Goal: Task Accomplishment & Management: Manage account settings

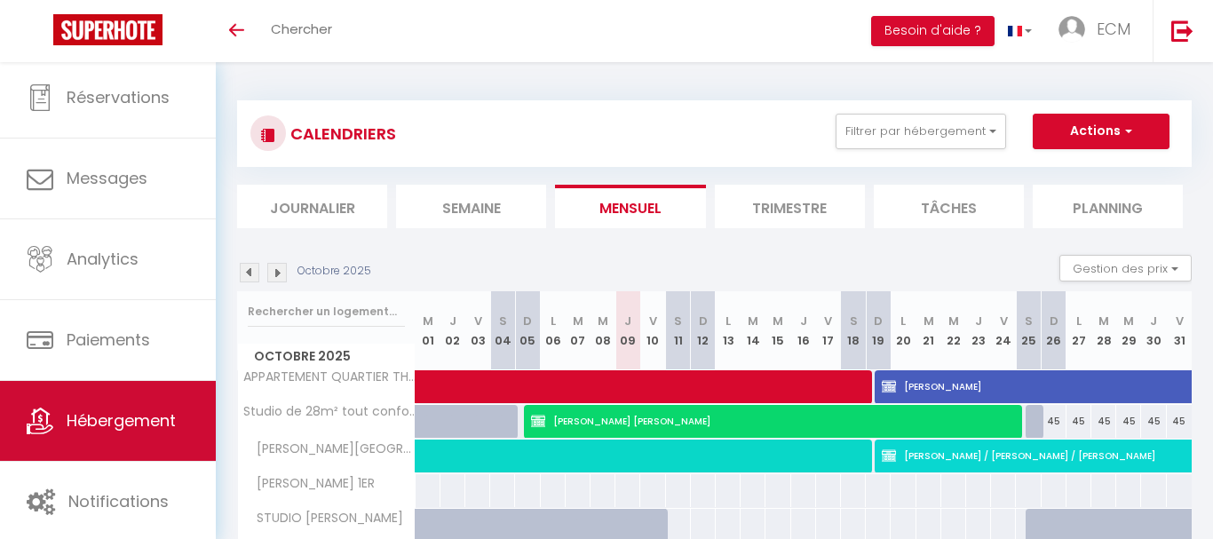
click at [98, 419] on span "Hébergement" at bounding box center [121, 420] width 109 height 22
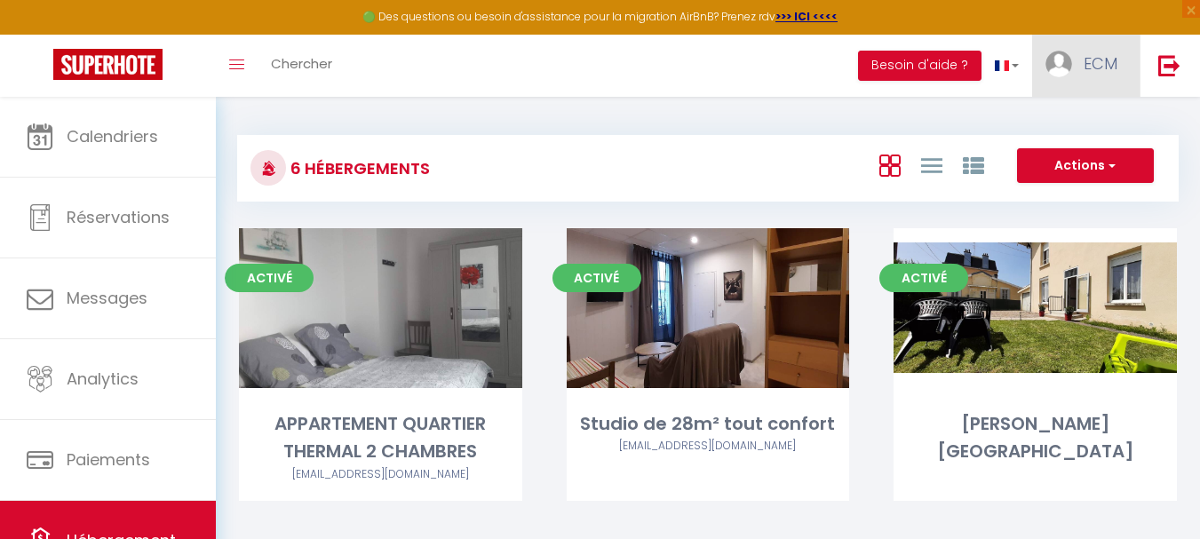
click at [1106, 59] on span "ECM" at bounding box center [1100, 63] width 34 height 22
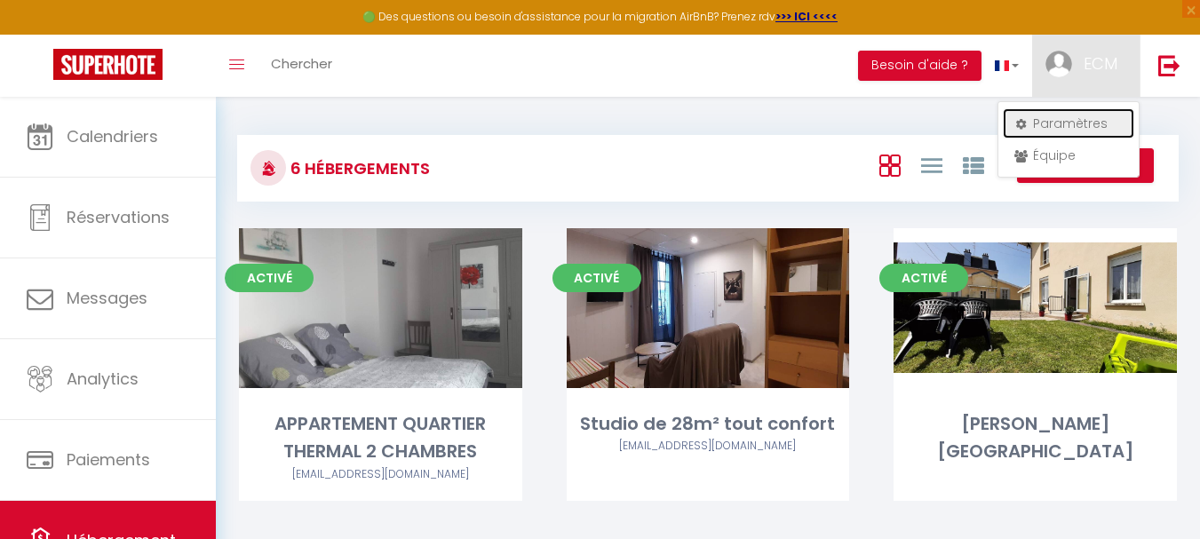
click at [1052, 125] on link "Paramètres" at bounding box center [1068, 123] width 131 height 30
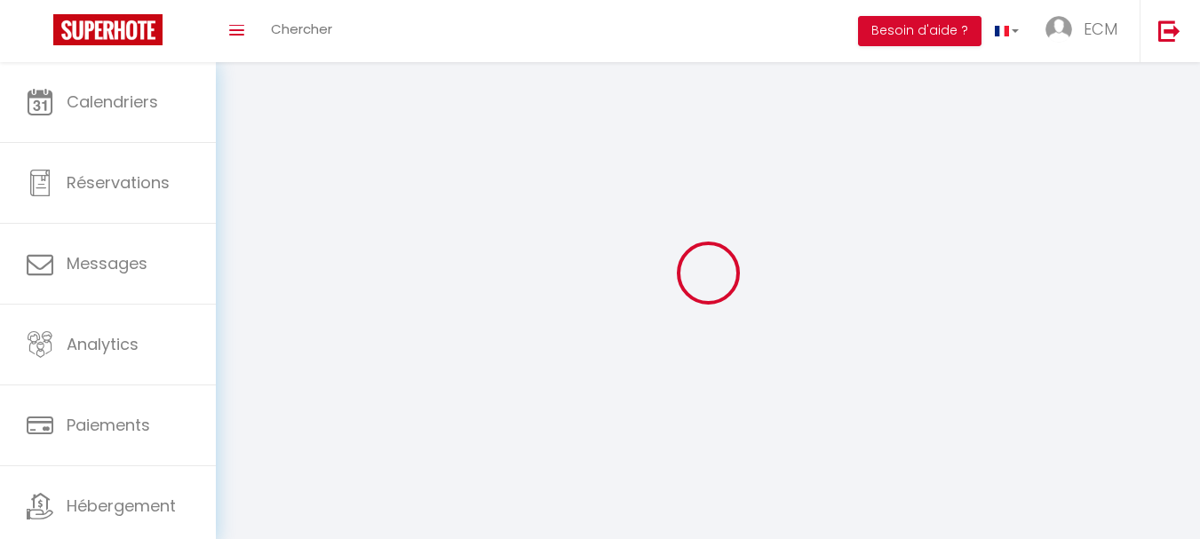
select select "fr"
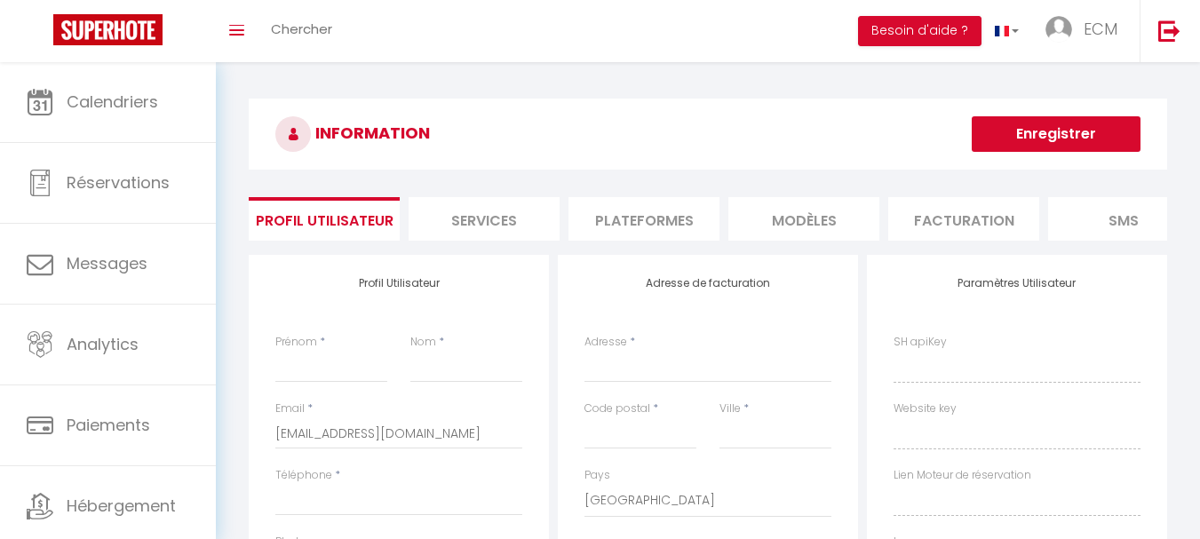
type input "ECM"
type input "CONTINENTAL"
type input "0650323331"
type input "13 bis rue du Rond Pont"
type input "88320"
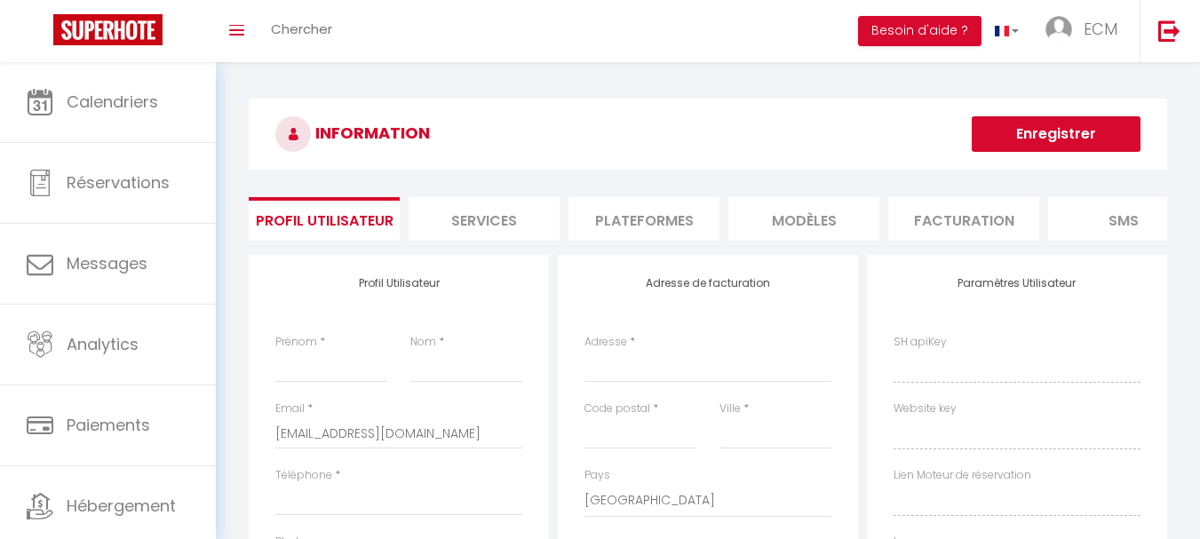
type input "MARTIGNY LES BAINS"
select select "28"
type input "DWwlHJb4J0Fb4ISzPRrzt1HLE"
type input "zS6cloZDuYqRQubMrxBTrZy6p"
type input "https://app.superhote.com/#/get-available-rentals/zS6cloZDuYqRQubMrxBTrZy6p"
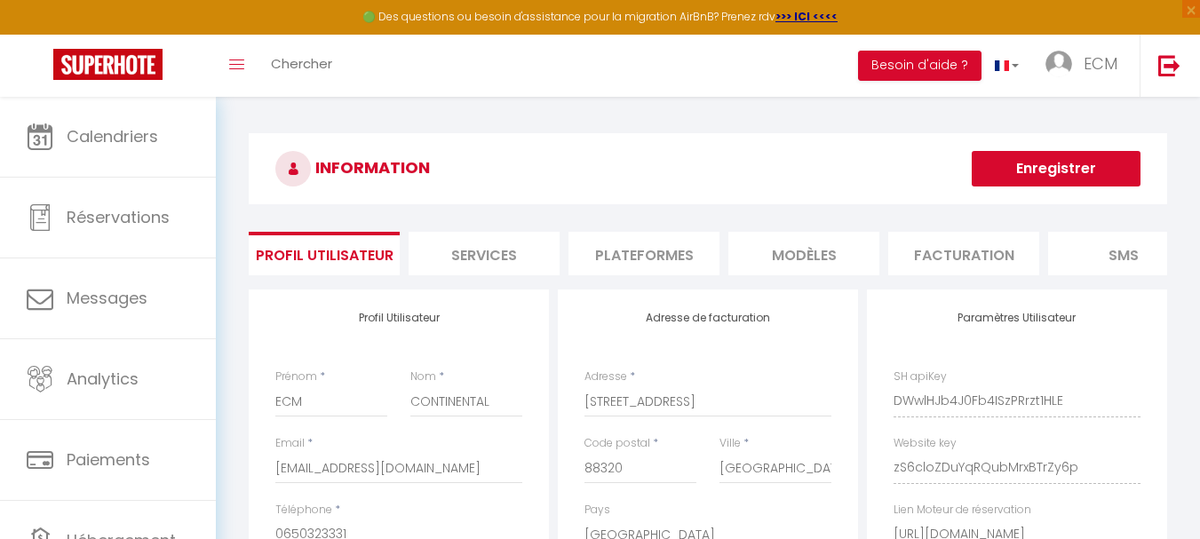
click at [953, 256] on li "Facturation" at bounding box center [963, 254] width 151 height 44
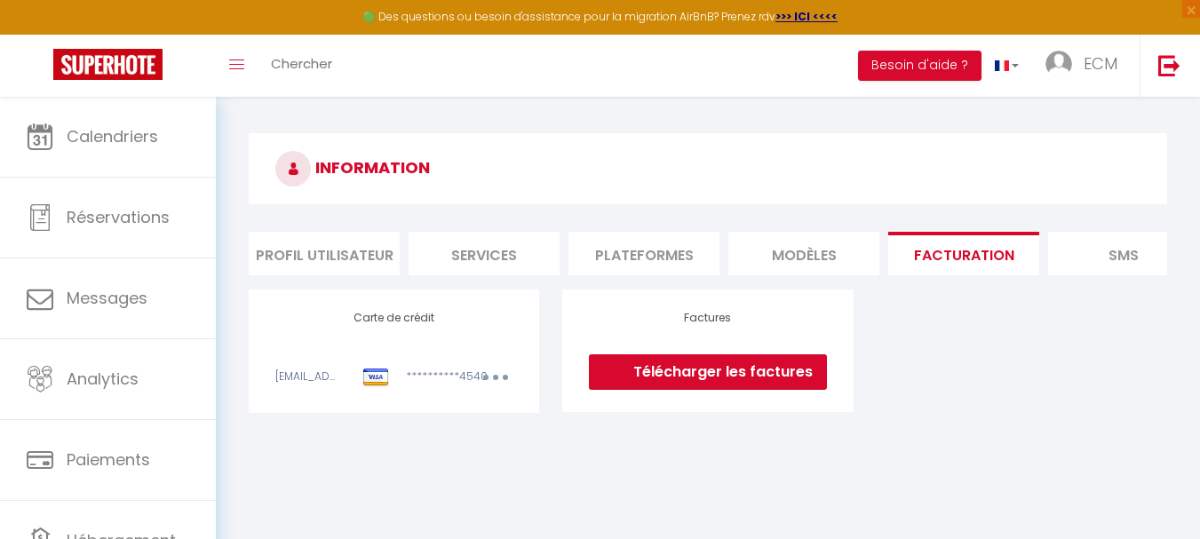
click at [731, 390] on link "Télécharger les factures" at bounding box center [707, 372] width 237 height 36
click at [1096, 68] on span "ECM" at bounding box center [1100, 63] width 34 height 22
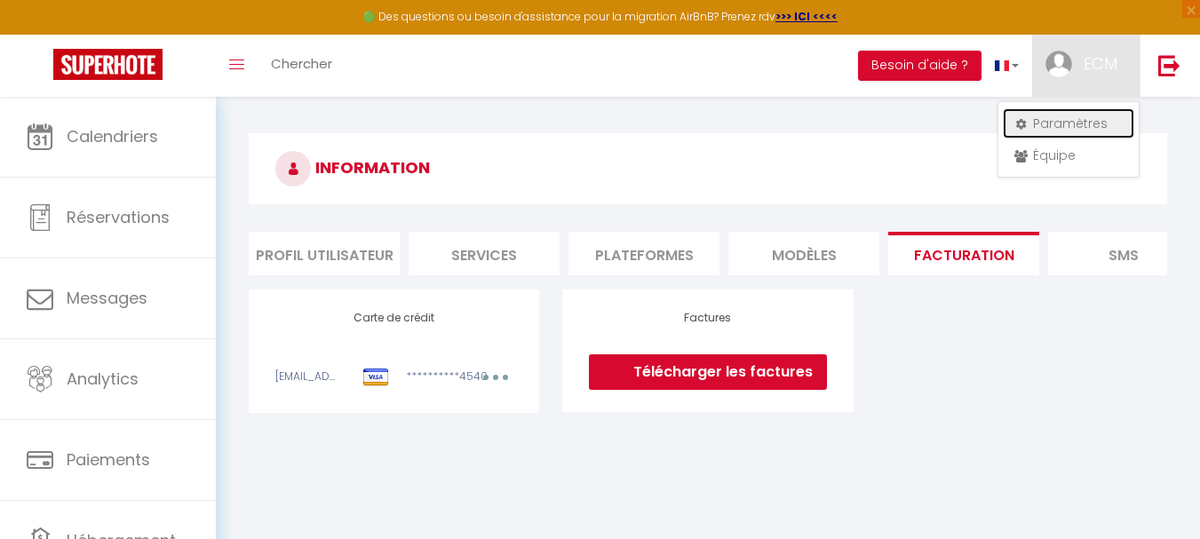
click at [1071, 121] on link "Paramètres" at bounding box center [1068, 123] width 131 height 30
click at [349, 260] on li "Profil Utilisateur" at bounding box center [324, 254] width 151 height 44
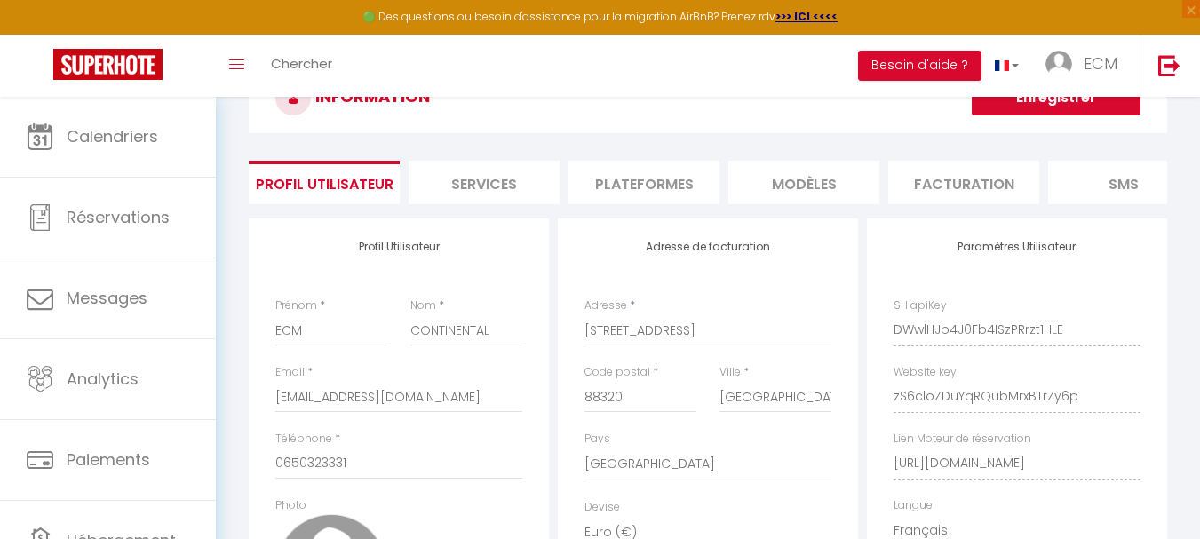
scroll to position [178, 0]
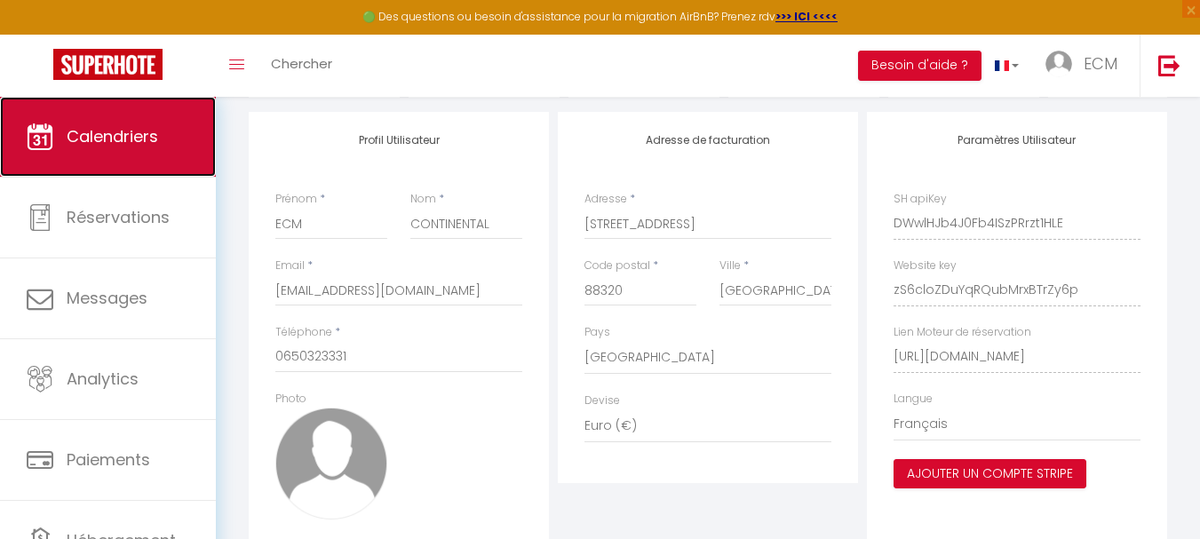
click at [90, 161] on link "Calendriers" at bounding box center [108, 137] width 216 height 80
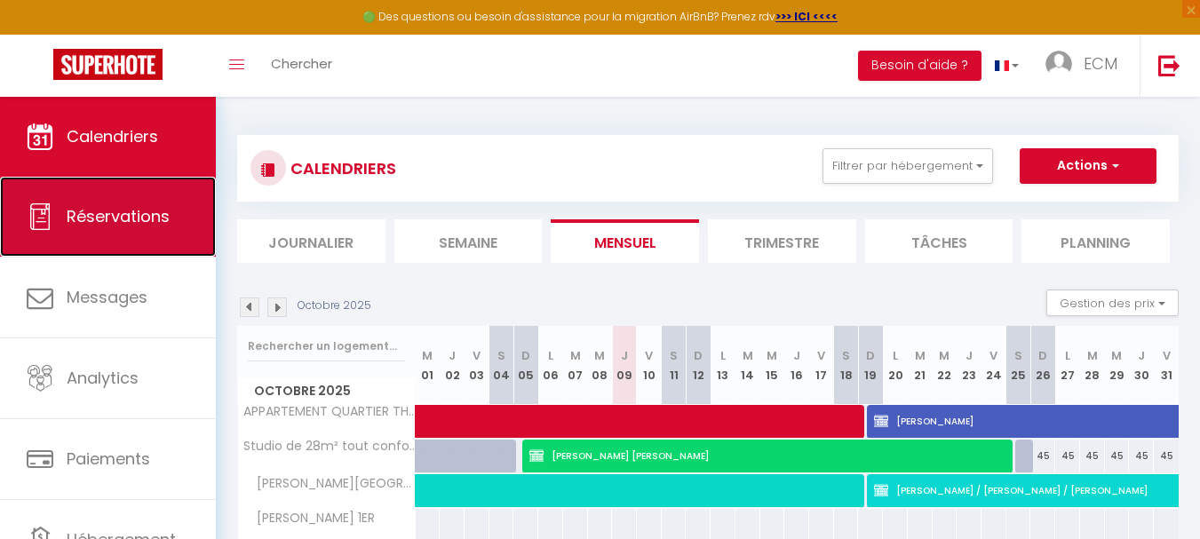
click at [131, 223] on span "Réservations" at bounding box center [118, 216] width 103 height 22
select select "not_cancelled"
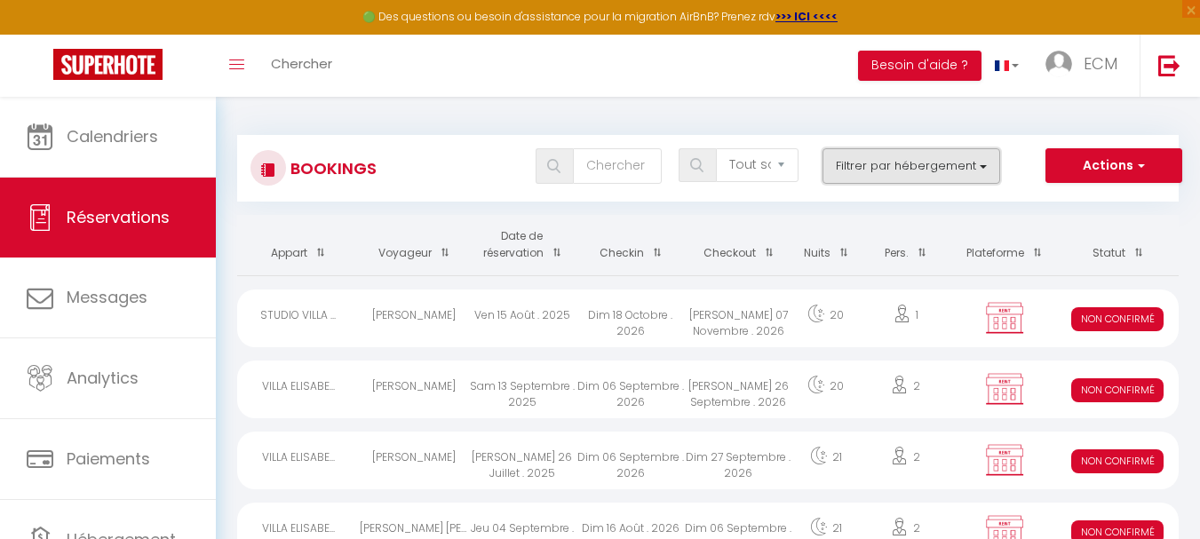
click at [876, 163] on button "Filtrer par hébergement" at bounding box center [911, 166] width 178 height 36
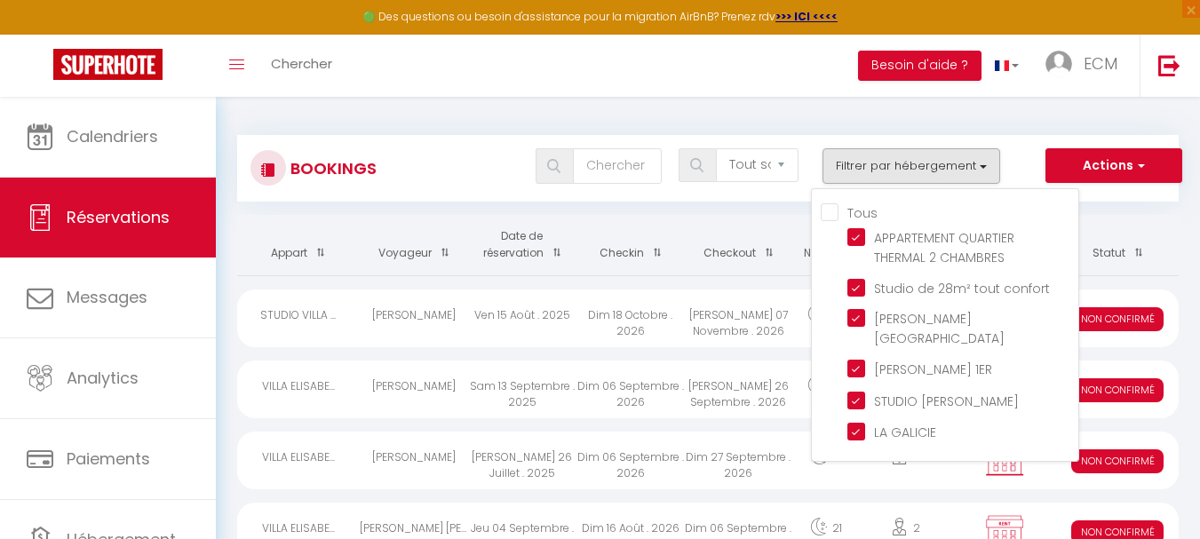
click at [836, 209] on input "Tous" at bounding box center [950, 211] width 258 height 18
checkbox input "true"
click at [981, 161] on button "Filtrer par hébergement" at bounding box center [911, 166] width 178 height 36
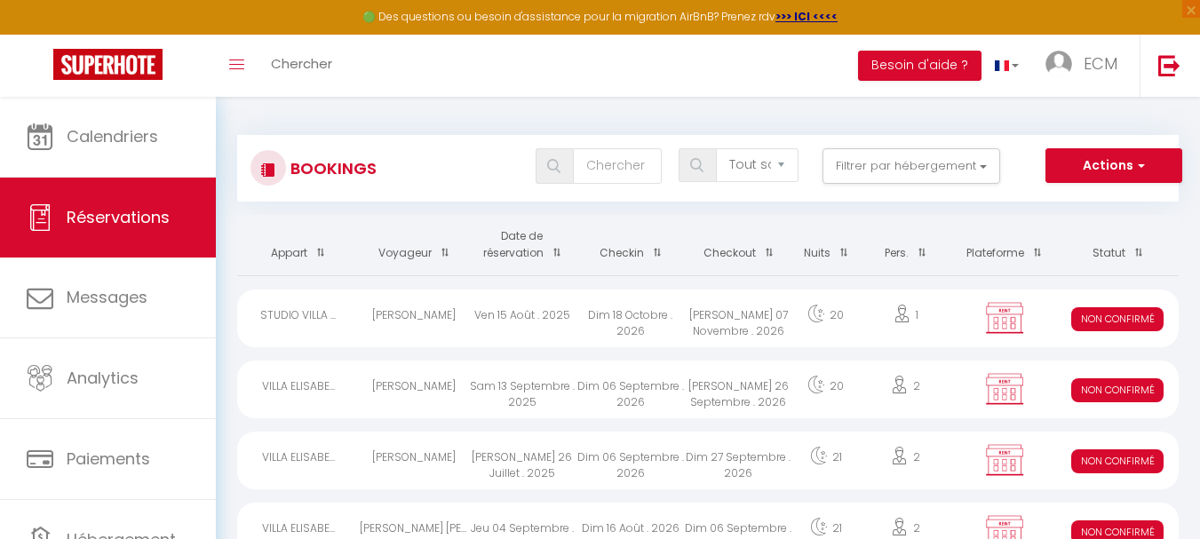
click at [1138, 253] on span at bounding box center [1134, 252] width 18 height 33
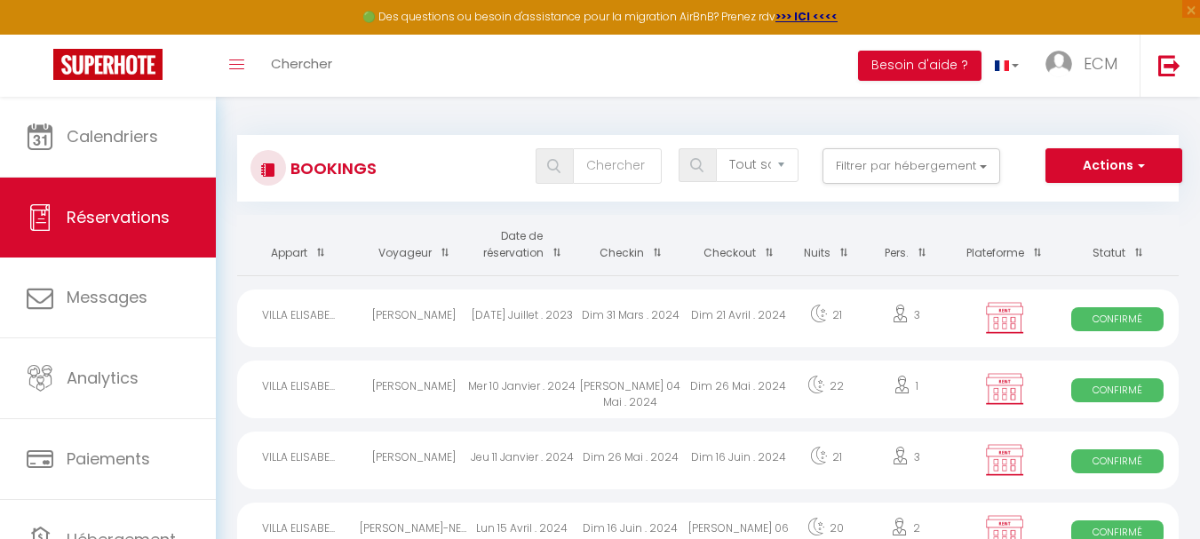
click at [656, 251] on span at bounding box center [653, 252] width 18 height 33
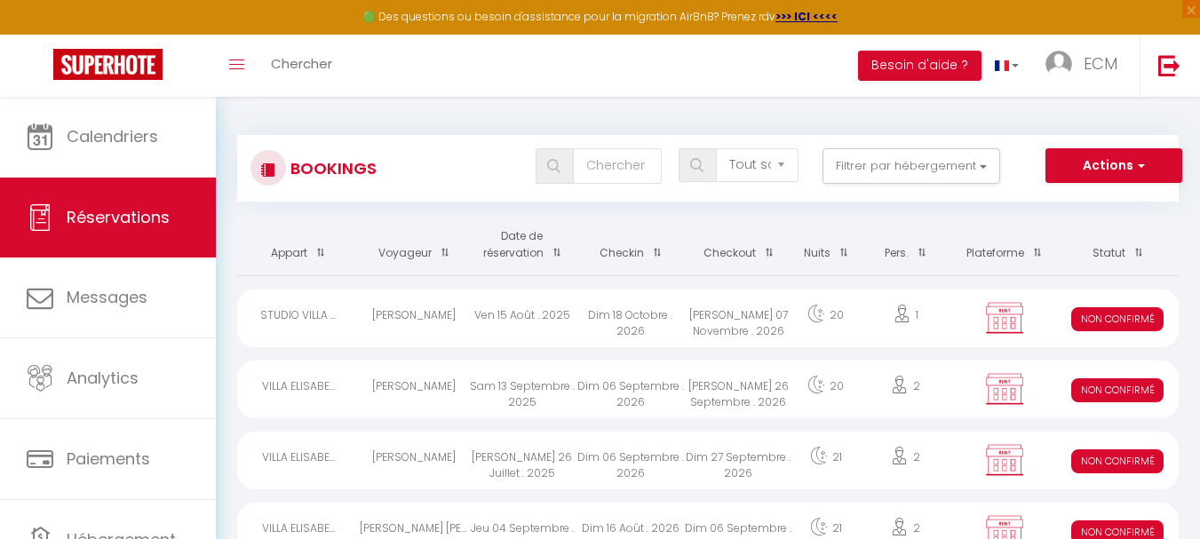
click at [656, 251] on span at bounding box center [653, 252] width 18 height 33
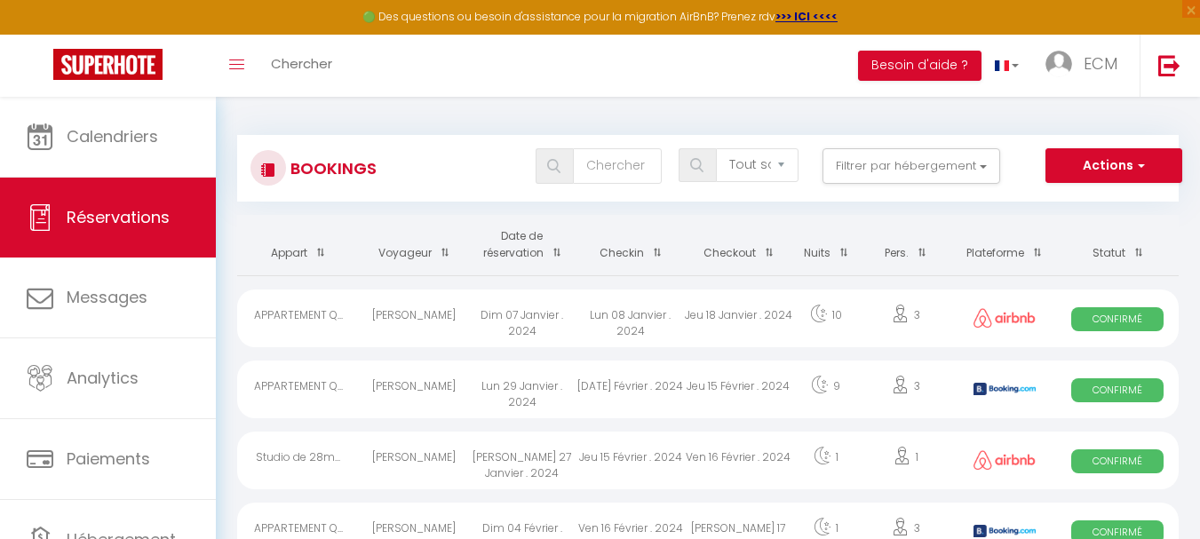
click at [656, 251] on span at bounding box center [653, 252] width 18 height 33
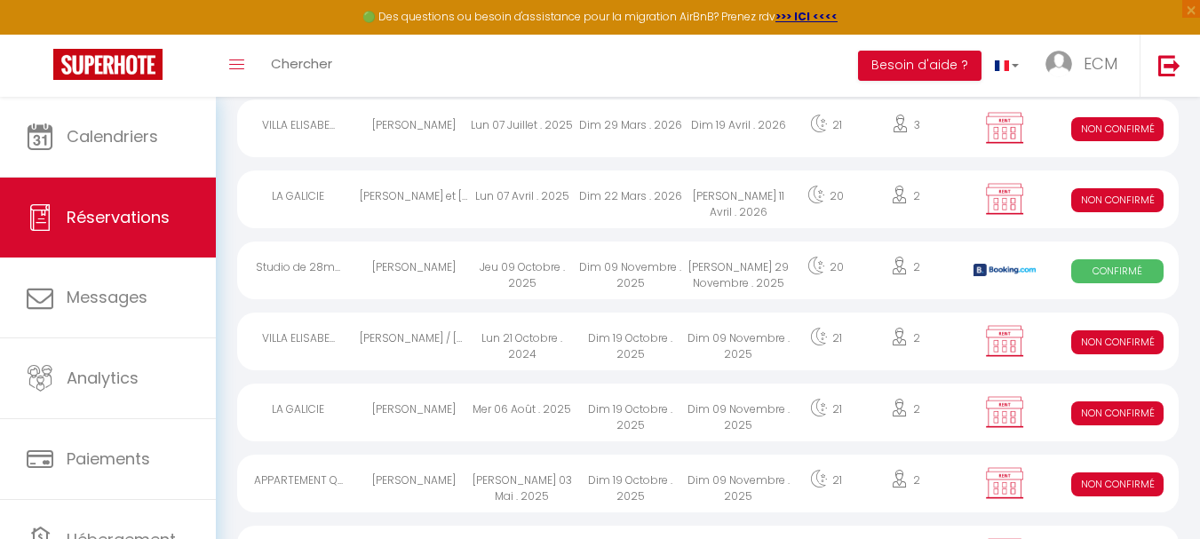
scroll to position [1332, 0]
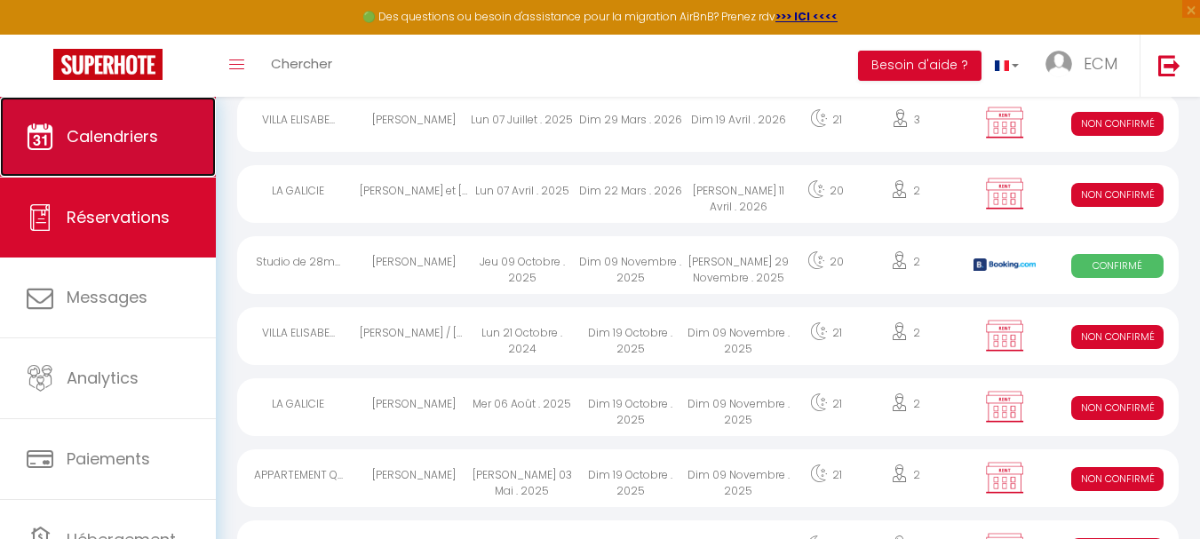
click at [121, 133] on span "Calendriers" at bounding box center [112, 136] width 91 height 22
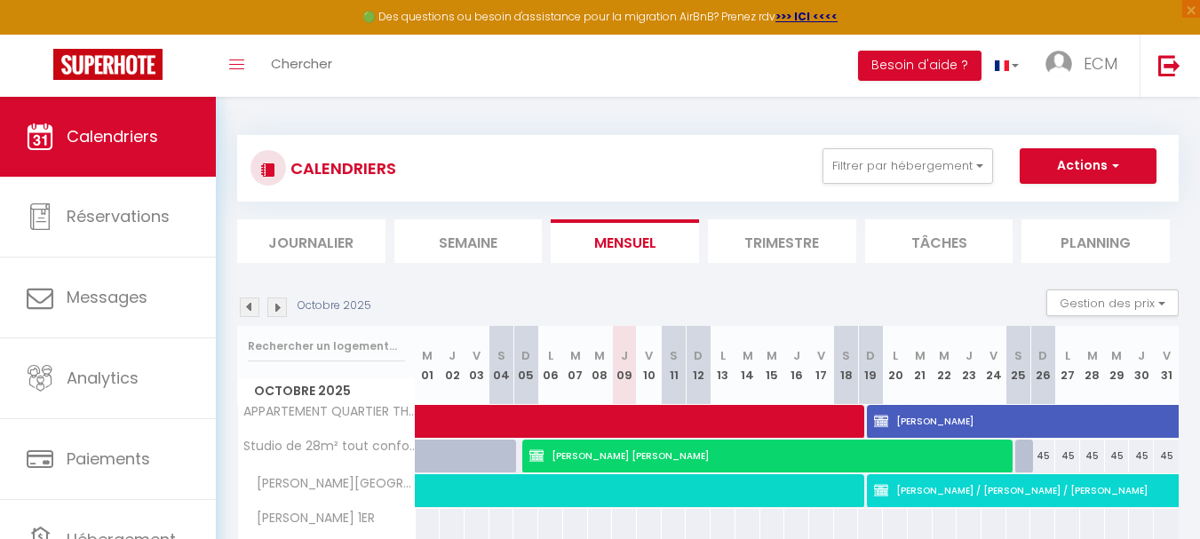
click at [251, 313] on img at bounding box center [250, 307] width 20 height 20
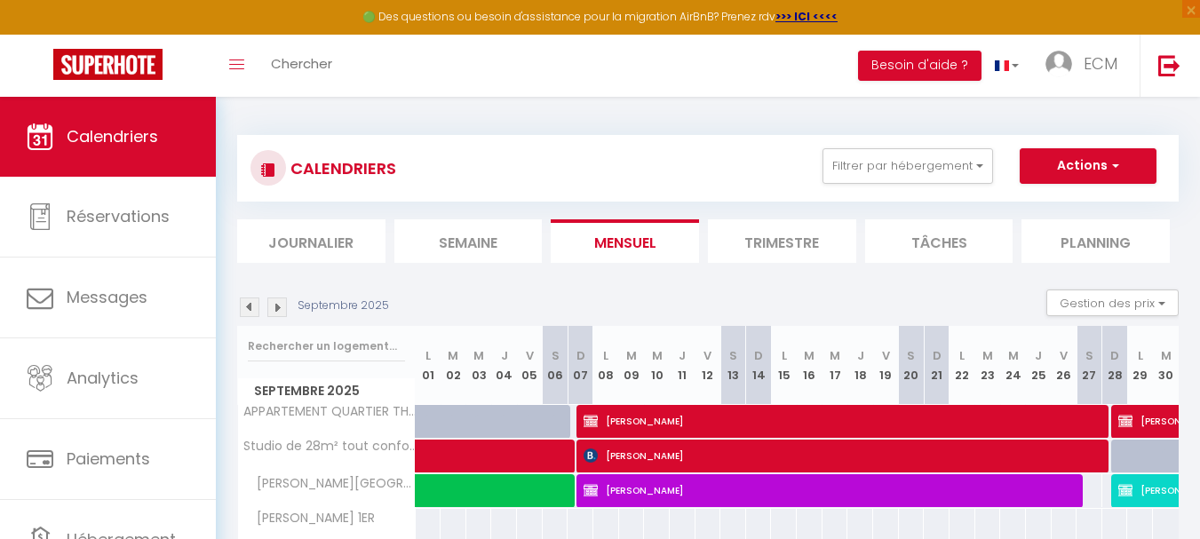
click at [251, 313] on img at bounding box center [250, 307] width 20 height 20
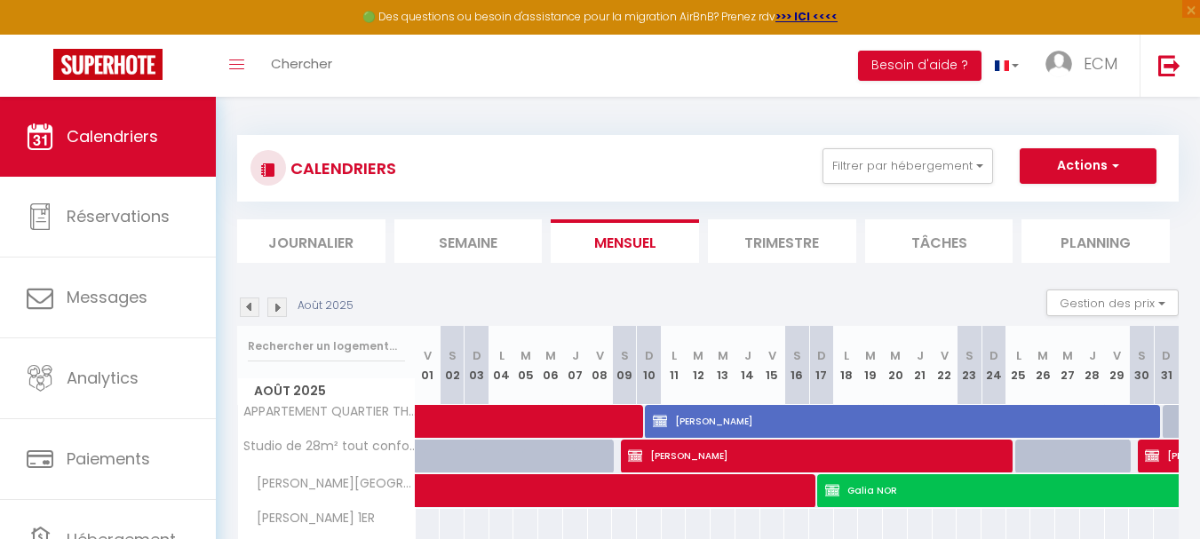
click at [251, 313] on img at bounding box center [250, 307] width 20 height 20
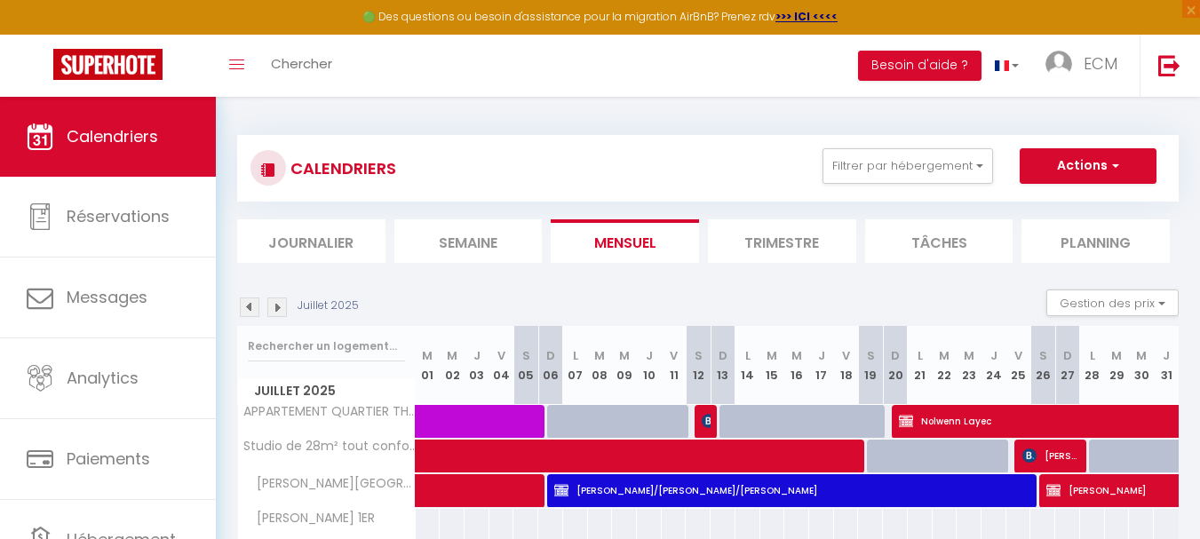
click at [251, 313] on img at bounding box center [250, 307] width 20 height 20
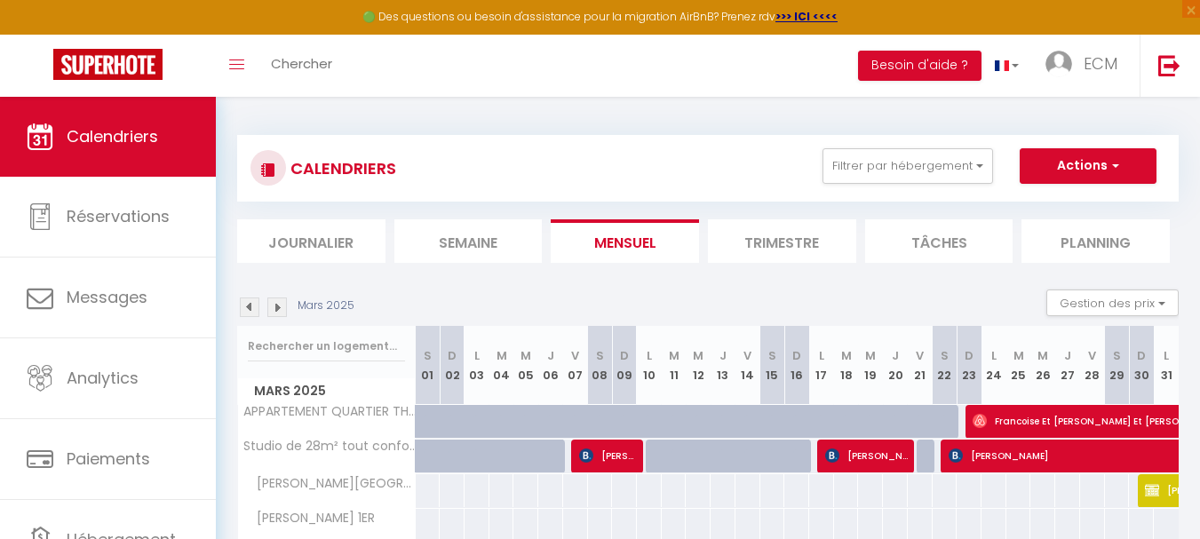
click at [251, 313] on img at bounding box center [250, 307] width 20 height 20
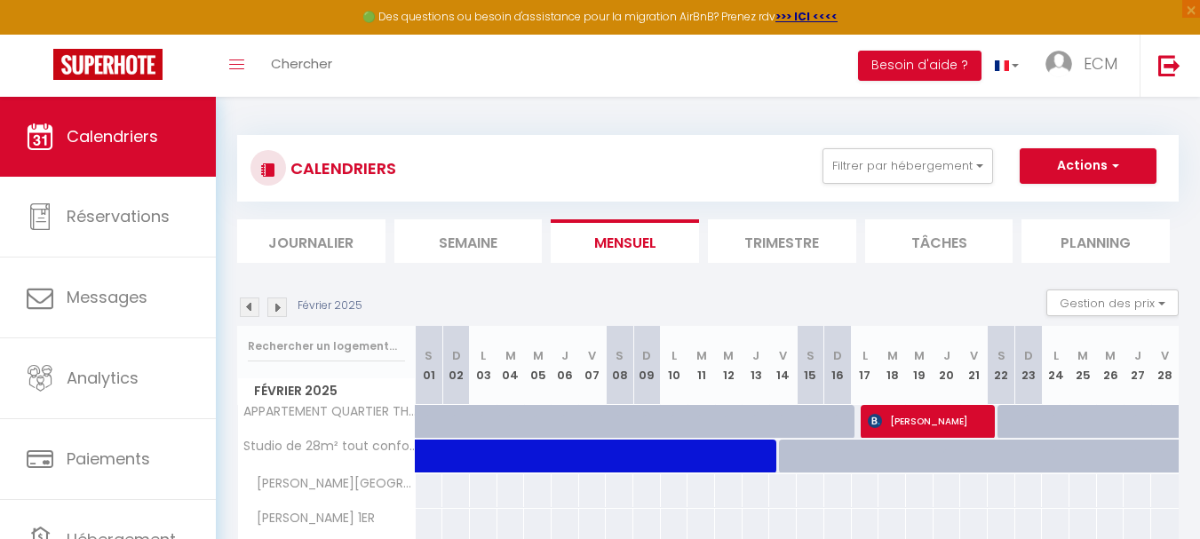
click at [251, 313] on img at bounding box center [250, 307] width 20 height 20
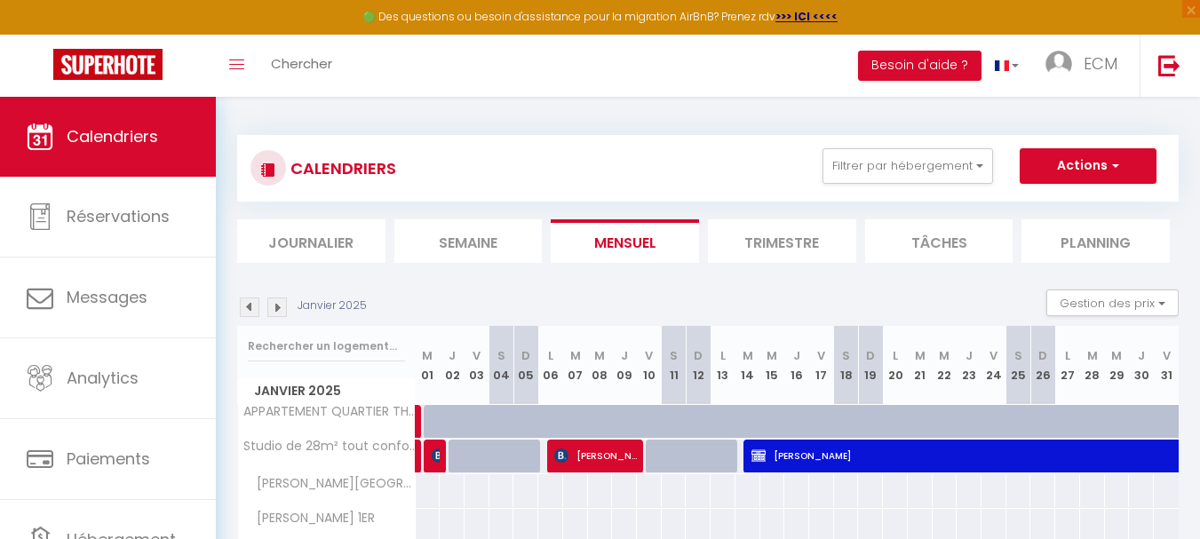
click at [279, 309] on img at bounding box center [277, 307] width 20 height 20
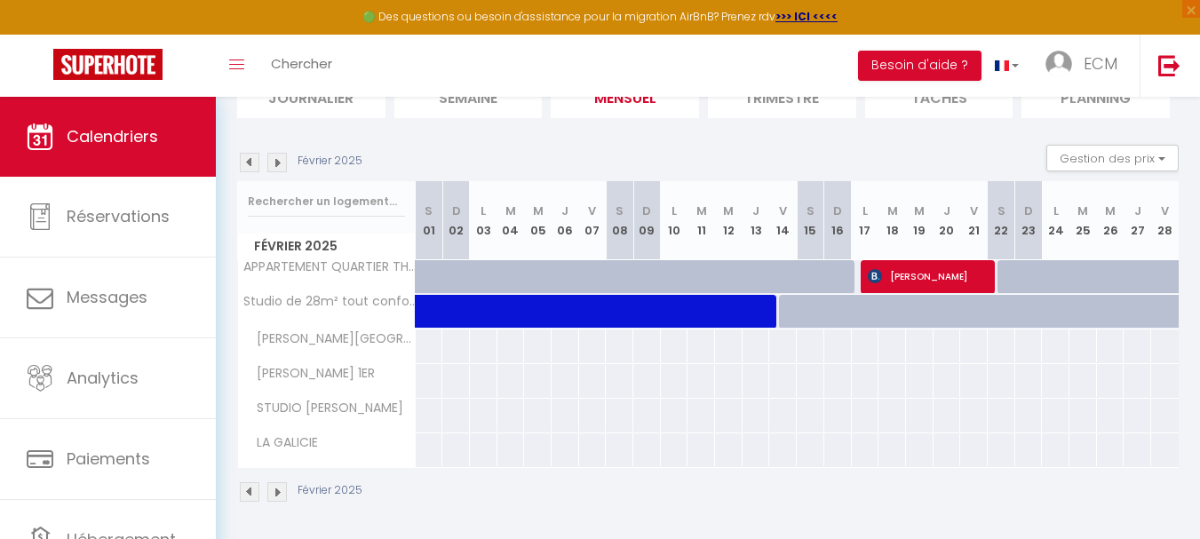
scroll to position [147, 0]
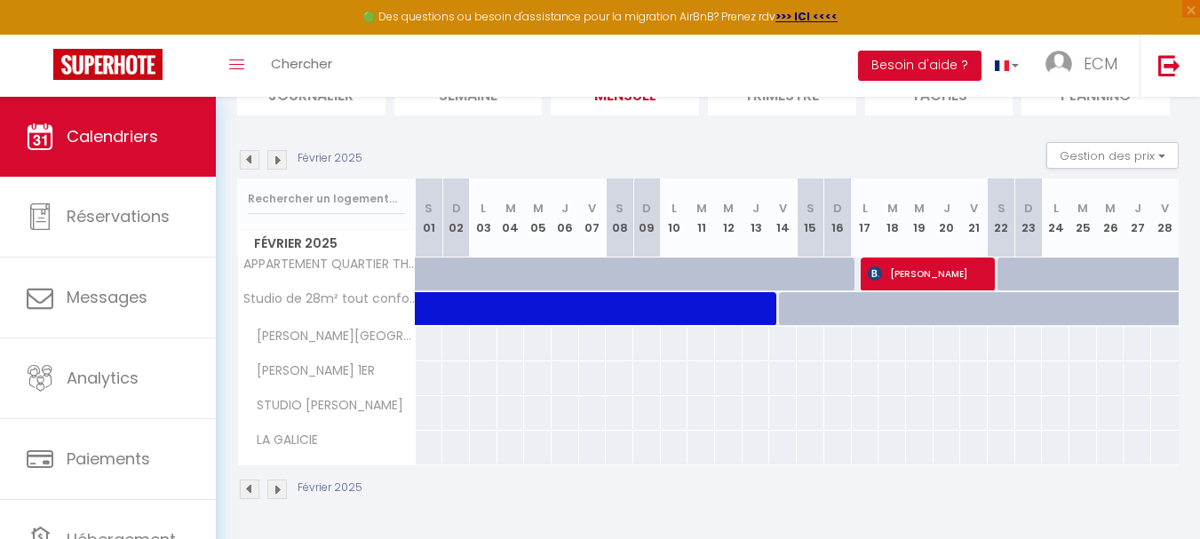
click at [276, 161] on img at bounding box center [277, 160] width 20 height 20
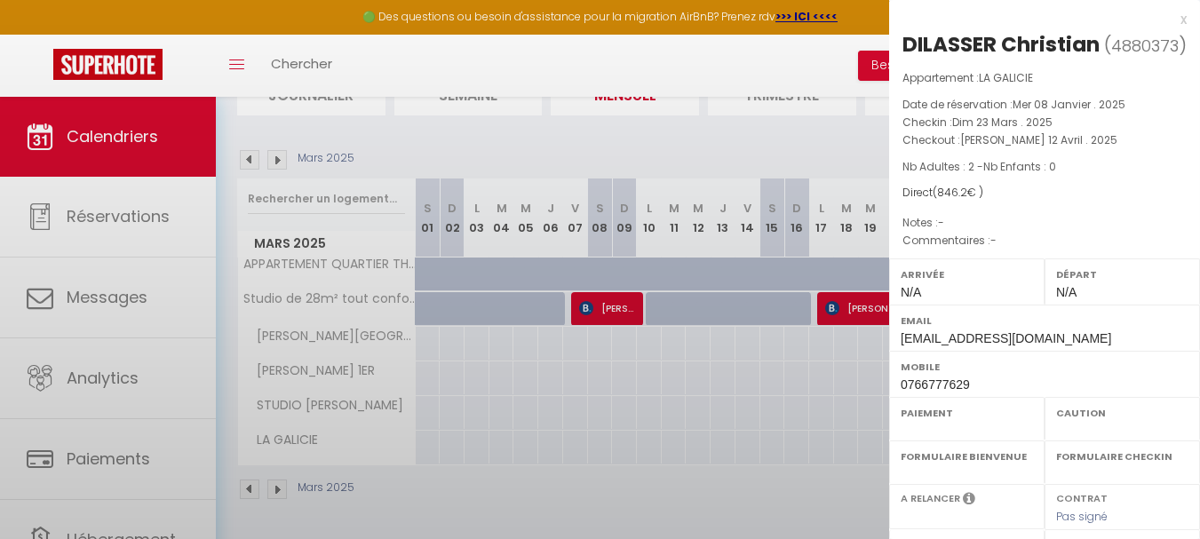
select select "KO"
select select "0"
select select "1"
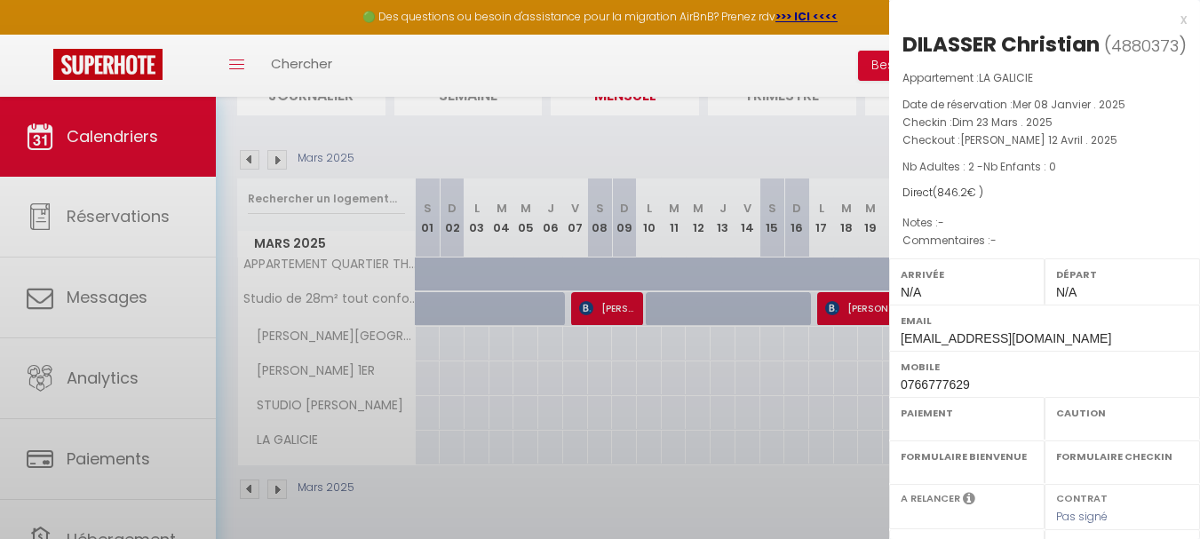
select select
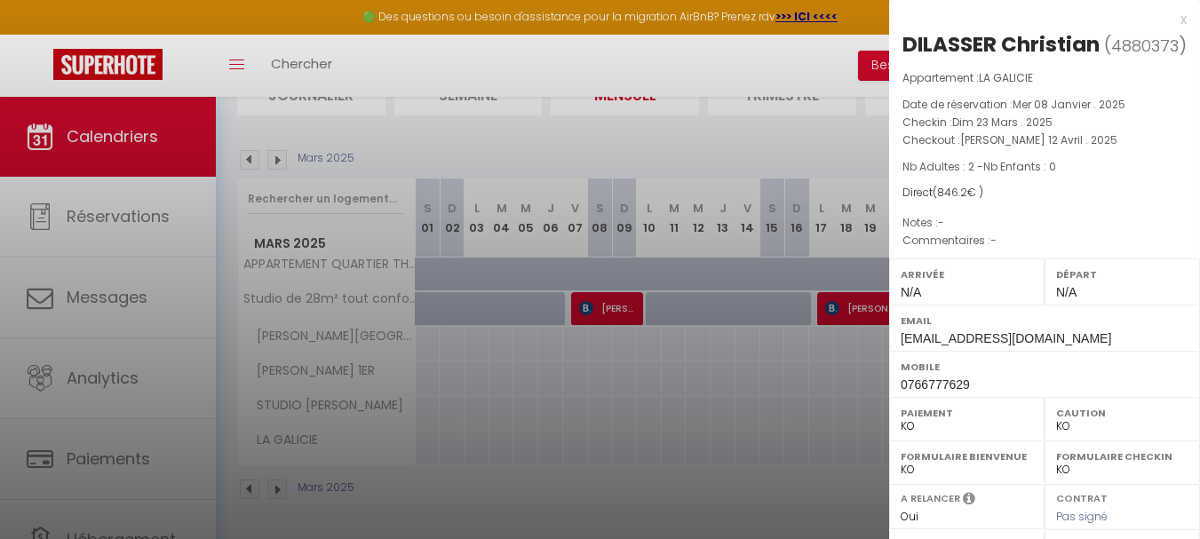
scroll to position [266, 0]
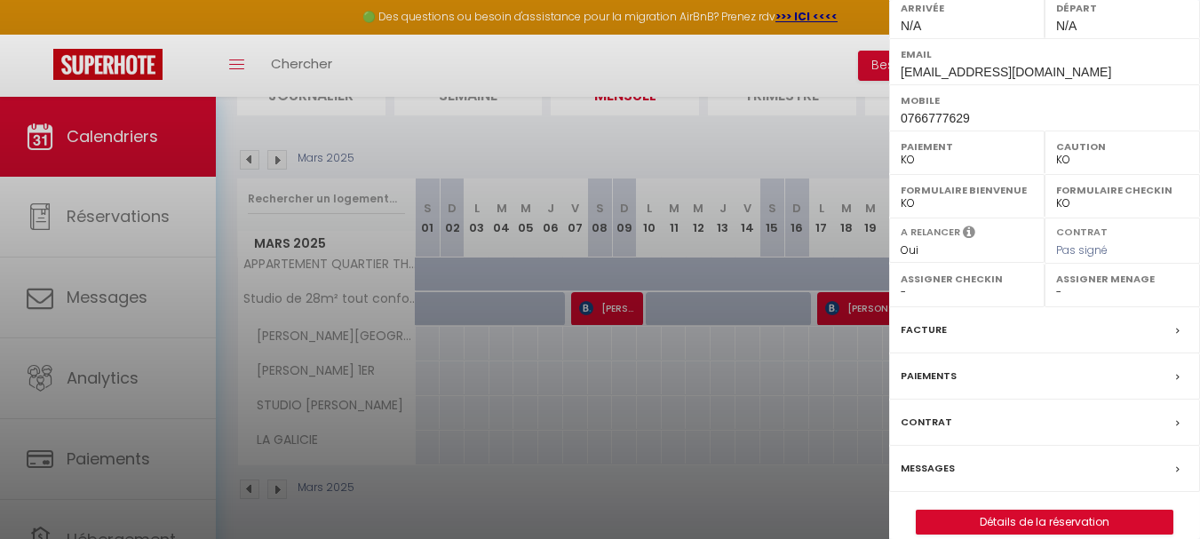
click at [935, 339] on label "Facture" at bounding box center [923, 330] width 46 height 19
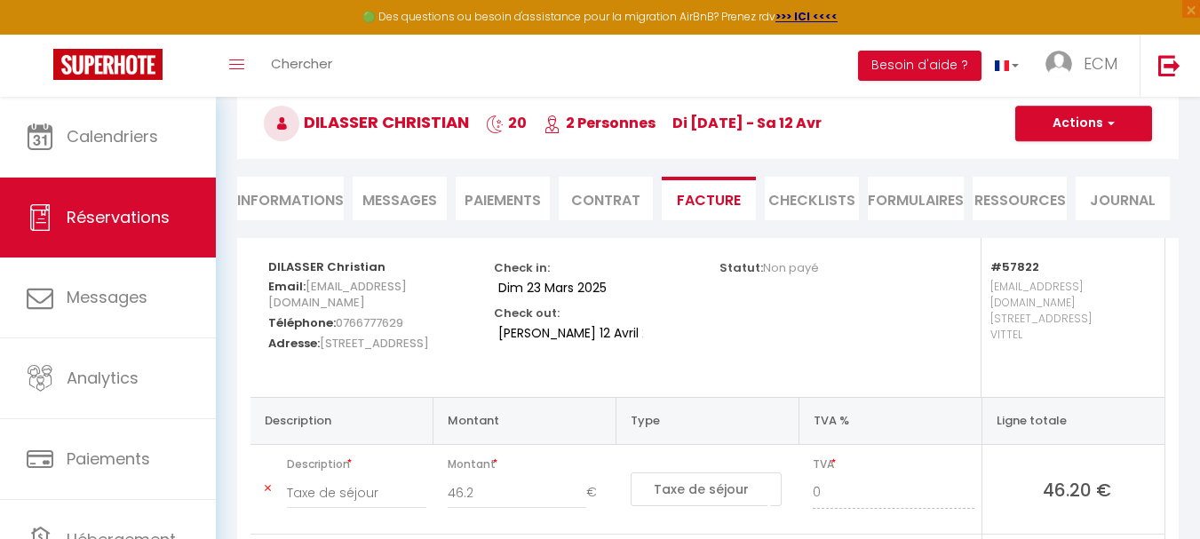
scroll to position [89, 0]
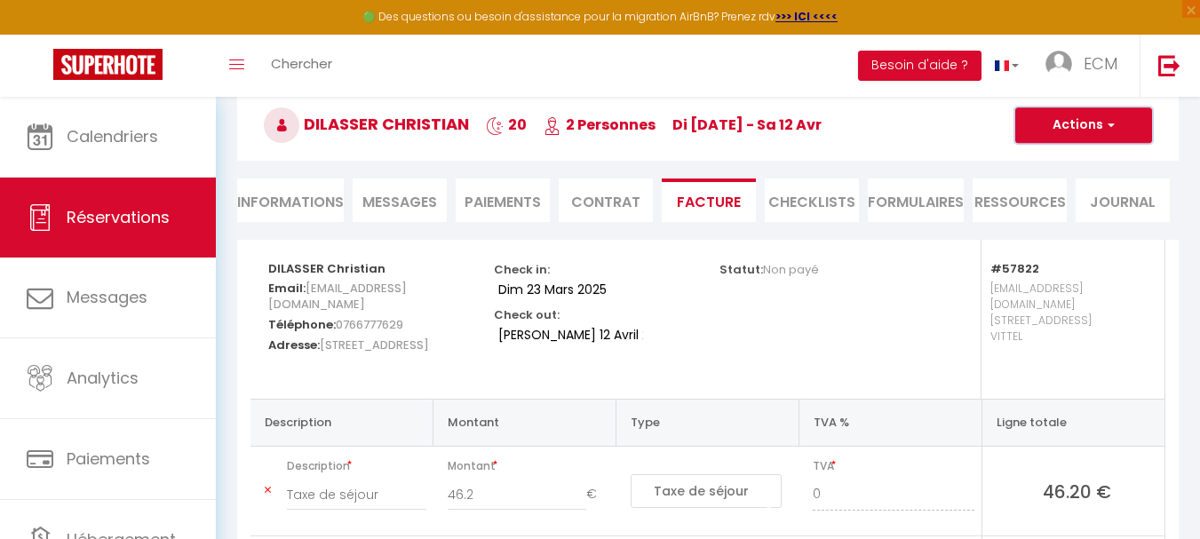
click at [1054, 125] on button "Actions" at bounding box center [1083, 125] width 137 height 36
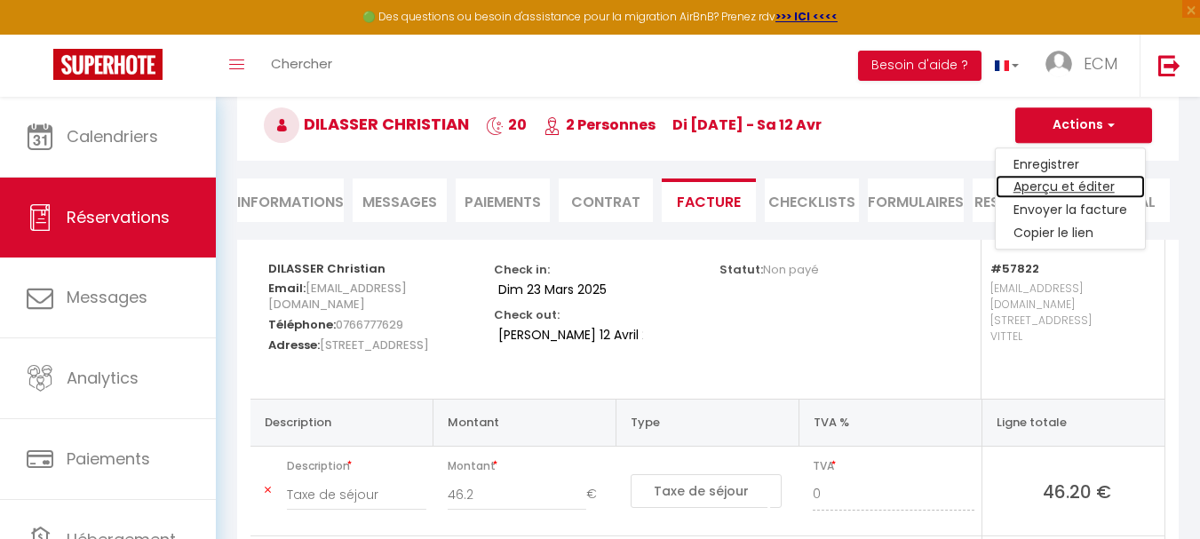
click at [1045, 190] on link "Aperçu et éditer" at bounding box center [1069, 187] width 149 height 23
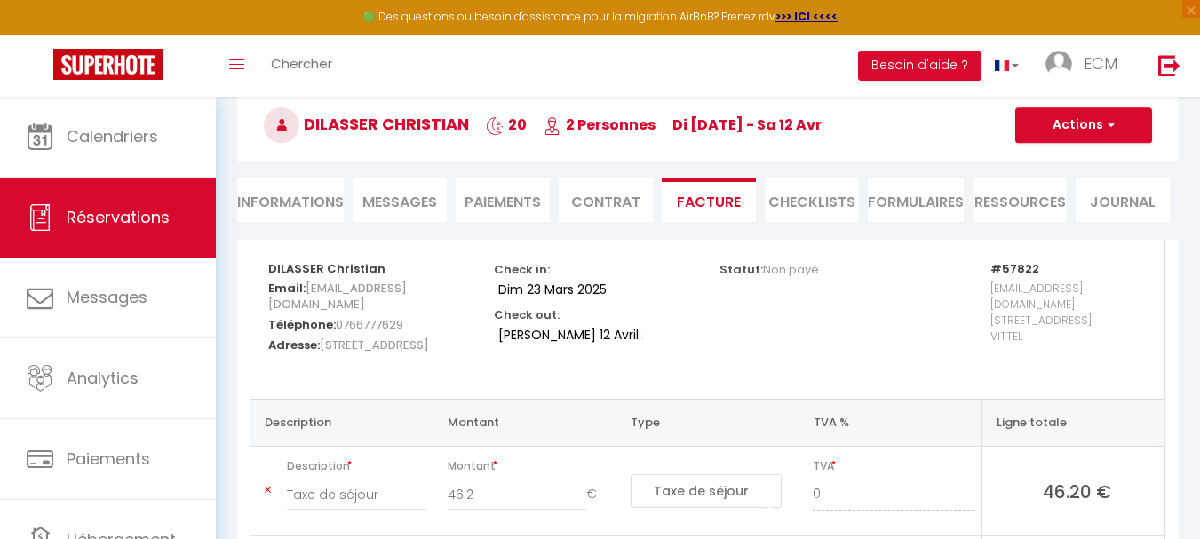
click at [300, 207] on li "Informations" at bounding box center [290, 200] width 107 height 44
select select
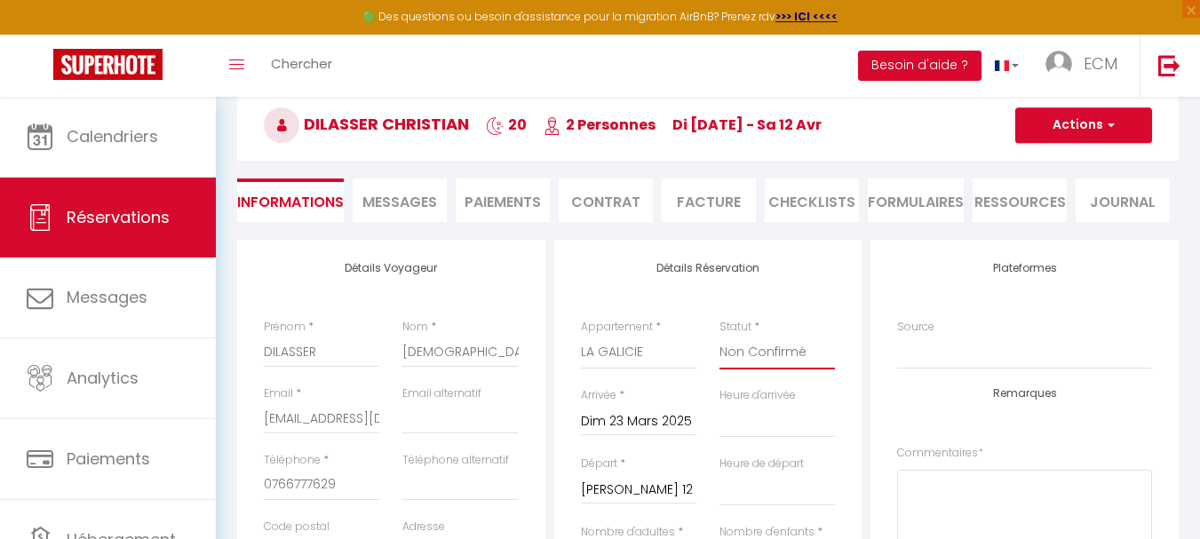
click at [809, 347] on select "Confirmé Non Confirmé Annulé Annulé par le voyageur No Show Request" at bounding box center [776, 353] width 115 height 34
select select "1"
click at [719, 336] on select "Confirmé Non Confirmé Annulé Annulé par le voyageur No Show Request" at bounding box center [776, 353] width 115 height 34
select select
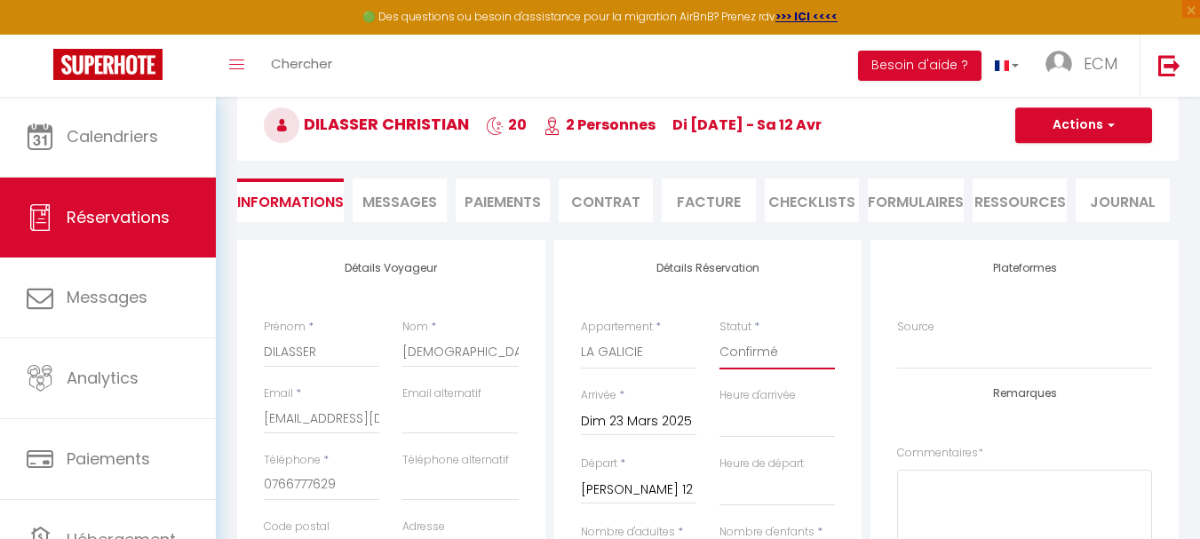
checkbox input "true"
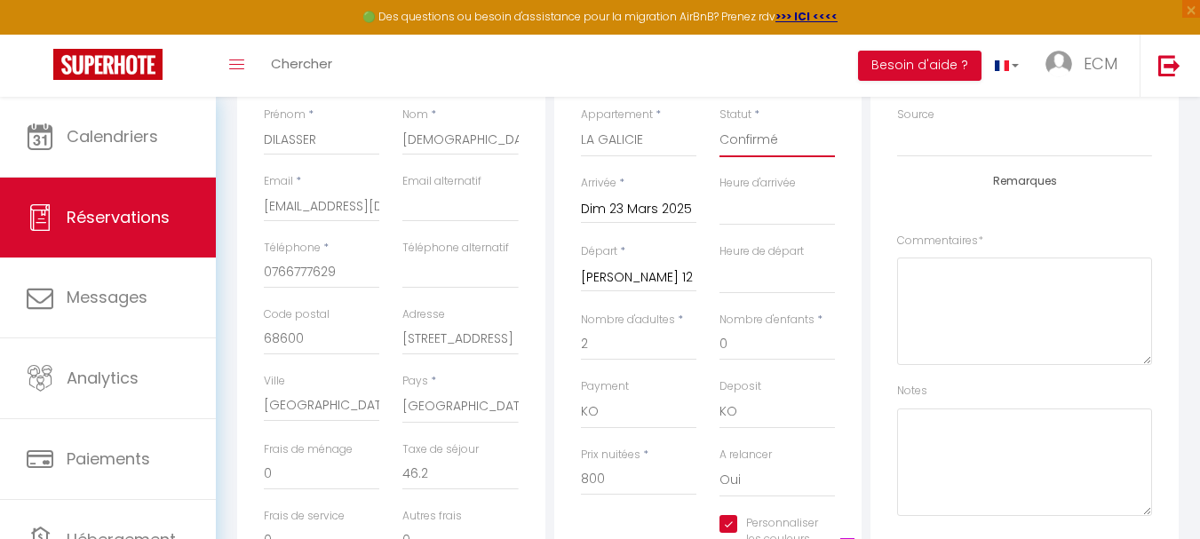
scroll to position [355, 0]
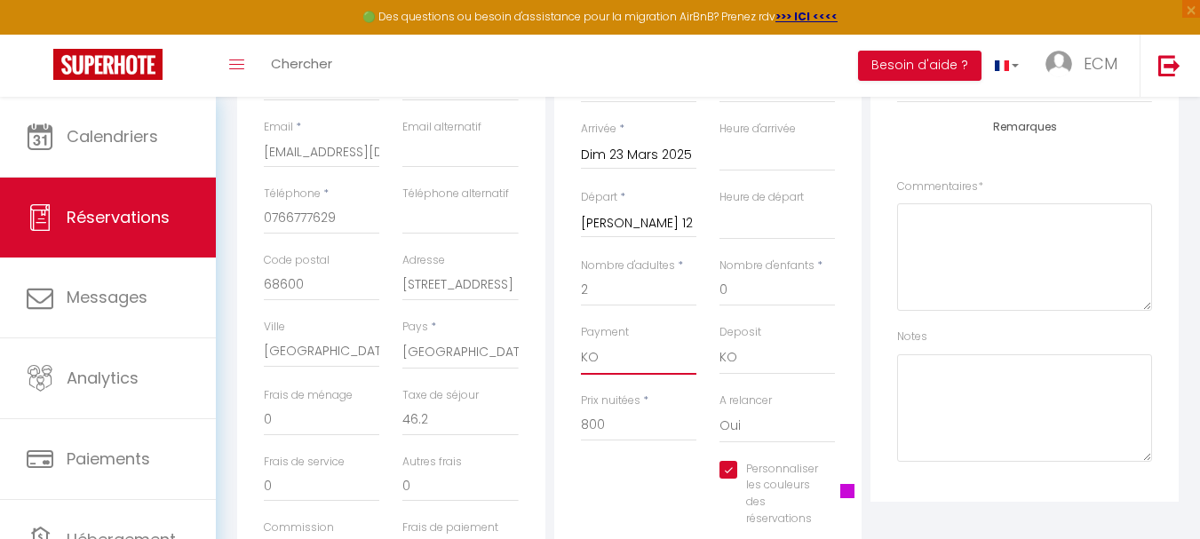
click at [640, 361] on select "OK KO" at bounding box center [638, 358] width 115 height 34
select select "12"
click at [581, 341] on select "OK KO" at bounding box center [638, 358] width 115 height 34
select select
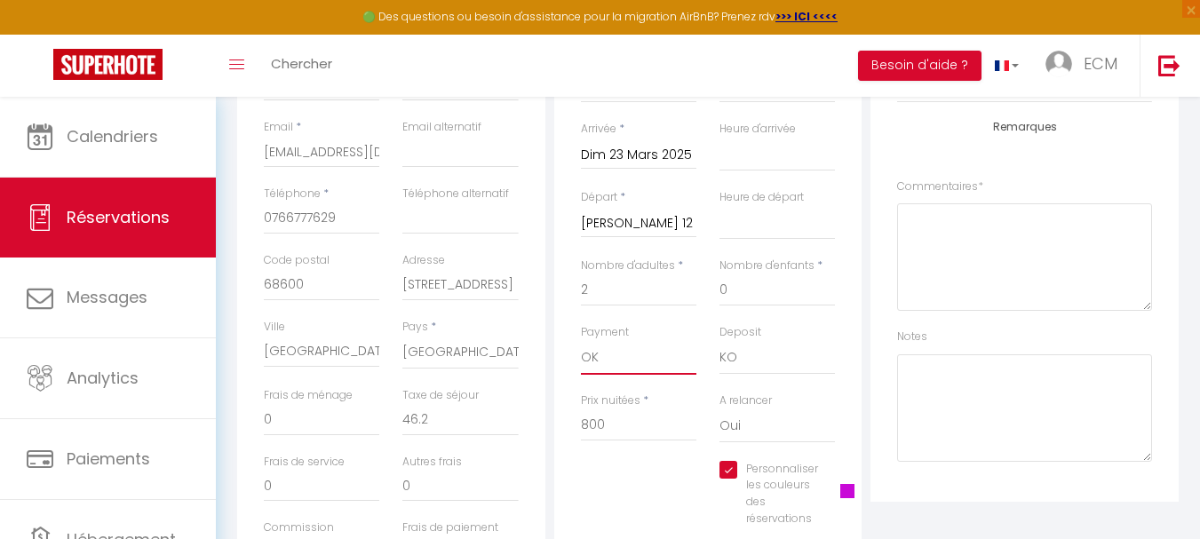
checkbox input "true"
click at [748, 361] on select "OK KO" at bounding box center [776, 358] width 115 height 34
select select "15"
click at [719, 341] on select "OK KO" at bounding box center [776, 358] width 115 height 34
select select
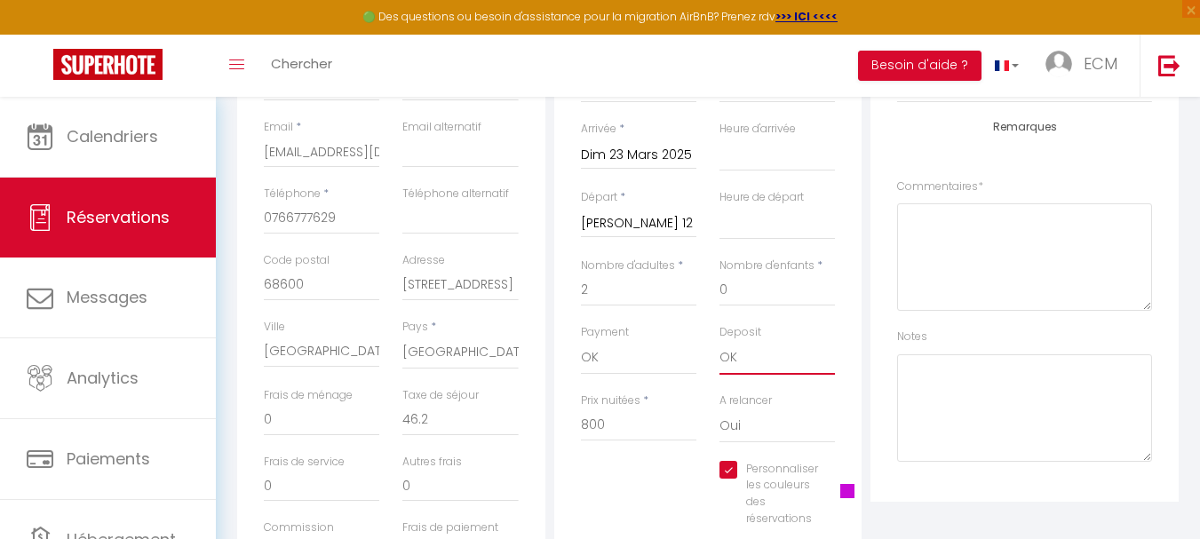
select select
checkbox input "true"
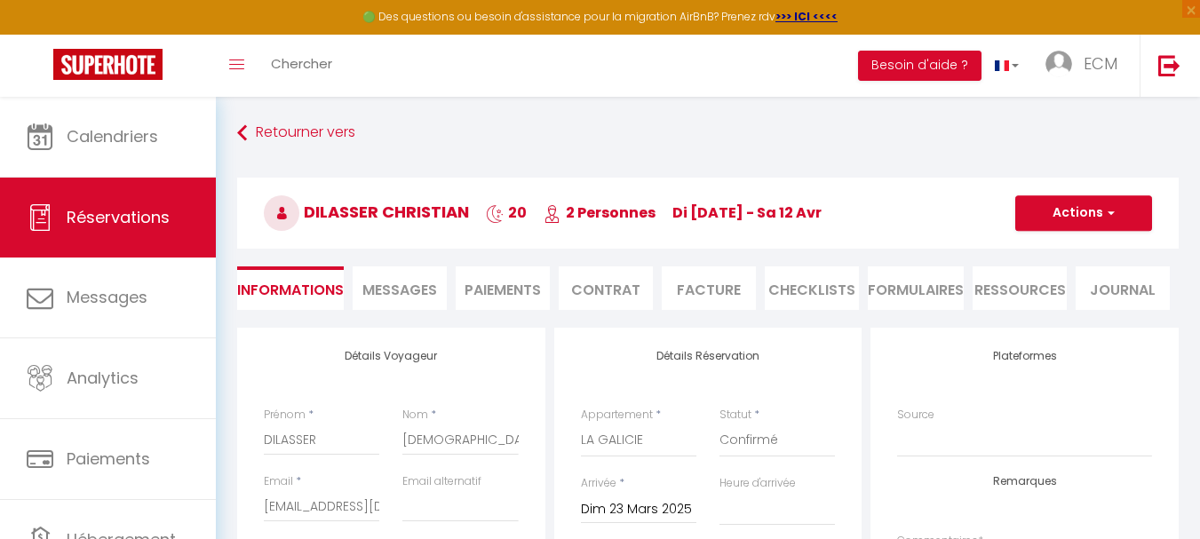
scroll to position [0, 0]
click at [1043, 218] on button "Actions" at bounding box center [1083, 214] width 137 height 36
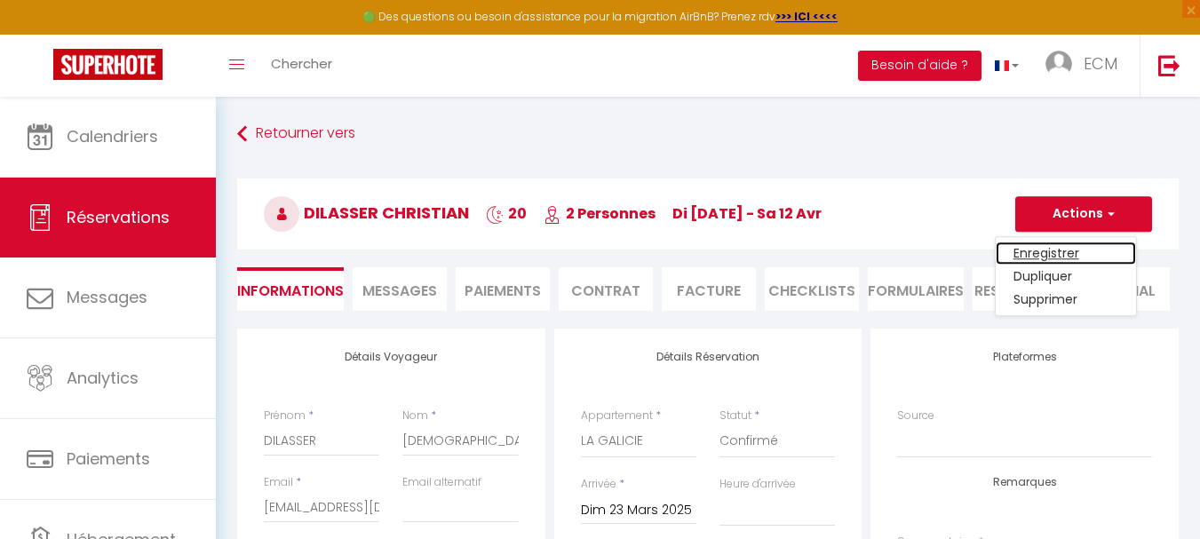
click at [1057, 253] on link "Enregistrer" at bounding box center [1065, 253] width 140 height 23
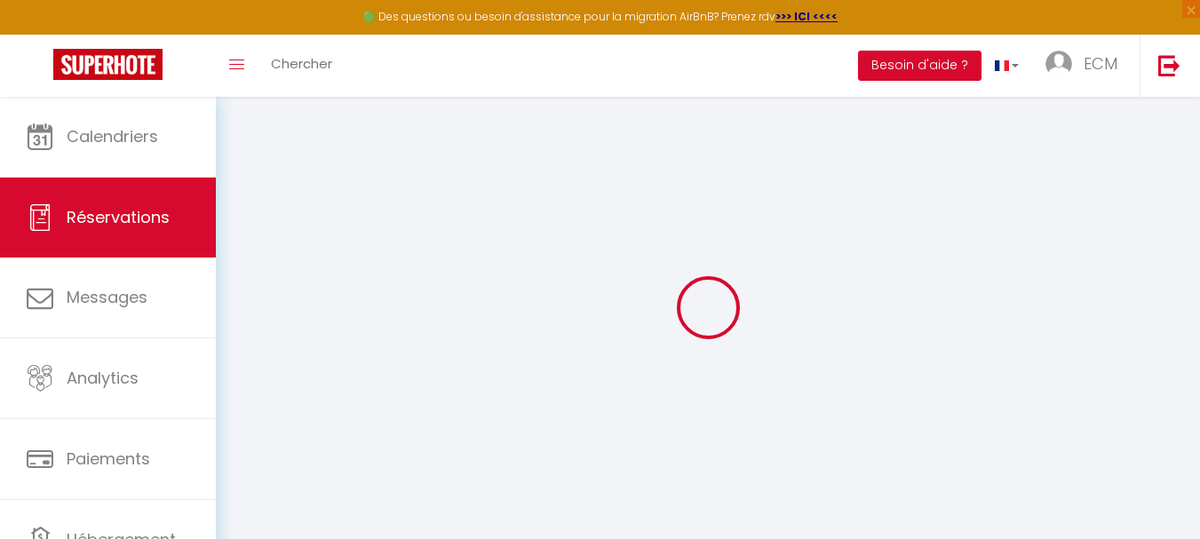
select select "not_cancelled"
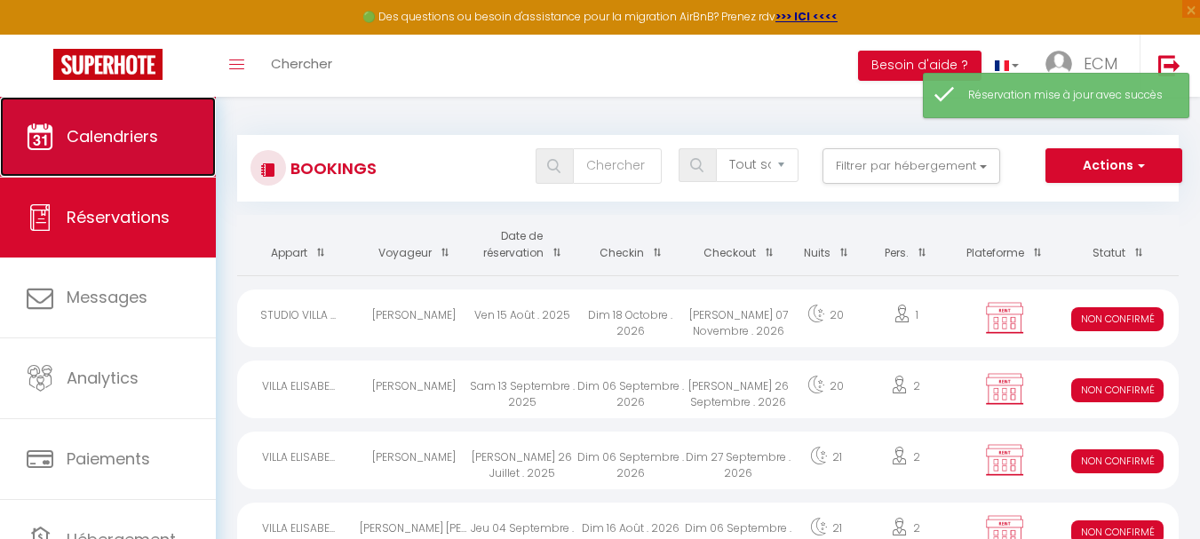
click at [100, 128] on span "Calendriers" at bounding box center [112, 136] width 91 height 22
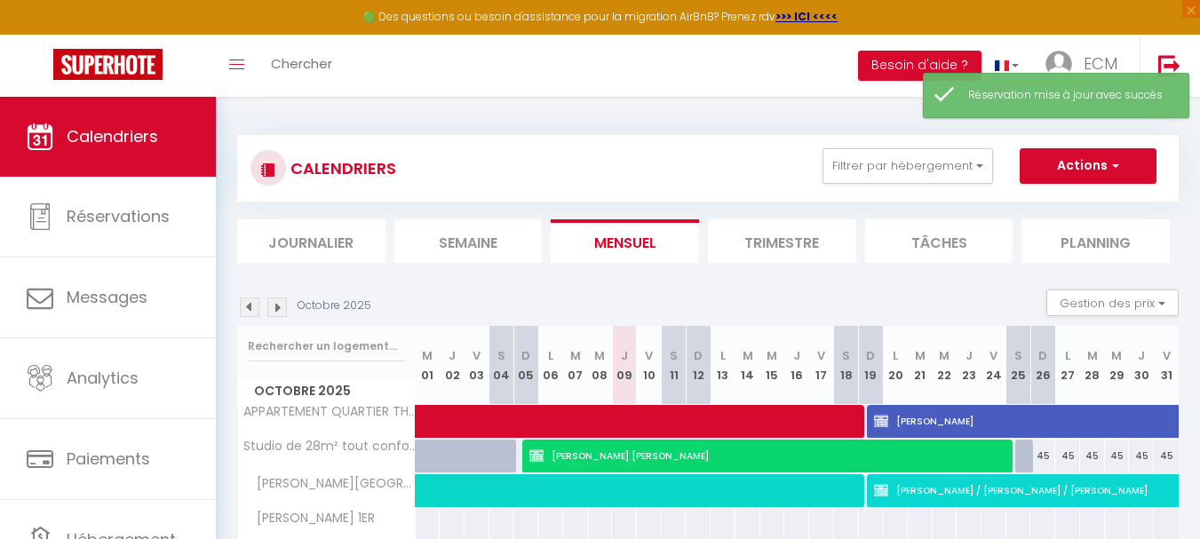
click at [253, 312] on img at bounding box center [250, 307] width 20 height 20
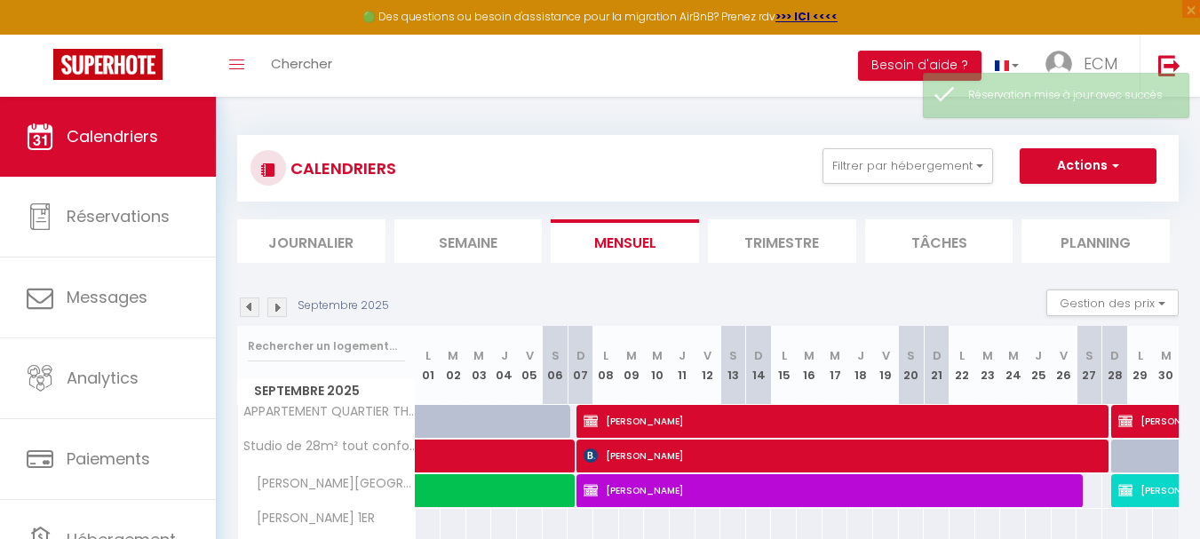
click at [272, 311] on img at bounding box center [277, 307] width 20 height 20
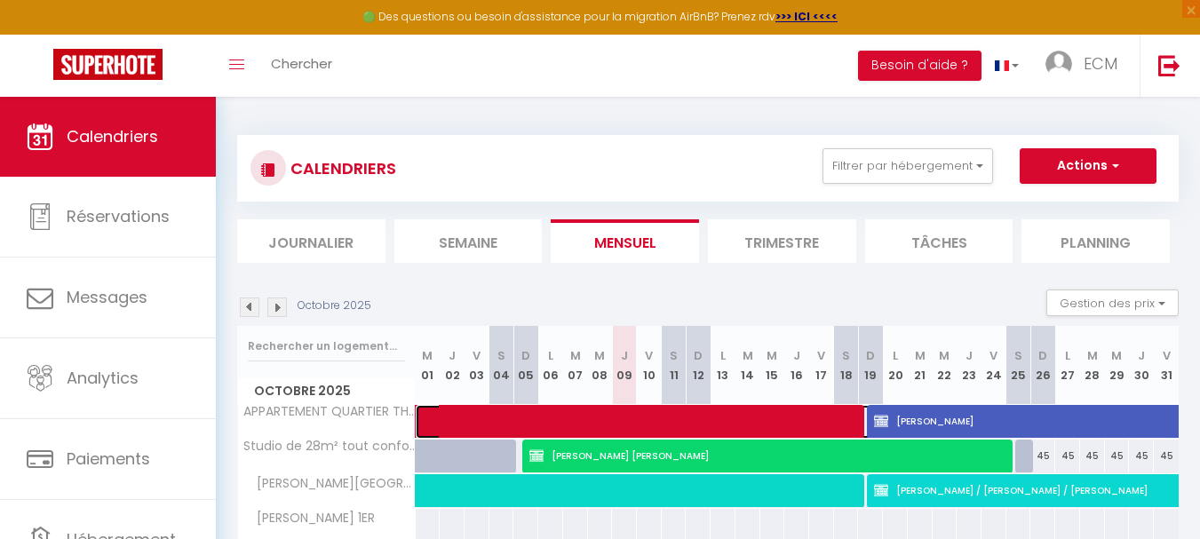
click at [641, 430] on span at bounding box center [799, 422] width 735 height 34
select select "KO"
select select "0"
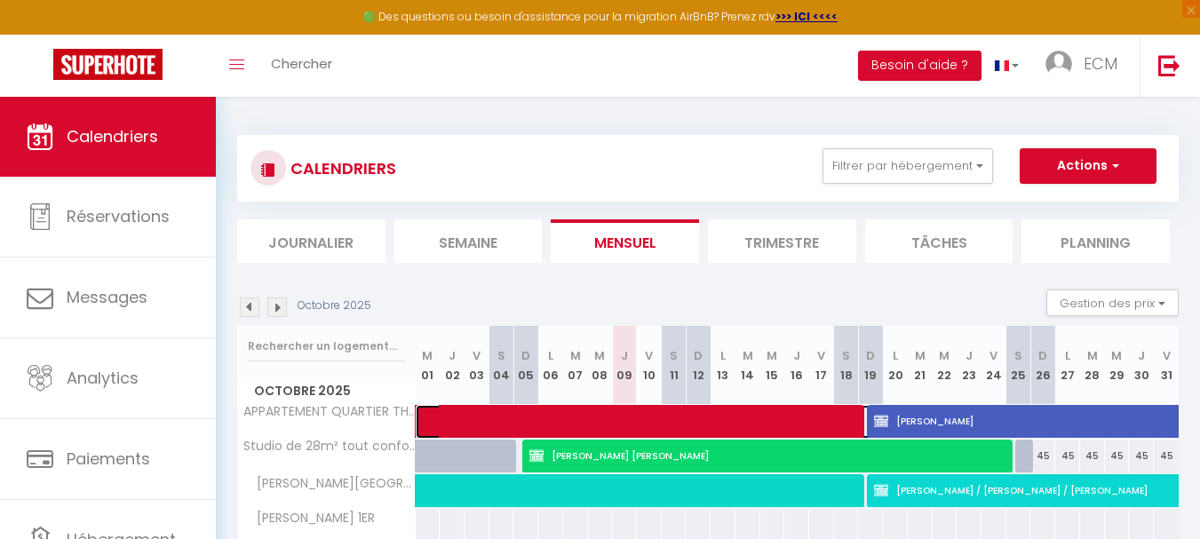
select select "1"
select select
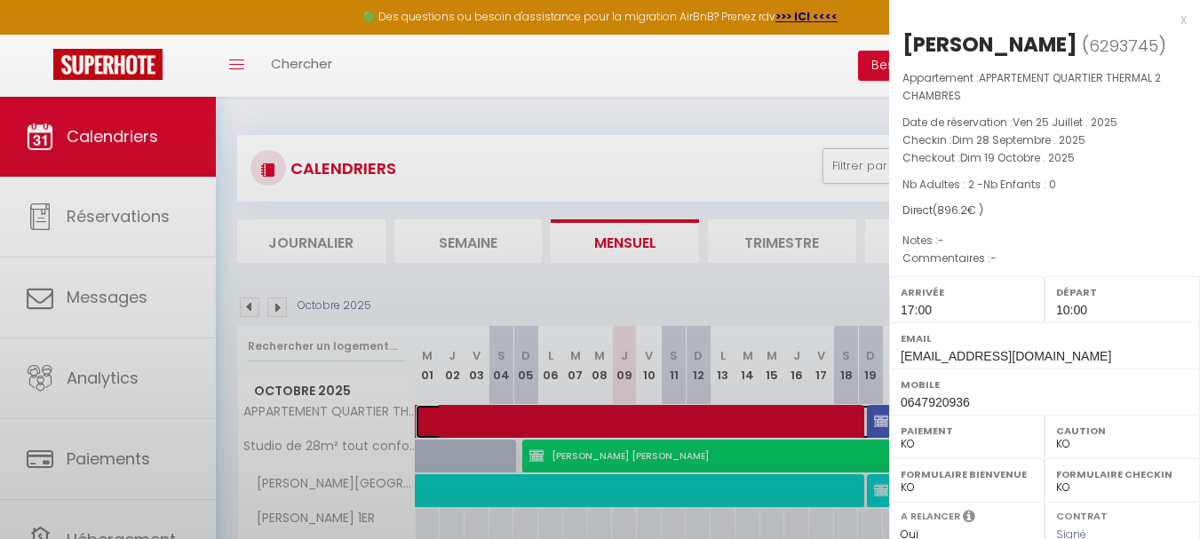
select select "20967"
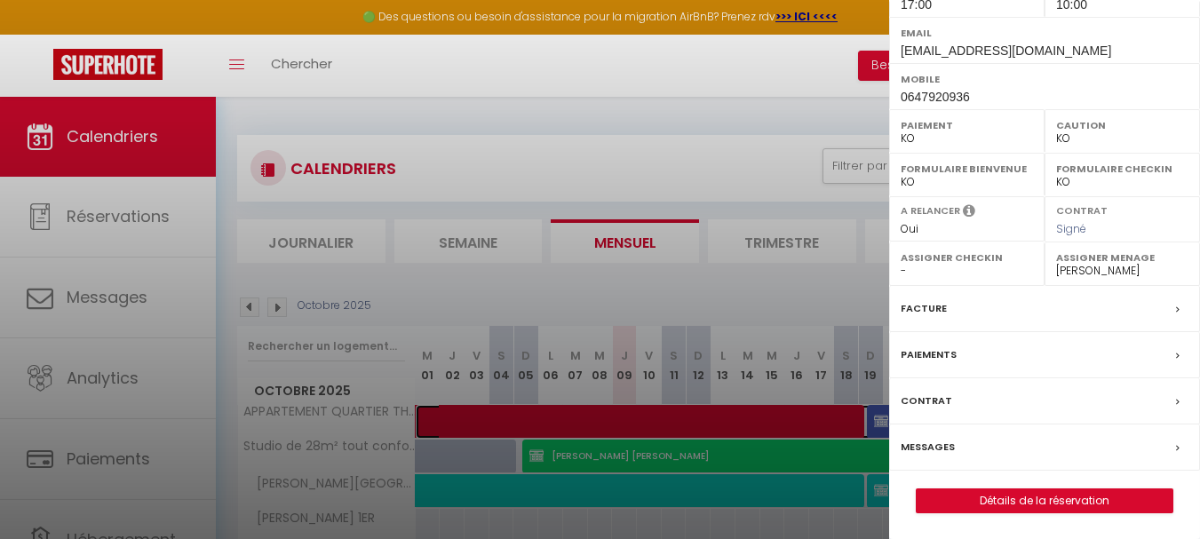
scroll to position [306, 0]
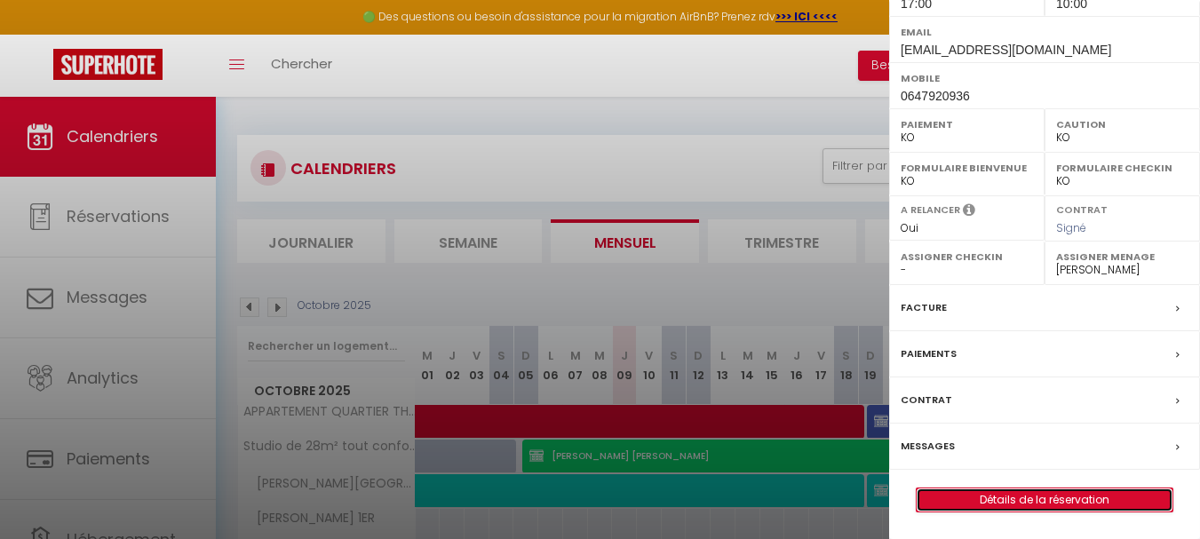
click at [979, 498] on link "Détails de la réservation" at bounding box center [1044, 499] width 256 height 23
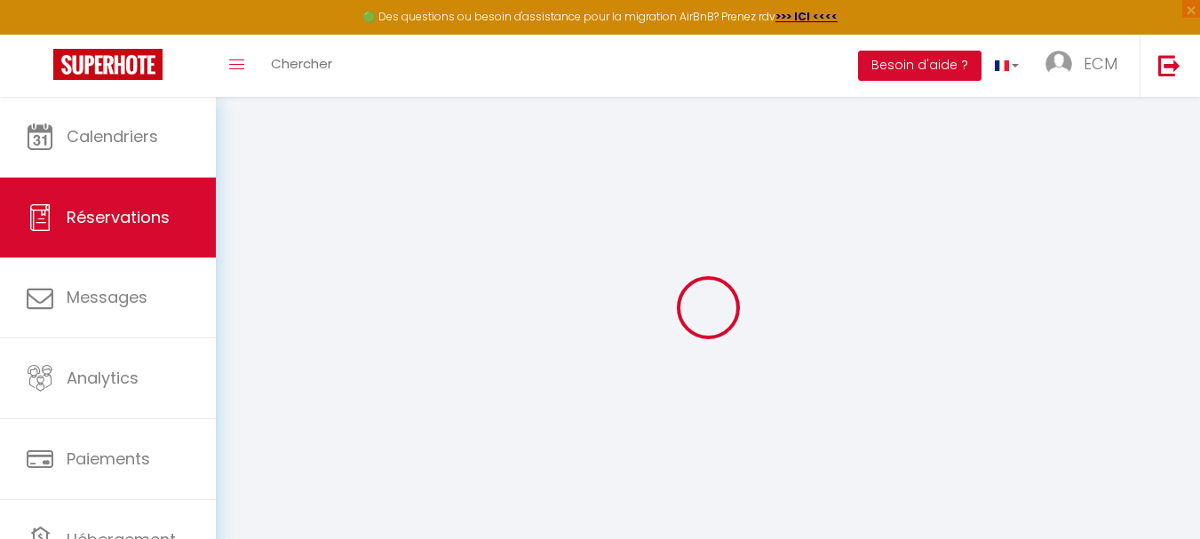
select select
checkbox input "true"
select select
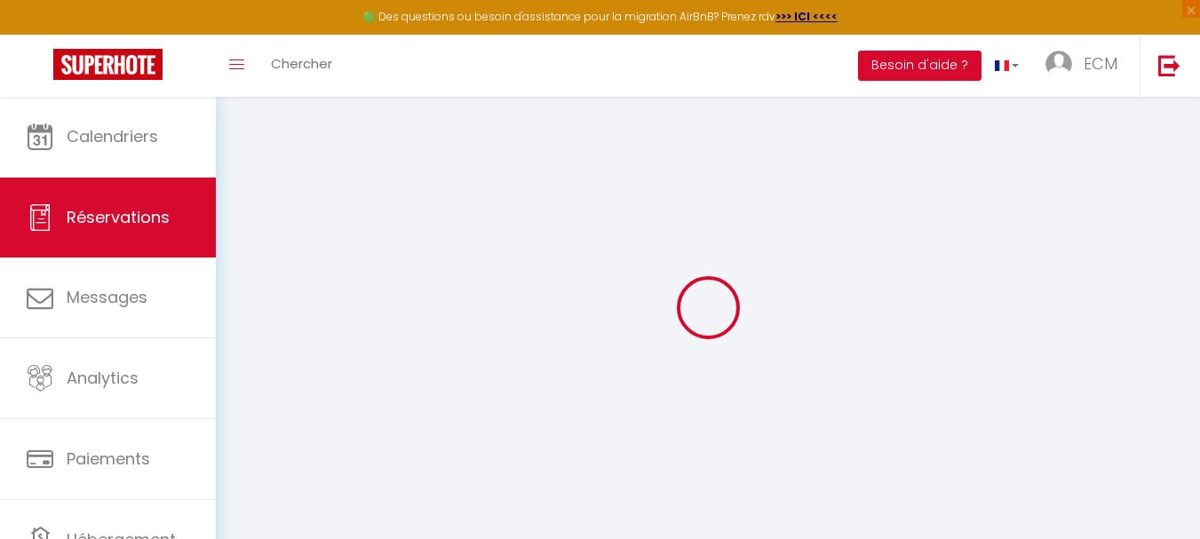
checkbox input "true"
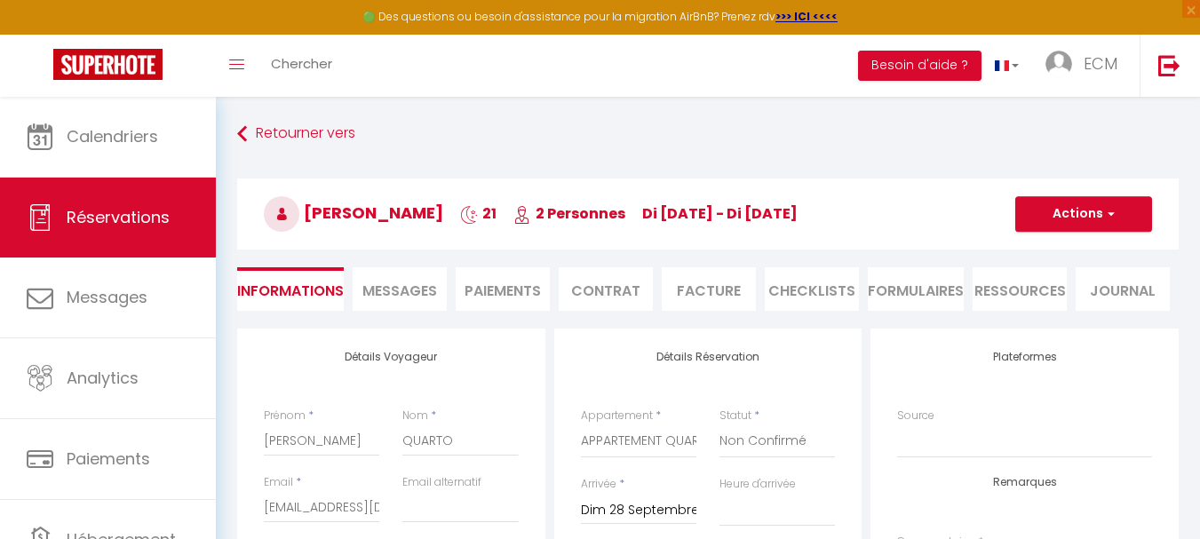
type input "46.2"
select select
checkbox input "true"
select select "17:00"
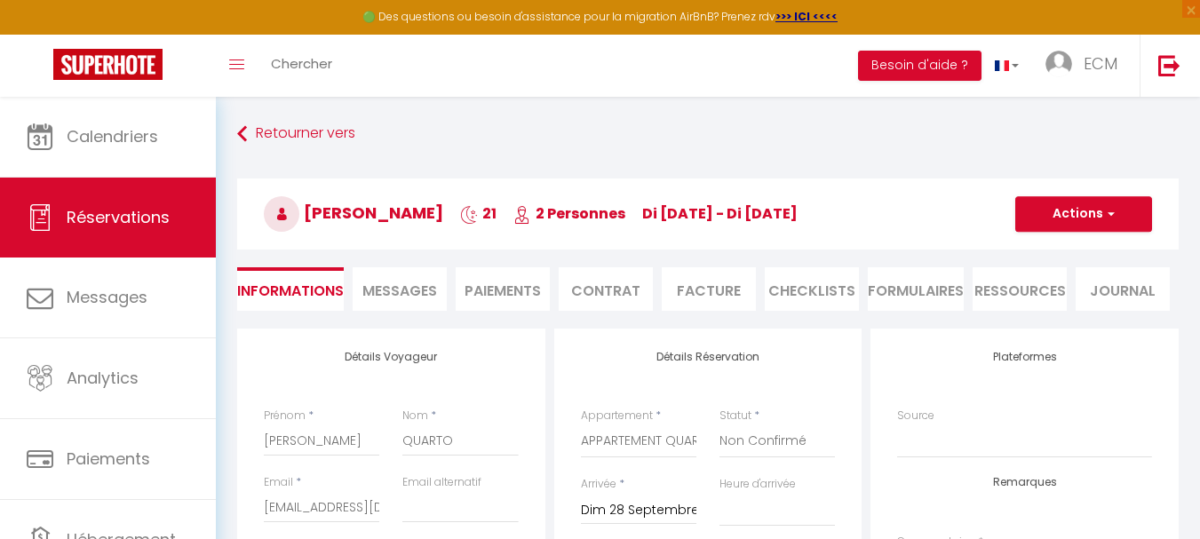
select select "10:00"
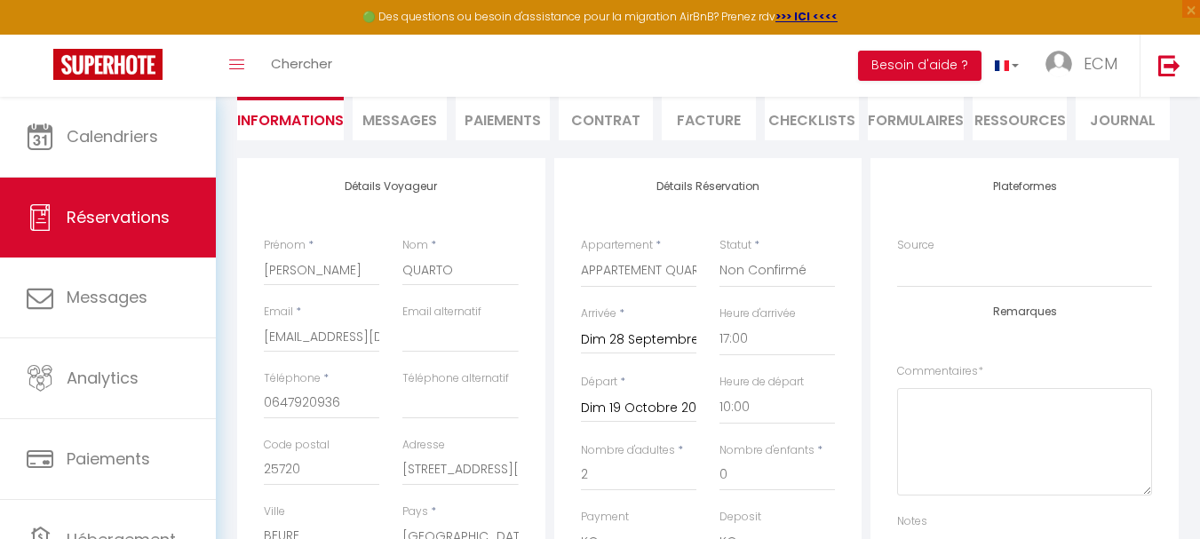
scroll to position [178, 0]
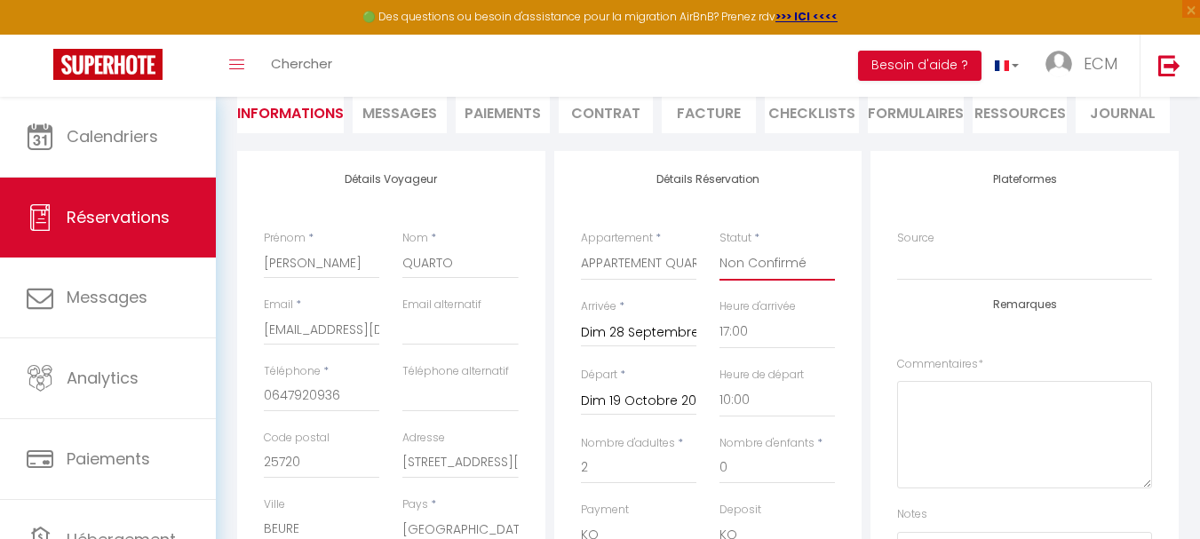
click at [779, 264] on select "Confirmé Non Confirmé Annulé Annulé par le voyageur No Show Request" at bounding box center [776, 264] width 115 height 34
select select "1"
click at [719, 247] on select "Confirmé Non Confirmé Annulé Annulé par le voyageur No Show Request" at bounding box center [776, 264] width 115 height 34
checkbox input "true"
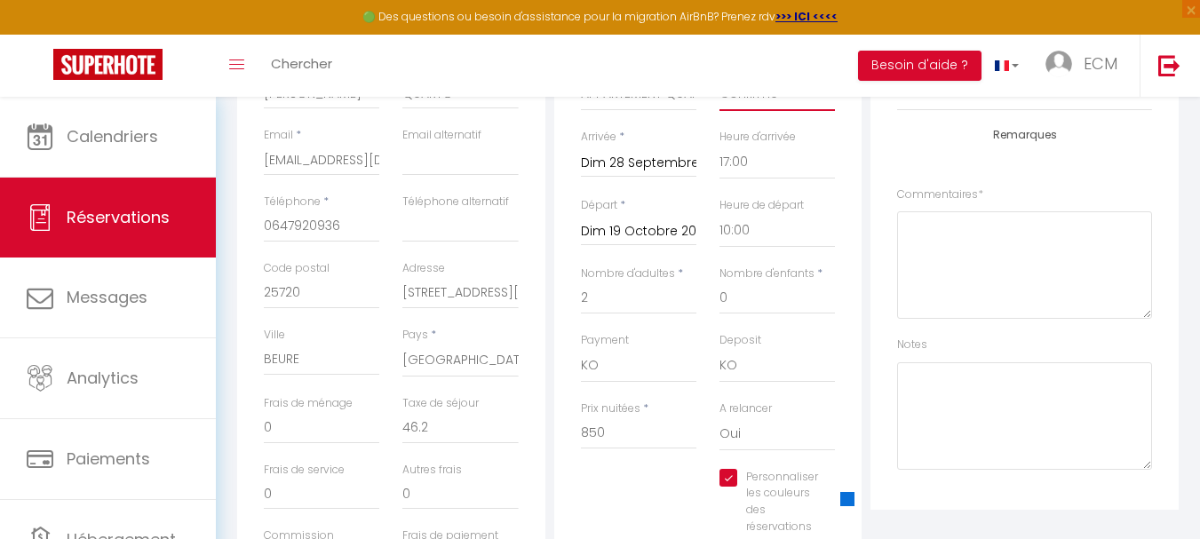
scroll to position [355, 0]
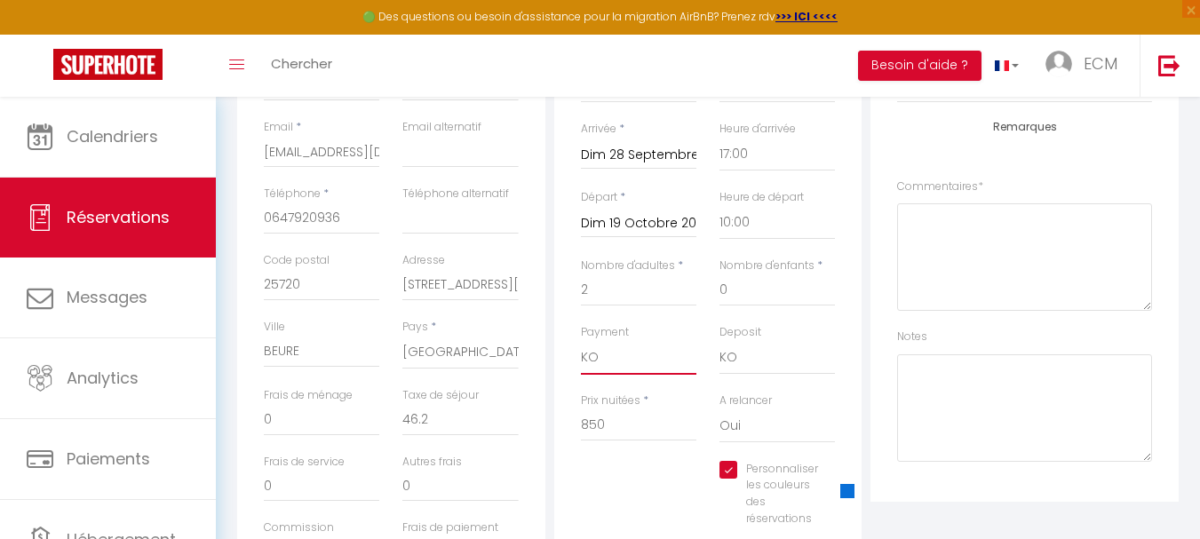
click at [637, 361] on select "OK KO" at bounding box center [638, 358] width 115 height 34
select select "12"
click at [581, 341] on select "OK KO" at bounding box center [638, 358] width 115 height 34
checkbox input "true"
click at [729, 362] on select "OK KO" at bounding box center [776, 358] width 115 height 34
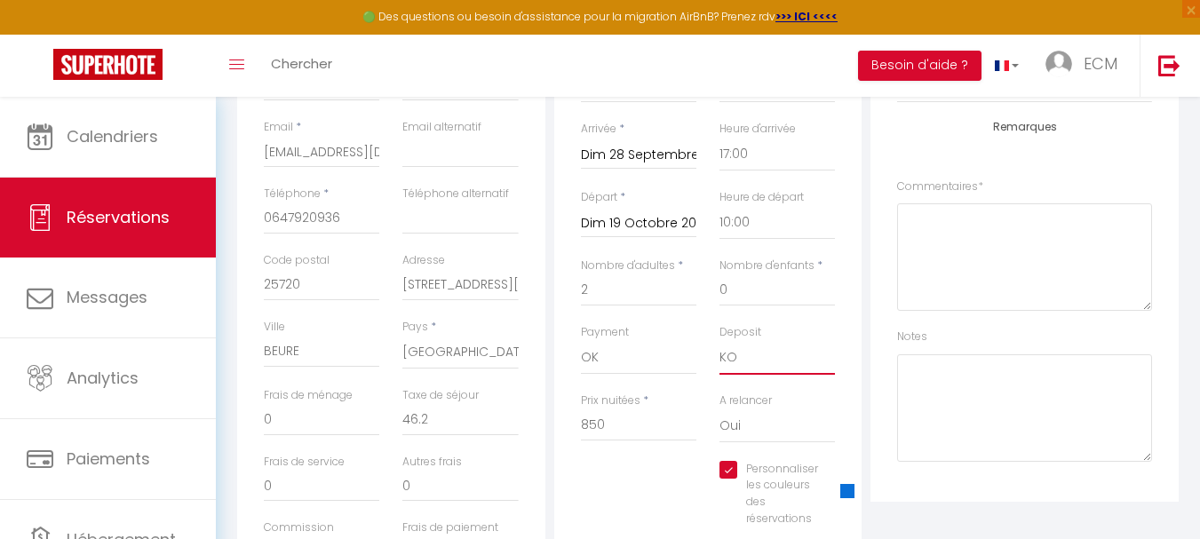
select select "15"
click at [719, 341] on select "OK KO" at bounding box center [776, 358] width 115 height 34
checkbox input "true"
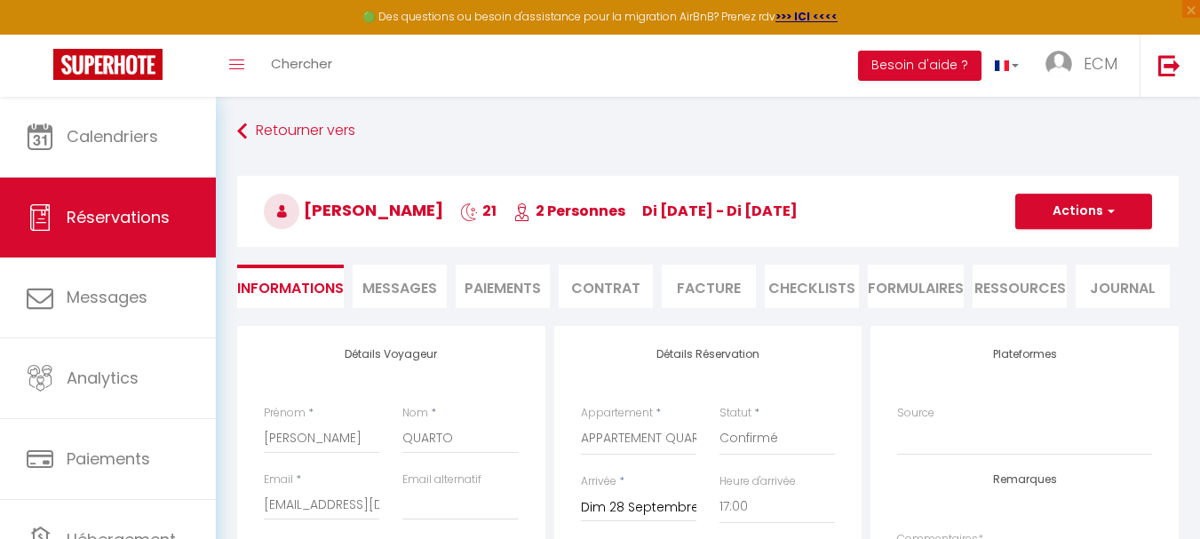
scroll to position [0, 0]
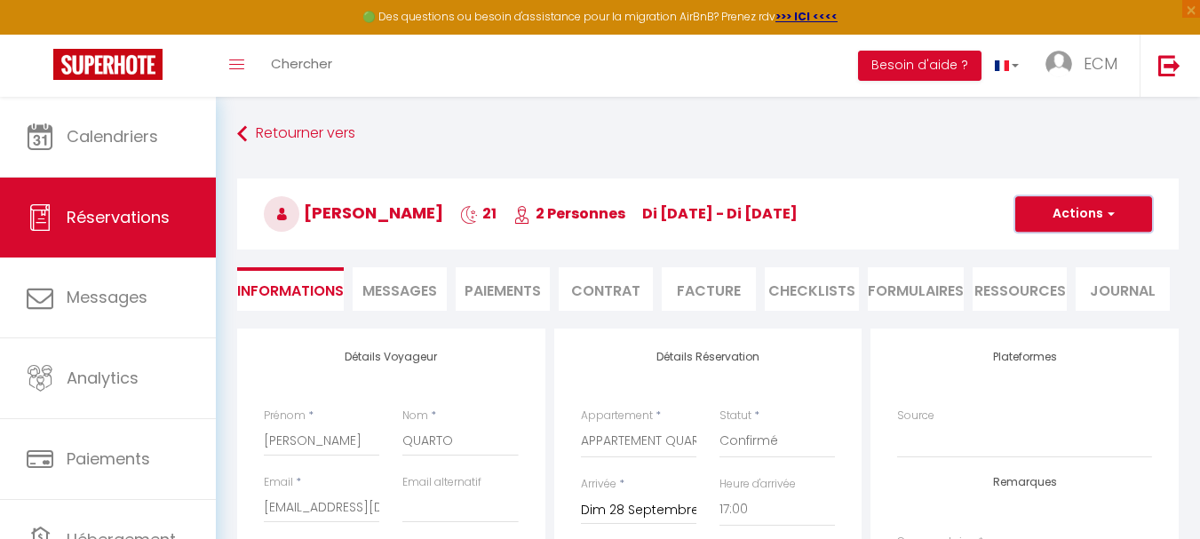
click at [1130, 218] on button "Actions" at bounding box center [1083, 214] width 137 height 36
click at [1038, 255] on link "Enregistrer" at bounding box center [1065, 253] width 140 height 23
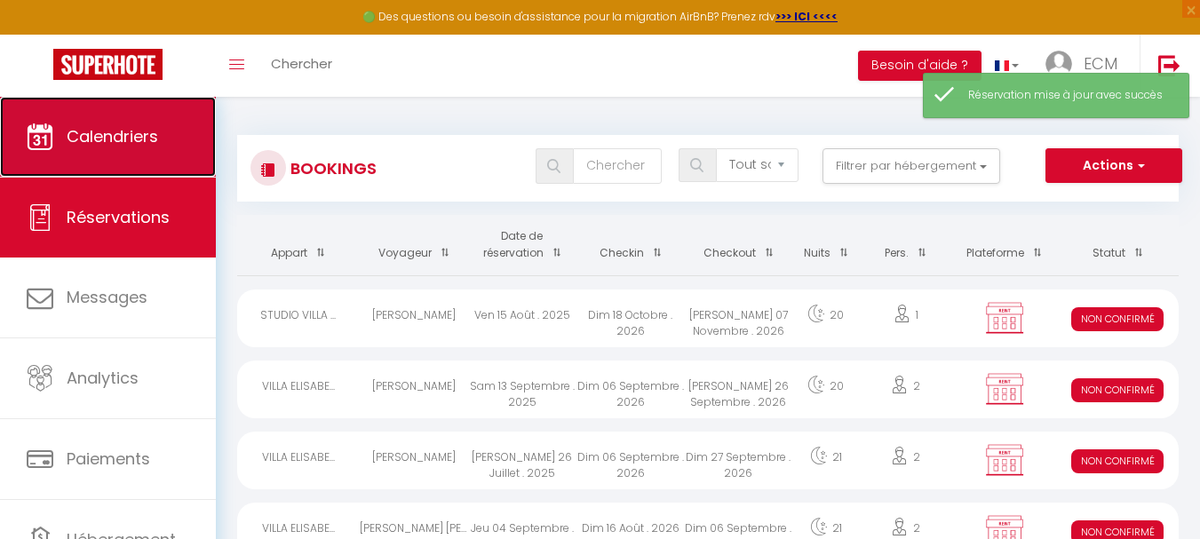
click at [117, 148] on link "Calendriers" at bounding box center [108, 137] width 216 height 80
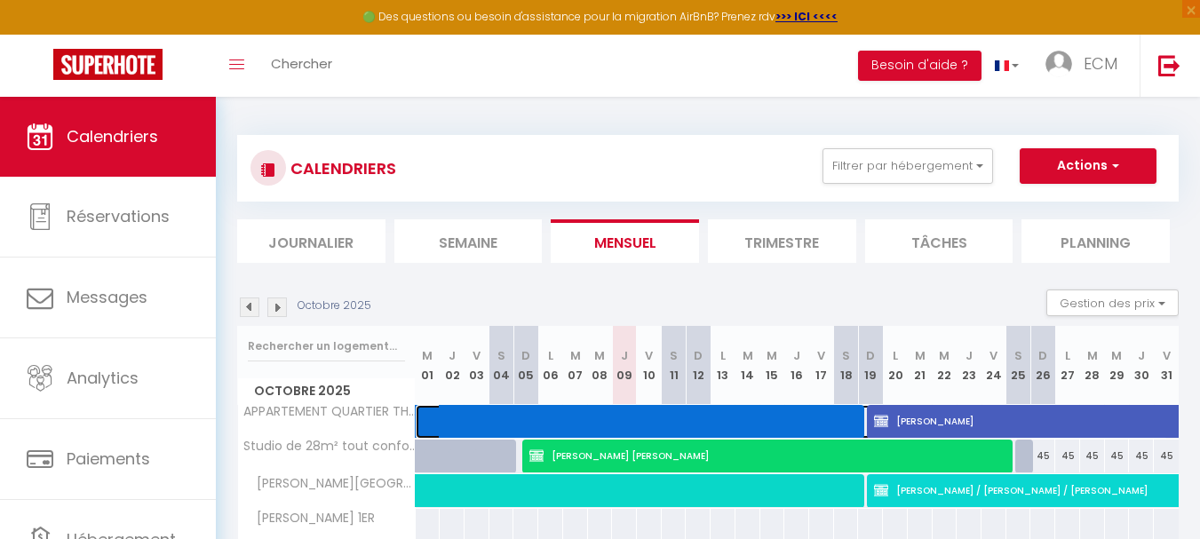
click at [747, 417] on span at bounding box center [799, 422] width 735 height 34
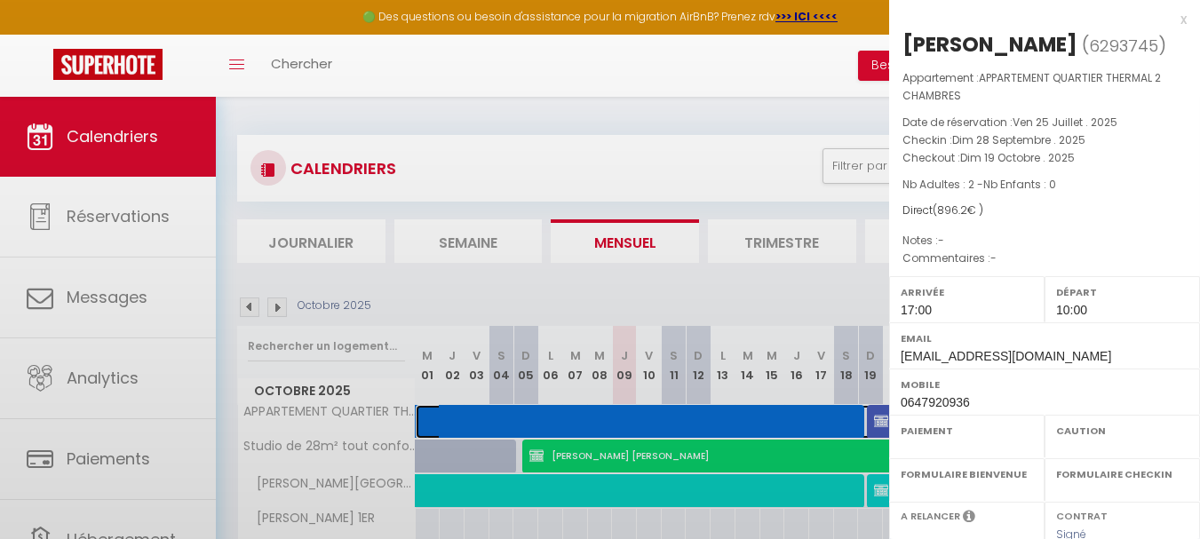
select select "OK"
select select "0"
select select "1"
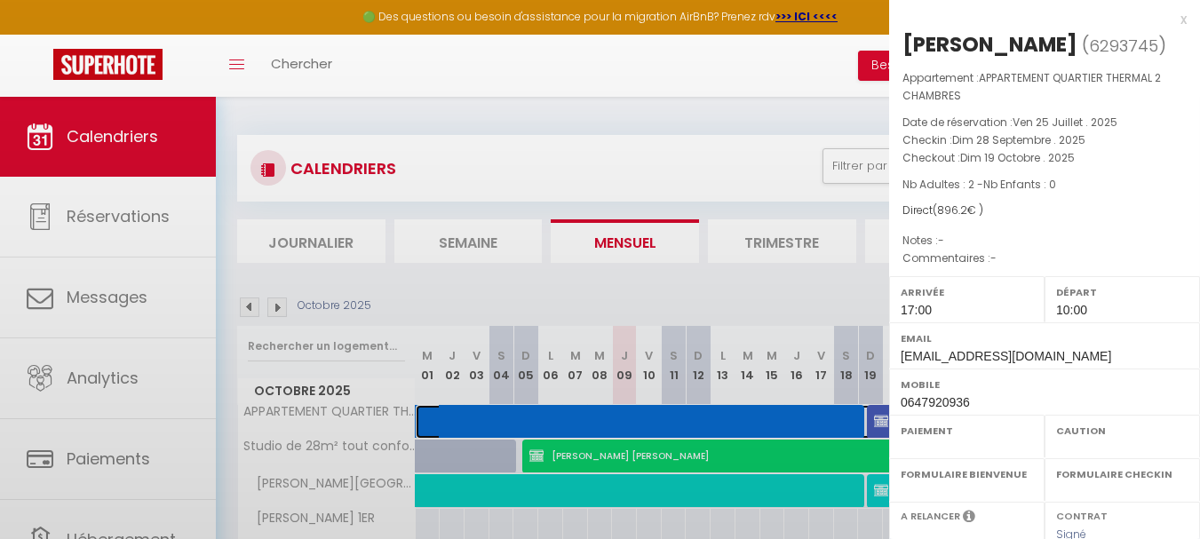
select select
select select "20967"
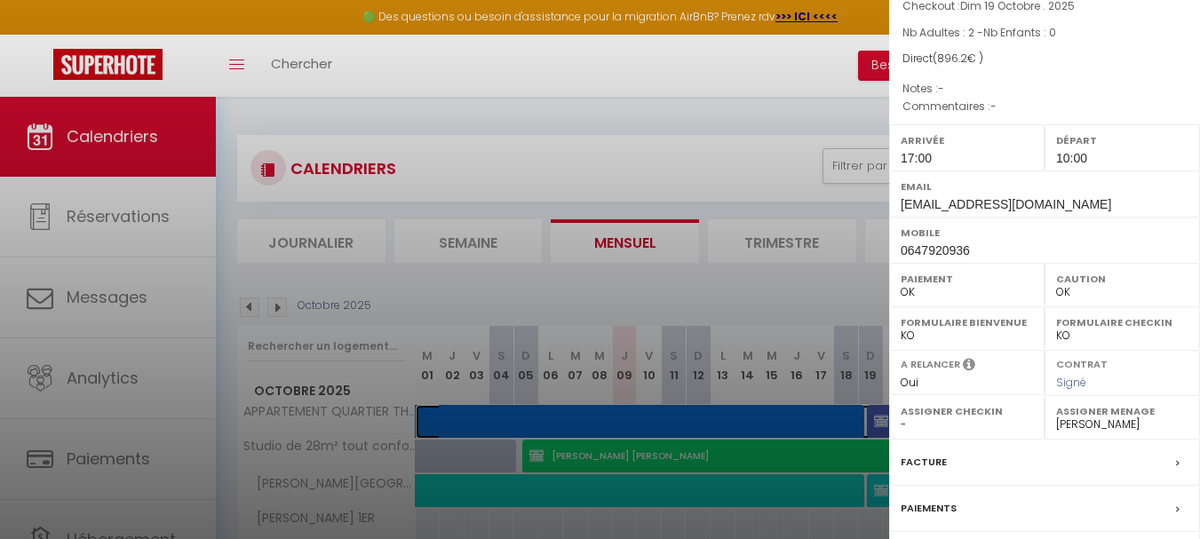
scroll to position [178, 0]
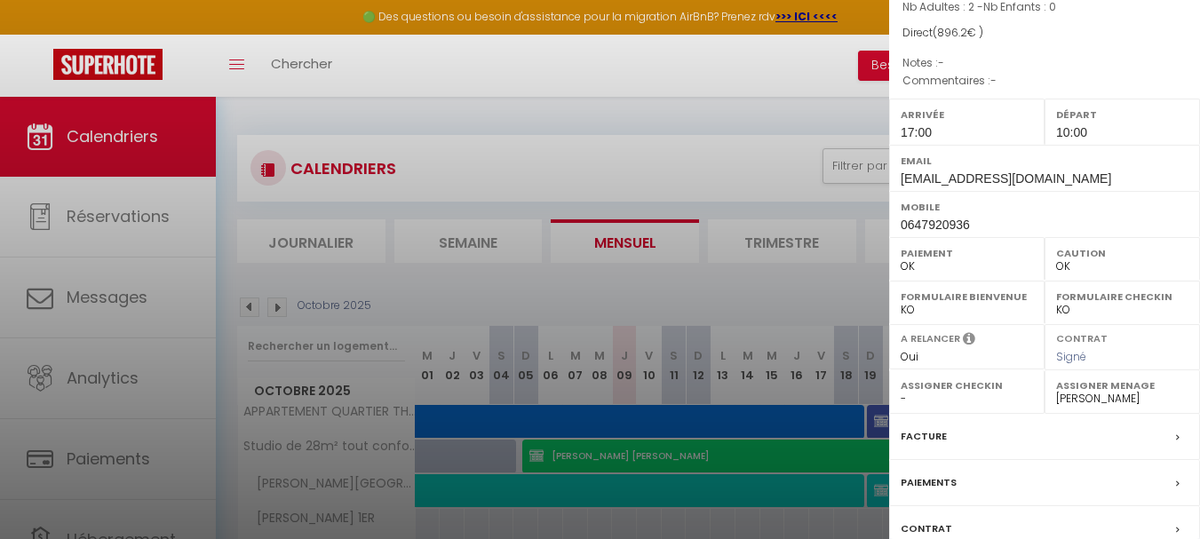
click at [948, 424] on div "Facture" at bounding box center [1044, 437] width 311 height 46
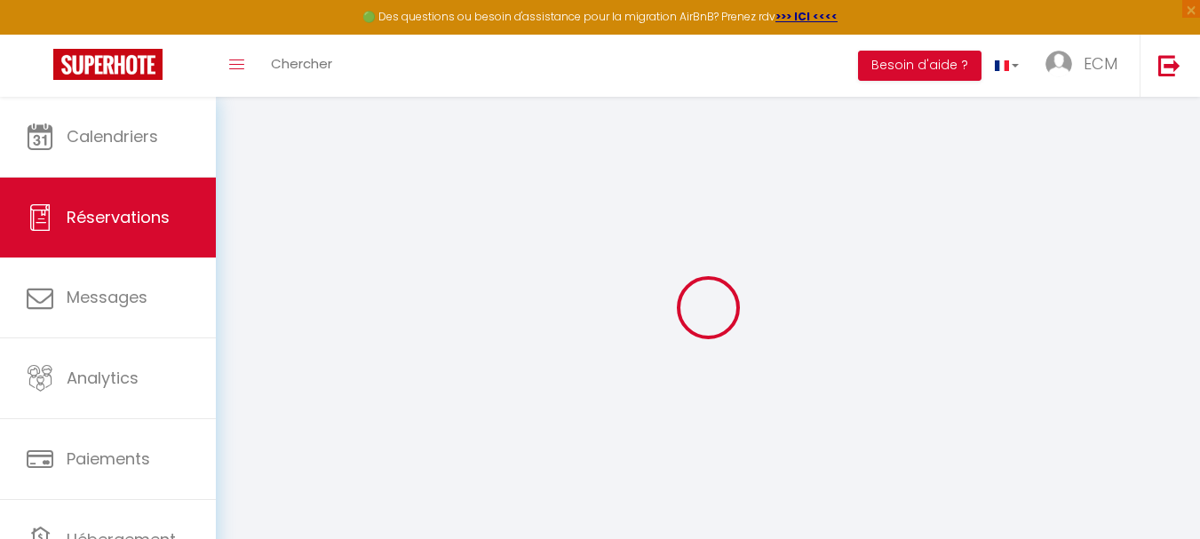
select select
checkbox input "true"
select select
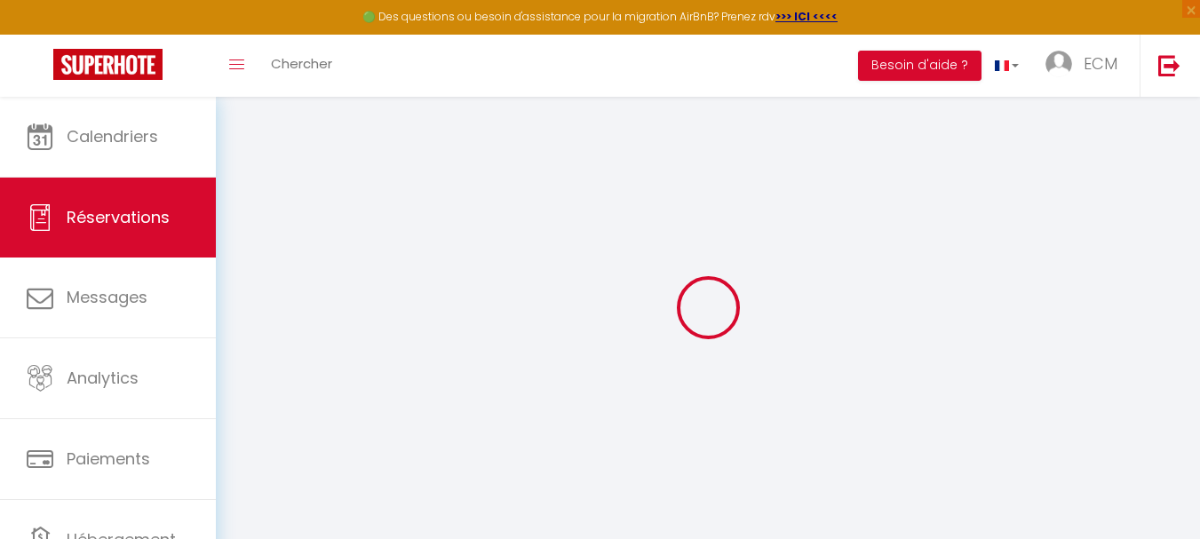
checkbox input "true"
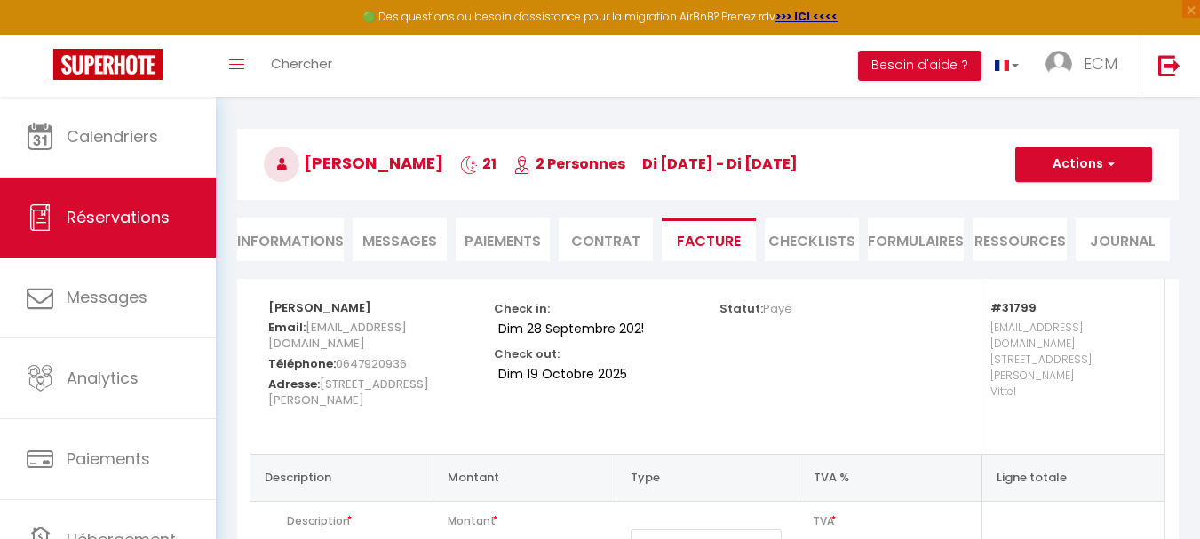
scroll to position [13, 0]
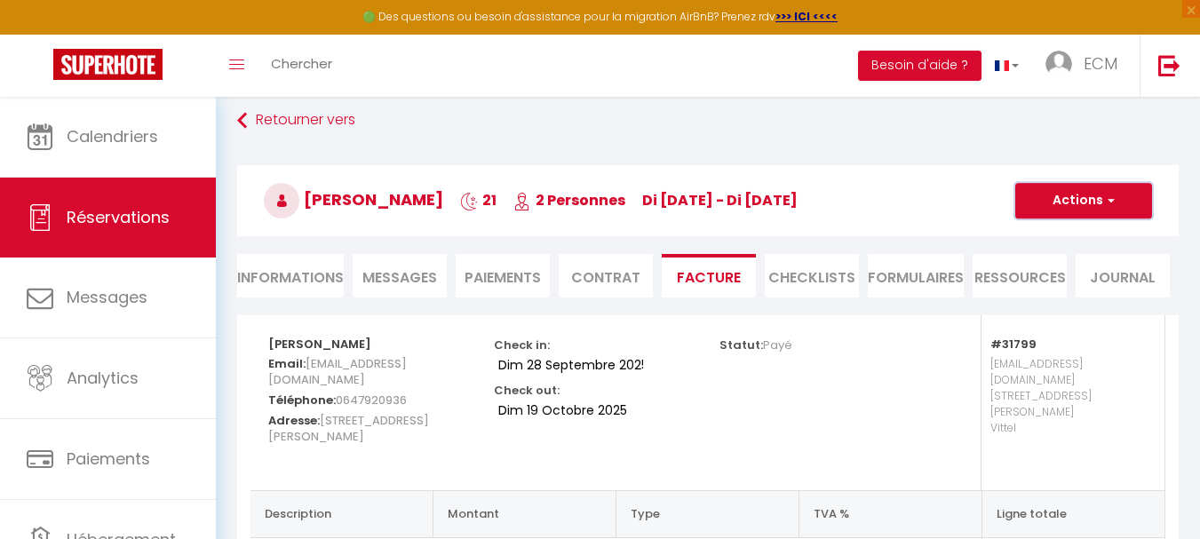
click at [1061, 204] on button "Actions" at bounding box center [1083, 201] width 137 height 36
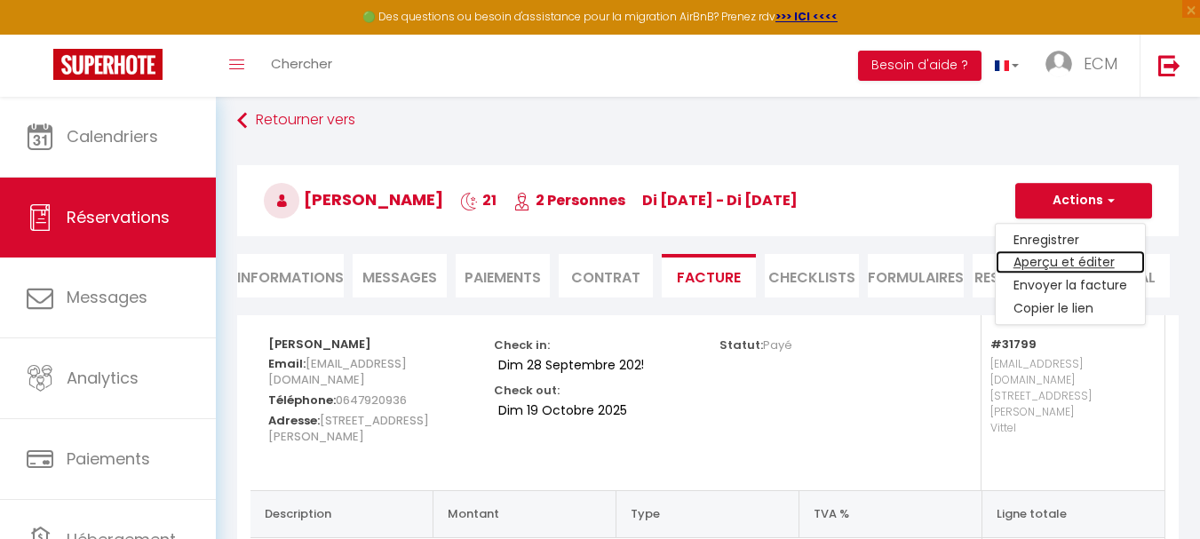
click at [1046, 260] on link "Aperçu et éditer" at bounding box center [1069, 262] width 149 height 23
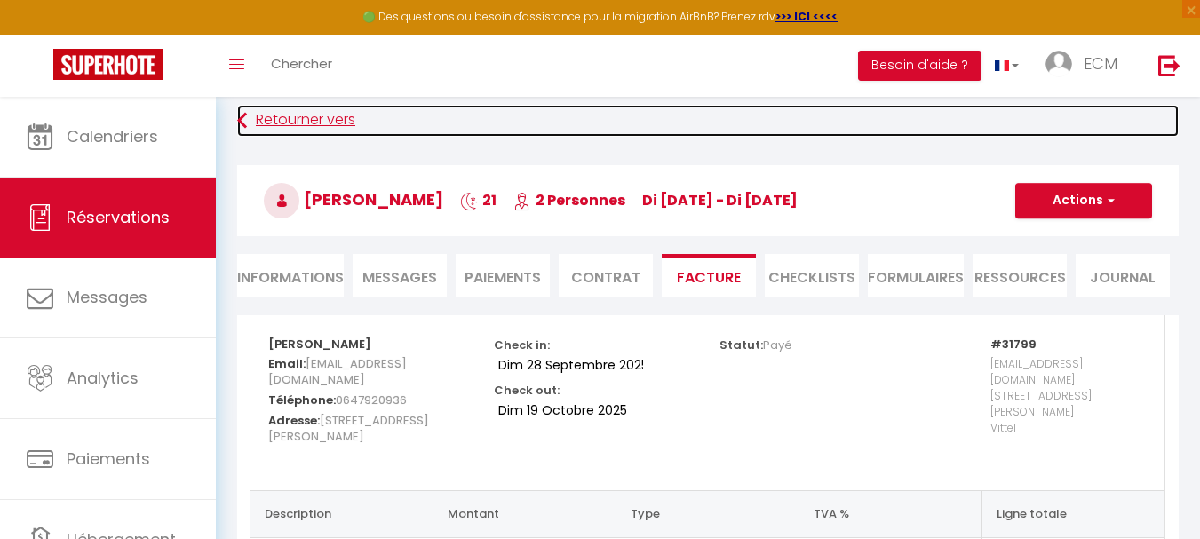
click at [310, 116] on link "Retourner vers" at bounding box center [707, 121] width 941 height 32
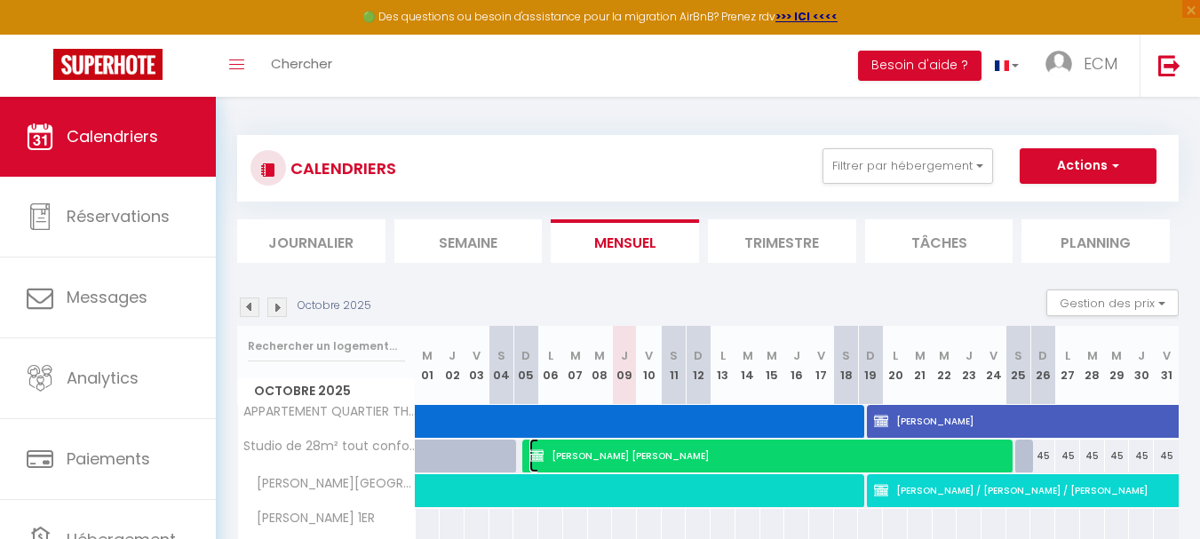
click at [636, 458] on span "Dorina TOMA ANA" at bounding box center [769, 456] width 480 height 34
select select "KO"
select select "0"
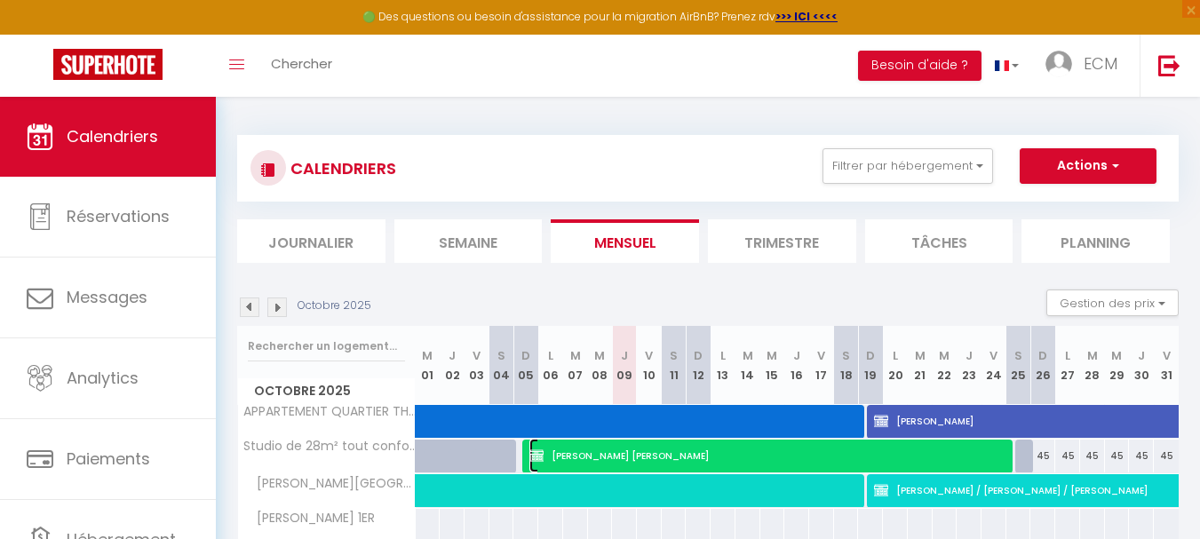
select select "1"
select select
select select "20967"
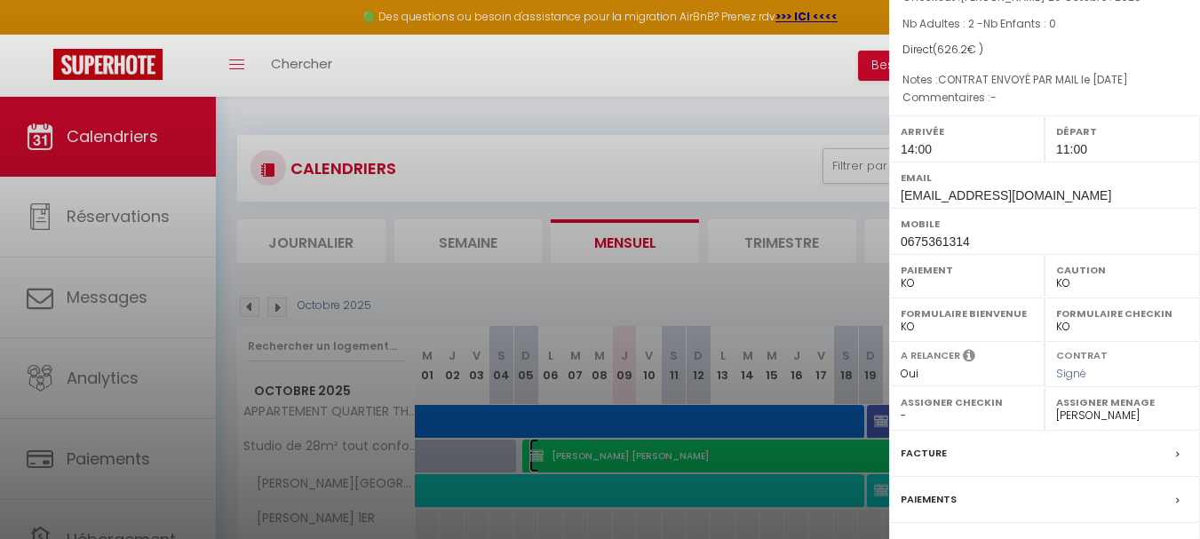
scroll to position [266, 0]
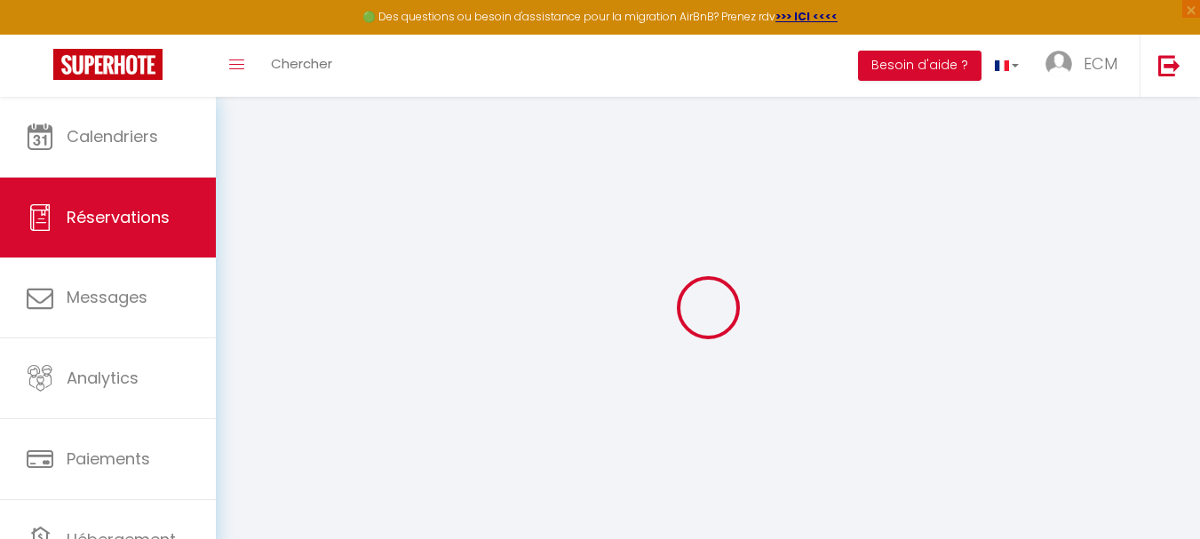
select select
select select "14"
checkbox input "true"
select select
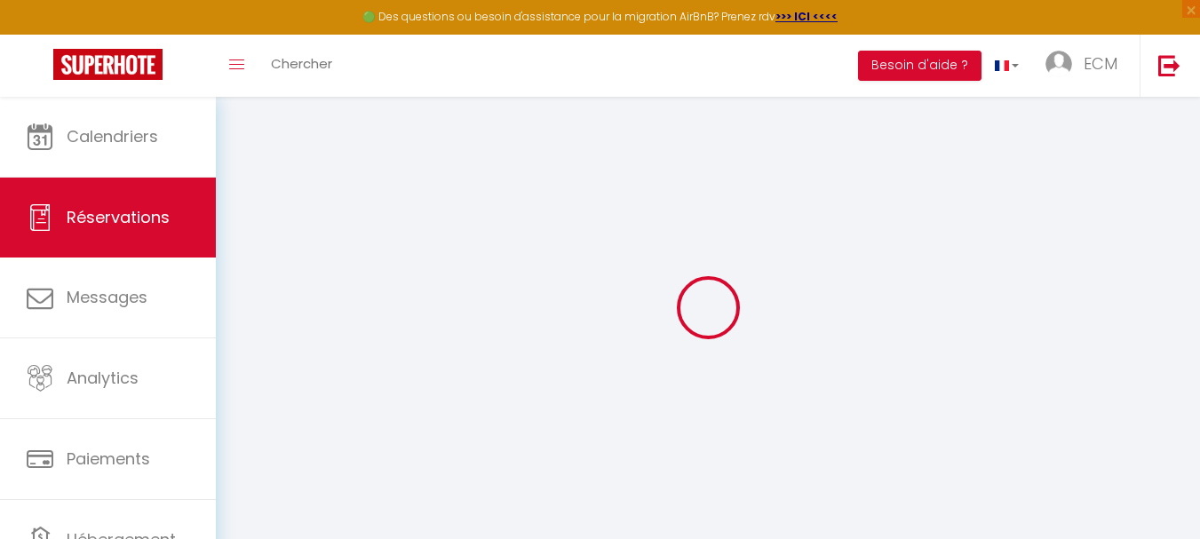
select select
checkbox input "true"
select select
checkbox input "true"
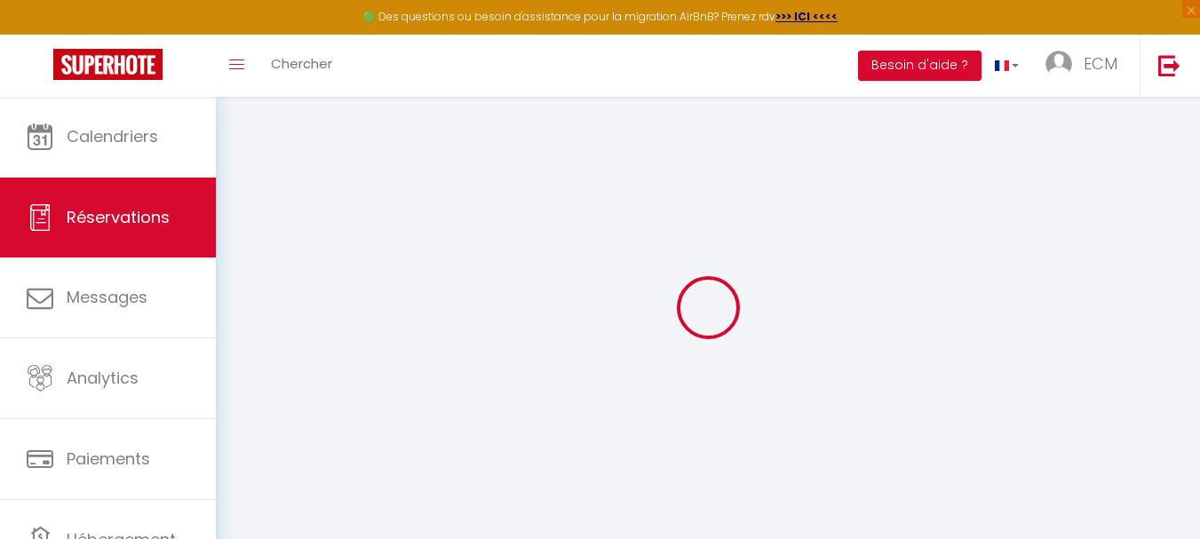
type textarea "CONTRAT ENVOYÉ PAR MAIL le 19/03/2025"
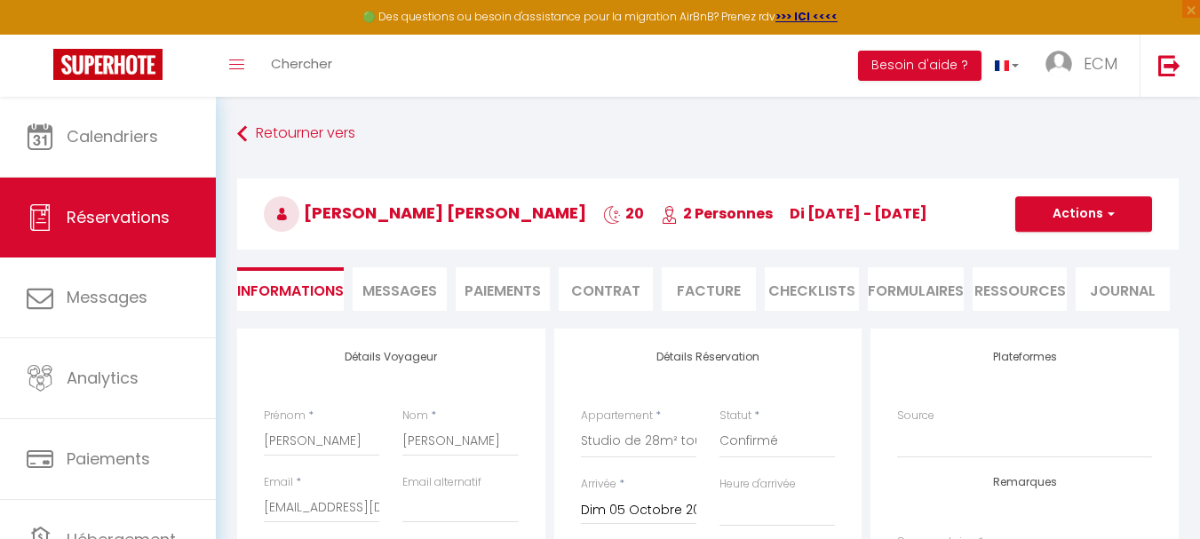
type input "46.2"
select select
checkbox input "true"
select select "14:00"
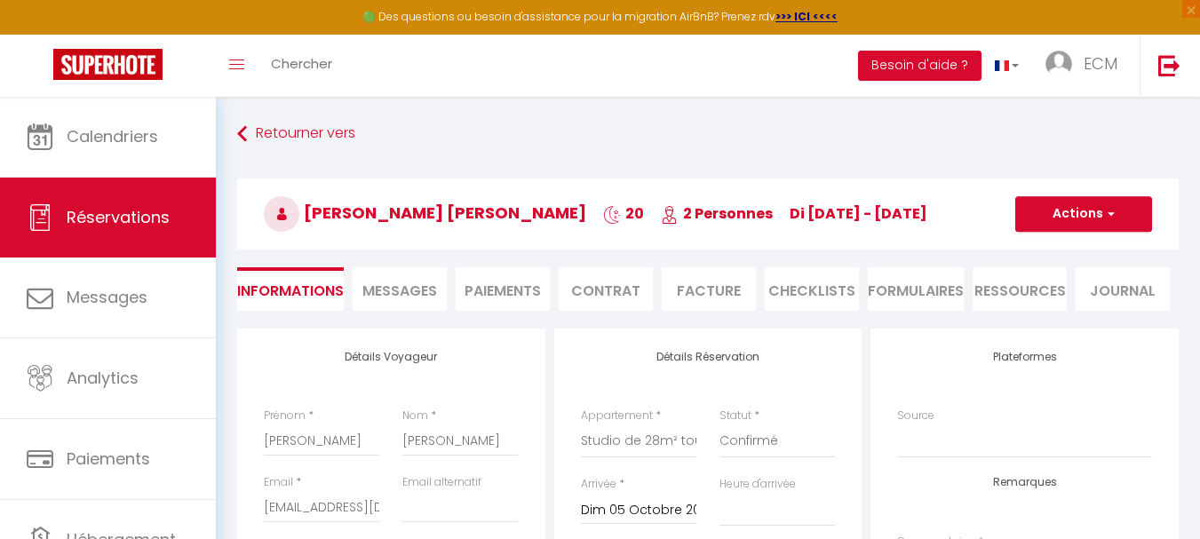
select select "11:00"
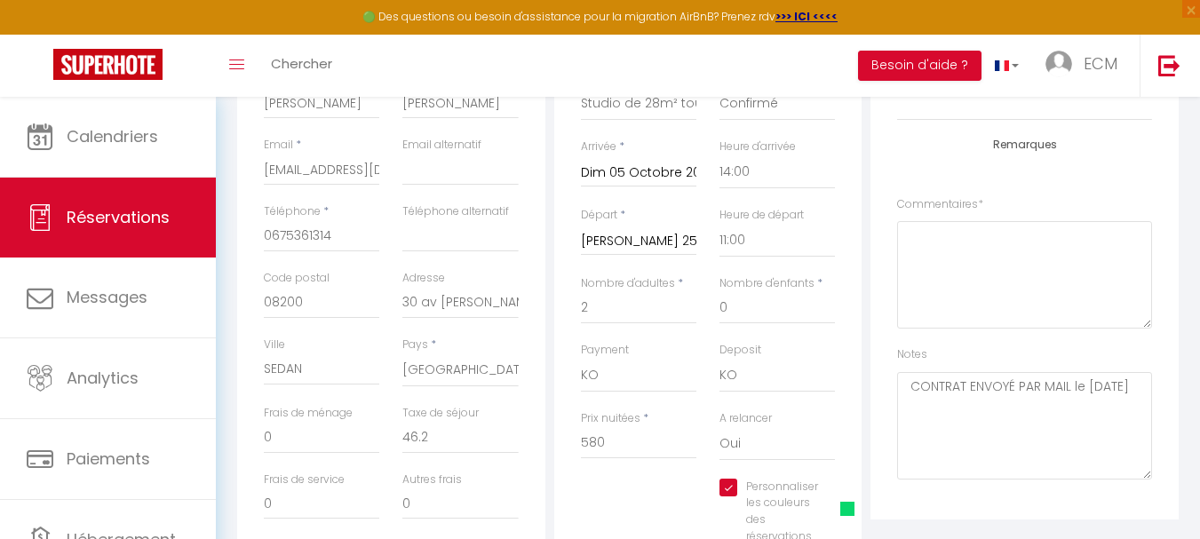
scroll to position [355, 0]
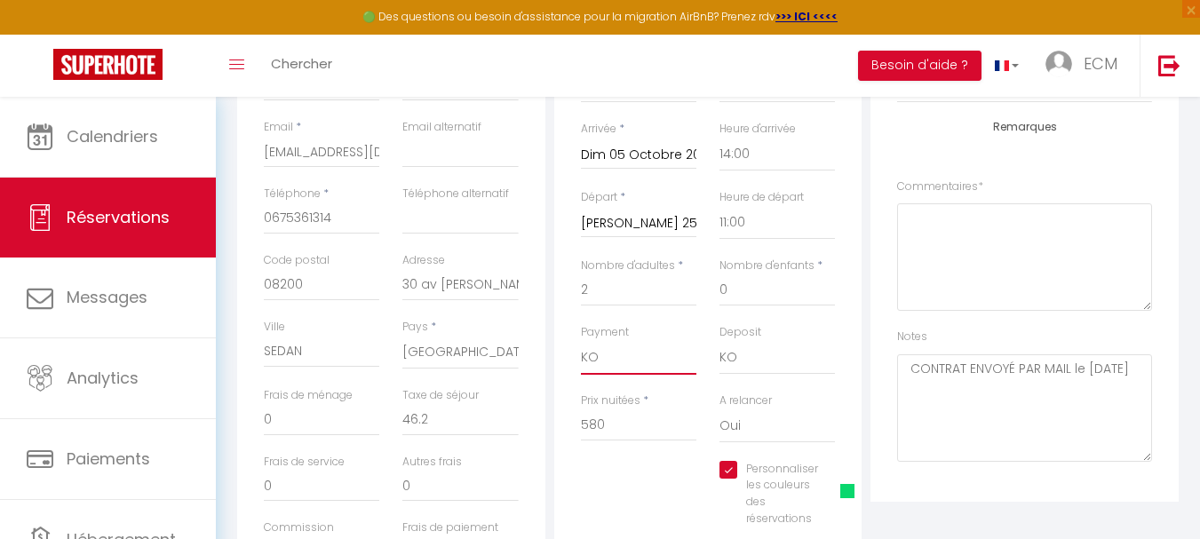
click at [663, 358] on select "OK KO" at bounding box center [638, 358] width 115 height 34
select select "12"
click at [581, 341] on select "OK KO" at bounding box center [638, 358] width 115 height 34
checkbox input "true"
click at [743, 362] on select "OK KO" at bounding box center [776, 358] width 115 height 34
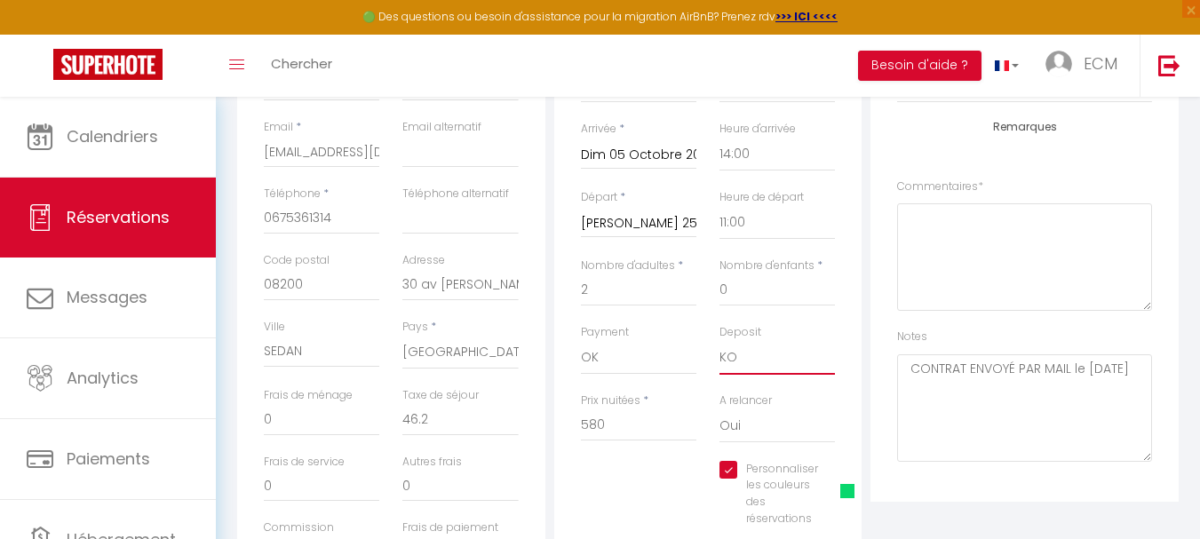
select select "15"
click at [719, 341] on select "OK KO" at bounding box center [776, 358] width 115 height 34
checkbox input "true"
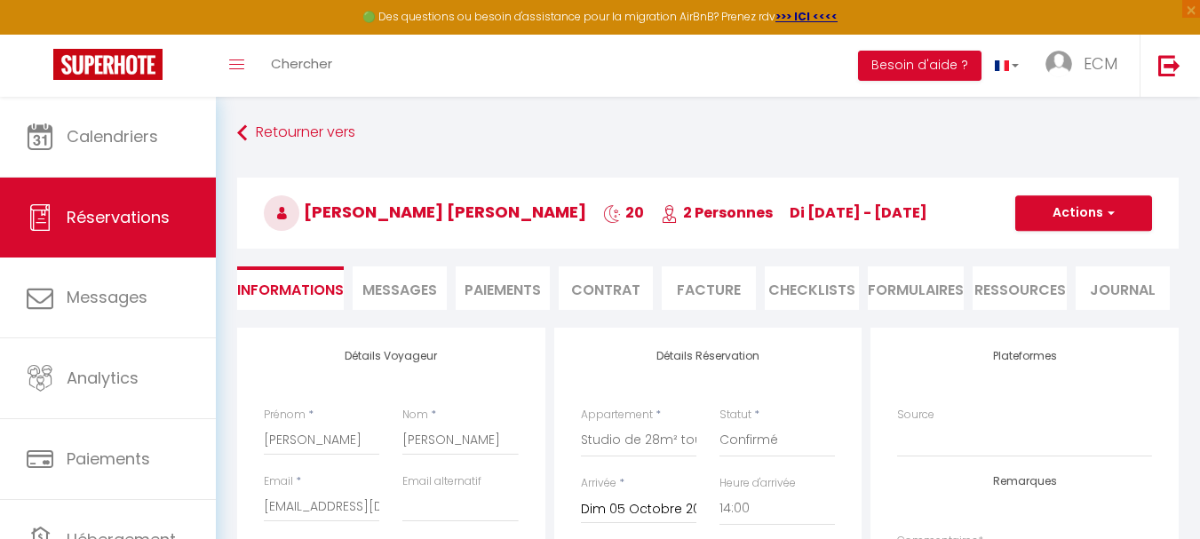
scroll to position [0, 0]
click at [1059, 206] on button "Actions" at bounding box center [1083, 214] width 137 height 36
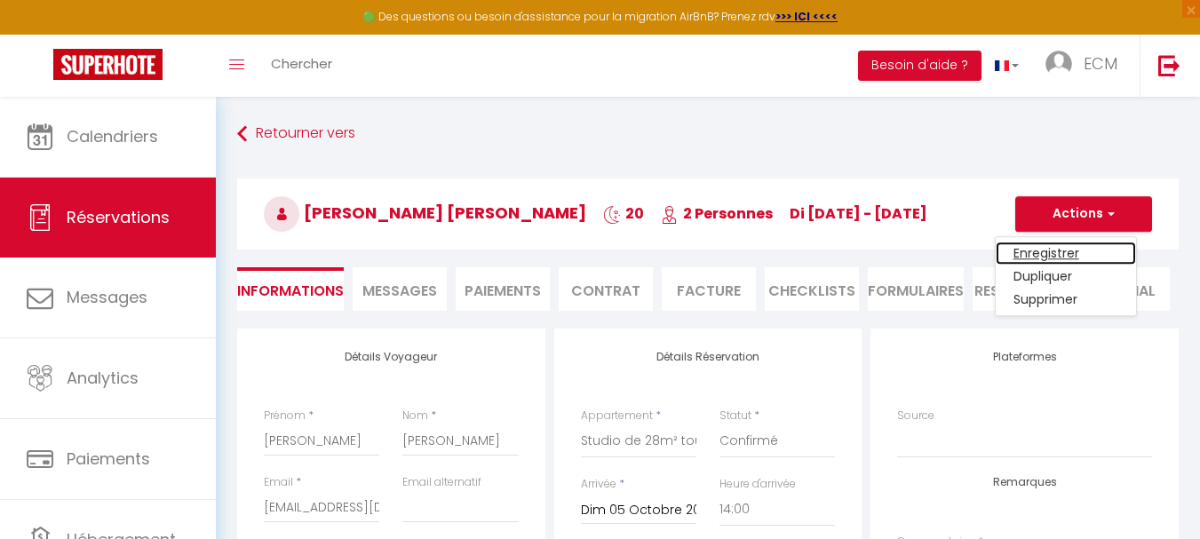
click at [1039, 256] on link "Enregistrer" at bounding box center [1065, 253] width 140 height 23
select select "not_cancelled"
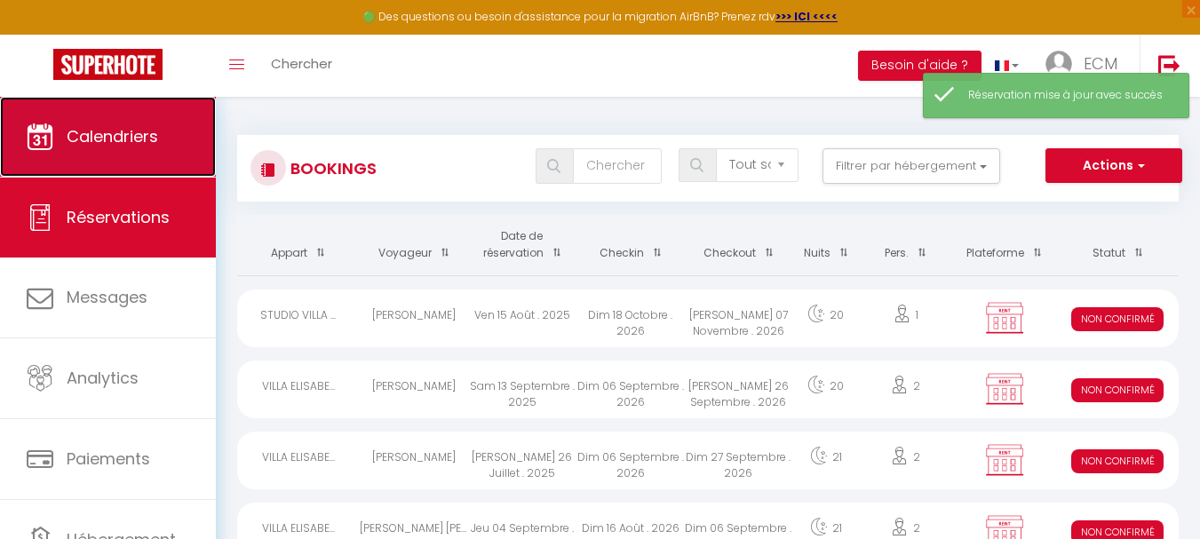
click at [112, 146] on span "Calendriers" at bounding box center [112, 136] width 91 height 22
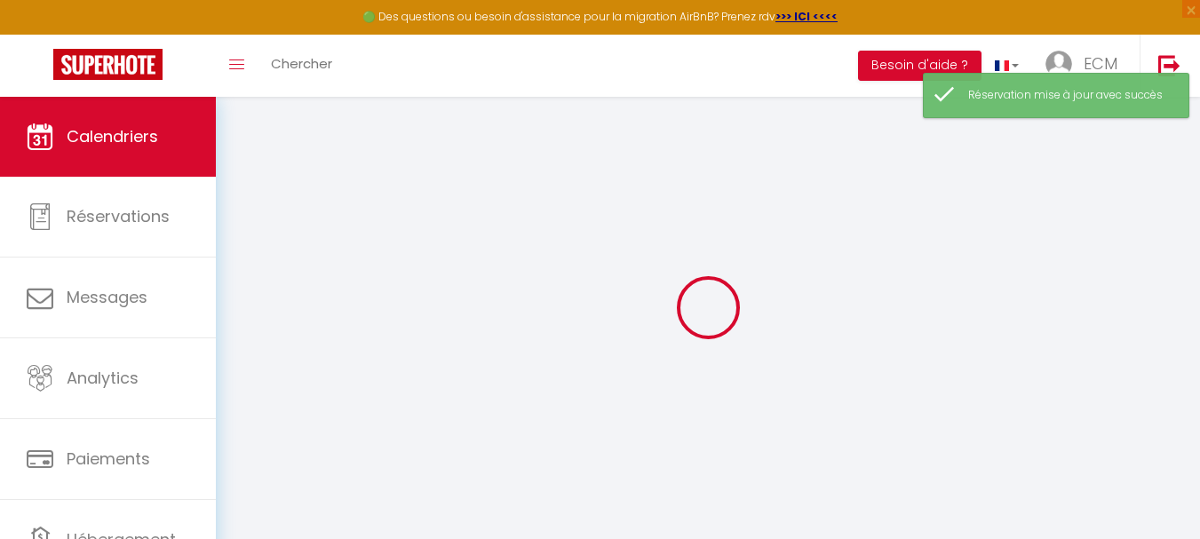
select select
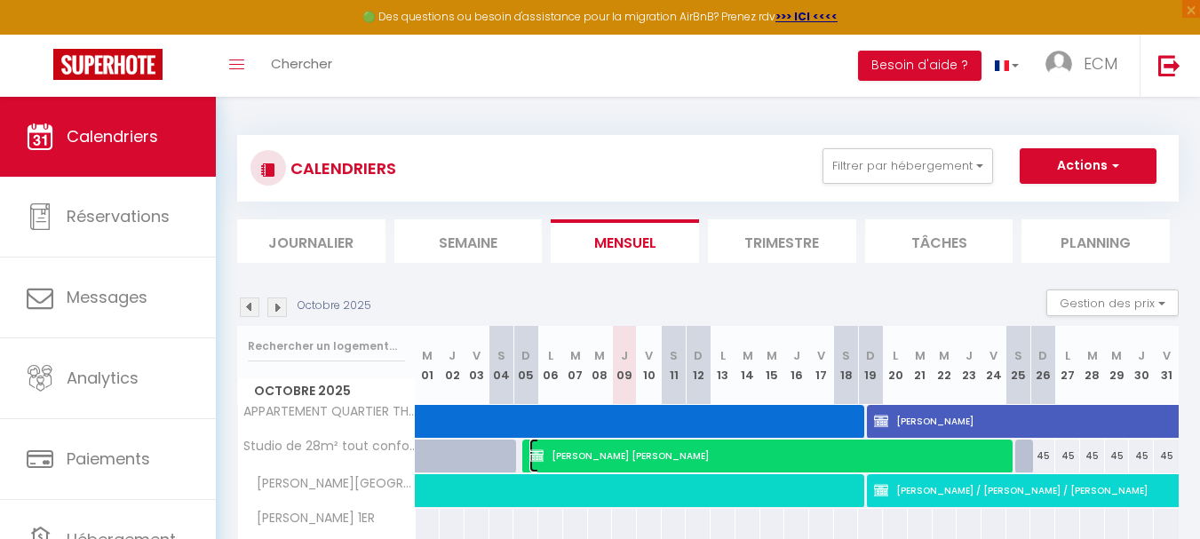
click at [705, 451] on span "Dorina TOMA ANA" at bounding box center [769, 456] width 480 height 34
select select "OK"
select select "0"
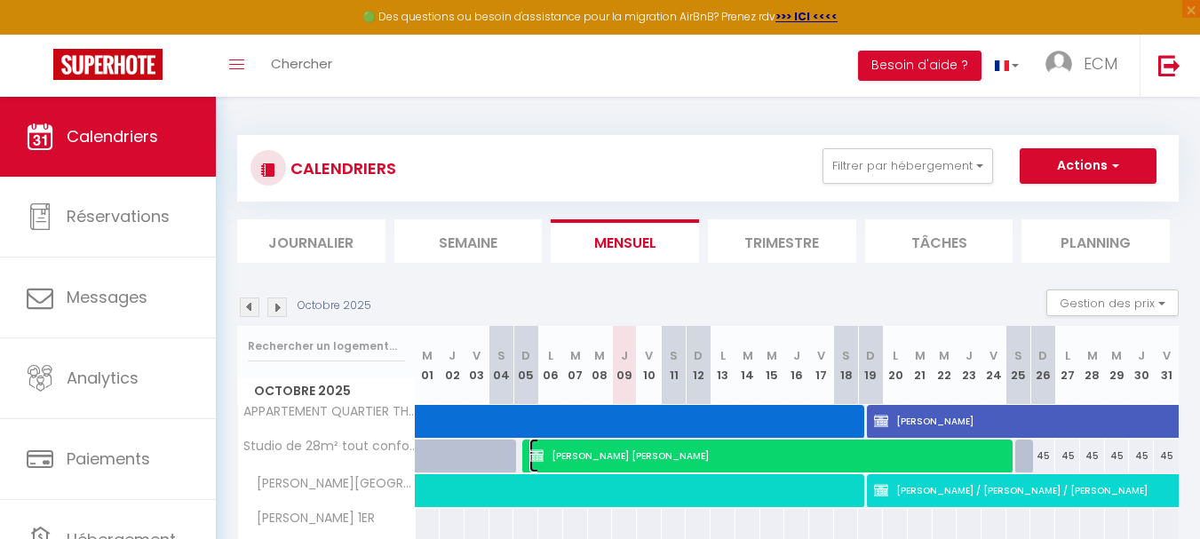
select select "1"
select select
select select "20967"
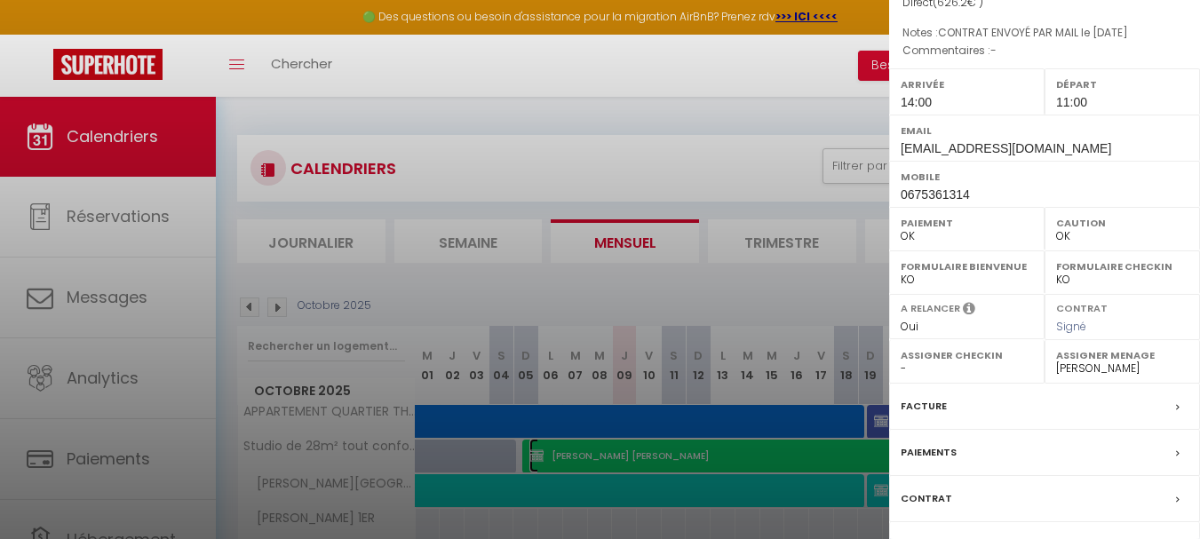
scroll to position [266, 0]
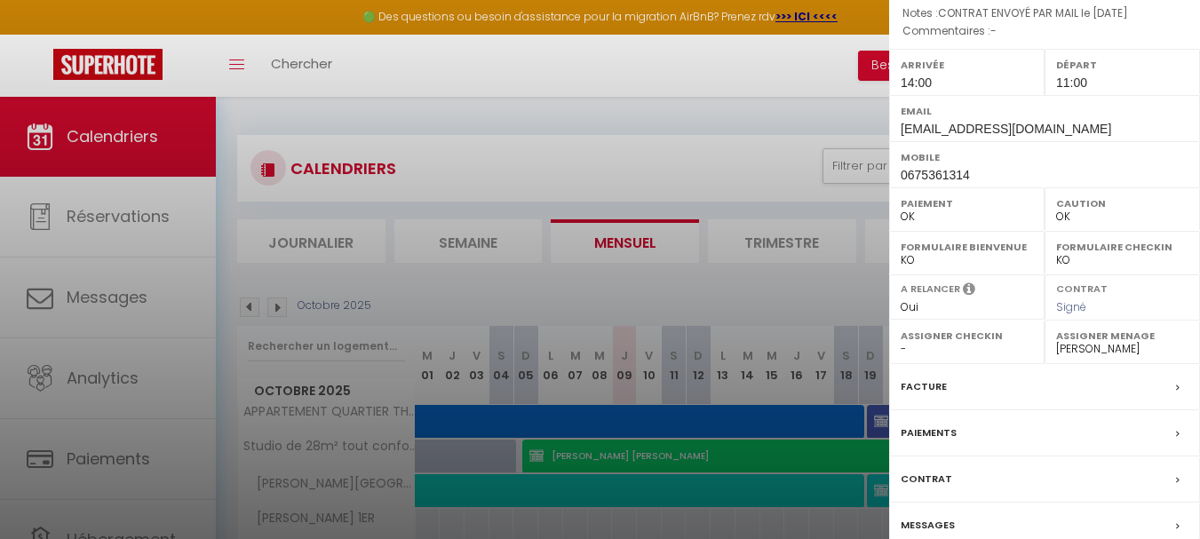
click at [971, 364] on div "Facture" at bounding box center [1044, 387] width 311 height 46
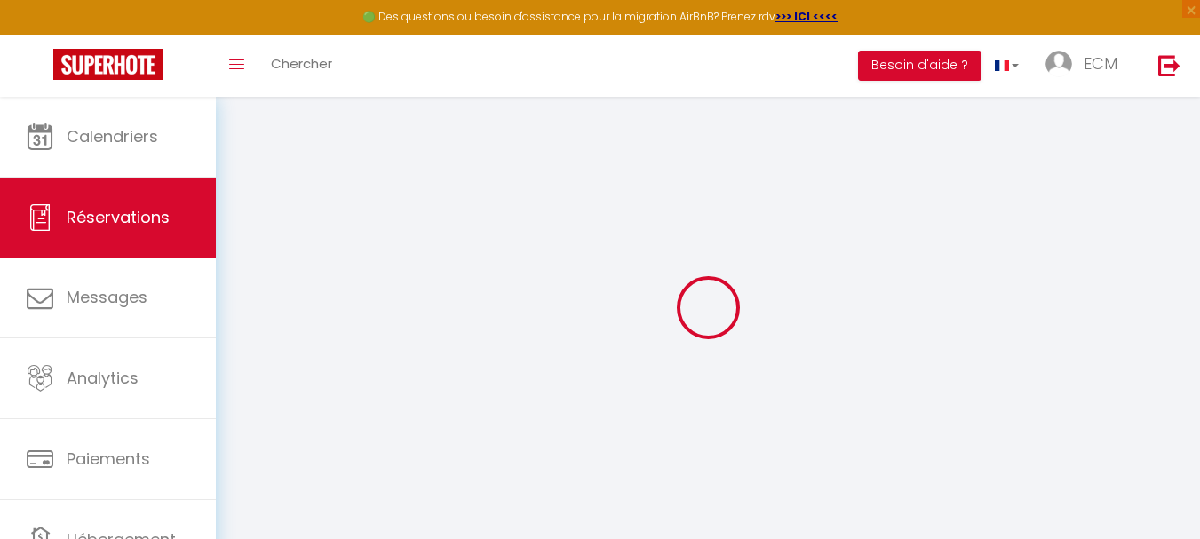
select select
checkbox input "true"
select select
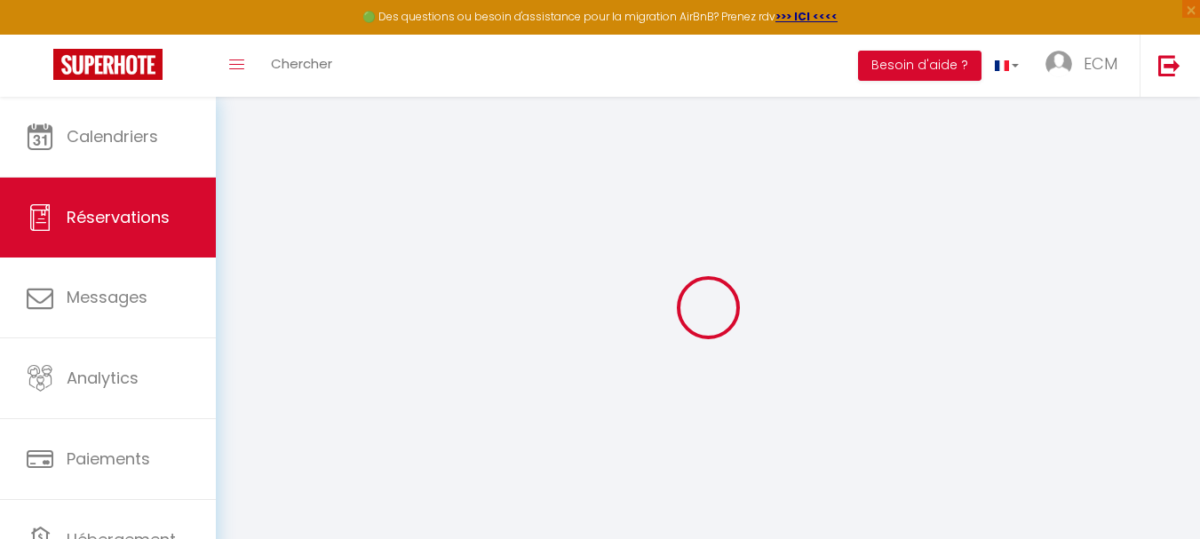
checkbox input "true"
type textarea "CONTRAT ENVOYÉ PAR MAIL le 19/03/2025"
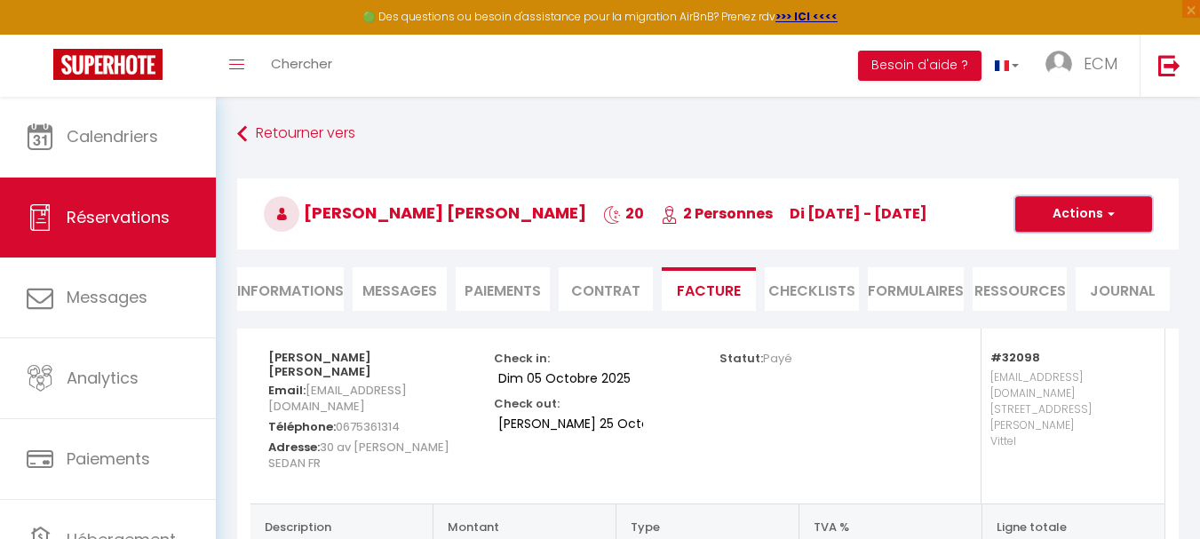
click at [1106, 205] on button "Actions" at bounding box center [1083, 214] width 137 height 36
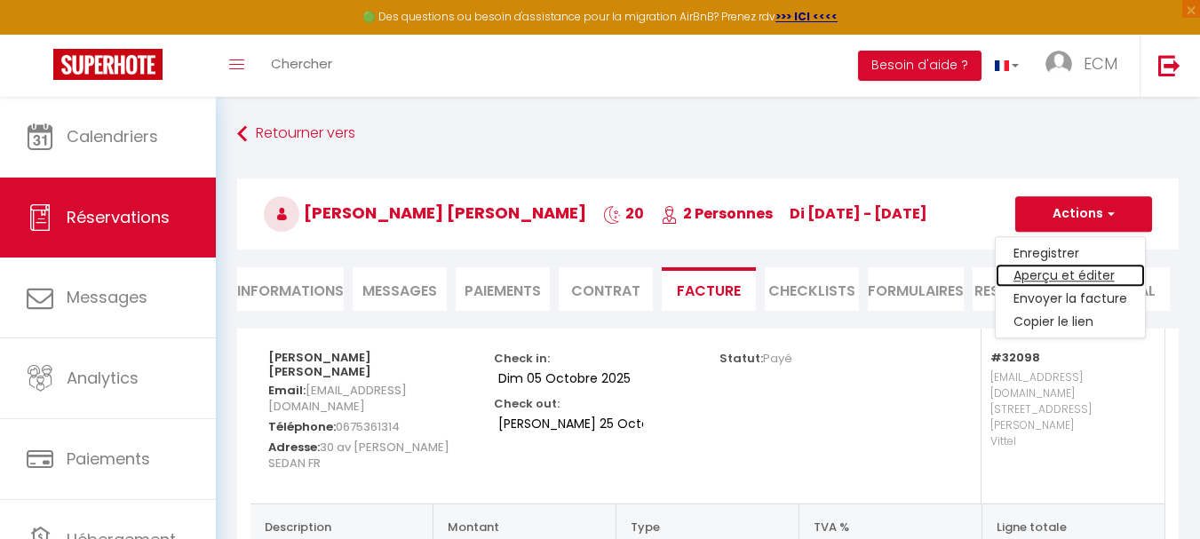
click at [1065, 278] on link "Aperçu et éditer" at bounding box center [1069, 276] width 149 height 23
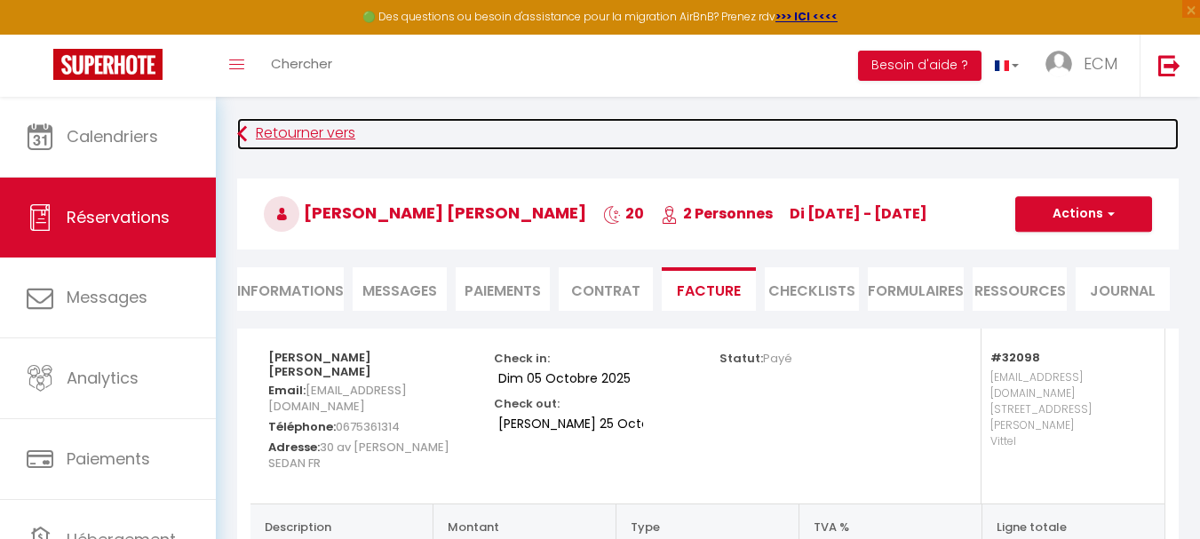
click at [273, 139] on link "Retourner vers" at bounding box center [707, 134] width 941 height 32
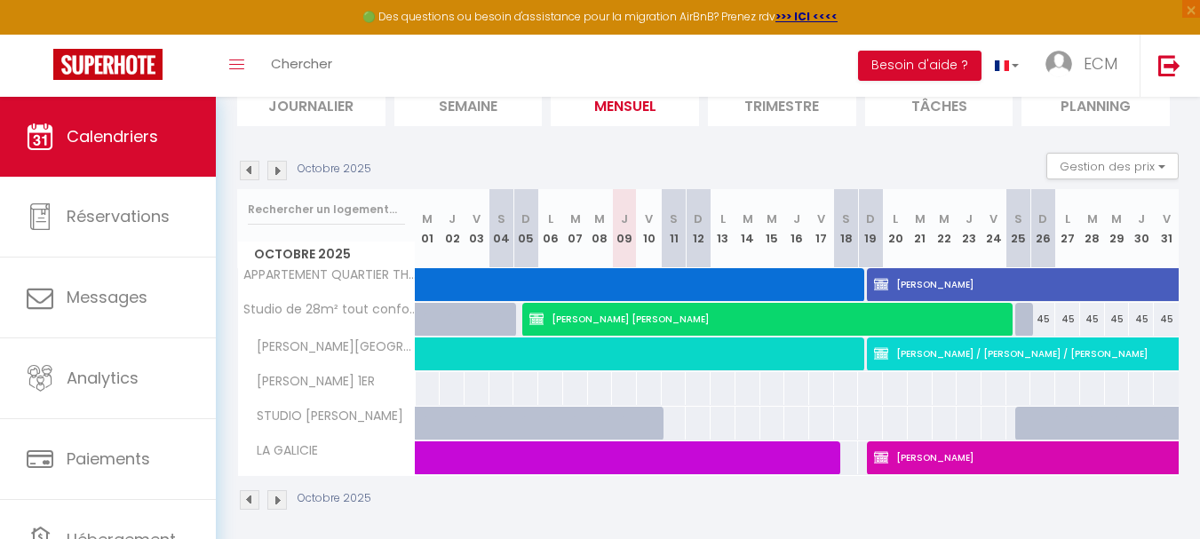
scroll to position [147, 0]
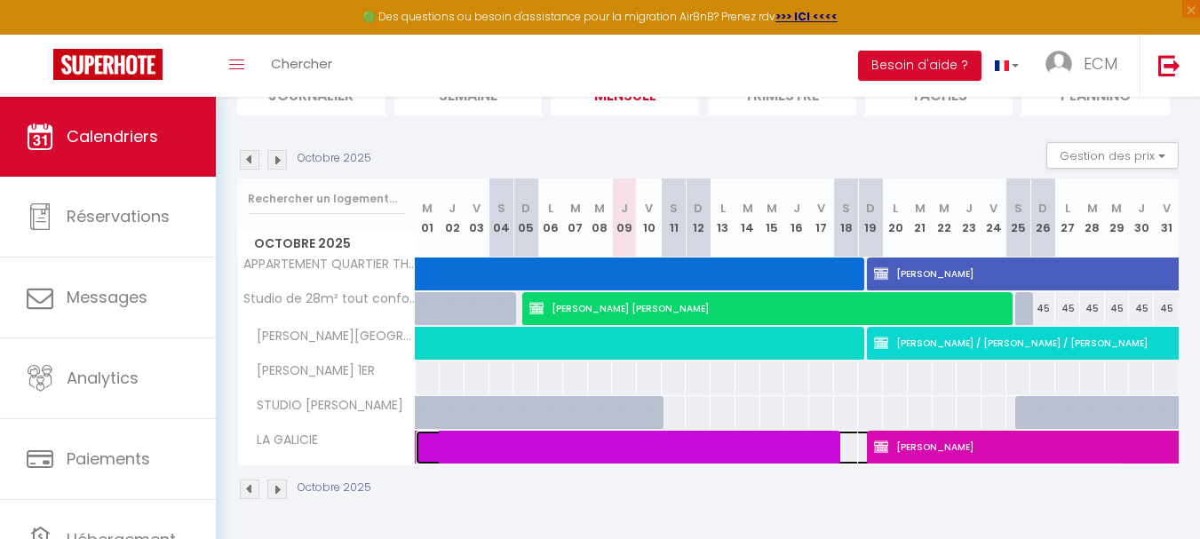
click at [763, 446] on span at bounding box center [779, 448] width 694 height 34
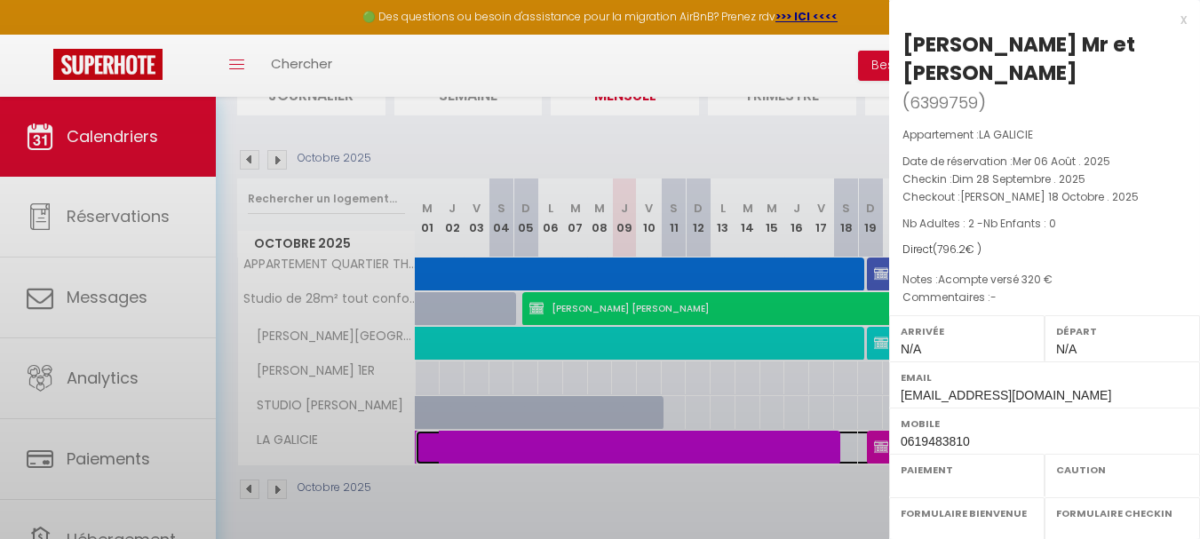
select select "KO"
select select "0"
select select "1"
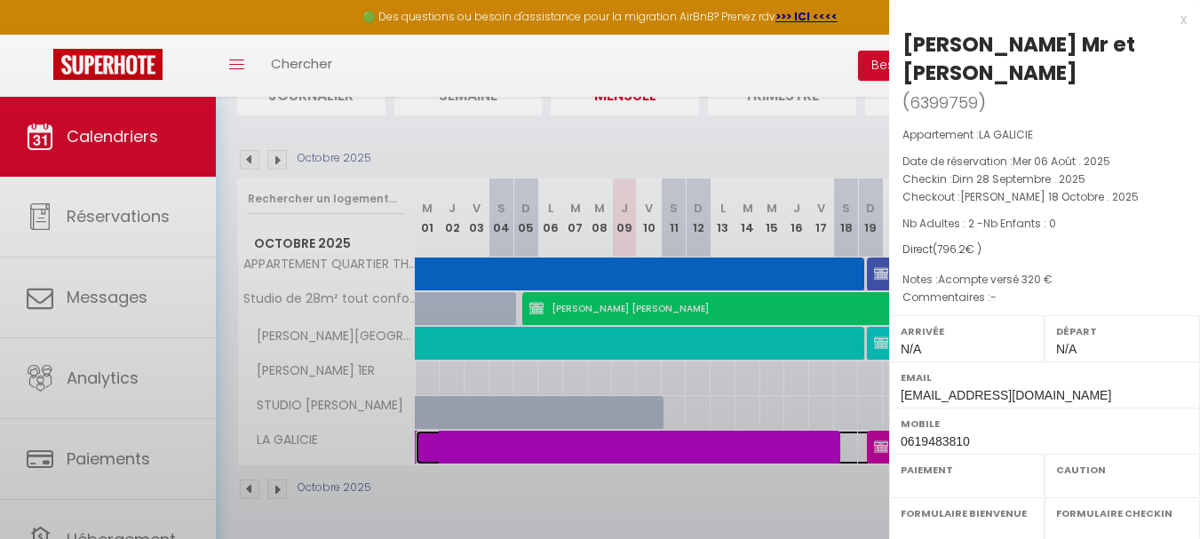
select select
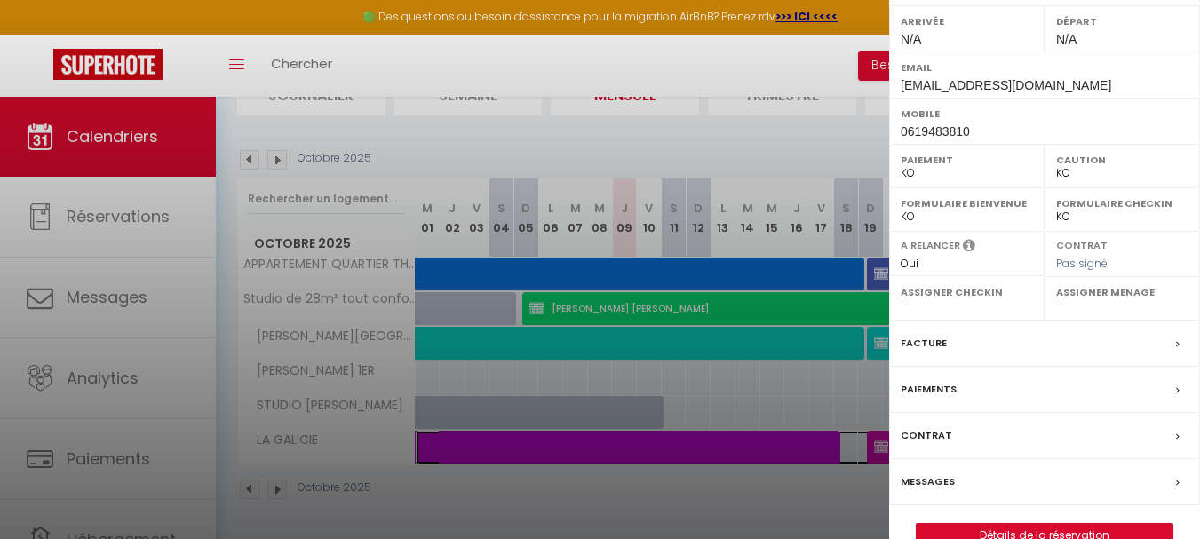
scroll to position [317, 0]
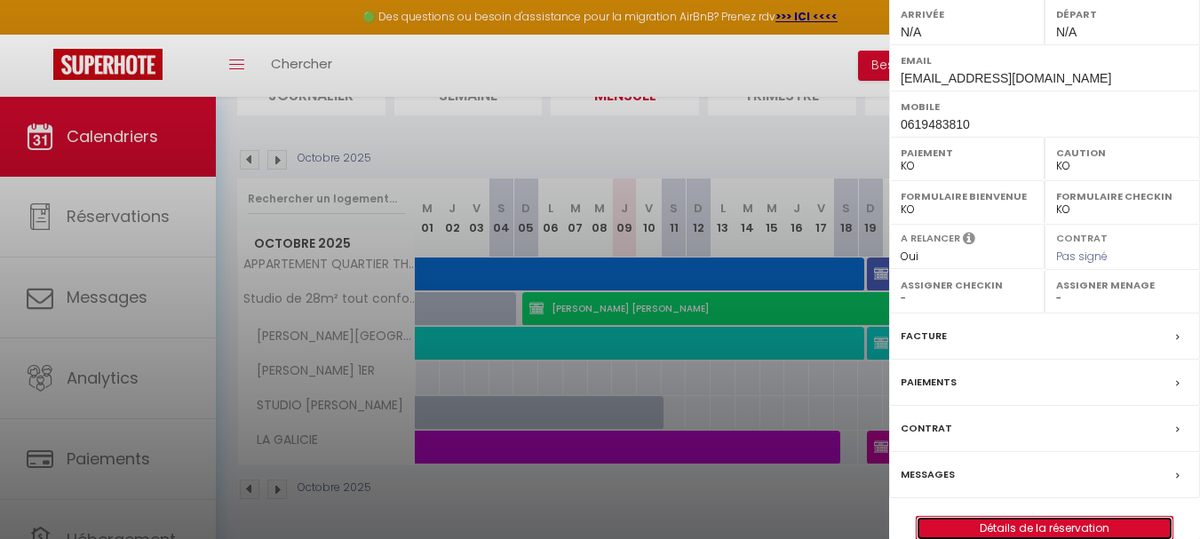
click at [1030, 517] on link "Détails de la réservation" at bounding box center [1044, 528] width 256 height 23
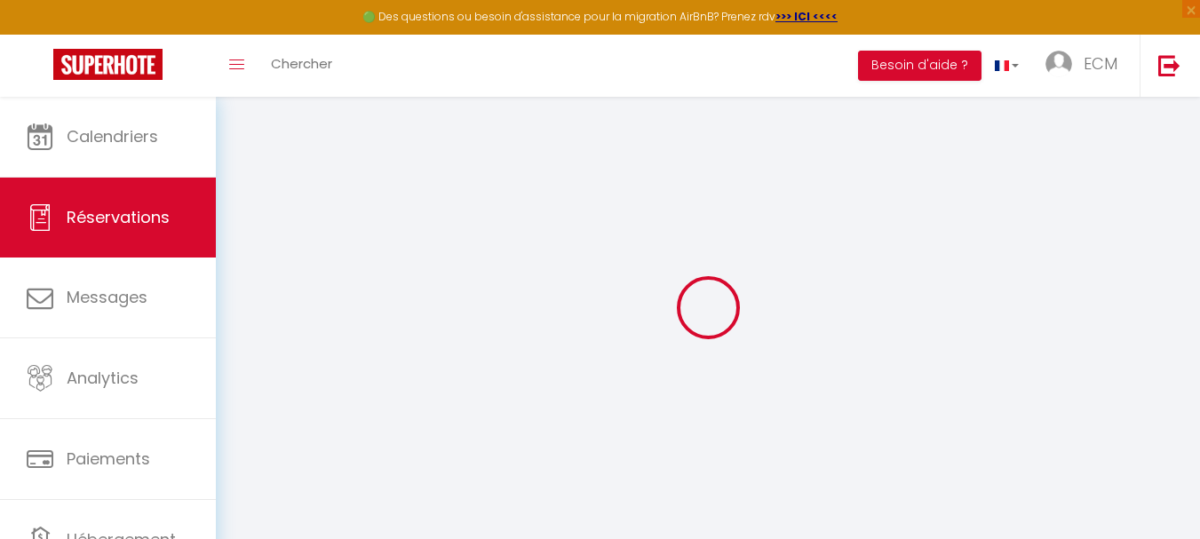
select select
checkbox input "true"
select select
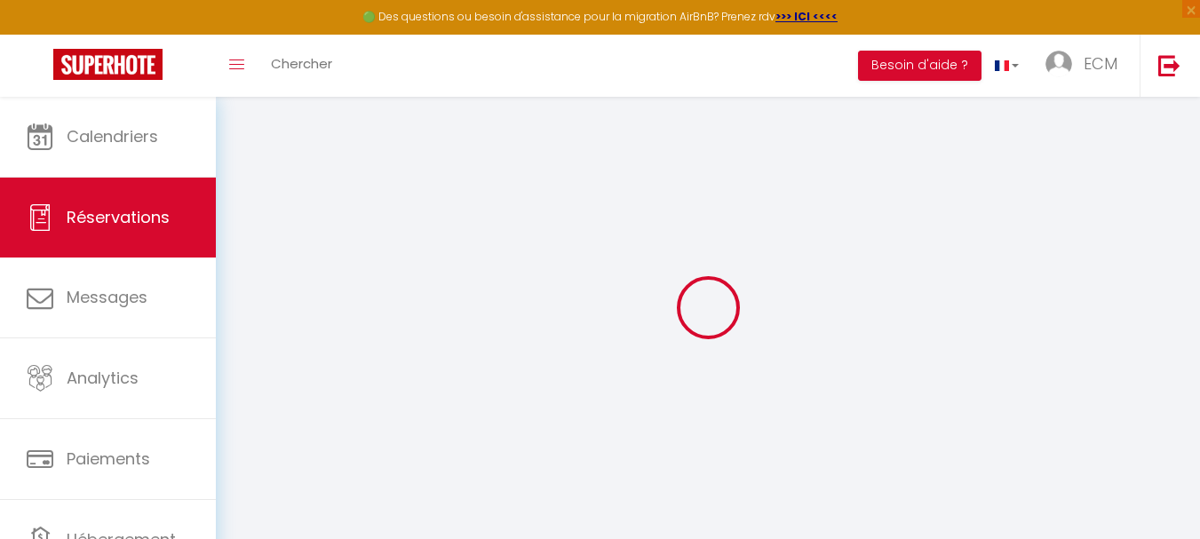
checkbox input "true"
type textarea "Acompte versé 320 €"
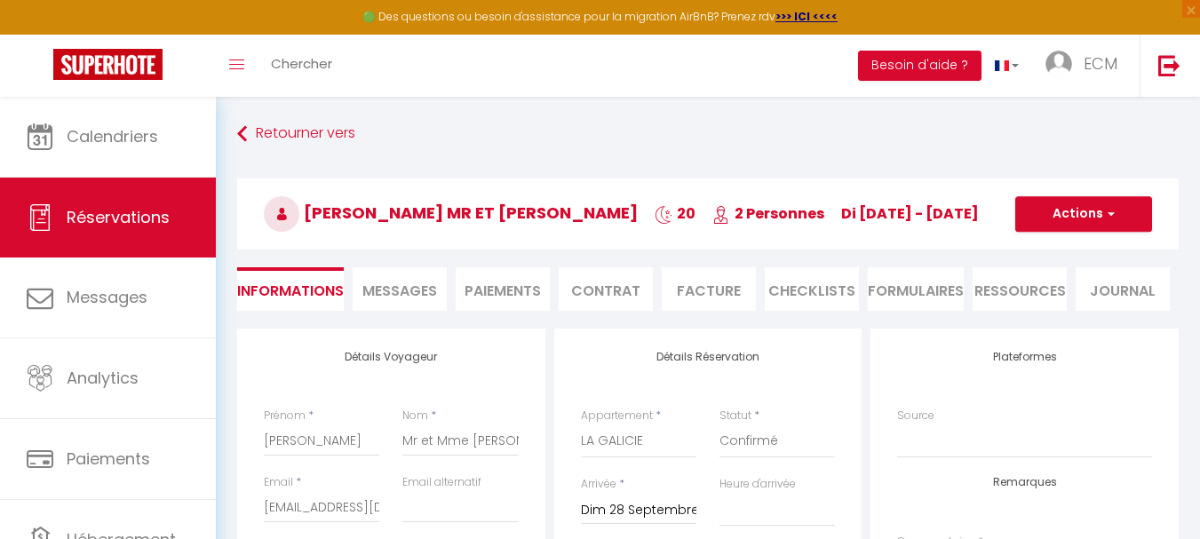
type input "46.2"
select select
checkbox input "true"
select select
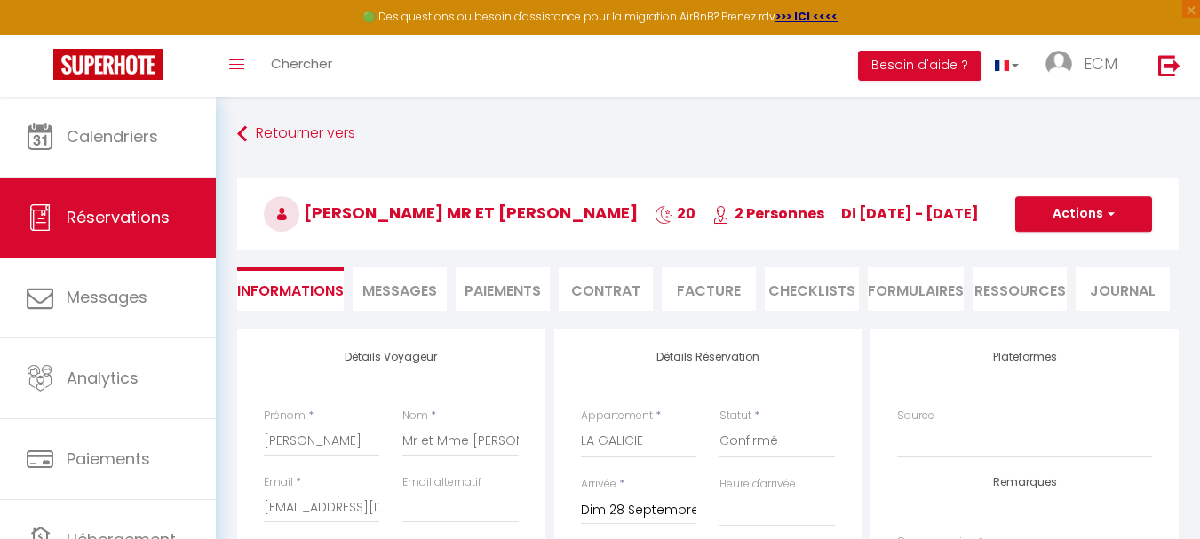
select select
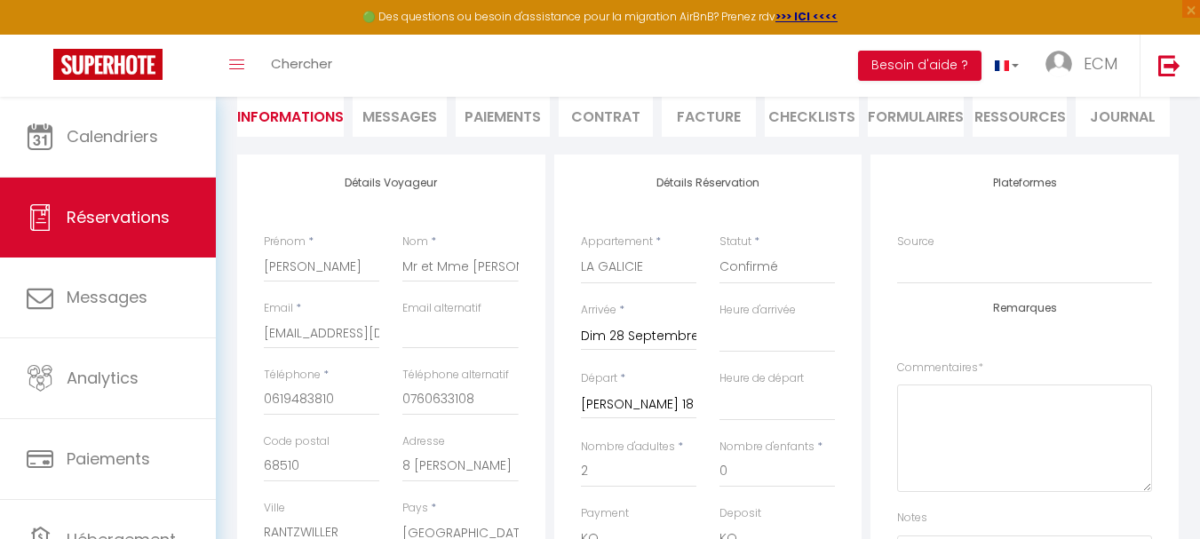
scroll to position [178, 0]
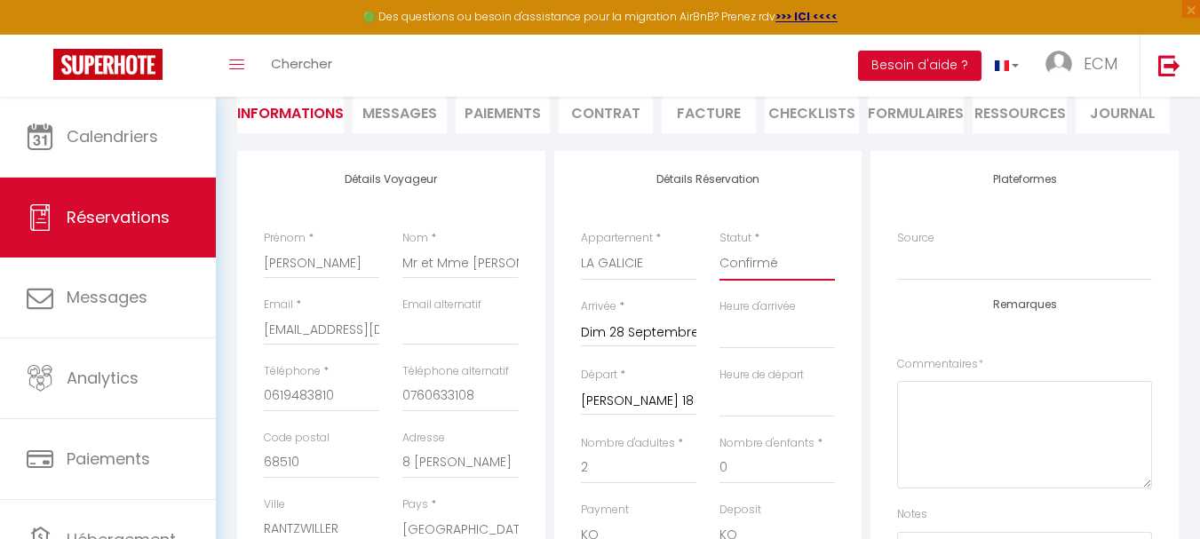
click at [765, 262] on select "Confirmé Non Confirmé Annulé Annulé par le voyageur No Show Request" at bounding box center [776, 264] width 115 height 34
select select "1"
click at [719, 247] on select "Confirmé Non Confirmé Annulé Annulé par le voyageur No Show Request" at bounding box center [776, 264] width 115 height 34
select select
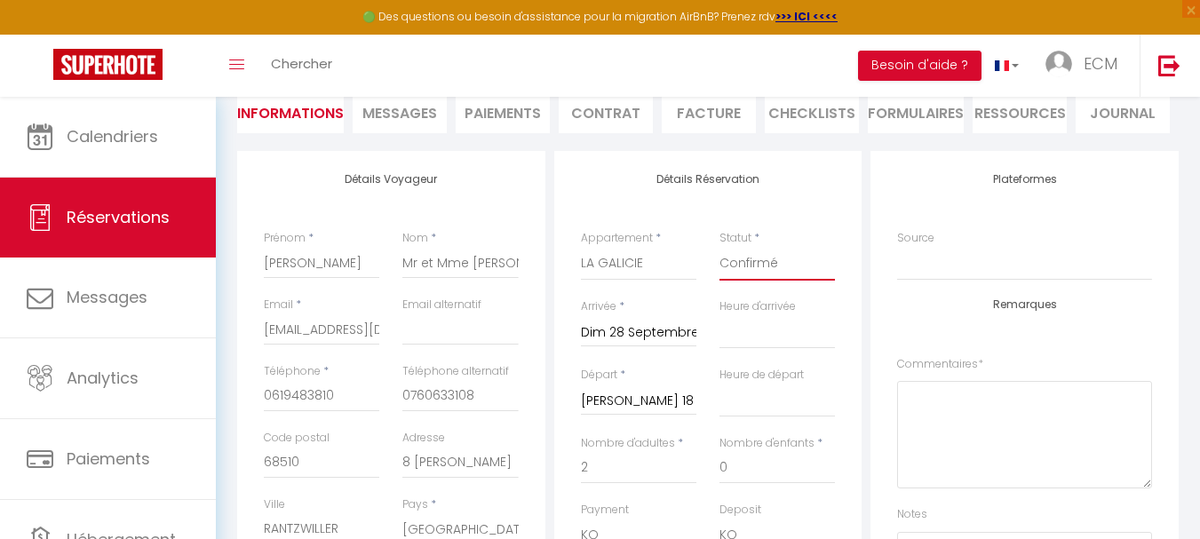
checkbox input "true"
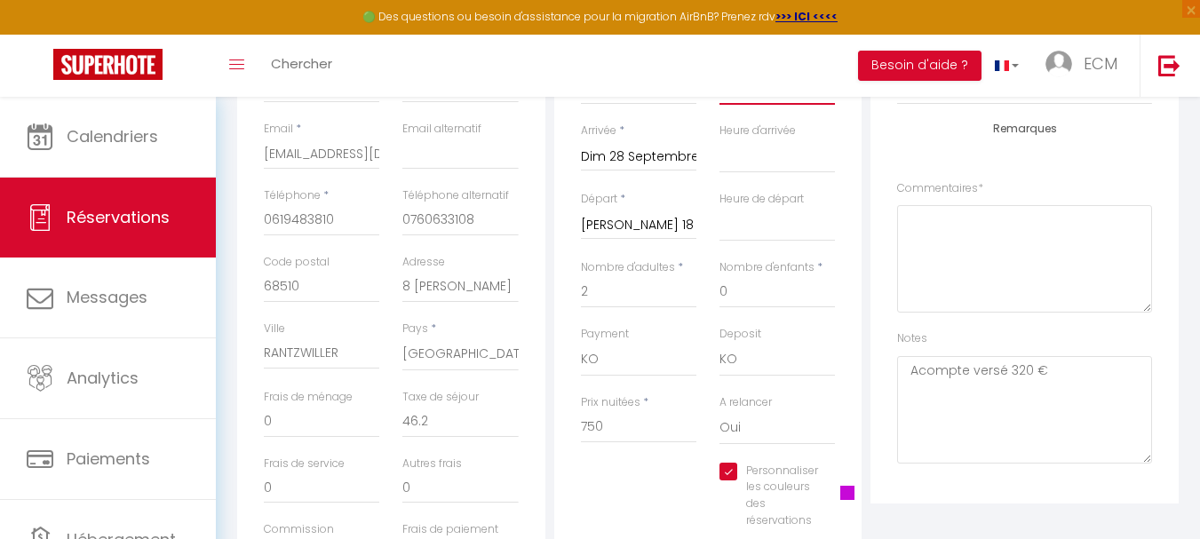
scroll to position [355, 0]
click at [642, 362] on select "OK KO" at bounding box center [638, 358] width 115 height 34
select select "12"
click at [581, 341] on select "OK KO" at bounding box center [638, 358] width 115 height 34
select select
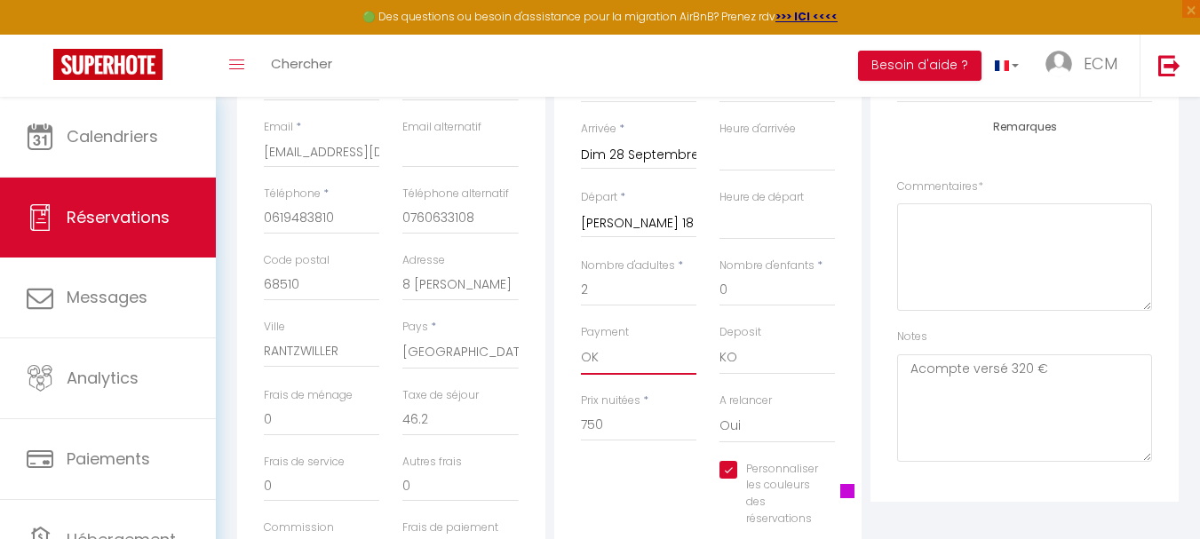
select select
checkbox input "true"
click at [746, 354] on select "OK KO" at bounding box center [776, 358] width 115 height 34
select select "15"
click at [719, 341] on select "OK KO" at bounding box center [776, 358] width 115 height 34
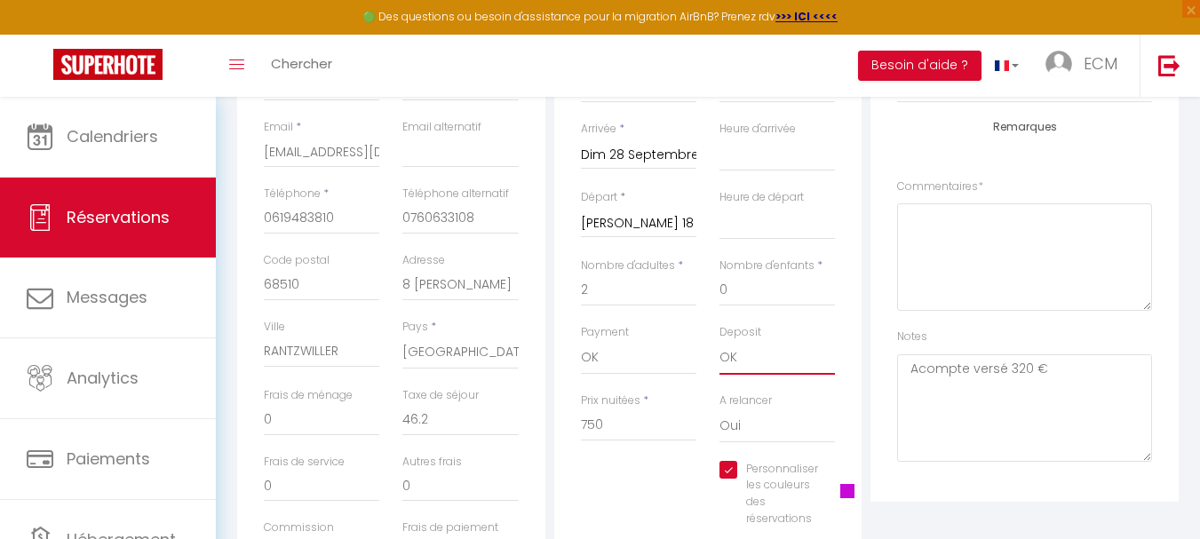
select select
checkbox input "true"
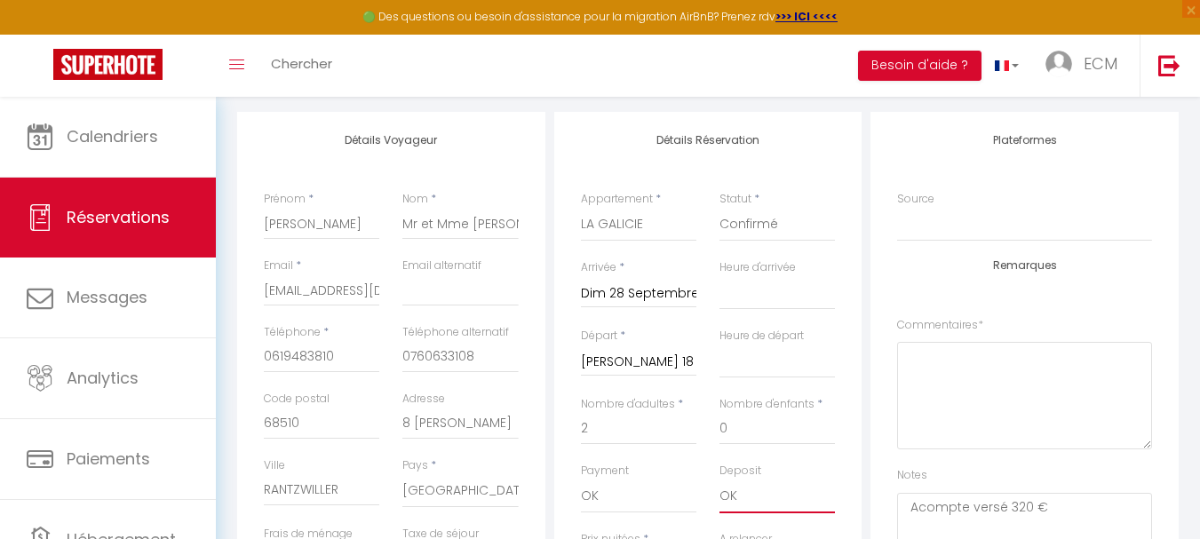
scroll to position [0, 0]
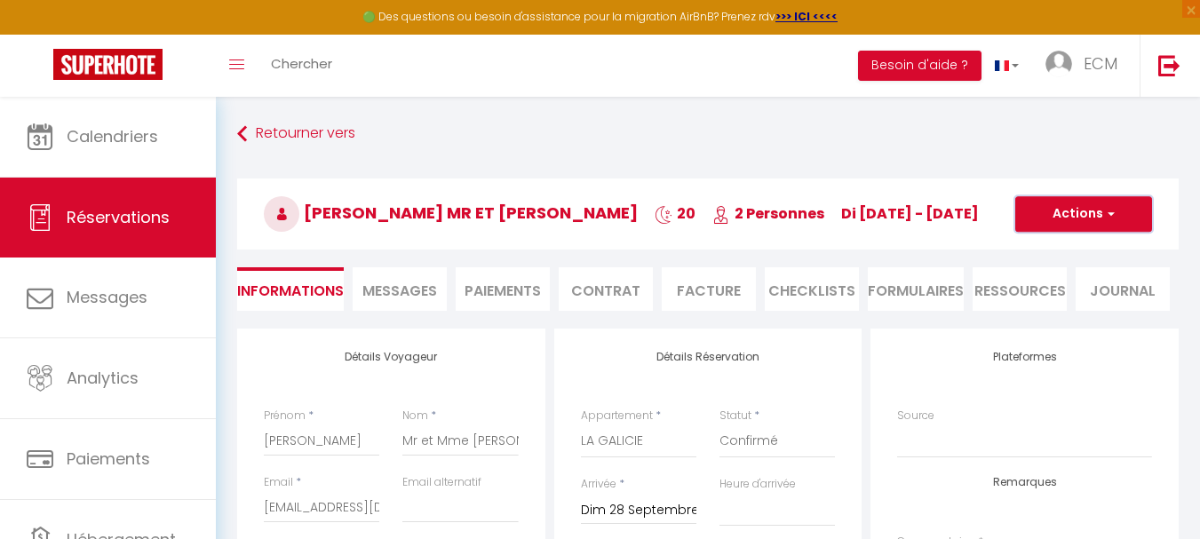
click at [1053, 202] on button "Actions" at bounding box center [1083, 214] width 137 height 36
click at [1040, 257] on link "Enregistrer" at bounding box center [1065, 253] width 140 height 23
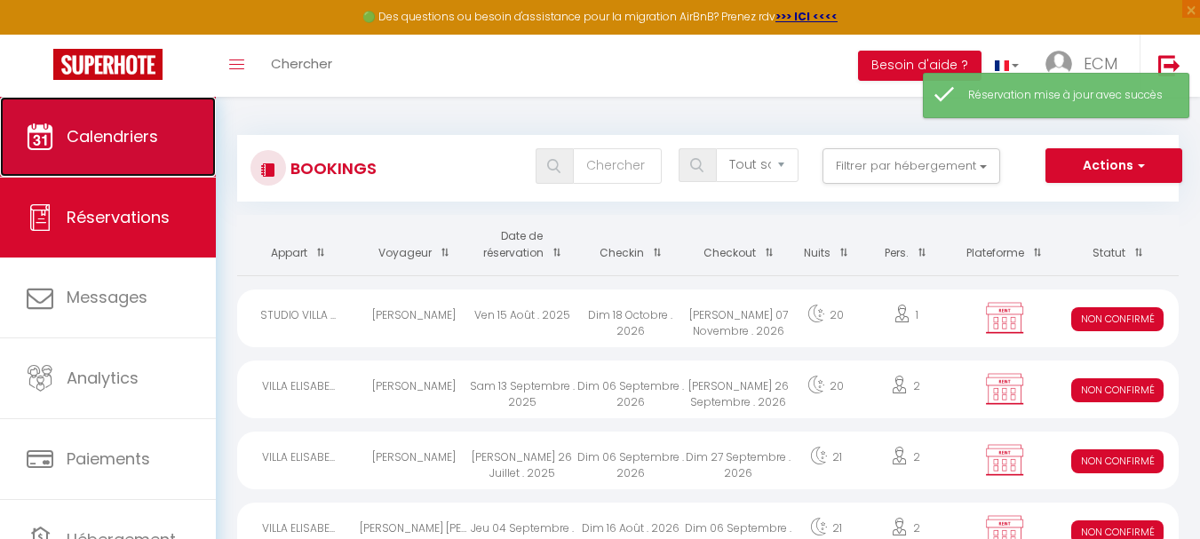
click at [94, 141] on span "Calendriers" at bounding box center [112, 136] width 91 height 22
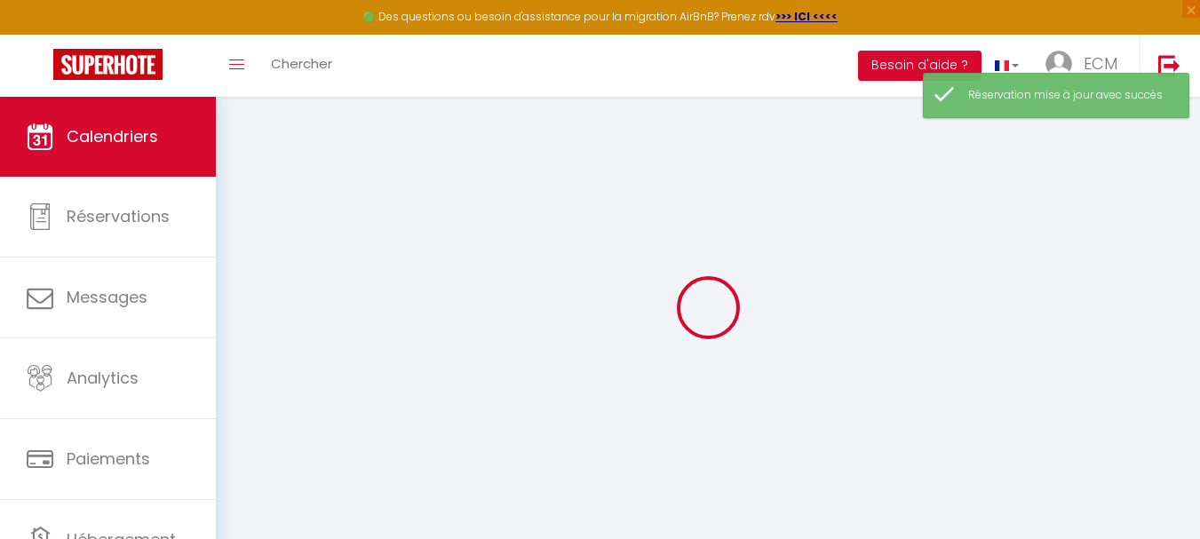
select select
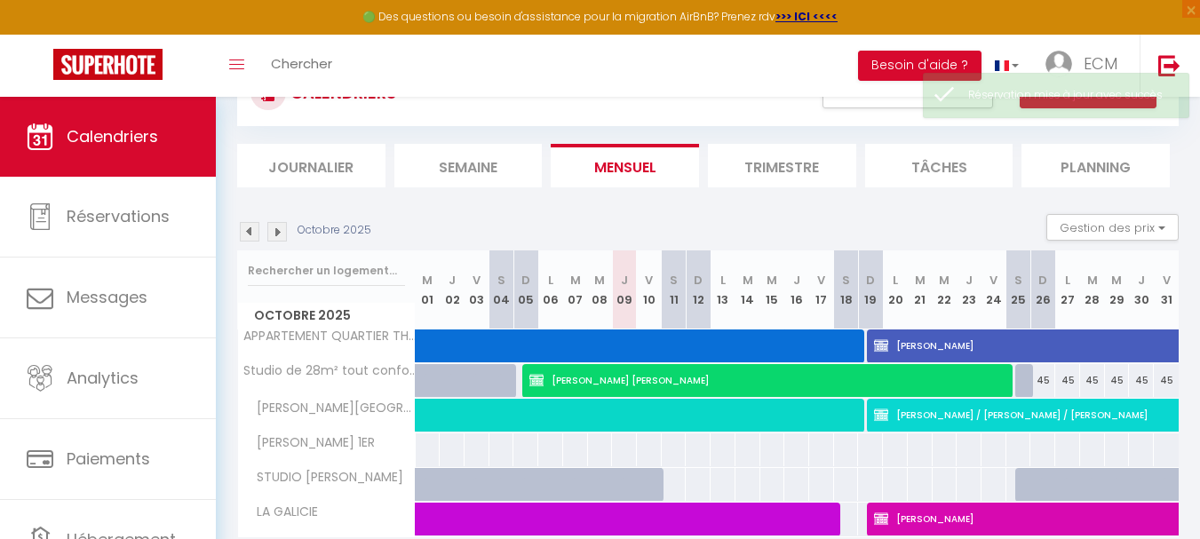
scroll to position [147, 0]
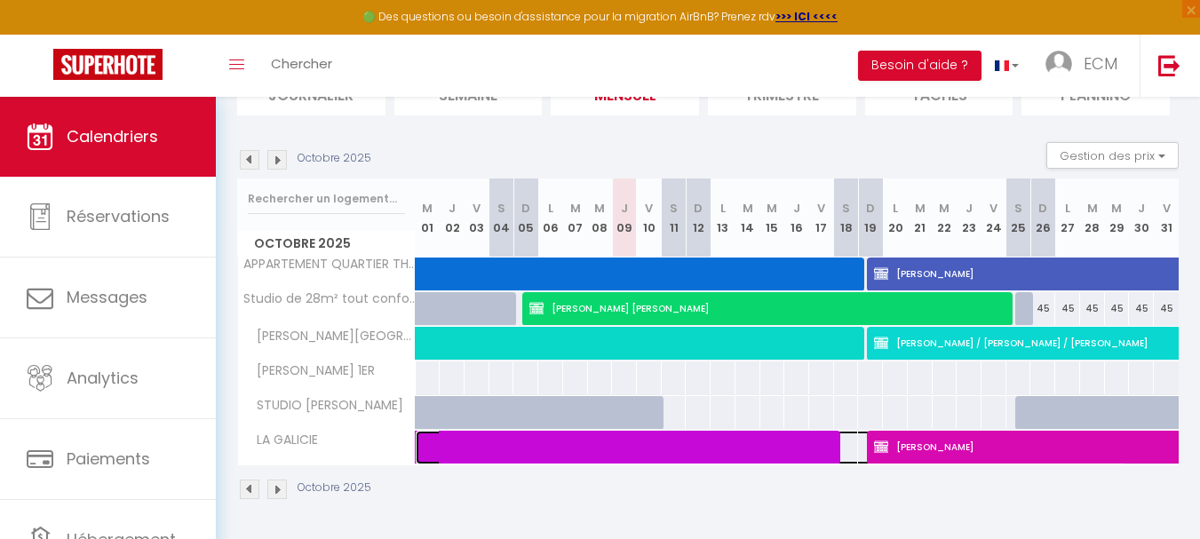
click at [681, 436] on span at bounding box center [779, 448] width 694 height 34
select select "OK"
select select "0"
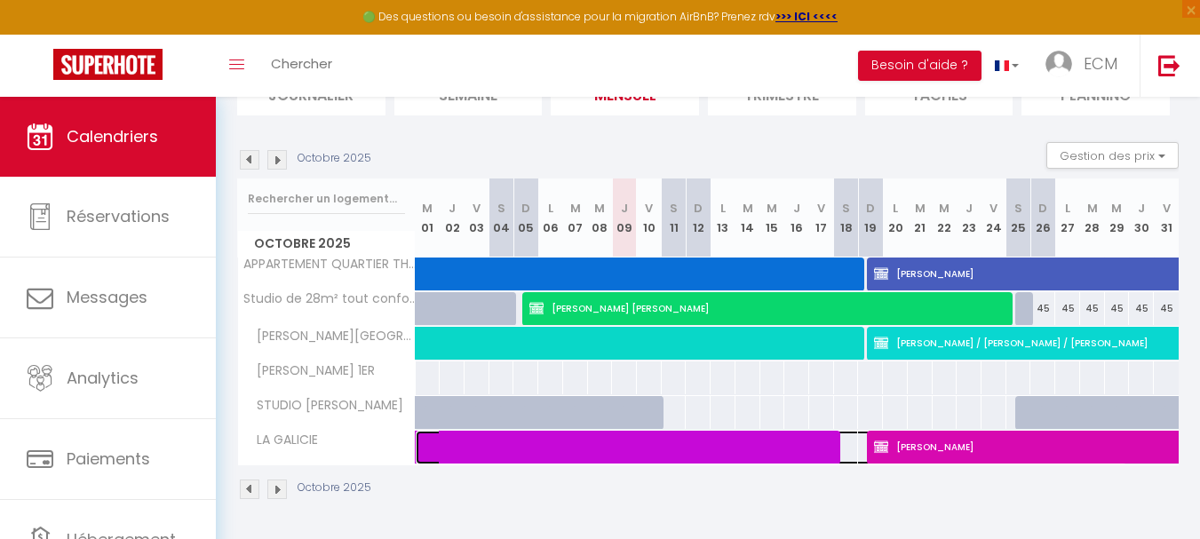
select select "1"
select select
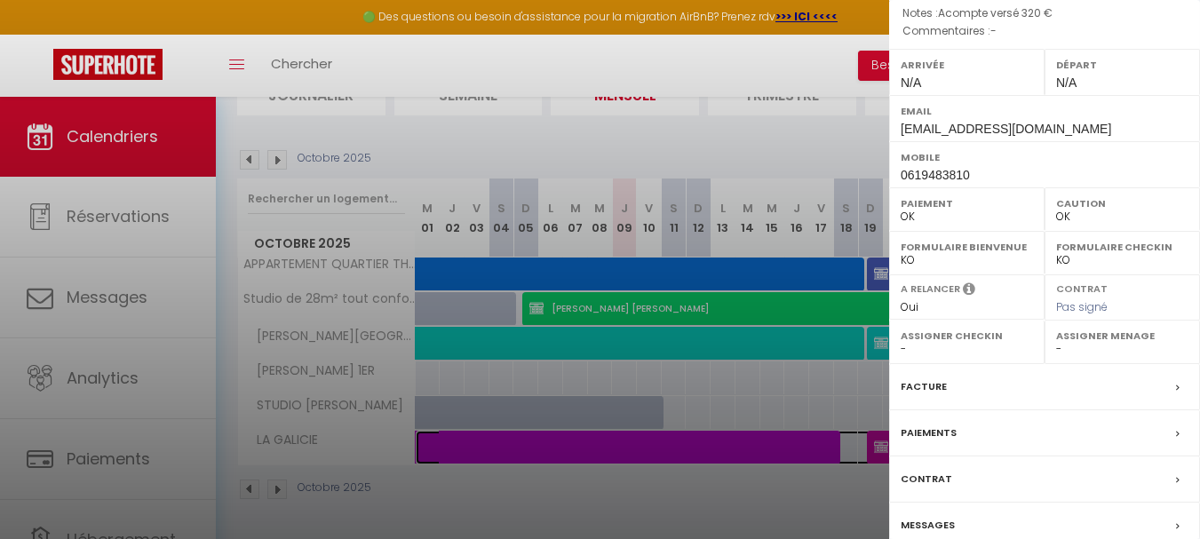
scroll to position [317, 0]
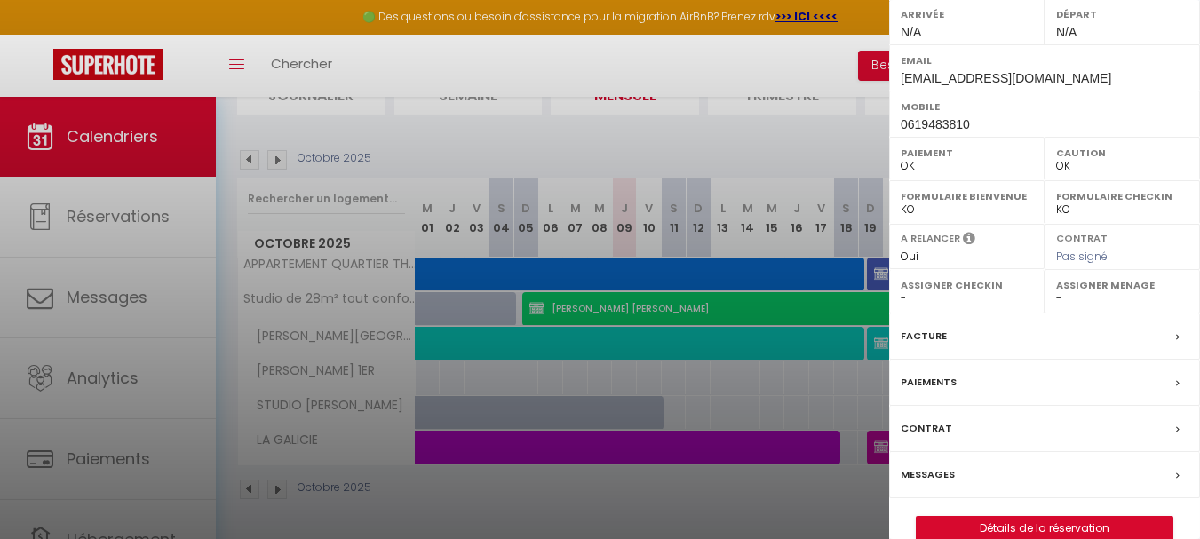
click at [924, 327] on label "Facture" at bounding box center [923, 336] width 46 height 19
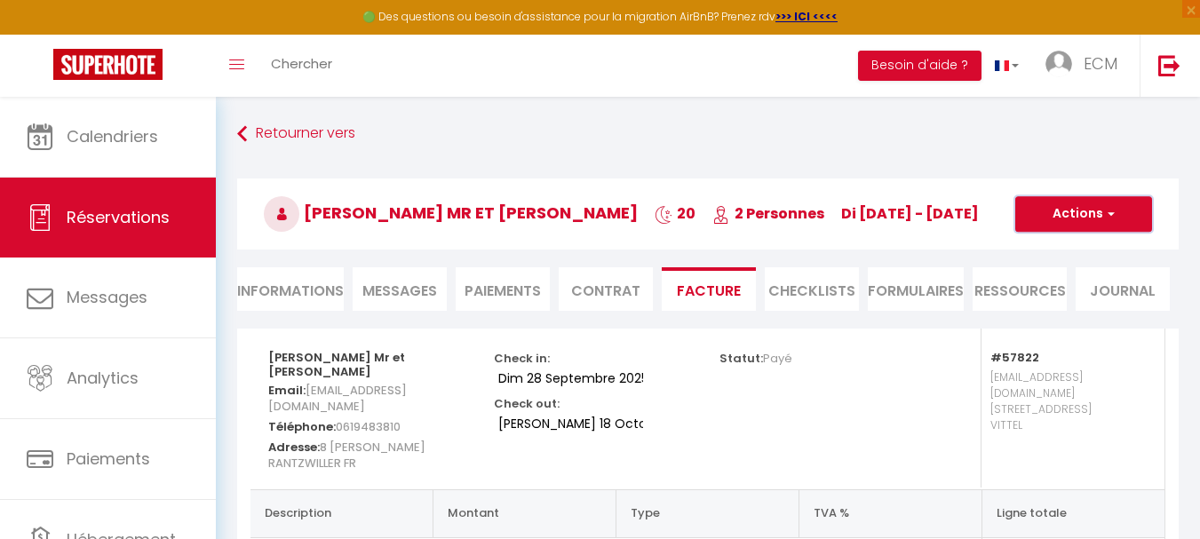
click at [1105, 218] on span "button" at bounding box center [1108, 214] width 11 height 16
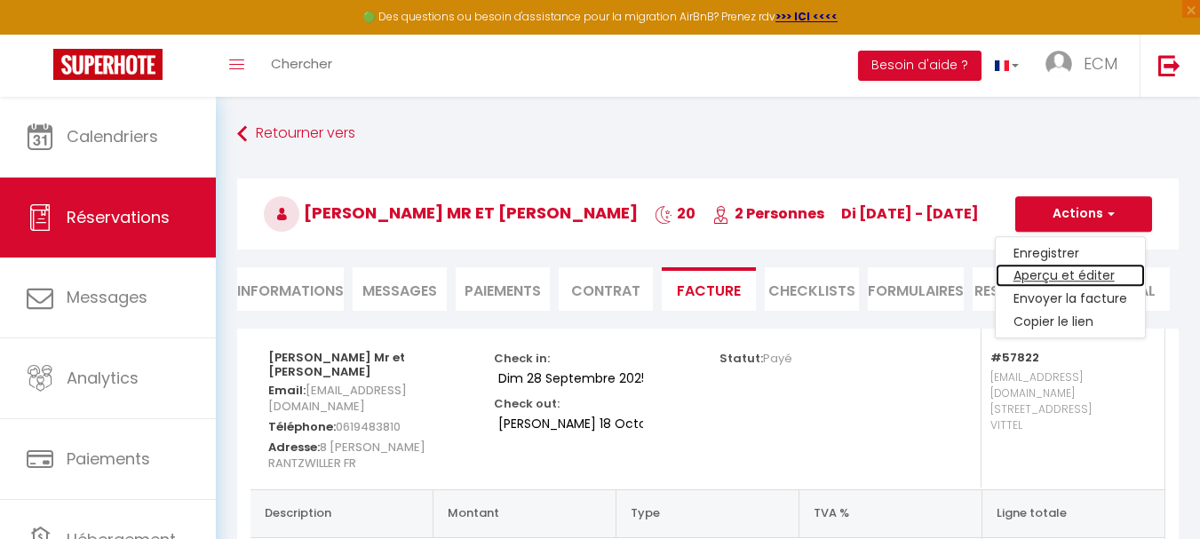
click at [1044, 271] on link "Aperçu et éditer" at bounding box center [1069, 276] width 149 height 23
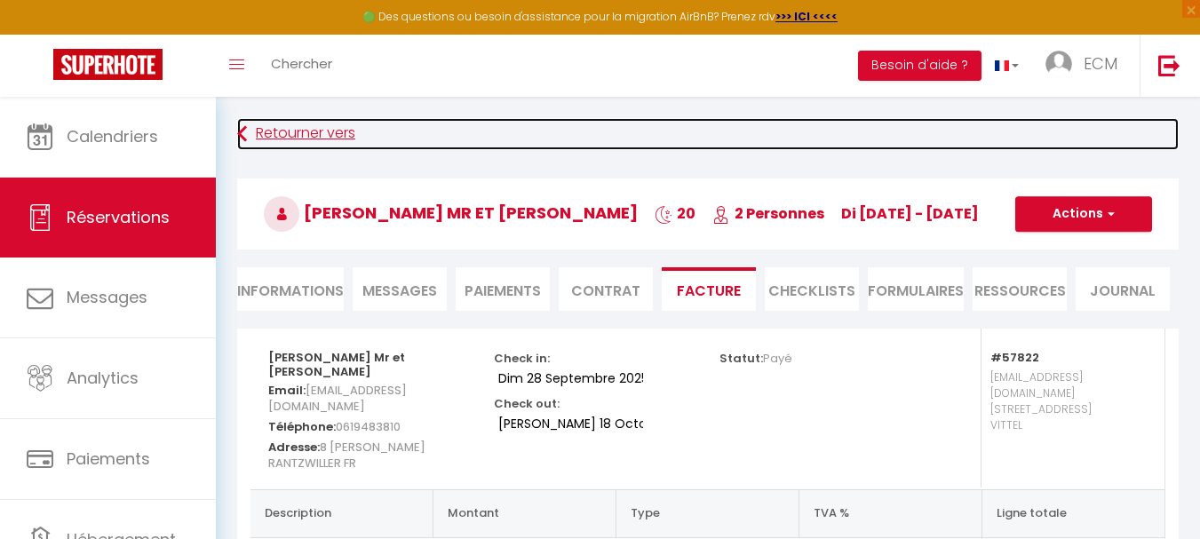
click at [312, 130] on link "Retourner vers" at bounding box center [707, 134] width 941 height 32
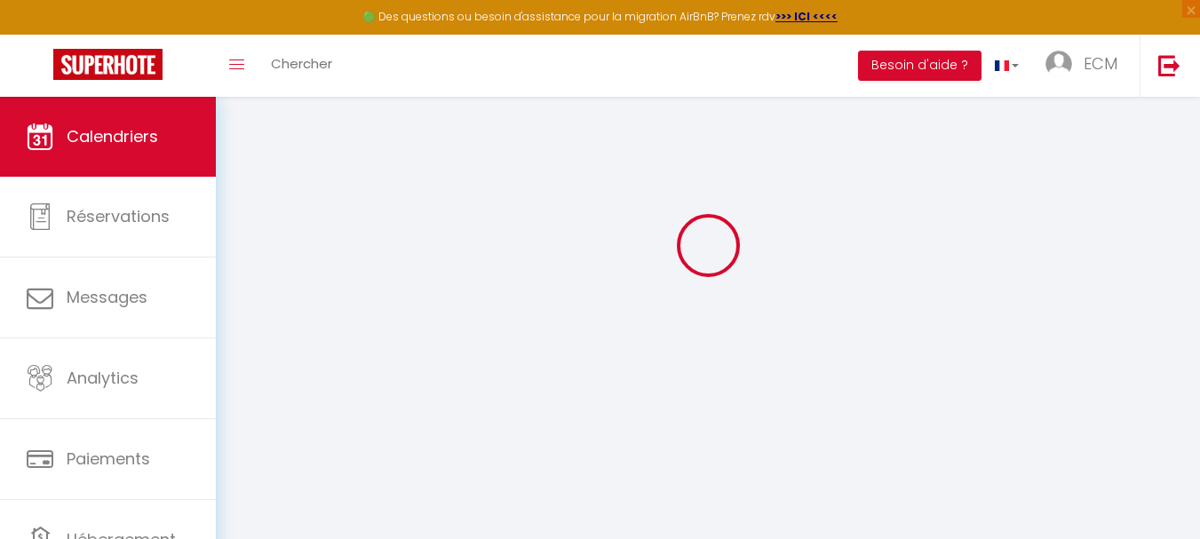
scroll to position [97, 0]
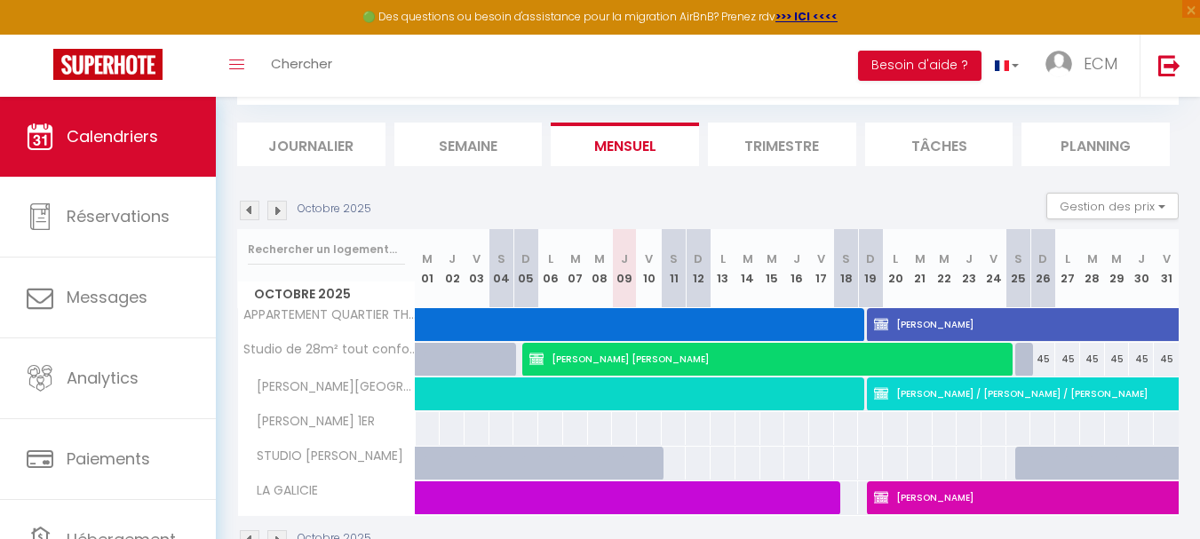
click at [247, 213] on img at bounding box center [250, 211] width 20 height 20
select select
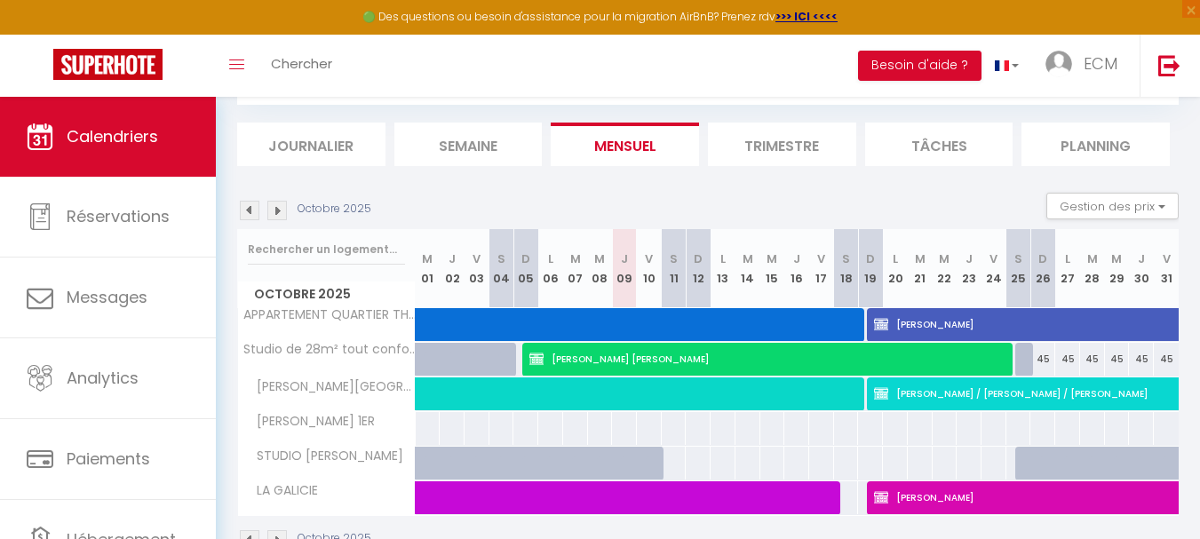
select select
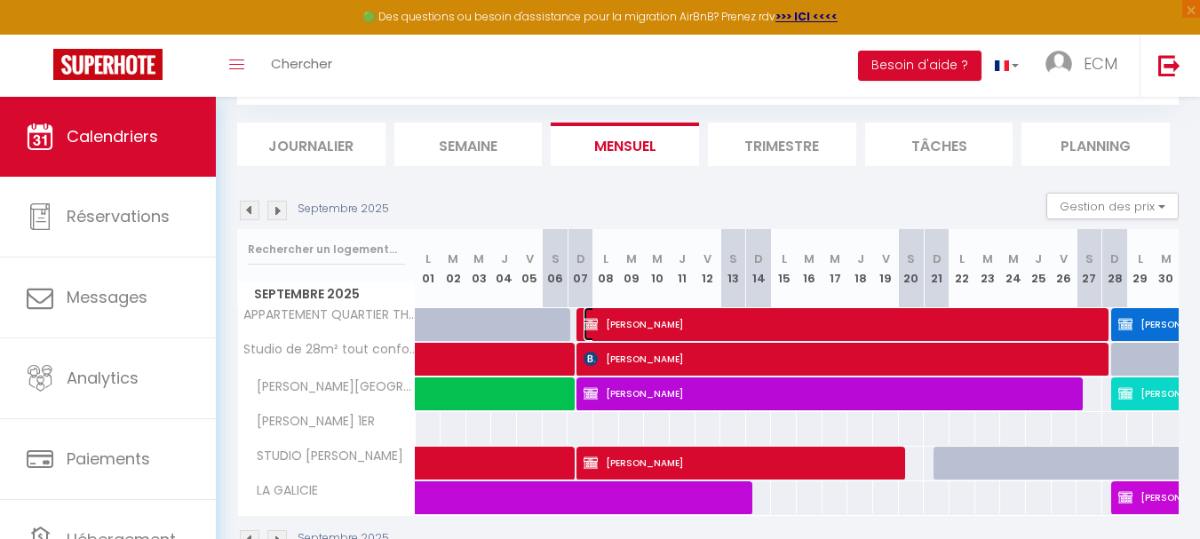
click at [880, 324] on span "Lydie HUET" at bounding box center [845, 324] width 524 height 34
select select "OK"
select select "0"
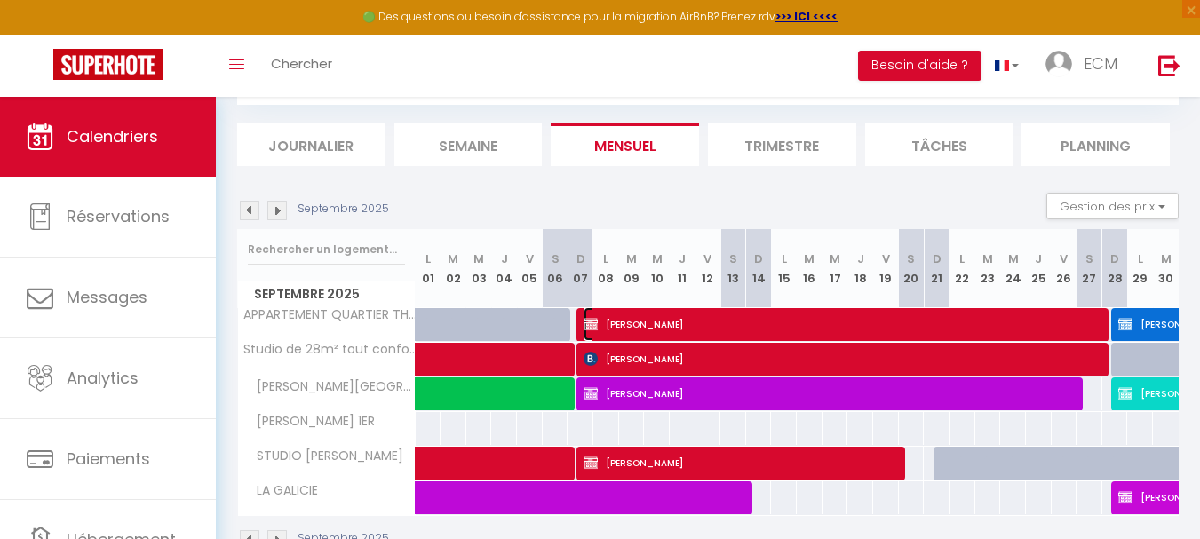
select select "1"
select select
select select "20967"
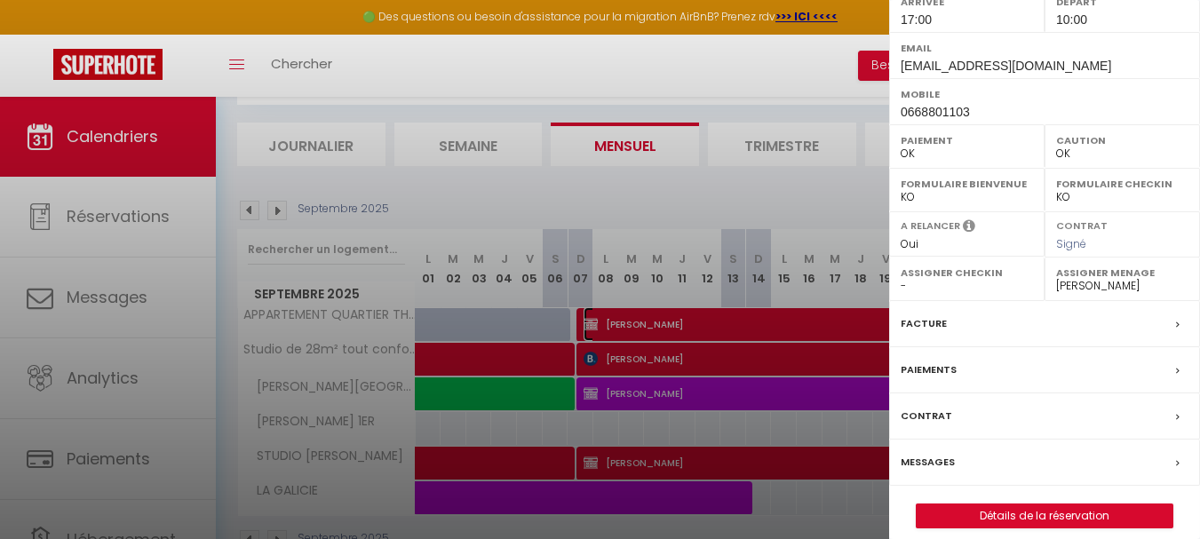
scroll to position [306, 0]
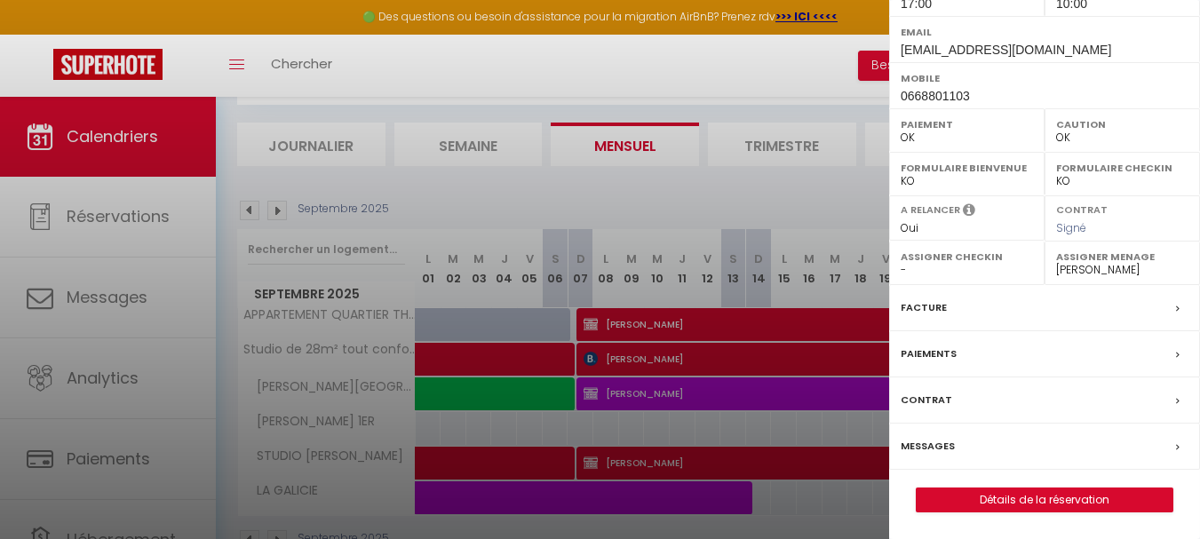
click at [919, 299] on label "Facture" at bounding box center [923, 307] width 46 height 19
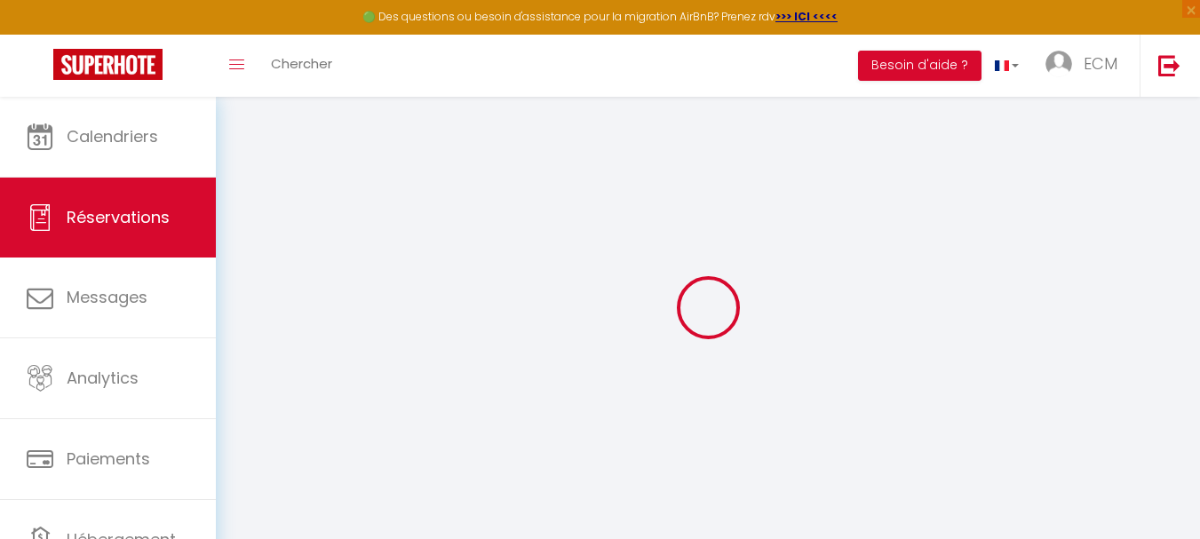
select select
checkbox input "false"
select select
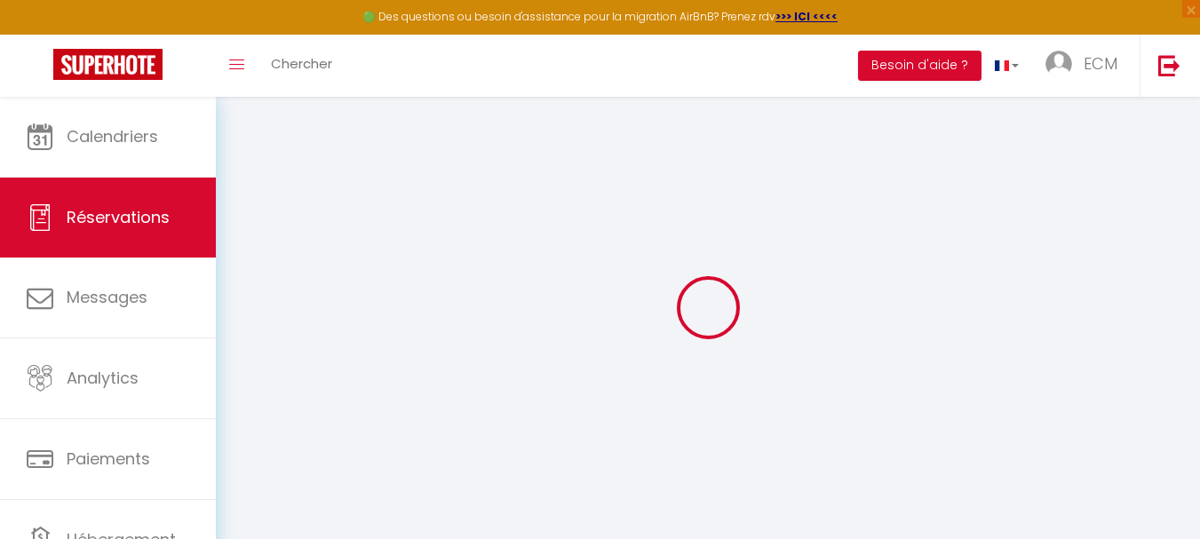
checkbox input "false"
type textarea "Contrat envoyé le 11/01/2025 Acompte 234 € ok"
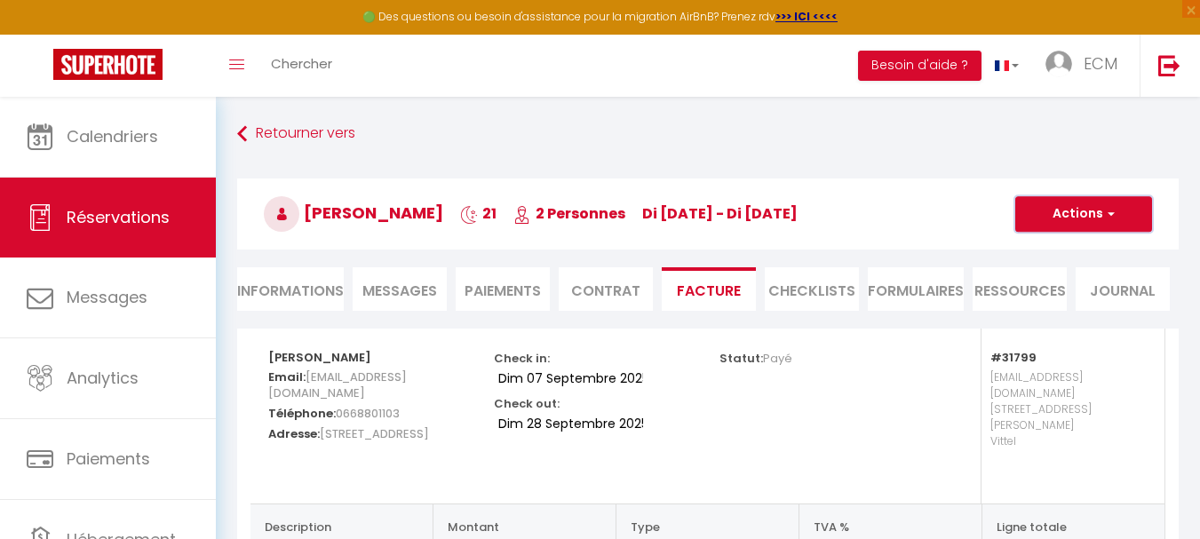
click at [1088, 215] on button "Actions" at bounding box center [1083, 214] width 137 height 36
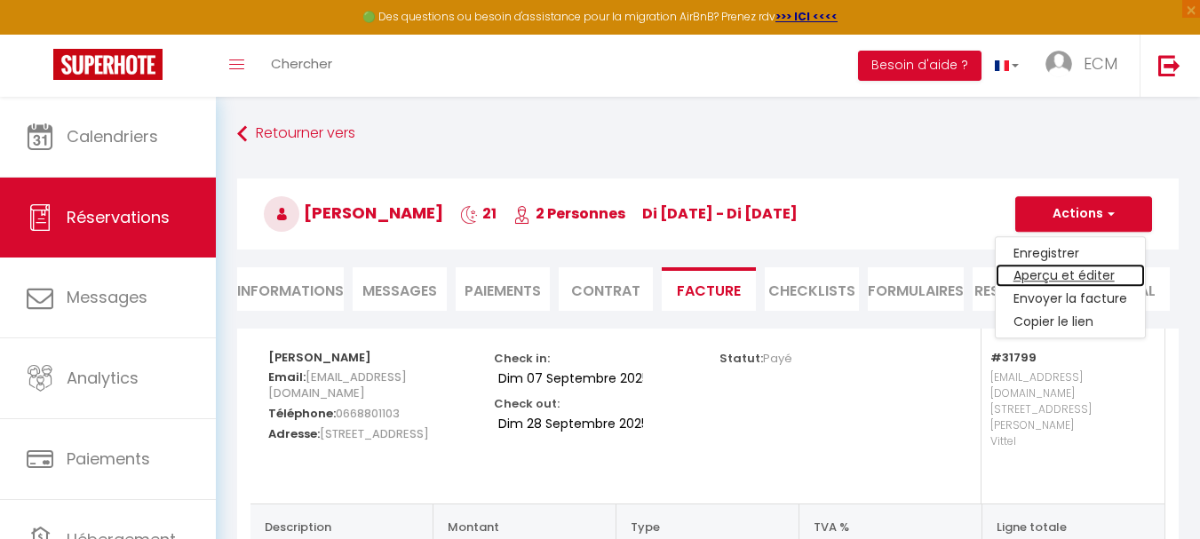
click at [1054, 276] on link "Aperçu et éditer" at bounding box center [1069, 276] width 149 height 23
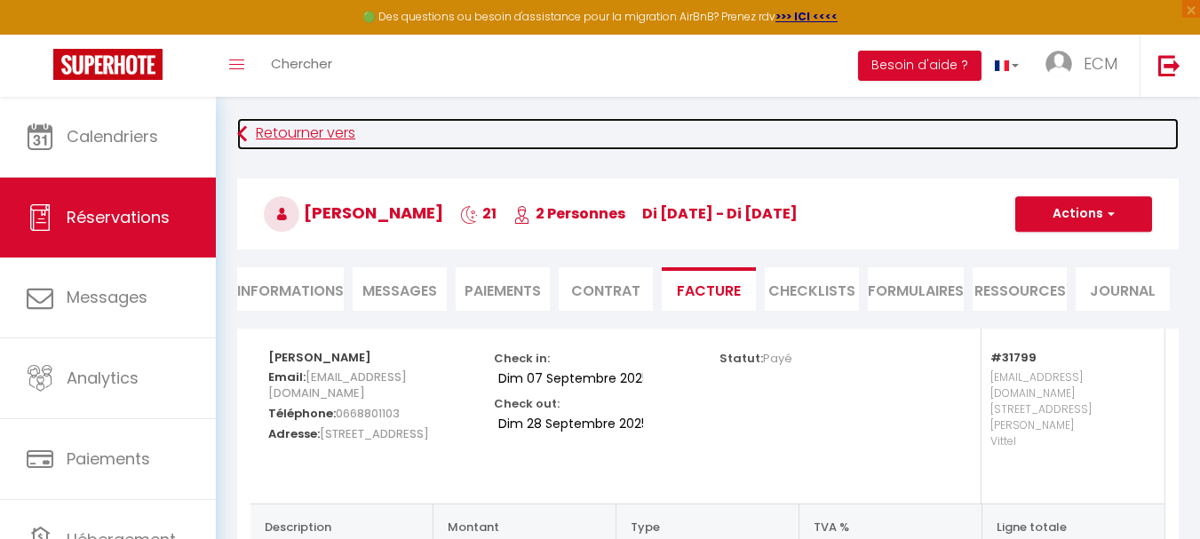
click at [310, 125] on link "Retourner vers" at bounding box center [707, 134] width 941 height 32
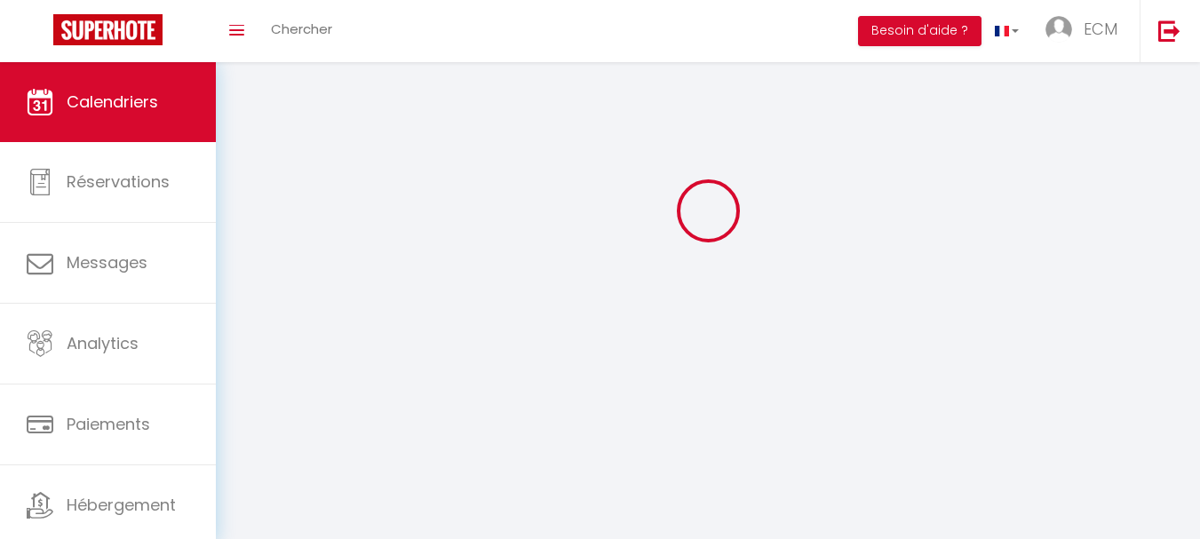
scroll to position [97, 0]
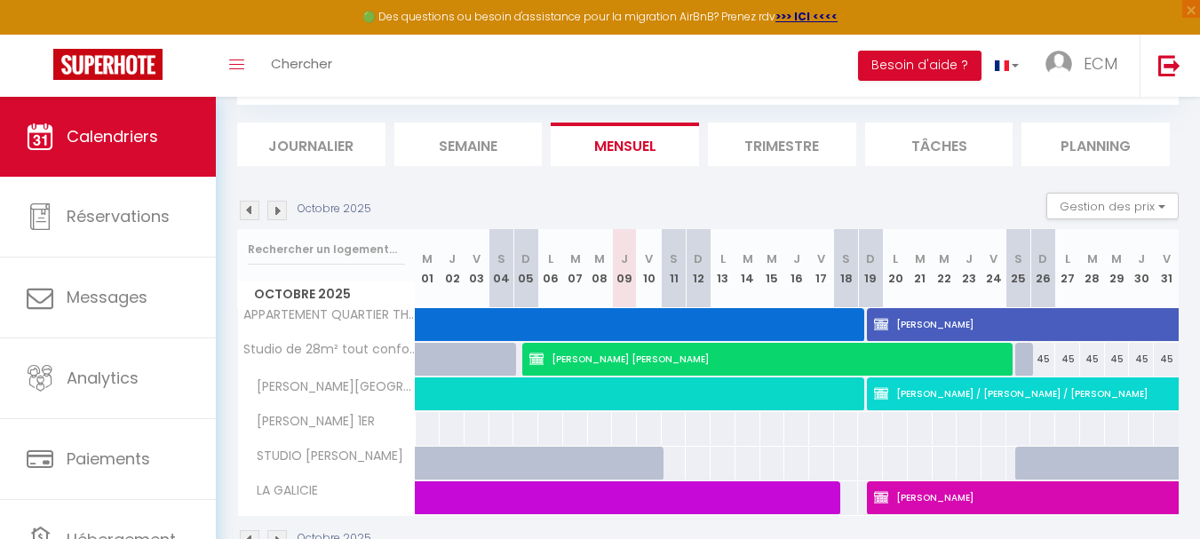
click at [255, 208] on img at bounding box center [250, 211] width 20 height 20
select select
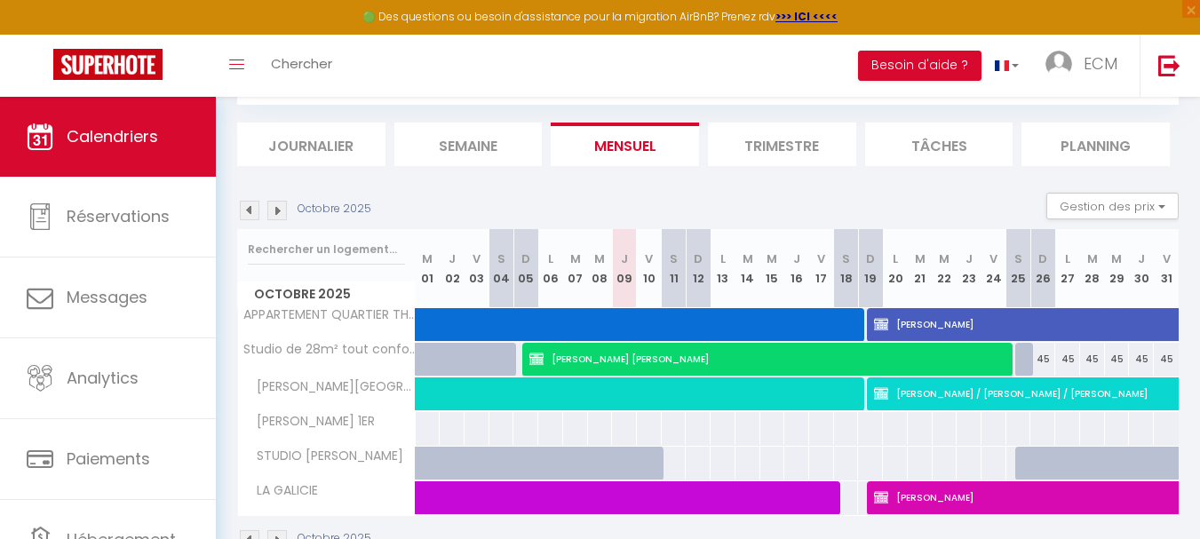
select select
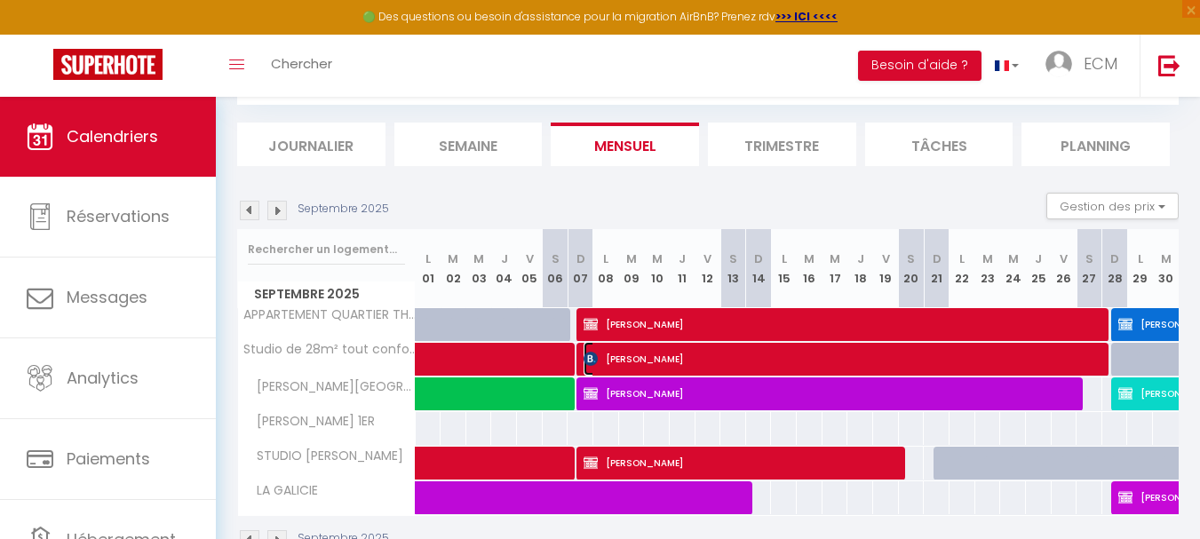
click at [770, 364] on span "Fabienne LAUER" at bounding box center [845, 359] width 524 height 34
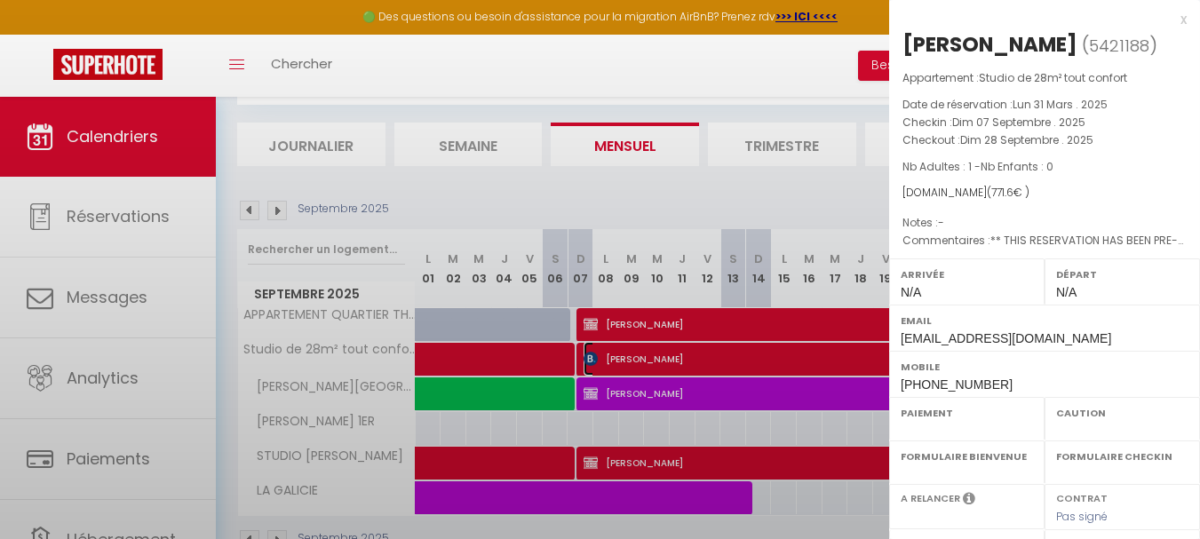
select select "OK"
select select "0"
select select "1"
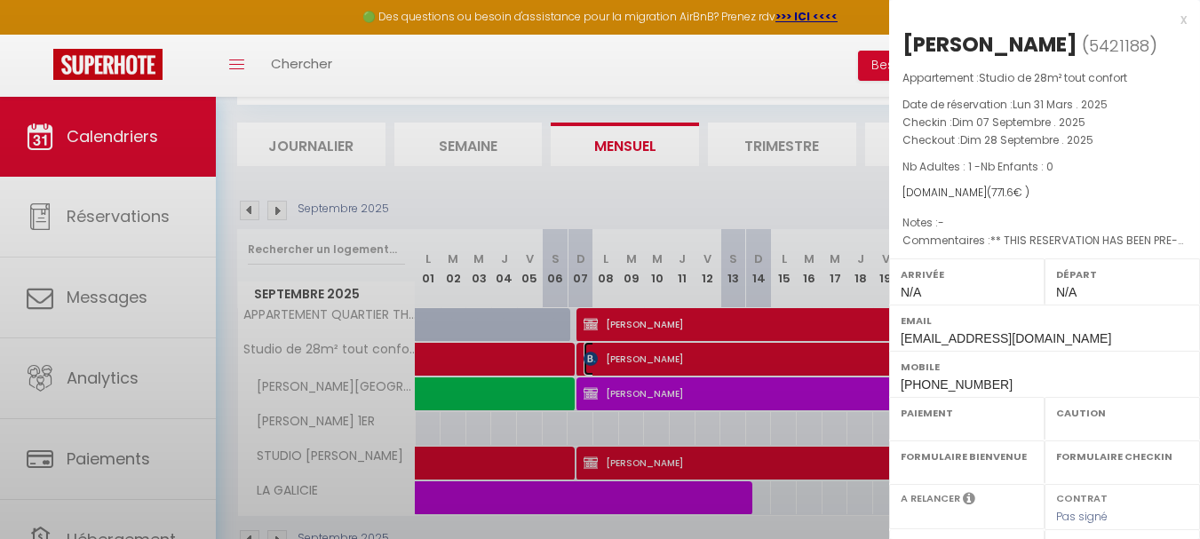
select select
select select "20967"
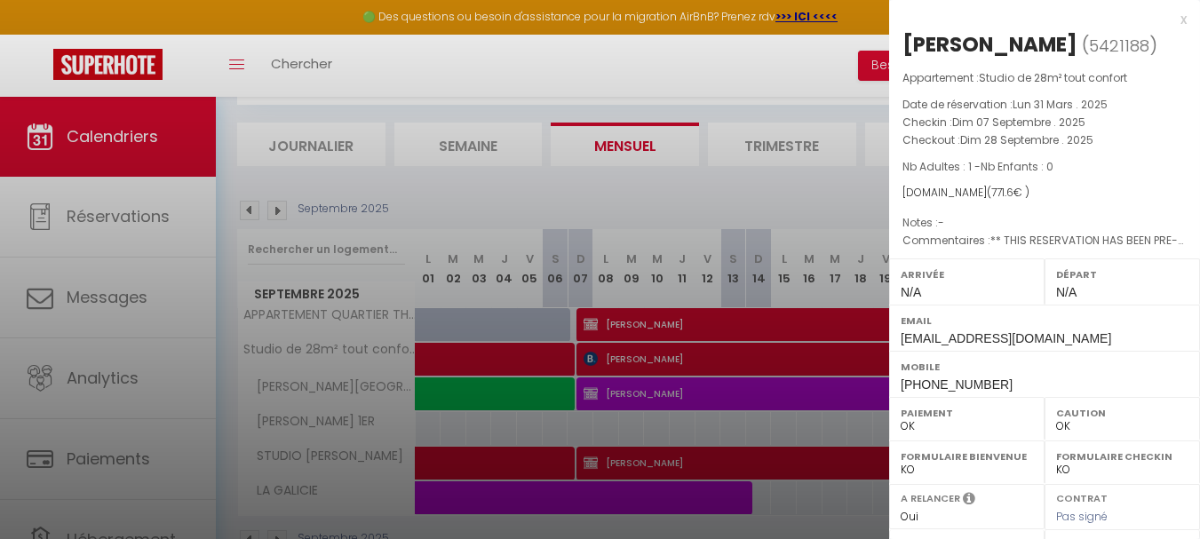
click at [250, 210] on div at bounding box center [600, 269] width 1200 height 539
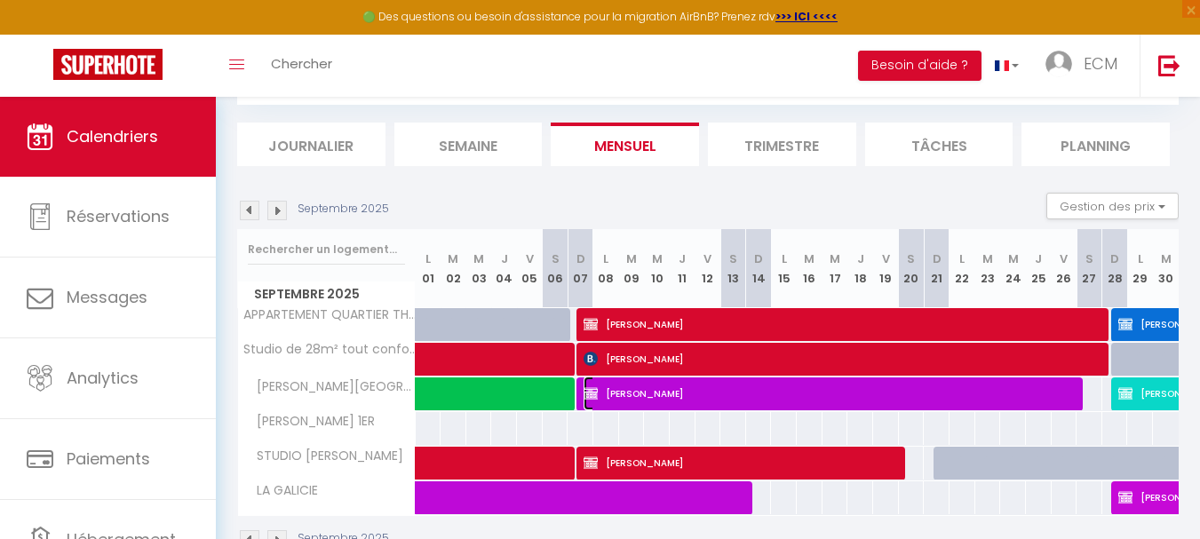
click at [714, 397] on span "Marie Christine TELLE" at bounding box center [832, 394] width 498 height 34
select select "KO"
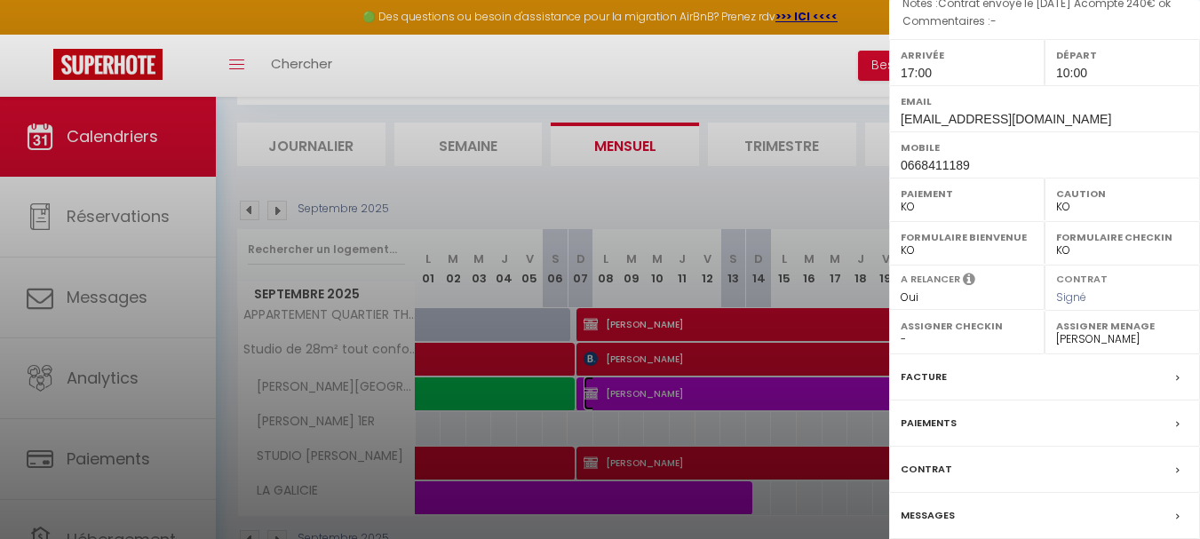
scroll to position [266, 0]
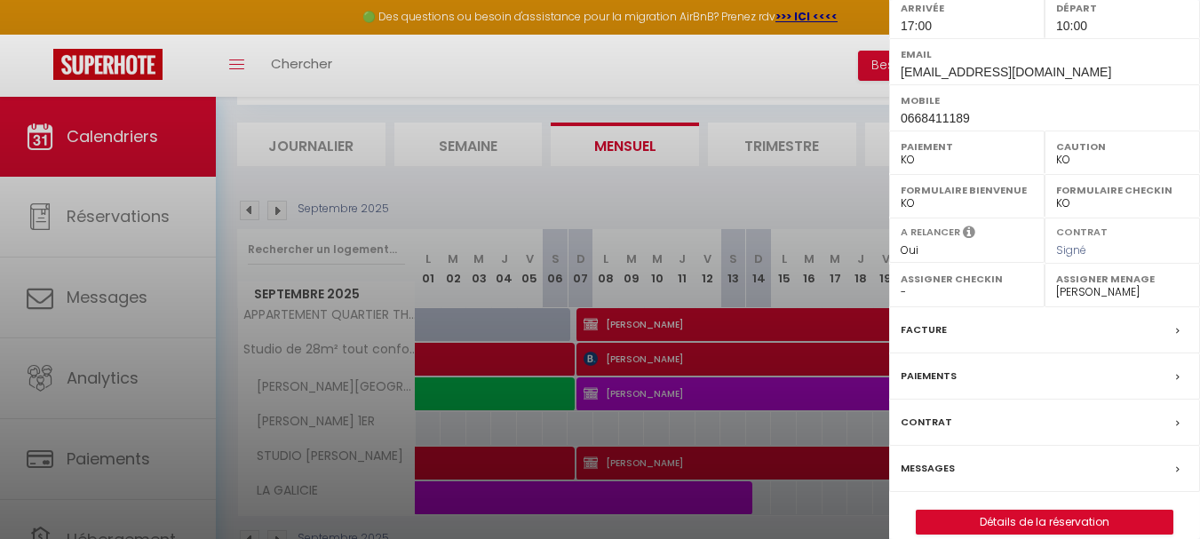
click at [934, 339] on label "Facture" at bounding box center [923, 330] width 46 height 19
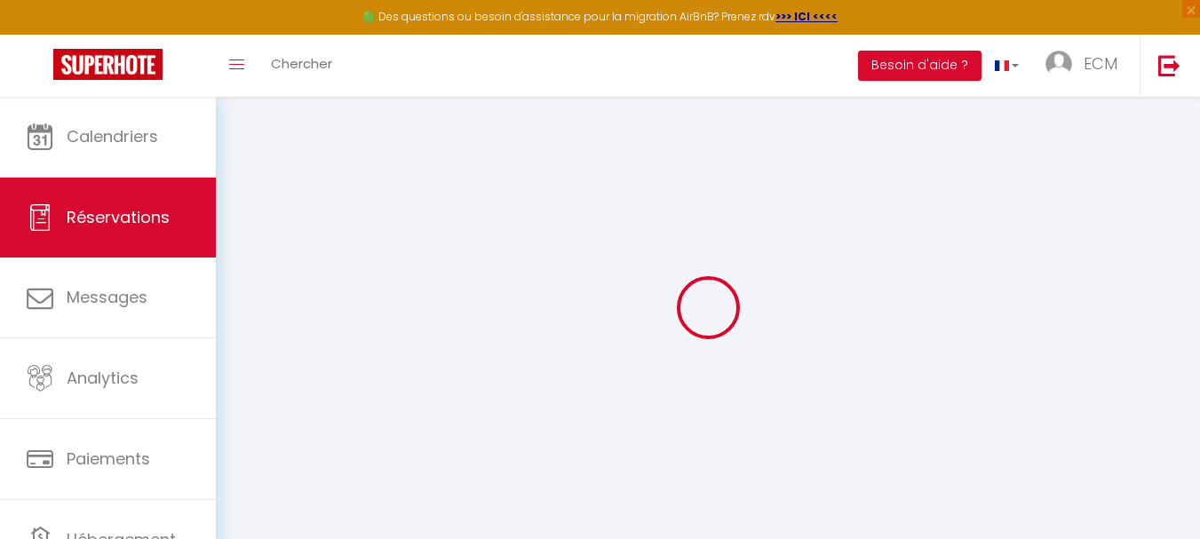
select select
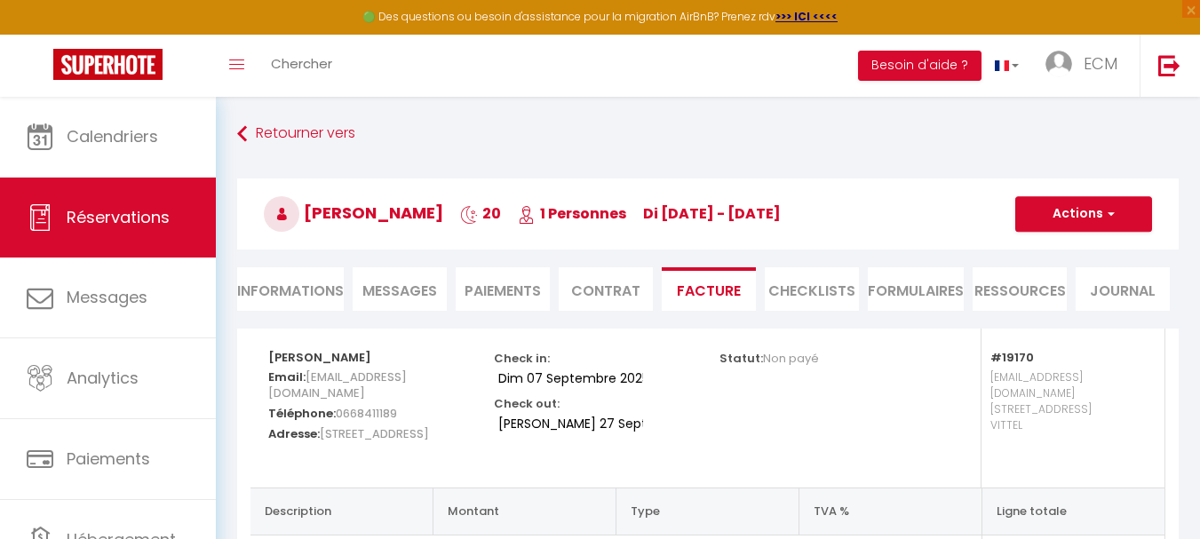
click at [283, 289] on li "Informations" at bounding box center [290, 289] width 107 height 44
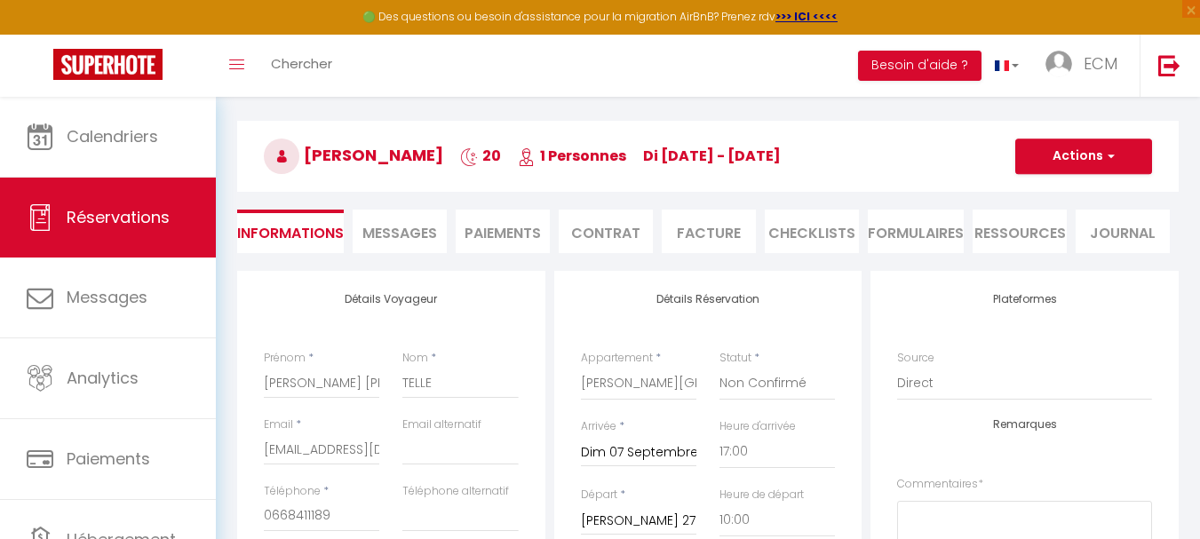
scroll to position [89, 0]
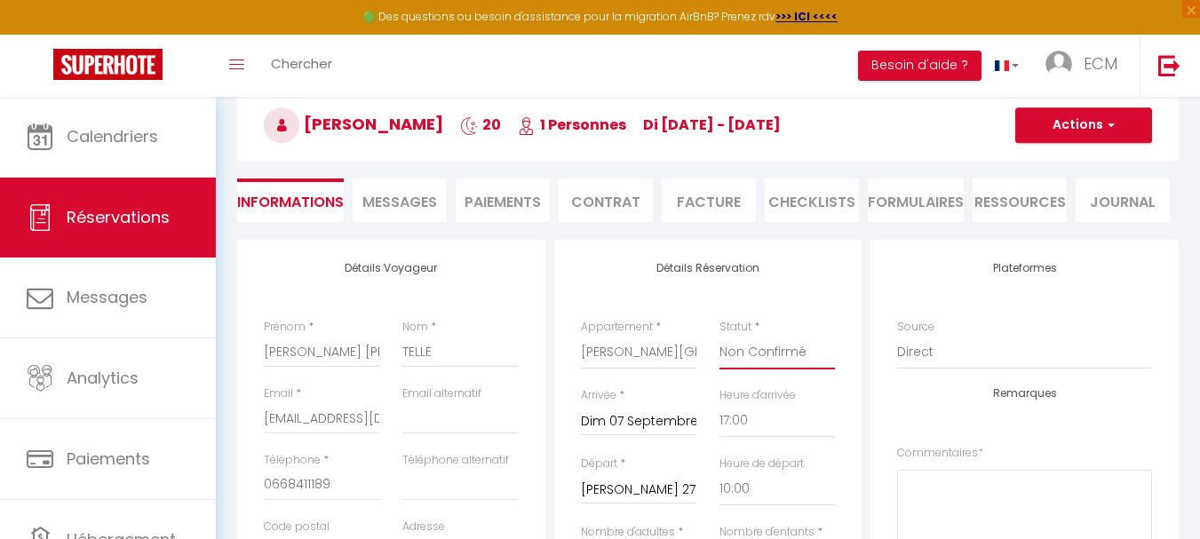
click at [803, 354] on select "Confirmé Non Confirmé Annulé Annulé par le voyageur No Show Request" at bounding box center [776, 353] width 115 height 34
click at [719, 336] on select "Confirmé Non Confirmé Annulé Annulé par le voyageur No Show Request" at bounding box center [776, 353] width 115 height 34
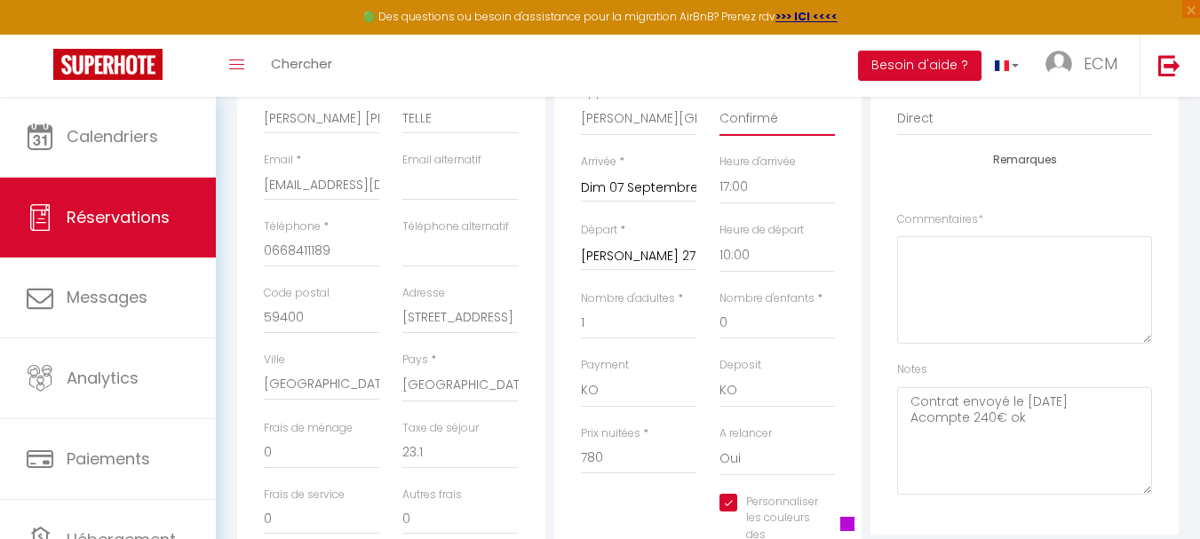
scroll to position [355, 0]
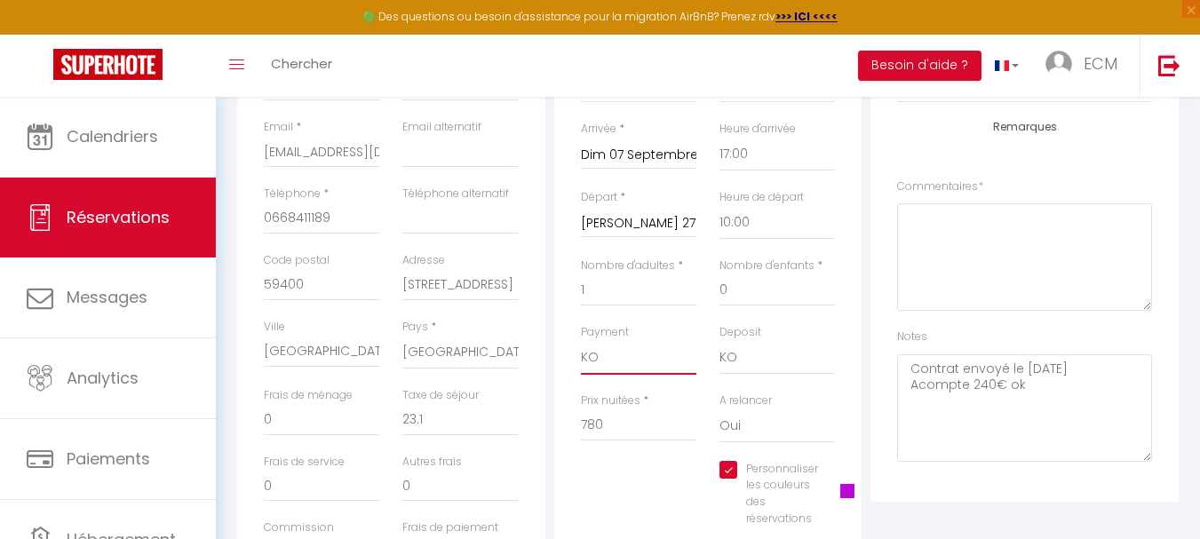
click at [630, 366] on select "OK KO" at bounding box center [638, 358] width 115 height 34
click at [581, 341] on select "OK KO" at bounding box center [638, 358] width 115 height 34
click at [732, 356] on select "OK KO" at bounding box center [776, 358] width 115 height 34
click at [719, 341] on select "OK KO" at bounding box center [776, 358] width 115 height 34
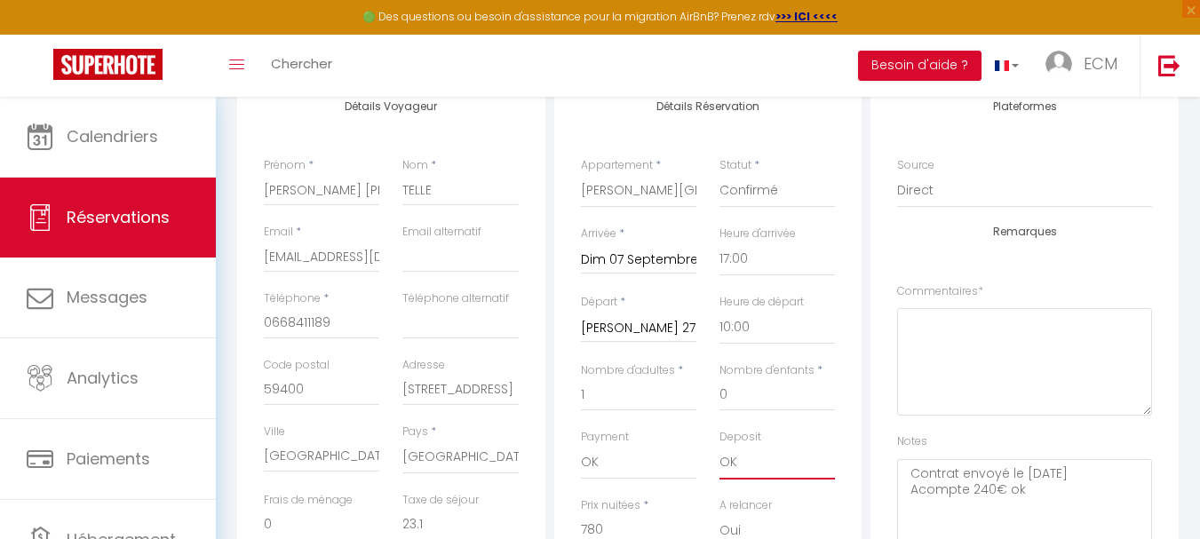
scroll to position [0, 0]
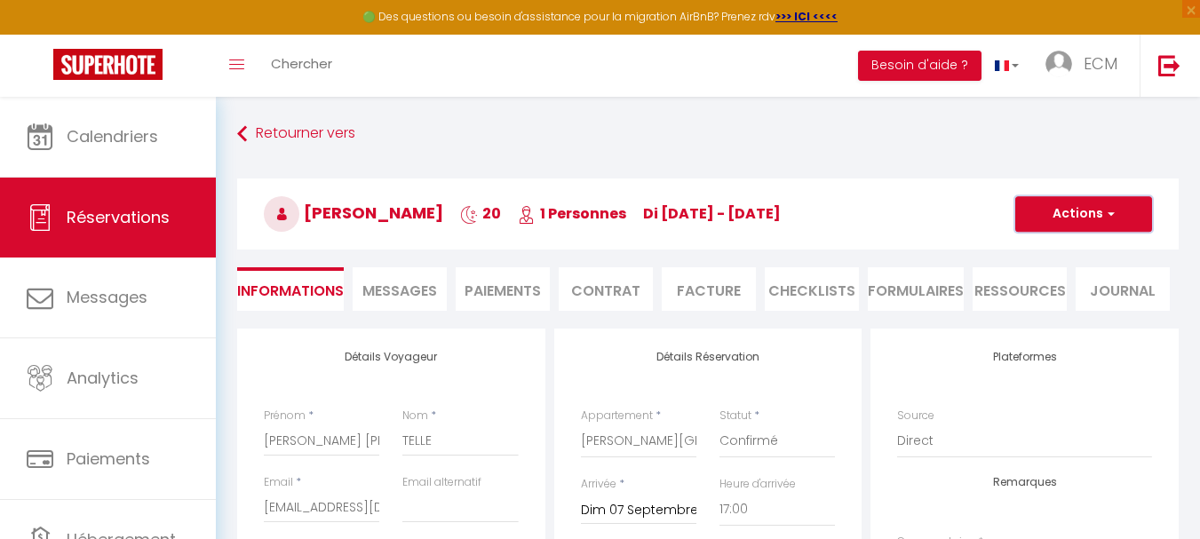
click at [1122, 218] on button "Actions" at bounding box center [1083, 214] width 137 height 36
click at [1049, 258] on link "Enregistrer" at bounding box center [1065, 253] width 140 height 23
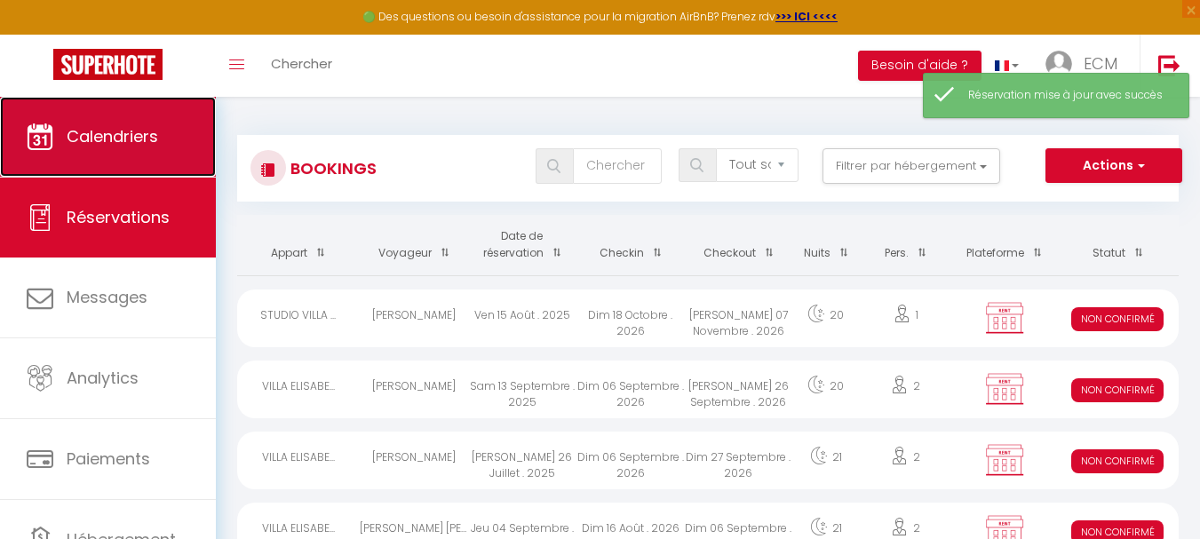
click at [108, 135] on span "Calendriers" at bounding box center [112, 136] width 91 height 22
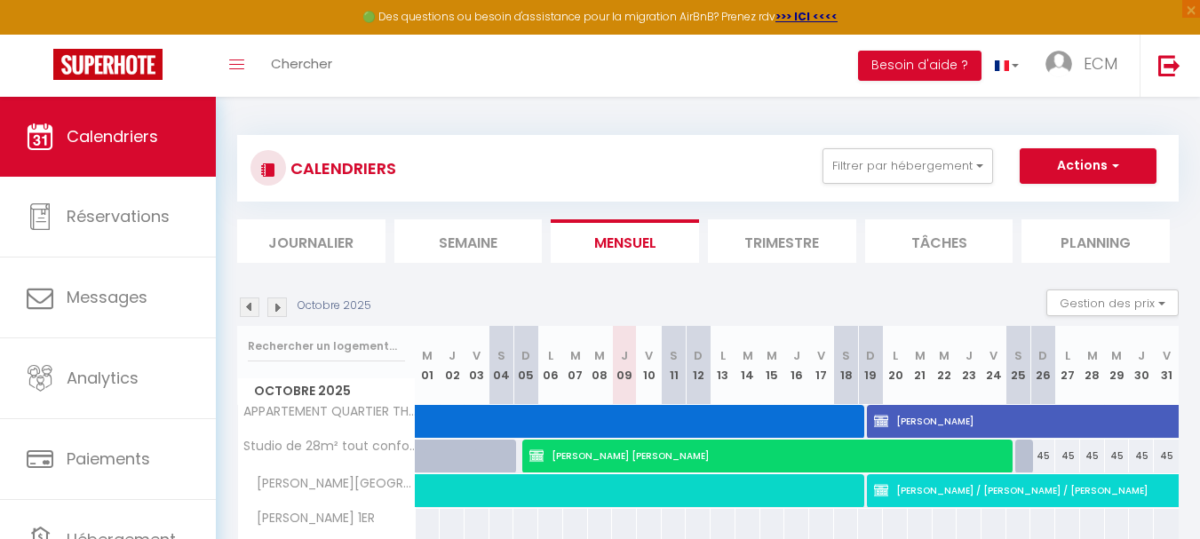
click at [249, 313] on img at bounding box center [250, 307] width 20 height 20
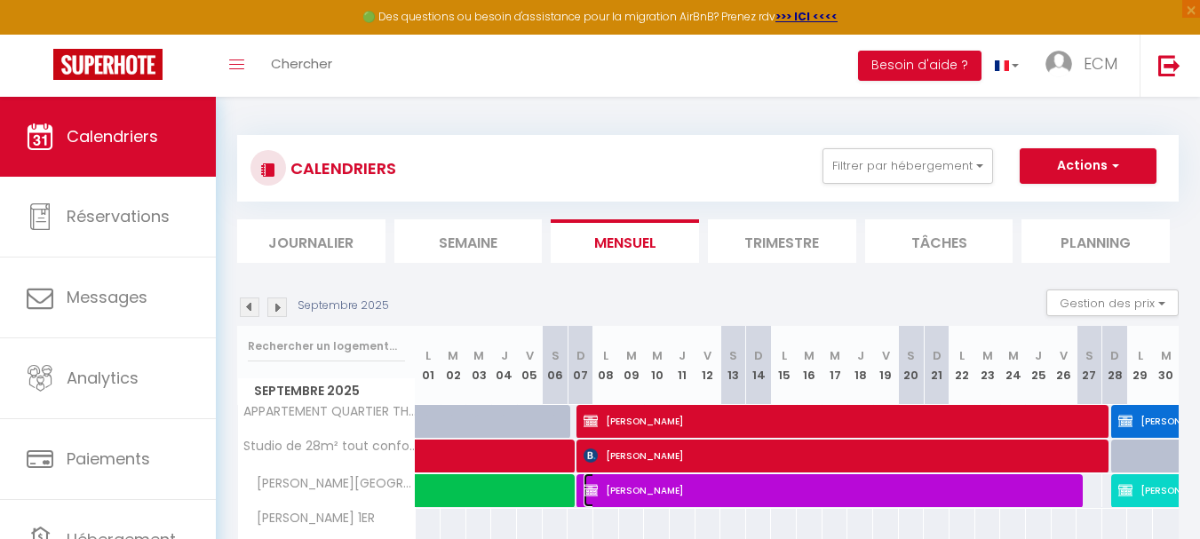
click at [770, 484] on span "Marie Christine TELLE" at bounding box center [832, 490] width 498 height 34
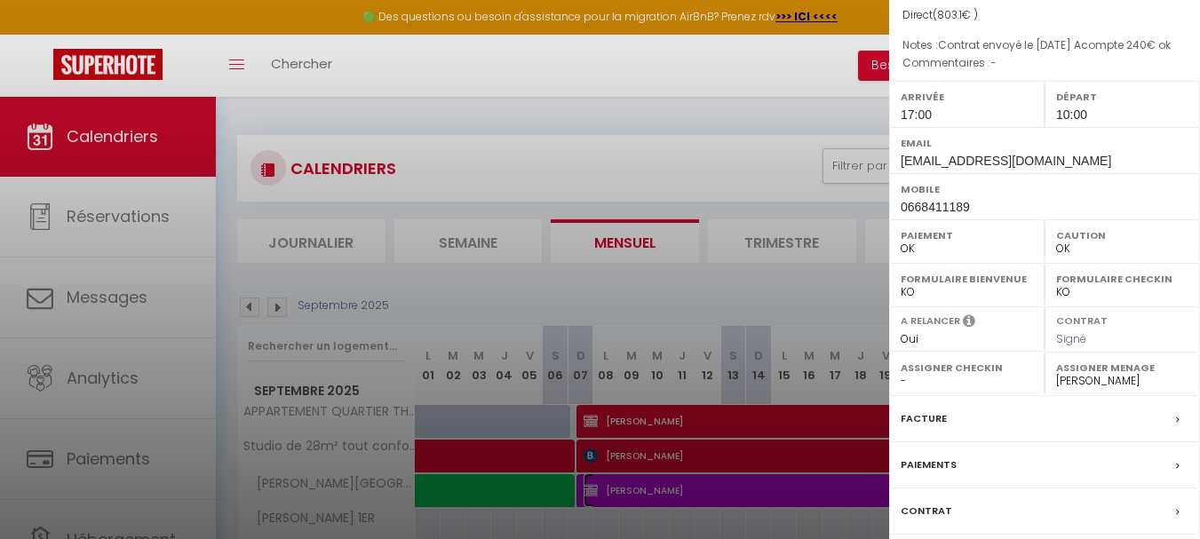
scroll to position [266, 0]
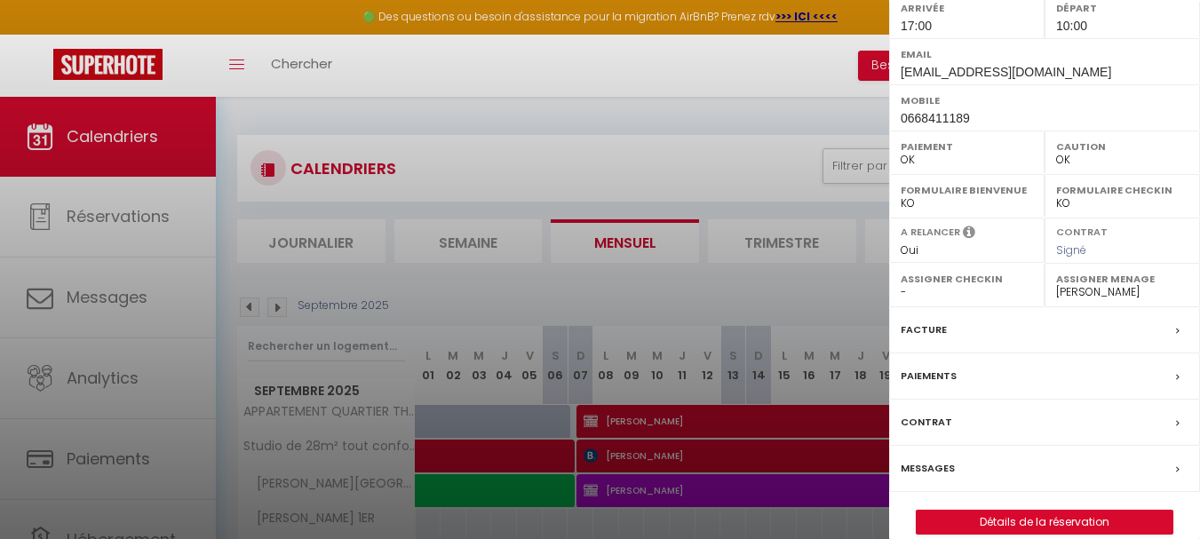
click at [1026, 353] on div "Facture" at bounding box center [1044, 330] width 311 height 46
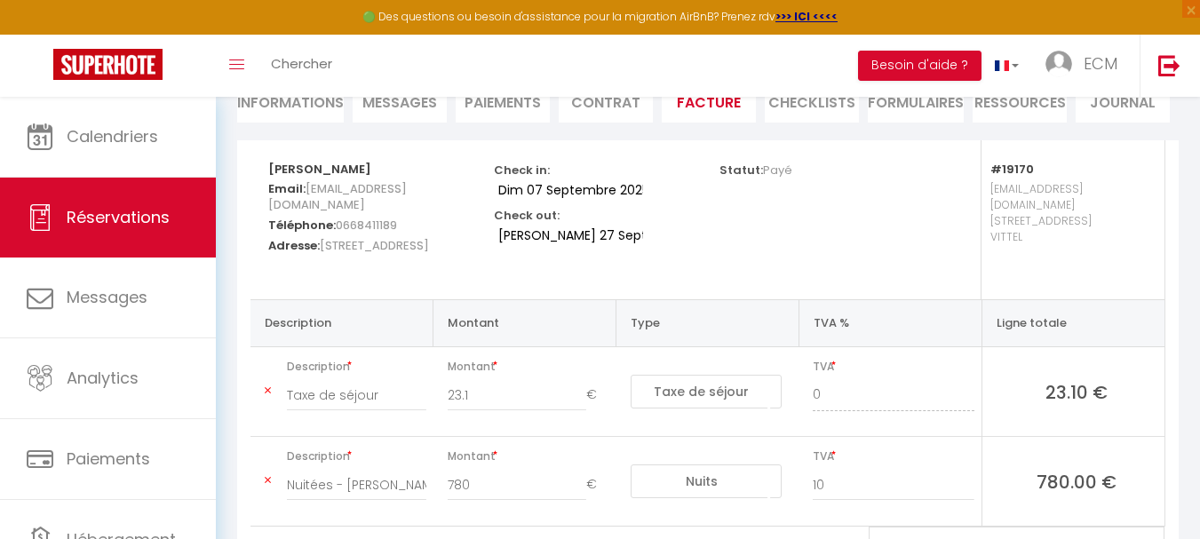
scroll to position [102, 0]
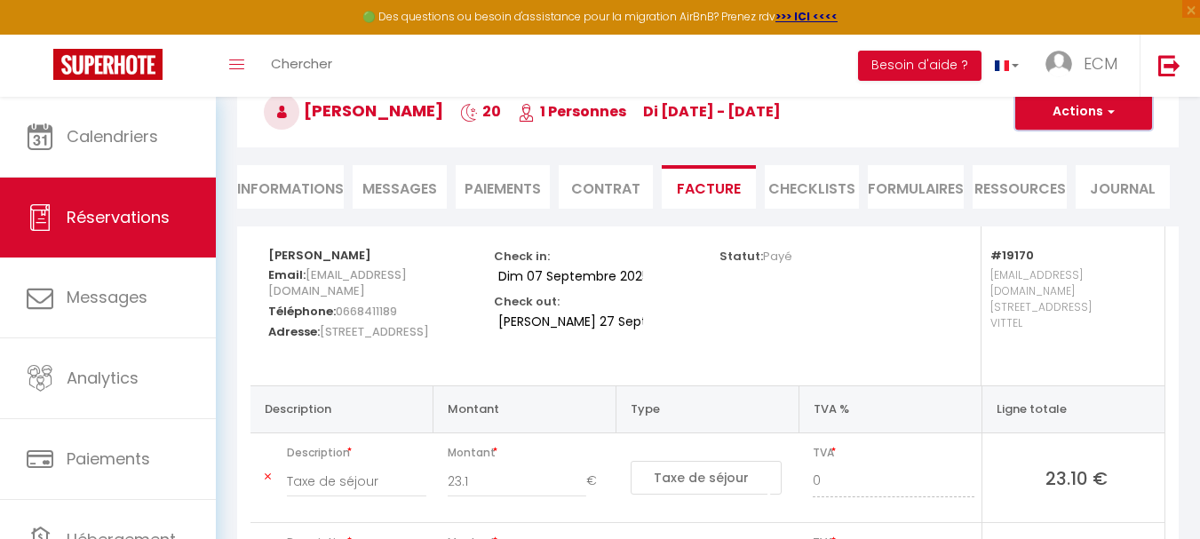
click at [1061, 121] on button "Actions" at bounding box center [1083, 112] width 137 height 36
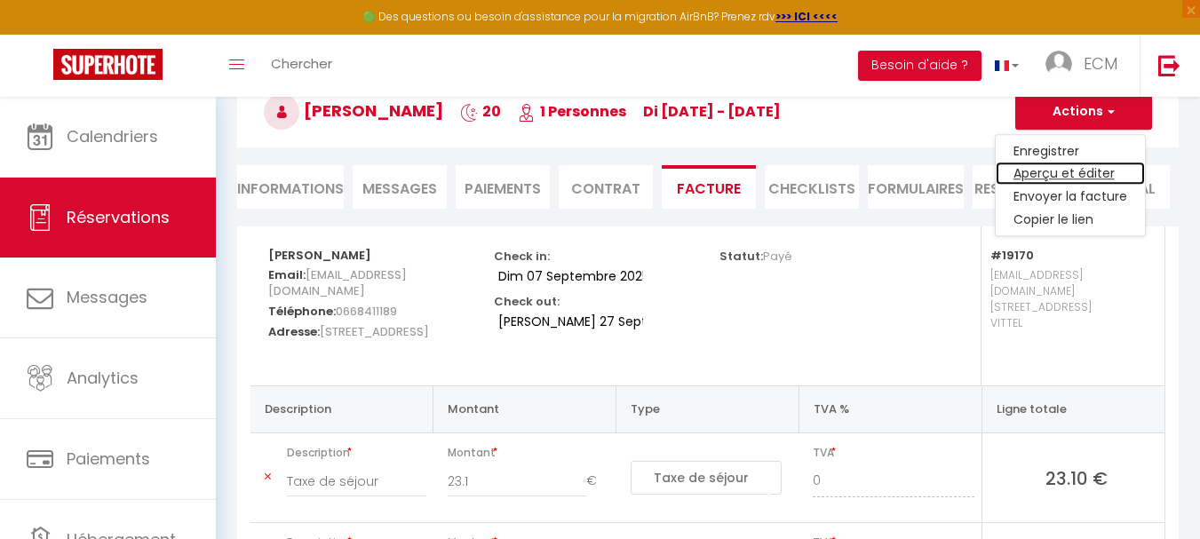
click at [1049, 174] on link "Aperçu et éditer" at bounding box center [1069, 174] width 149 height 23
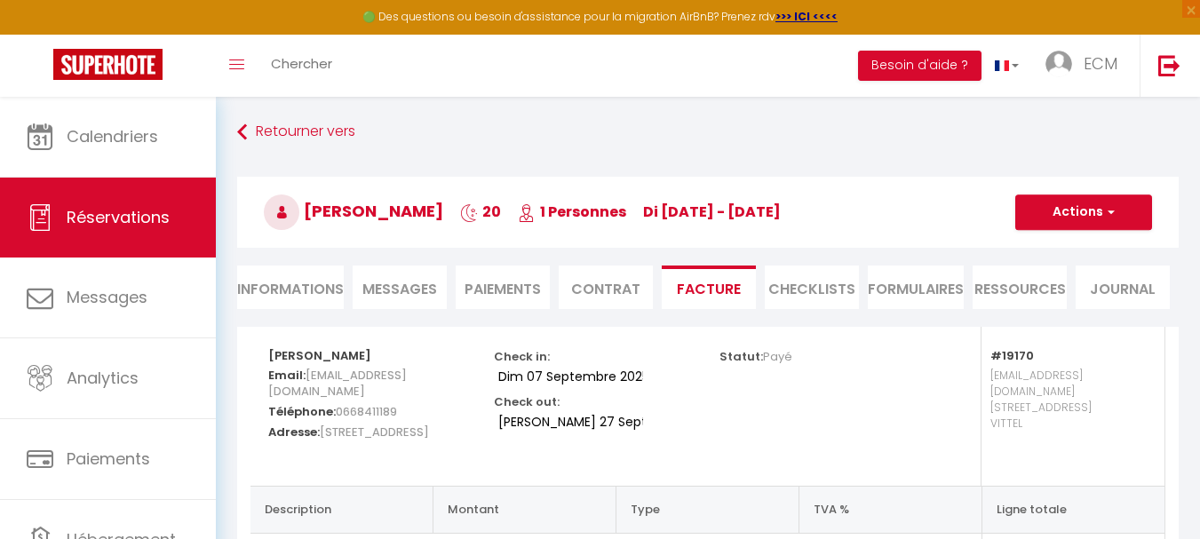
scroll to position [0, 0]
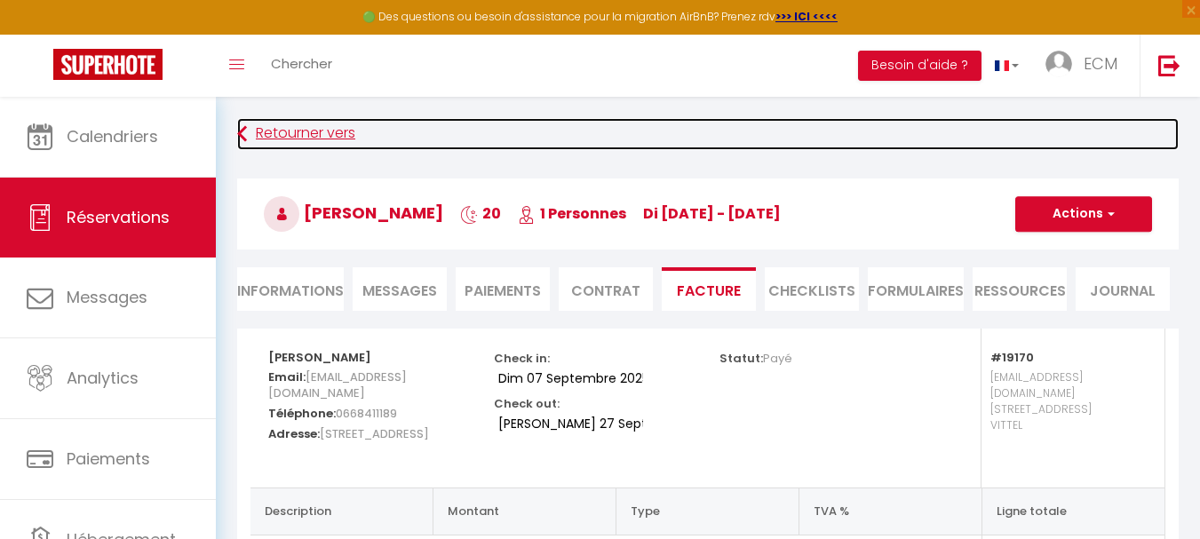
click at [321, 140] on link "Retourner vers" at bounding box center [707, 134] width 941 height 32
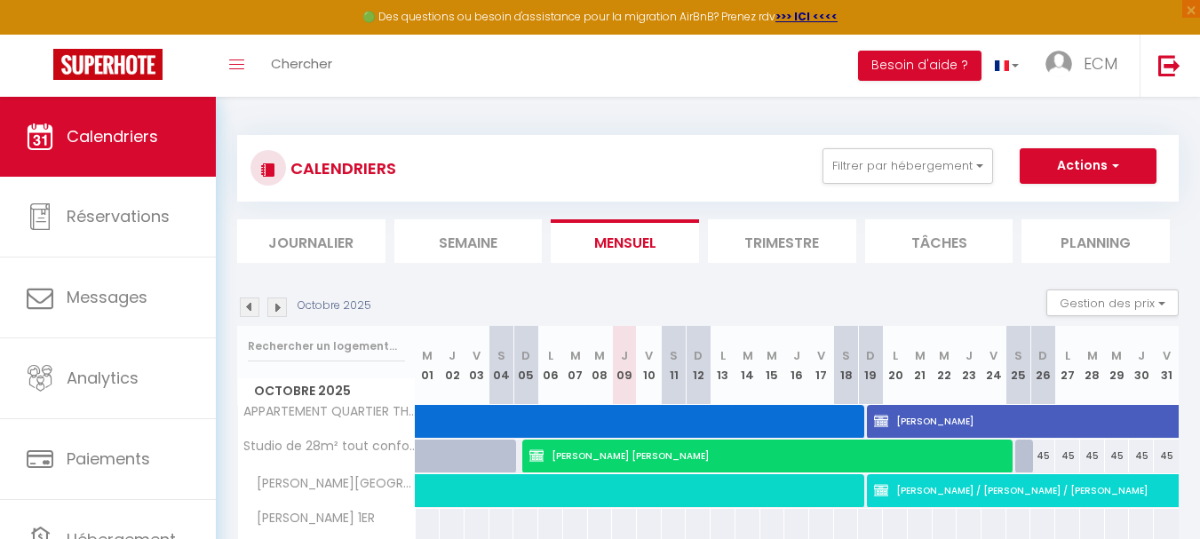
click at [248, 305] on img at bounding box center [250, 307] width 20 height 20
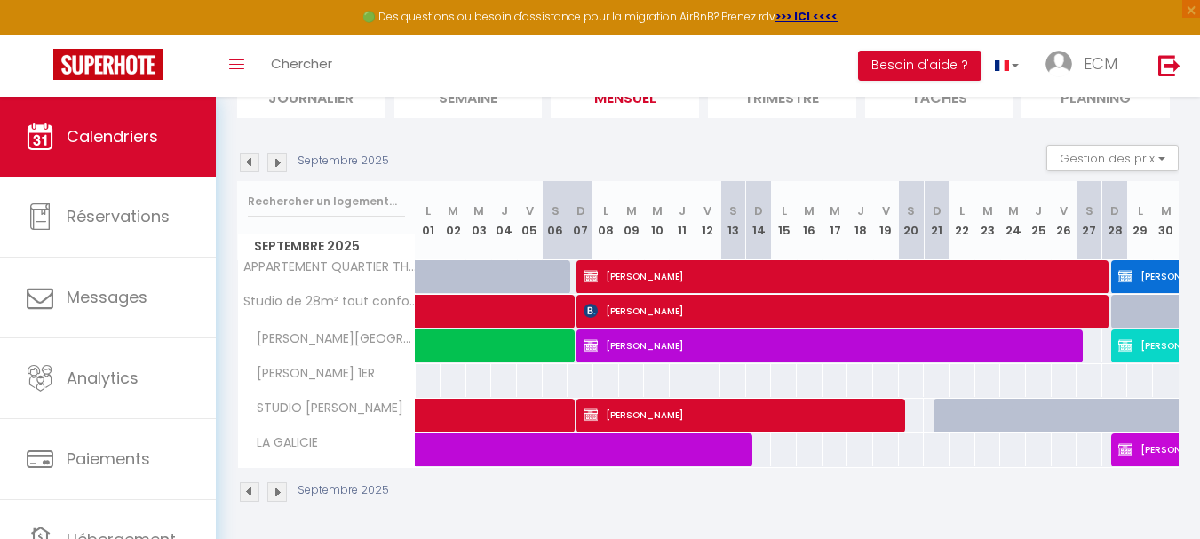
scroll to position [147, 0]
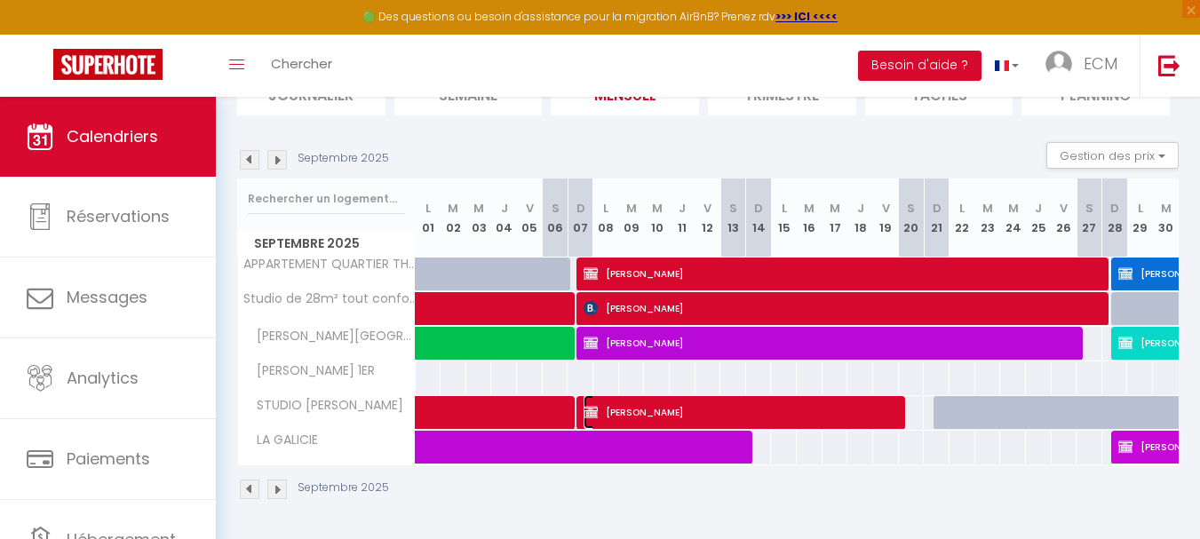
click at [689, 406] on span "Isabelle LAURIN" at bounding box center [742, 412] width 318 height 34
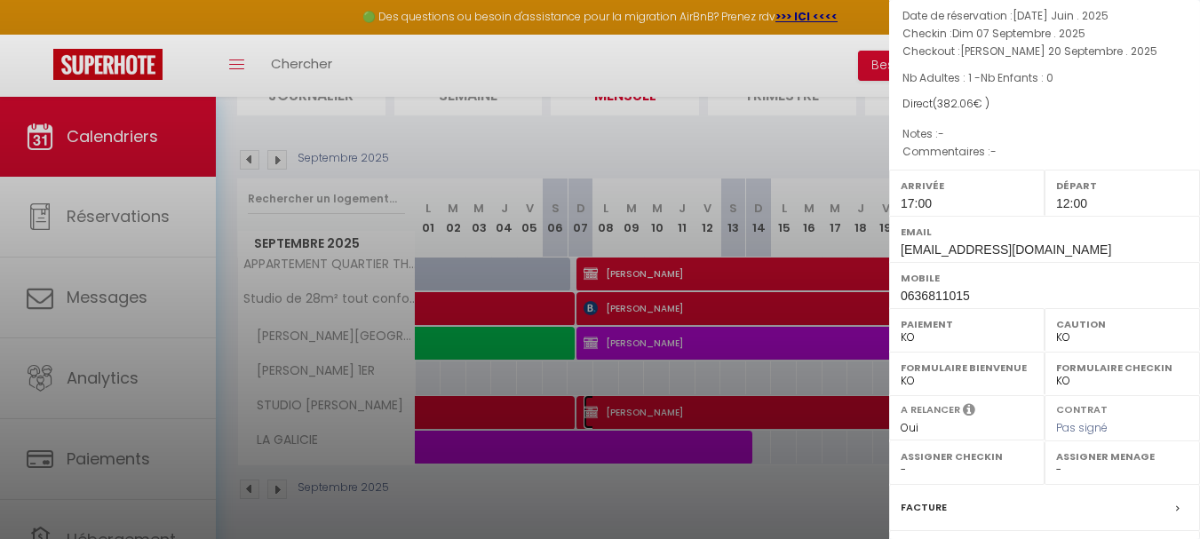
scroll to position [266, 0]
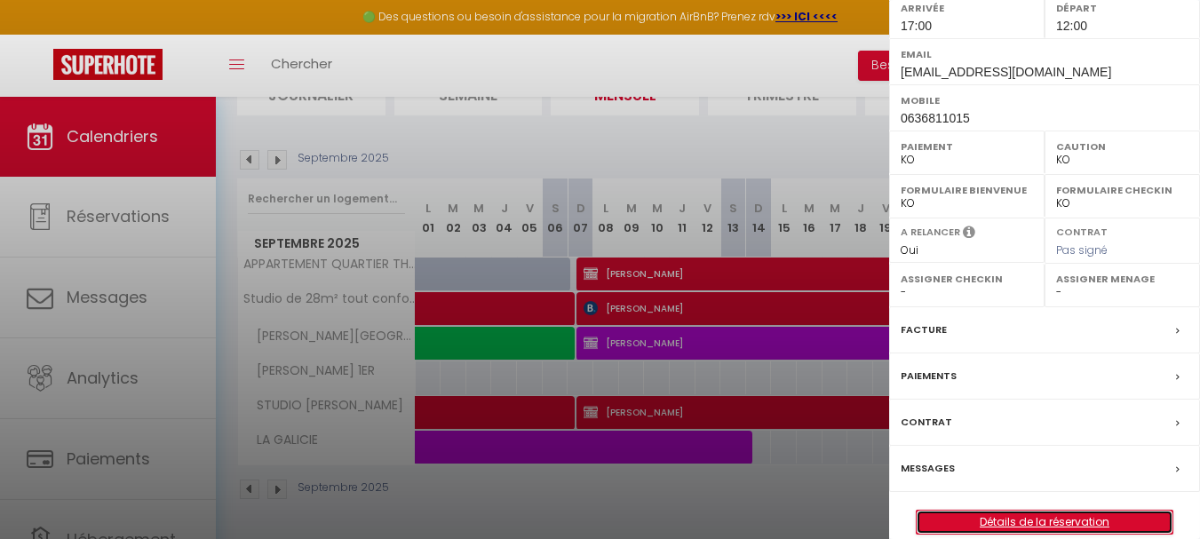
click at [1016, 523] on link "Détails de la réservation" at bounding box center [1044, 522] width 256 height 23
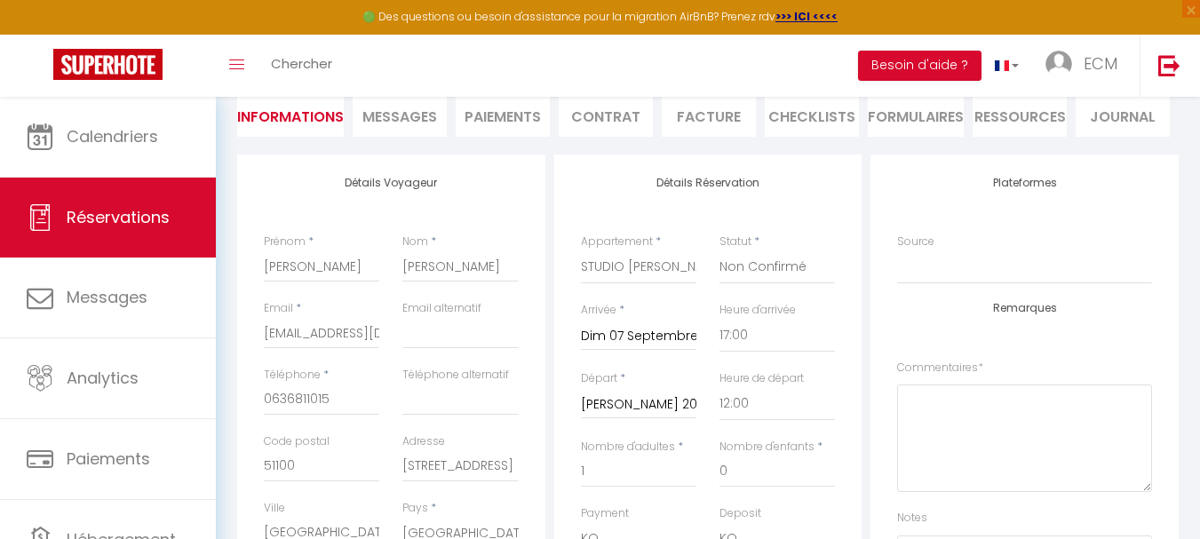
scroll to position [178, 0]
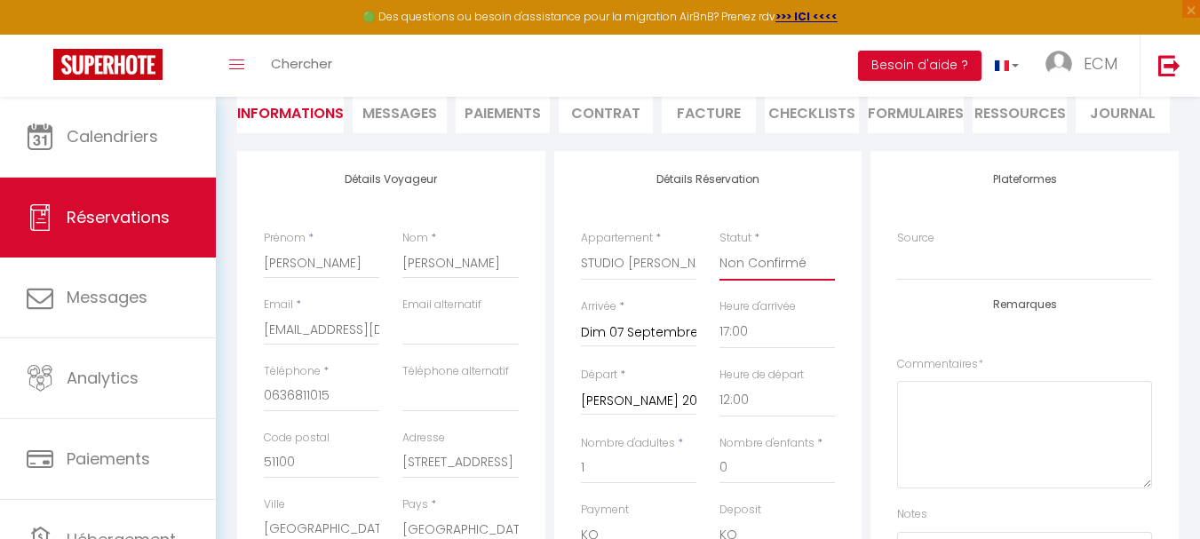
click at [784, 260] on select "Confirmé Non Confirmé Annulé Annulé par le voyageur No Show Request" at bounding box center [776, 264] width 115 height 34
click at [719, 247] on select "Confirmé Non Confirmé Annulé Annulé par le voyageur No Show Request" at bounding box center [776, 264] width 115 height 34
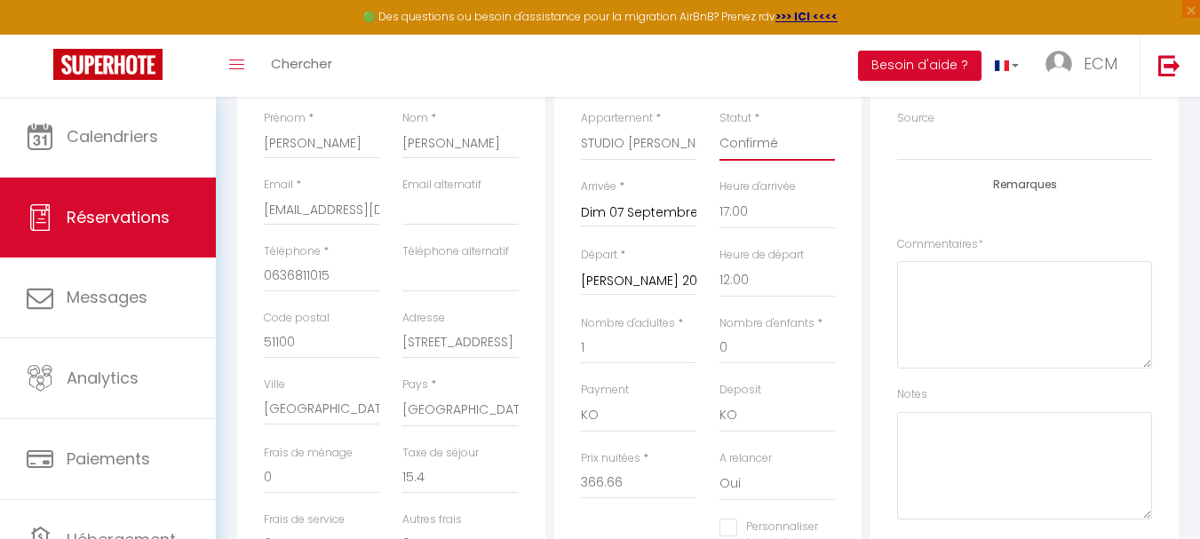
scroll to position [444, 0]
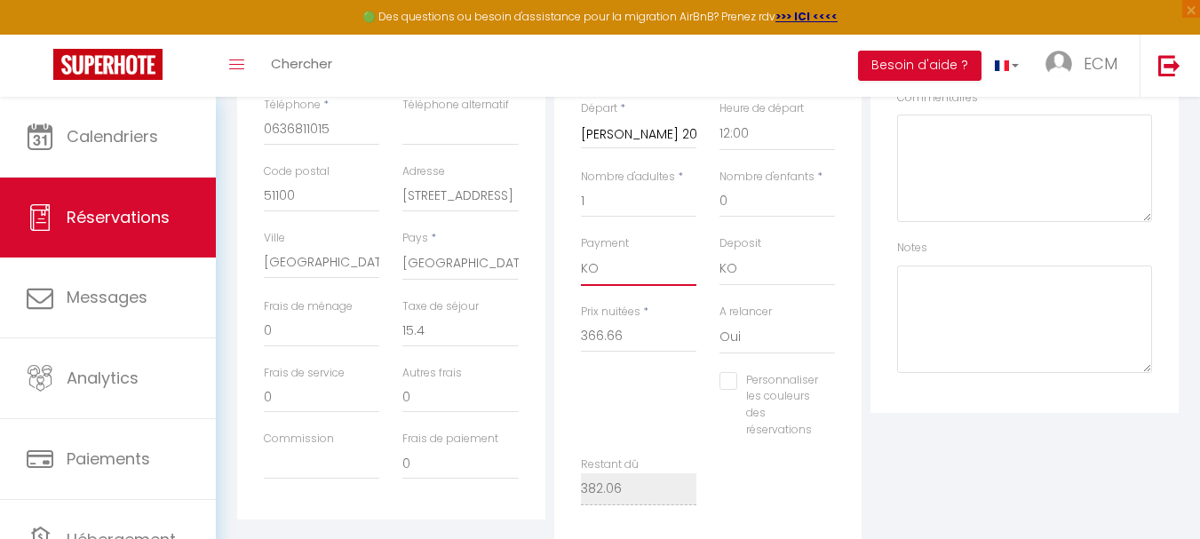
click at [633, 275] on select "OK KO" at bounding box center [638, 269] width 115 height 34
click at [581, 252] on select "OK KO" at bounding box center [638, 269] width 115 height 34
click at [752, 271] on select "OK KO" at bounding box center [776, 269] width 115 height 34
click at [719, 252] on select "OK KO" at bounding box center [776, 269] width 115 height 34
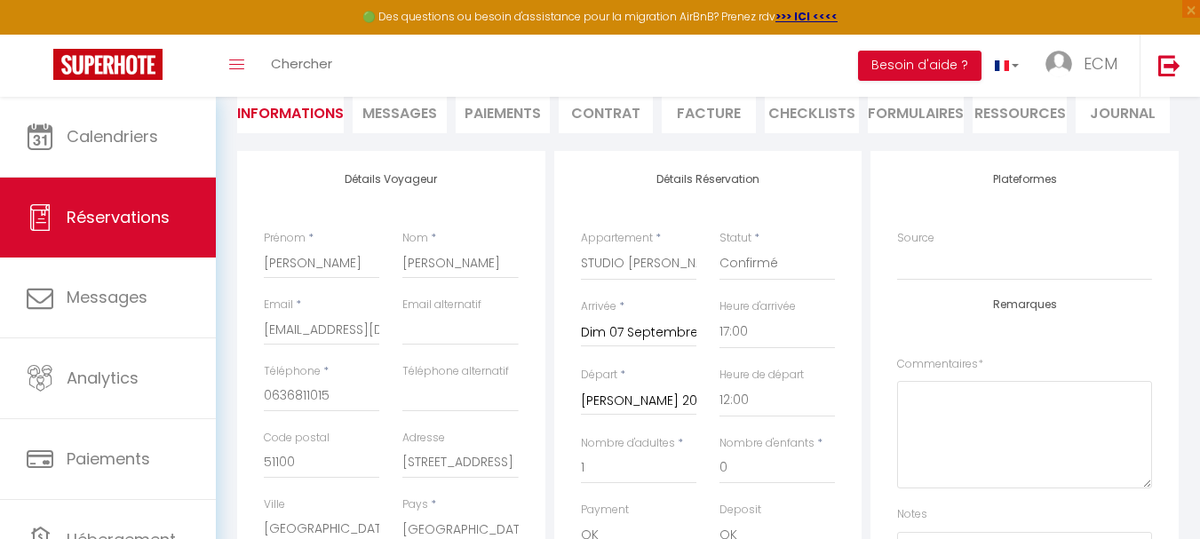
scroll to position [0, 0]
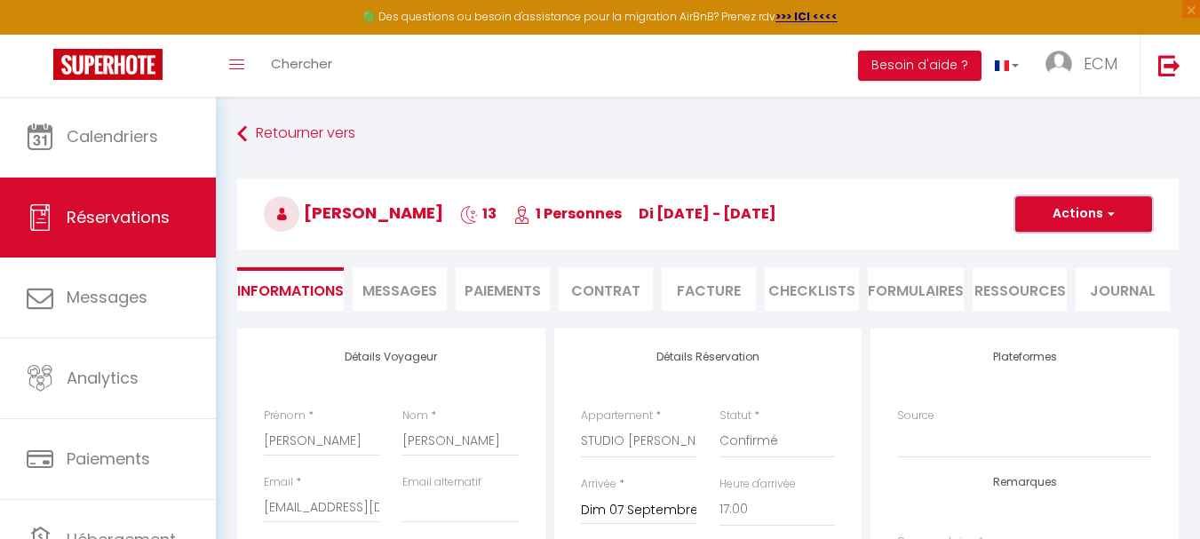
click at [1082, 209] on button "Actions" at bounding box center [1083, 214] width 137 height 36
click at [1043, 256] on link "Enregistrer" at bounding box center [1065, 253] width 140 height 23
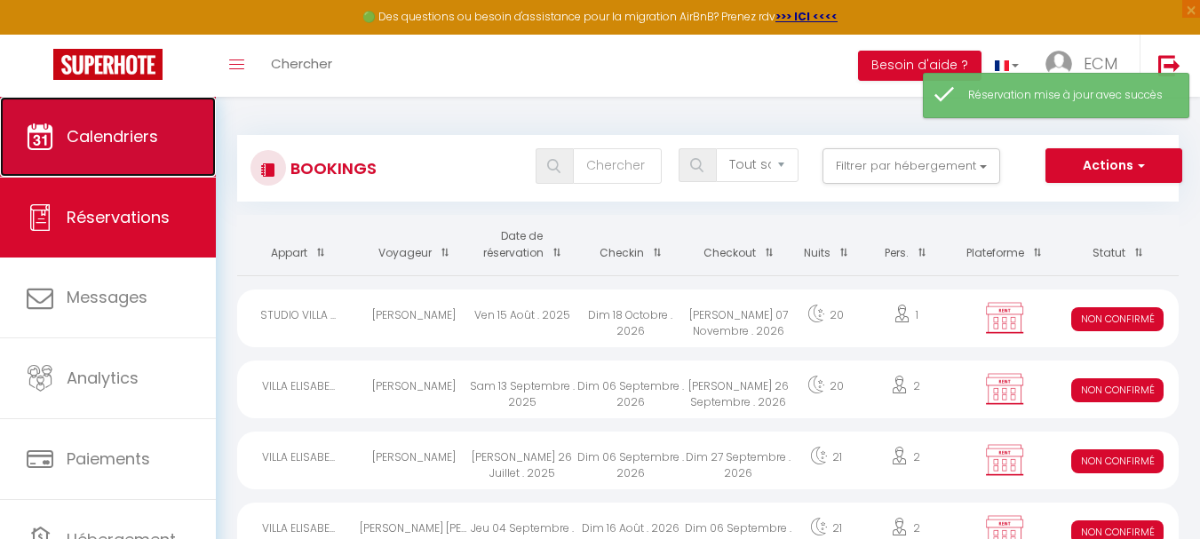
click at [72, 155] on link "Calendriers" at bounding box center [108, 137] width 216 height 80
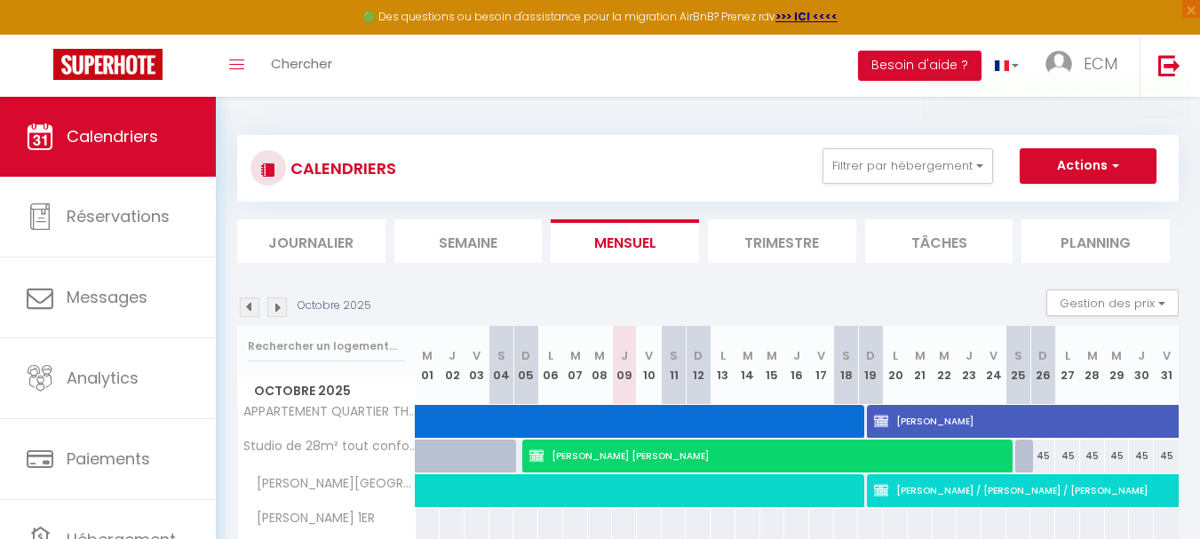
click at [250, 309] on img at bounding box center [250, 307] width 20 height 20
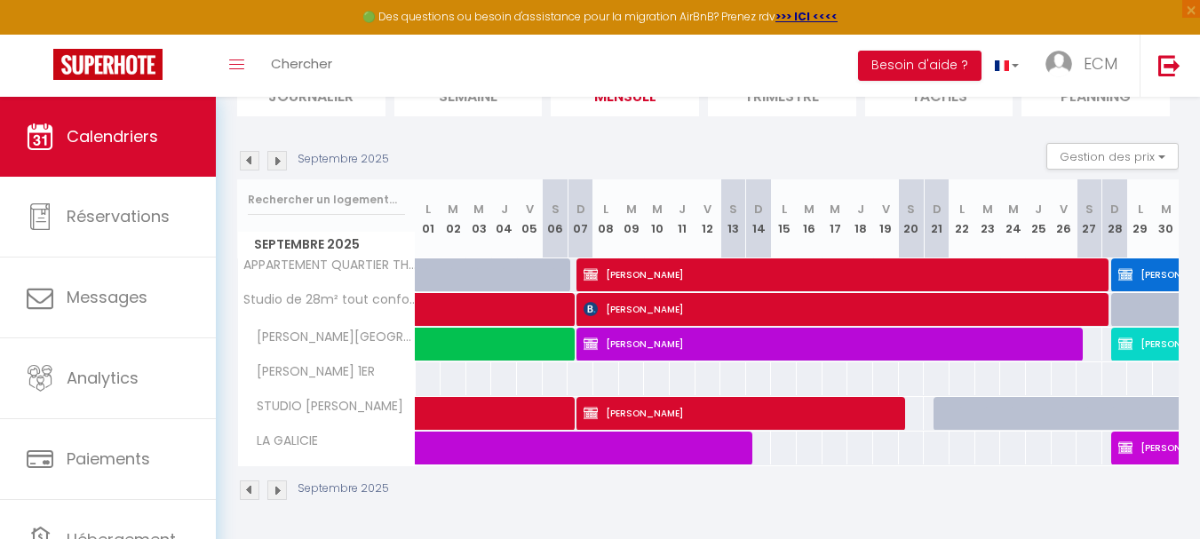
scroll to position [147, 0]
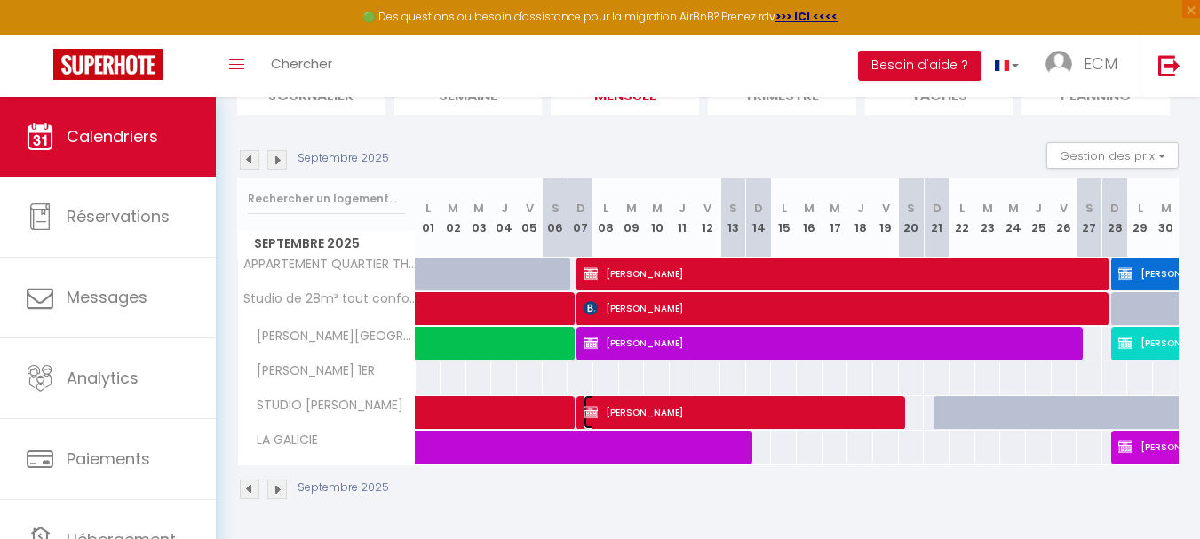
click at [712, 409] on span "Isabelle LAURIN" at bounding box center [742, 412] width 318 height 34
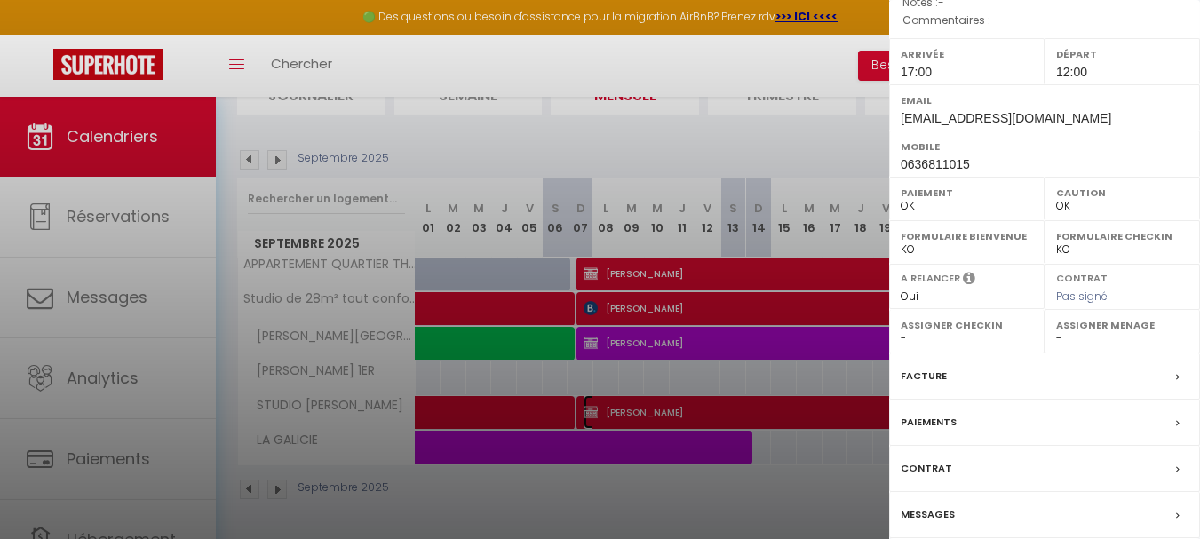
scroll to position [266, 0]
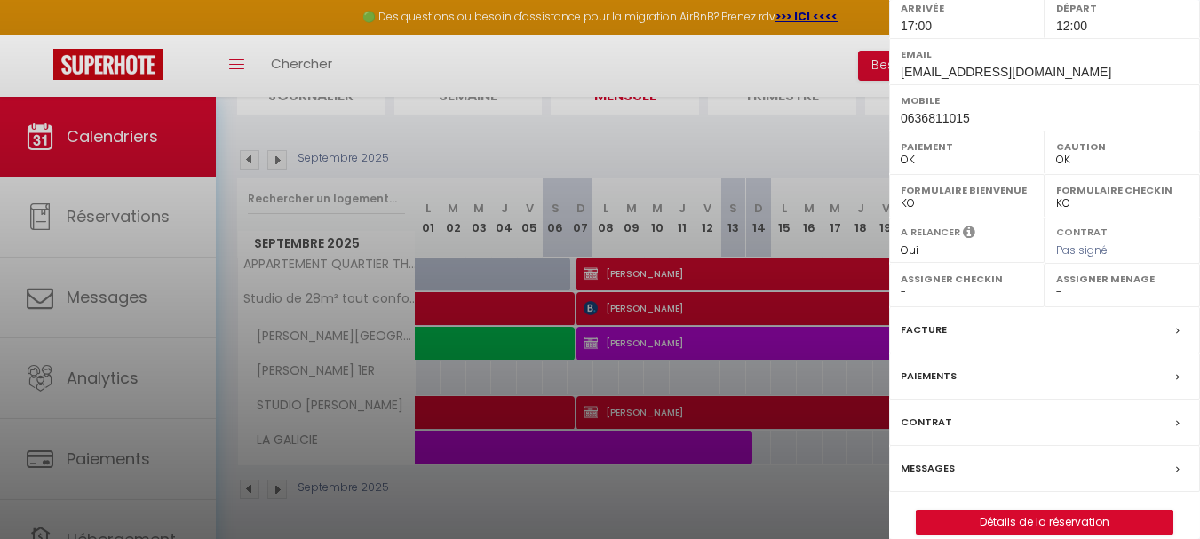
click at [925, 334] on label "Facture" at bounding box center [923, 330] width 46 height 19
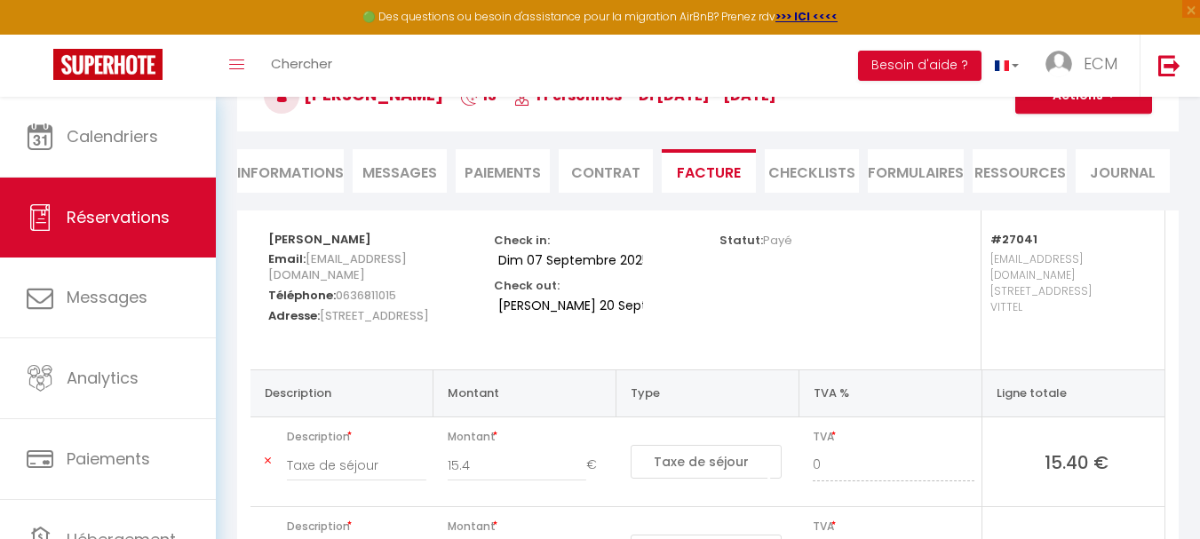
scroll to position [89, 0]
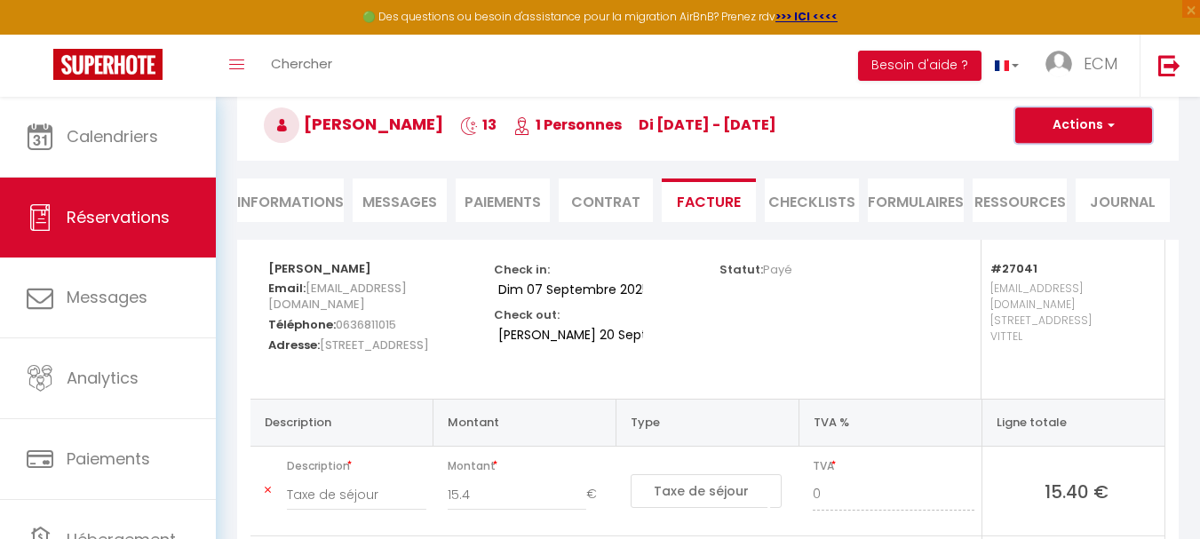
click at [1081, 118] on button "Actions" at bounding box center [1083, 125] width 137 height 36
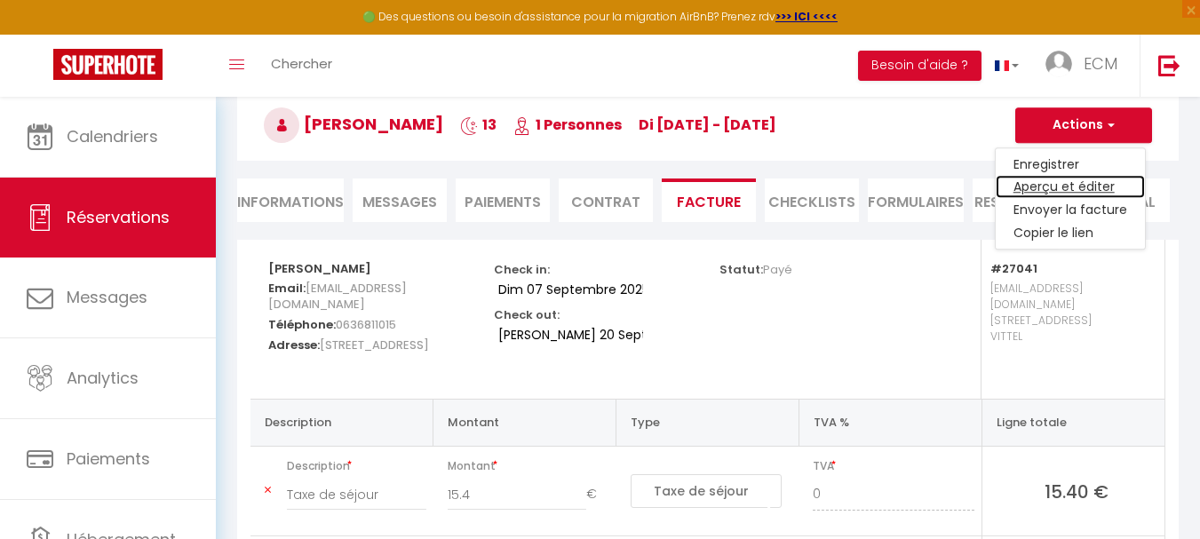
click at [1051, 187] on link "Aperçu et éditer" at bounding box center [1069, 187] width 149 height 23
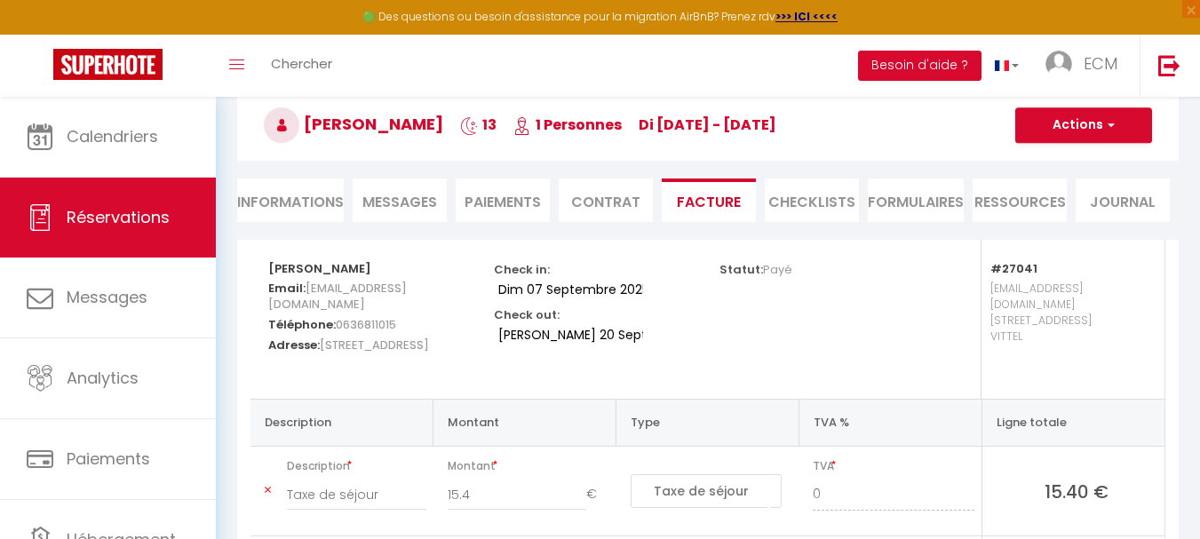
scroll to position [0, 0]
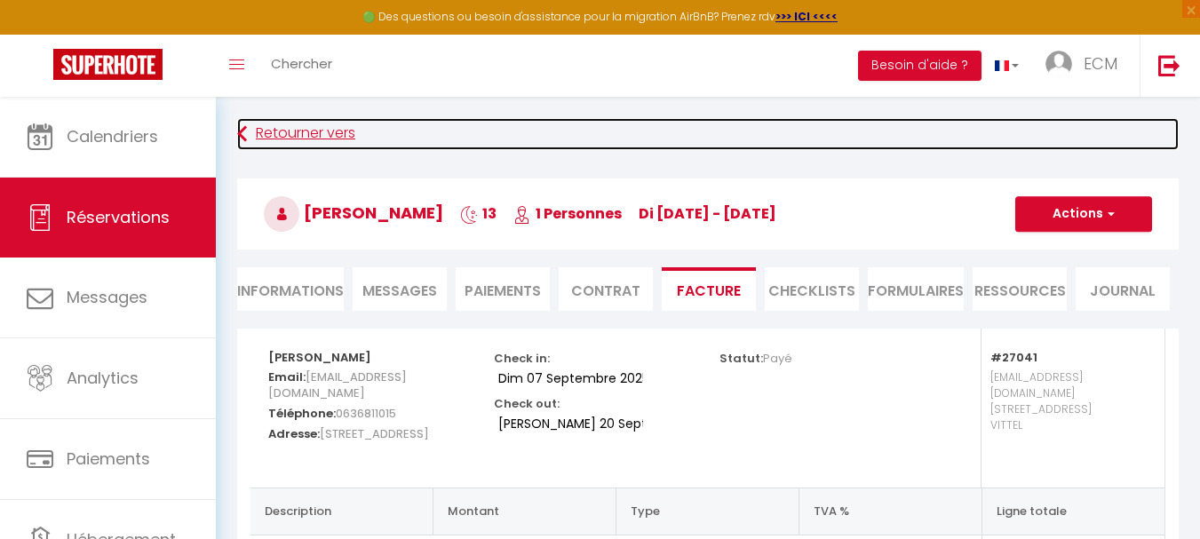
click at [290, 137] on link "Retourner vers" at bounding box center [707, 134] width 941 height 32
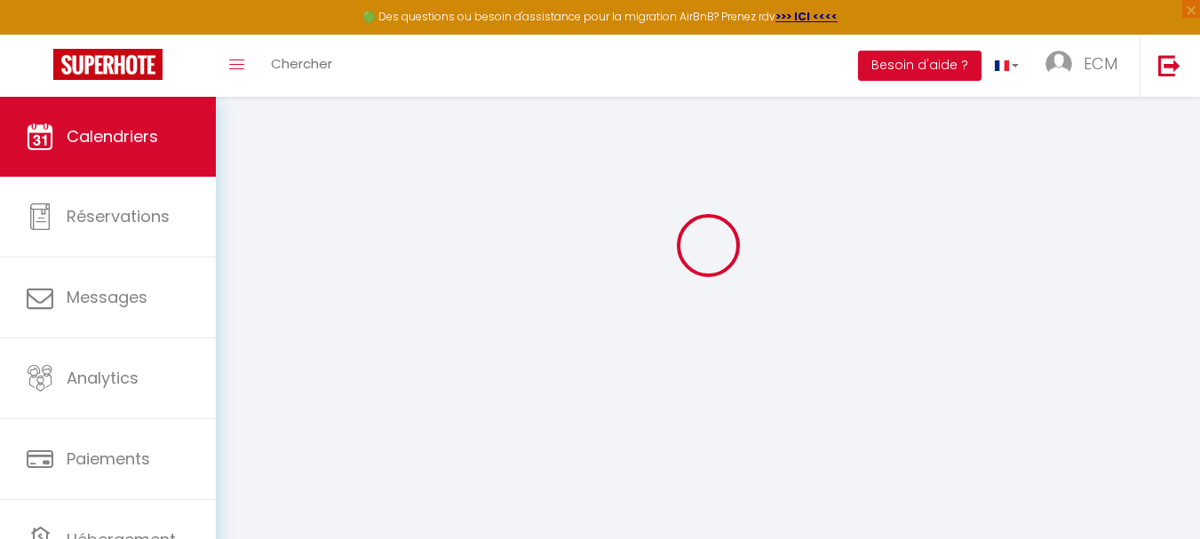
scroll to position [97, 0]
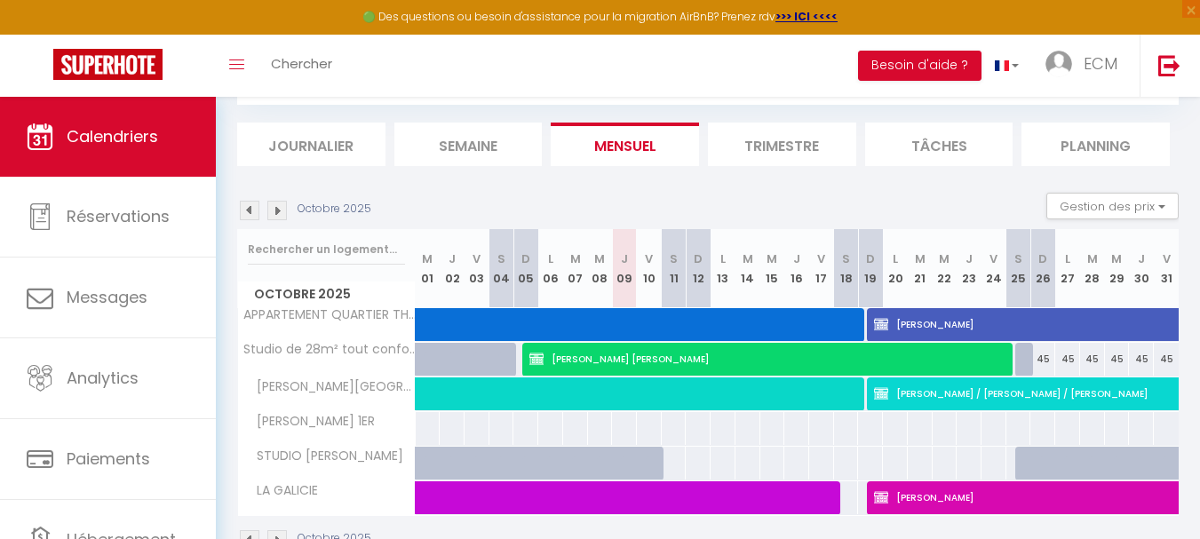
click at [250, 208] on img at bounding box center [250, 211] width 20 height 20
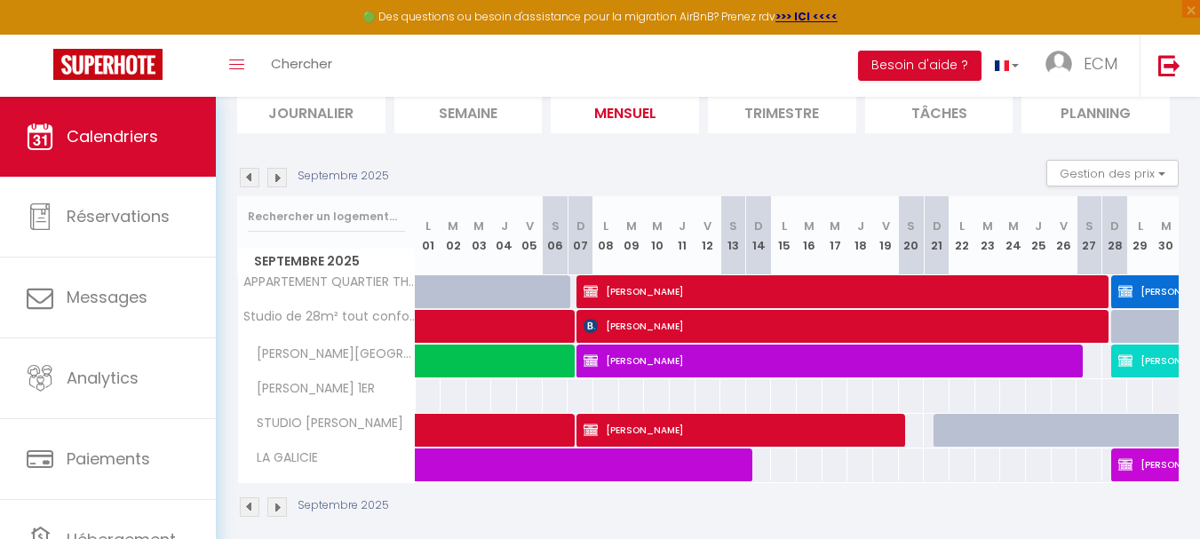
scroll to position [147, 0]
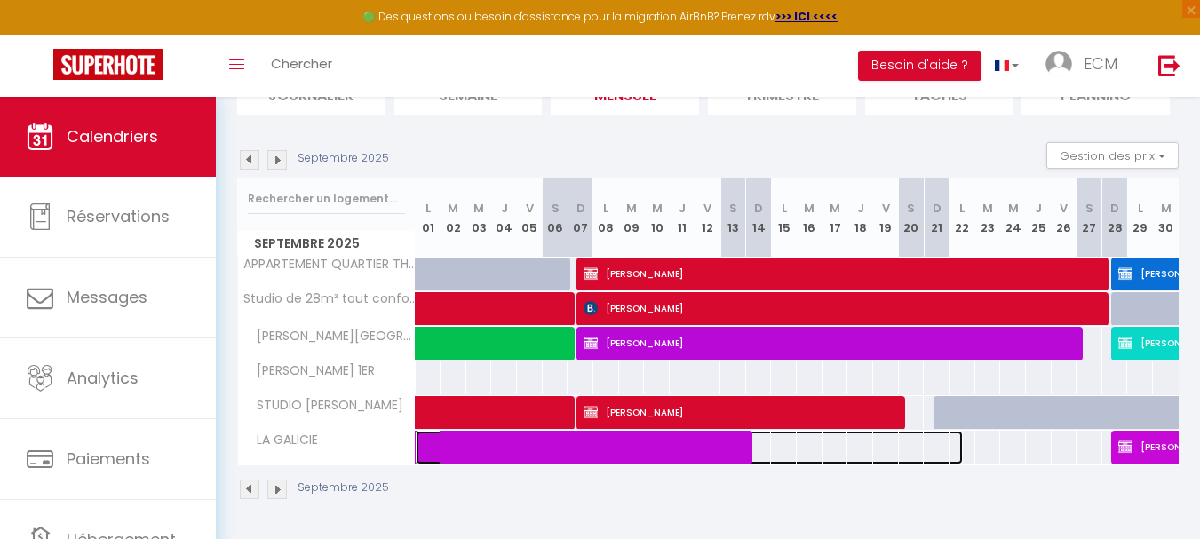
click at [545, 444] on span at bounding box center [697, 448] width 531 height 34
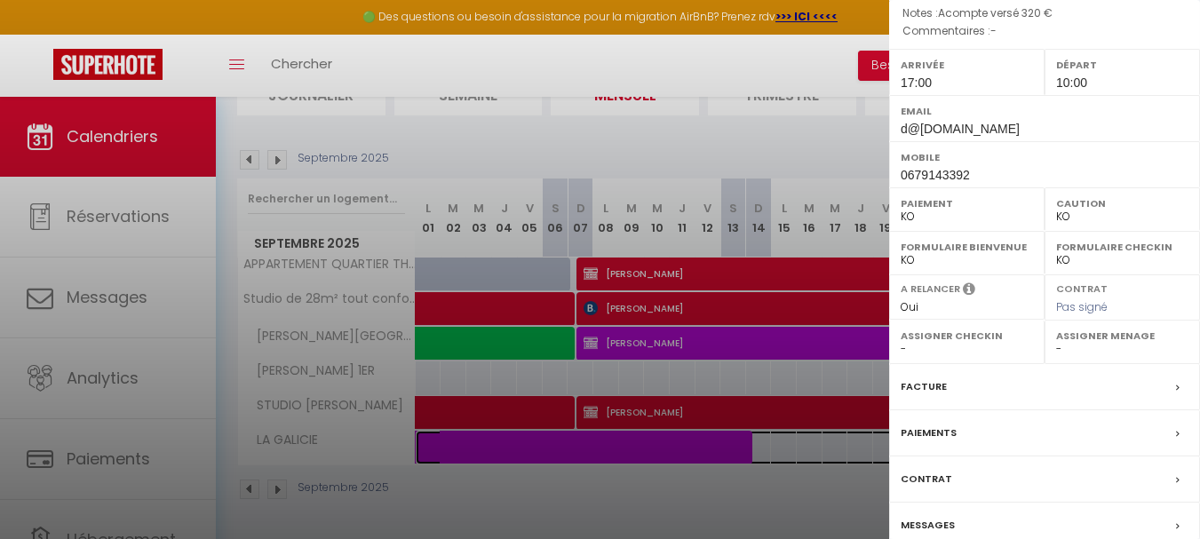
scroll to position [317, 0]
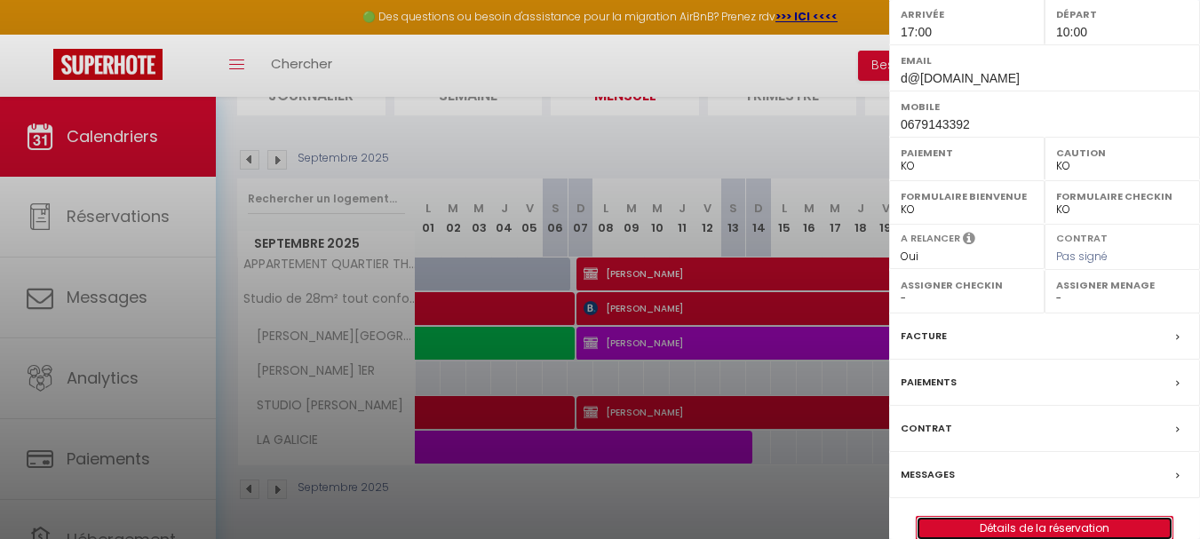
click at [1001, 517] on link "Détails de la réservation" at bounding box center [1044, 528] width 256 height 23
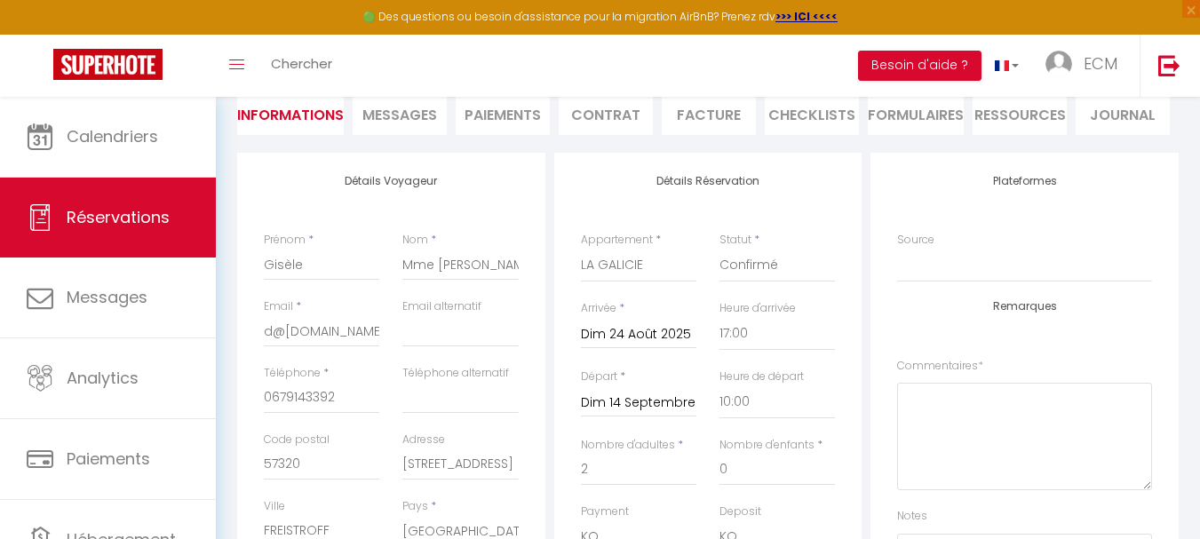
scroll to position [178, 0]
click at [807, 270] on select "Confirmé Non Confirmé Annulé Annulé par le voyageur No Show Request" at bounding box center [776, 264] width 115 height 34
click at [719, 247] on select "Confirmé Non Confirmé Annulé Annulé par le voyageur No Show Request" at bounding box center [776, 264] width 115 height 34
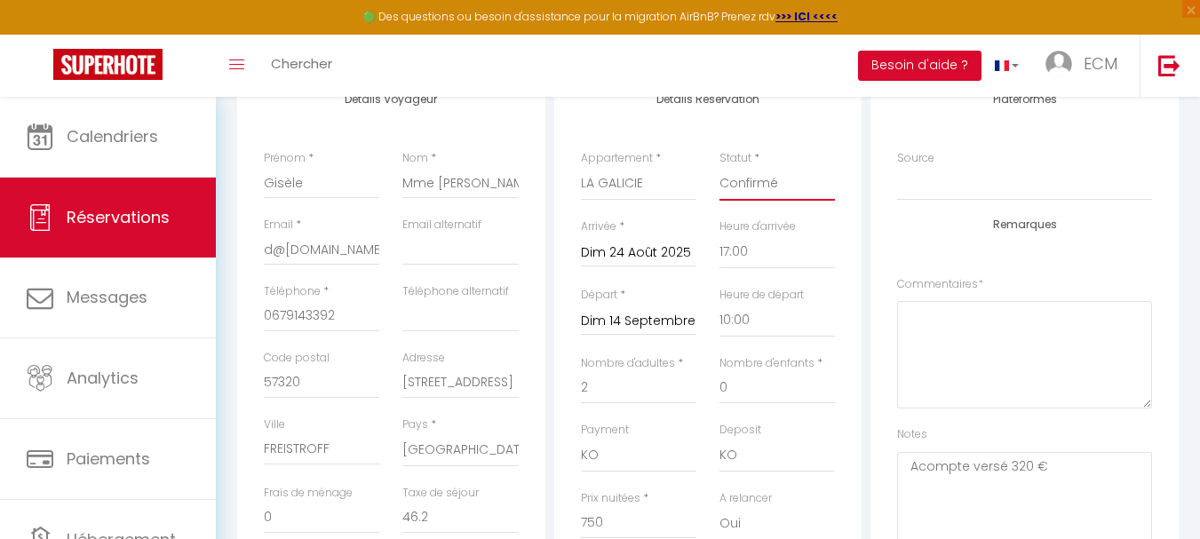
scroll to position [355, 0]
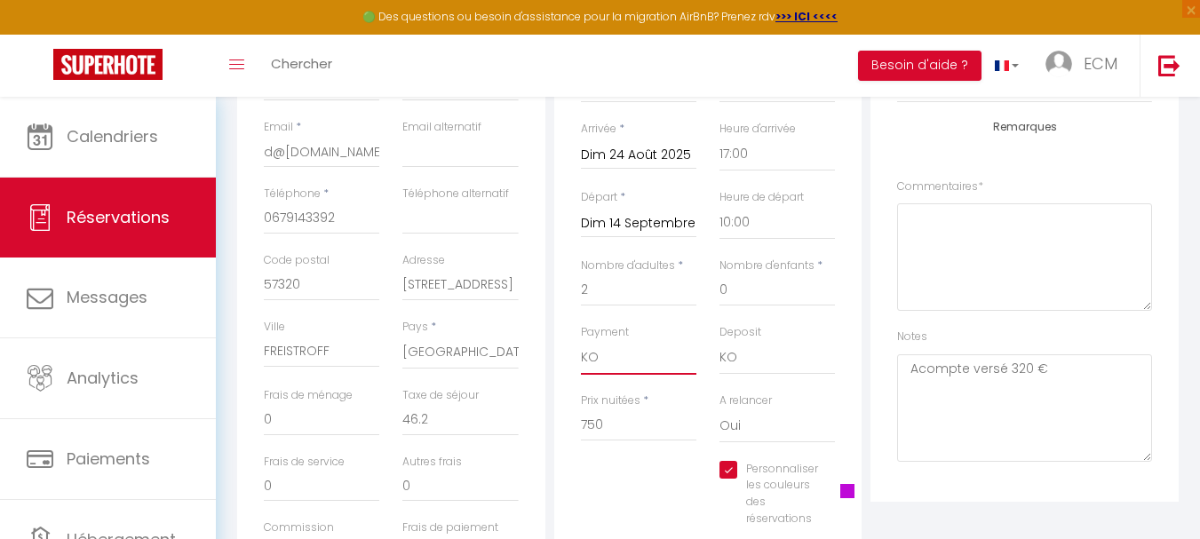
click at [623, 355] on select "OK KO" at bounding box center [638, 358] width 115 height 34
click at [581, 341] on select "OK KO" at bounding box center [638, 358] width 115 height 34
click at [747, 355] on select "OK KO" at bounding box center [776, 358] width 115 height 34
click at [719, 341] on select "OK KO" at bounding box center [776, 358] width 115 height 34
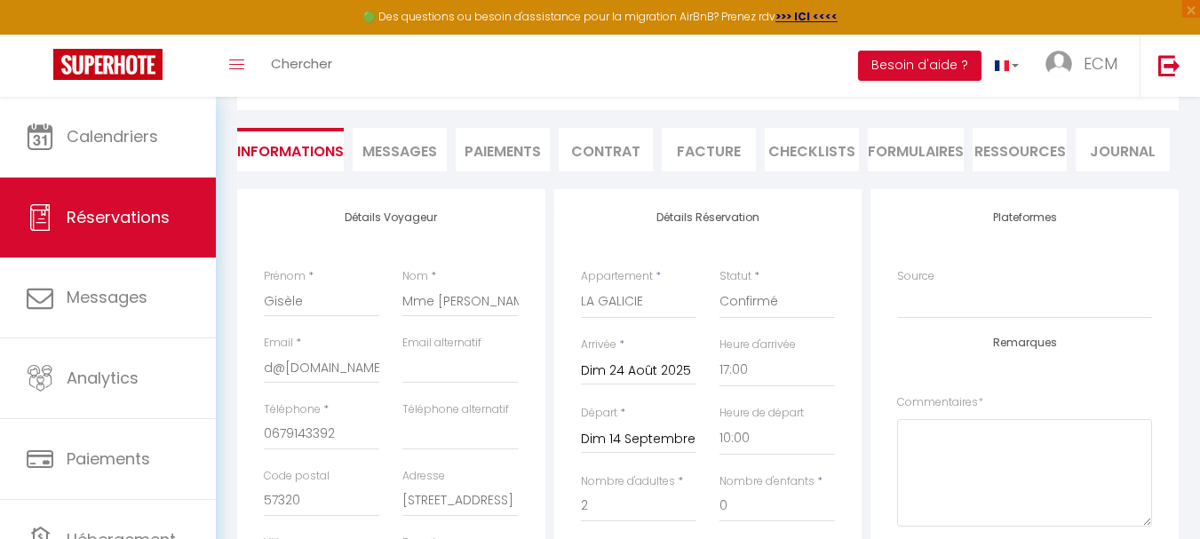
scroll to position [0, 0]
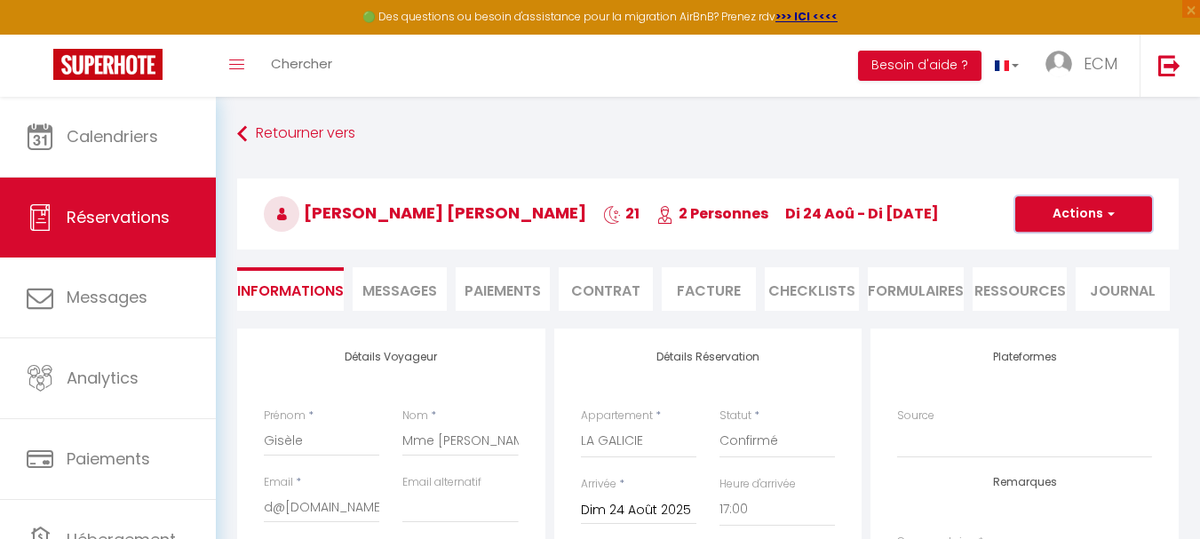
click at [1083, 221] on button "Actions" at bounding box center [1083, 214] width 137 height 36
click at [698, 284] on li "Facture" at bounding box center [709, 289] width 94 height 44
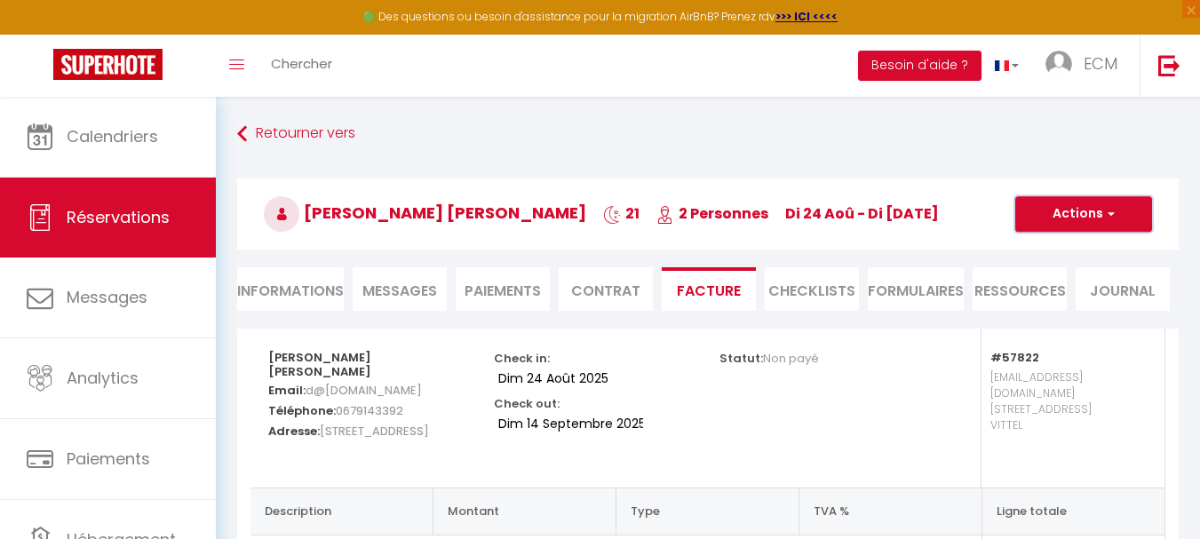
click at [1097, 208] on button "Actions" at bounding box center [1083, 214] width 137 height 36
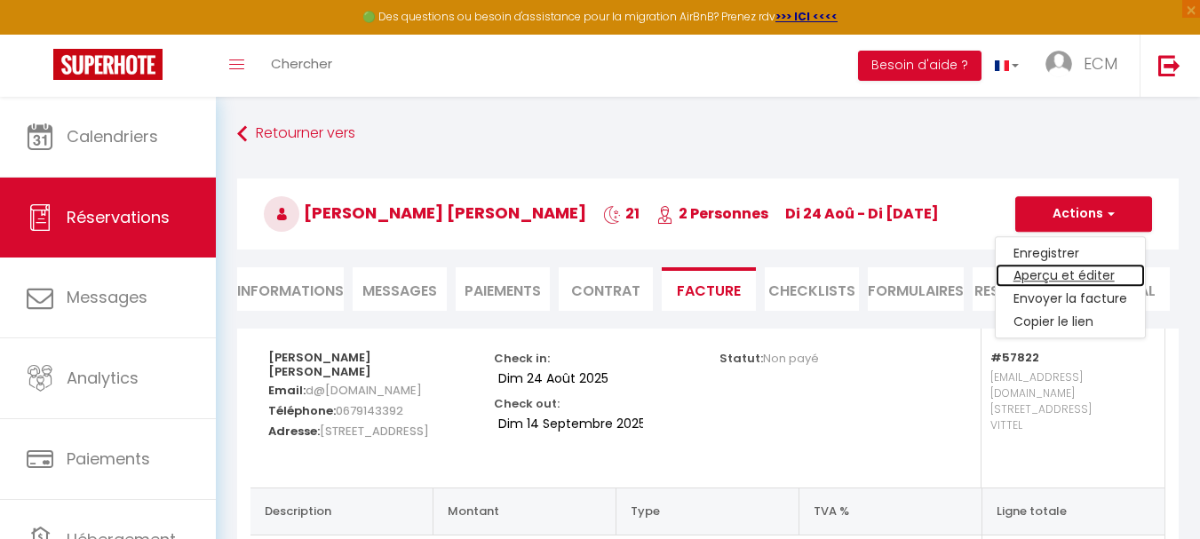
click at [1051, 274] on link "Aperçu et éditer" at bounding box center [1069, 276] width 149 height 23
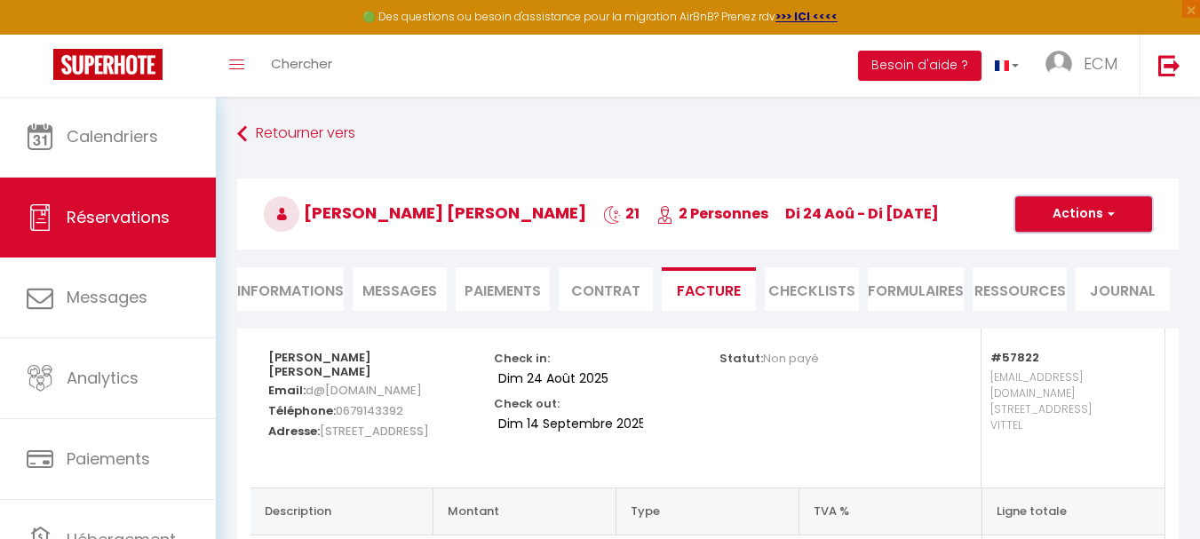
click at [1115, 214] on button "Actions" at bounding box center [1083, 214] width 137 height 36
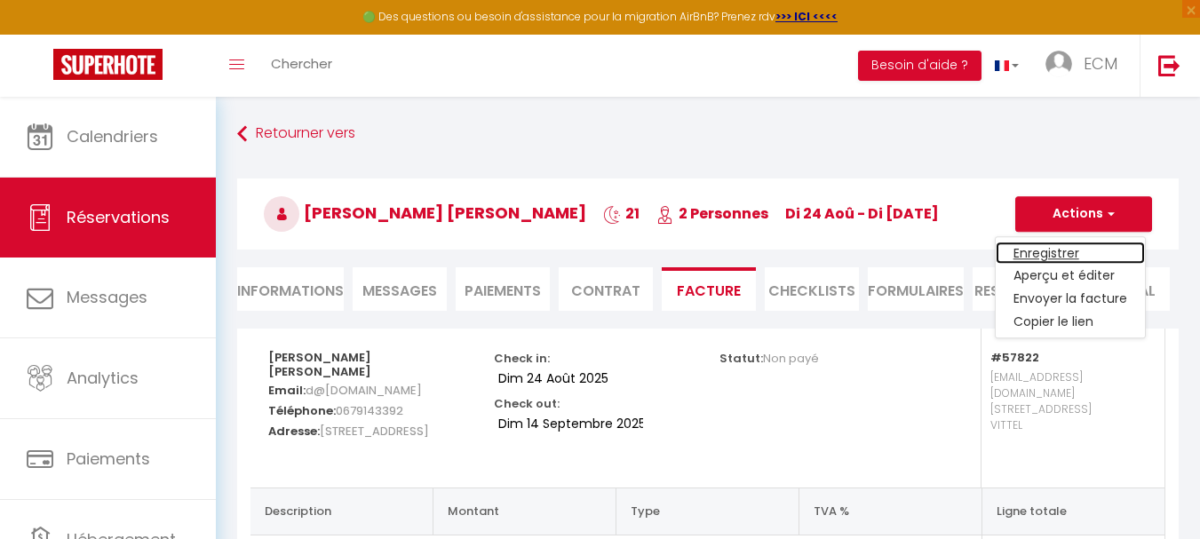
click at [1059, 258] on link "Enregistrer" at bounding box center [1069, 253] width 149 height 23
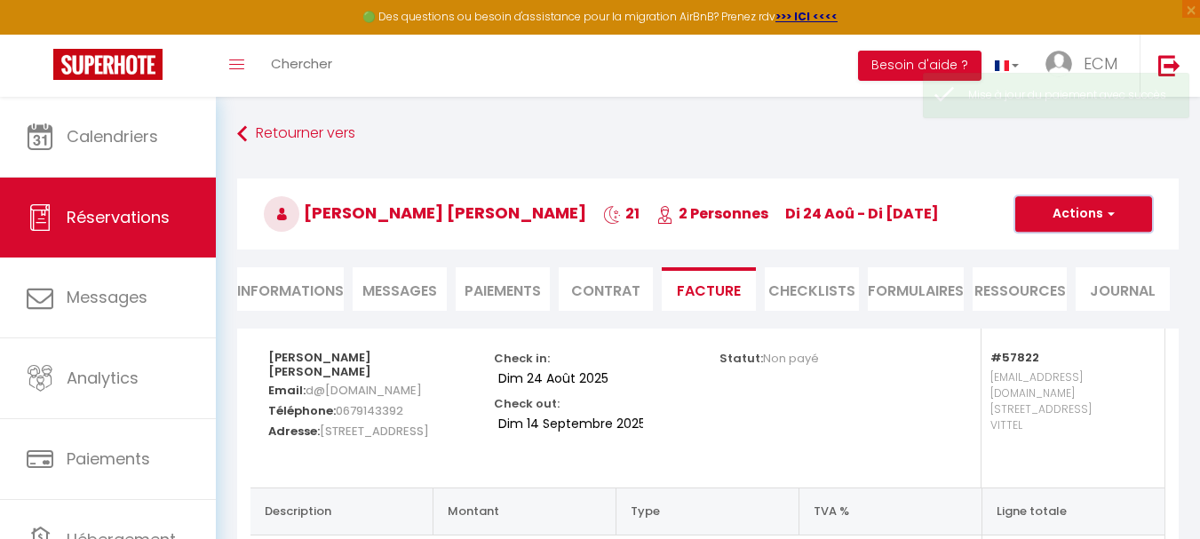
click at [1060, 221] on button "Actions" at bounding box center [1083, 214] width 137 height 36
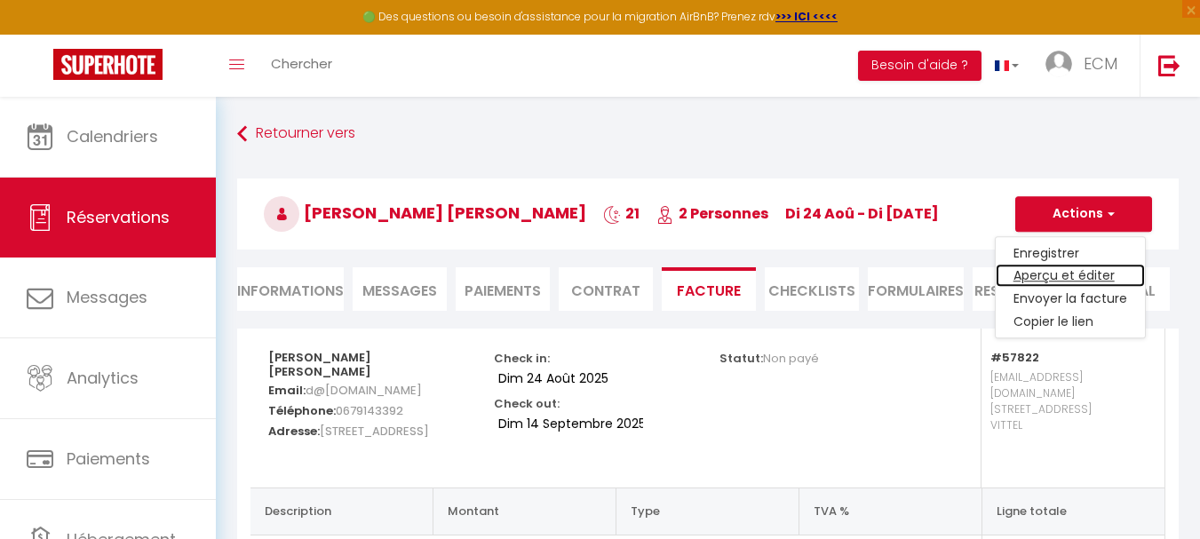
click at [1048, 275] on link "Aperçu et éditer" at bounding box center [1069, 276] width 149 height 23
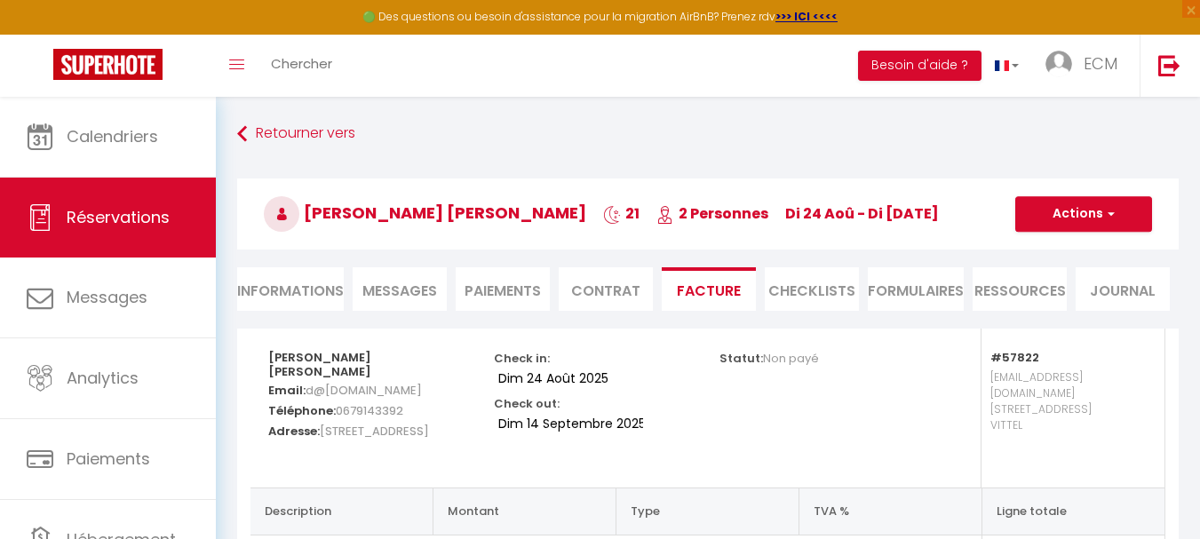
click at [302, 298] on li "Informations" at bounding box center [290, 289] width 107 height 44
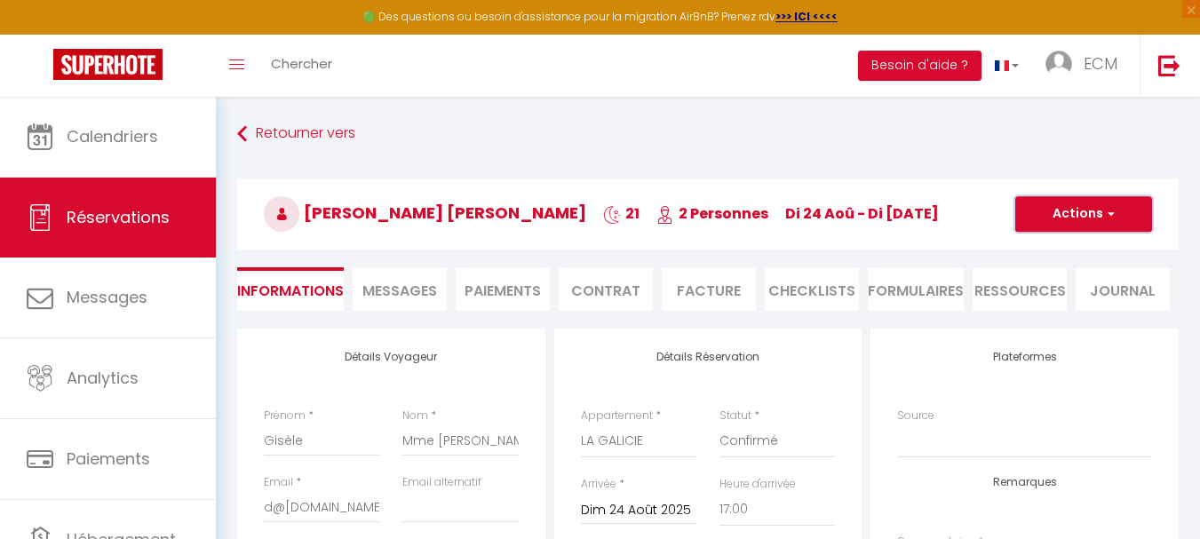
click at [1108, 226] on button "Actions" at bounding box center [1083, 214] width 137 height 36
click at [1044, 261] on link "Enregistrer" at bounding box center [1065, 253] width 140 height 23
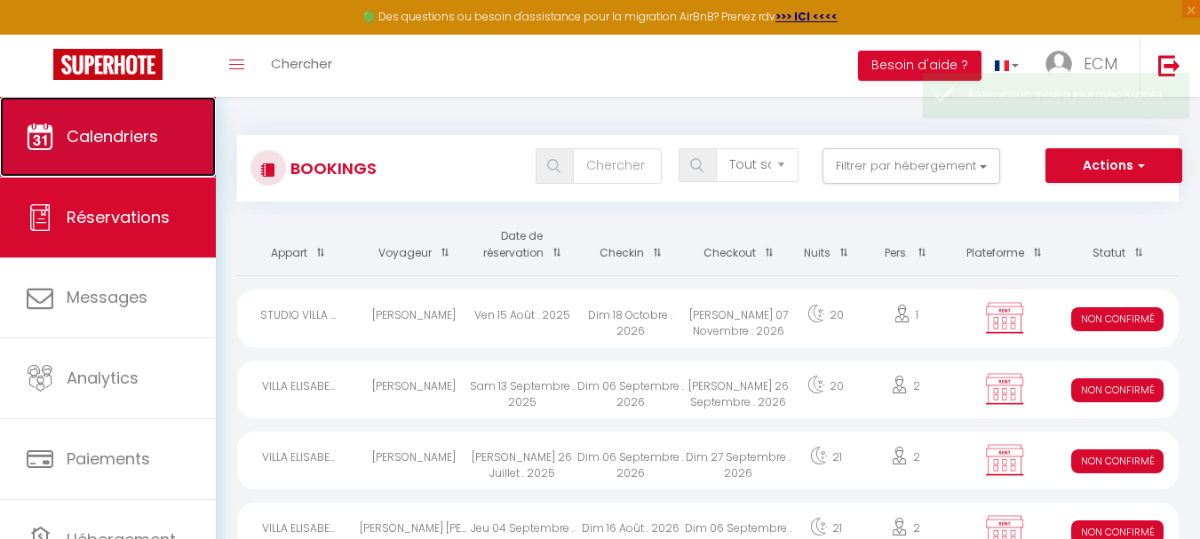
click at [142, 138] on span "Calendriers" at bounding box center [112, 136] width 91 height 22
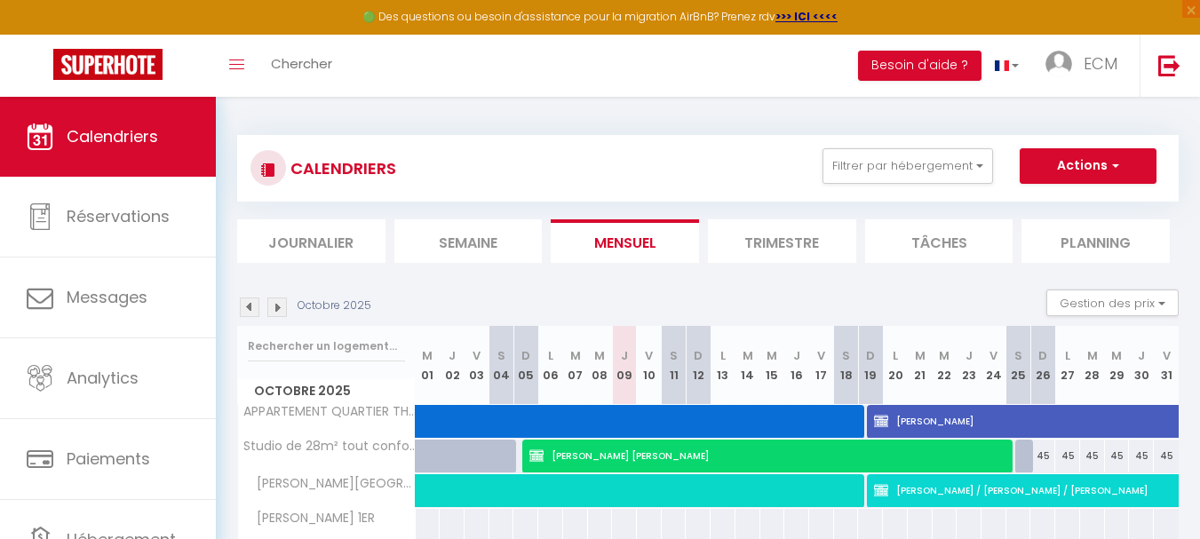
click at [254, 313] on img at bounding box center [250, 307] width 20 height 20
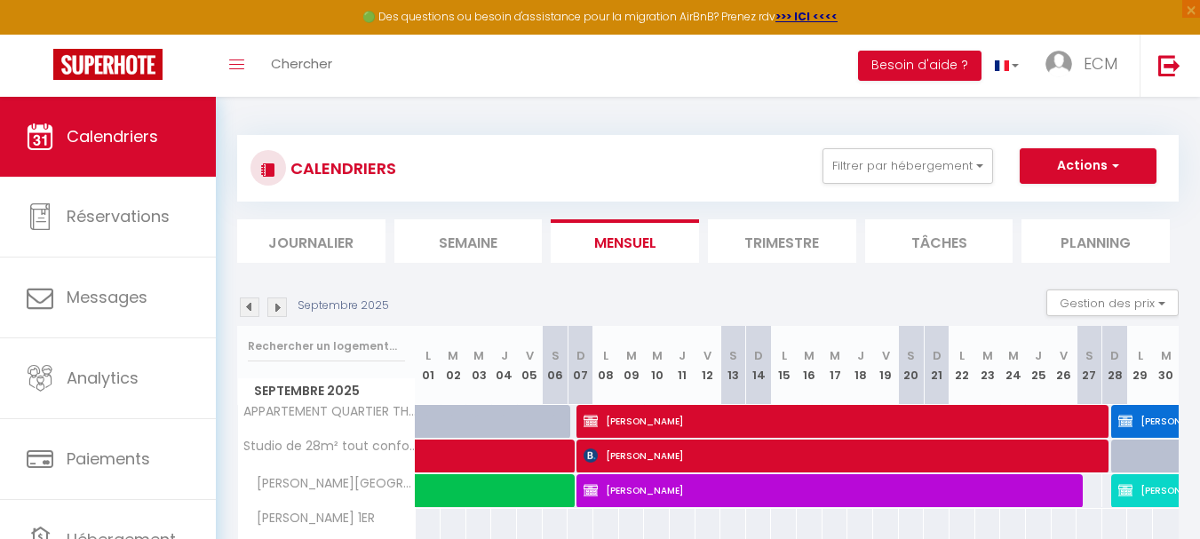
click at [254, 313] on img at bounding box center [250, 307] width 20 height 20
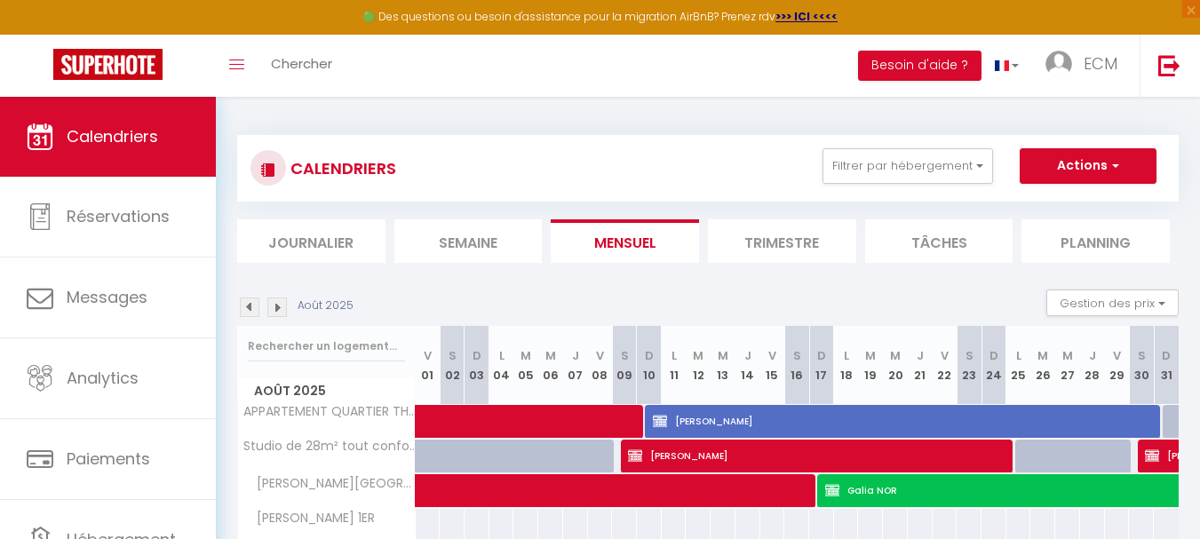
click at [281, 305] on img at bounding box center [277, 307] width 20 height 20
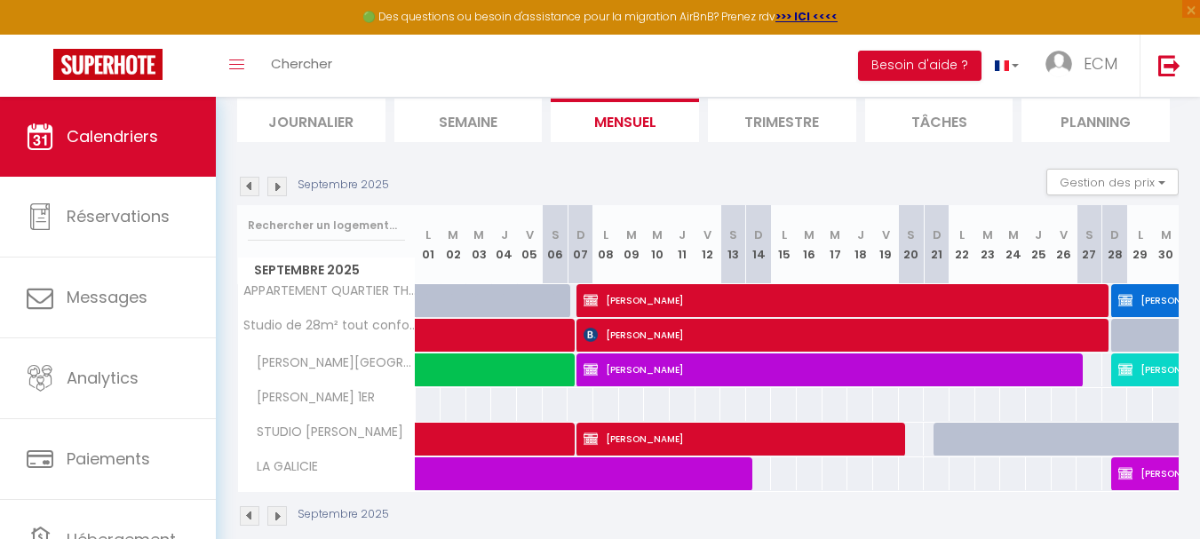
scroll to position [147, 0]
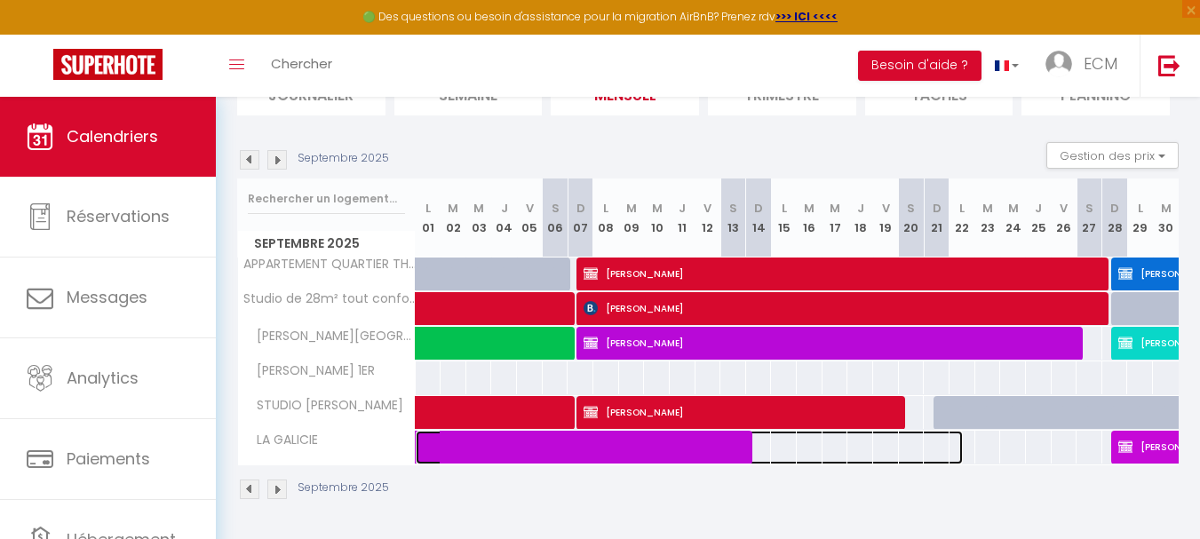
click at [688, 444] on span at bounding box center [697, 448] width 531 height 34
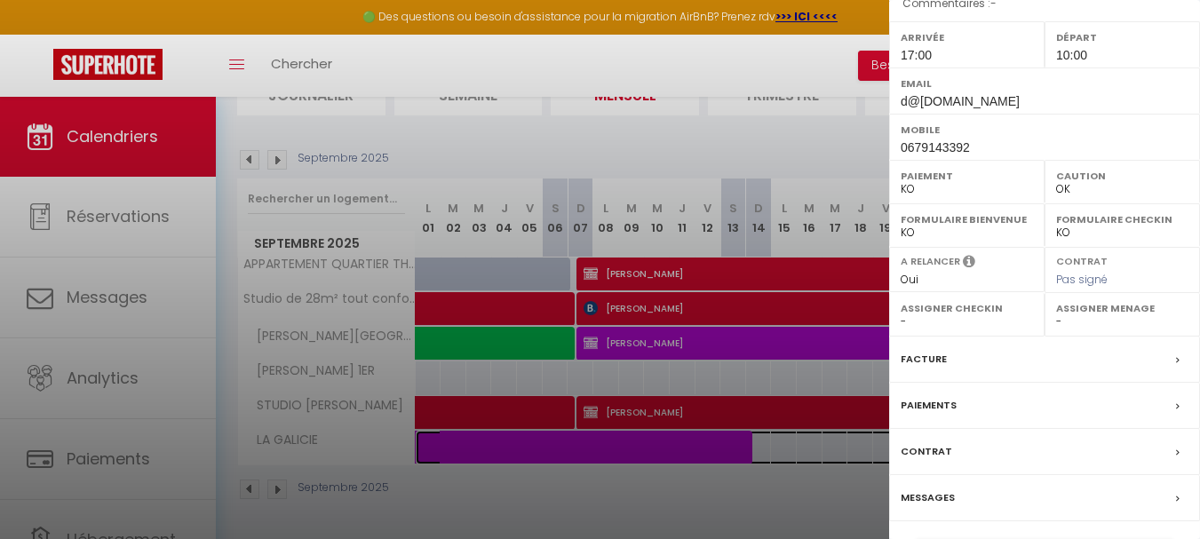
scroll to position [317, 0]
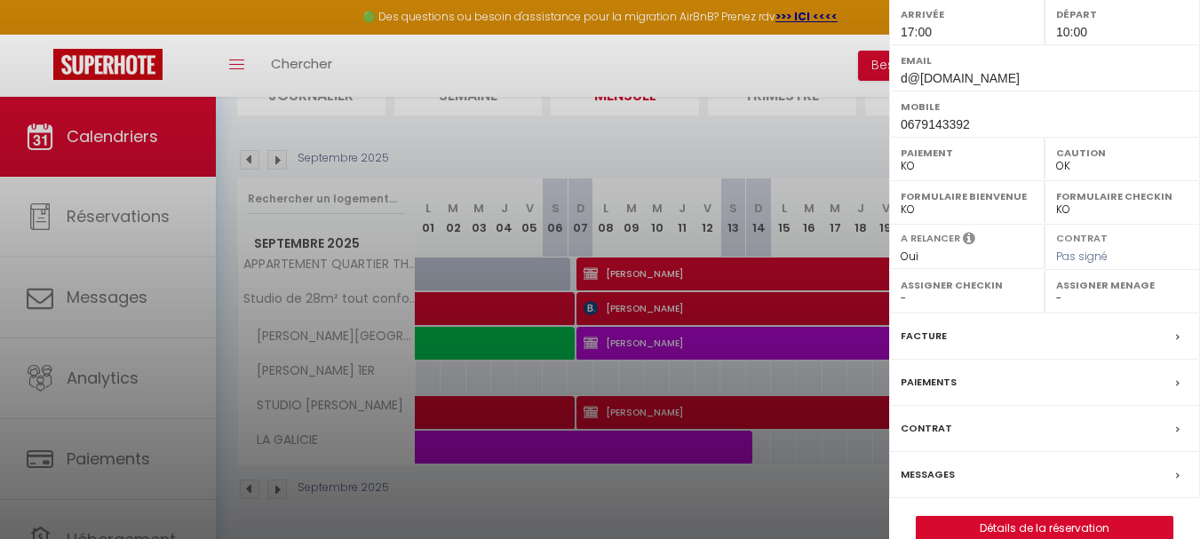
click at [930, 327] on label "Facture" at bounding box center [923, 336] width 46 height 19
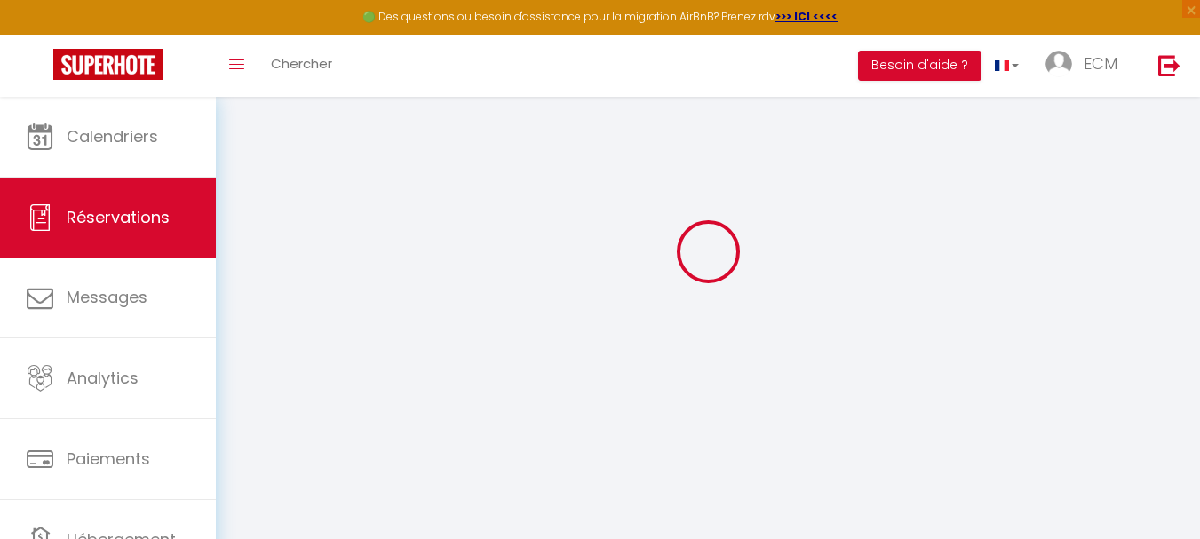
scroll to position [97, 0]
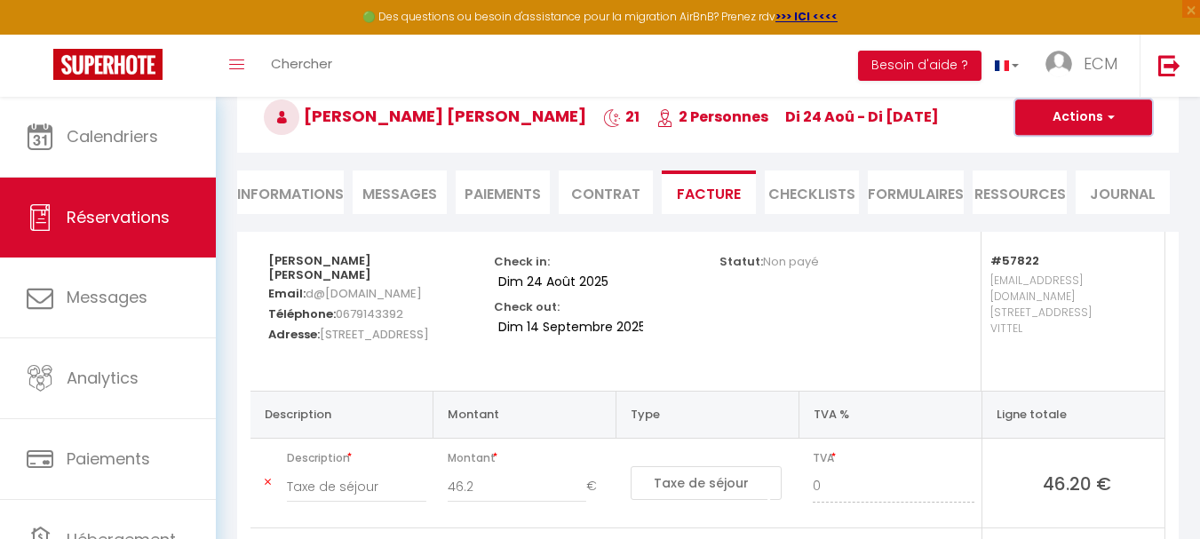
click at [1055, 125] on button "Actions" at bounding box center [1083, 117] width 137 height 36
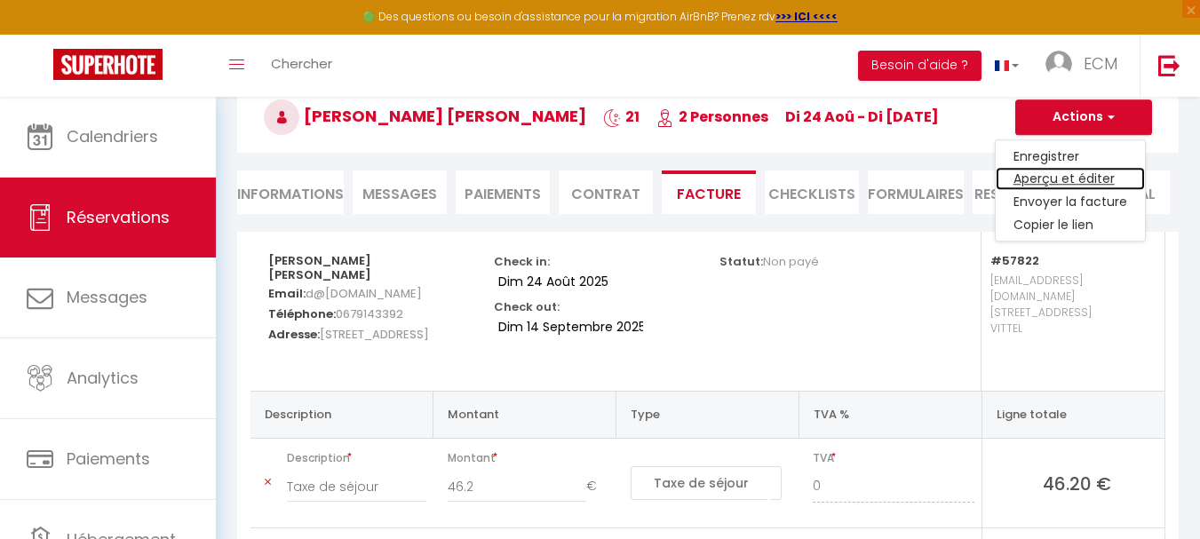
click at [1042, 178] on link "Aperçu et éditer" at bounding box center [1069, 179] width 149 height 23
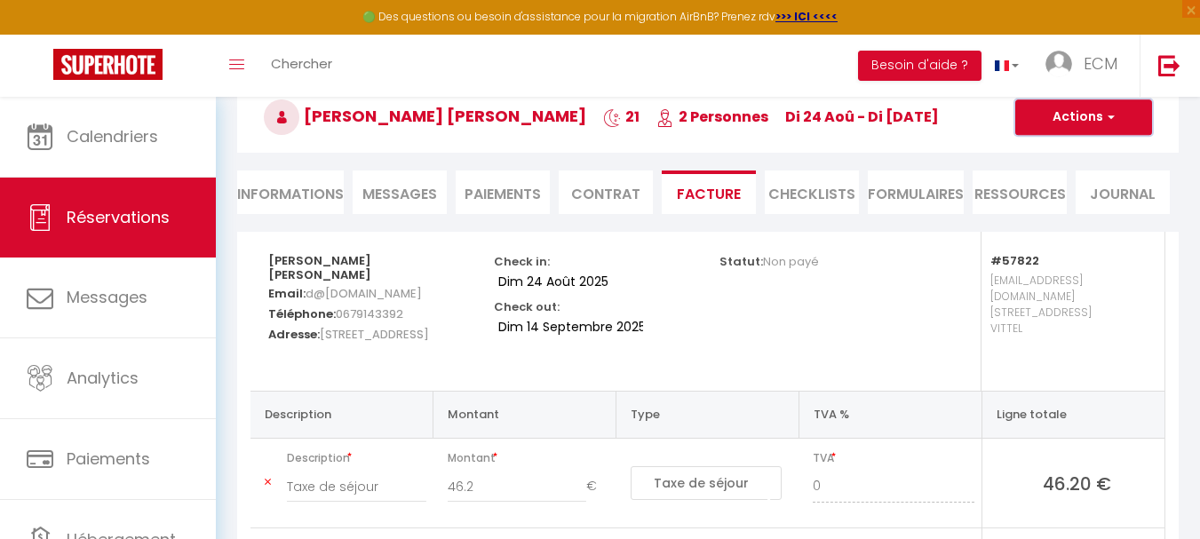
click at [1070, 118] on button "Actions" at bounding box center [1083, 117] width 137 height 36
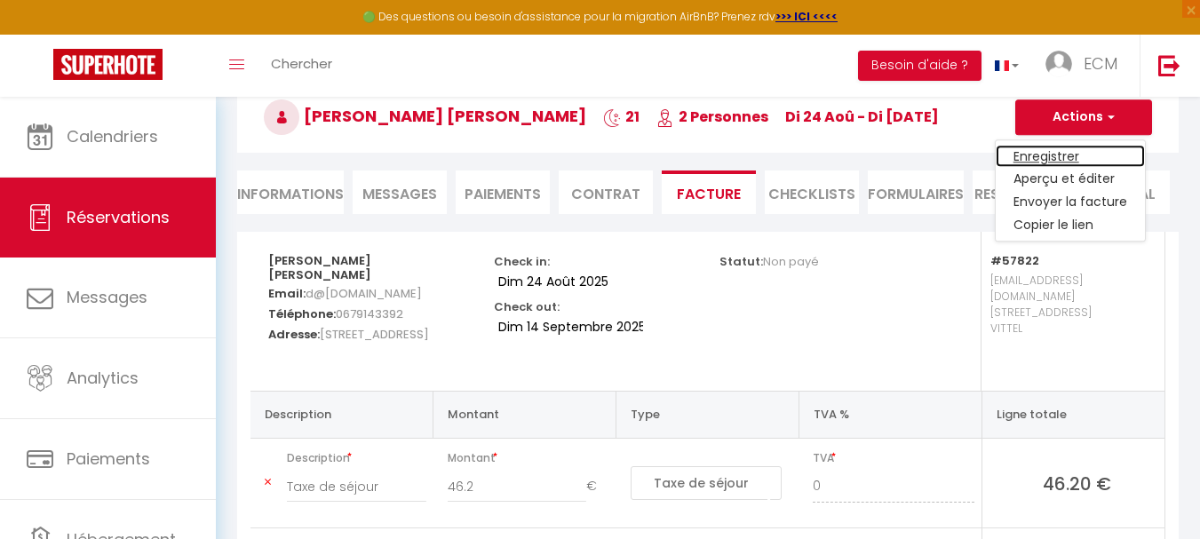
click at [1054, 158] on link "Enregistrer" at bounding box center [1069, 156] width 149 height 23
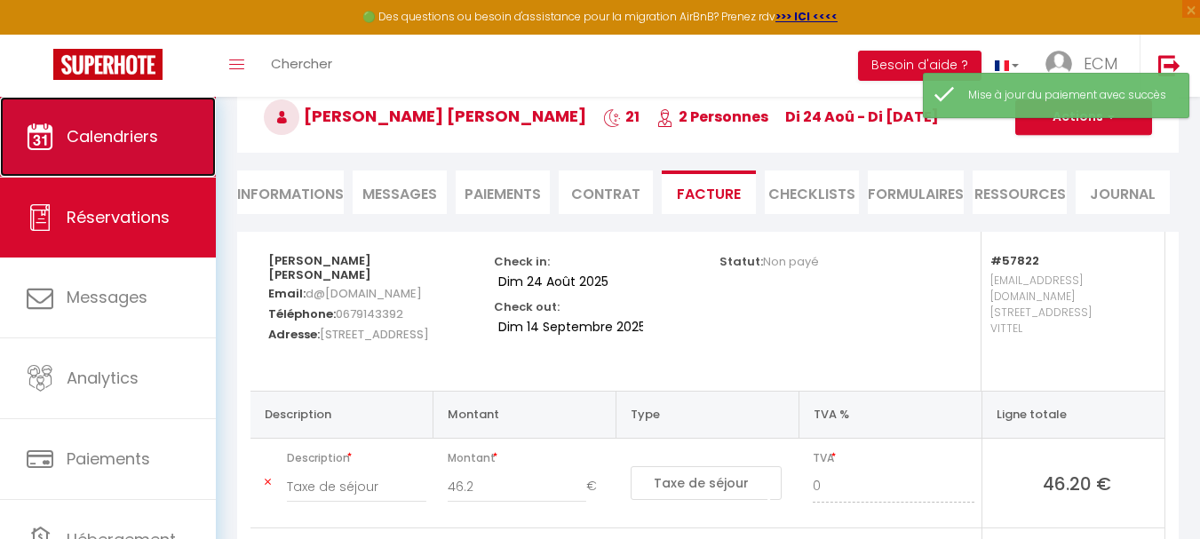
click at [105, 126] on span "Calendriers" at bounding box center [112, 136] width 91 height 22
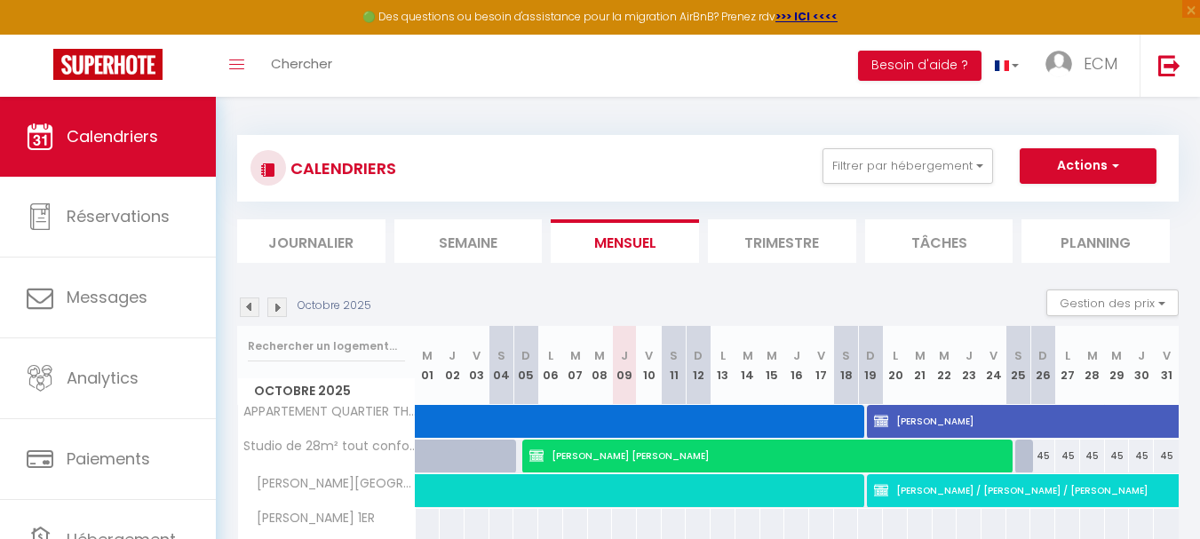
click at [247, 310] on img at bounding box center [250, 307] width 20 height 20
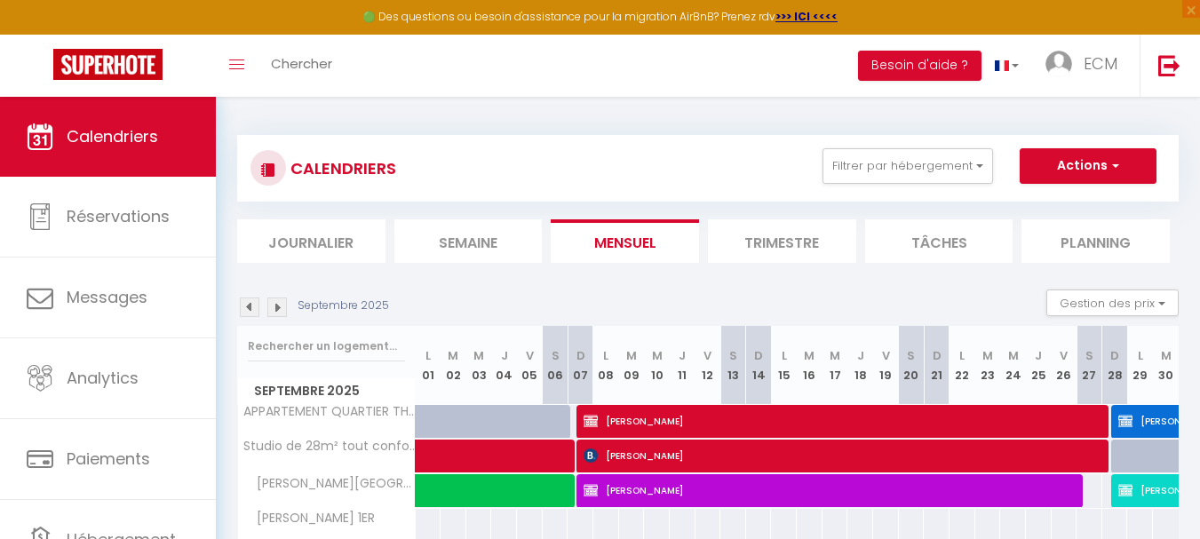
scroll to position [147, 0]
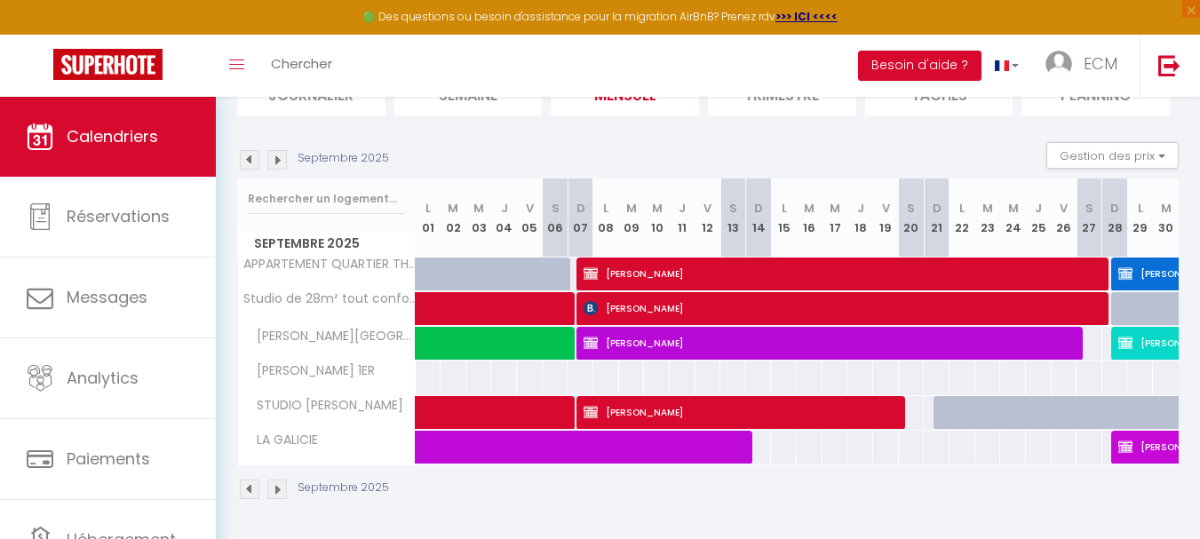
click at [248, 162] on img at bounding box center [250, 160] width 20 height 20
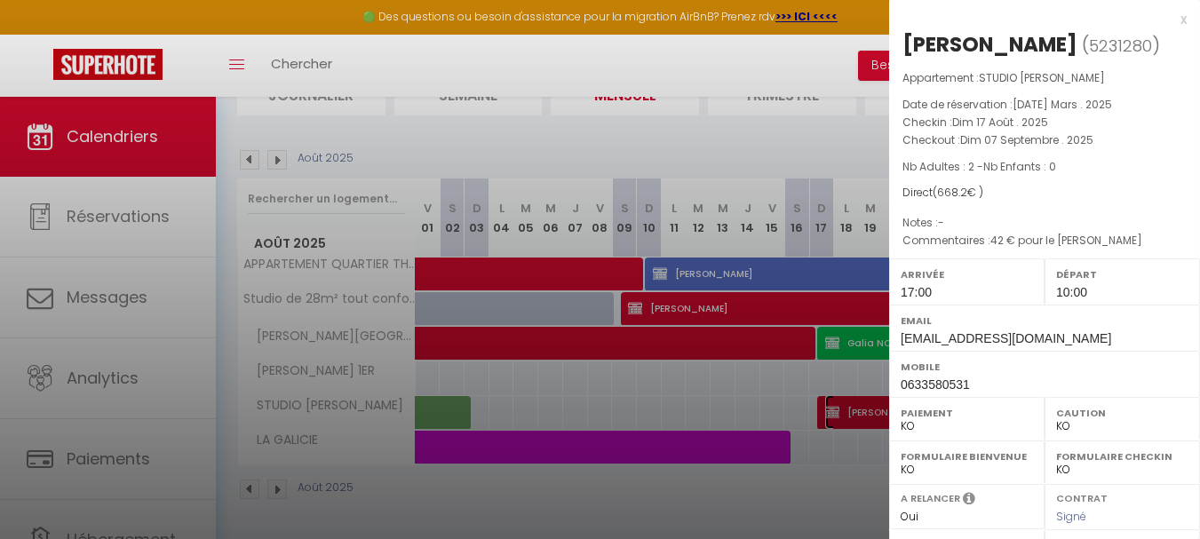
scroll to position [266, 0]
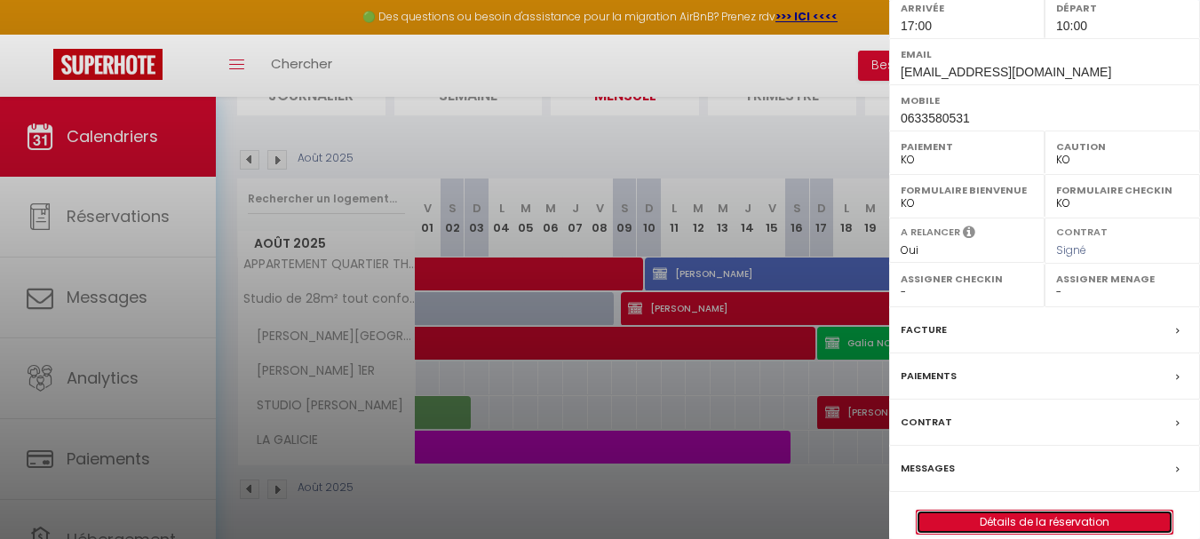
click at [977, 517] on link "Détails de la réservation" at bounding box center [1044, 522] width 256 height 23
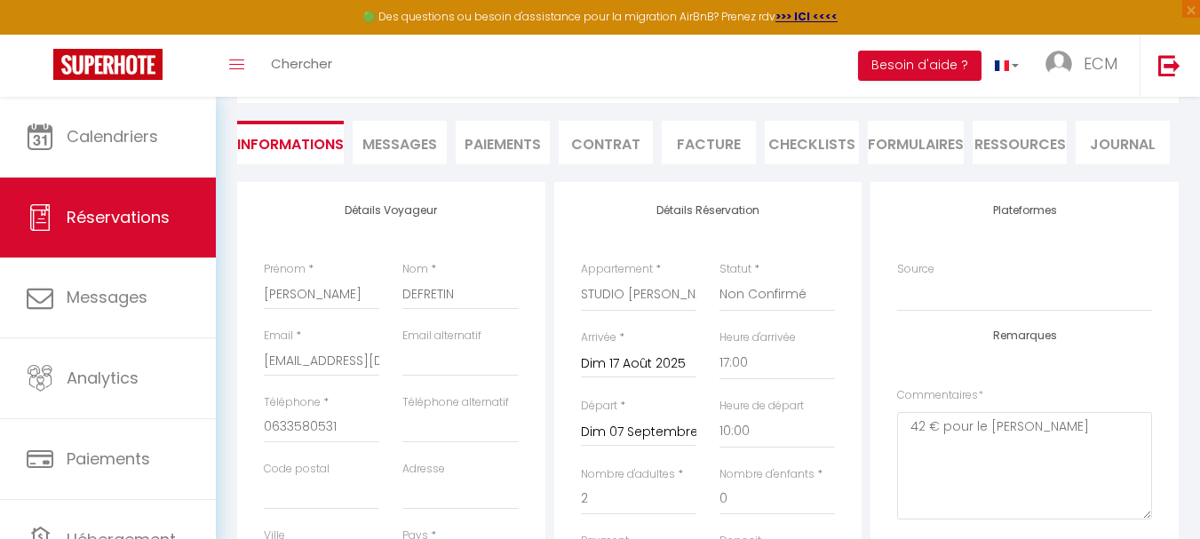
scroll to position [266, 0]
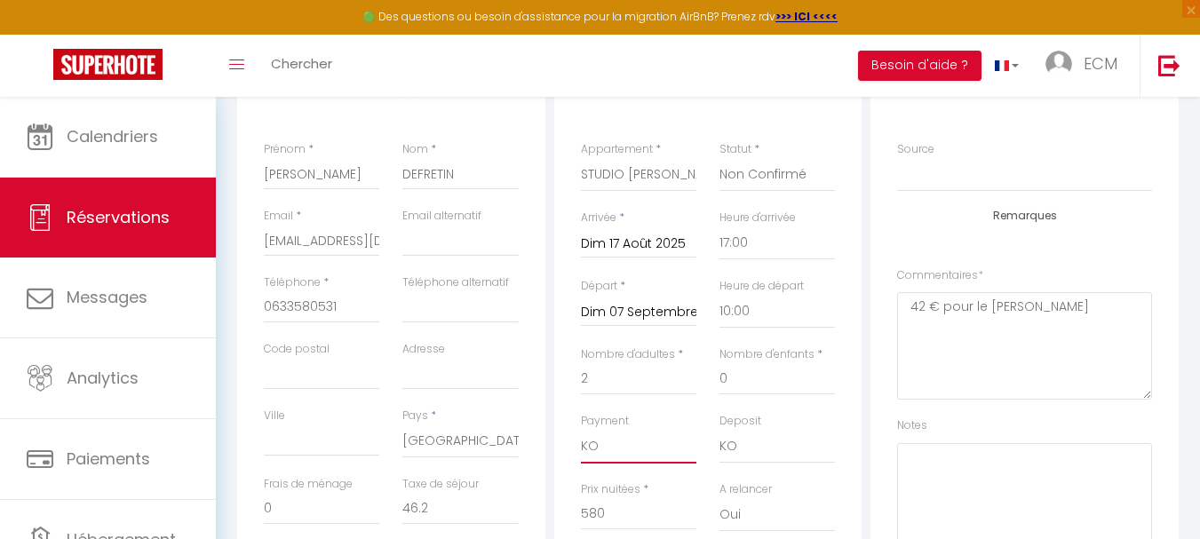
click at [617, 442] on select "OK KO" at bounding box center [638, 447] width 115 height 34
click at [581, 430] on select "OK KO" at bounding box center [638, 447] width 115 height 34
click at [757, 452] on select "OK KO" at bounding box center [776, 447] width 115 height 34
click at [719, 430] on select "OK KO" at bounding box center [776, 447] width 115 height 34
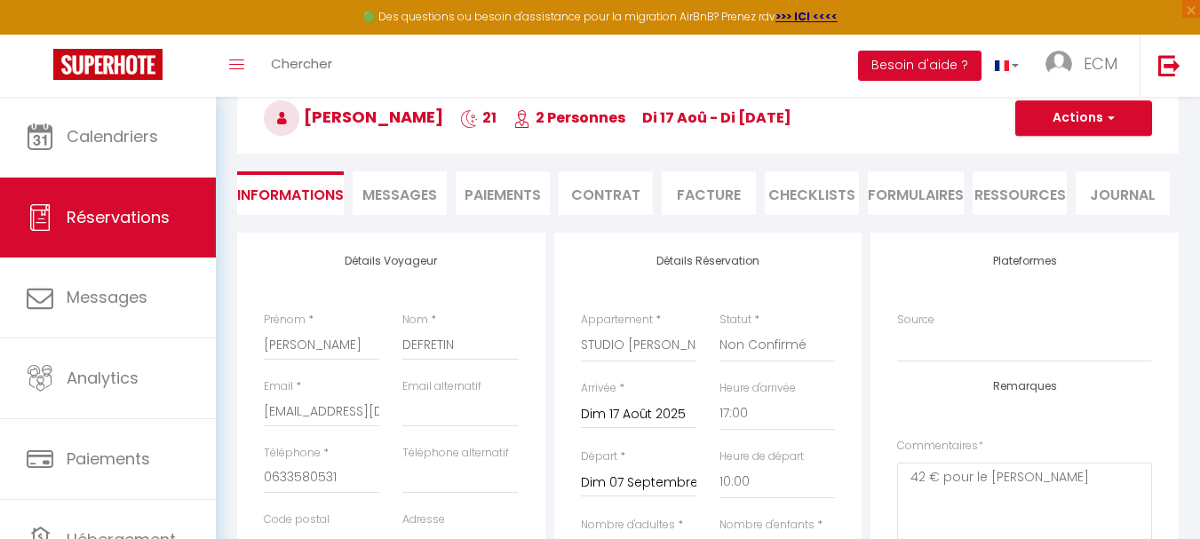
scroll to position [0, 0]
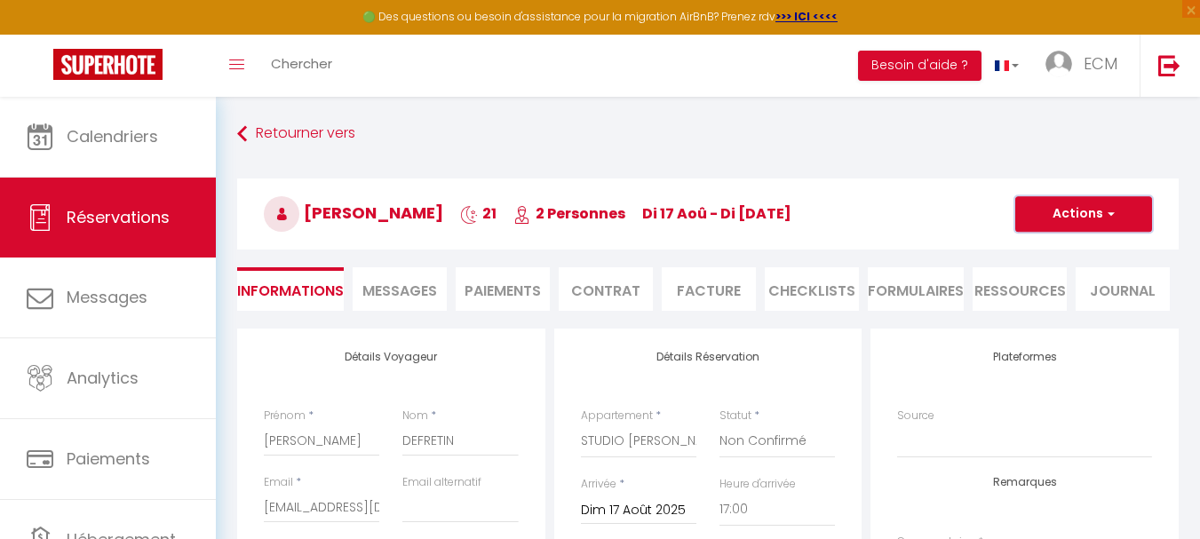
click at [1092, 224] on button "Actions" at bounding box center [1083, 214] width 137 height 36
click at [1064, 260] on link "Enregistrer" at bounding box center [1065, 253] width 140 height 23
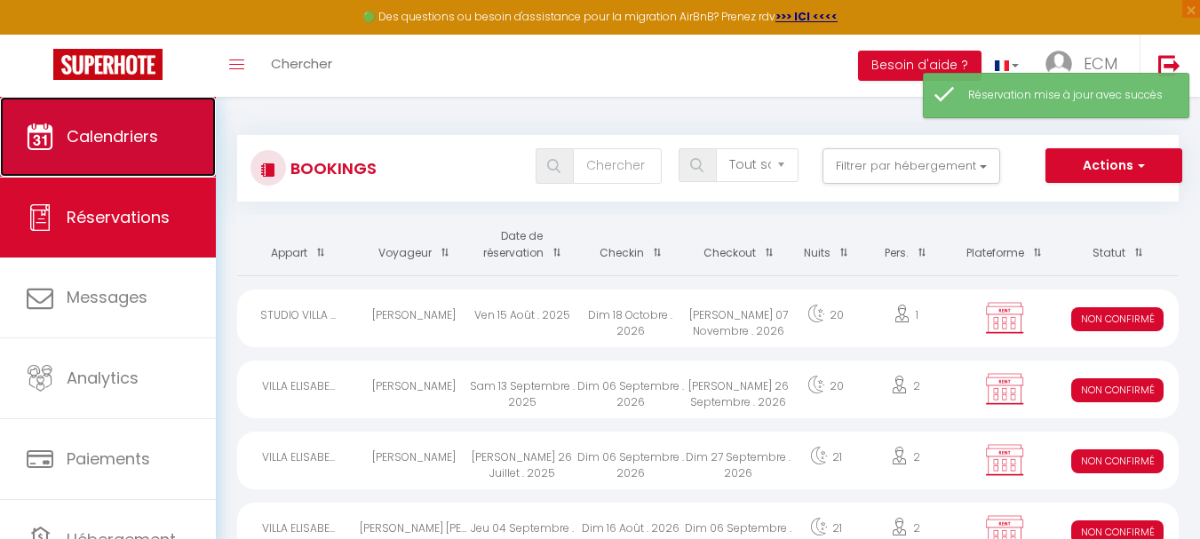
click at [114, 143] on span "Calendriers" at bounding box center [112, 136] width 91 height 22
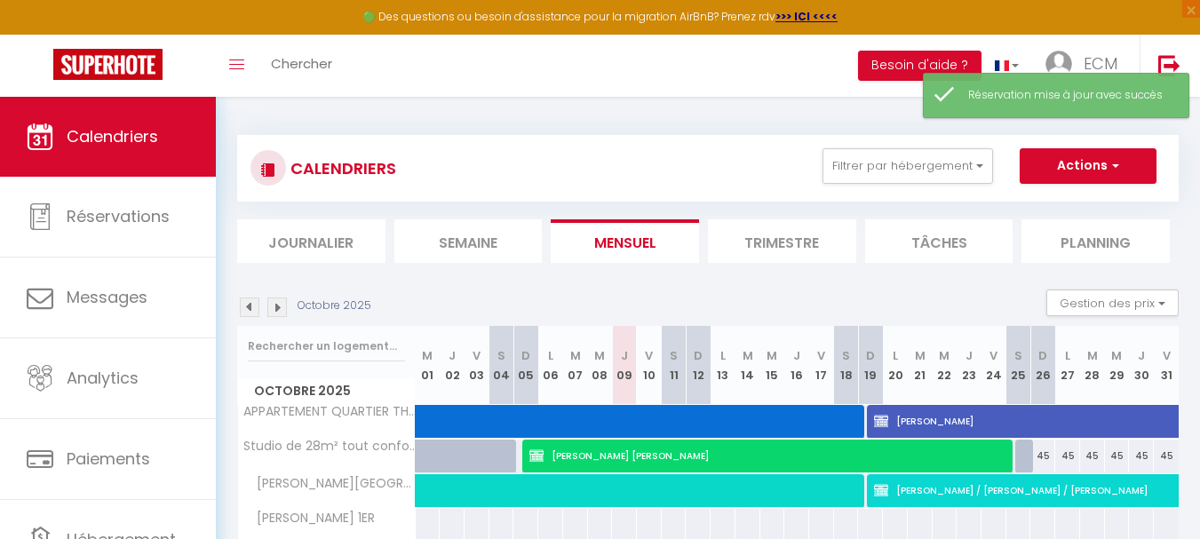
click at [251, 309] on img at bounding box center [250, 307] width 20 height 20
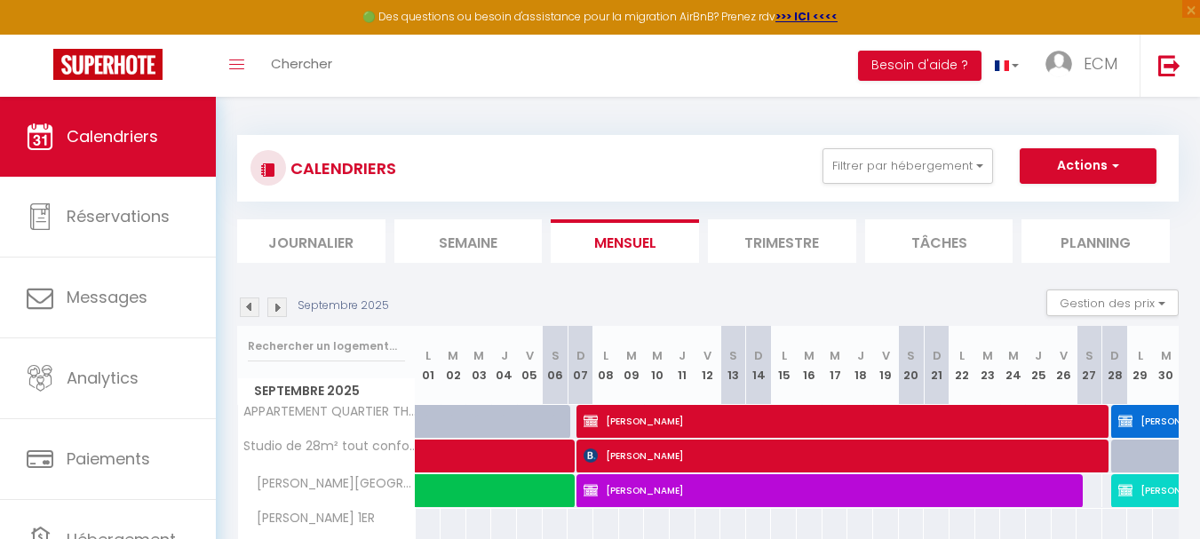
click at [251, 309] on img at bounding box center [250, 307] width 20 height 20
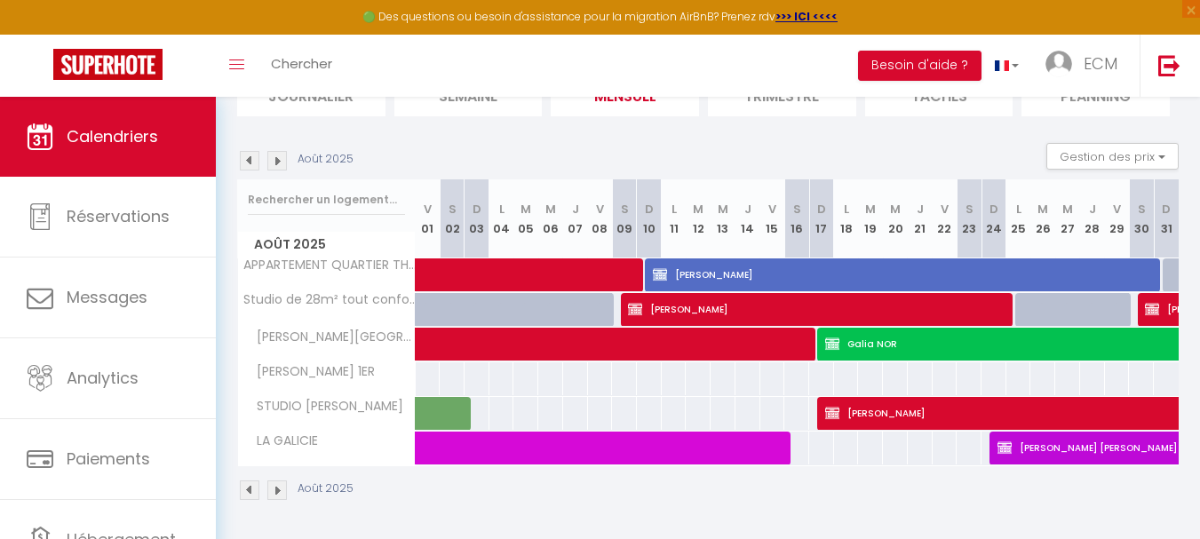
scroll to position [147, 0]
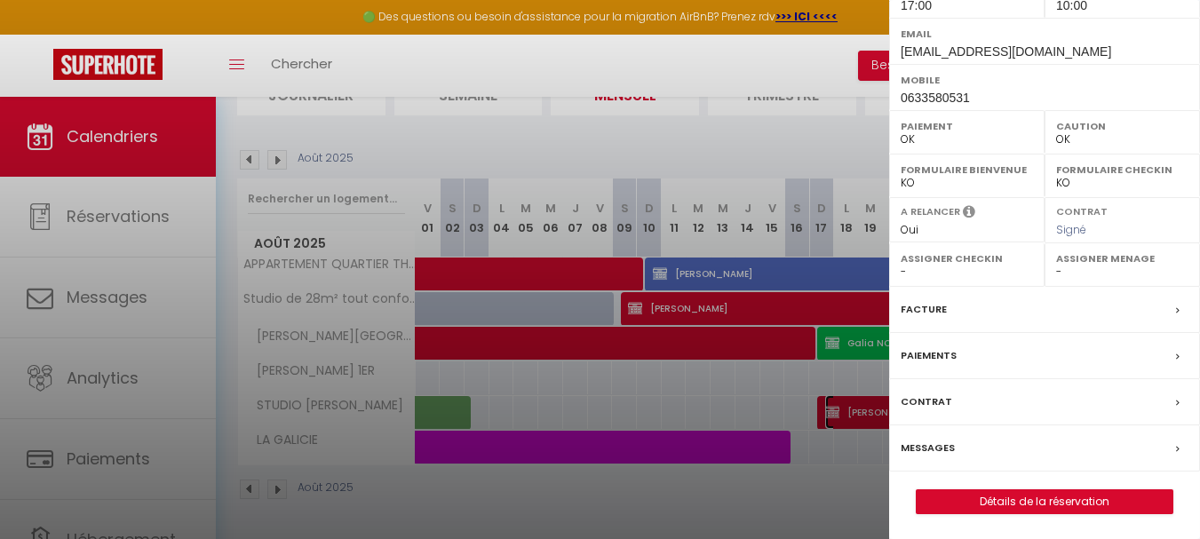
scroll to position [289, 0]
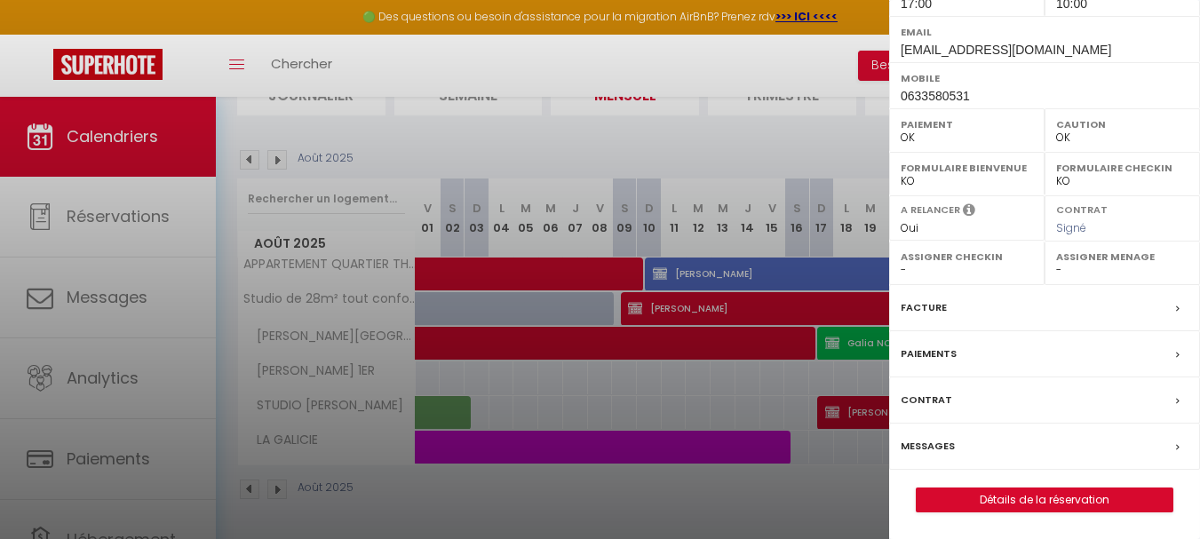
click at [920, 312] on label "Facture" at bounding box center [923, 307] width 46 height 19
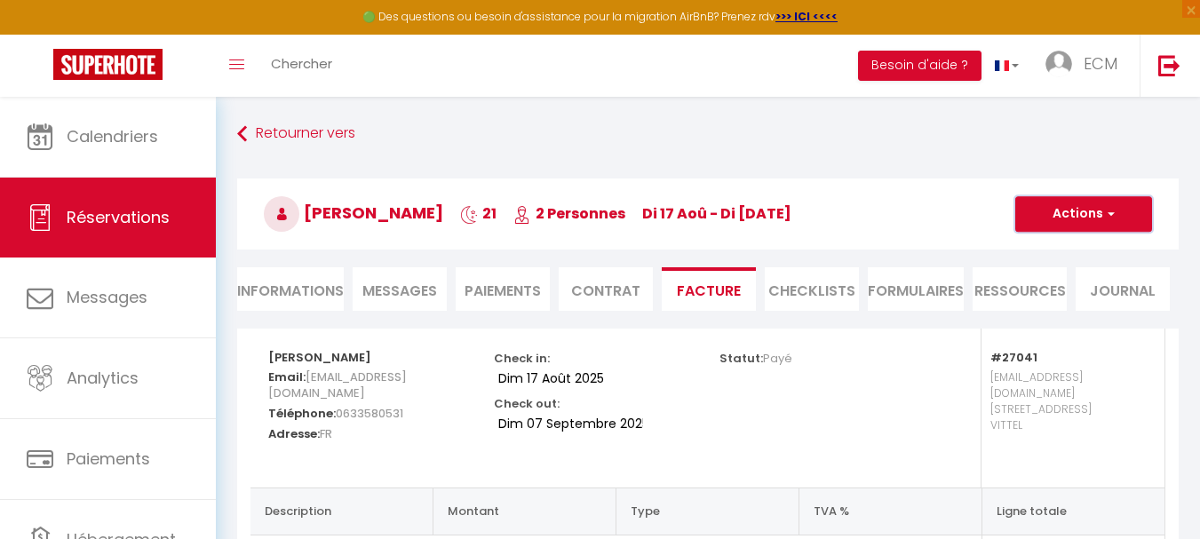
click at [1052, 214] on button "Actions" at bounding box center [1083, 214] width 137 height 36
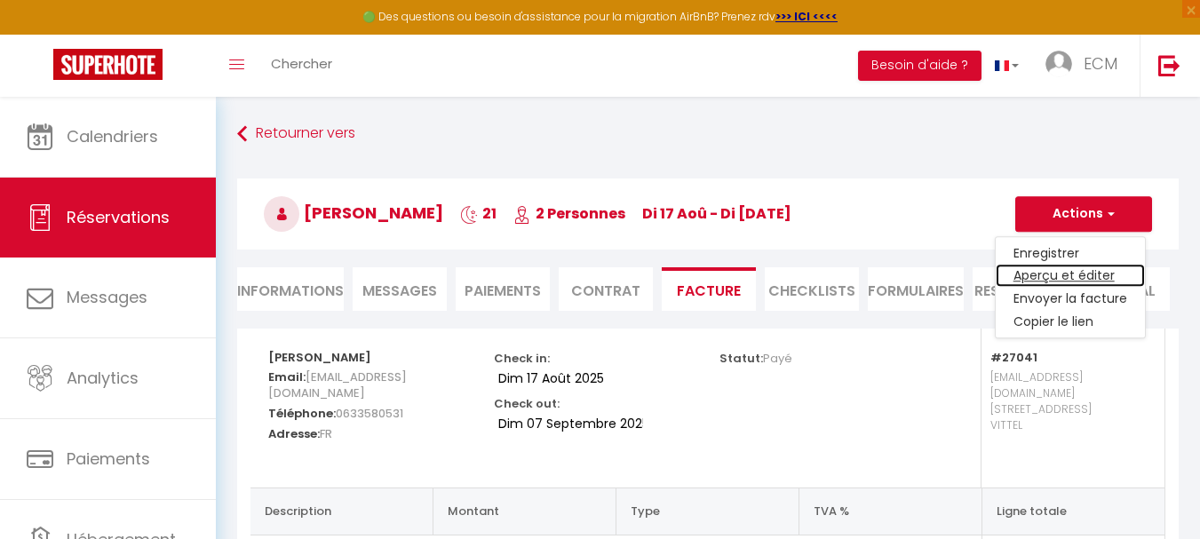
click at [1038, 277] on link "Aperçu et éditer" at bounding box center [1069, 276] width 149 height 23
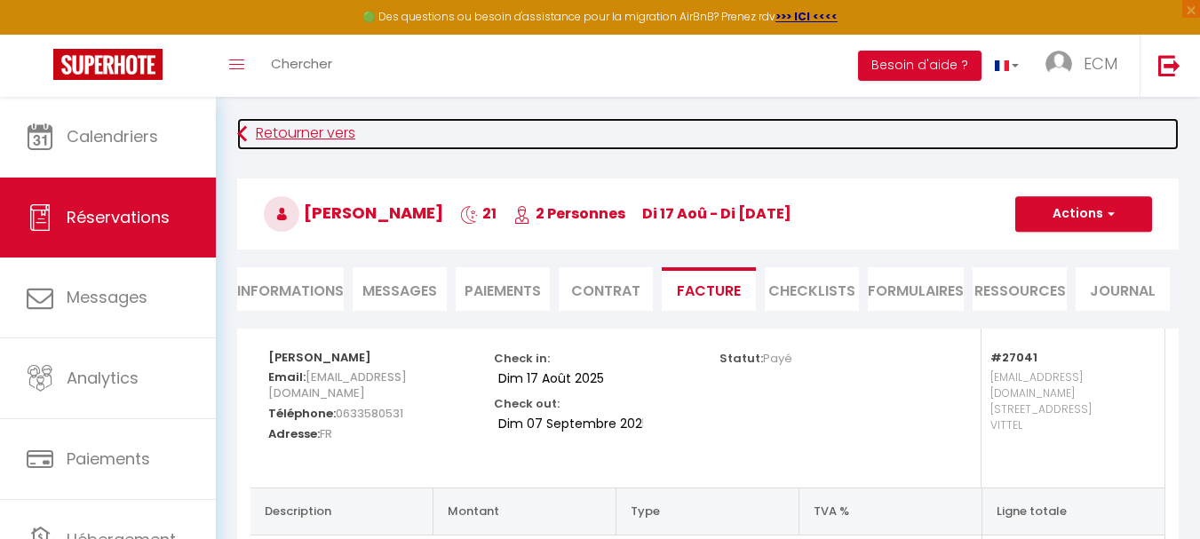
click at [336, 128] on link "Retourner vers" at bounding box center [707, 134] width 941 height 32
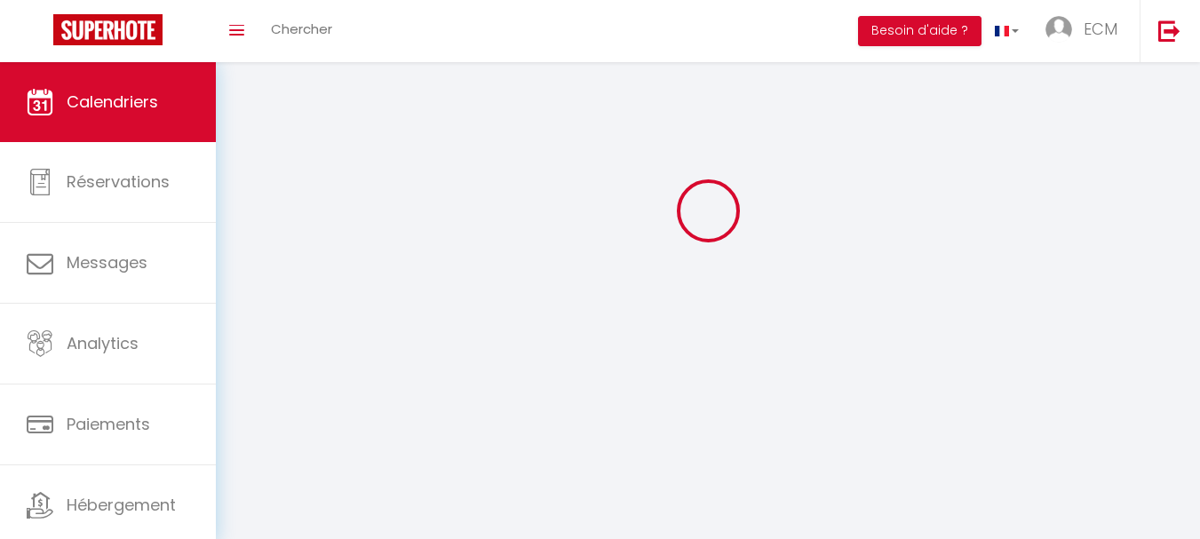
scroll to position [97, 0]
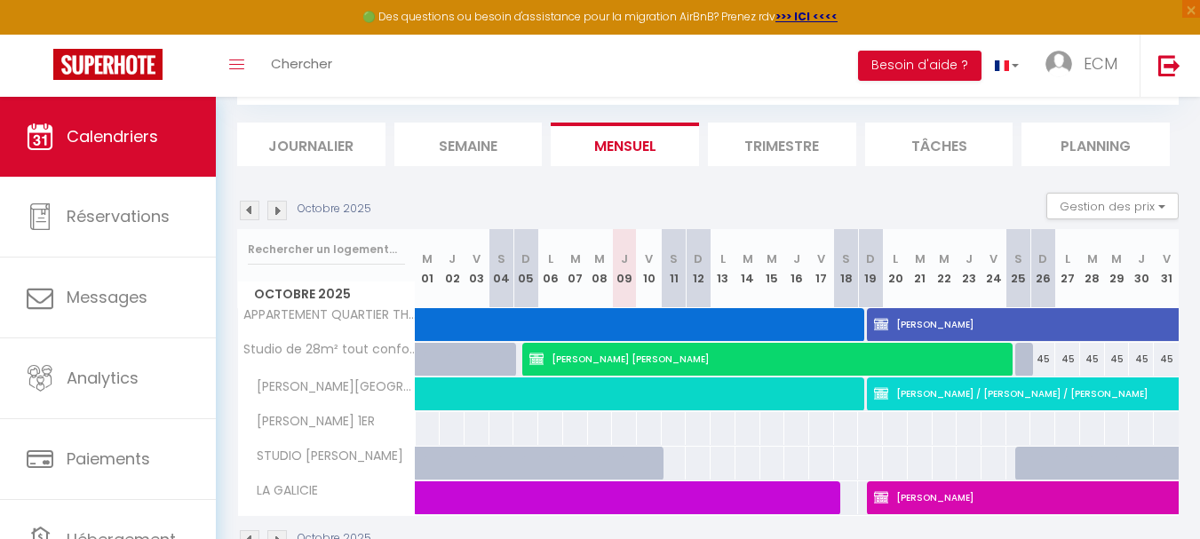
click at [242, 210] on img at bounding box center [250, 211] width 20 height 20
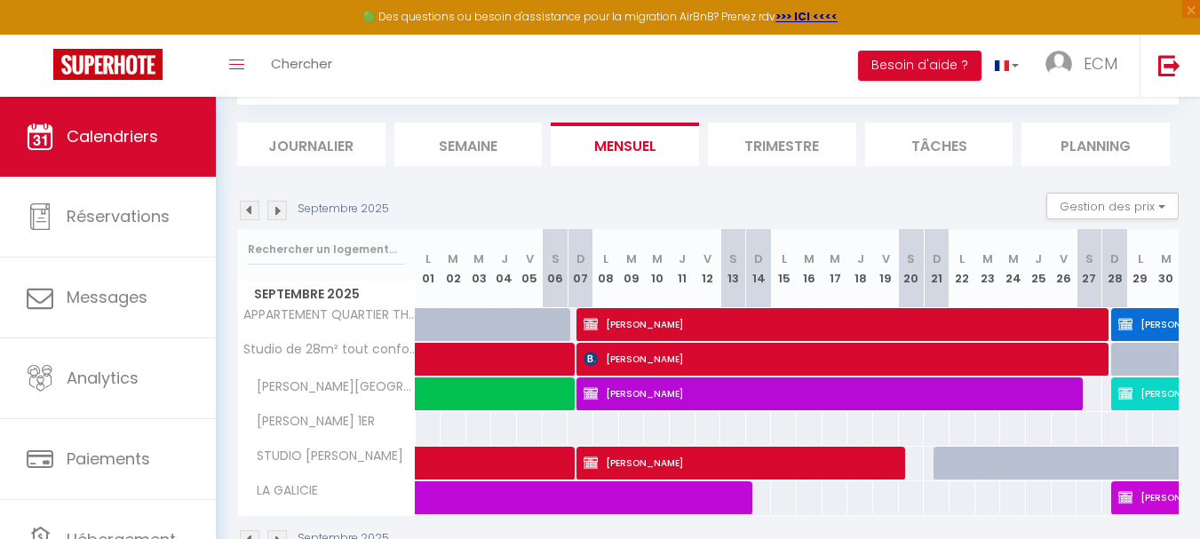
click at [244, 212] on img at bounding box center [250, 211] width 20 height 20
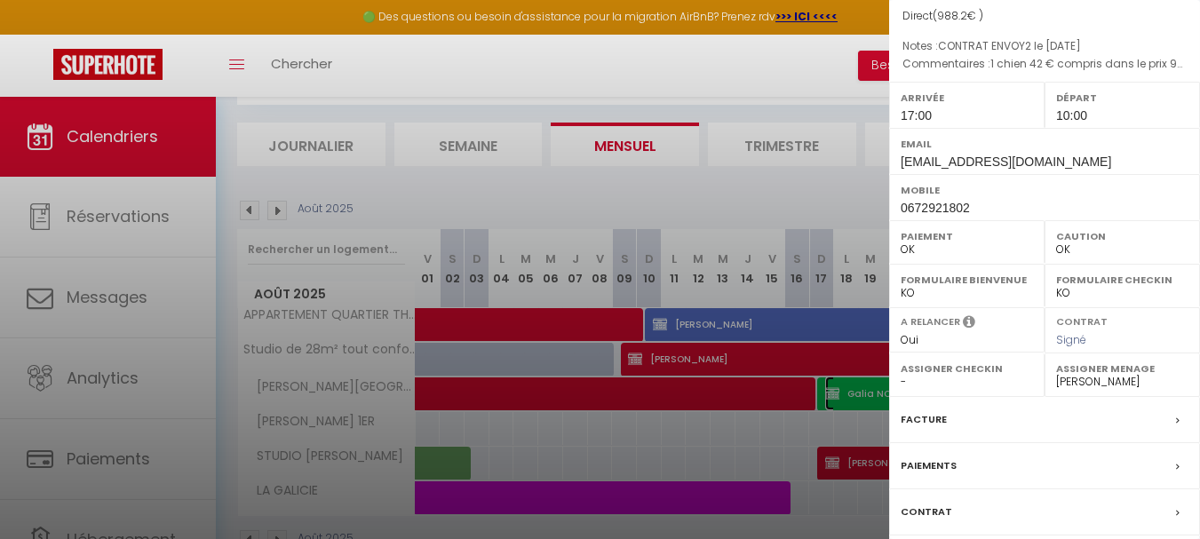
scroll to position [178, 0]
click at [923, 419] on label "Facture" at bounding box center [923, 418] width 46 height 19
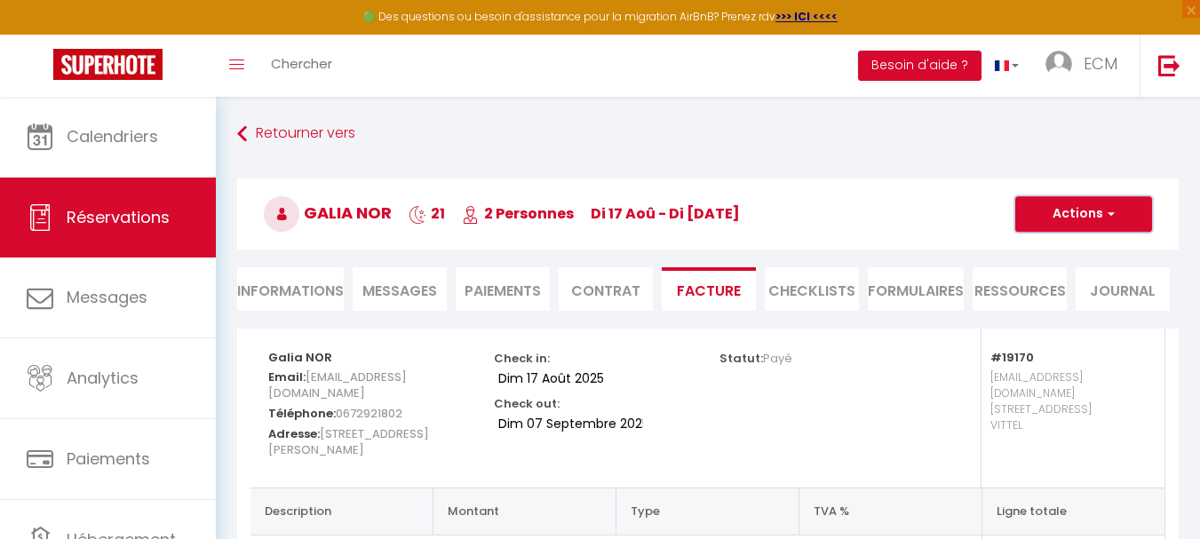
click at [1063, 217] on button "Actions" at bounding box center [1083, 214] width 137 height 36
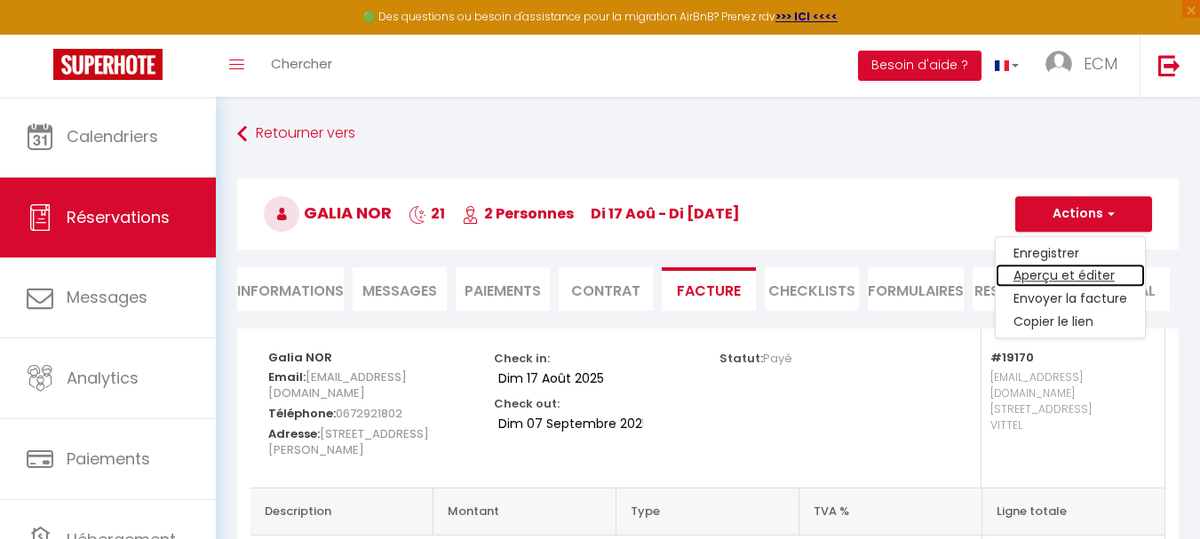
click at [1044, 277] on link "Aperçu et éditer" at bounding box center [1069, 276] width 149 height 23
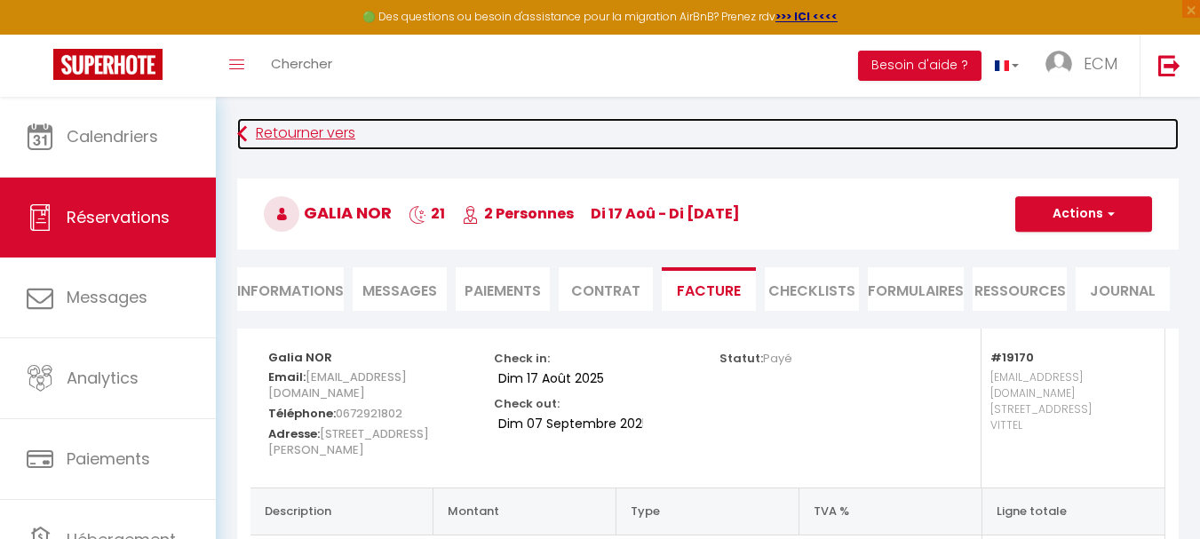
click at [306, 135] on link "Retourner vers" at bounding box center [707, 134] width 941 height 32
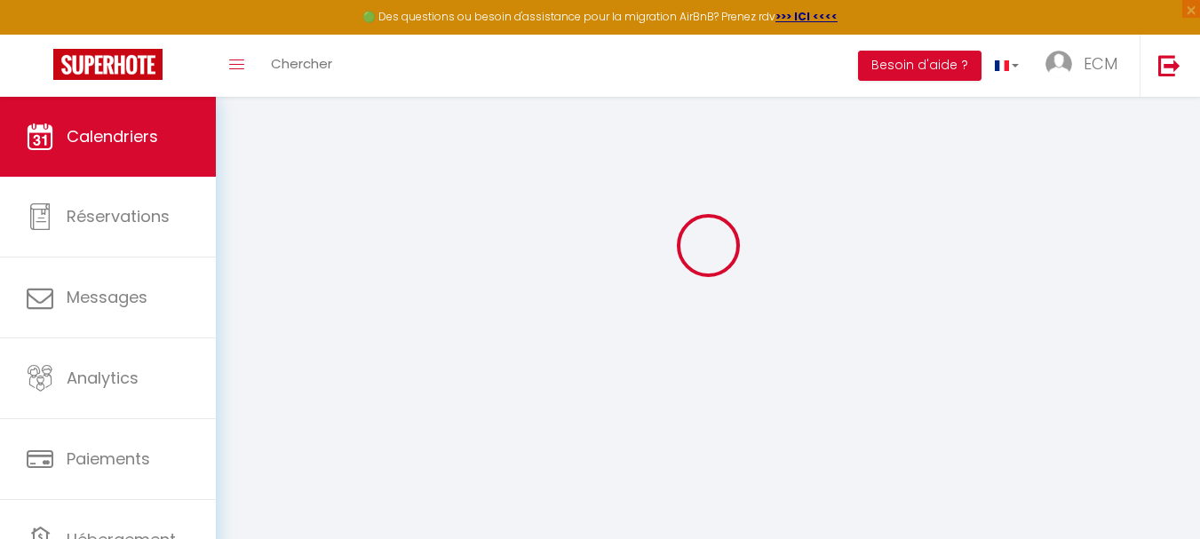
scroll to position [97, 0]
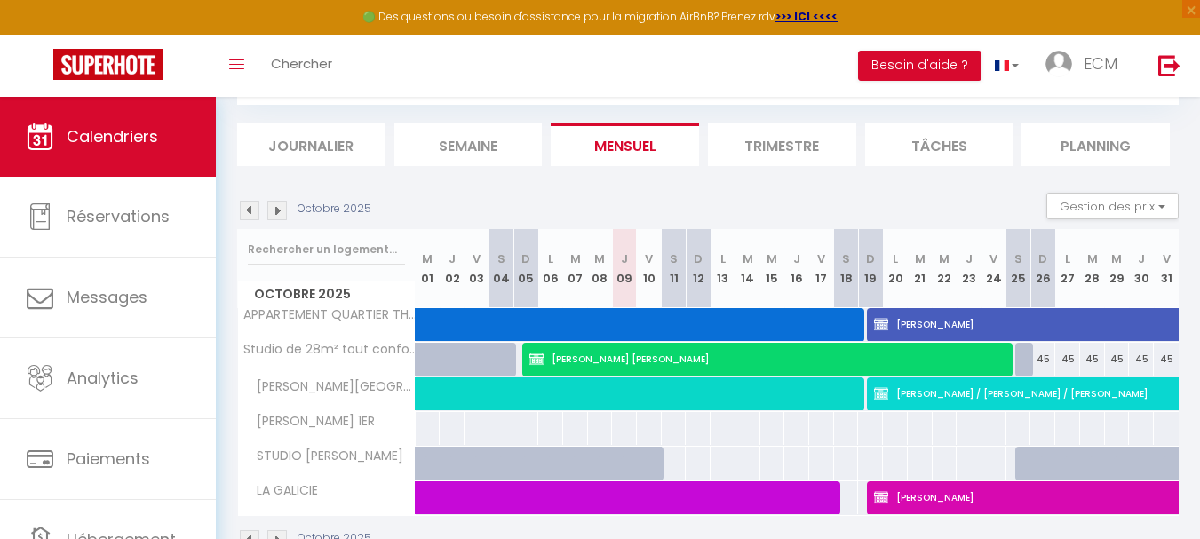
click at [243, 207] on img at bounding box center [250, 211] width 20 height 20
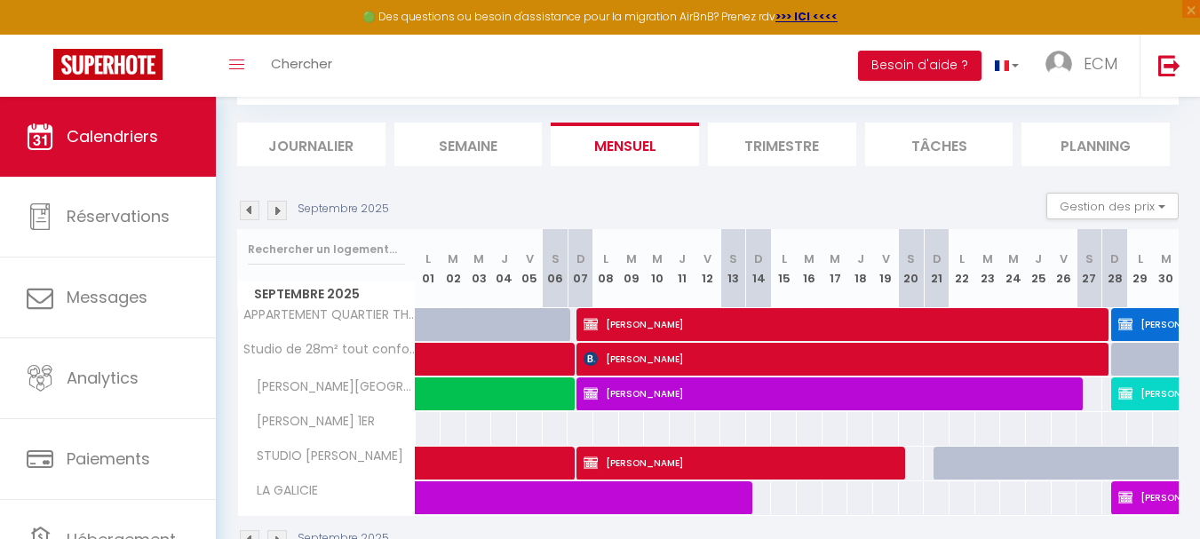
click at [243, 207] on img at bounding box center [250, 211] width 20 height 20
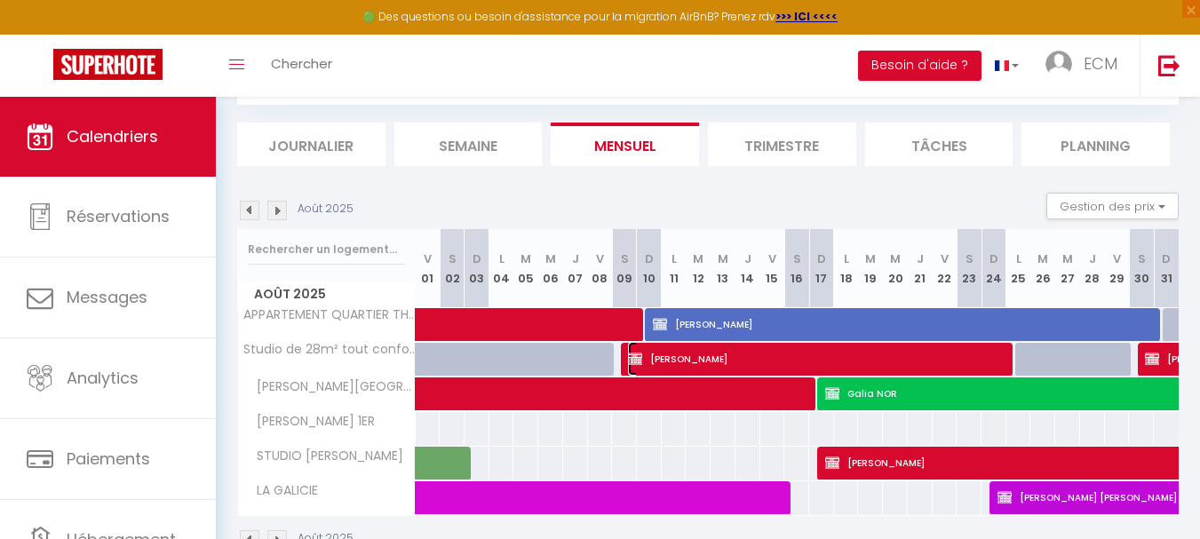
click at [757, 360] on span "Nathalie BIZE" at bounding box center [818, 359] width 381 height 34
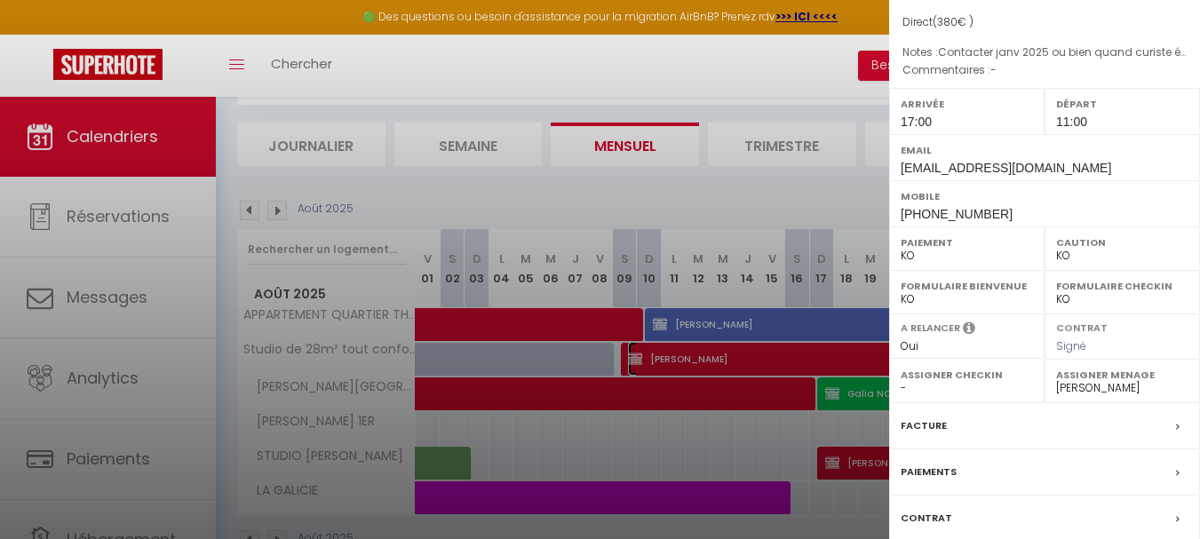
scroll to position [289, 0]
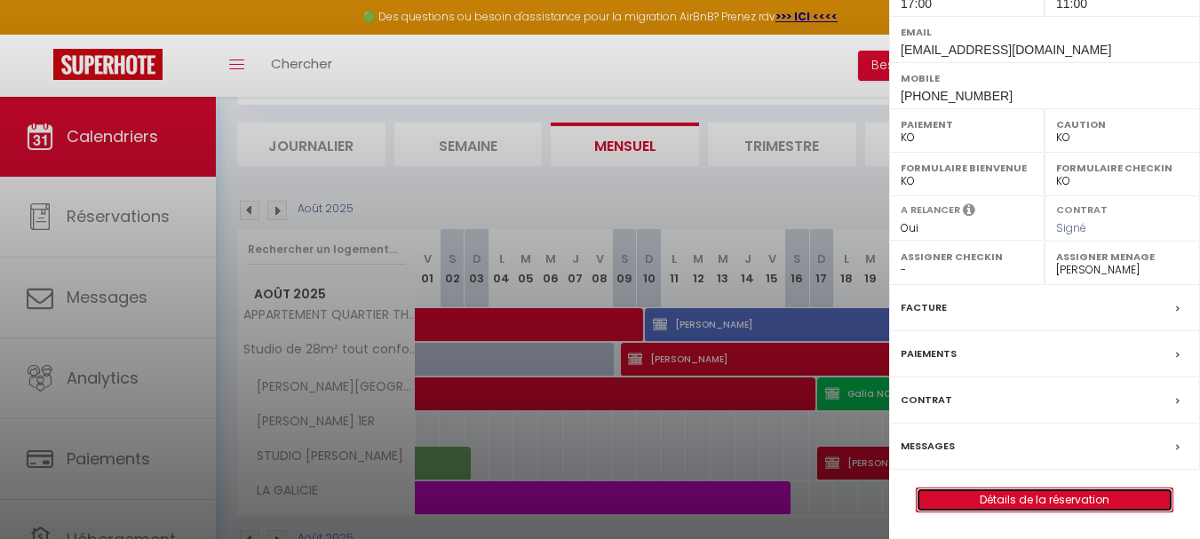
click at [1029, 503] on link "Détails de la réservation" at bounding box center [1044, 499] width 256 height 23
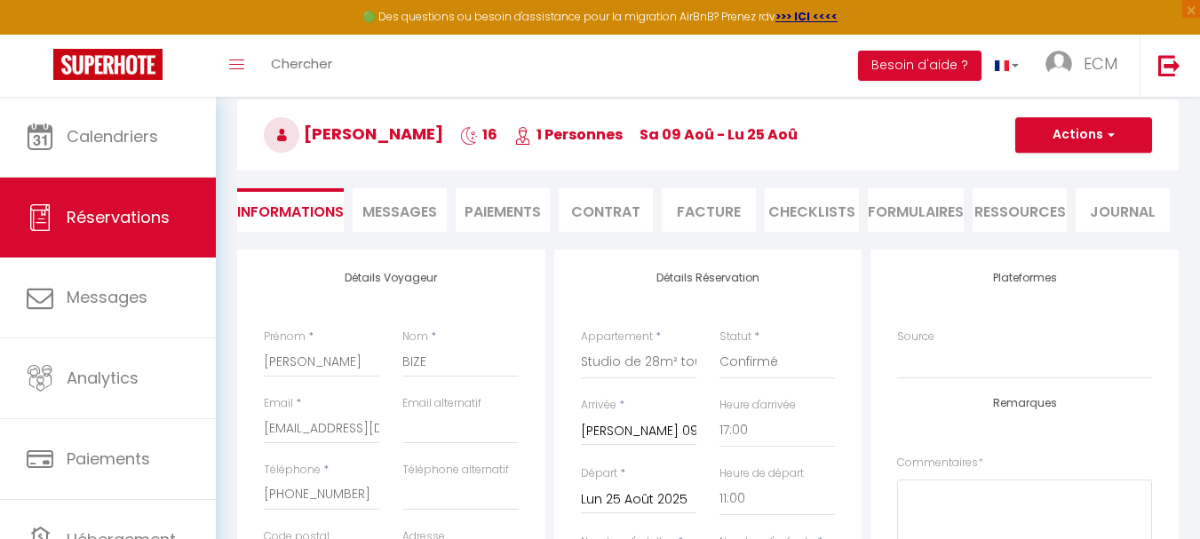
scroll to position [178, 0]
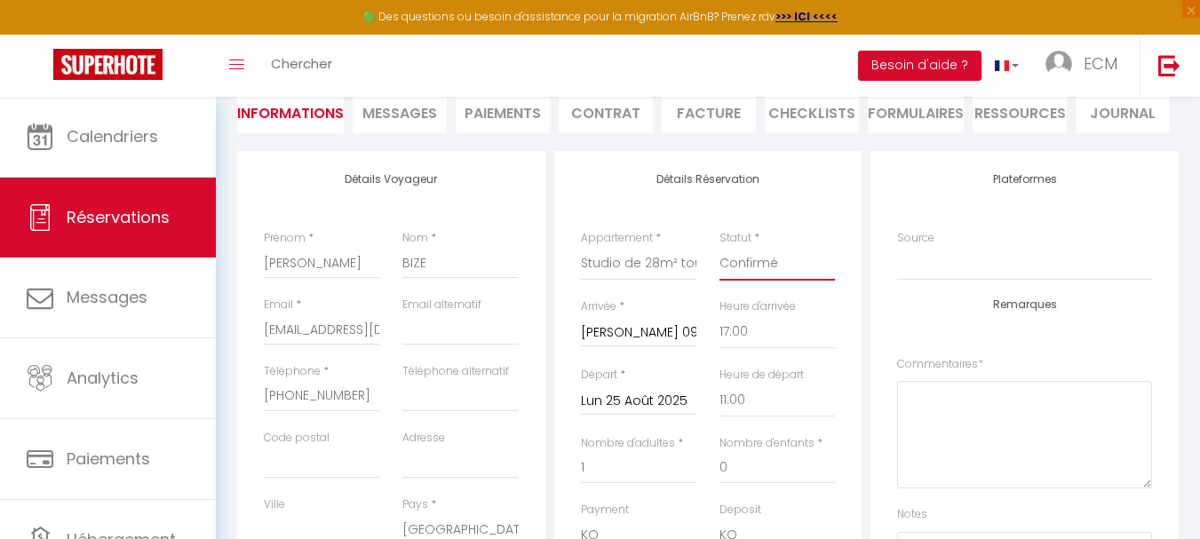
click at [805, 272] on select "Confirmé Non Confirmé Annulé Annulé par le voyageur No Show Request" at bounding box center [776, 264] width 115 height 34
click at [719, 247] on select "Confirmé Non Confirmé Annulé Annulé par le voyageur No Show Request" at bounding box center [776, 264] width 115 height 34
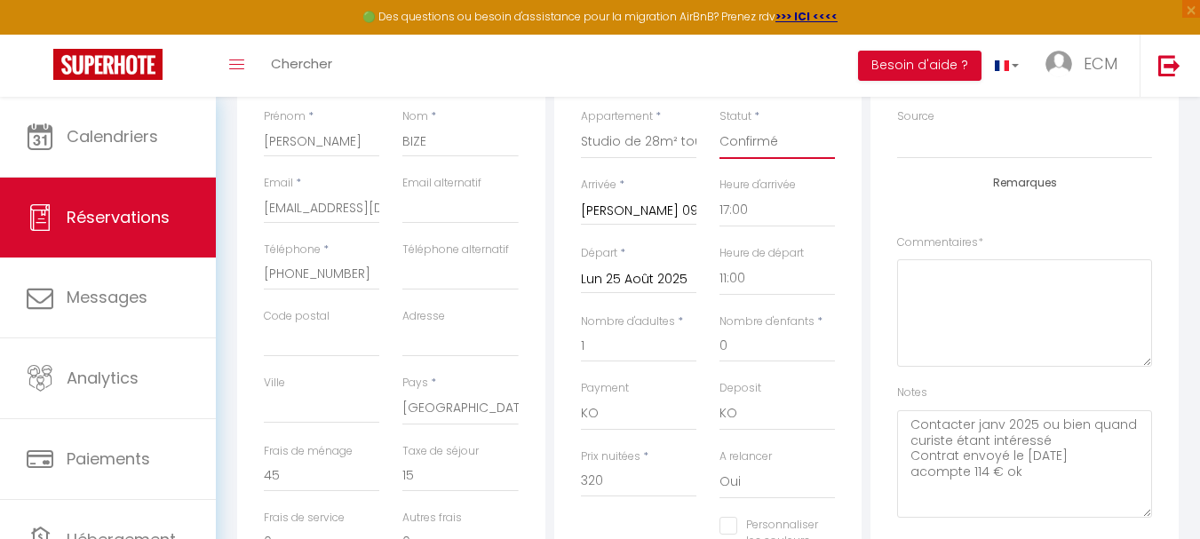
scroll to position [444, 0]
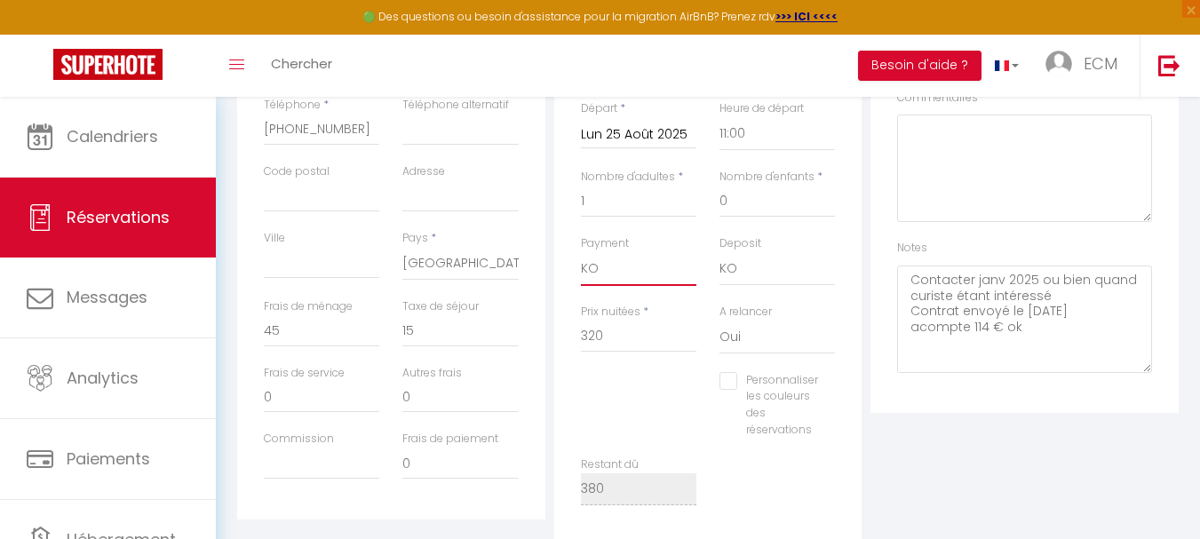
click at [627, 272] on select "OK KO" at bounding box center [638, 269] width 115 height 34
click at [581, 252] on select "OK KO" at bounding box center [638, 269] width 115 height 34
click at [771, 277] on select "OK KO" at bounding box center [776, 269] width 115 height 34
click at [719, 252] on select "OK KO" at bounding box center [776, 269] width 115 height 34
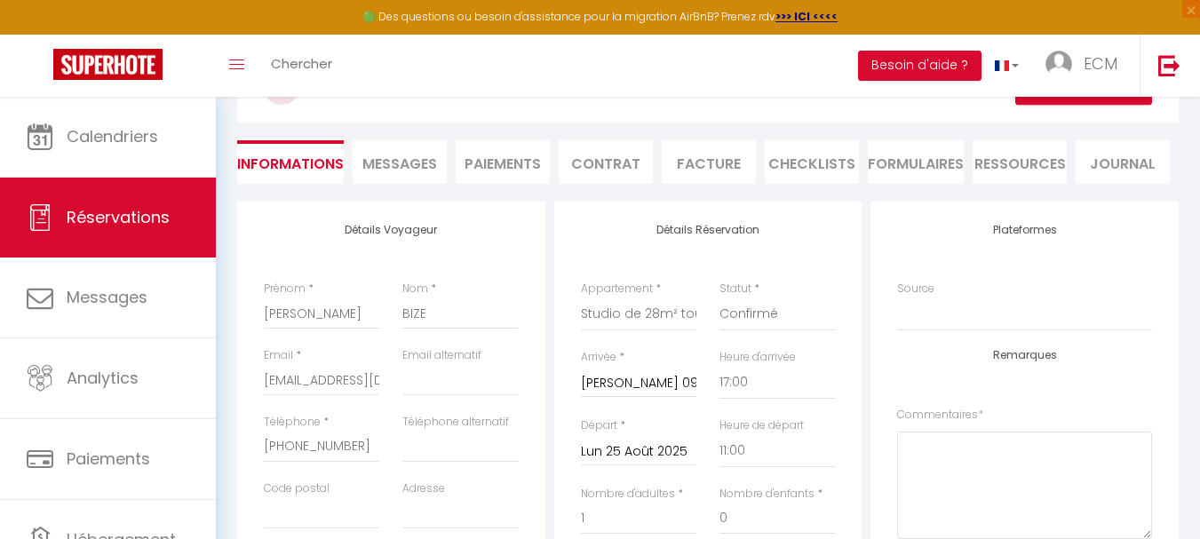
scroll to position [0, 0]
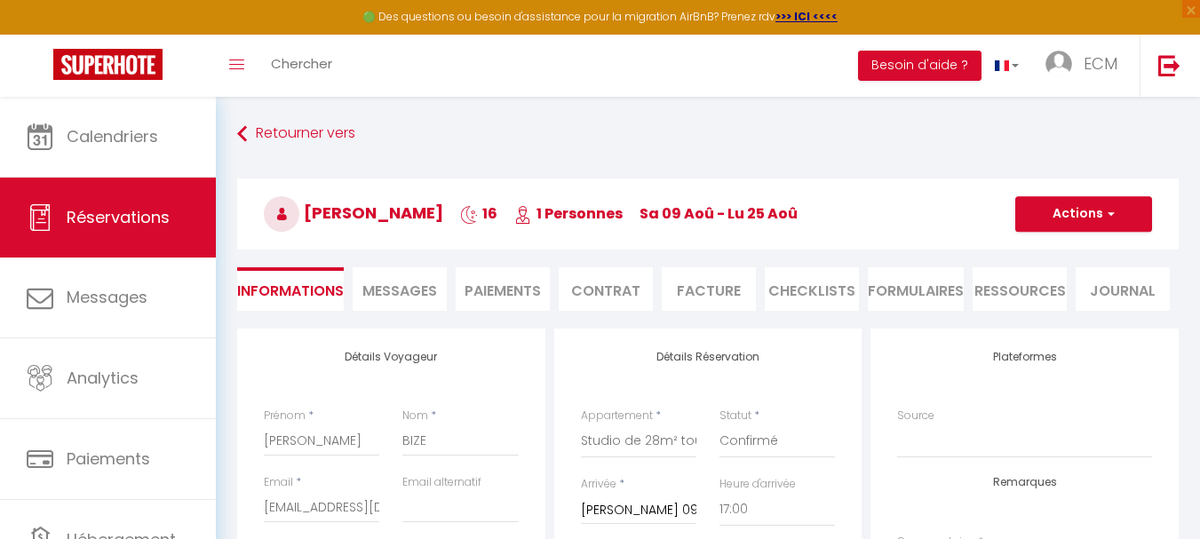
click at [708, 294] on li "Facture" at bounding box center [709, 289] width 94 height 44
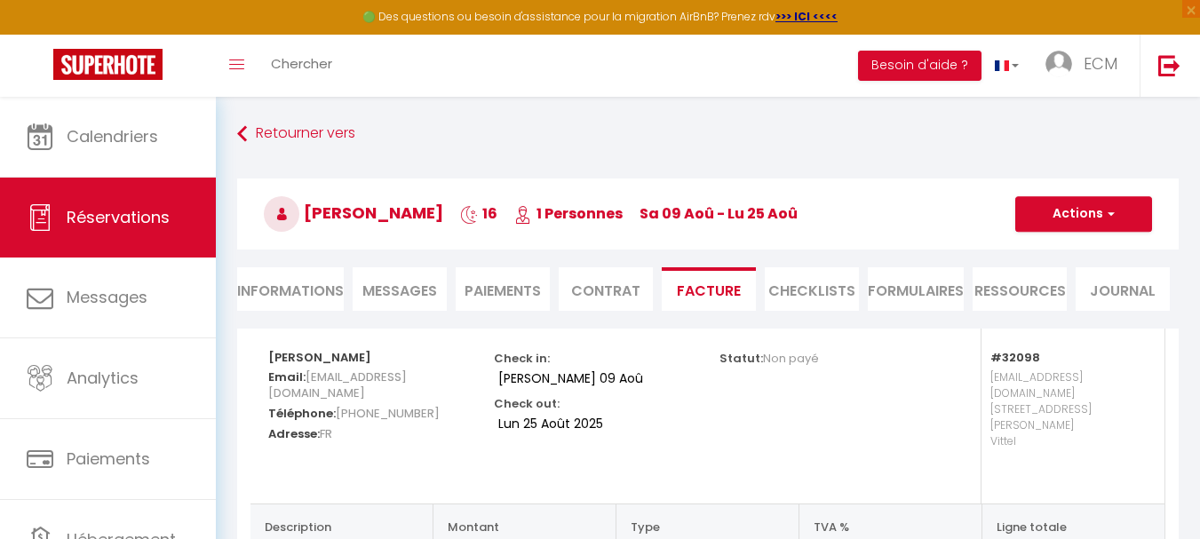
click at [294, 297] on li "Informations" at bounding box center [290, 289] width 107 height 44
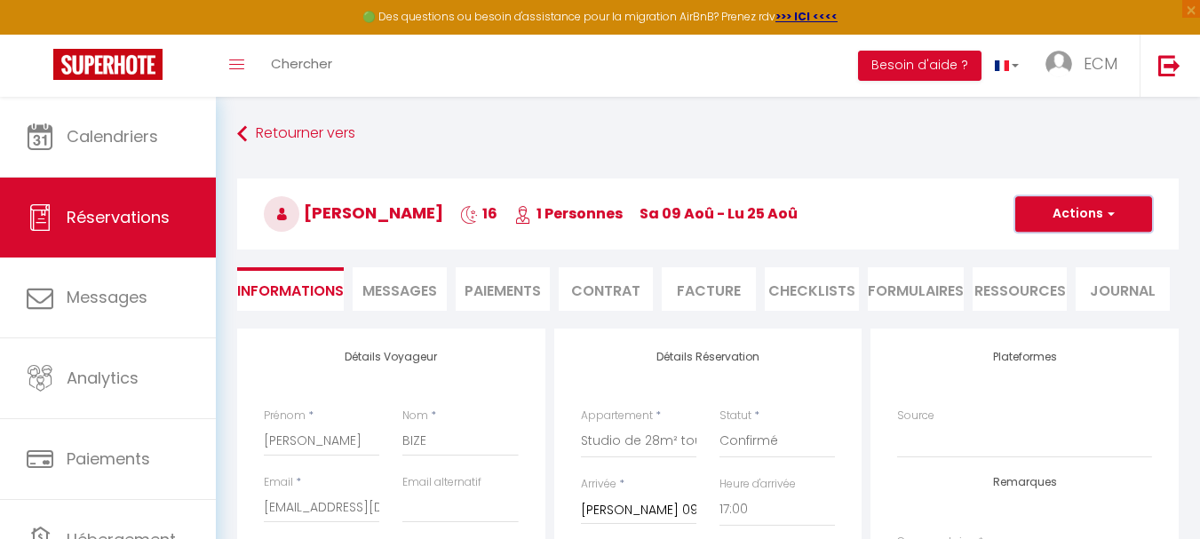
click at [1092, 210] on button "Actions" at bounding box center [1083, 214] width 137 height 36
click at [1058, 255] on link "Enregistrer" at bounding box center [1065, 253] width 140 height 23
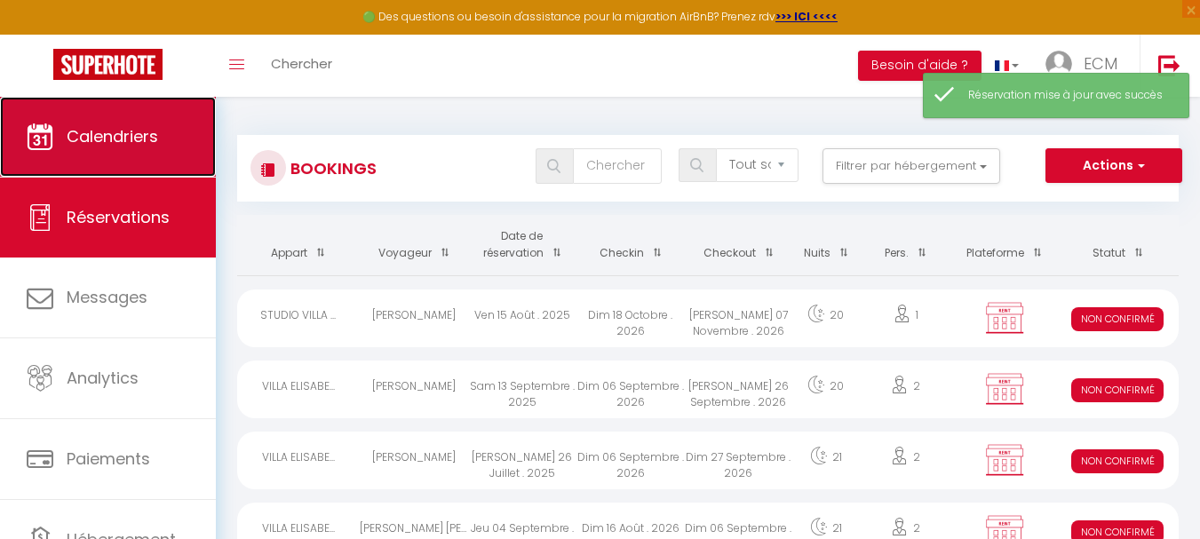
click at [100, 149] on link "Calendriers" at bounding box center [108, 137] width 216 height 80
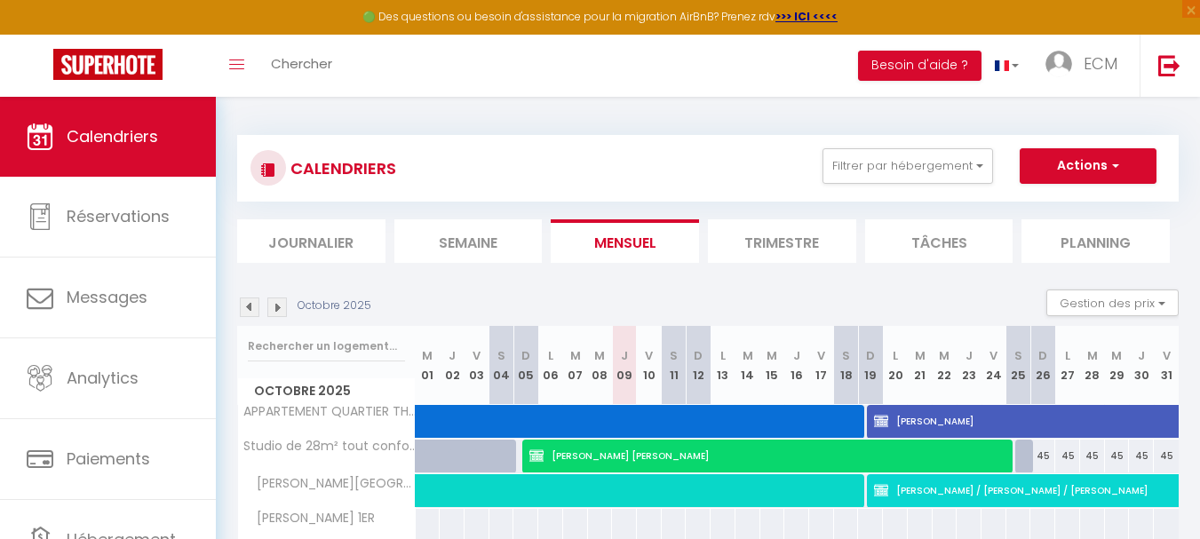
click at [245, 306] on img at bounding box center [250, 307] width 20 height 20
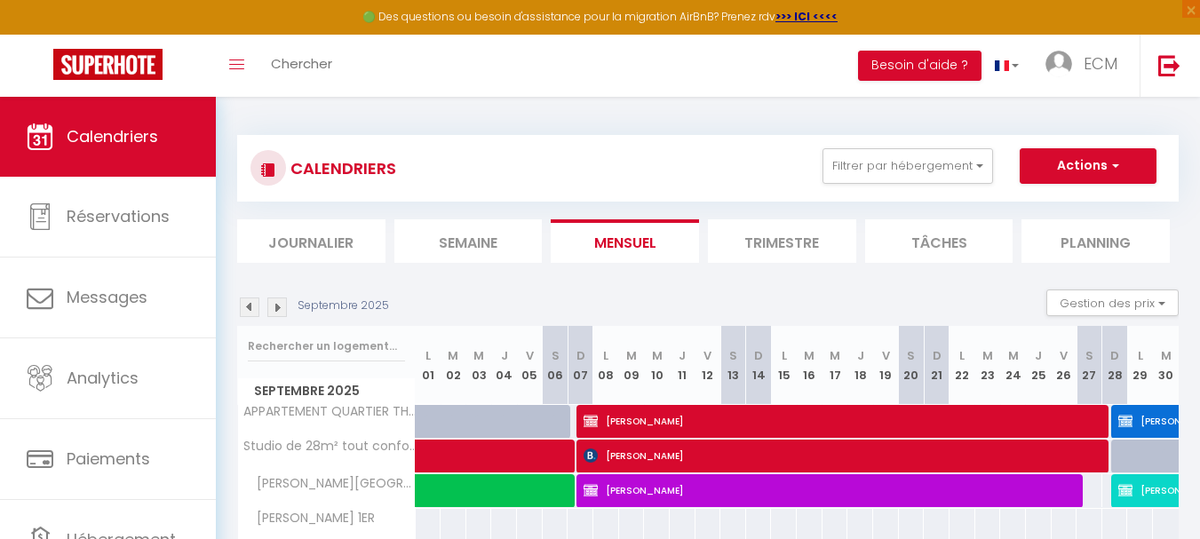
click at [245, 306] on img at bounding box center [250, 307] width 20 height 20
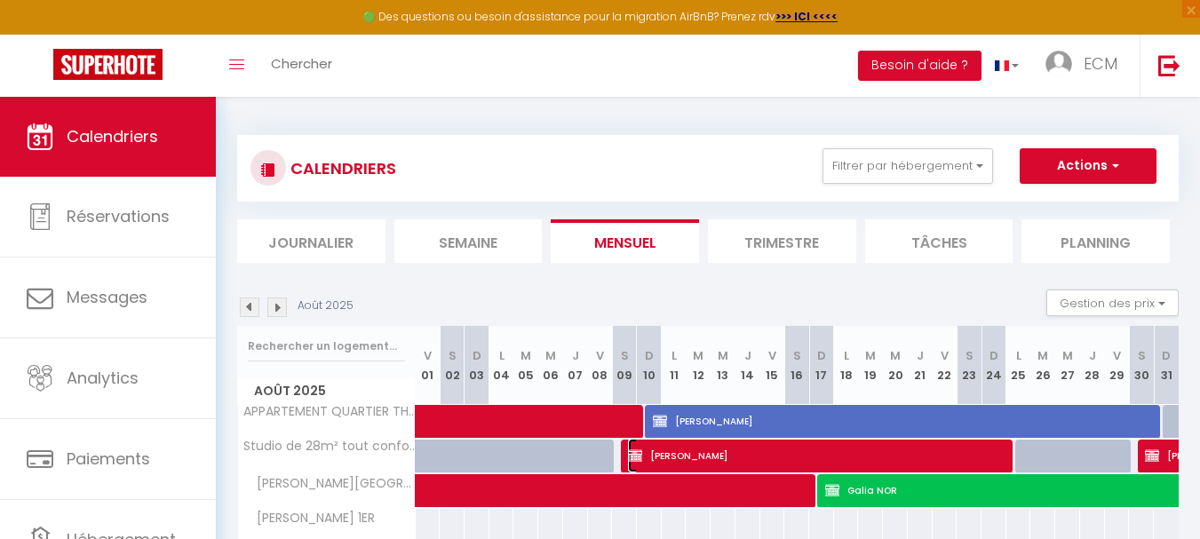
click at [712, 448] on span "Nathalie BIZE" at bounding box center [818, 456] width 381 height 34
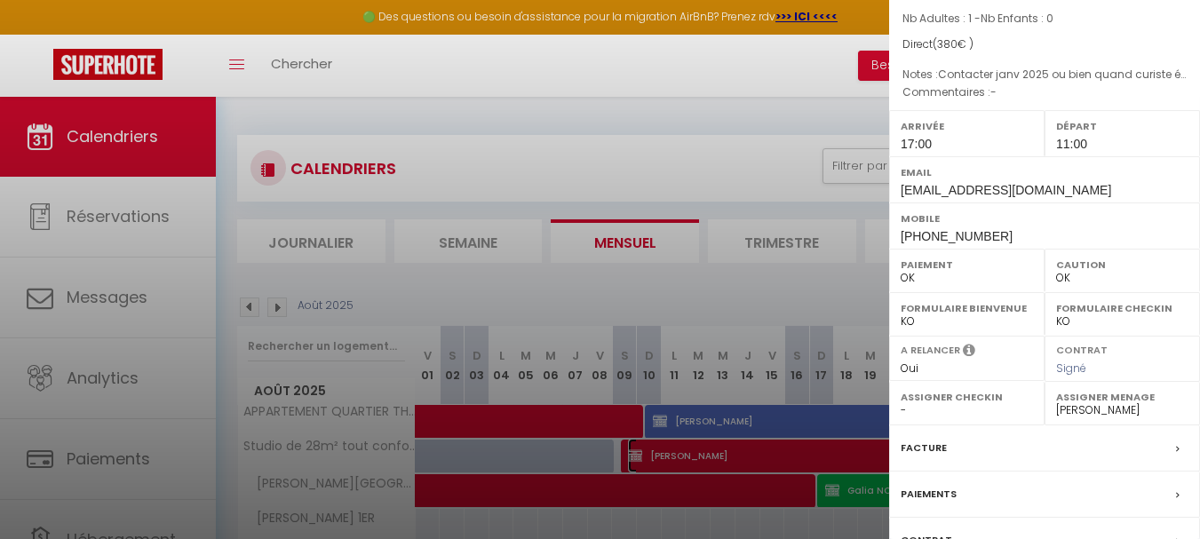
scroll to position [266, 0]
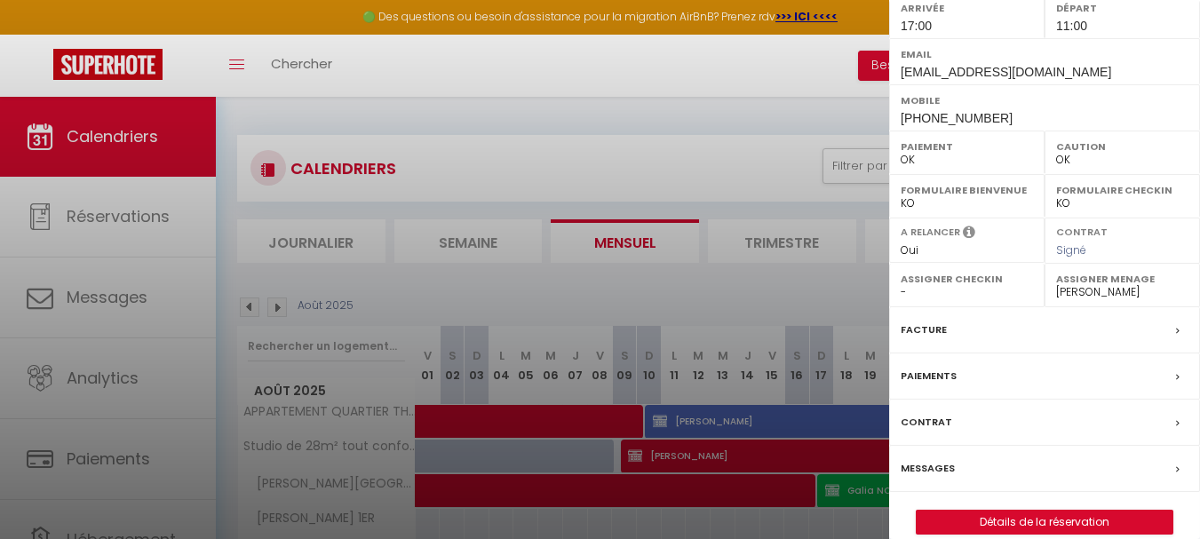
click at [920, 332] on label "Facture" at bounding box center [923, 330] width 46 height 19
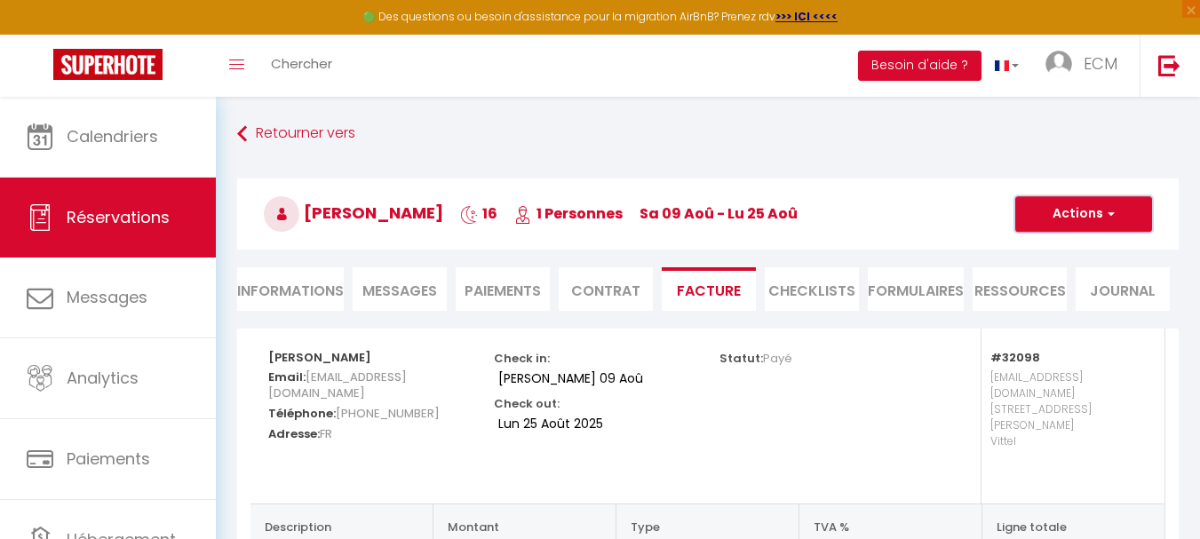
click at [1062, 215] on button "Actions" at bounding box center [1083, 214] width 137 height 36
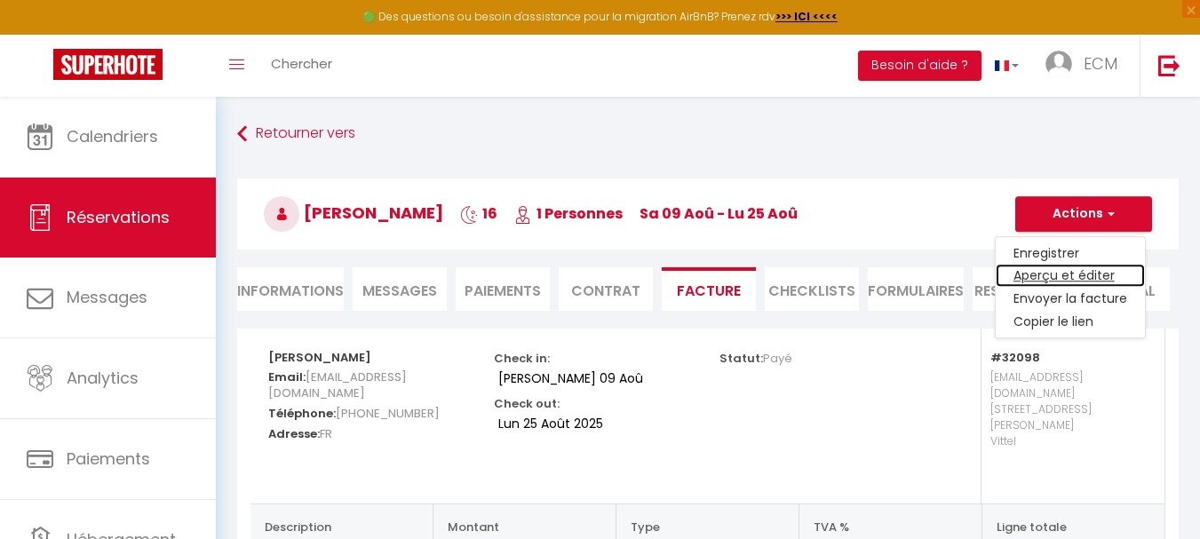
click at [1059, 274] on link "Aperçu et éditer" at bounding box center [1069, 276] width 149 height 23
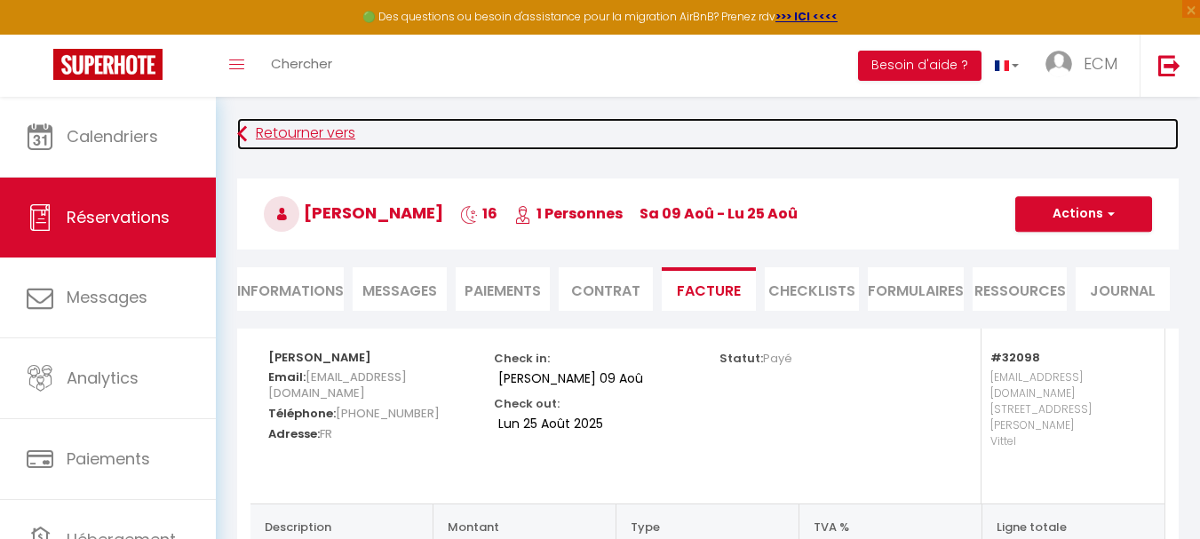
click at [313, 126] on link "Retourner vers" at bounding box center [707, 134] width 941 height 32
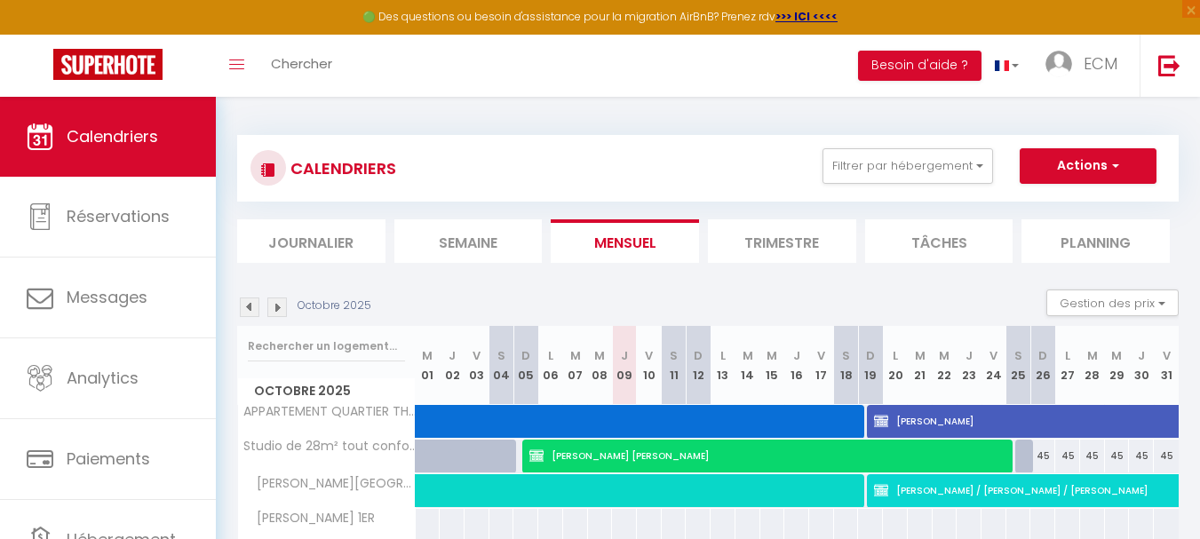
click at [242, 301] on img at bounding box center [250, 307] width 20 height 20
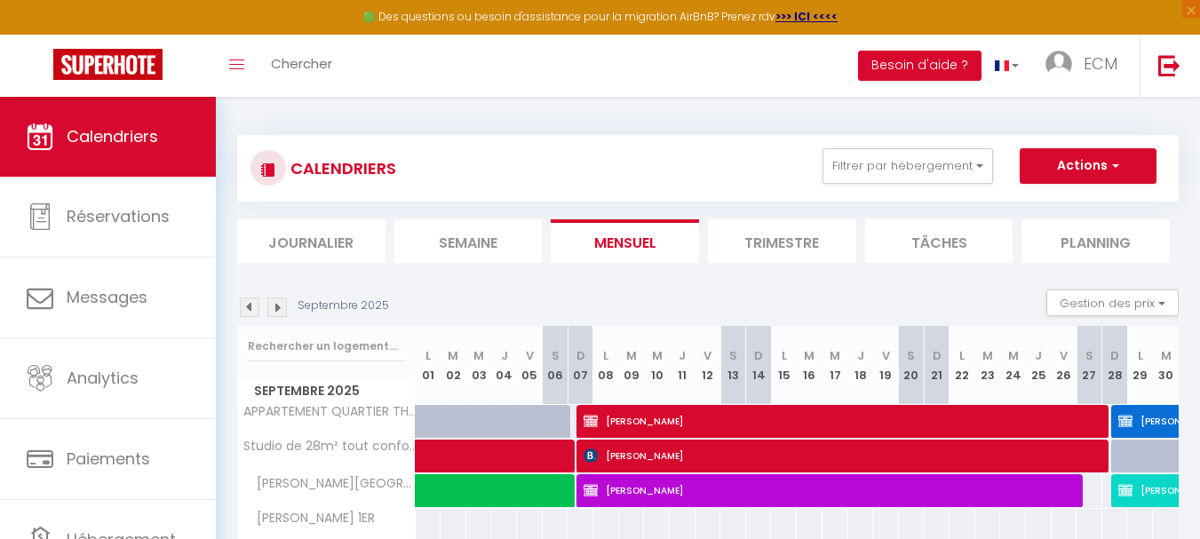
click at [242, 304] on img at bounding box center [250, 307] width 20 height 20
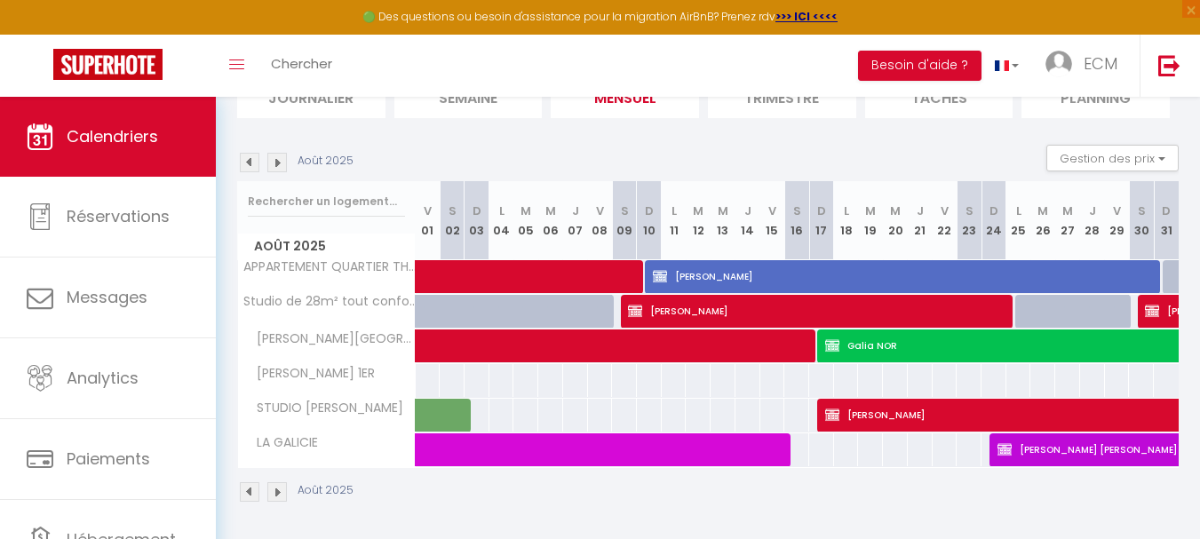
scroll to position [147, 0]
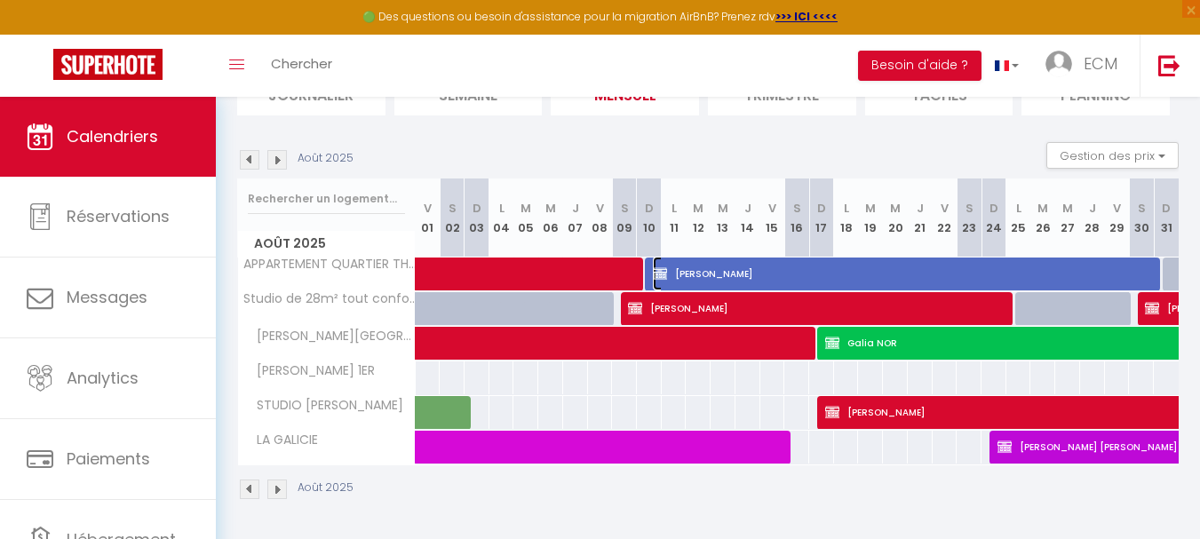
click at [757, 281] on span "Agnès GUILLOTEAU" at bounding box center [905, 274] width 505 height 34
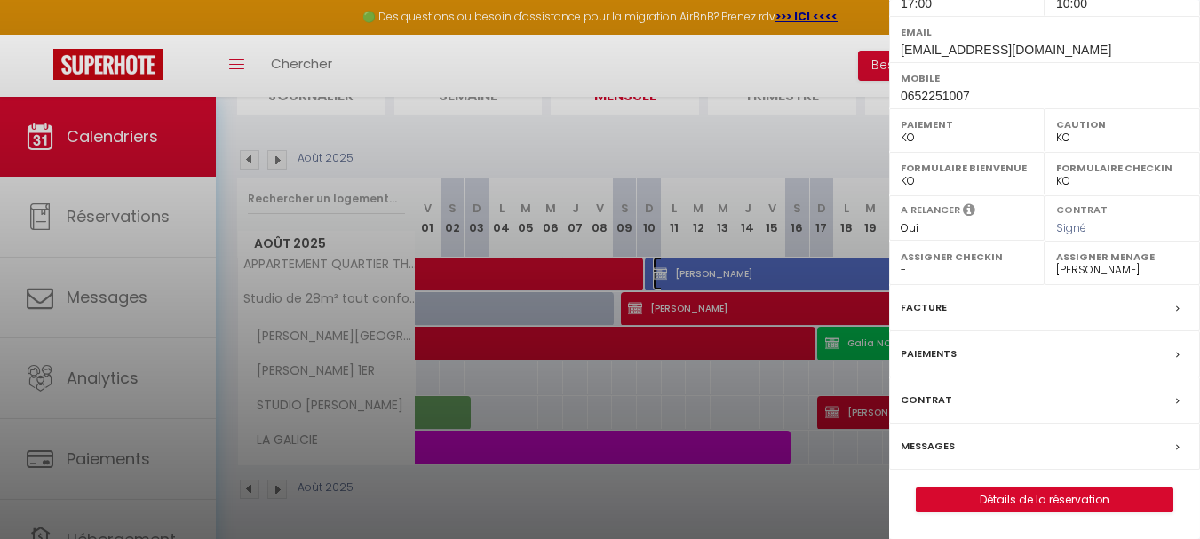
scroll to position [335, 0]
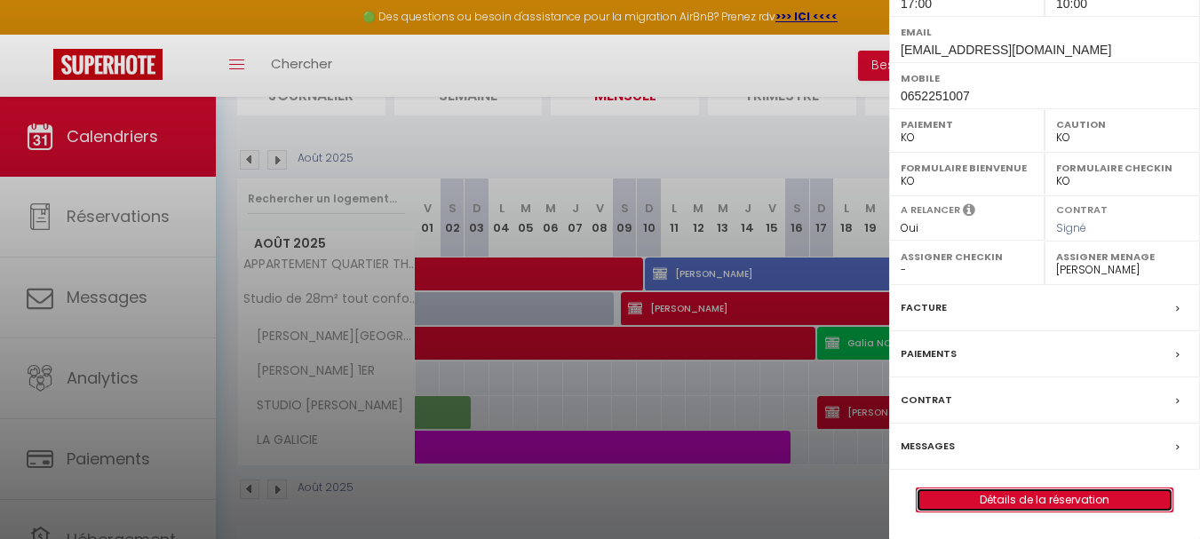
click at [1019, 507] on link "Détails de la réservation" at bounding box center [1044, 499] width 256 height 23
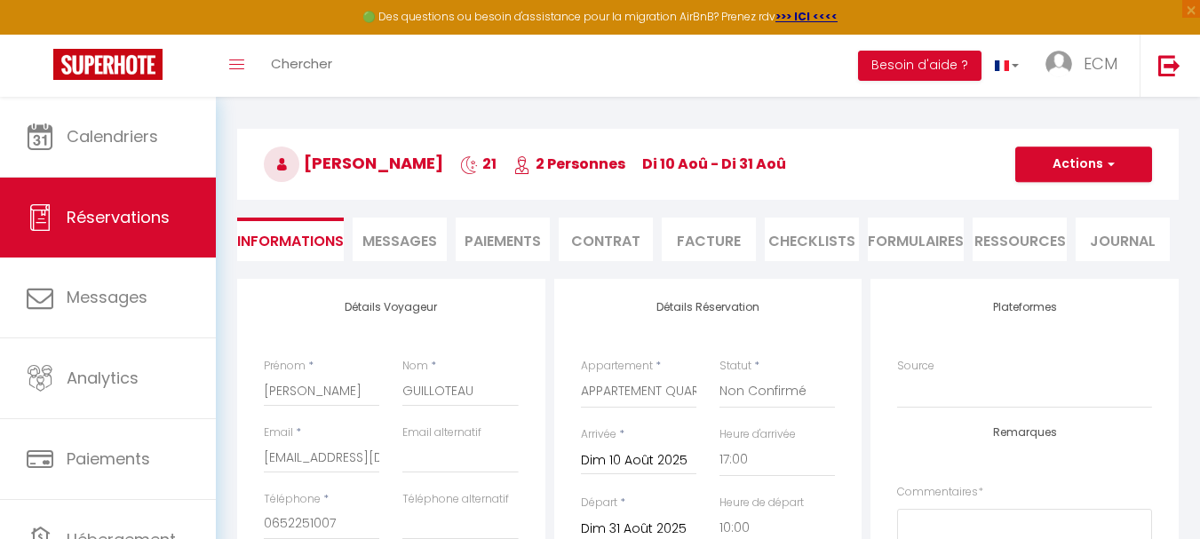
scroll to position [178, 0]
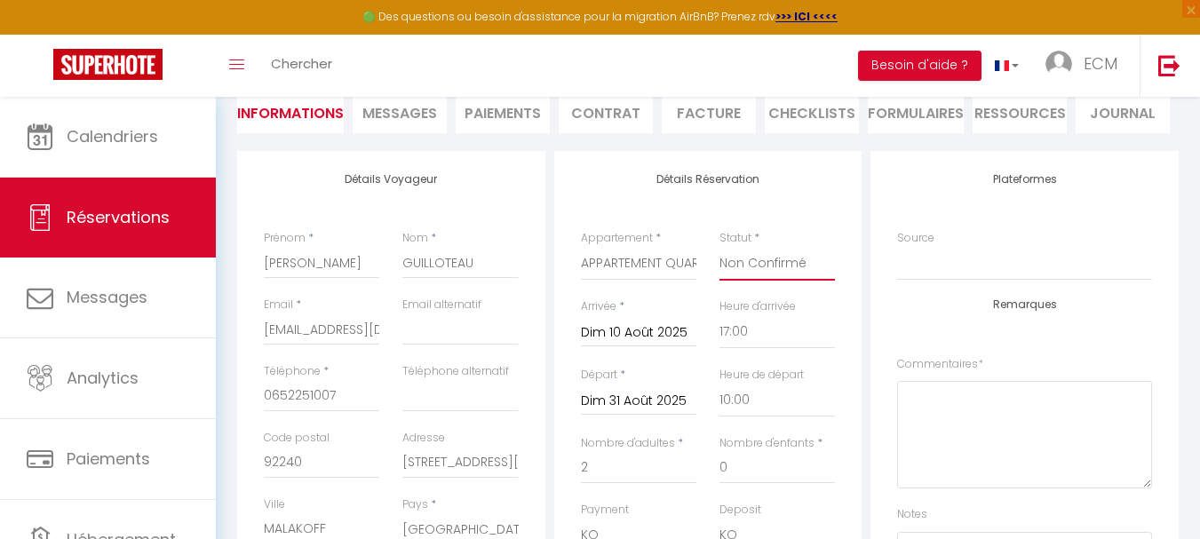
click at [779, 260] on select "Confirmé Non Confirmé Annulé Annulé par le voyageur No Show Request" at bounding box center [776, 264] width 115 height 34
click at [719, 247] on select "Confirmé Non Confirmé Annulé Annulé par le voyageur No Show Request" at bounding box center [776, 264] width 115 height 34
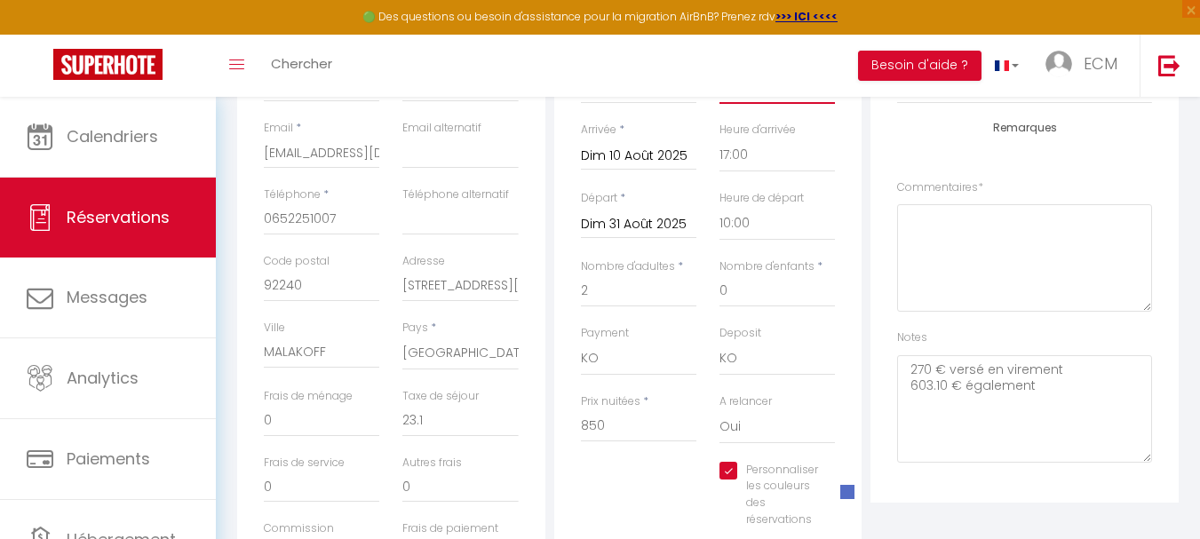
scroll to position [355, 0]
click at [651, 361] on select "OK KO" at bounding box center [638, 358] width 115 height 34
click at [581, 341] on select "OK KO" at bounding box center [638, 358] width 115 height 34
click at [757, 357] on select "OK KO" at bounding box center [776, 358] width 115 height 34
click at [719, 341] on select "OK KO" at bounding box center [776, 358] width 115 height 34
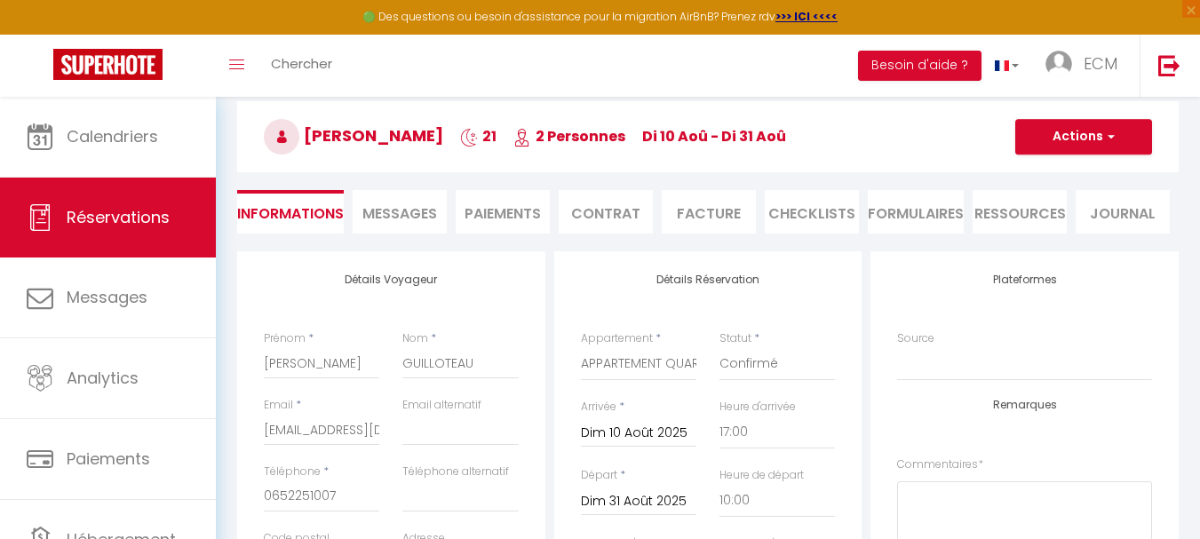
scroll to position [0, 0]
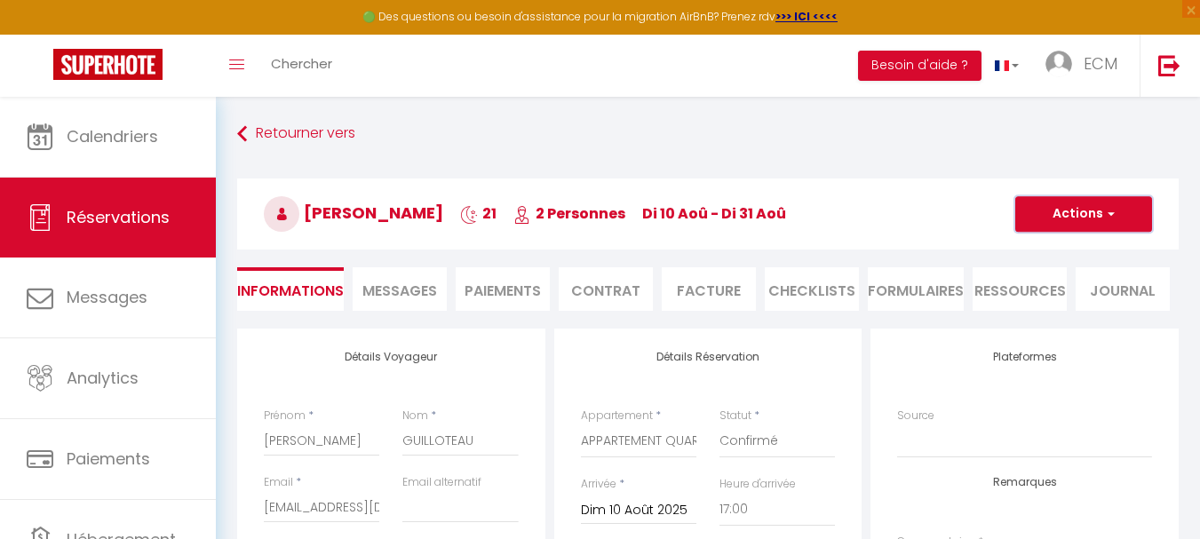
click at [1074, 214] on button "Actions" at bounding box center [1083, 214] width 137 height 36
click at [1043, 249] on link "Enregistrer" at bounding box center [1065, 253] width 140 height 23
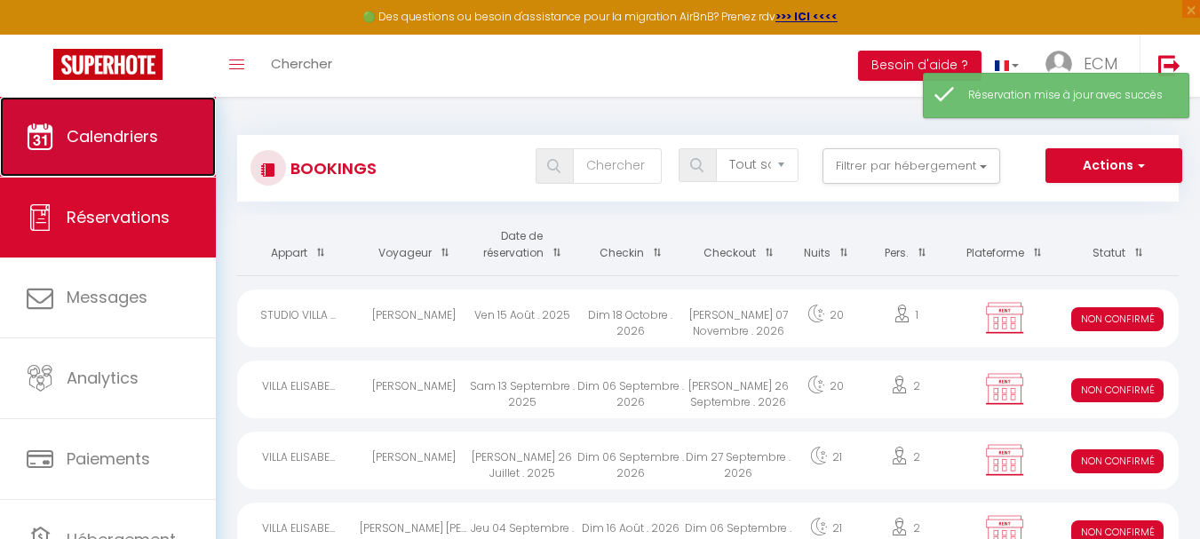
click at [147, 153] on link "Calendriers" at bounding box center [108, 137] width 216 height 80
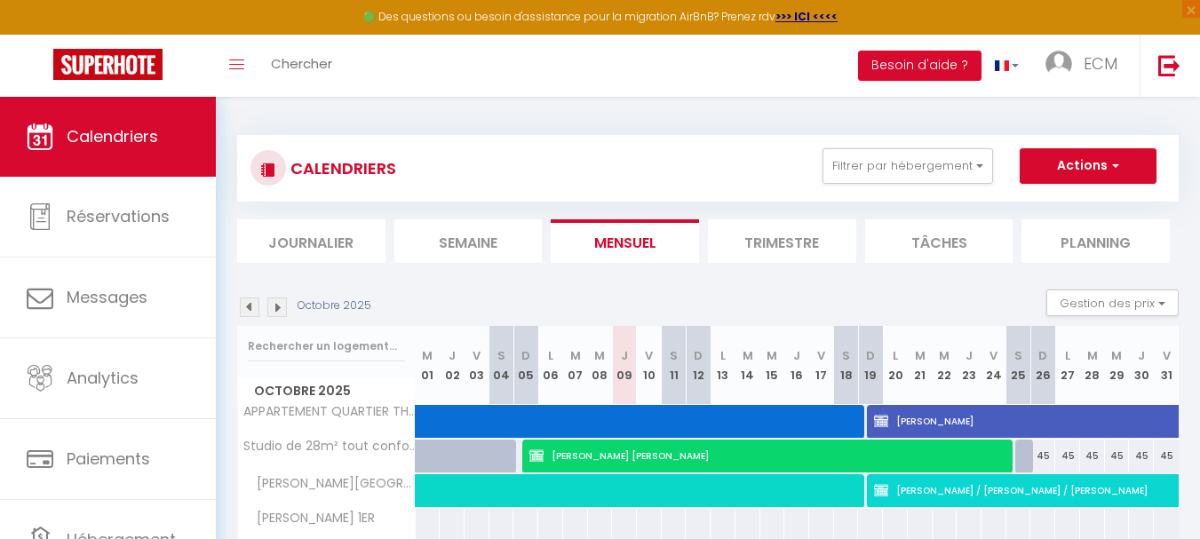
click at [252, 311] on img at bounding box center [250, 307] width 20 height 20
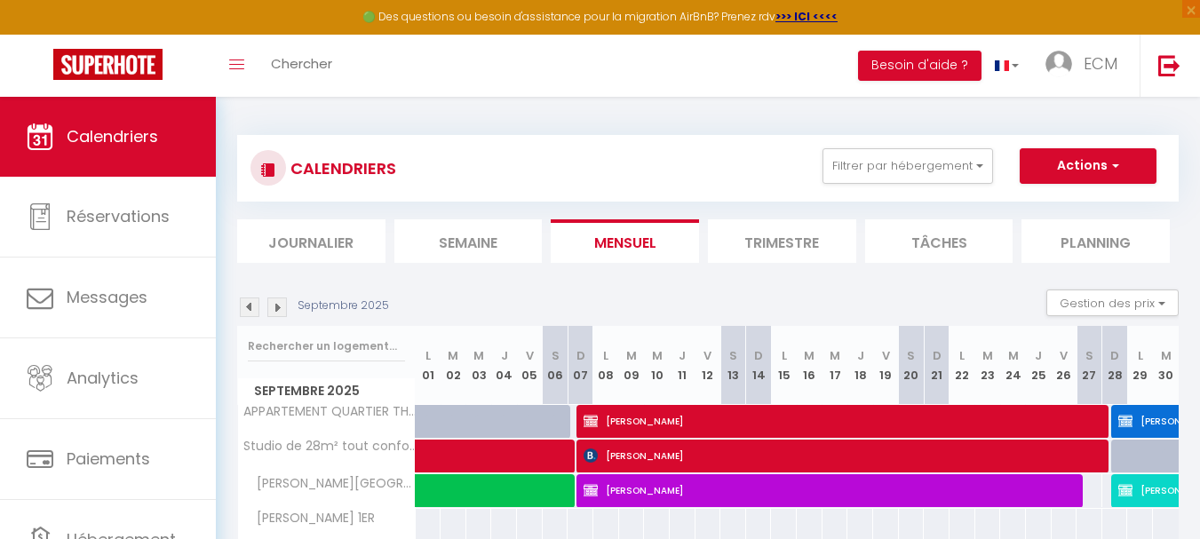
click at [252, 311] on img at bounding box center [250, 307] width 20 height 20
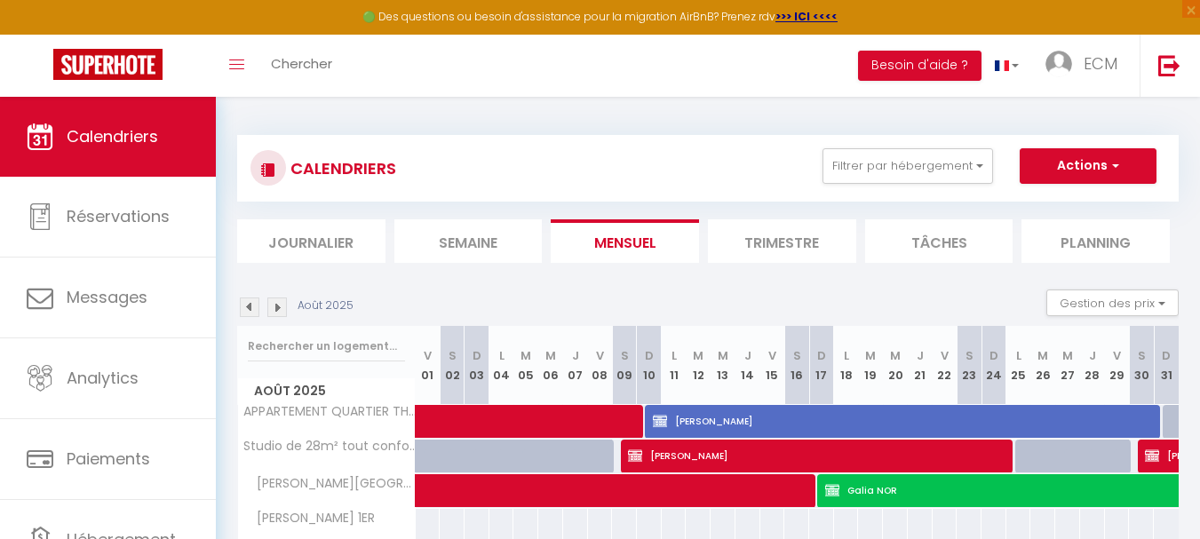
click at [252, 311] on img at bounding box center [250, 307] width 20 height 20
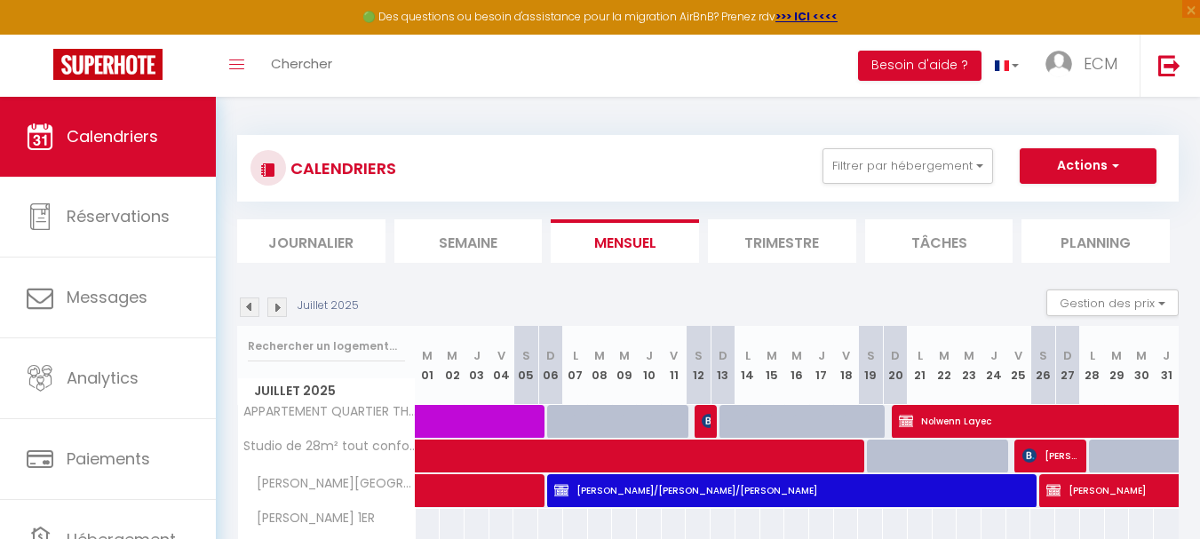
click at [280, 305] on img at bounding box center [277, 307] width 20 height 20
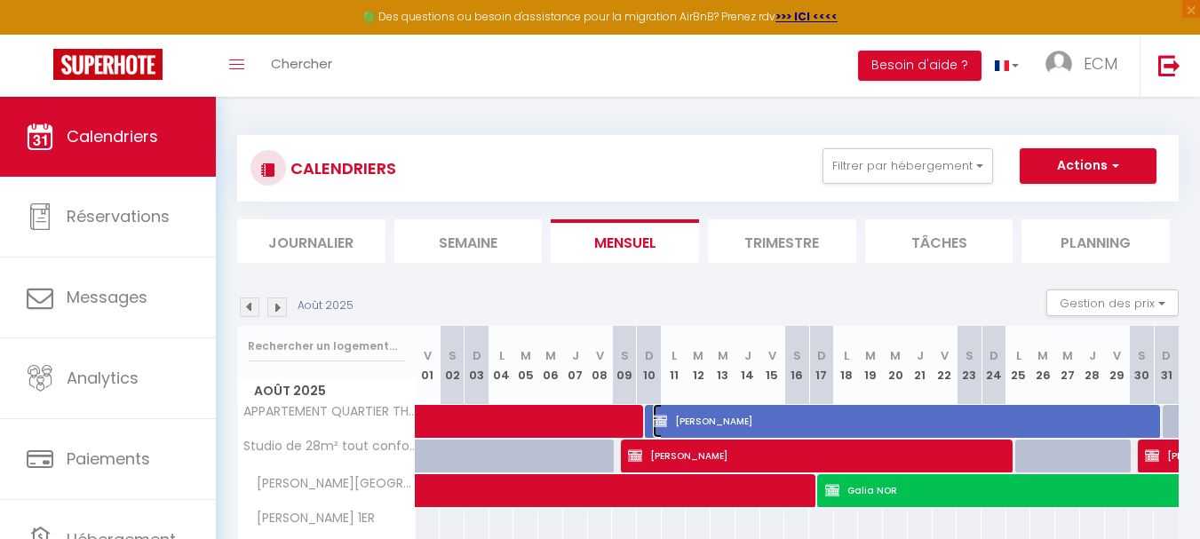
click at [773, 416] on span "Agnès GUILLOTEAU" at bounding box center [905, 421] width 505 height 34
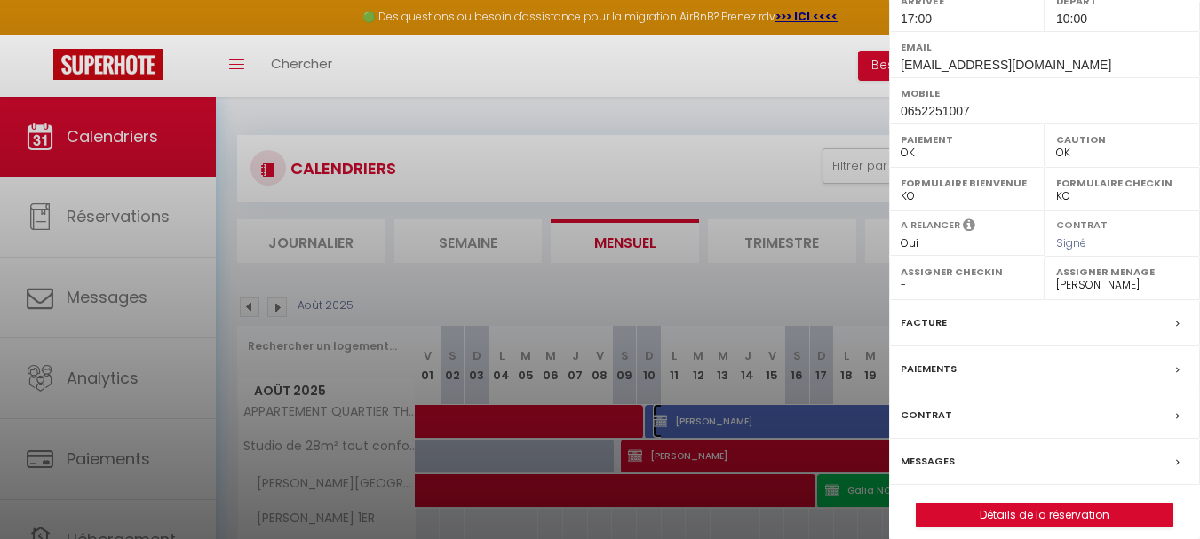
scroll to position [335, 0]
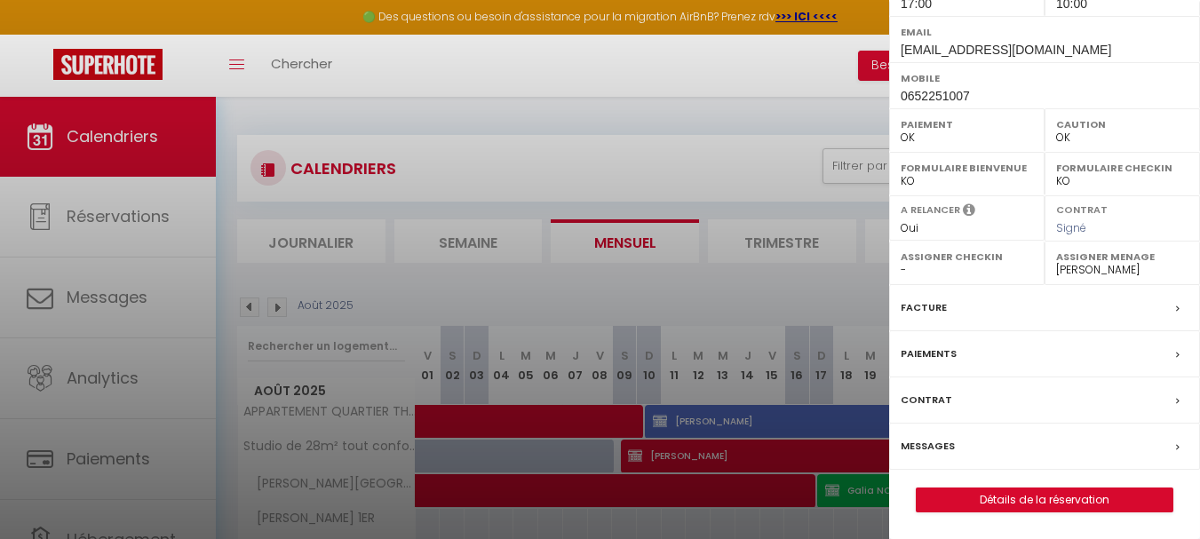
click at [924, 312] on label "Facture" at bounding box center [923, 307] width 46 height 19
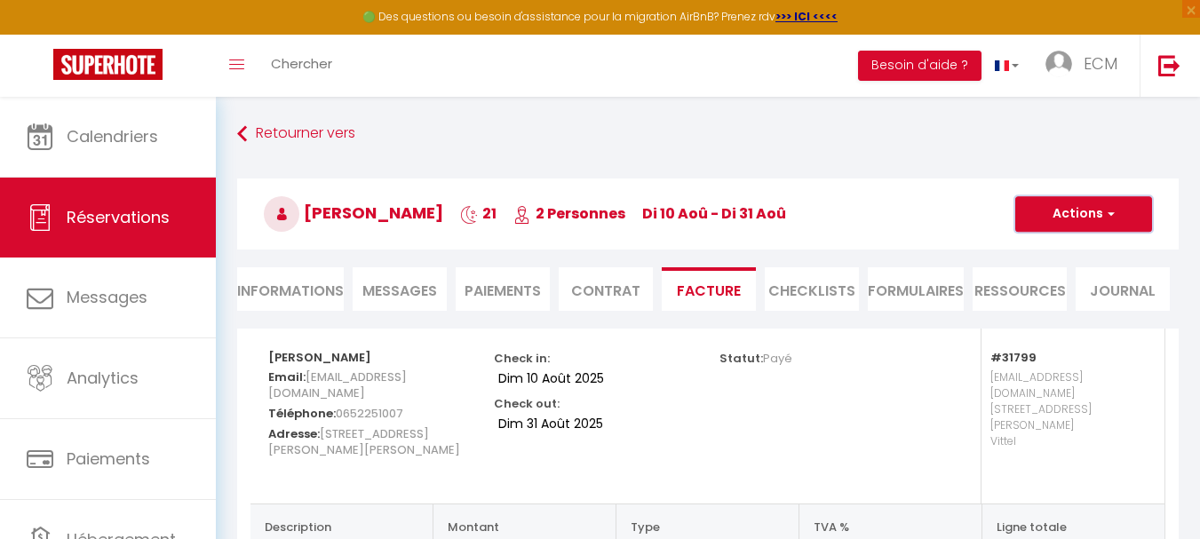
click at [1071, 217] on button "Actions" at bounding box center [1083, 214] width 137 height 36
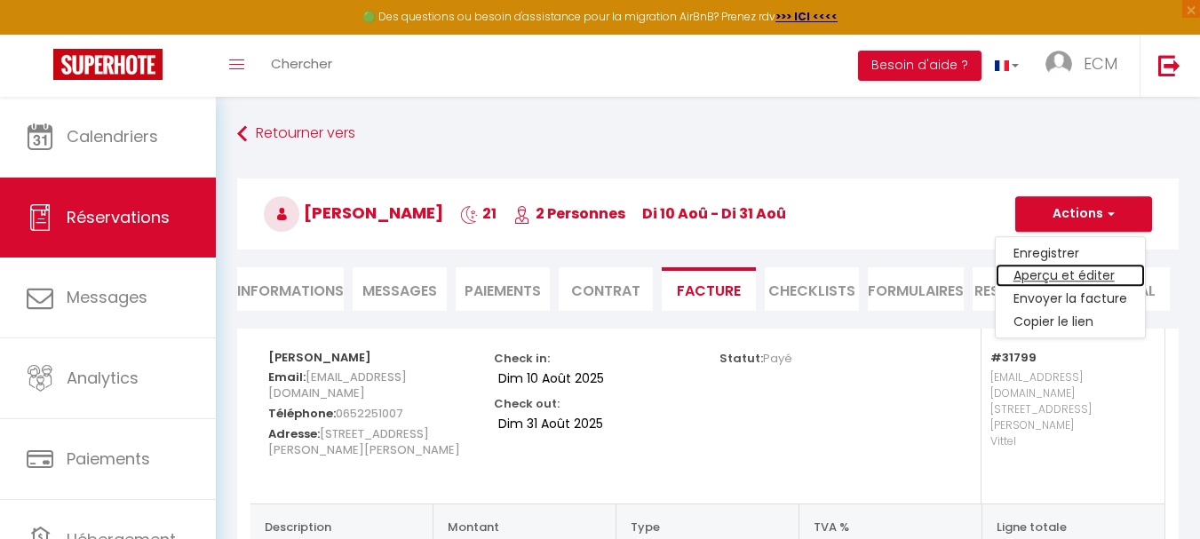
click at [1039, 276] on link "Aperçu et éditer" at bounding box center [1069, 276] width 149 height 23
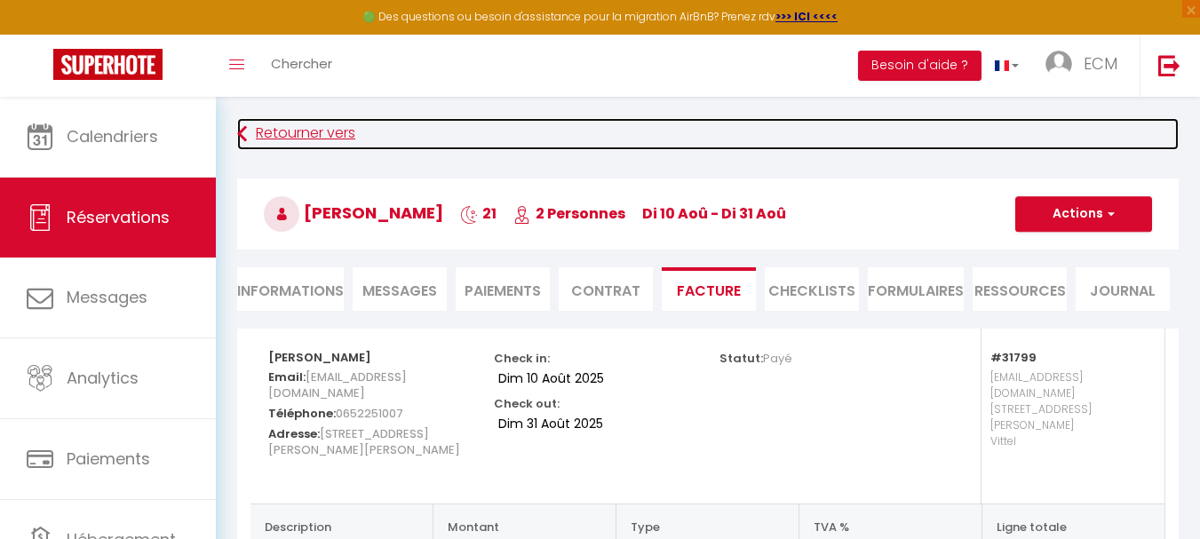
click at [300, 134] on link "Retourner vers" at bounding box center [707, 134] width 941 height 32
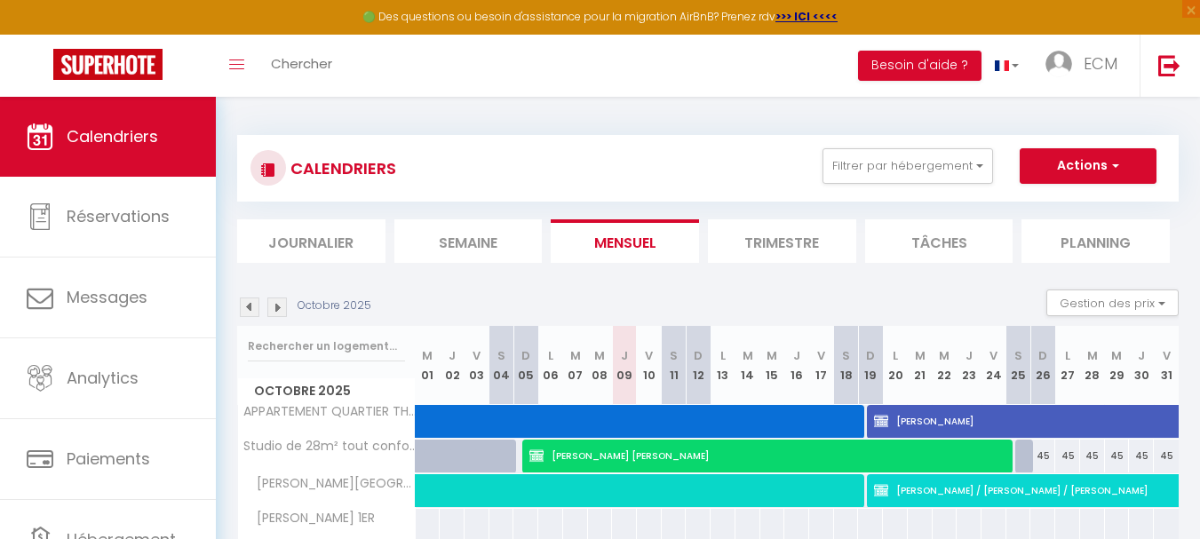
click at [256, 310] on img at bounding box center [250, 307] width 20 height 20
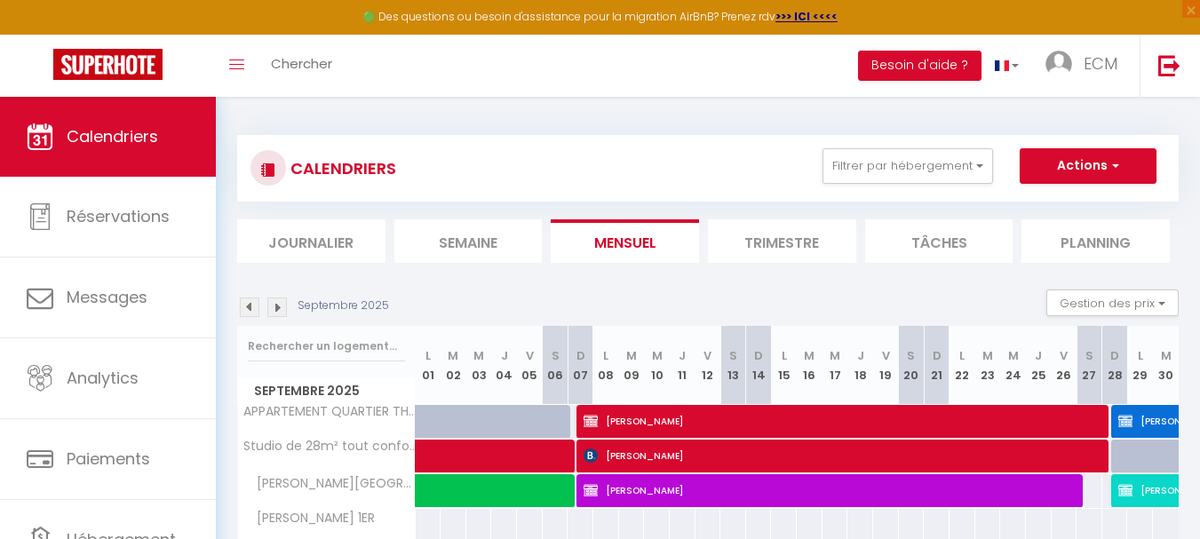
click at [258, 310] on img at bounding box center [250, 307] width 20 height 20
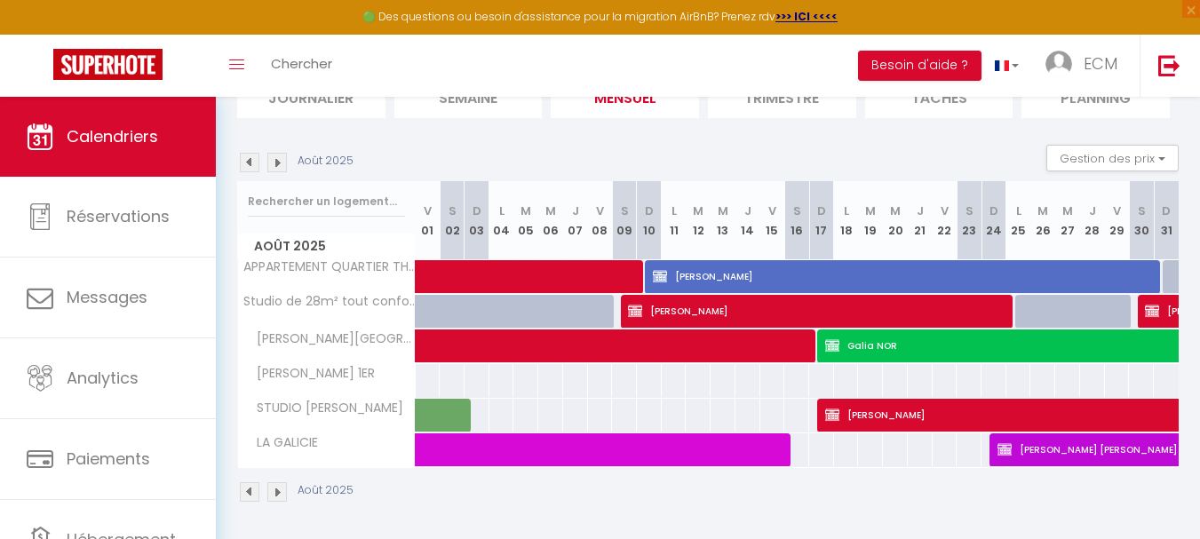
scroll to position [147, 0]
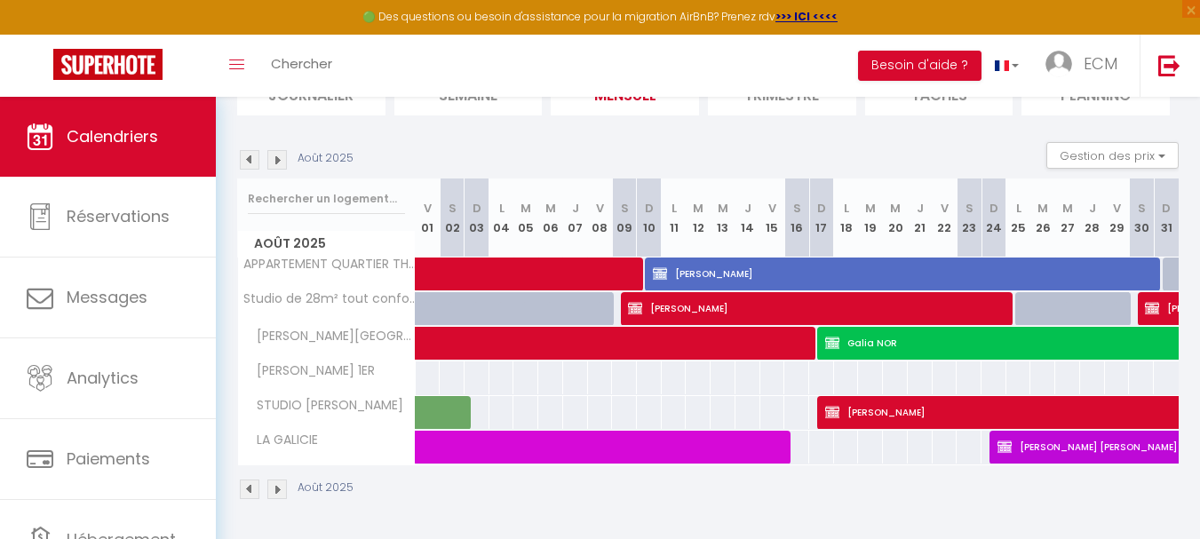
click at [255, 162] on img at bounding box center [250, 160] width 20 height 20
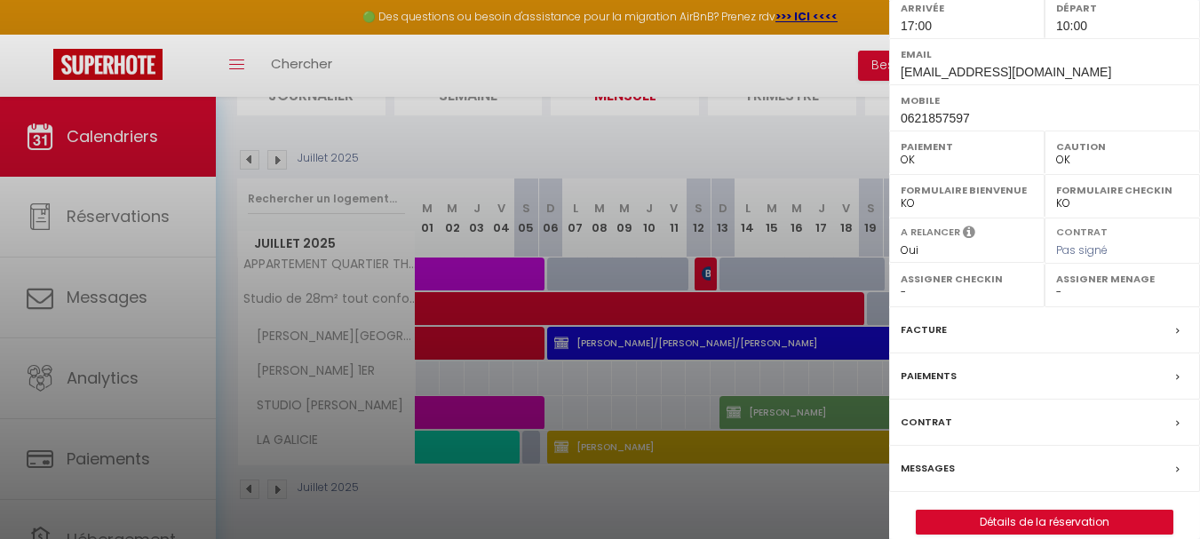
scroll to position [317, 0]
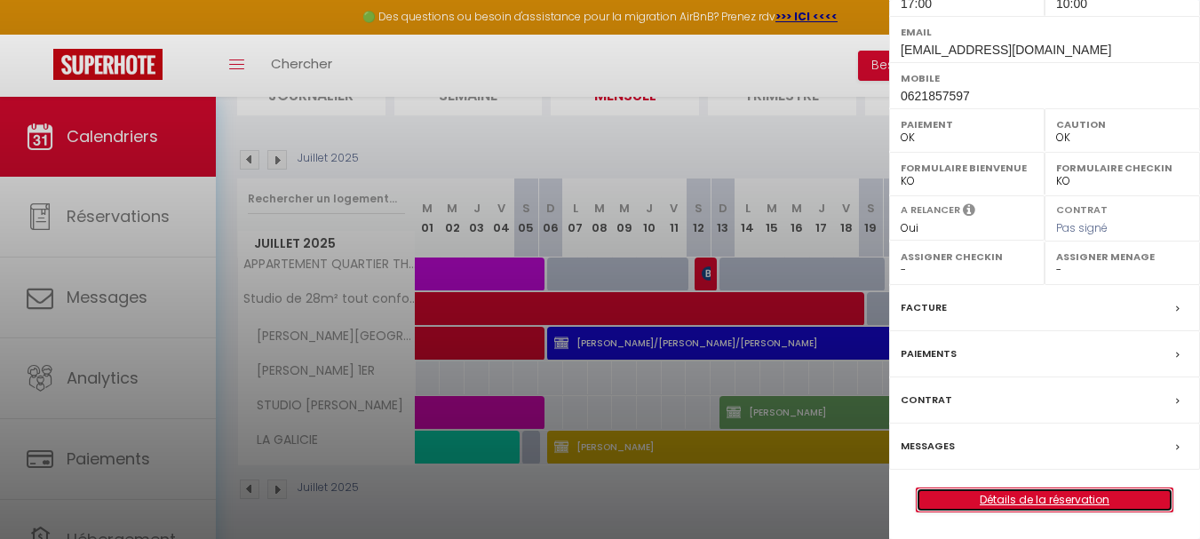
click at [1039, 503] on link "Détails de la réservation" at bounding box center [1044, 499] width 256 height 23
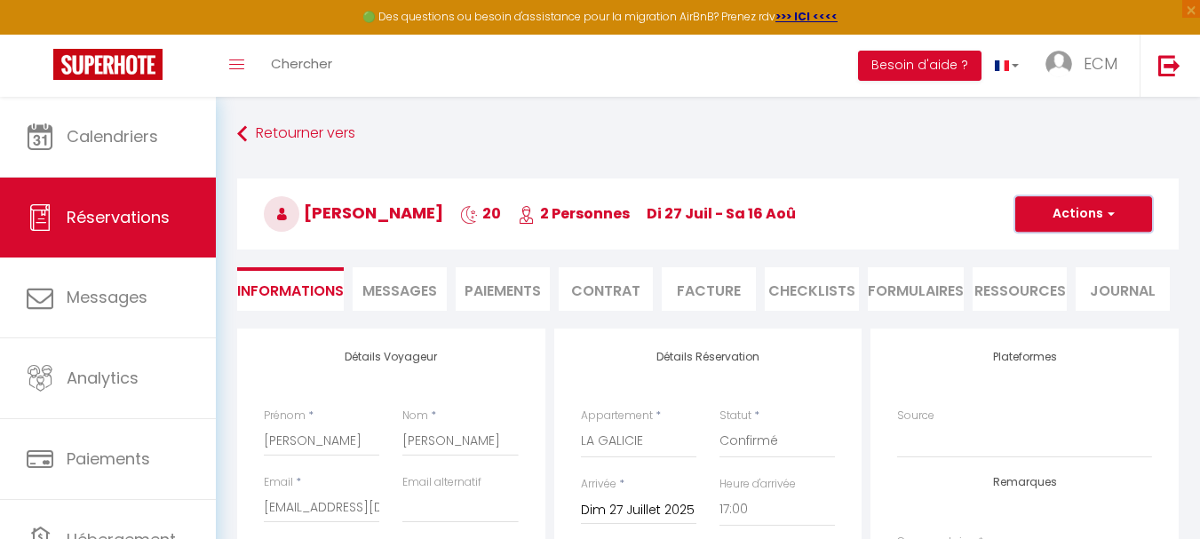
click at [1092, 217] on button "Actions" at bounding box center [1083, 214] width 137 height 36
click at [716, 293] on li "Facture" at bounding box center [709, 289] width 94 height 44
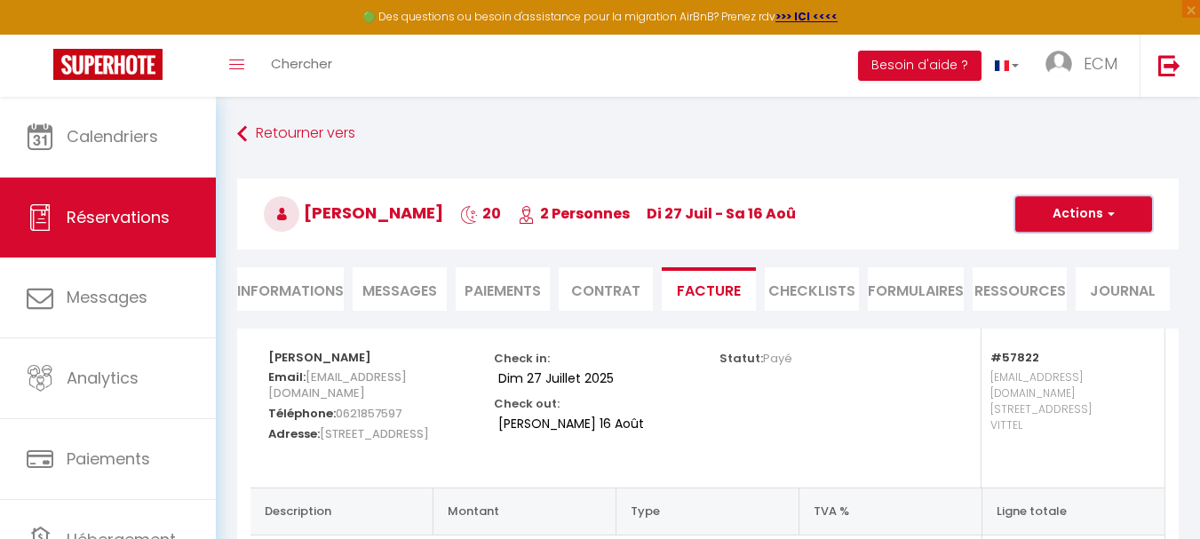
click at [1098, 215] on button "Actions" at bounding box center [1083, 214] width 137 height 36
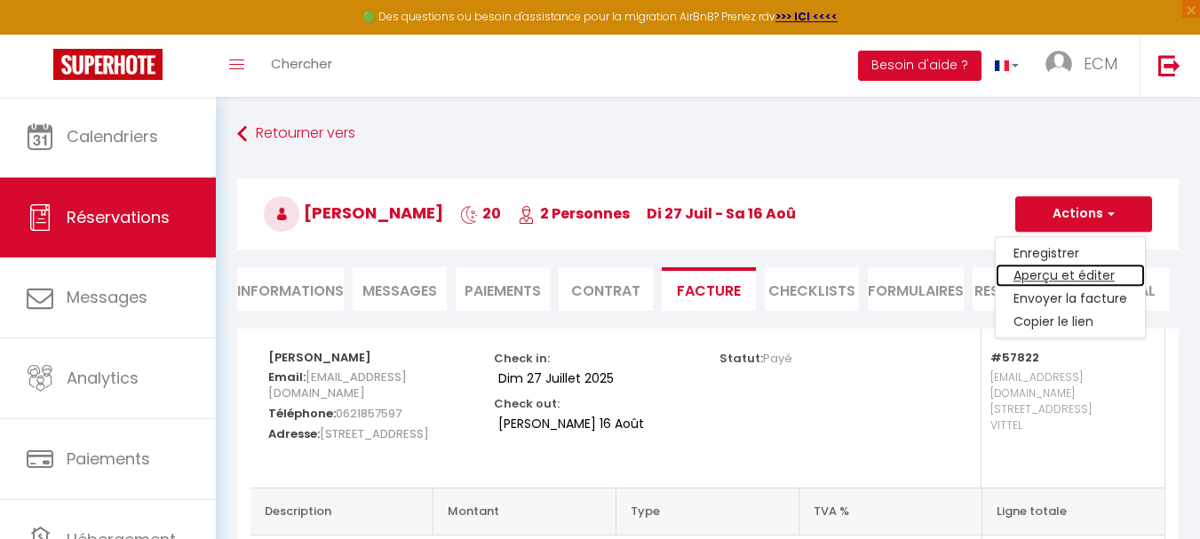
click at [1035, 278] on link "Aperçu et éditer" at bounding box center [1069, 276] width 149 height 23
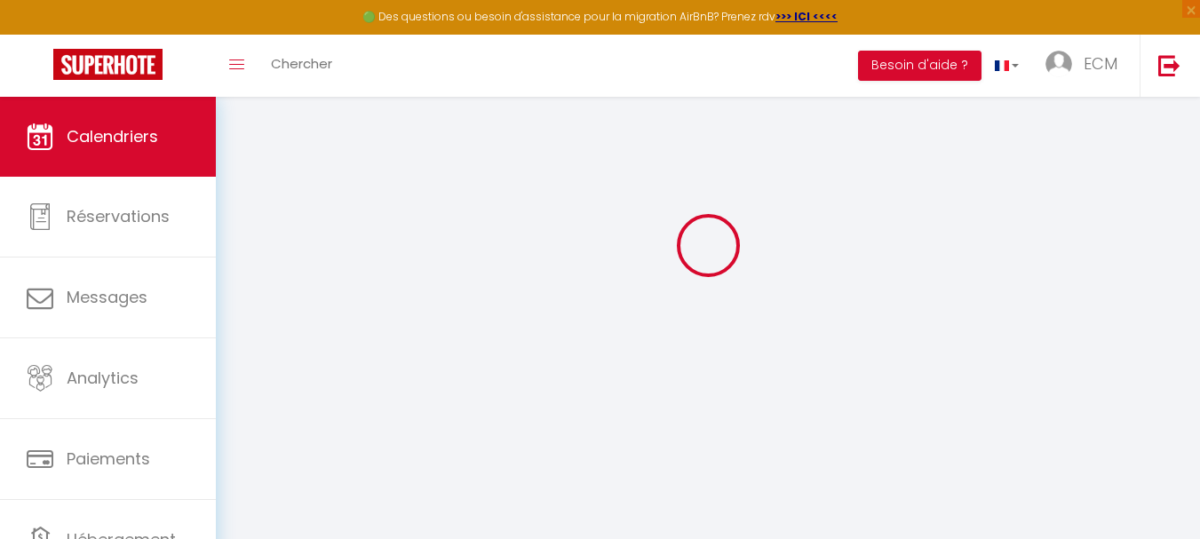
scroll to position [97, 0]
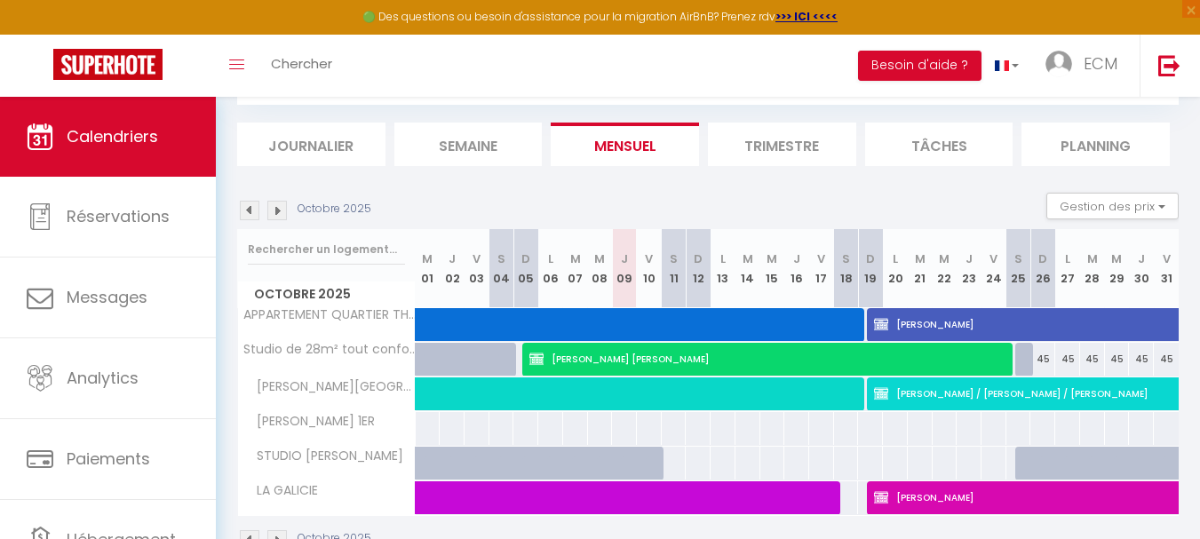
click at [248, 210] on img at bounding box center [250, 211] width 20 height 20
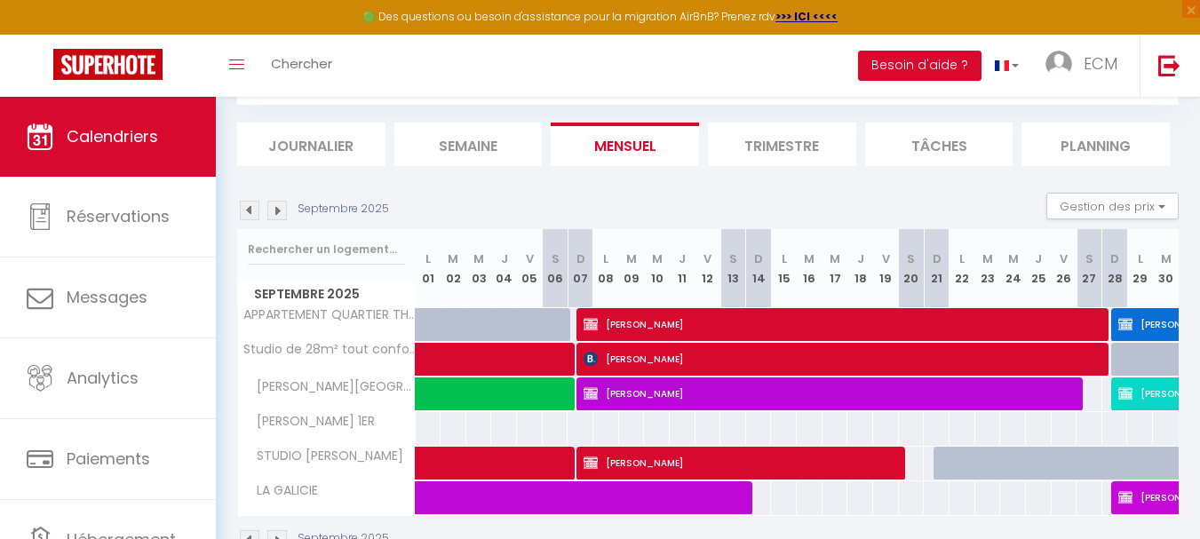
click at [248, 210] on img at bounding box center [250, 211] width 20 height 20
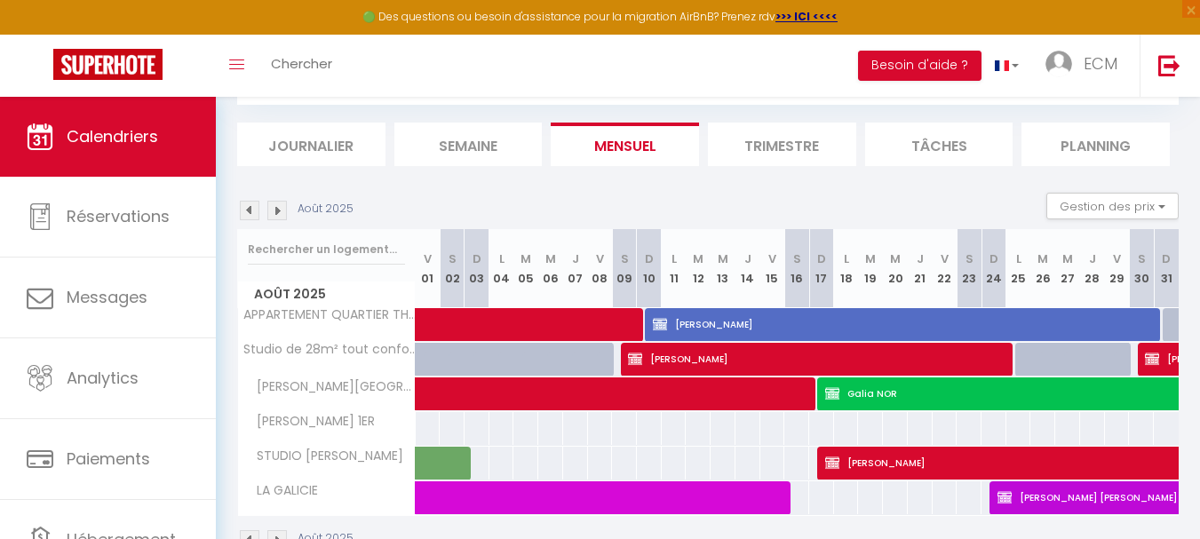
click at [248, 210] on img at bounding box center [250, 211] width 20 height 20
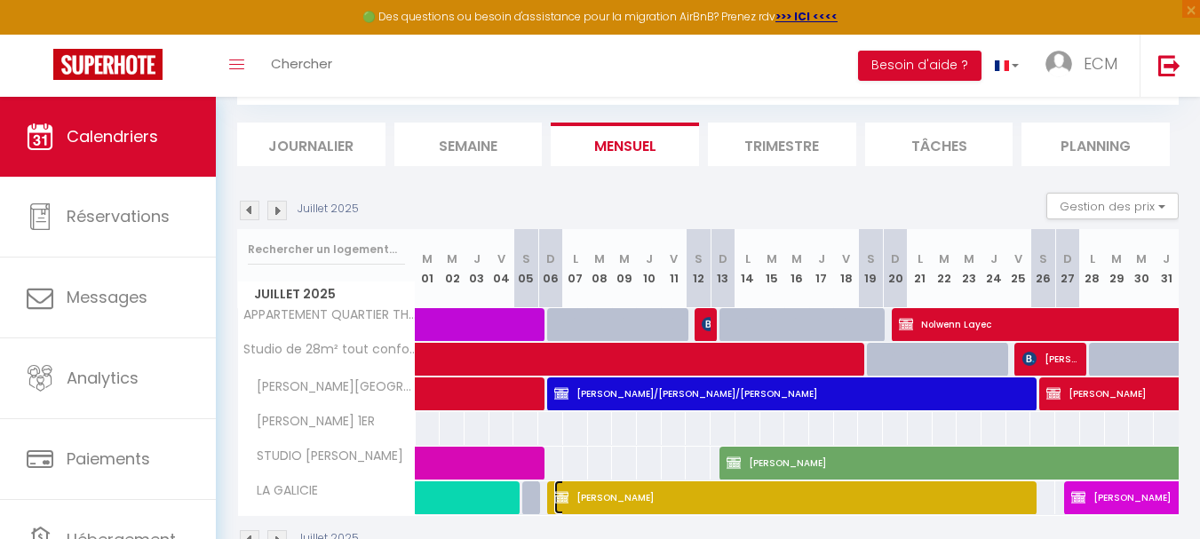
click at [835, 503] on span "Nathalie BUTIN" at bounding box center [794, 497] width 480 height 34
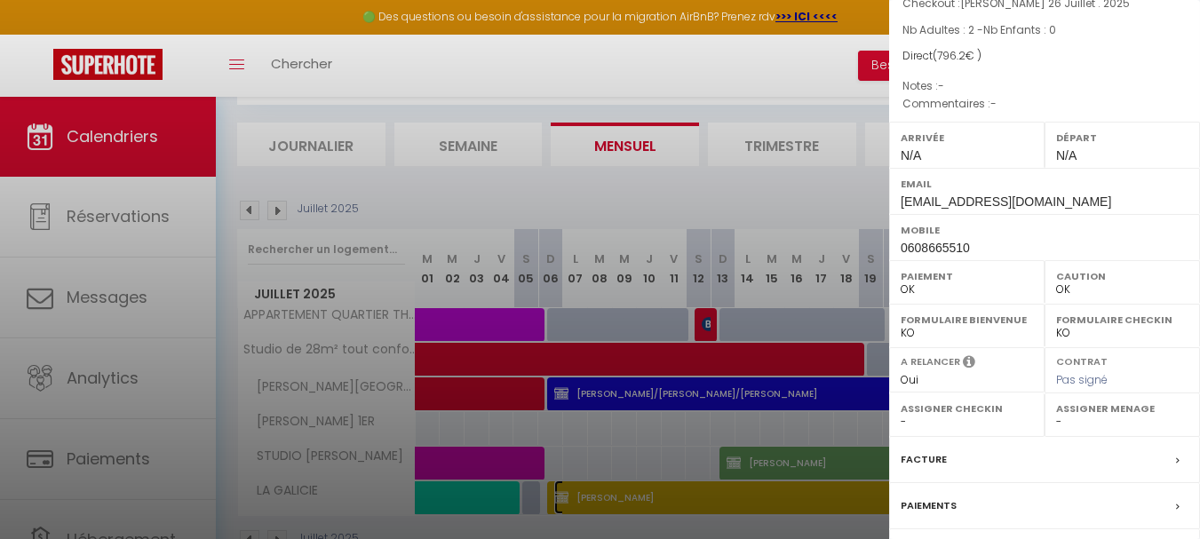
scroll to position [178, 0]
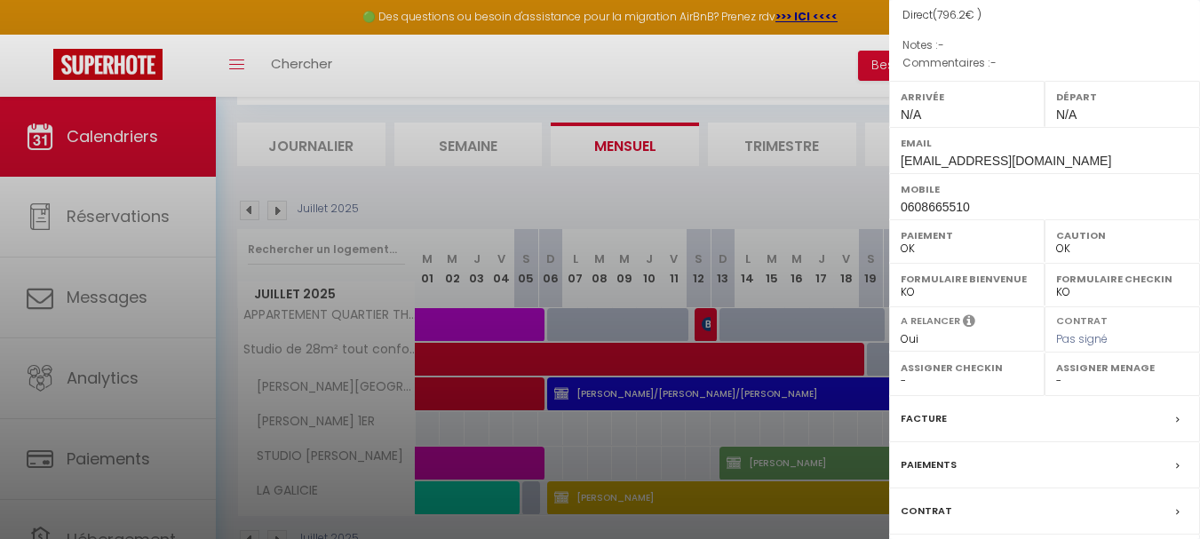
click at [910, 413] on label "Facture" at bounding box center [923, 418] width 46 height 19
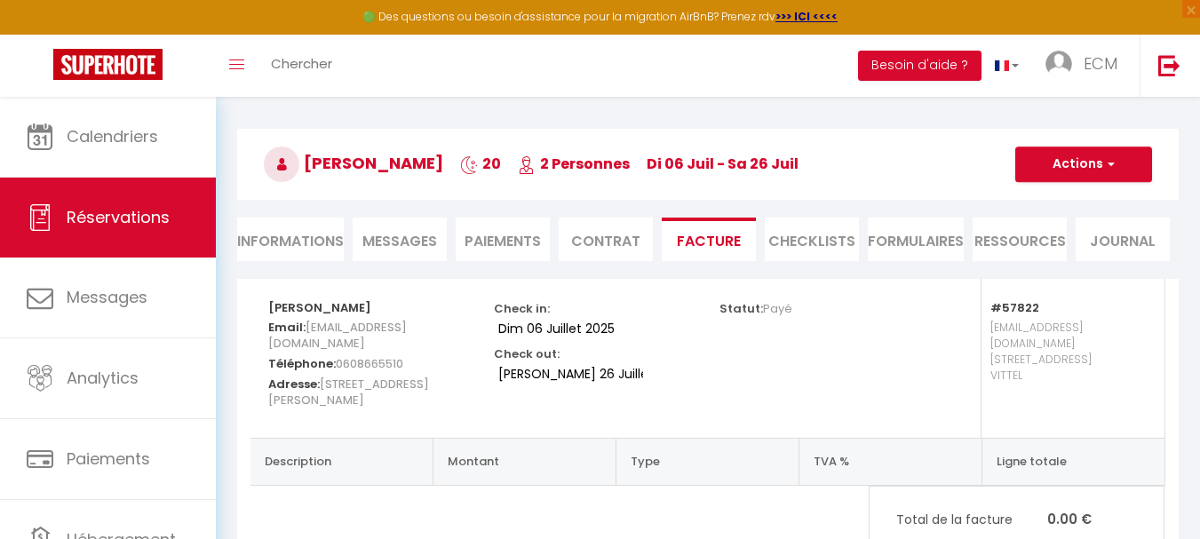
scroll to position [100, 0]
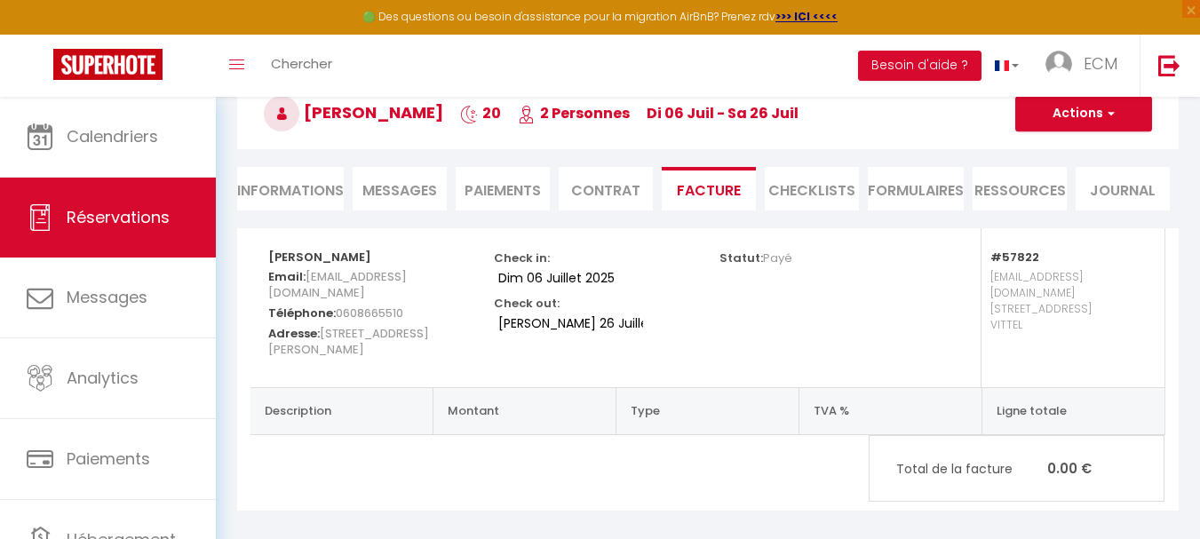
click at [287, 189] on li "Informations" at bounding box center [290, 189] width 107 height 44
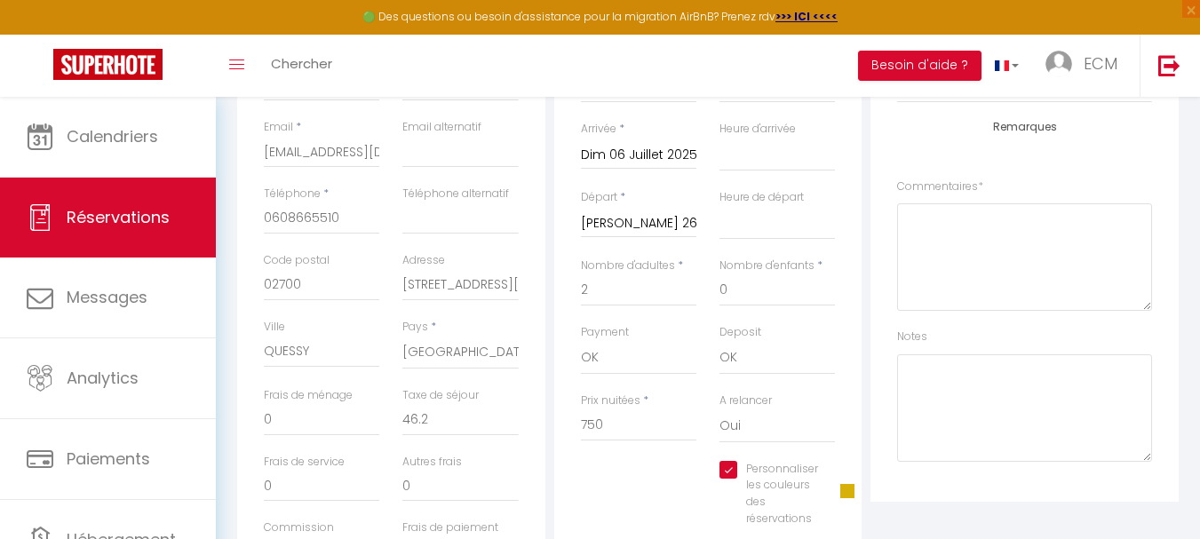
scroll to position [444, 0]
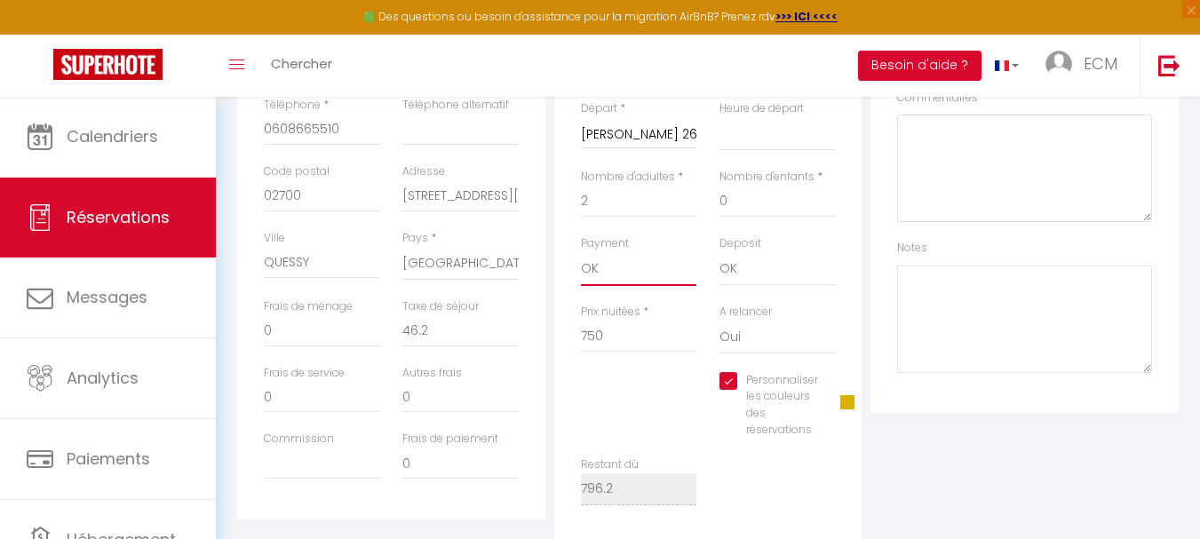
click at [638, 275] on select "OK KO" at bounding box center [638, 269] width 115 height 34
click at [581, 252] on select "OK KO" at bounding box center [638, 269] width 115 height 34
click at [760, 279] on select "OK KO" at bounding box center [776, 269] width 115 height 34
click at [719, 252] on select "OK KO" at bounding box center [776, 269] width 115 height 34
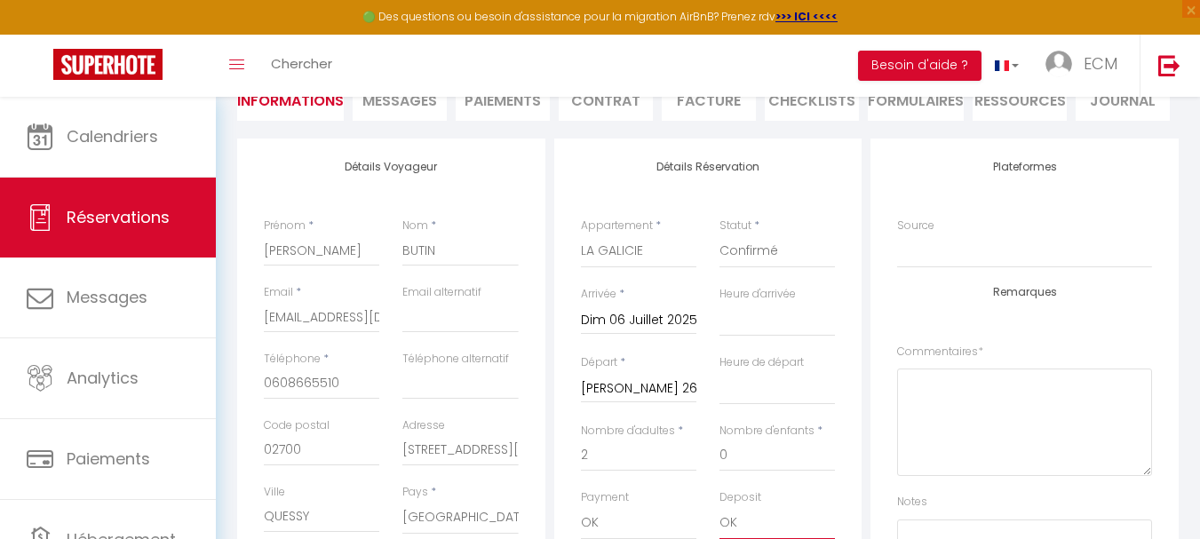
scroll to position [178, 0]
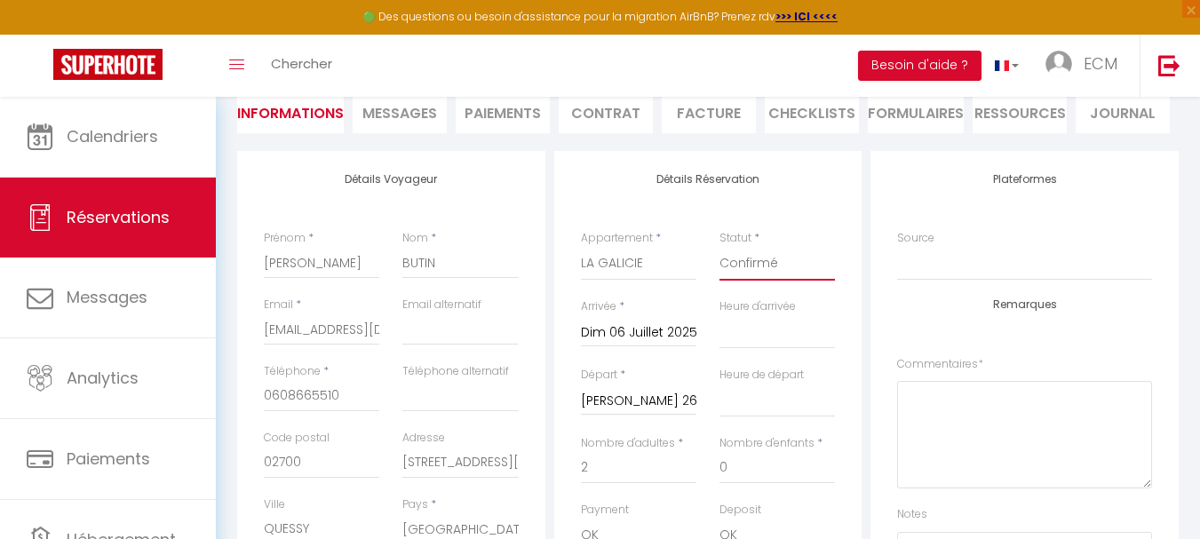
click at [807, 269] on select "Confirmé Non Confirmé Annulé Annulé par le voyageur No Show Request" at bounding box center [776, 264] width 115 height 34
click at [719, 247] on select "Confirmé Non Confirmé Annulé Annulé par le voyageur No Show Request" at bounding box center [776, 264] width 115 height 34
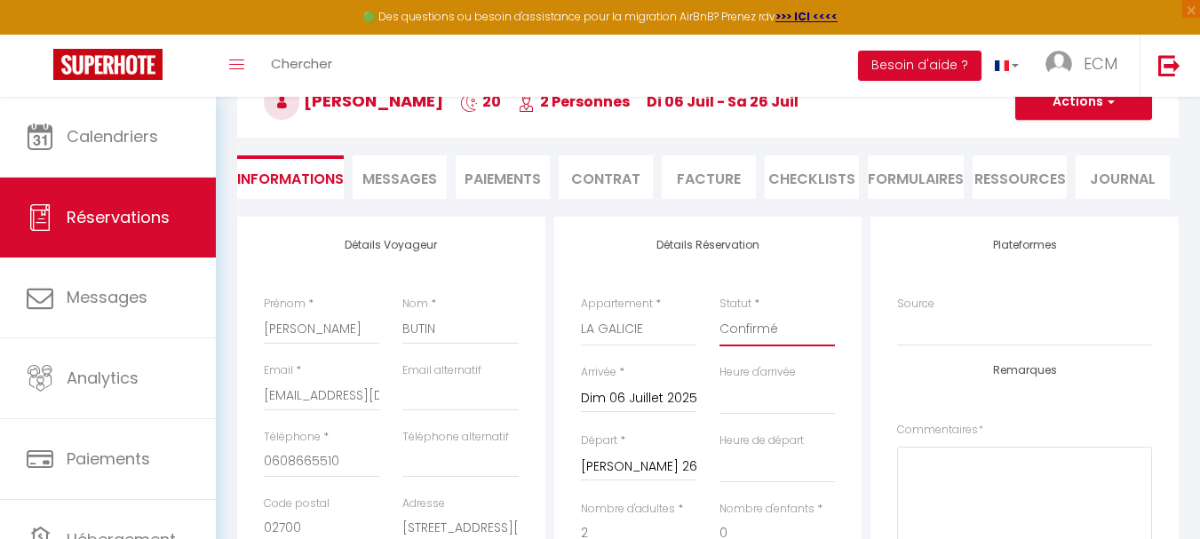
scroll to position [0, 0]
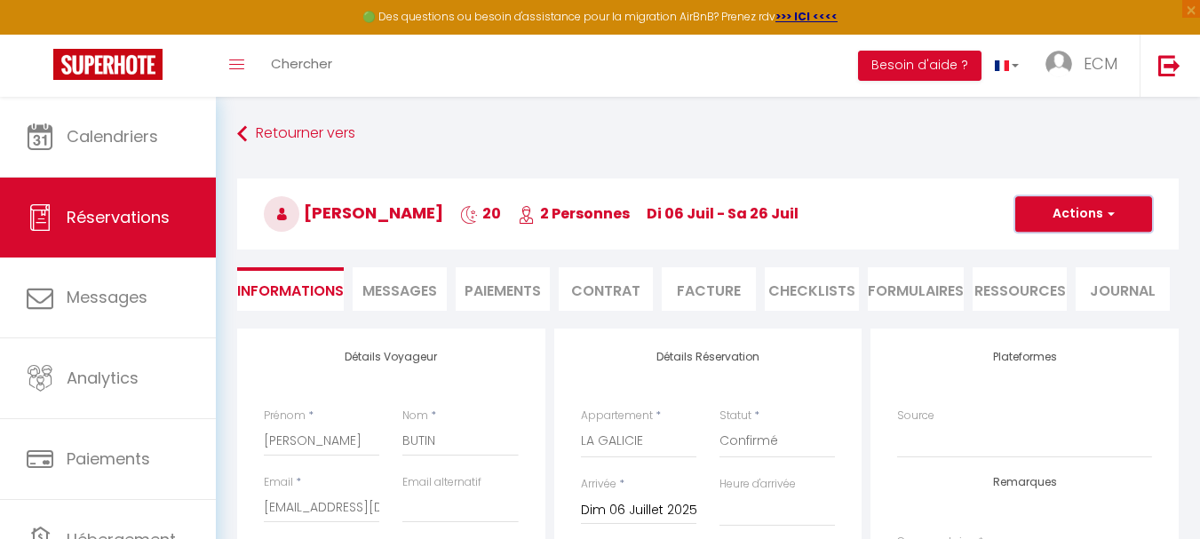
click at [1106, 216] on span "button" at bounding box center [1108, 214] width 11 height 16
click at [1053, 249] on link "Enregistrer" at bounding box center [1065, 253] width 140 height 23
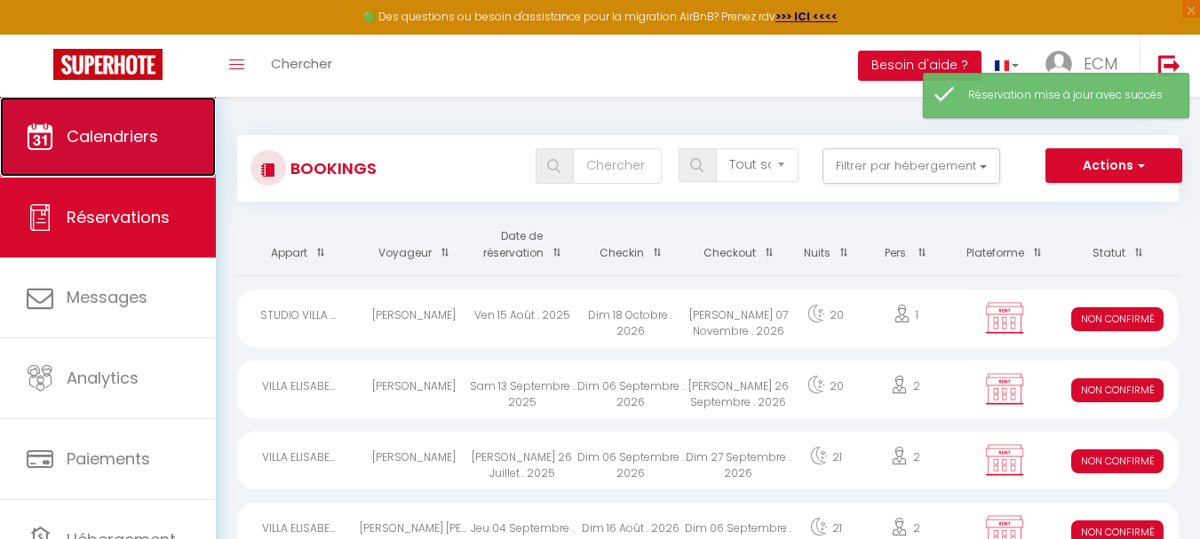
click at [85, 135] on span "Calendriers" at bounding box center [112, 136] width 91 height 22
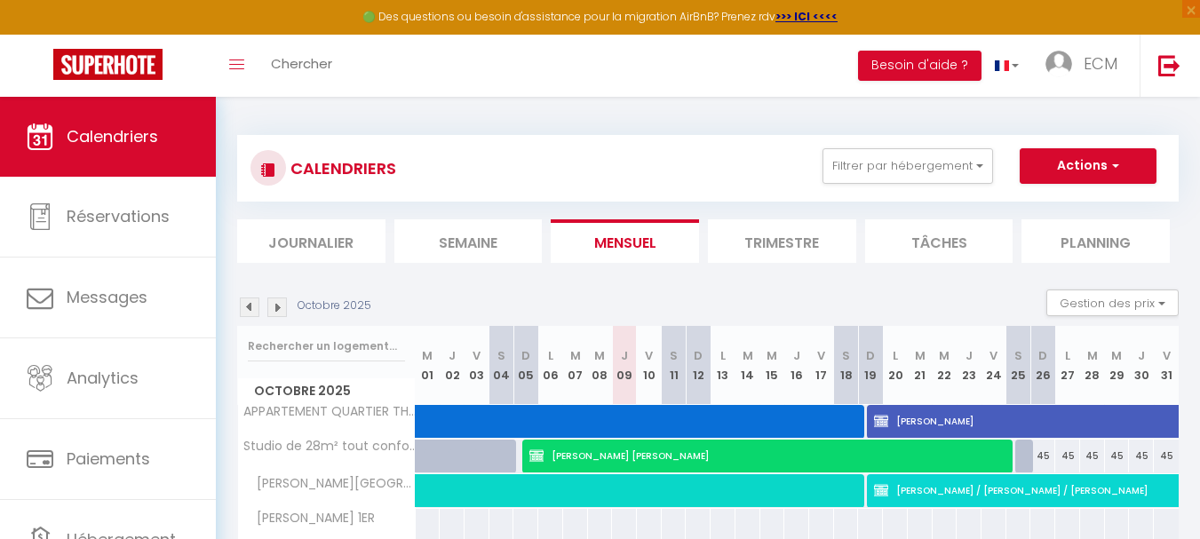
click at [246, 312] on img at bounding box center [250, 307] width 20 height 20
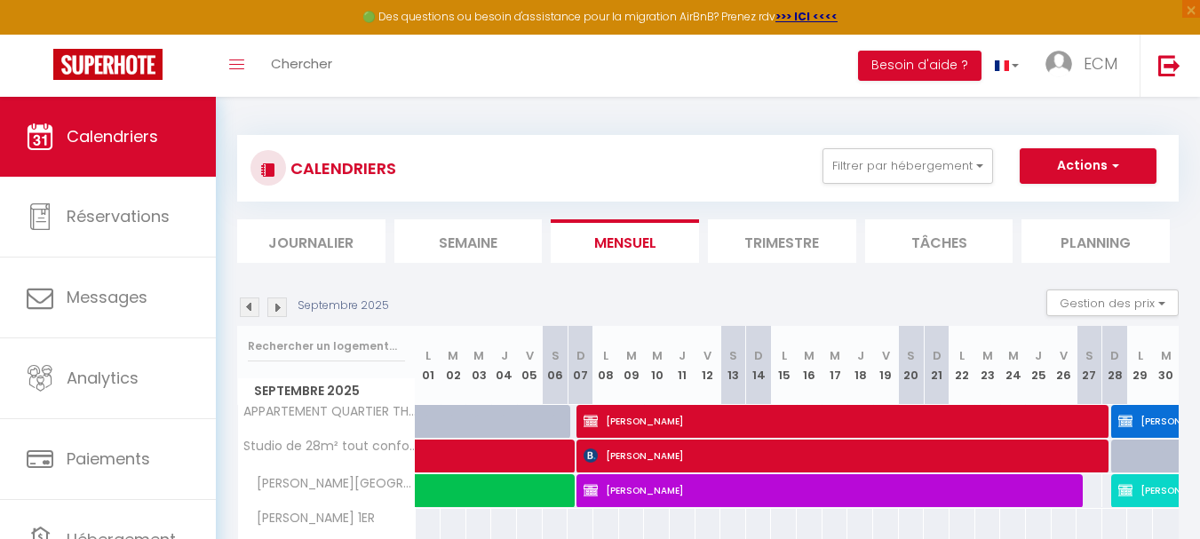
click at [246, 312] on img at bounding box center [250, 307] width 20 height 20
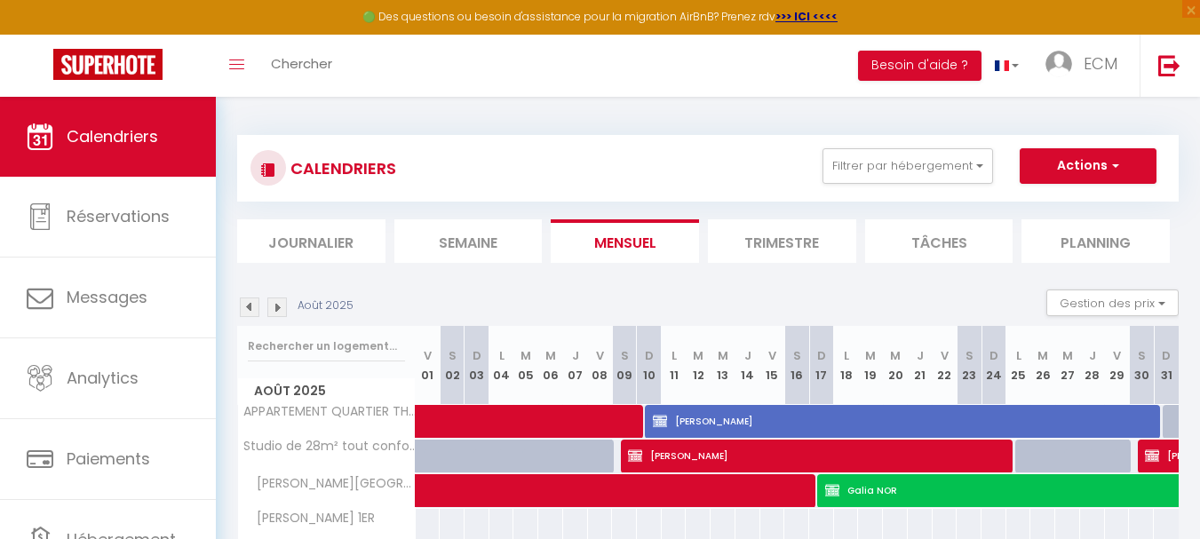
click at [246, 312] on img at bounding box center [250, 307] width 20 height 20
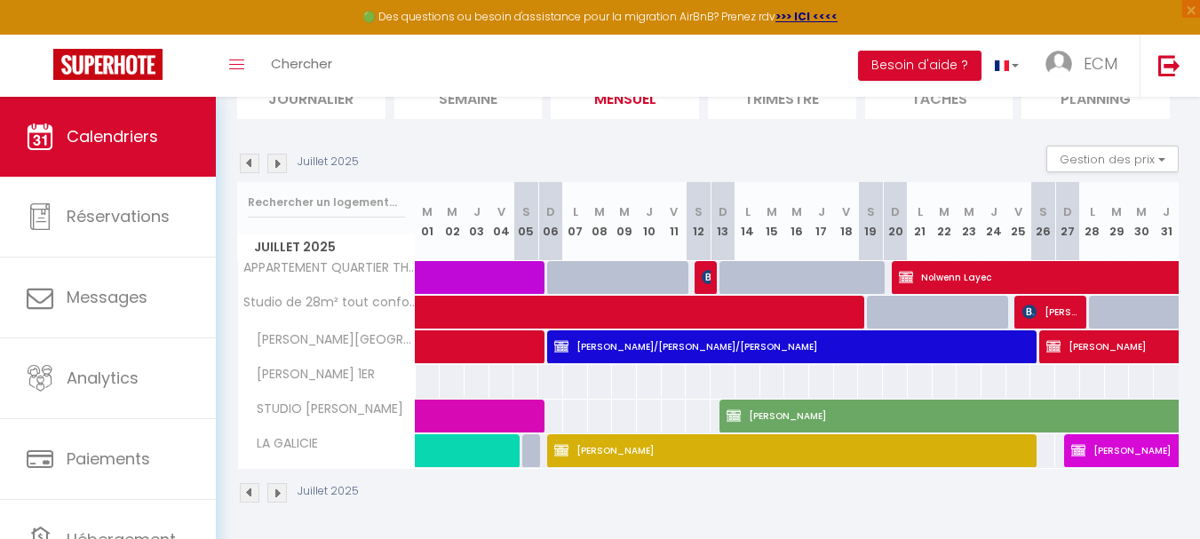
scroll to position [147, 0]
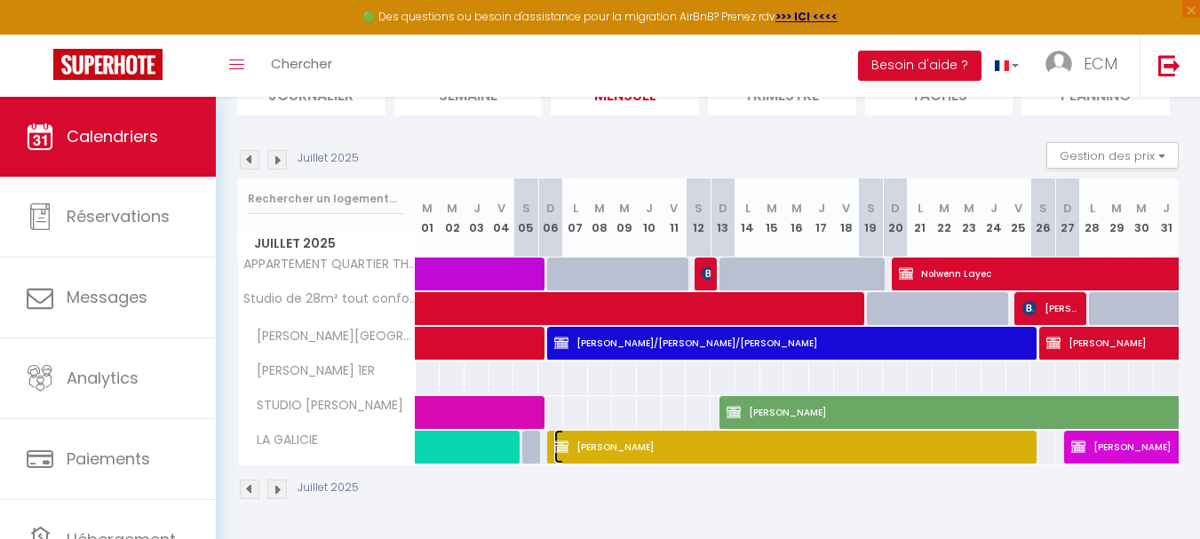
click at [695, 449] on span "Nathalie BUTIN" at bounding box center [794, 447] width 480 height 34
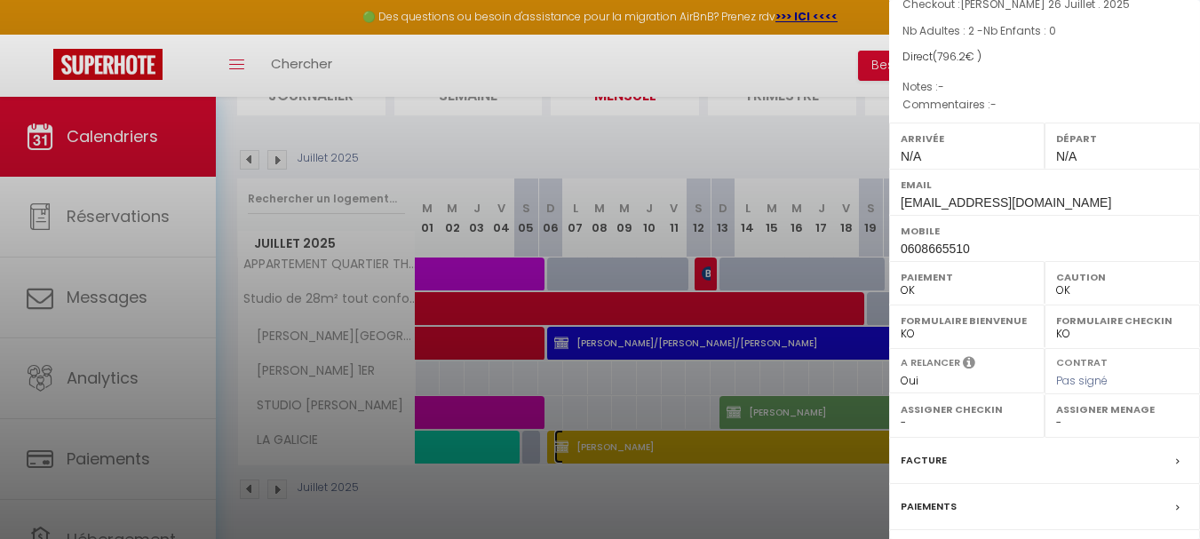
scroll to position [266, 0]
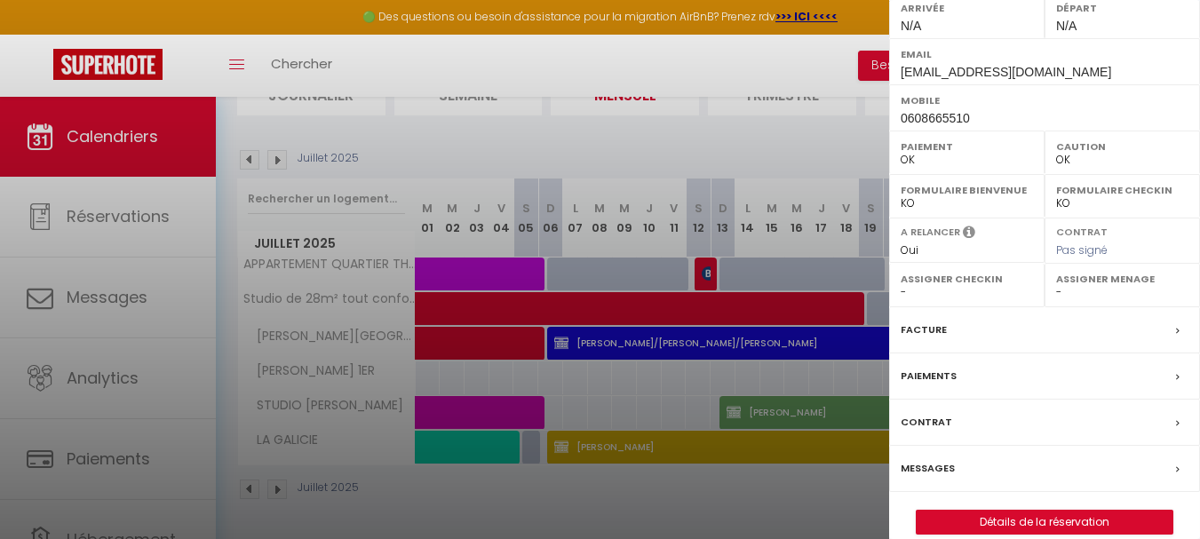
click at [922, 326] on label "Facture" at bounding box center [923, 330] width 46 height 19
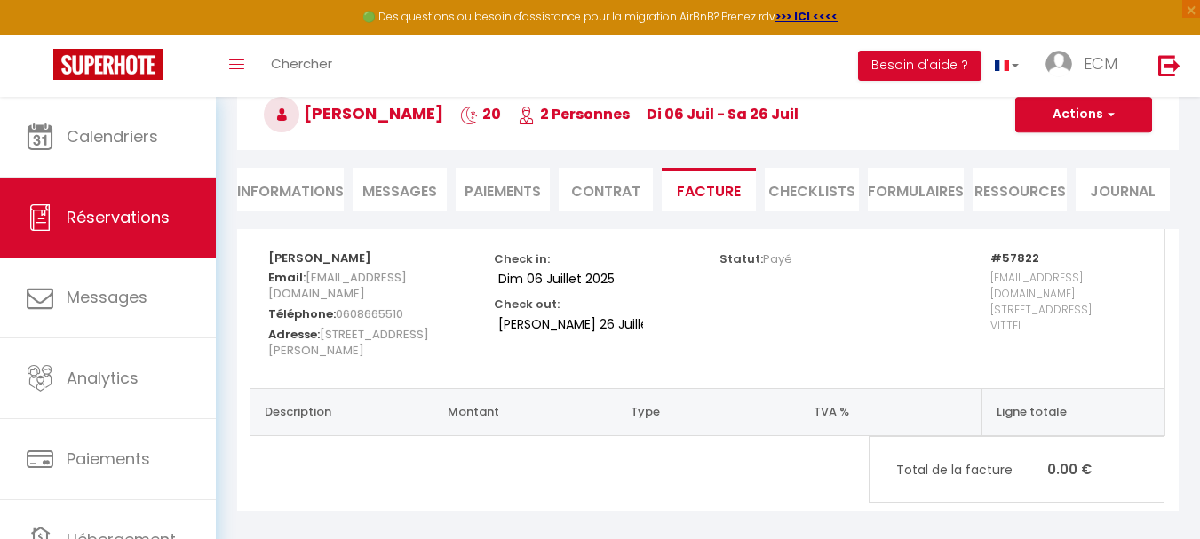
scroll to position [100, 0]
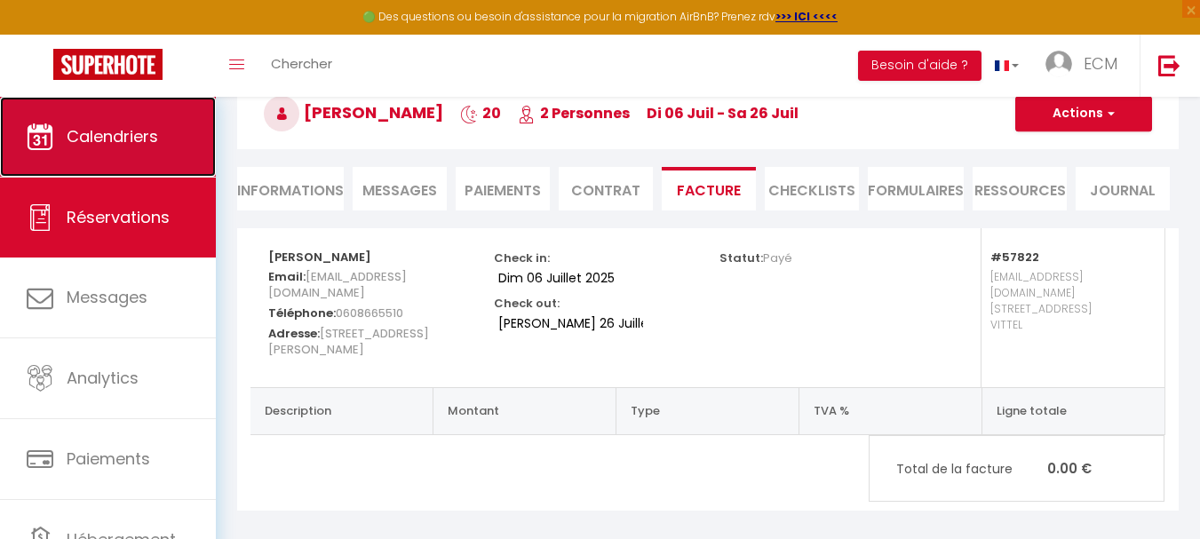
click at [86, 149] on link "Calendriers" at bounding box center [108, 137] width 216 height 80
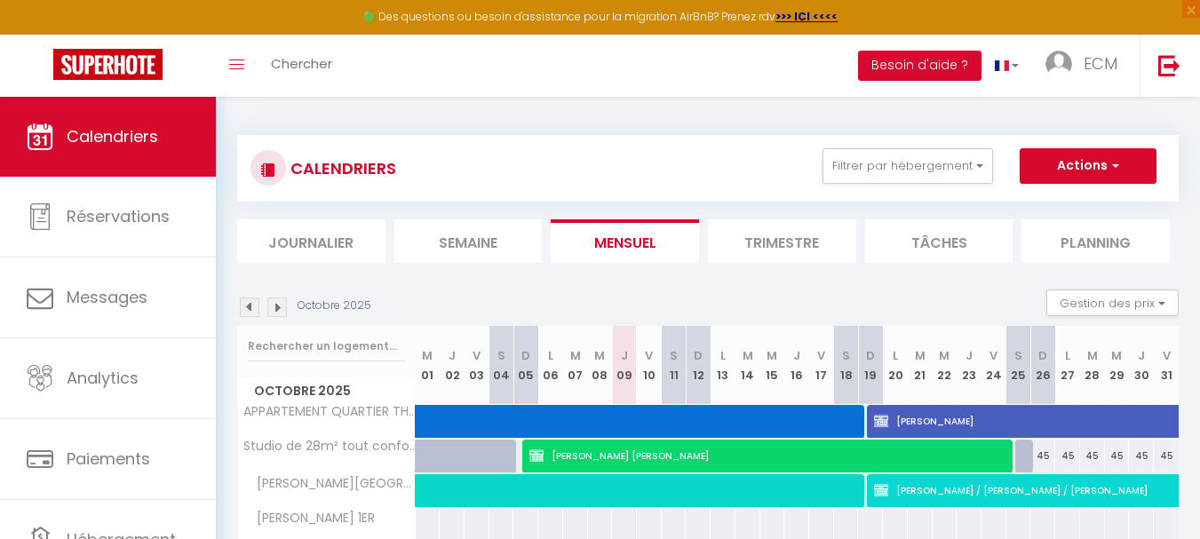
click at [250, 309] on img at bounding box center [250, 307] width 20 height 20
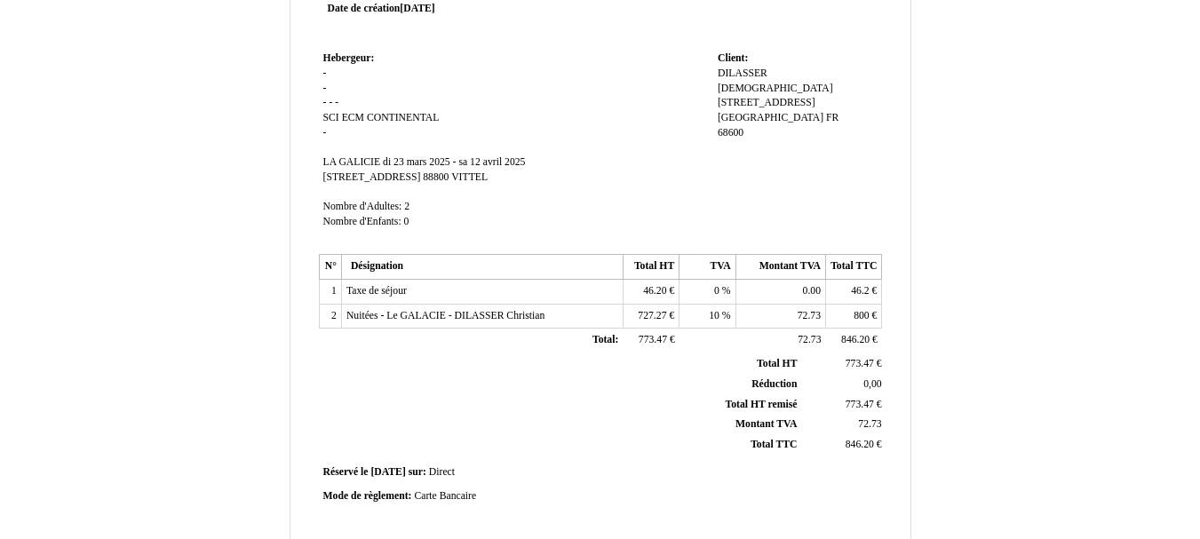
scroll to position [89, 0]
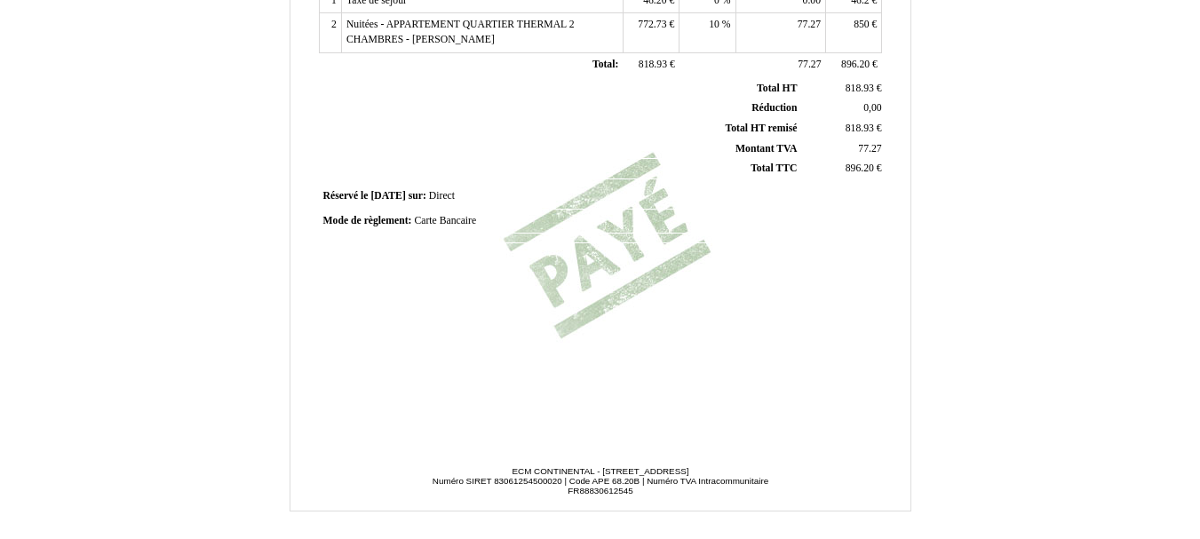
scroll to position [533, 0]
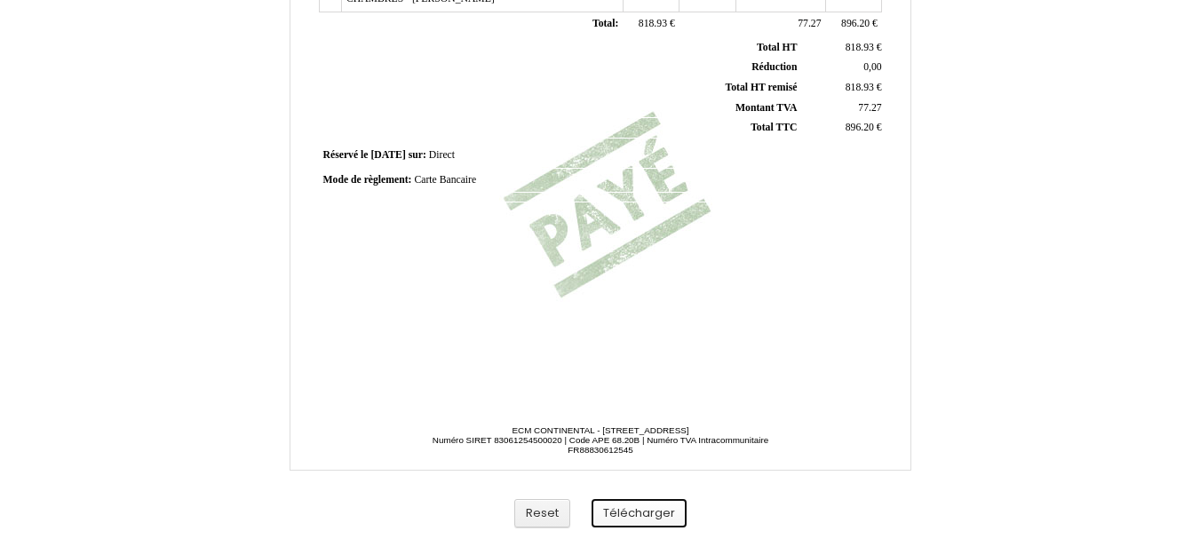
click at [622, 519] on button "Télécharger" at bounding box center [638, 513] width 95 height 29
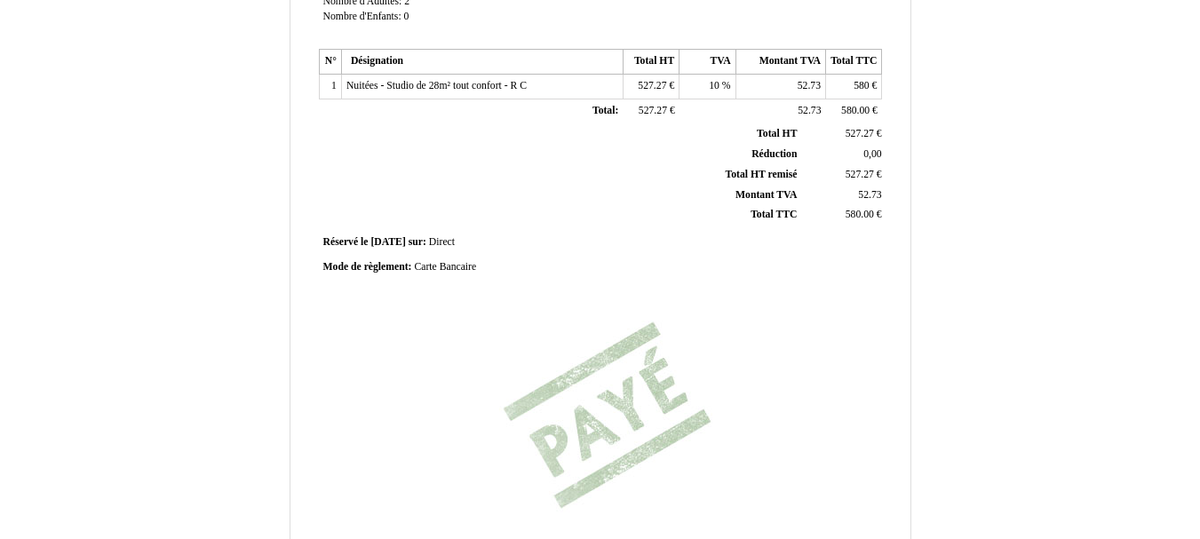
scroll to position [533, 0]
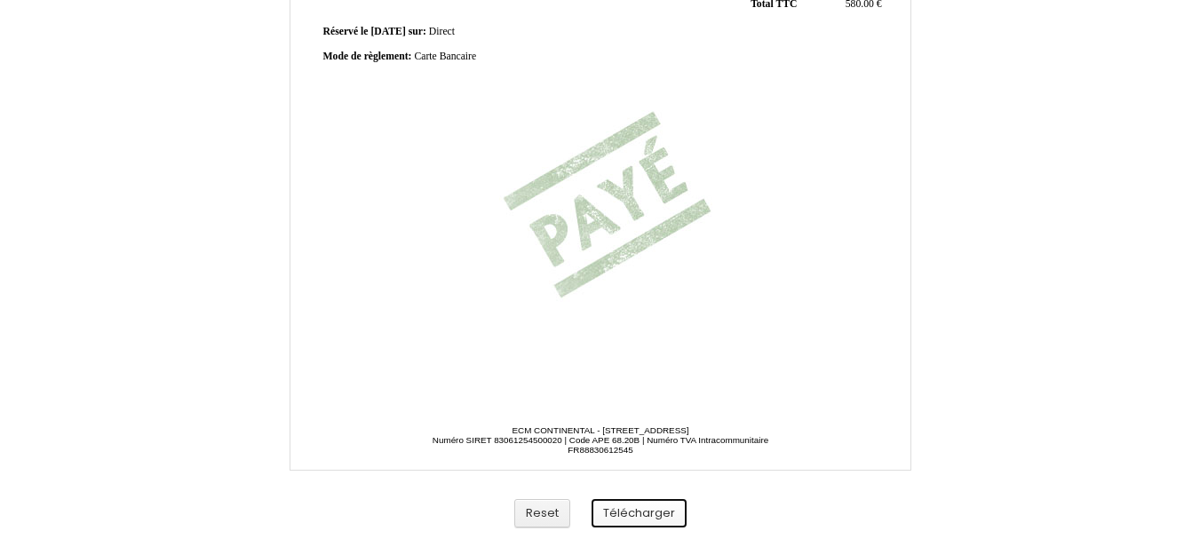
click at [633, 504] on button "Télécharger" at bounding box center [638, 513] width 95 height 29
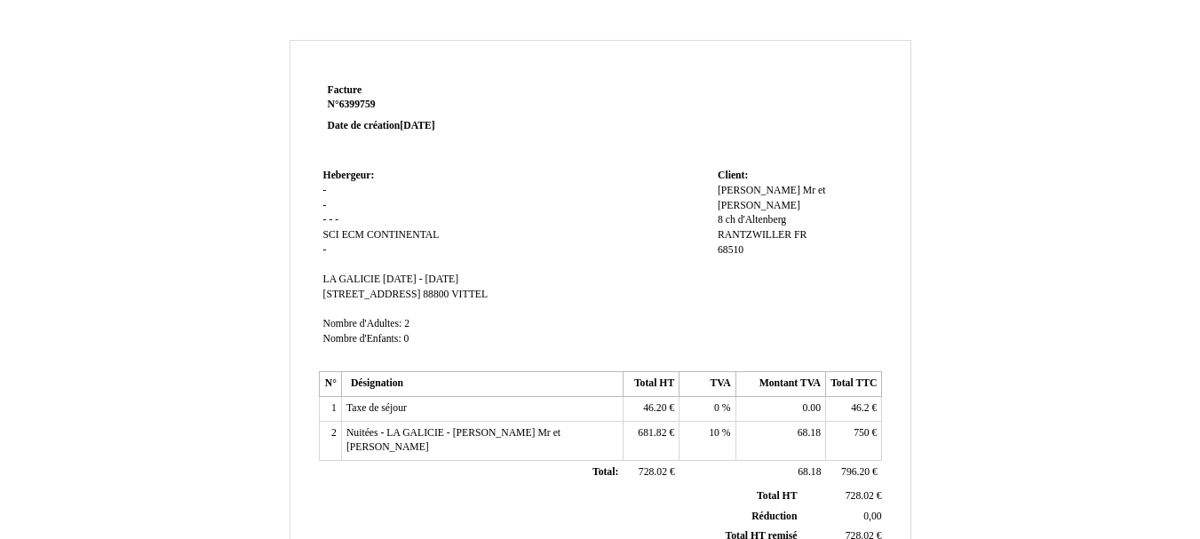
scroll to position [533, 0]
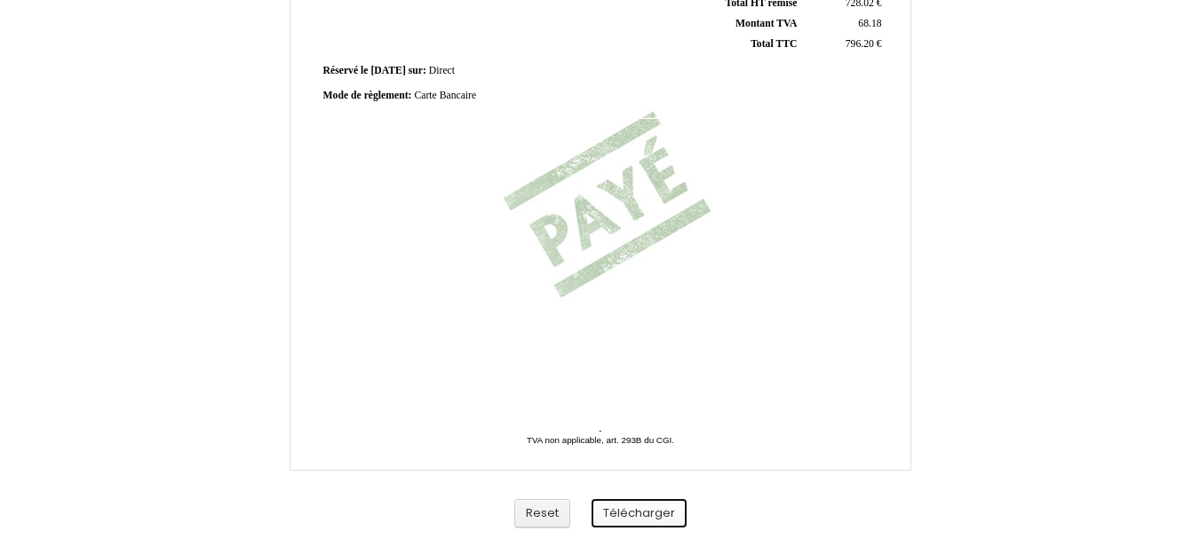
click at [629, 517] on button "Télécharger" at bounding box center [638, 513] width 95 height 29
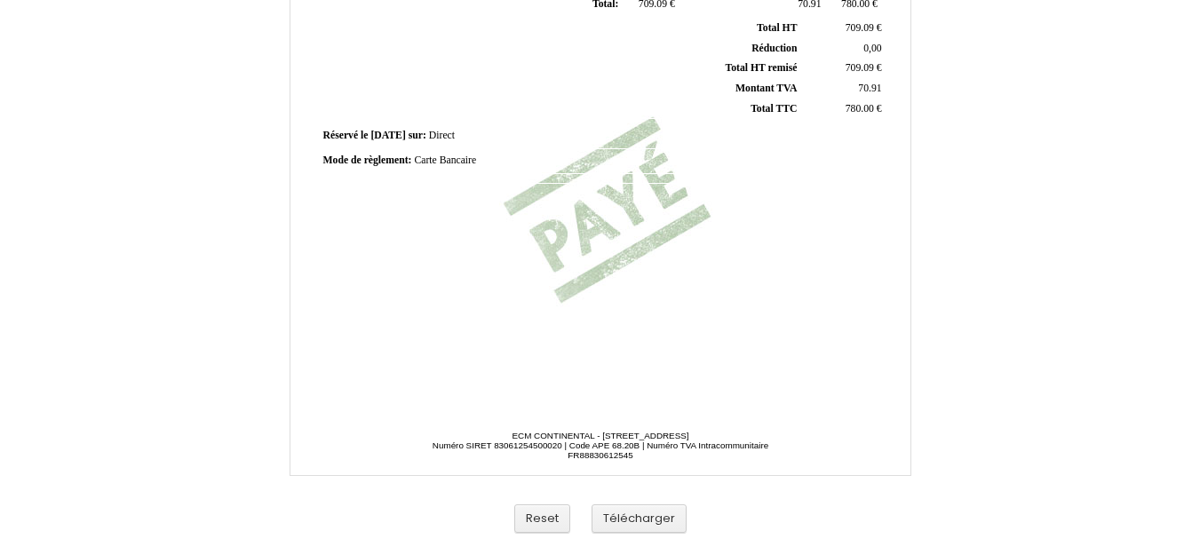
scroll to position [533, 0]
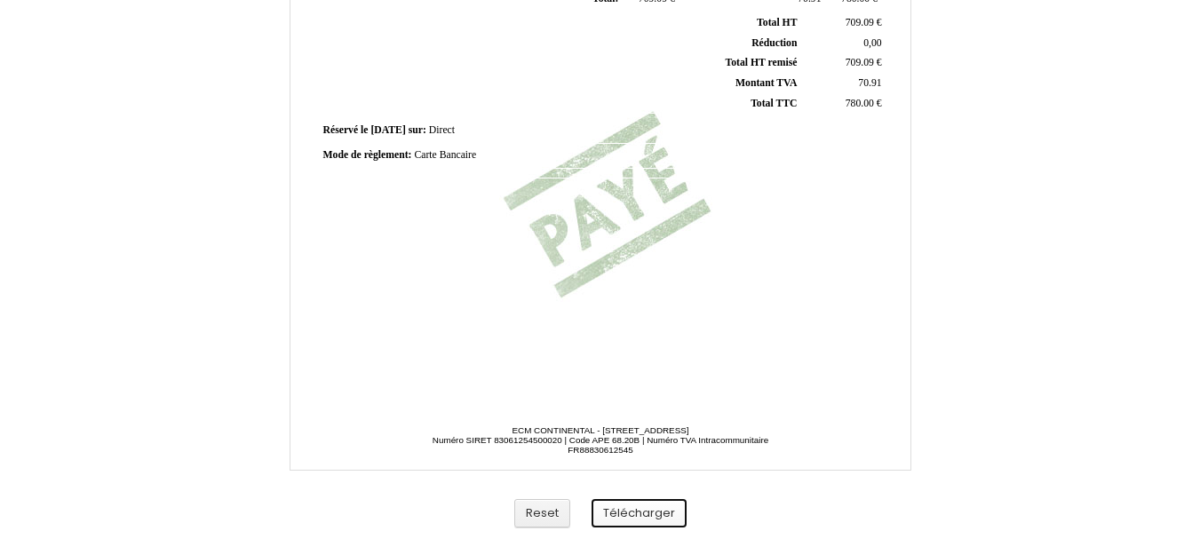
click at [645, 510] on button "Télécharger" at bounding box center [638, 513] width 95 height 29
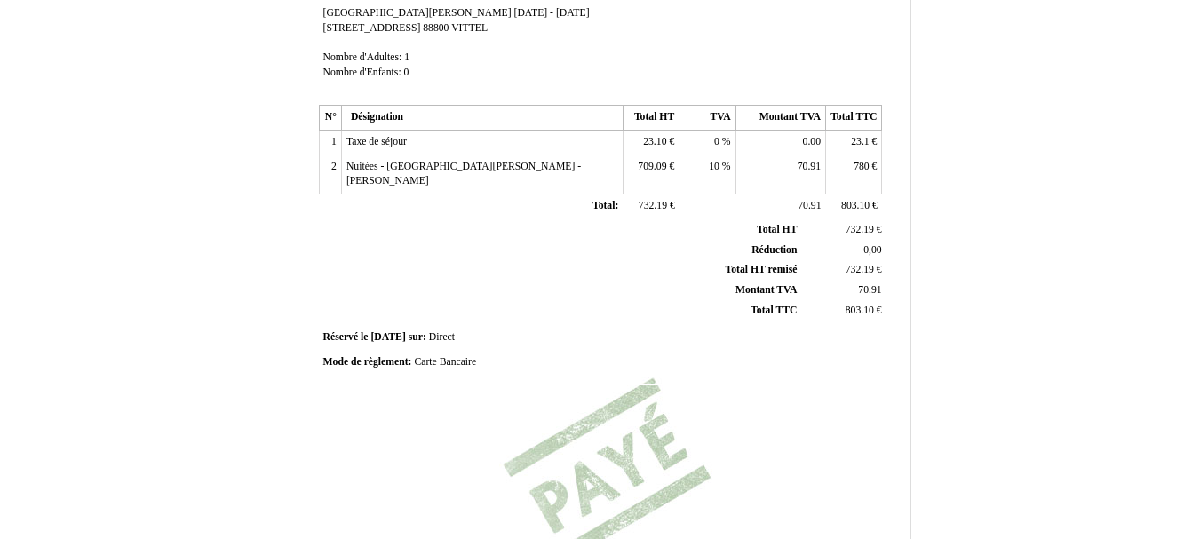
scroll to position [533, 0]
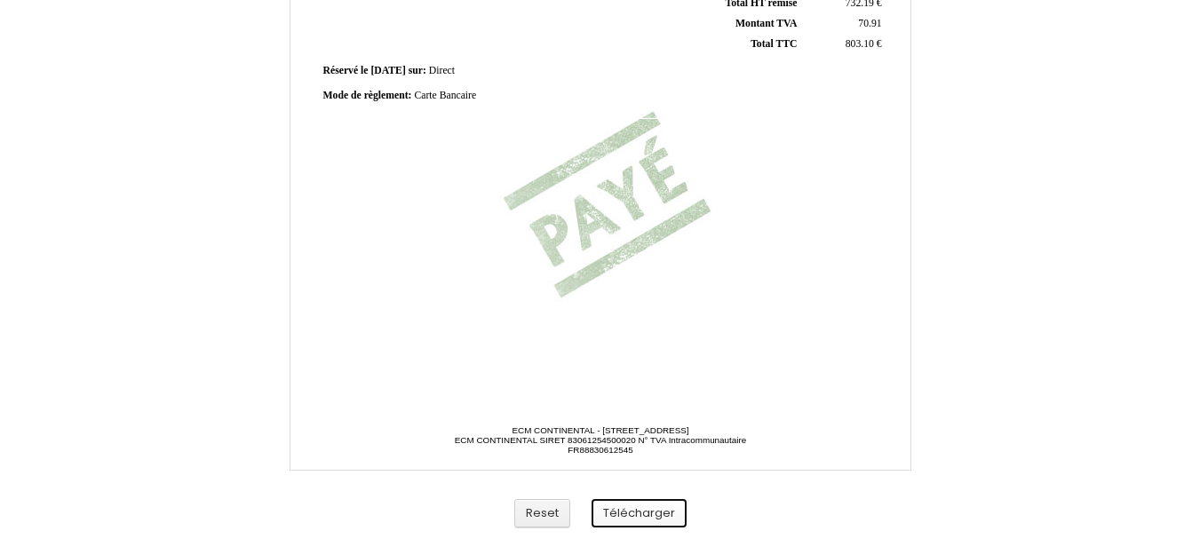
click at [634, 504] on button "Télécharger" at bounding box center [638, 513] width 95 height 29
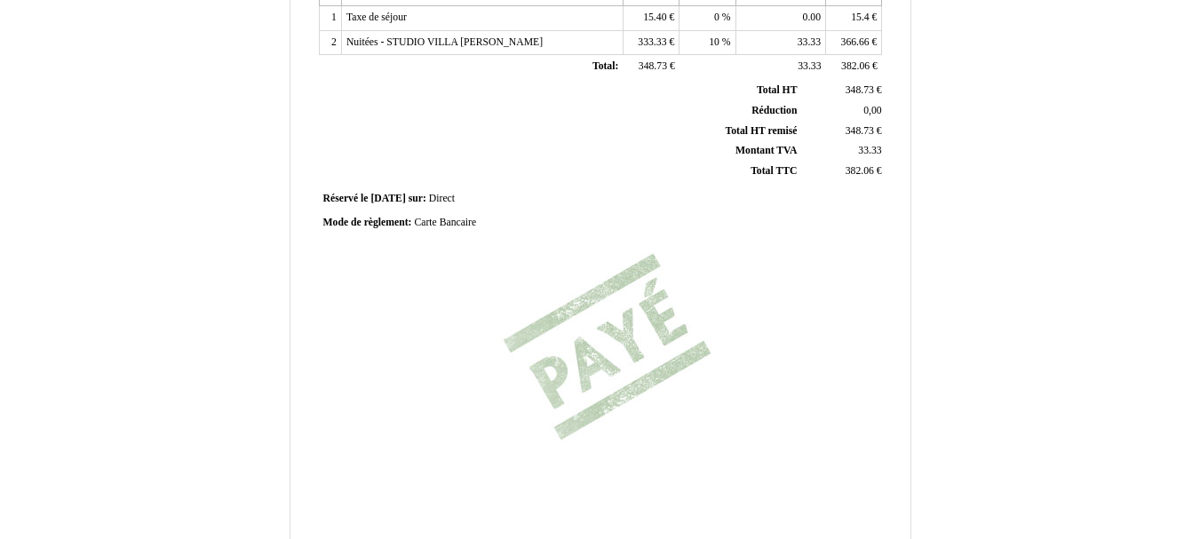
scroll to position [533, 0]
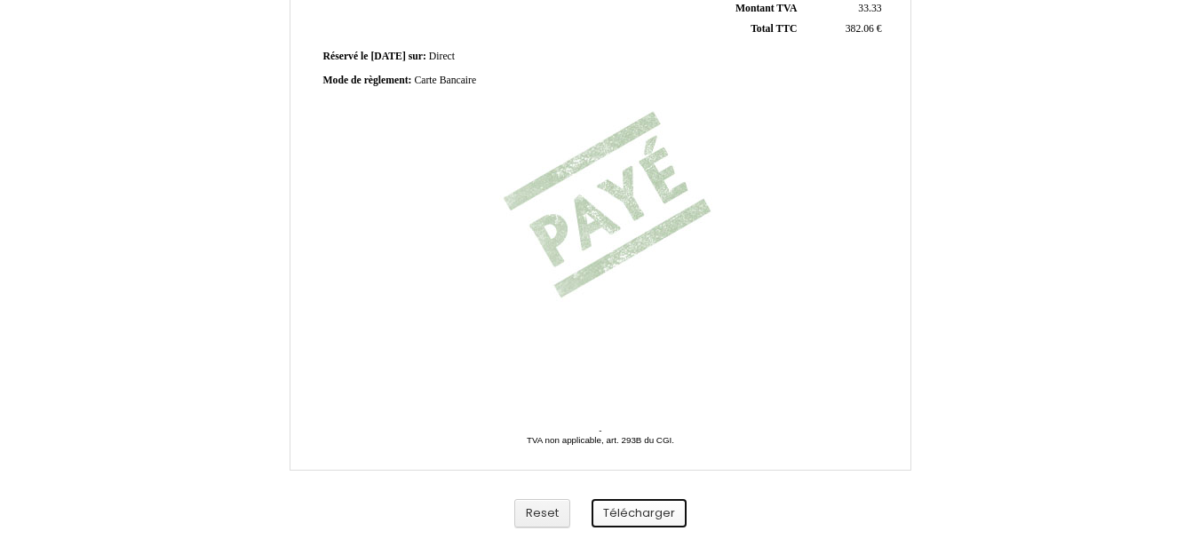
click at [637, 513] on button "Télécharger" at bounding box center [638, 513] width 95 height 29
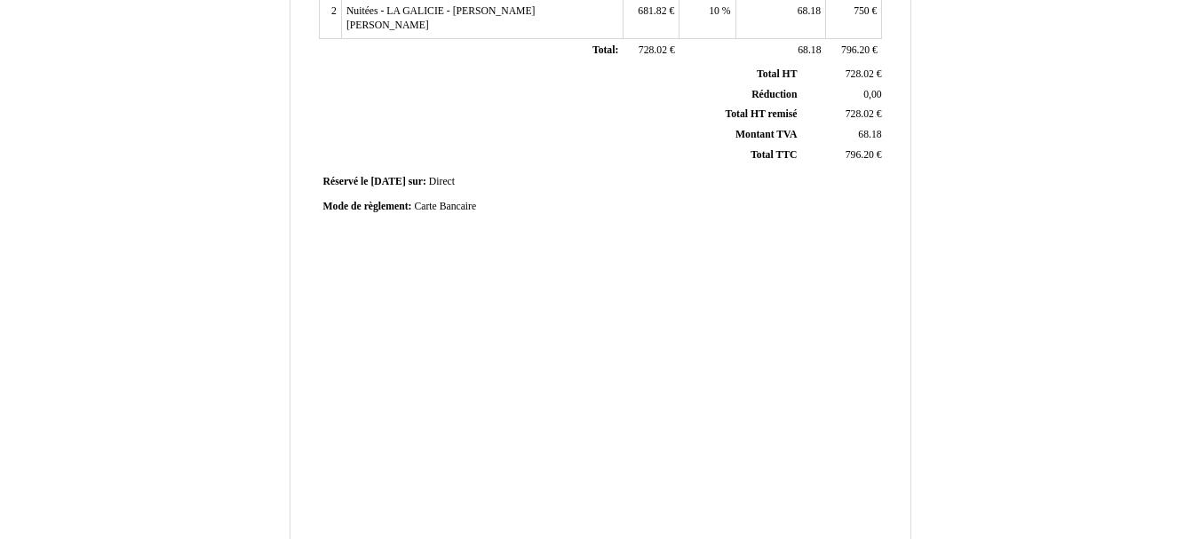
scroll to position [178, 0]
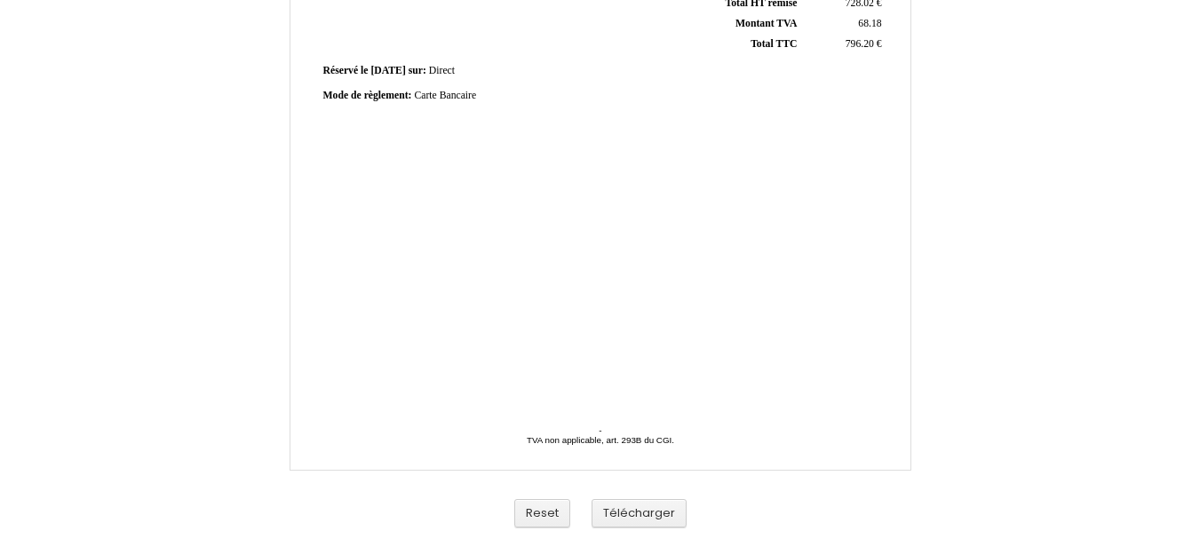
scroll to position [533, 0]
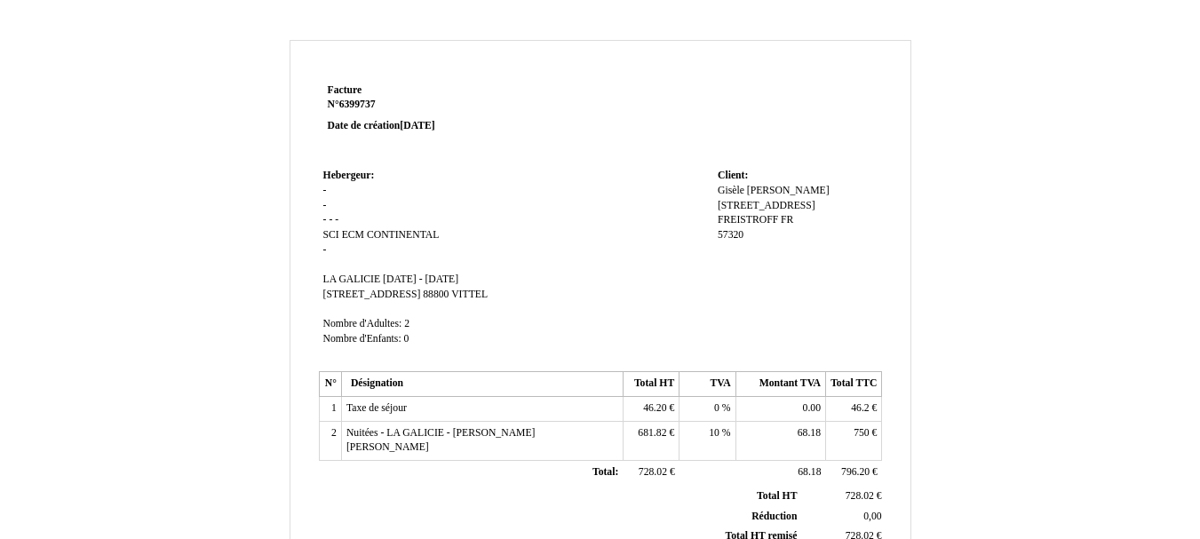
scroll to position [533, 0]
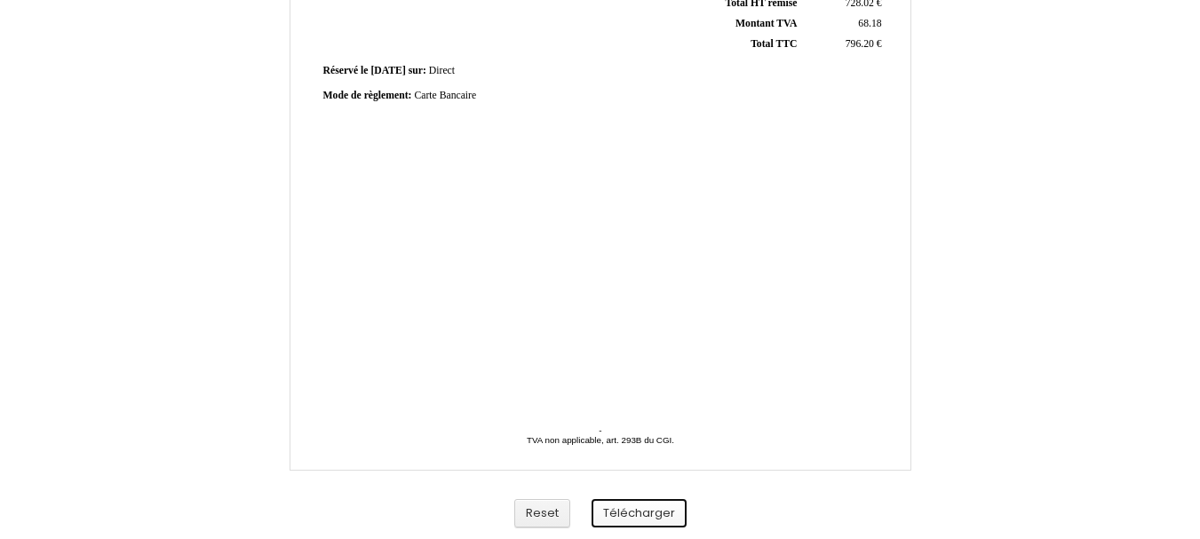
click at [636, 523] on button "Télécharger" at bounding box center [638, 513] width 95 height 29
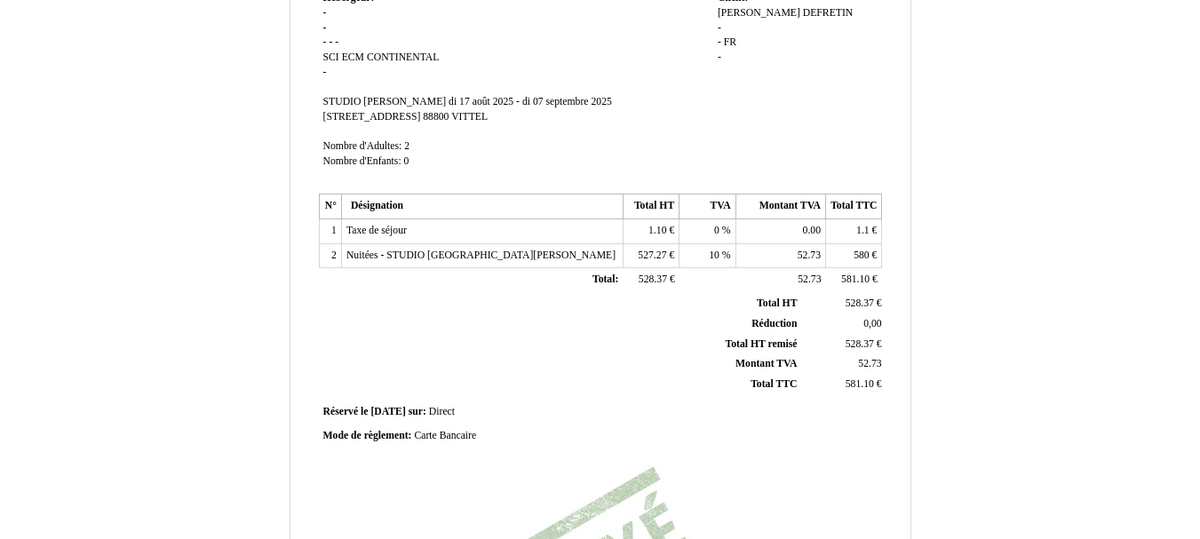
scroll to position [533, 0]
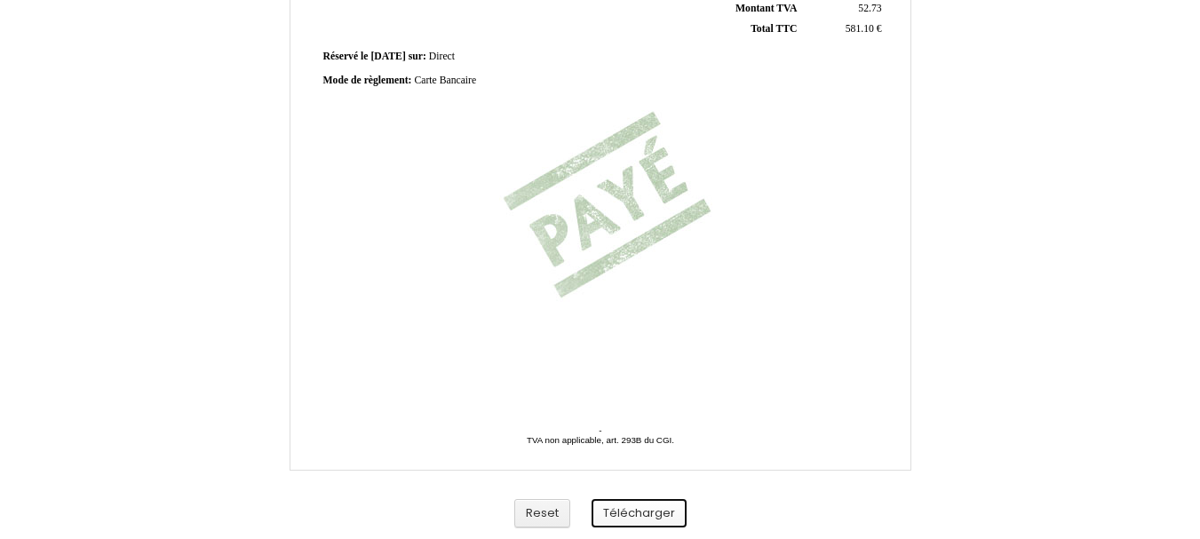
click at [656, 514] on button "Télécharger" at bounding box center [638, 513] width 95 height 29
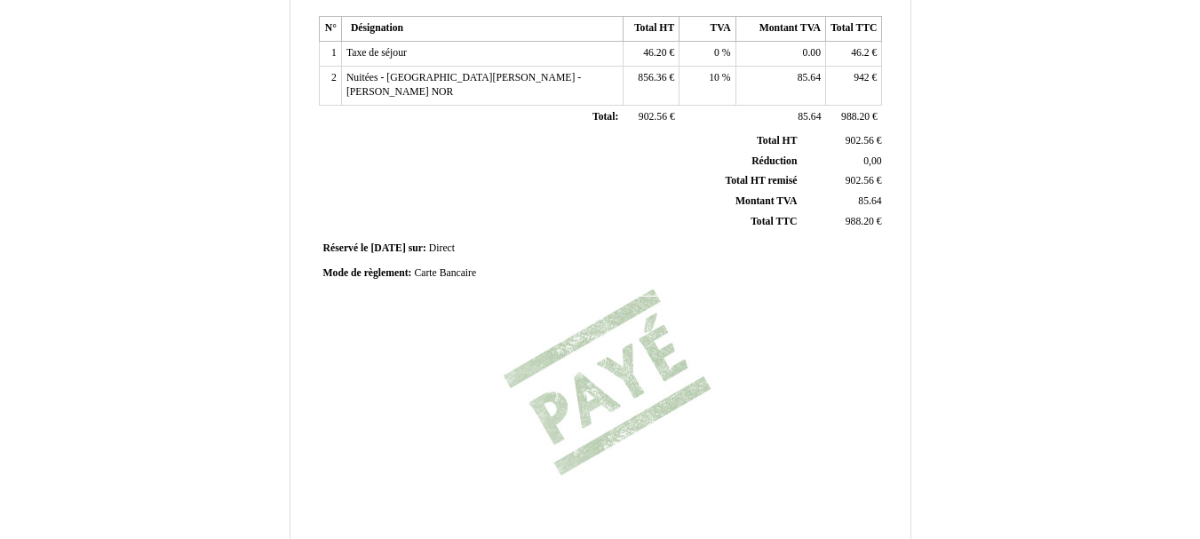
scroll to position [533, 0]
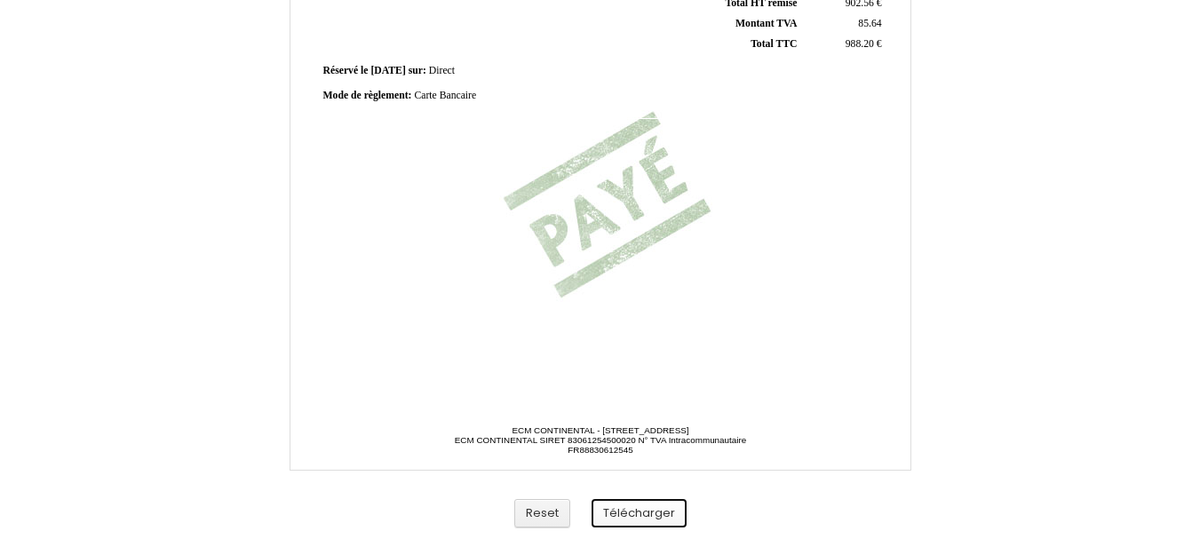
click at [643, 511] on button "Télécharger" at bounding box center [638, 513] width 95 height 29
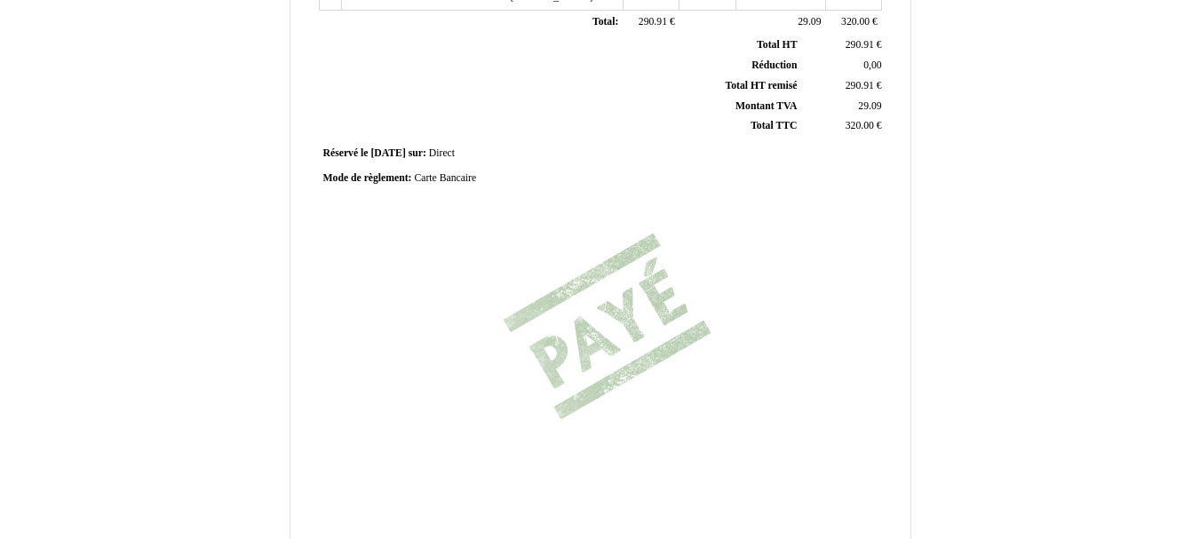
scroll to position [533, 0]
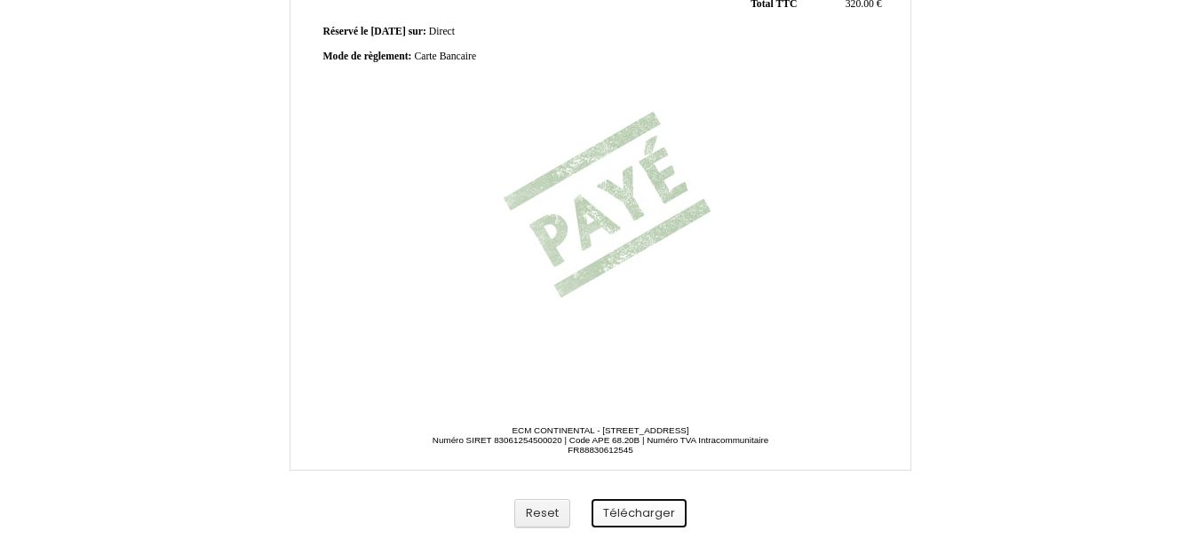
click at [662, 517] on button "Télécharger" at bounding box center [638, 513] width 95 height 29
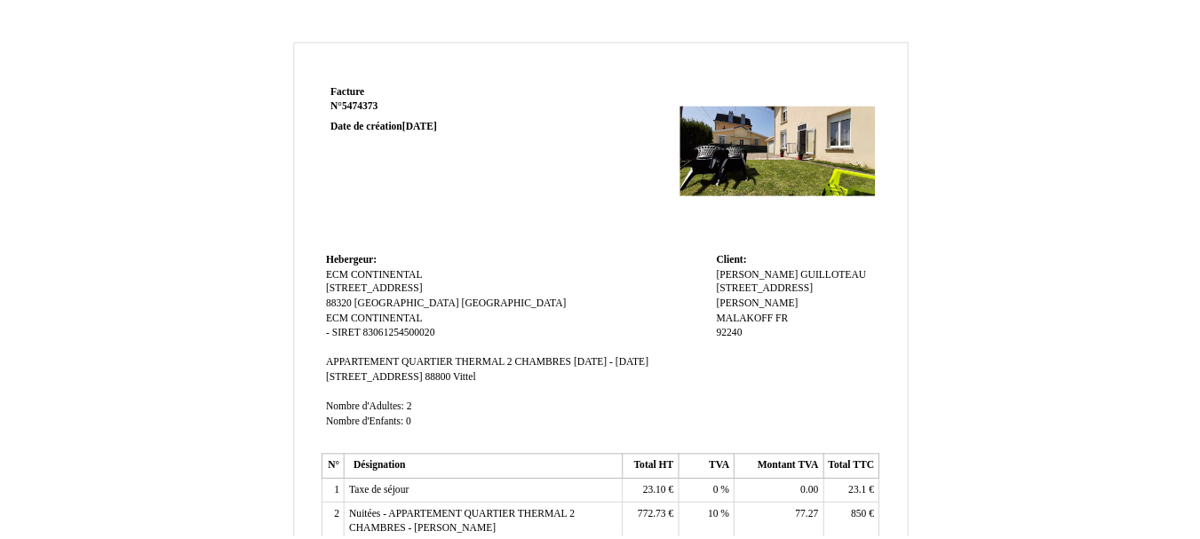
scroll to position [533, 0]
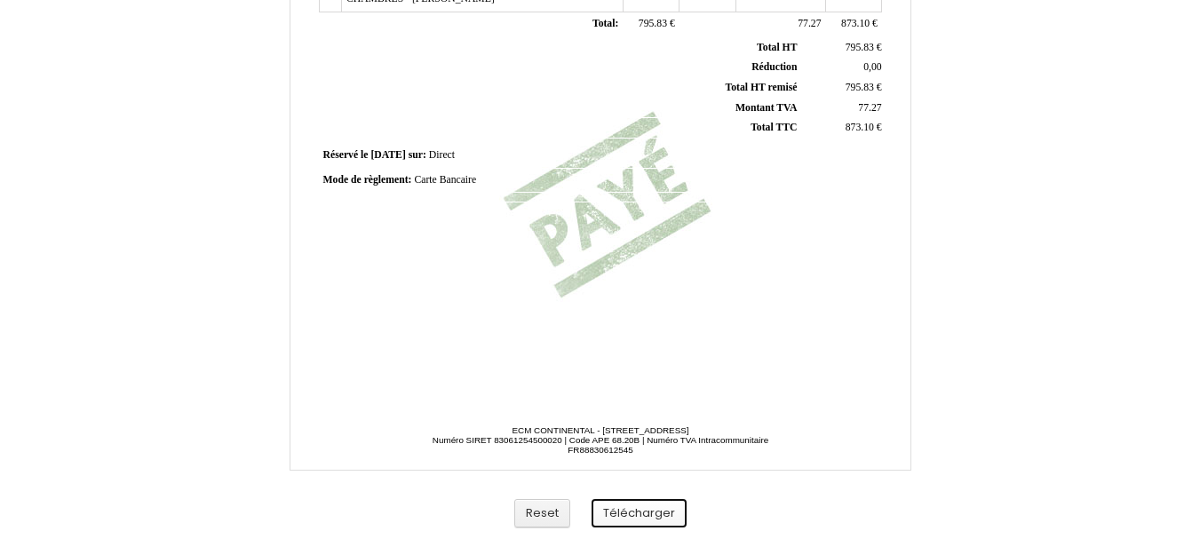
click at [628, 516] on button "Télécharger" at bounding box center [638, 513] width 95 height 29
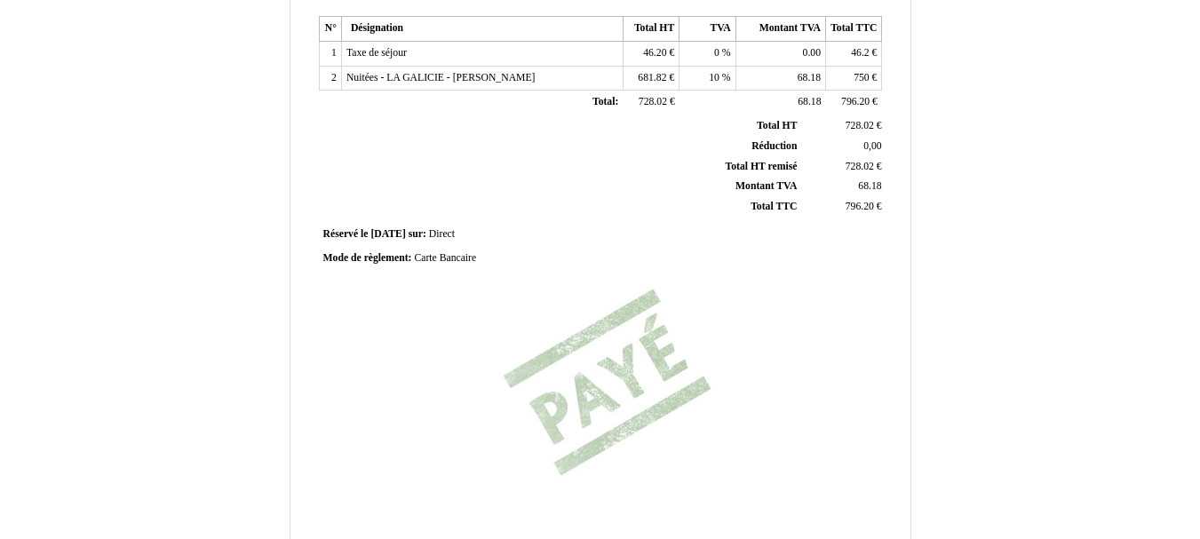
scroll to position [533, 0]
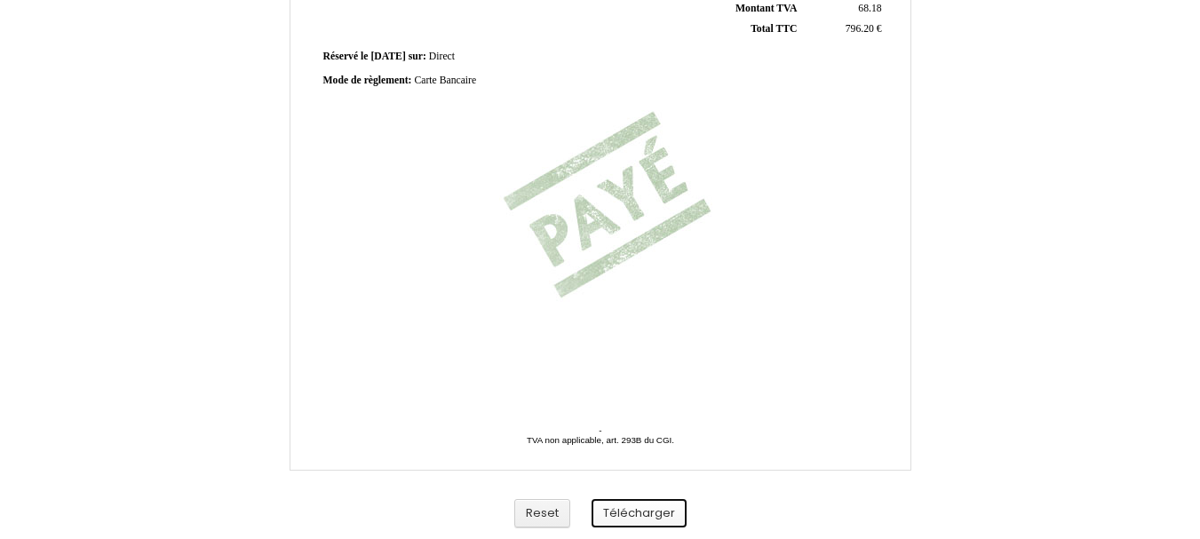
click at [643, 511] on button "Télécharger" at bounding box center [638, 513] width 95 height 29
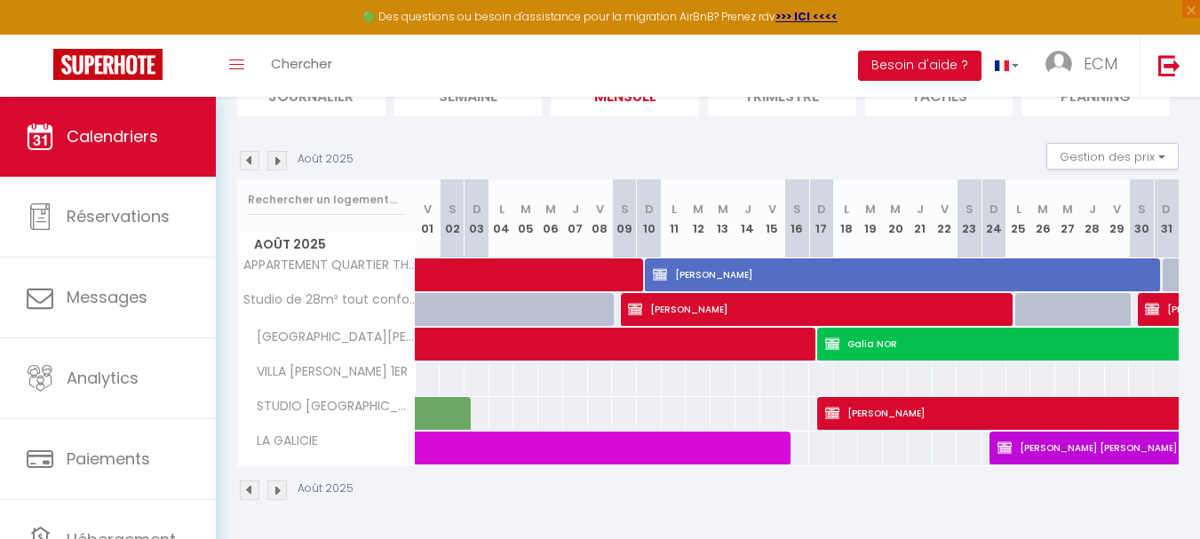
scroll to position [147, 0]
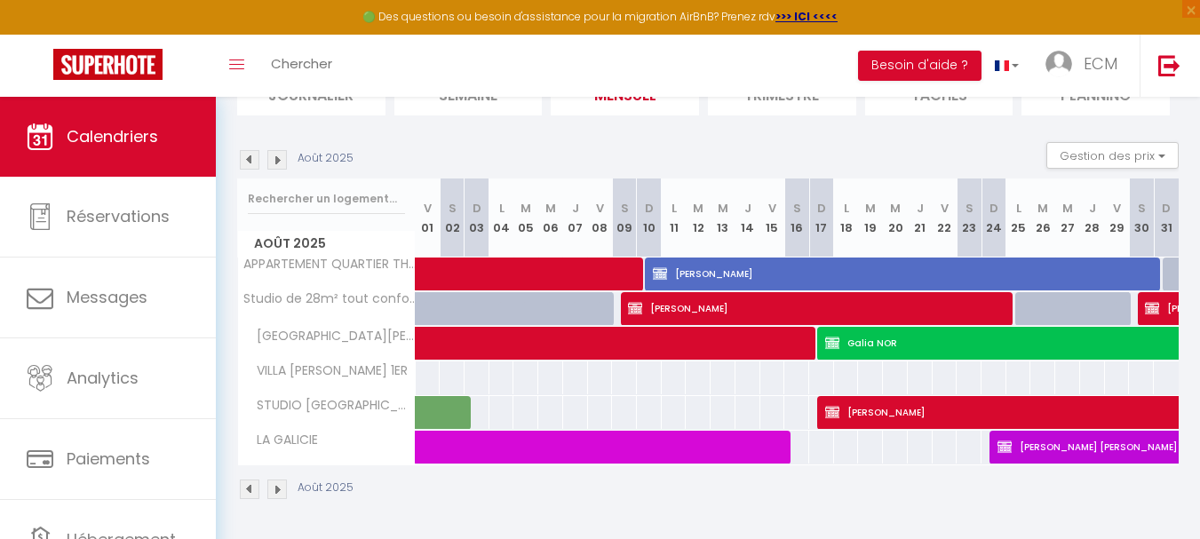
click at [250, 162] on img at bounding box center [250, 160] width 20 height 20
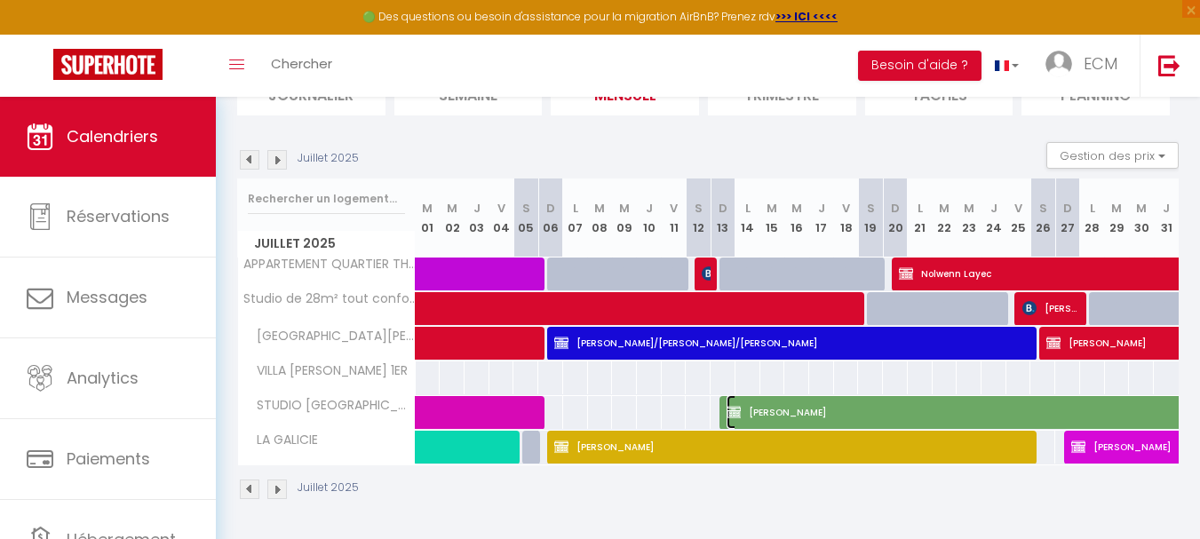
click at [811, 400] on span "Martine NAIDENOFF" at bounding box center [1155, 412] width 858 height 34
select select "OK"
select select "0"
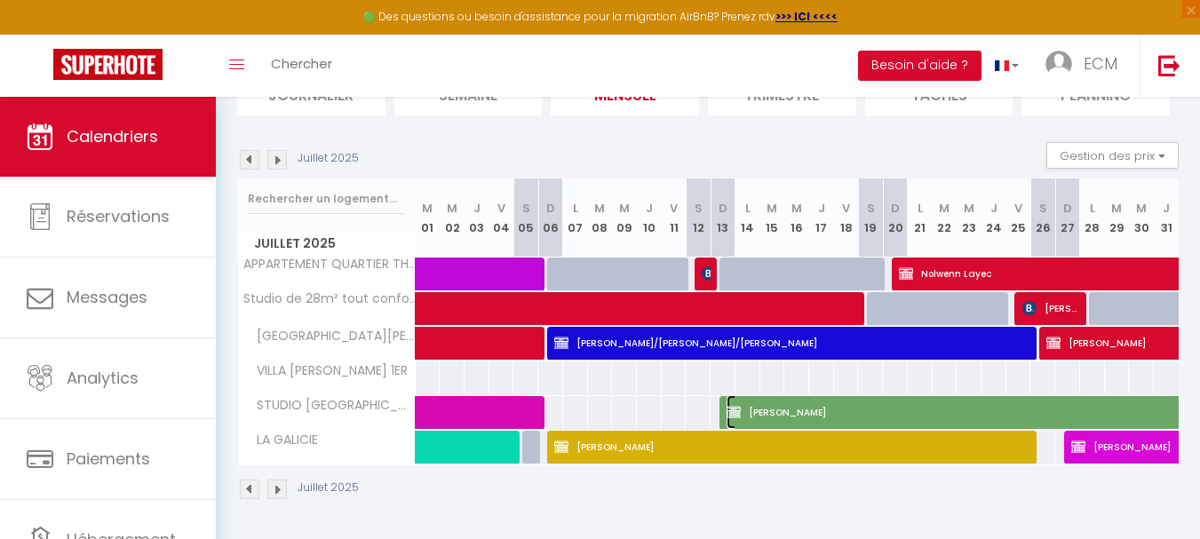
select select "1"
select select
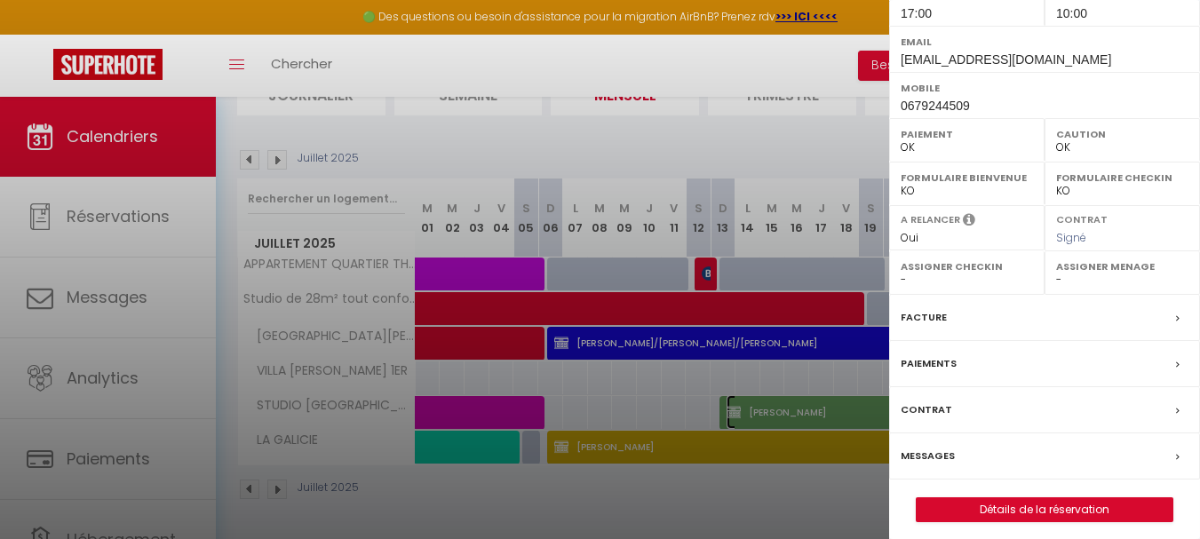
scroll to position [317, 0]
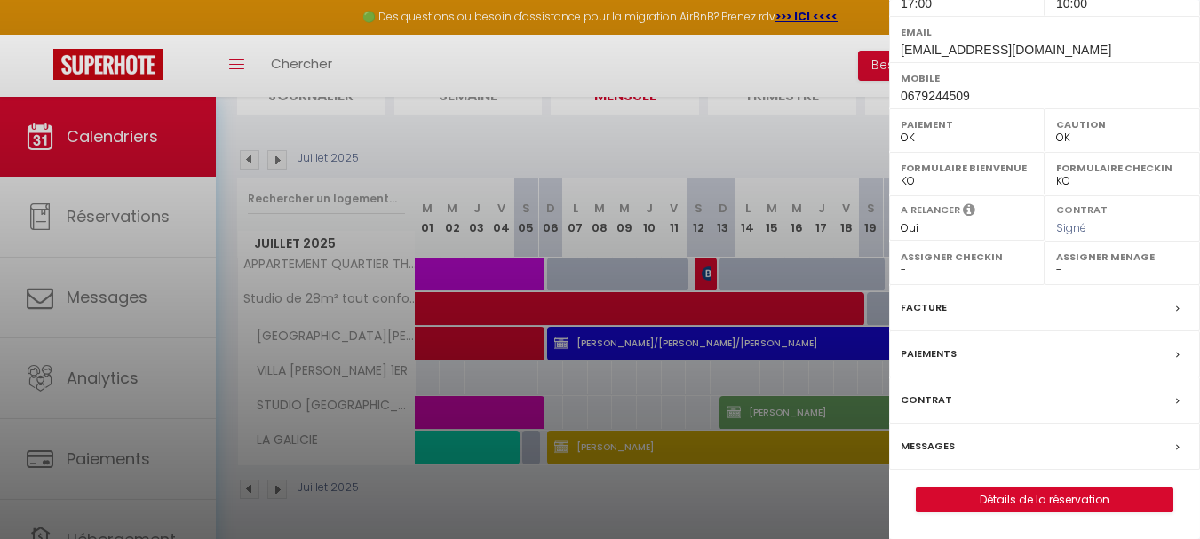
click at [929, 300] on label "Facture" at bounding box center [923, 307] width 46 height 19
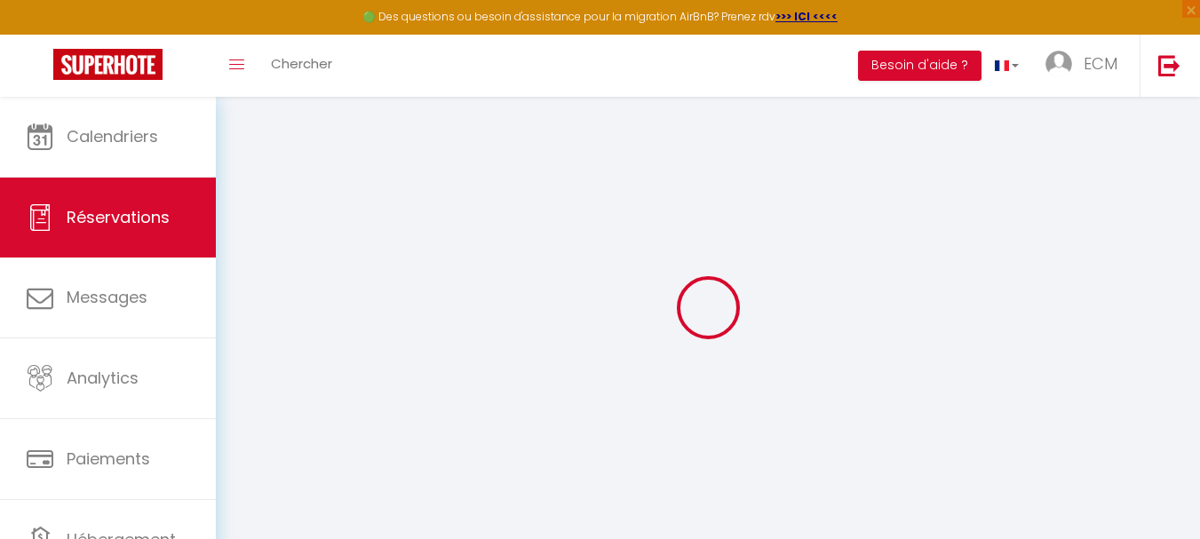
select select "taxes"
select select
checkbox input "true"
select select
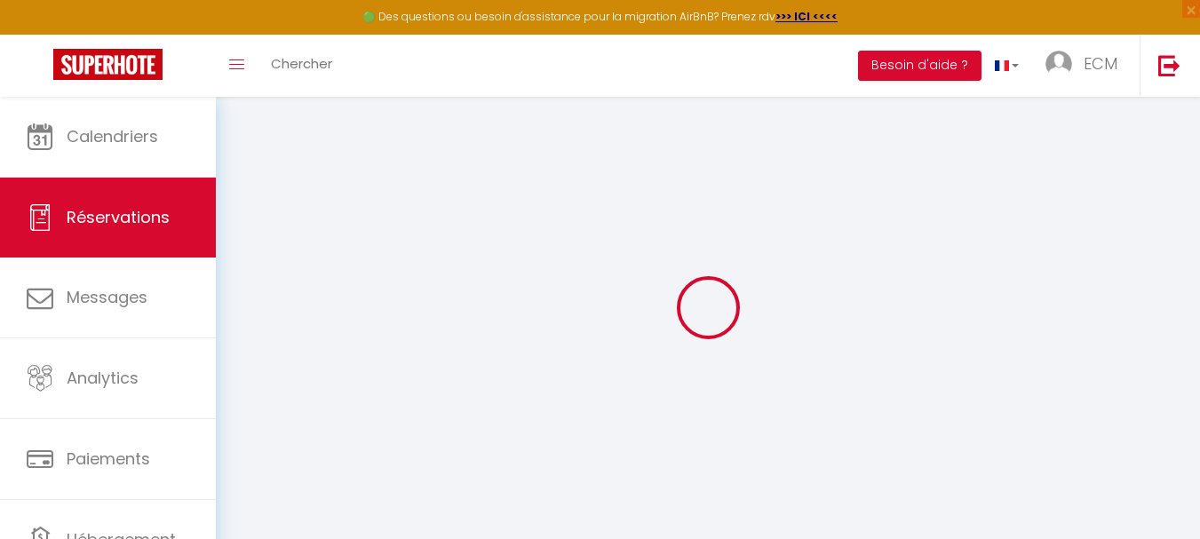
select select
checkbox input "true"
type textarea "Cotrat reçu le 7/05/2025"
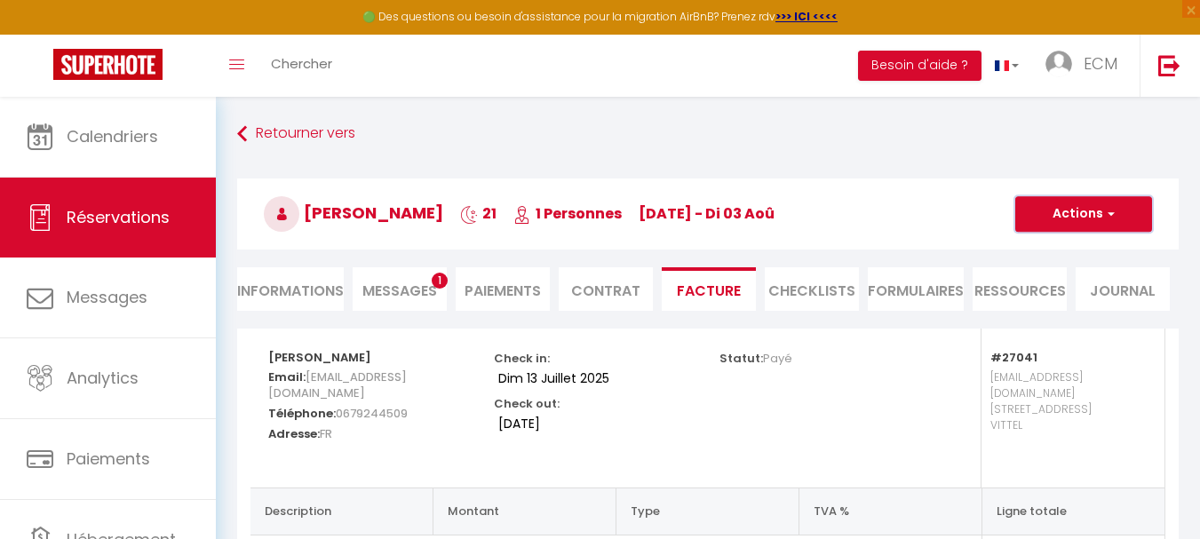
click at [1067, 215] on button "Actions" at bounding box center [1083, 214] width 137 height 36
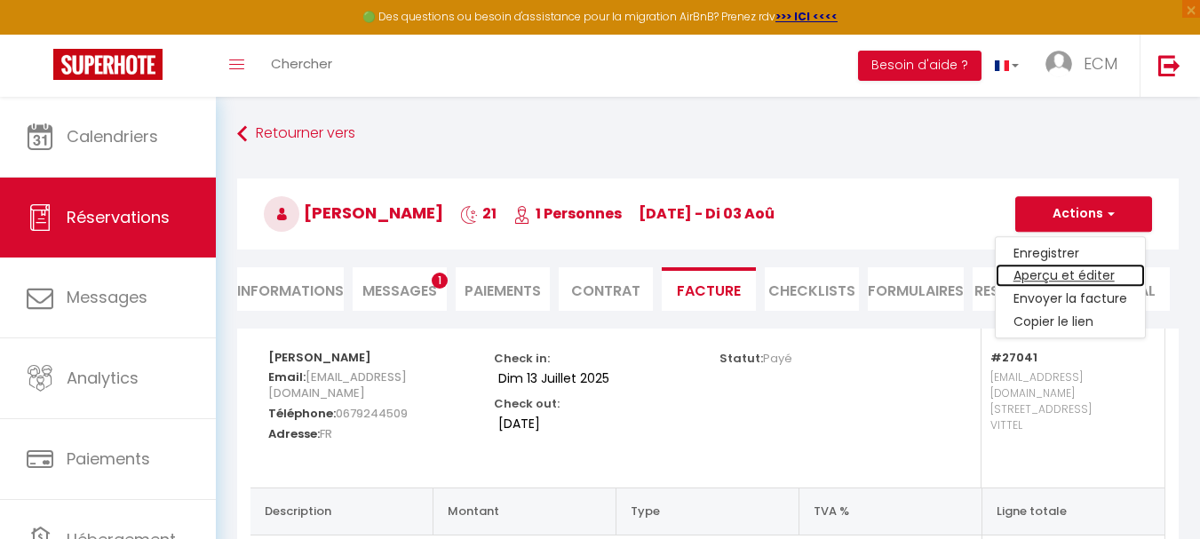
click at [1049, 277] on link "Aperçu et éditer" at bounding box center [1069, 276] width 149 height 23
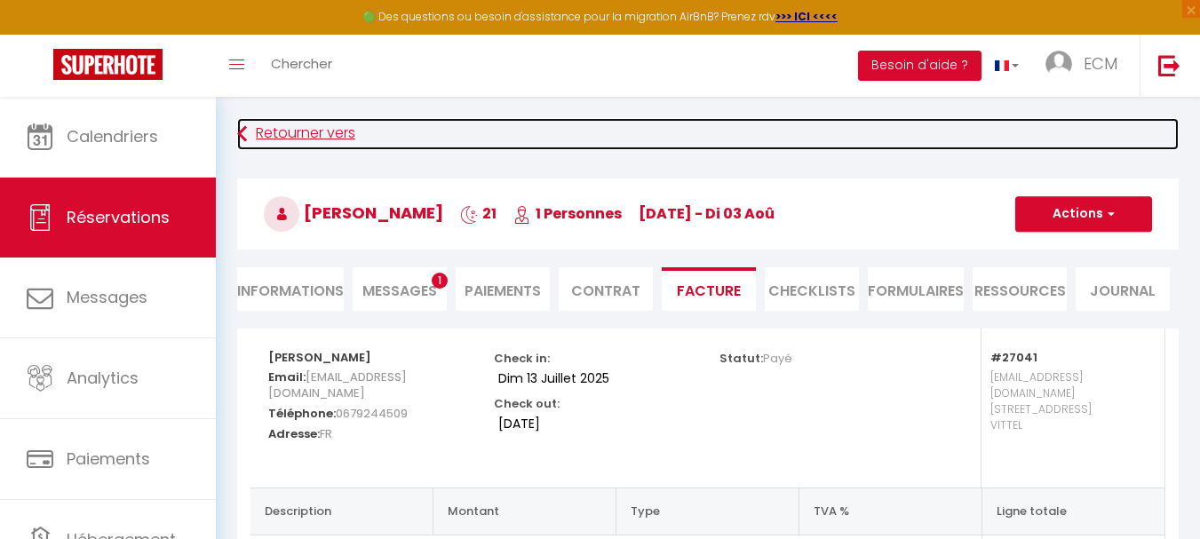
click at [283, 129] on link "Retourner vers" at bounding box center [707, 134] width 941 height 32
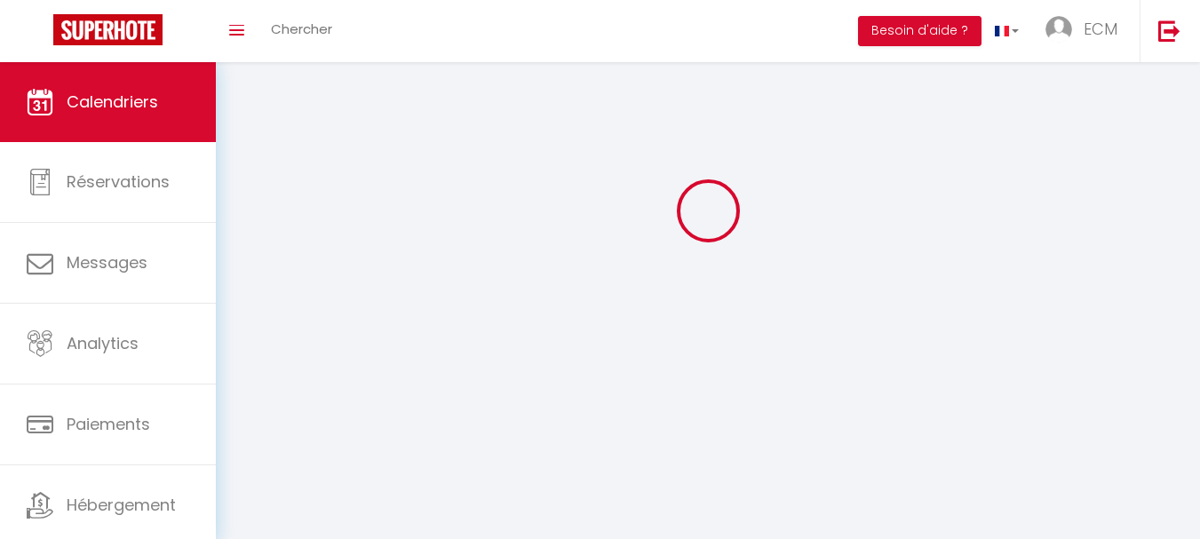
scroll to position [97, 0]
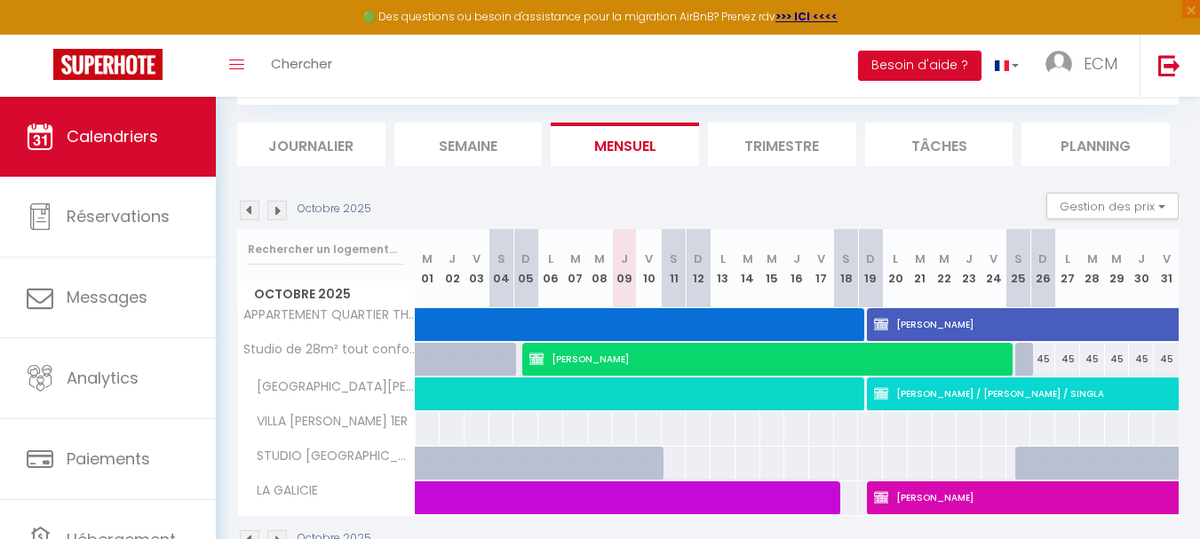
click at [244, 206] on img at bounding box center [250, 211] width 20 height 20
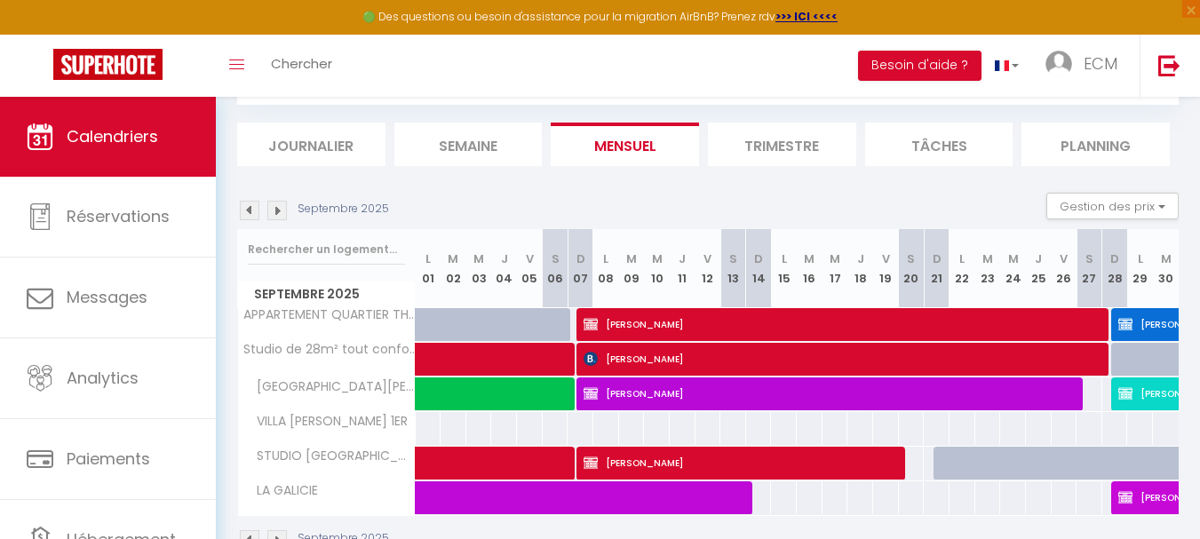
click at [244, 206] on img at bounding box center [250, 211] width 20 height 20
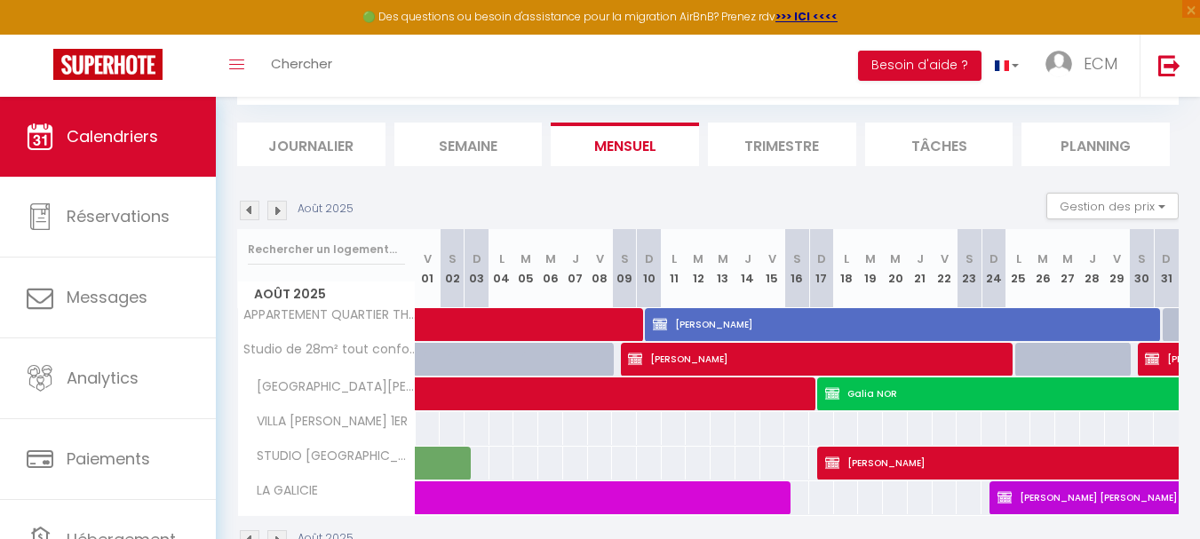
click at [244, 206] on img at bounding box center [250, 211] width 20 height 20
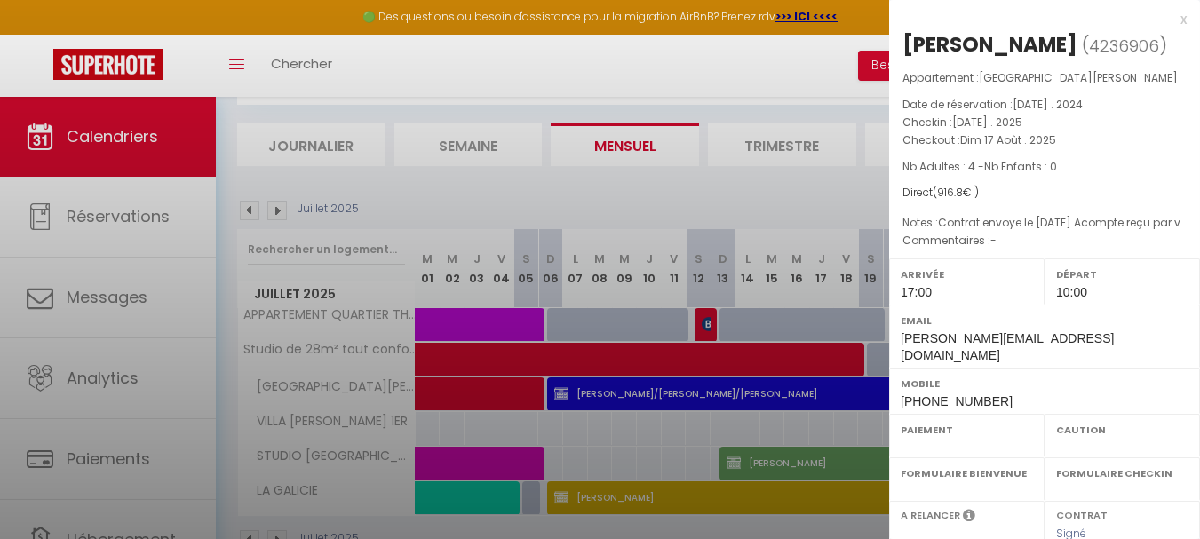
select select "OK"
select select "0"
select select "1"
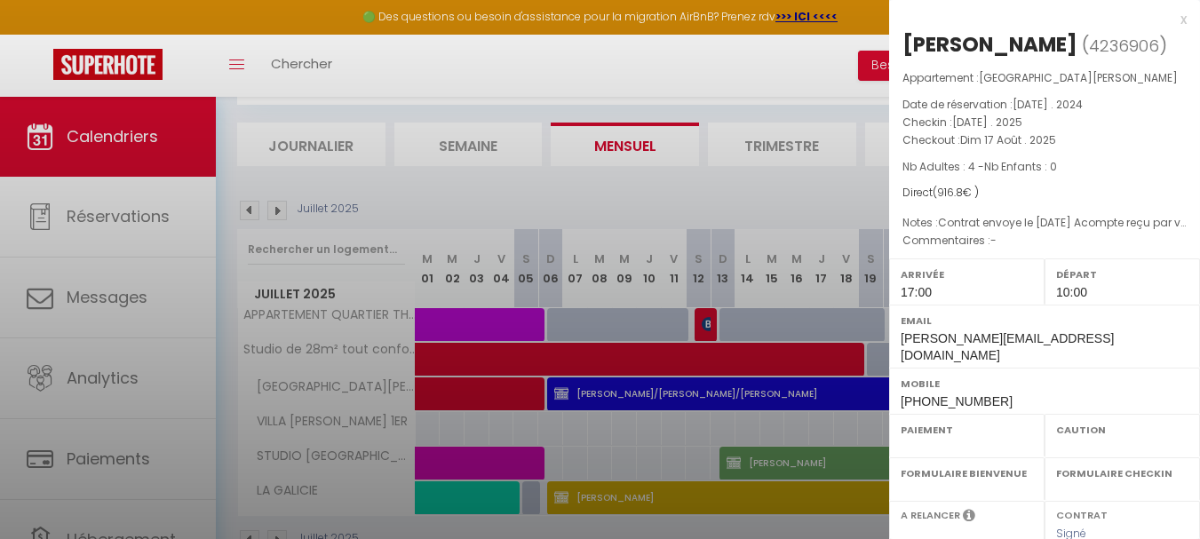
select select
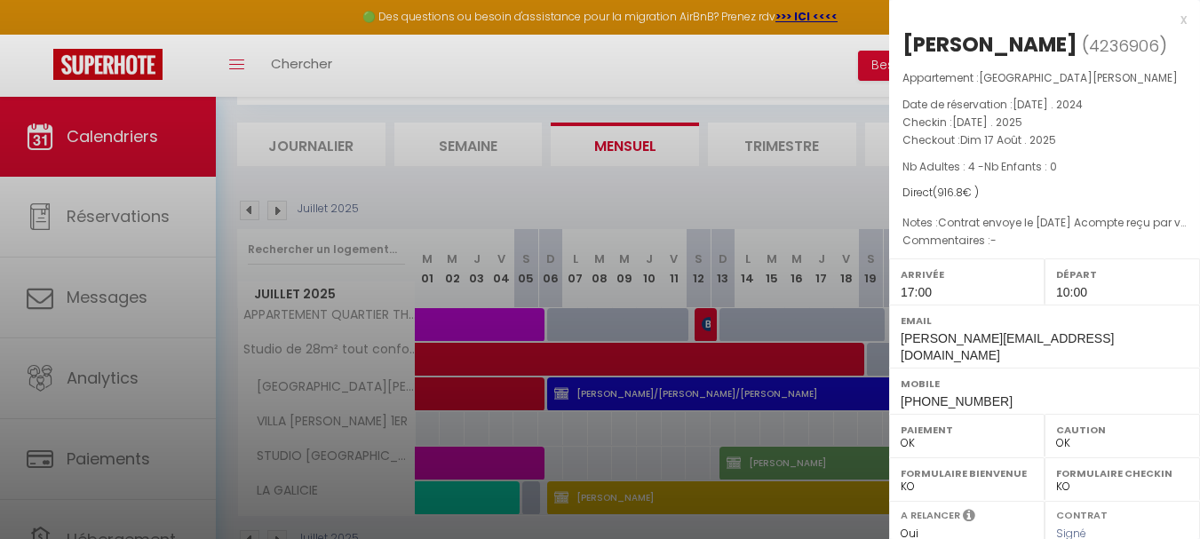
select select "20967"
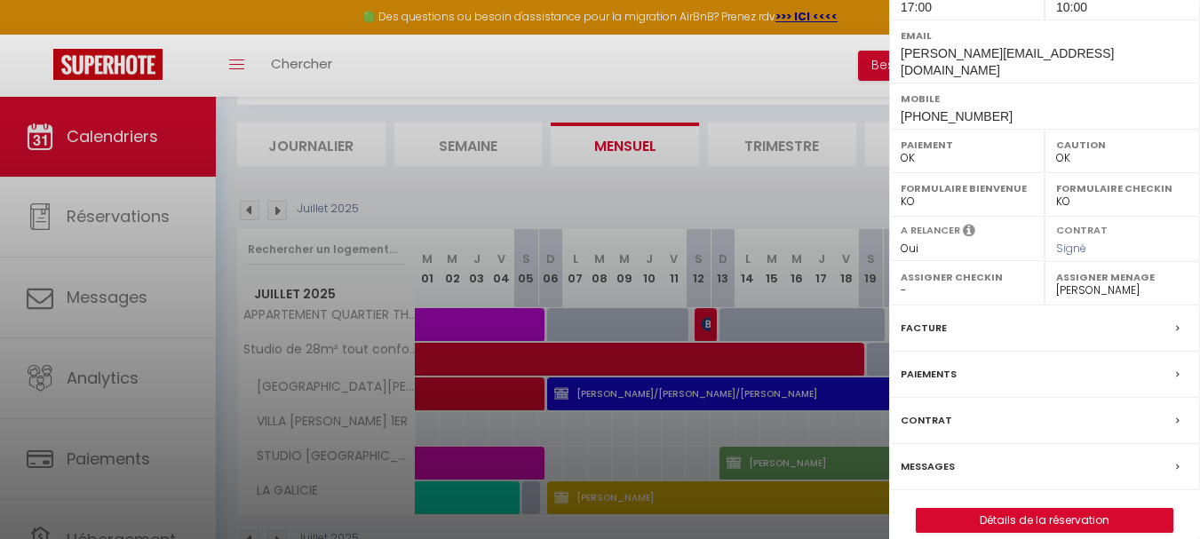
scroll to position [289, 0]
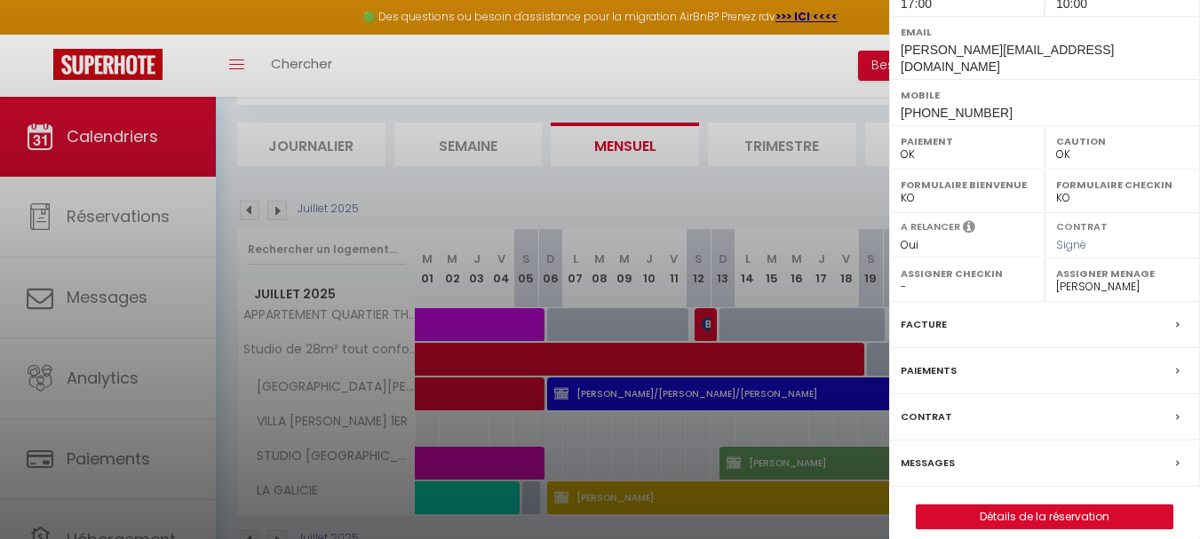
click at [958, 309] on div "Facture" at bounding box center [1044, 325] width 311 height 46
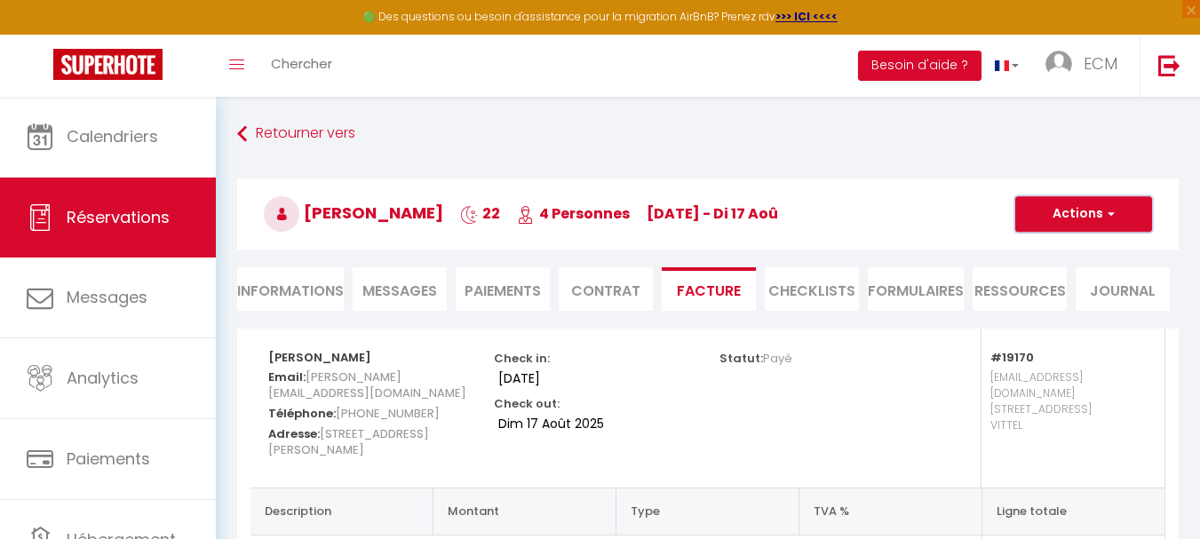
click at [1043, 216] on button "Actions" at bounding box center [1083, 214] width 137 height 36
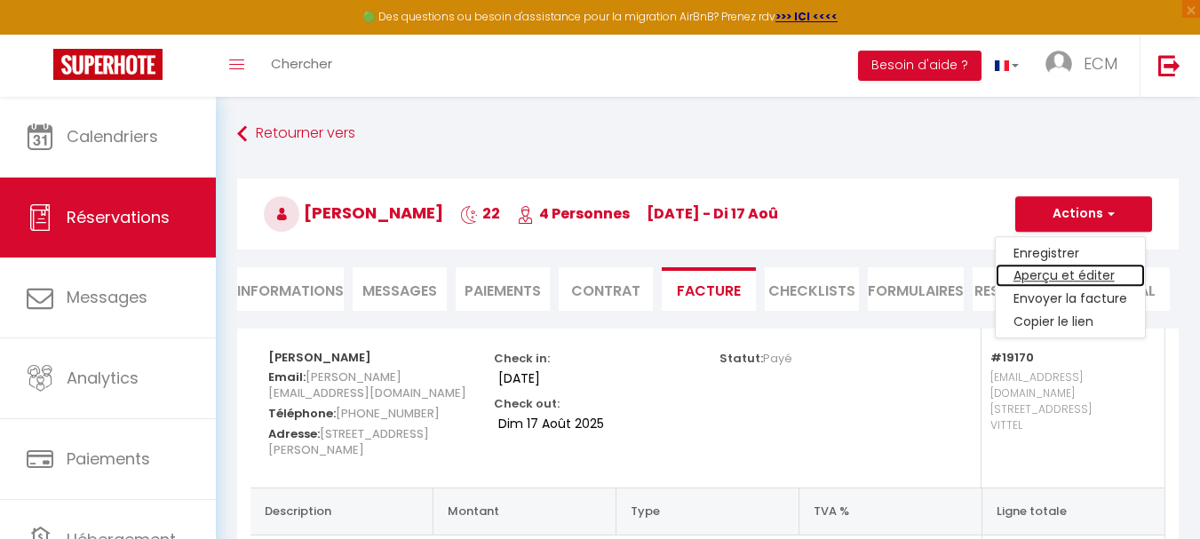
click at [1040, 284] on link "Aperçu et éditer" at bounding box center [1069, 276] width 149 height 23
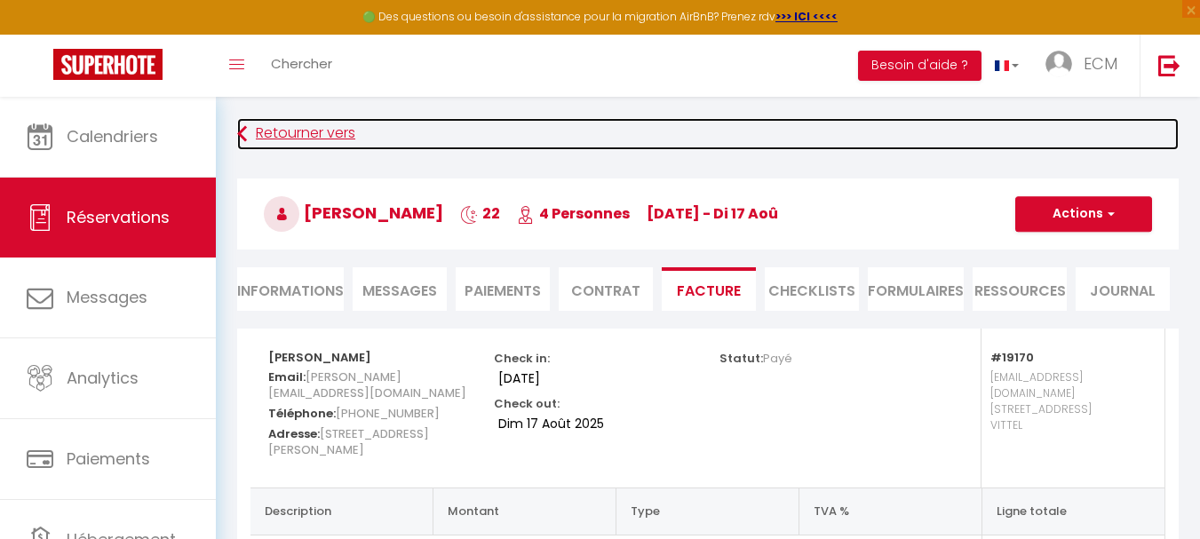
click at [312, 135] on link "Retourner vers" at bounding box center [707, 134] width 941 height 32
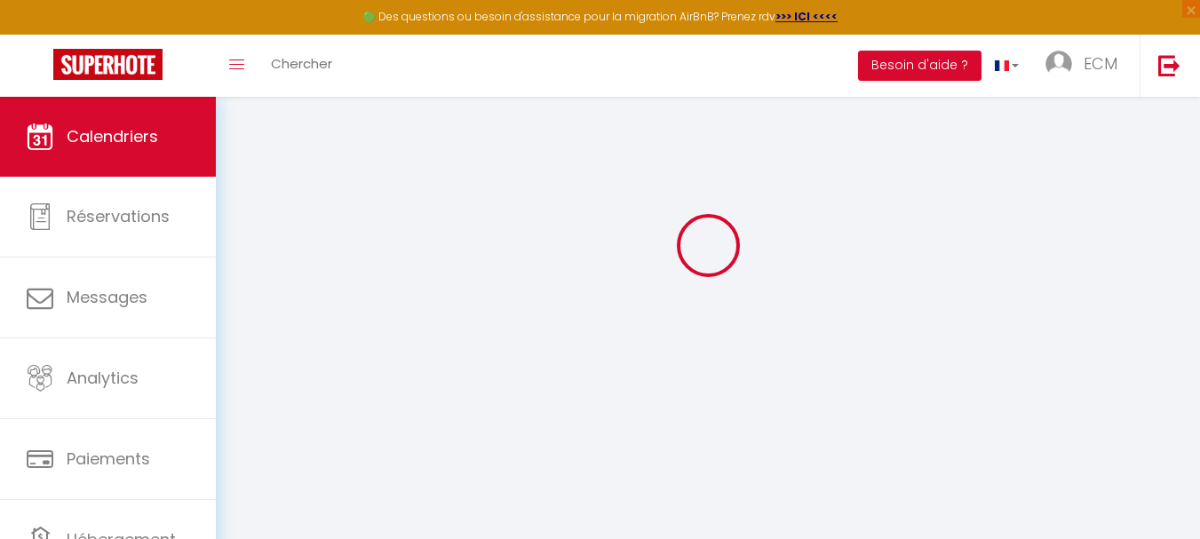
scroll to position [97, 0]
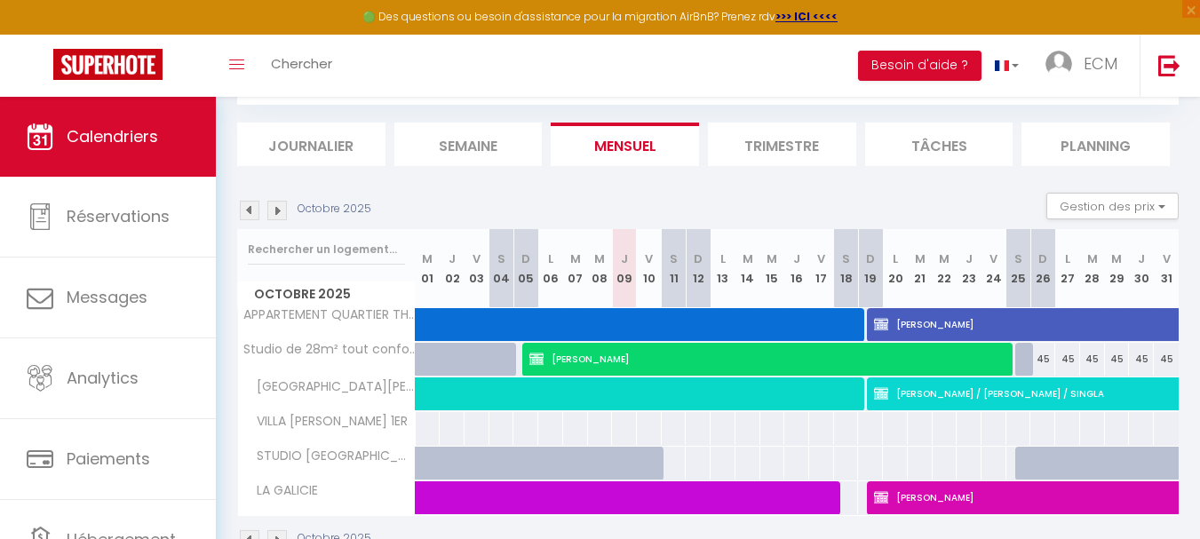
click at [255, 217] on img at bounding box center [250, 211] width 20 height 20
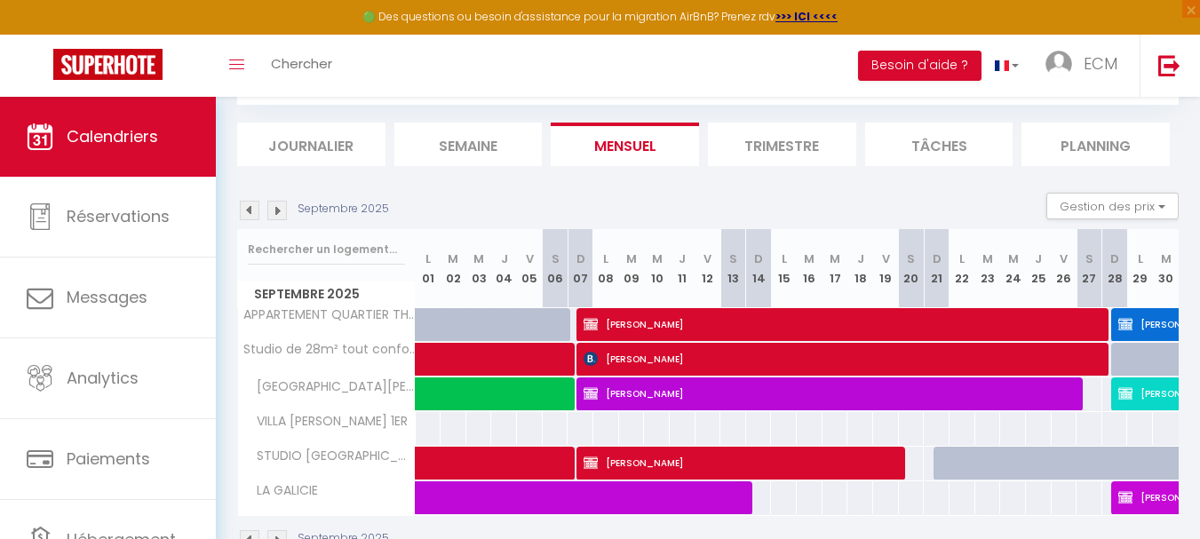
click at [255, 217] on img at bounding box center [250, 211] width 20 height 20
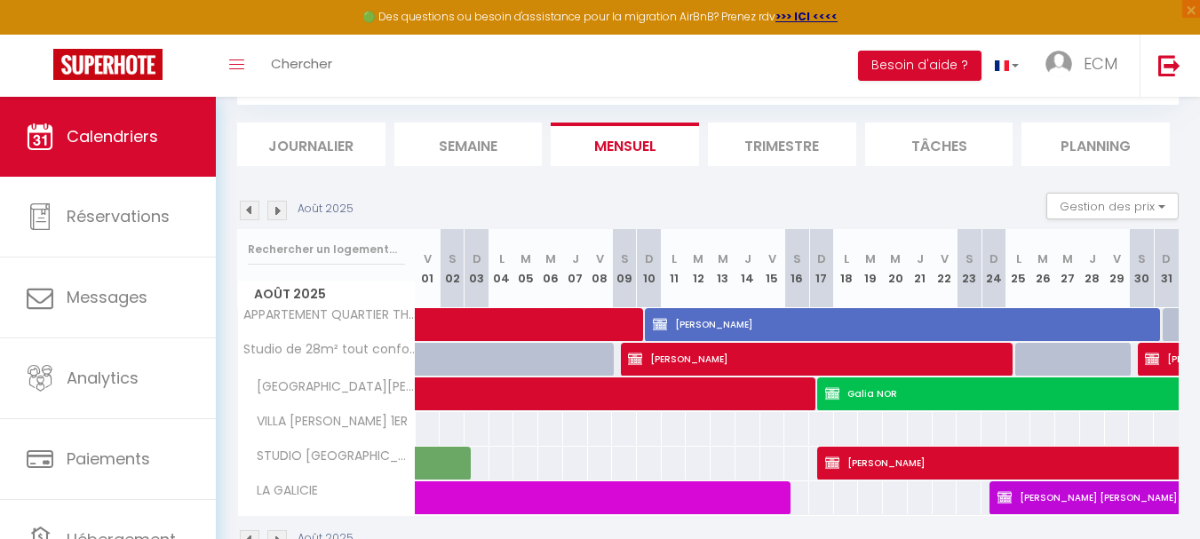
click at [255, 217] on img at bounding box center [250, 211] width 20 height 20
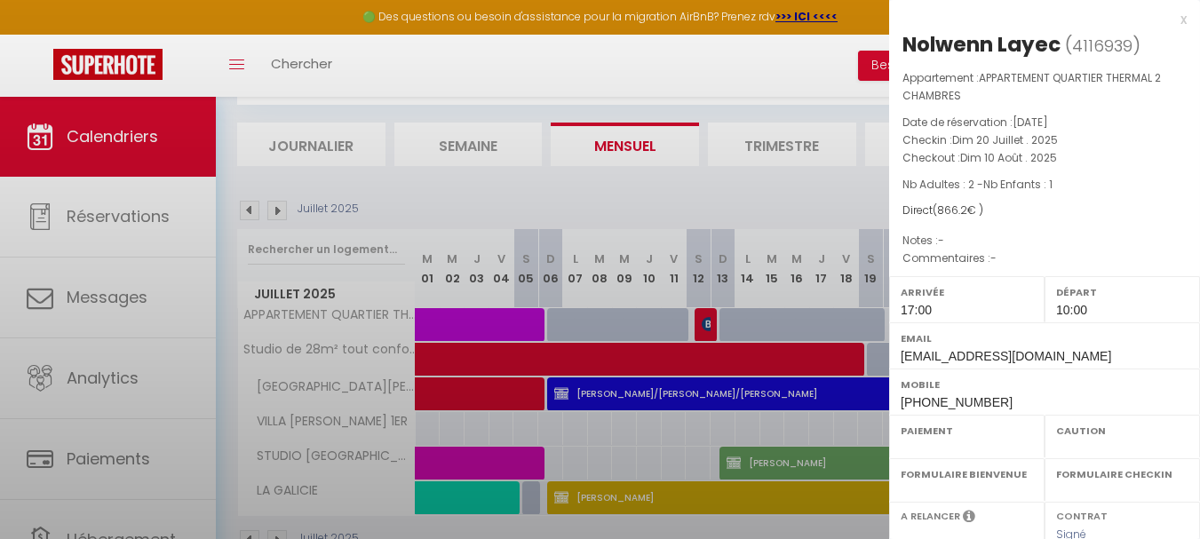
select select "OK"
select select "0"
select select "1"
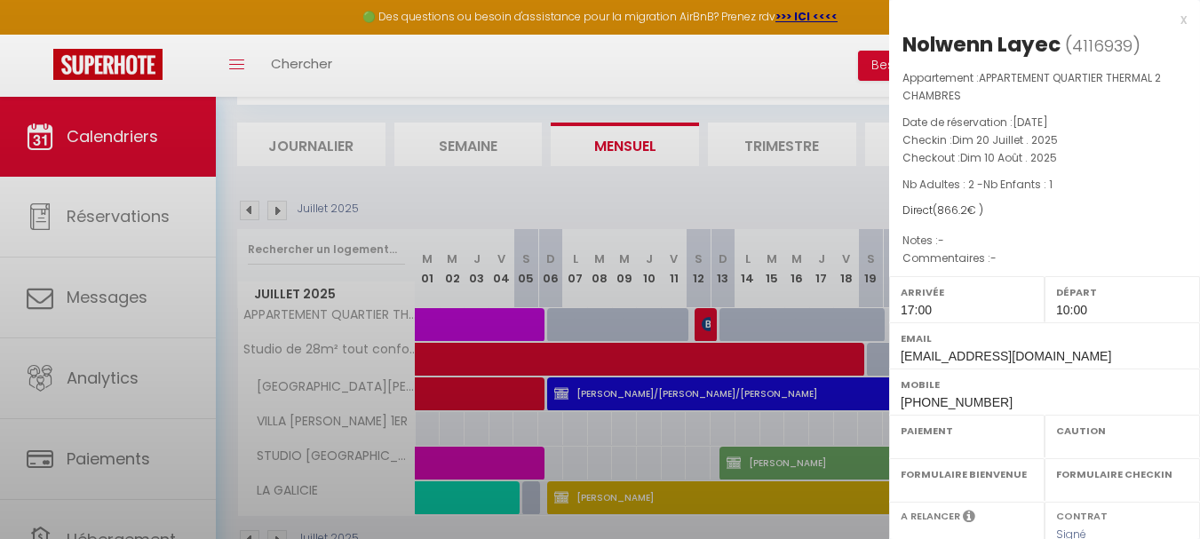
select select
select select "20967"
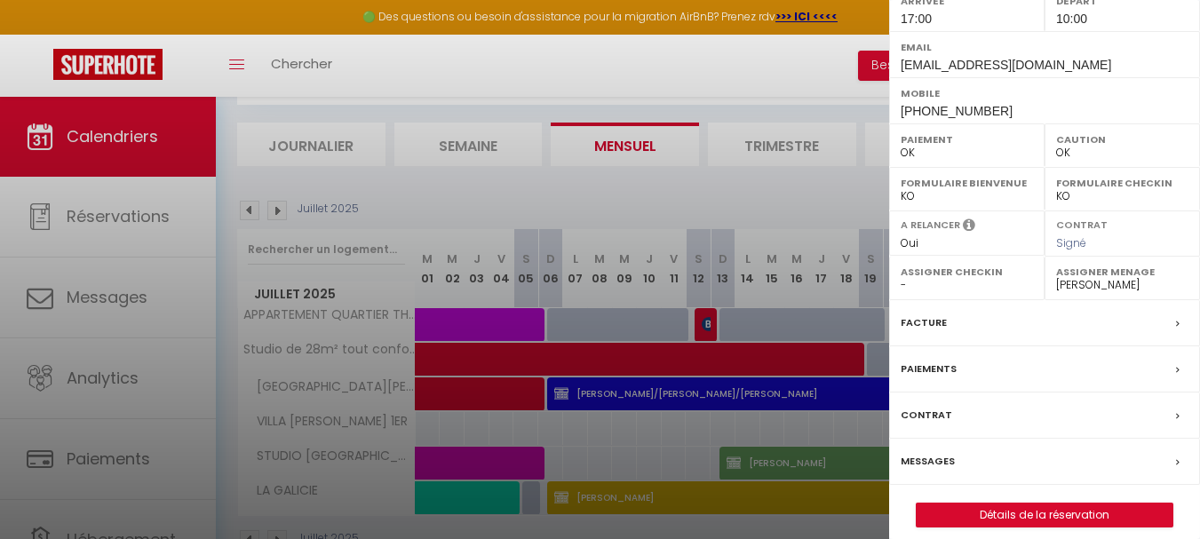
scroll to position [306, 0]
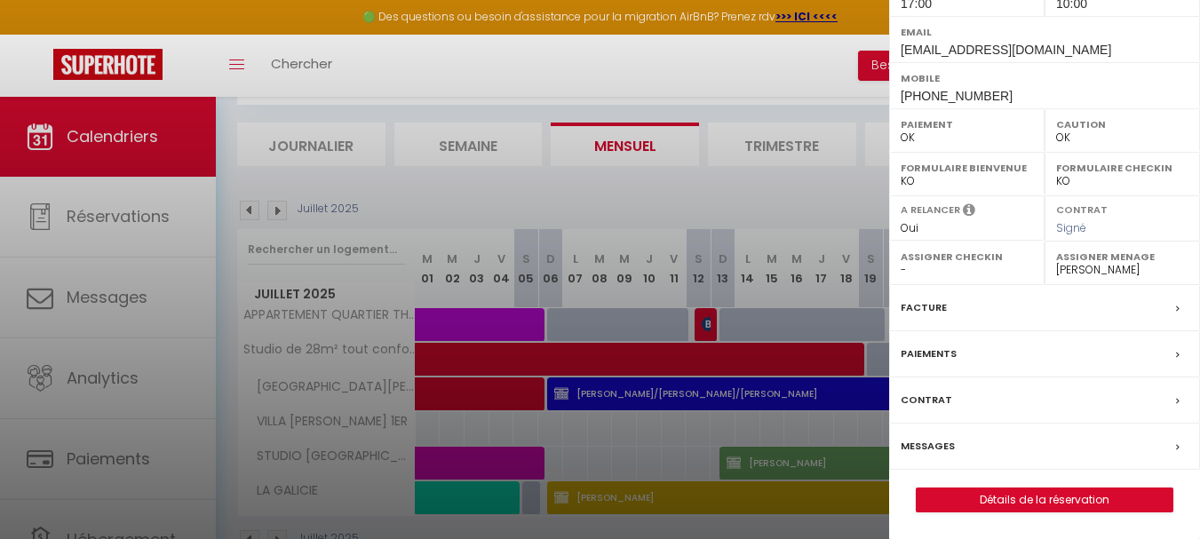
click at [908, 311] on label "Facture" at bounding box center [923, 307] width 46 height 19
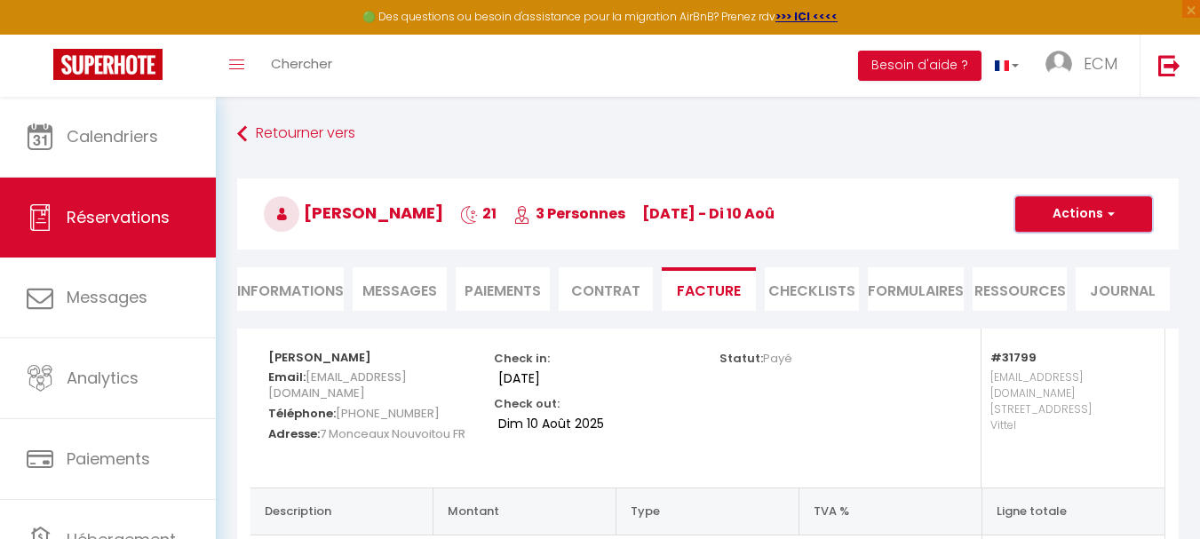
click at [1098, 213] on button "Actions" at bounding box center [1083, 214] width 137 height 36
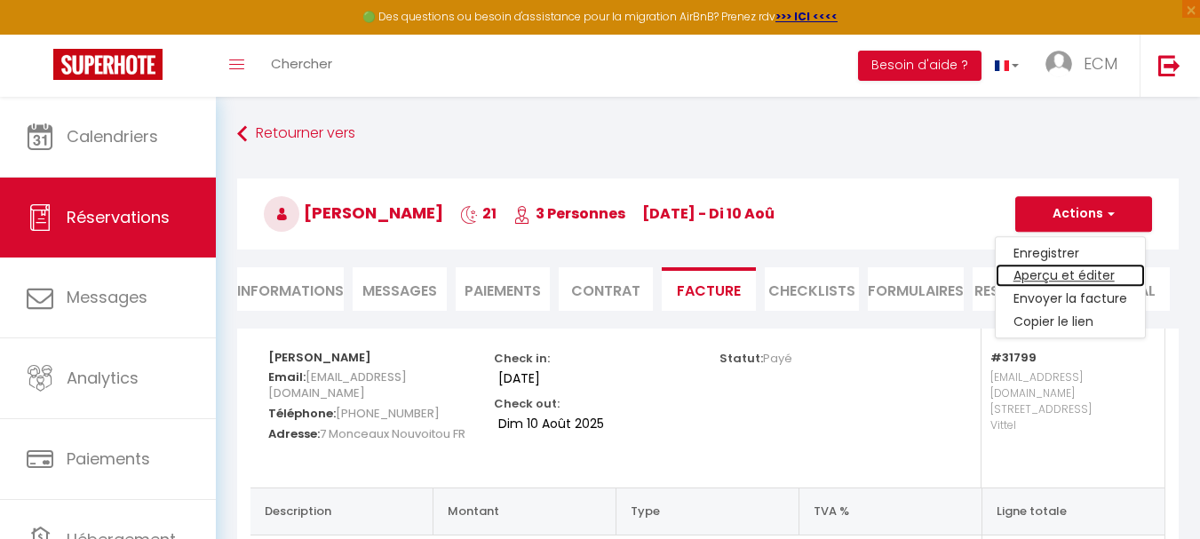
click at [1051, 275] on link "Aperçu et éditer" at bounding box center [1069, 276] width 149 height 23
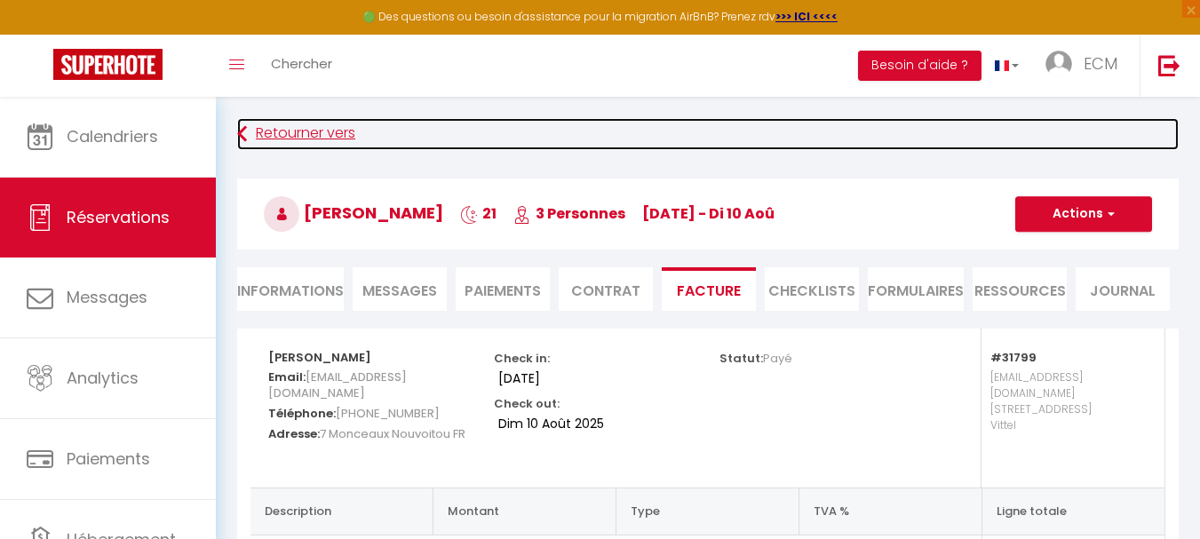
click at [273, 128] on link "Retourner vers" at bounding box center [707, 134] width 941 height 32
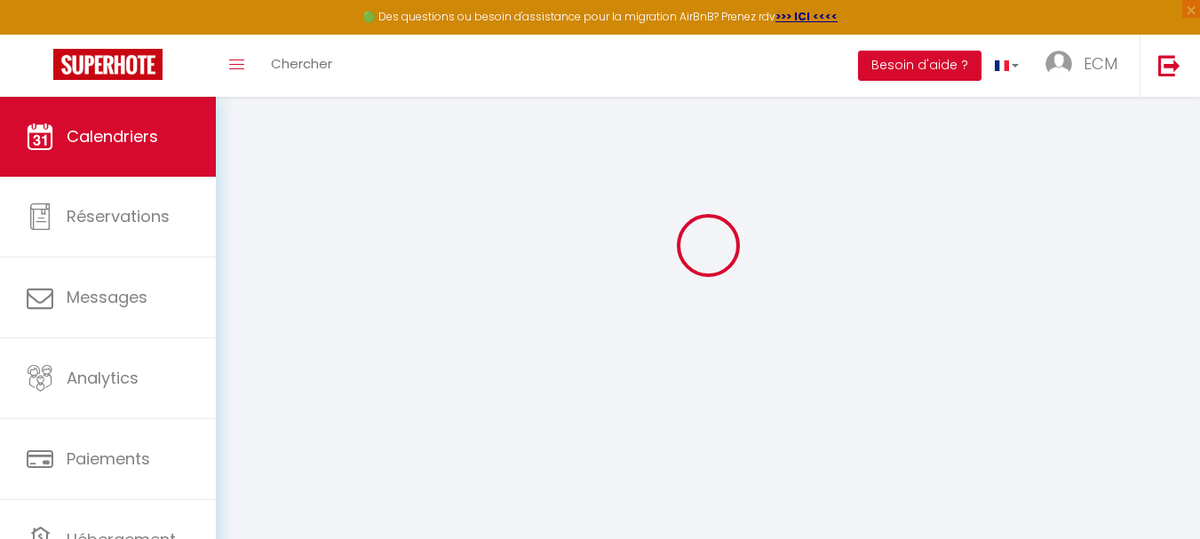
scroll to position [97, 0]
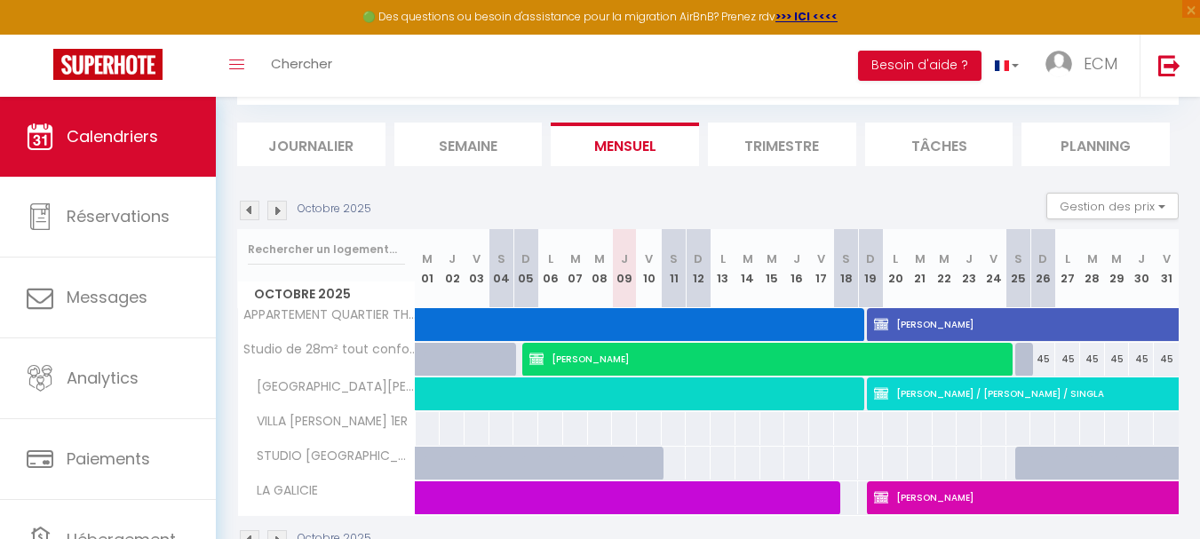
click at [245, 209] on img at bounding box center [250, 211] width 20 height 20
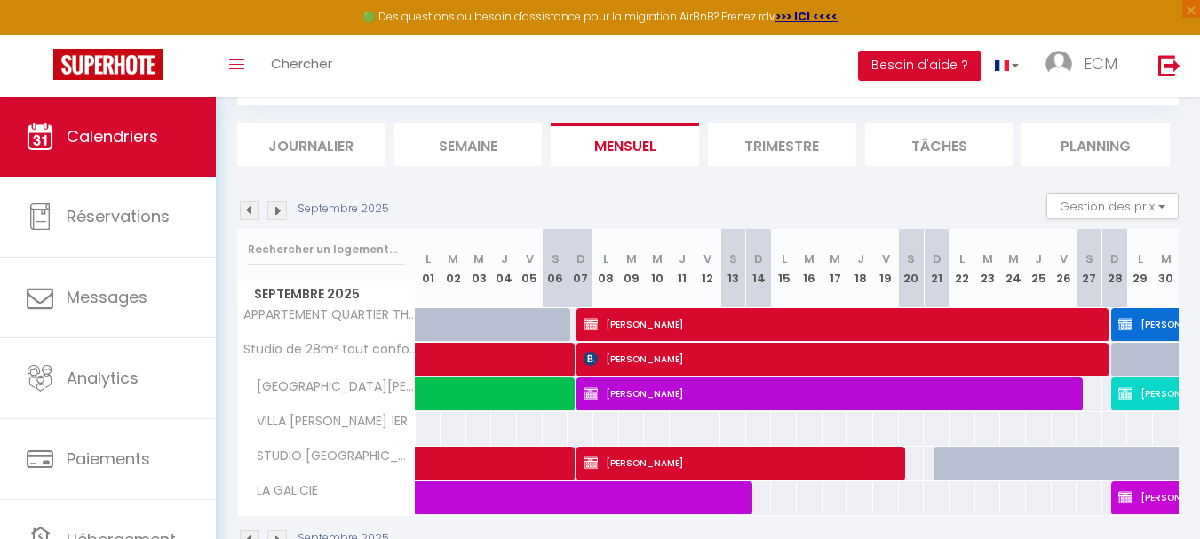
click at [245, 209] on img at bounding box center [250, 211] width 20 height 20
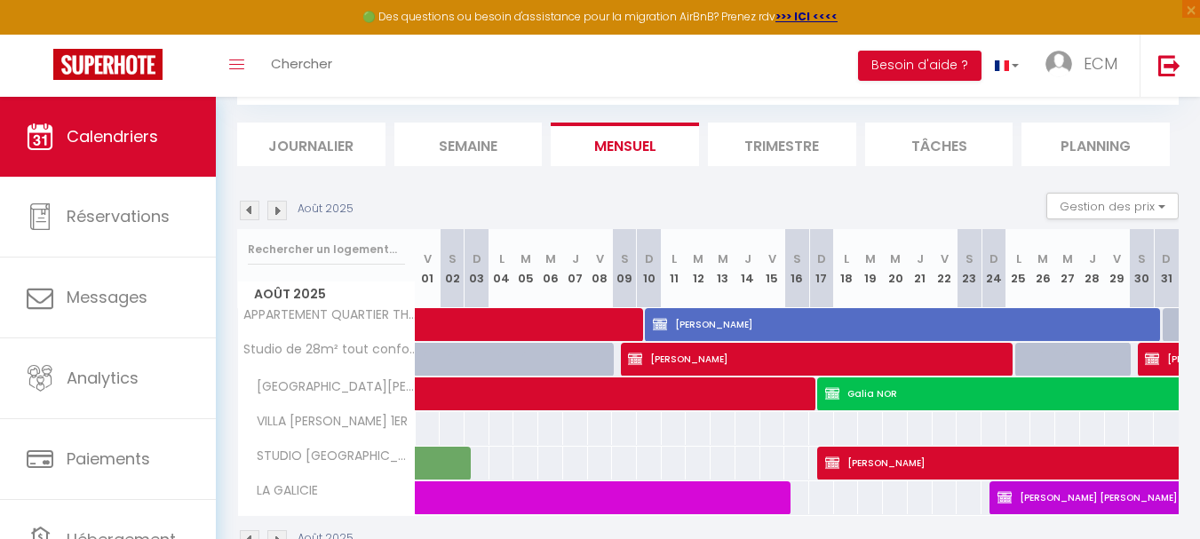
click at [245, 209] on img at bounding box center [250, 211] width 20 height 20
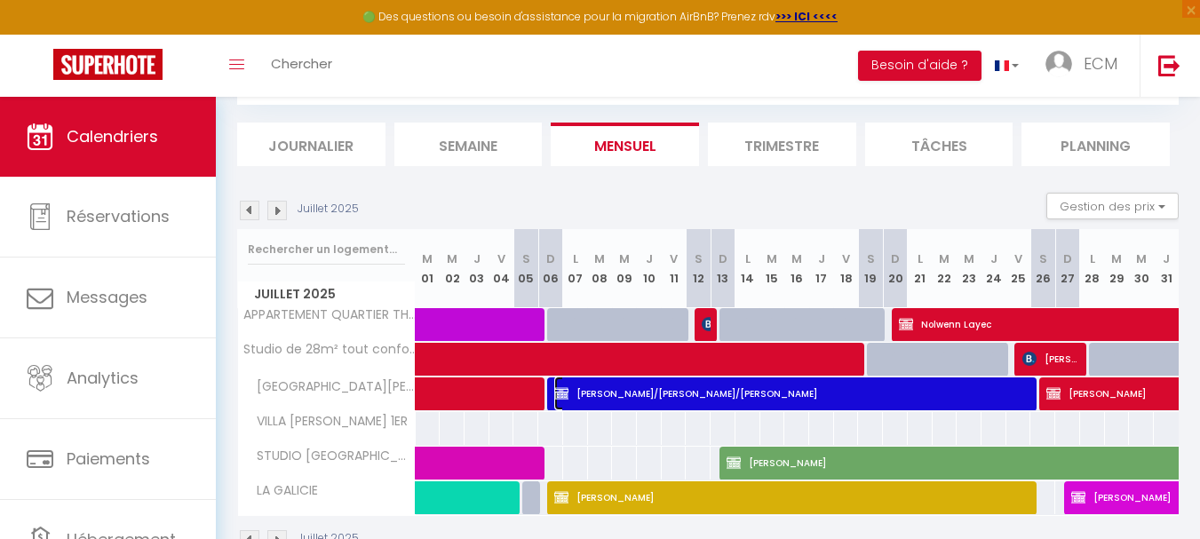
click at [739, 399] on span "Doris/Michel GIRR/KELLER" at bounding box center [794, 394] width 480 height 34
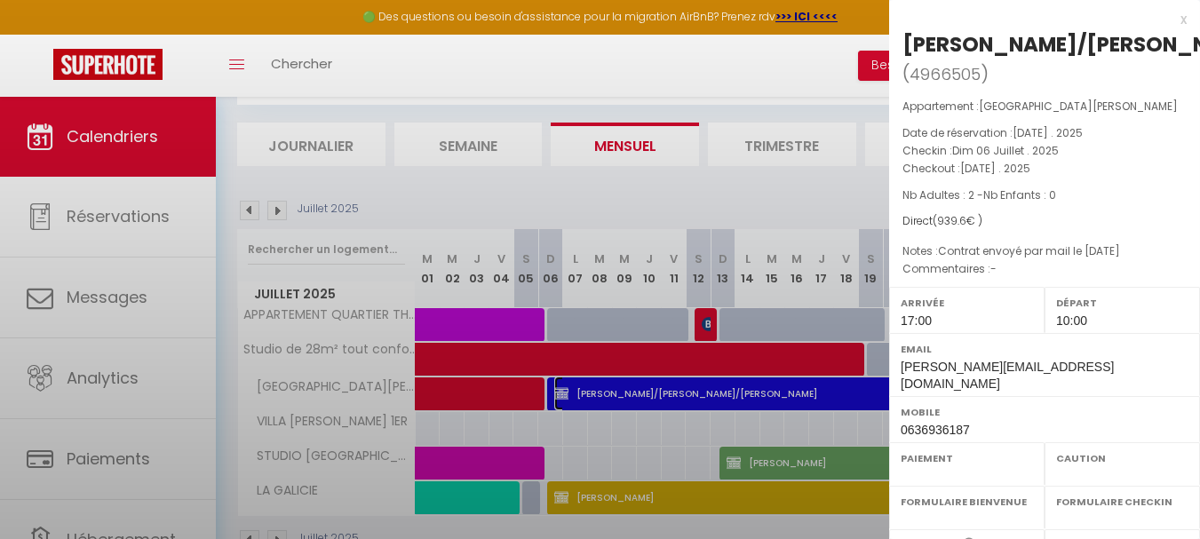
select select "OK"
select select "0"
select select "1"
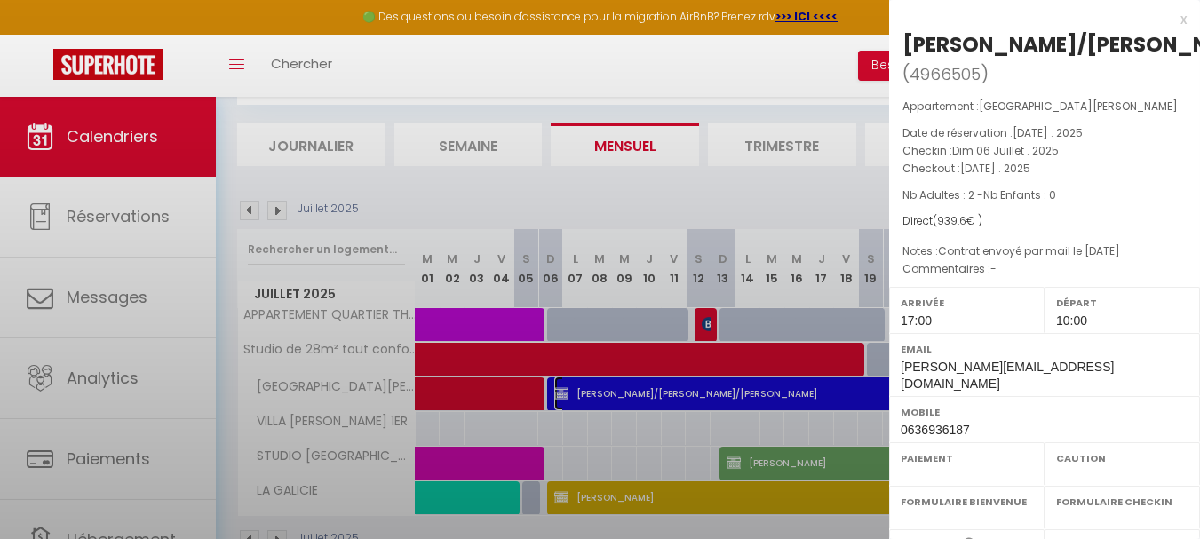
select select
select select "20967"
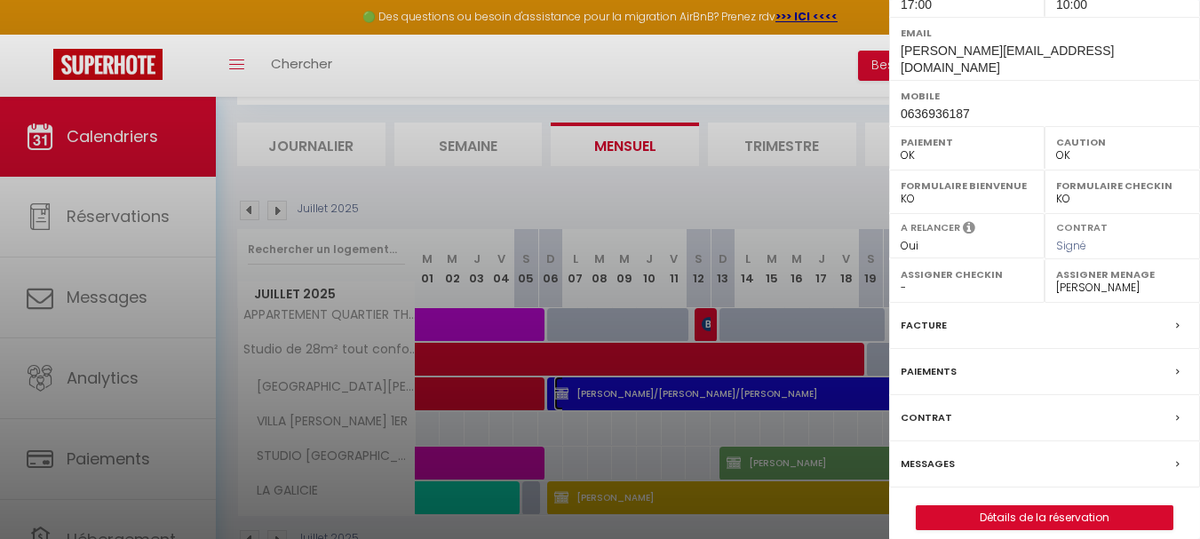
scroll to position [317, 0]
click at [926, 315] on label "Facture" at bounding box center [923, 324] width 46 height 19
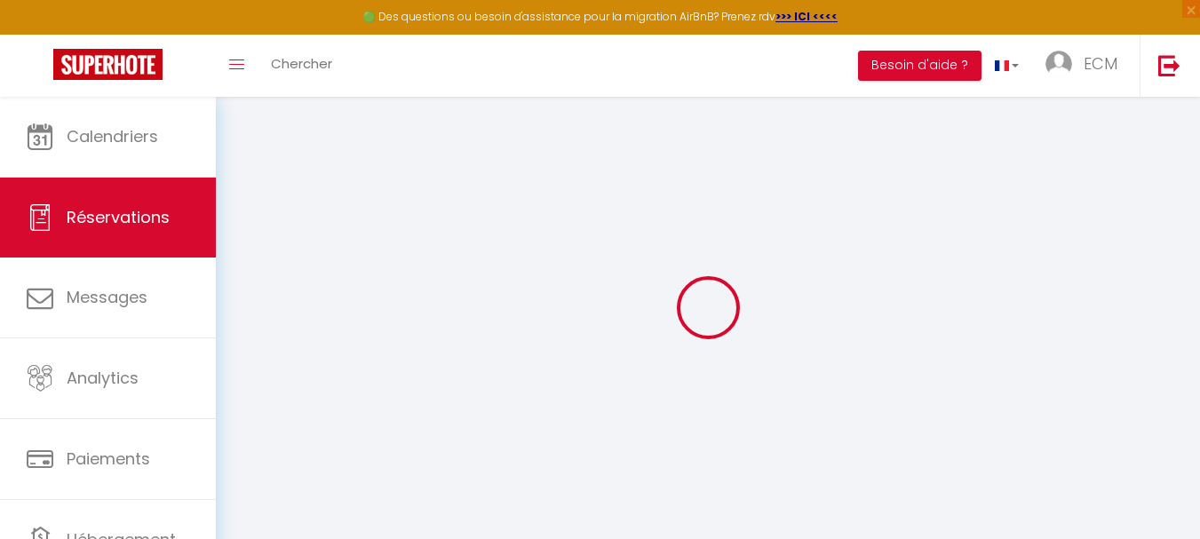
select select
checkbox input "true"
select select
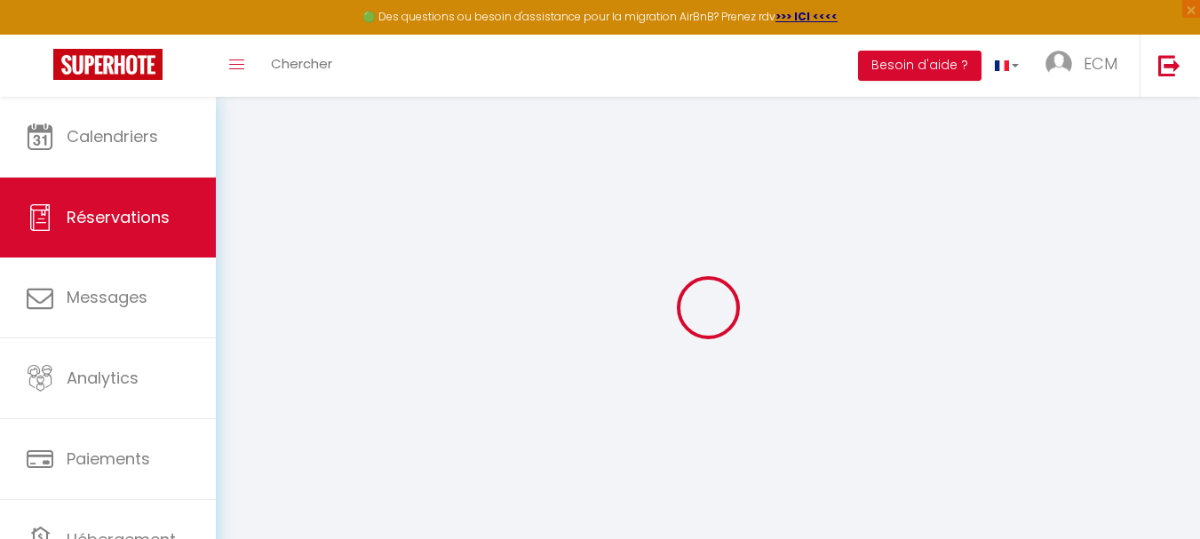
checkbox input "true"
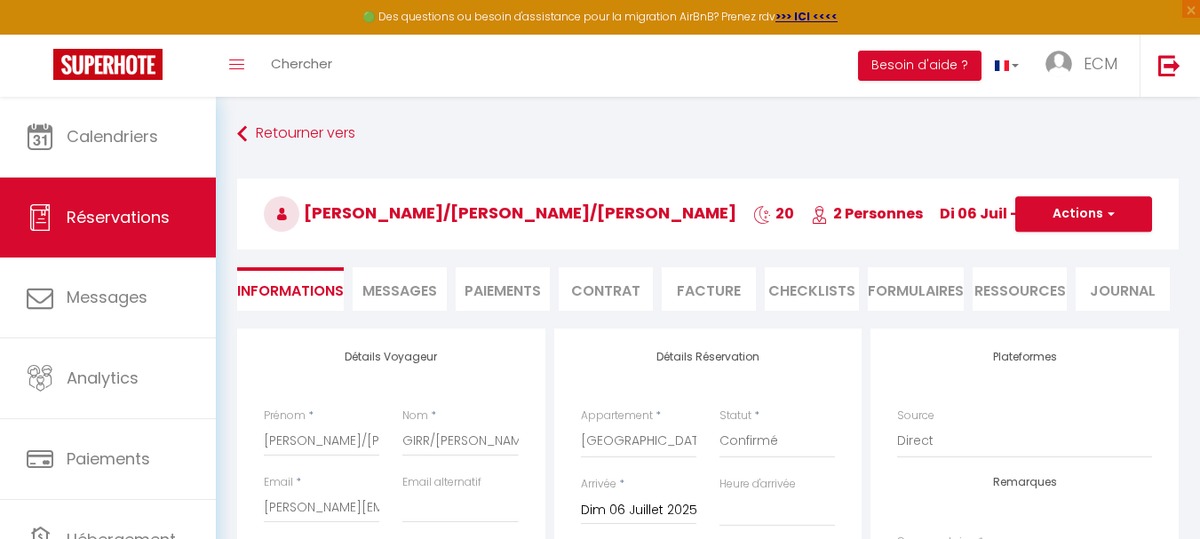
select select
checkbox input "true"
type textarea "Contrat envoyé par mail le 21/01/2025"
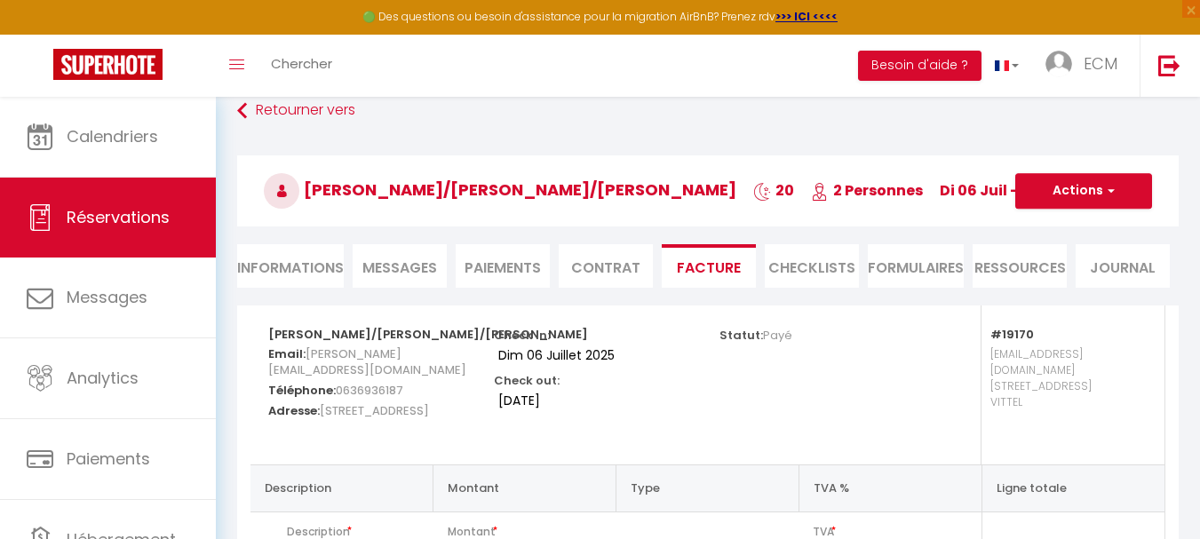
scroll to position [13, 0]
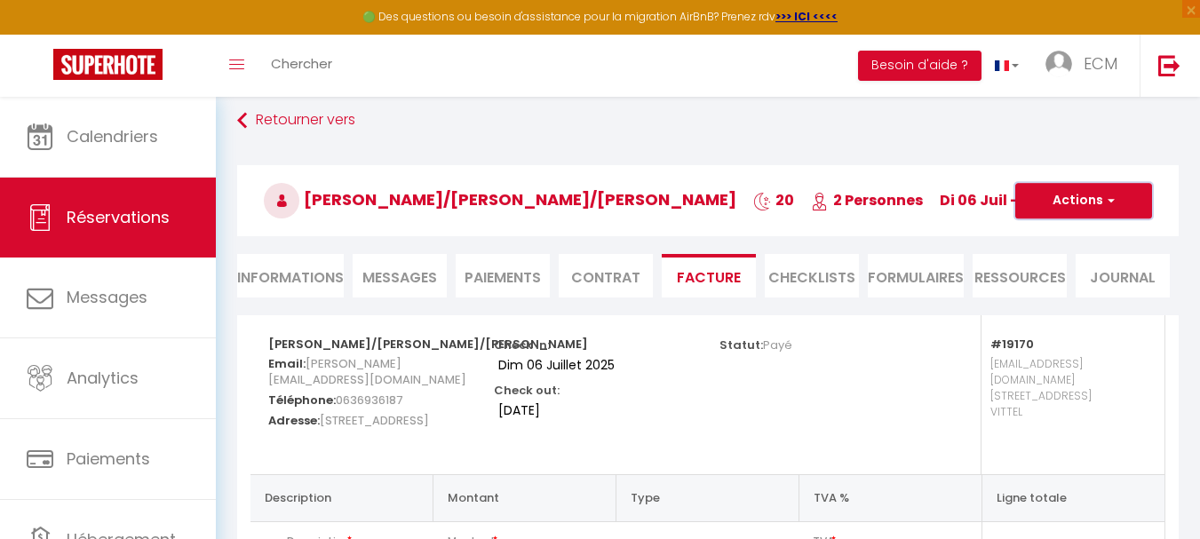
click at [1089, 188] on button "Actions" at bounding box center [1083, 201] width 137 height 36
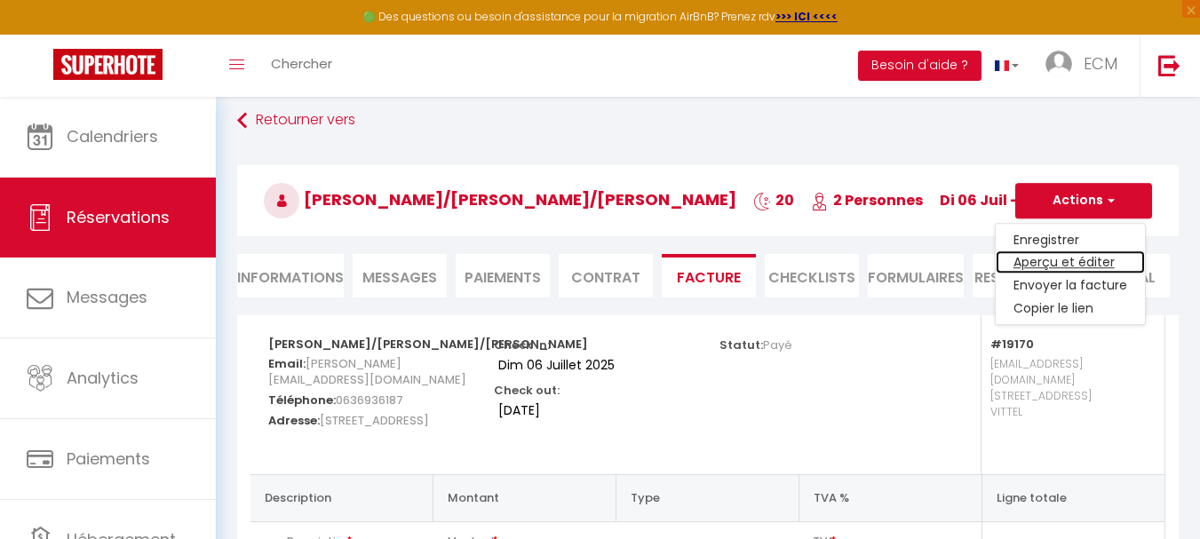
click at [1051, 259] on link "Aperçu et éditer" at bounding box center [1069, 262] width 149 height 23
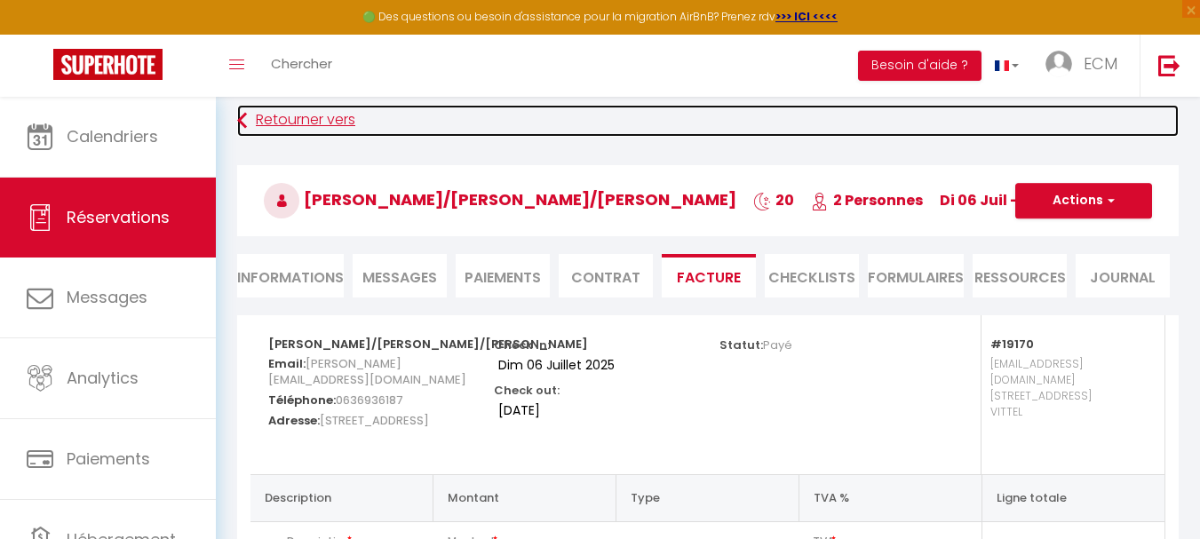
click at [298, 114] on link "Retourner vers" at bounding box center [707, 121] width 941 height 32
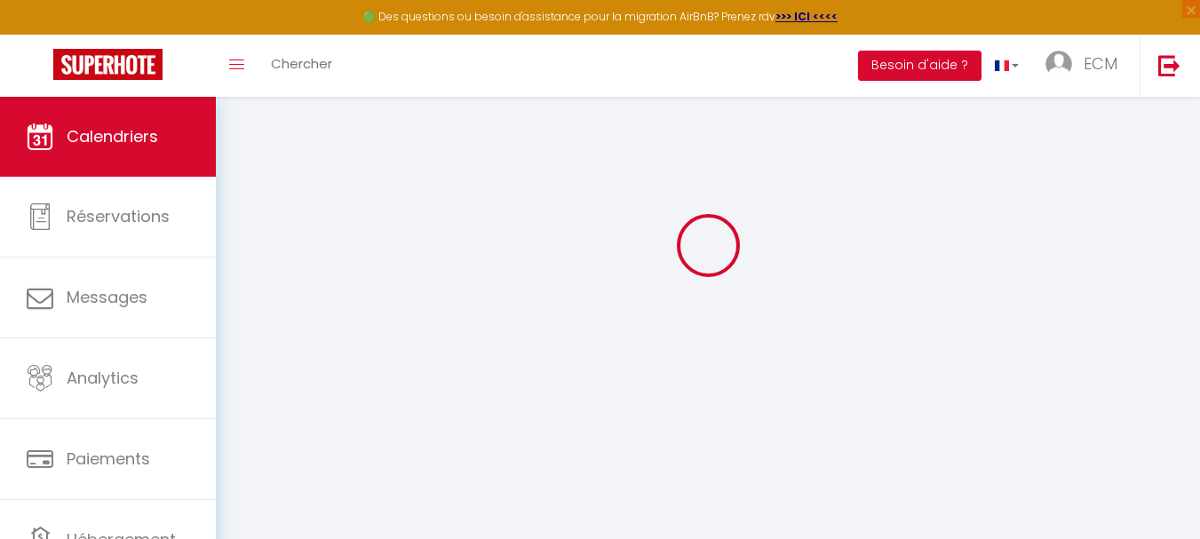
scroll to position [97, 0]
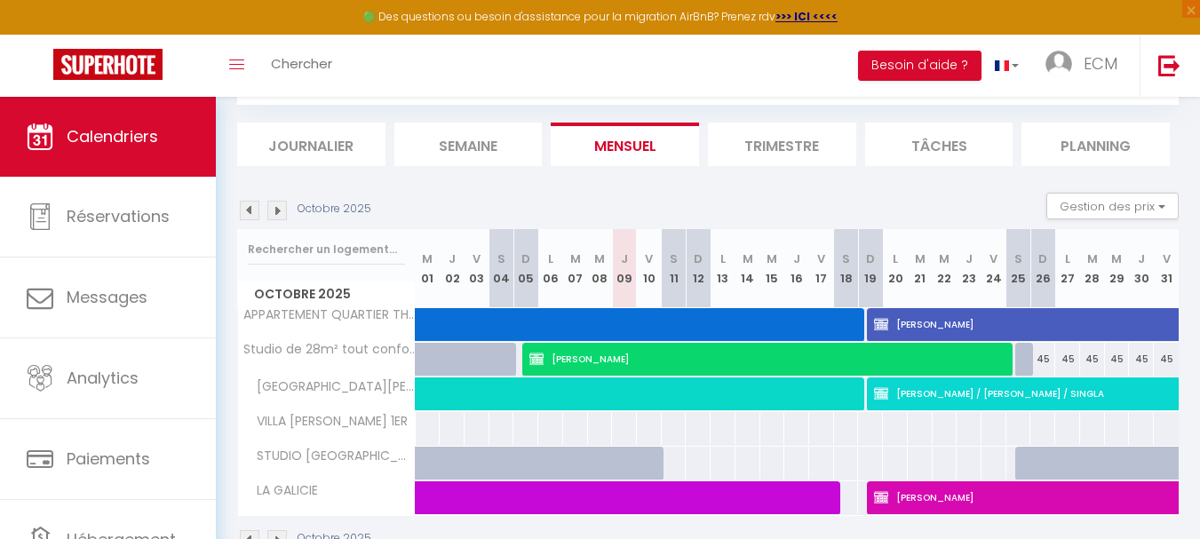
click at [247, 210] on img at bounding box center [250, 211] width 20 height 20
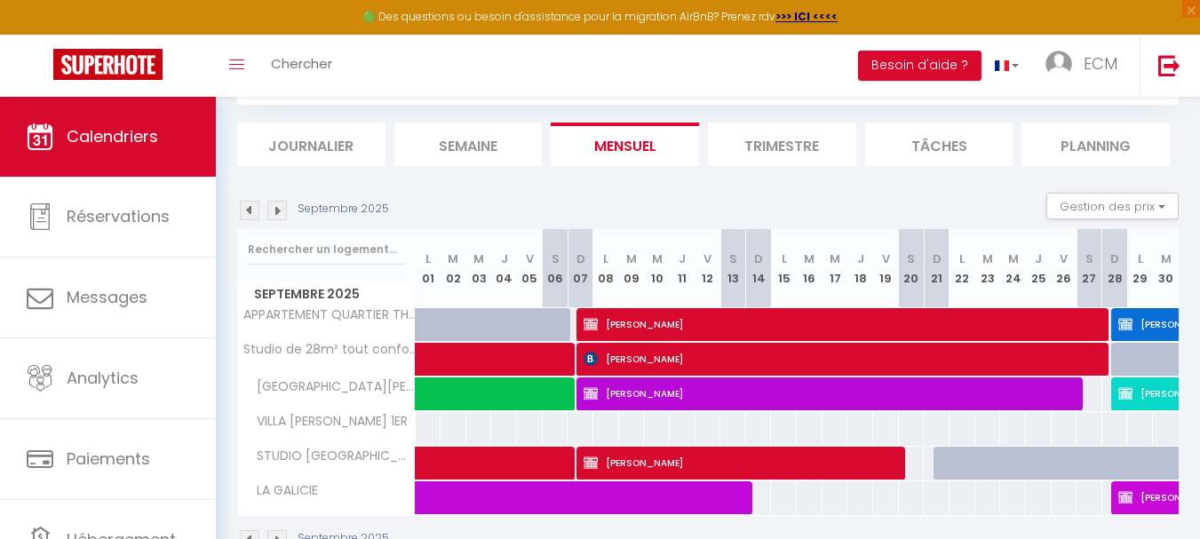
click at [247, 210] on img at bounding box center [250, 211] width 20 height 20
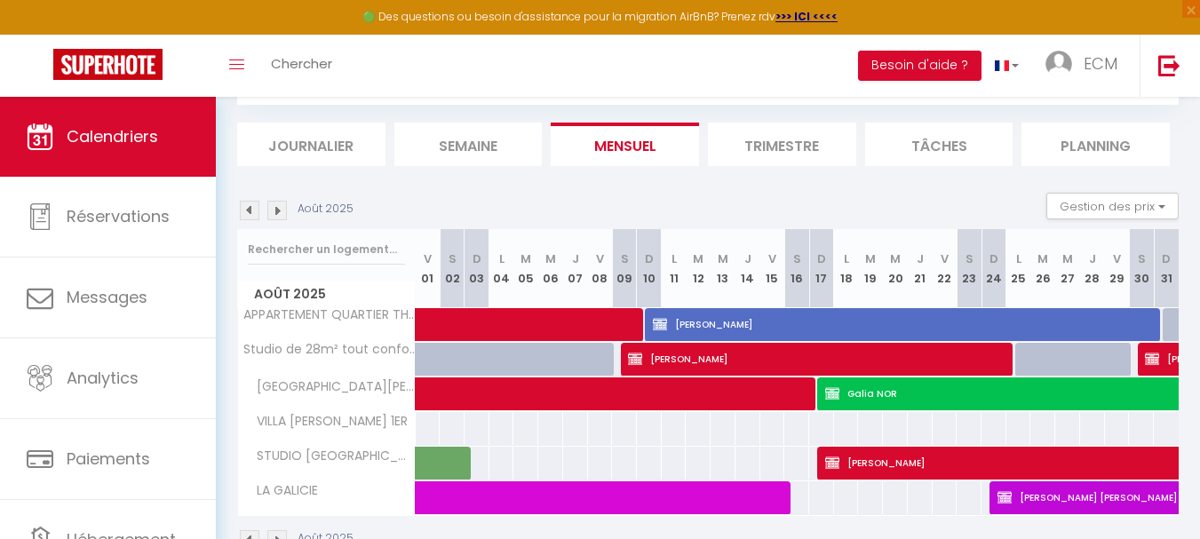
click at [247, 210] on img at bounding box center [250, 211] width 20 height 20
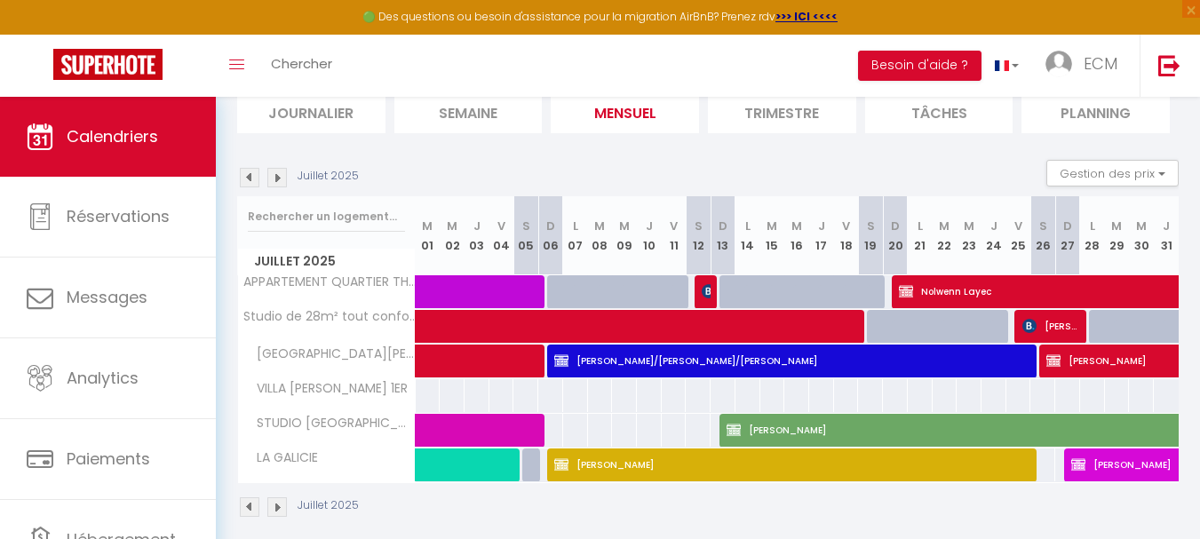
scroll to position [147, 0]
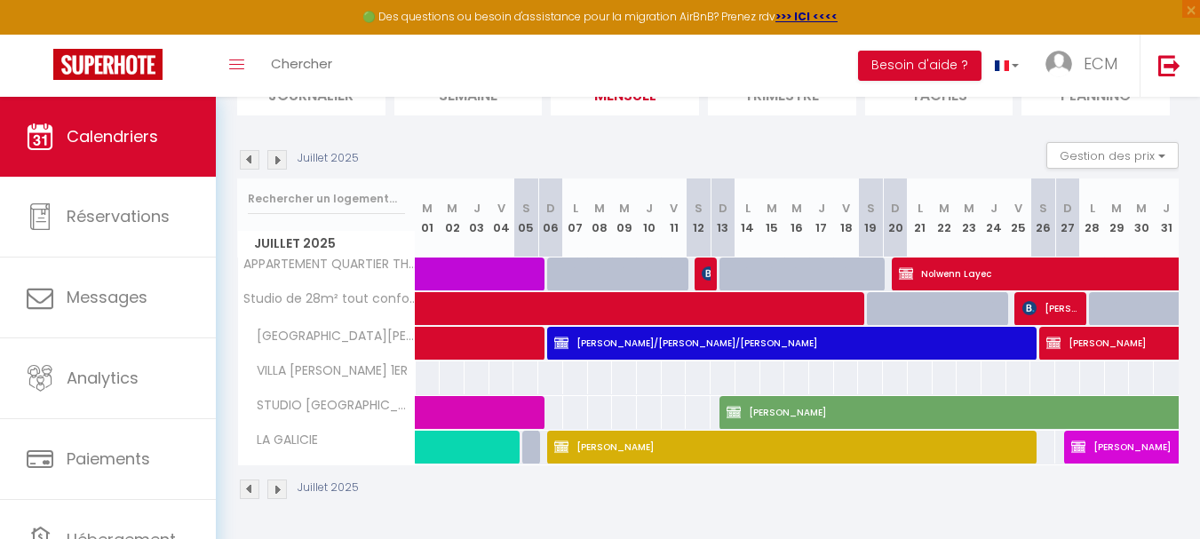
click at [249, 162] on img at bounding box center [250, 160] width 20 height 20
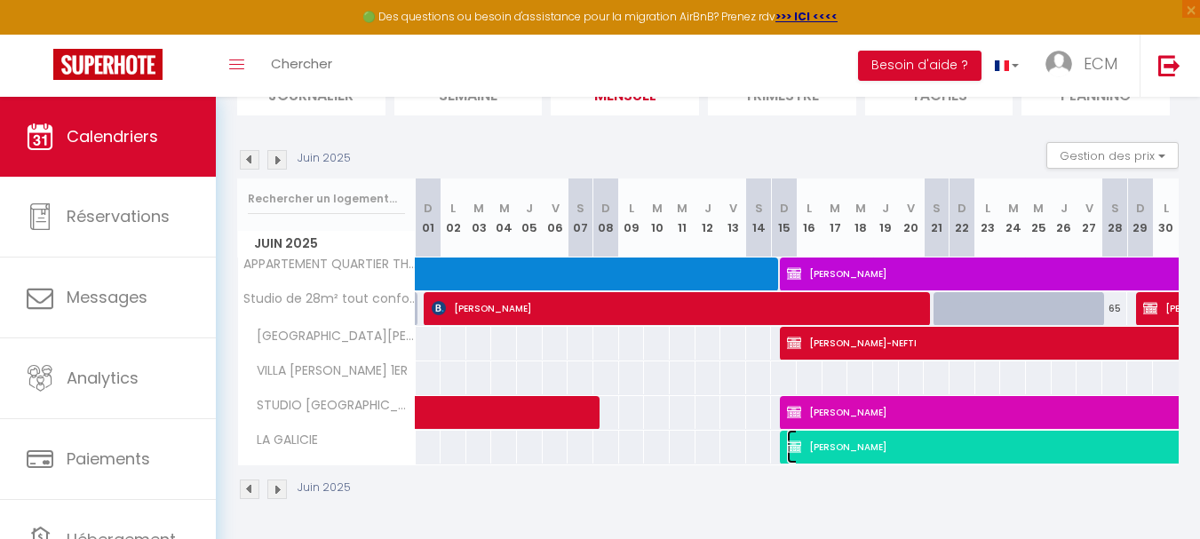
click at [984, 448] on span "Jean Marie HUMBERT" at bounding box center [1195, 447] width 817 height 34
select select "OK"
select select "0"
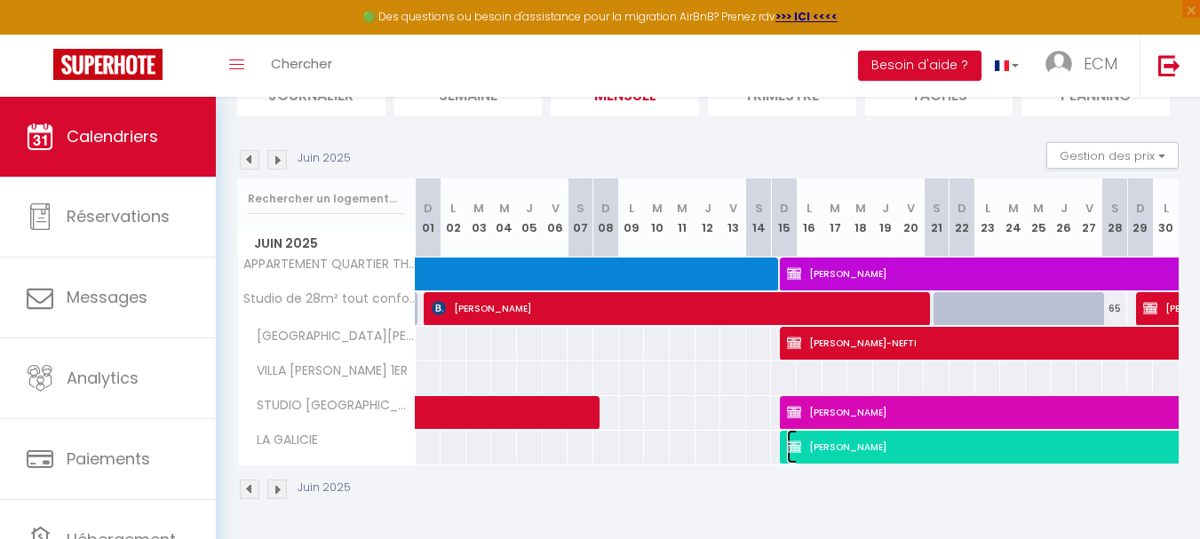
select select "1"
select select
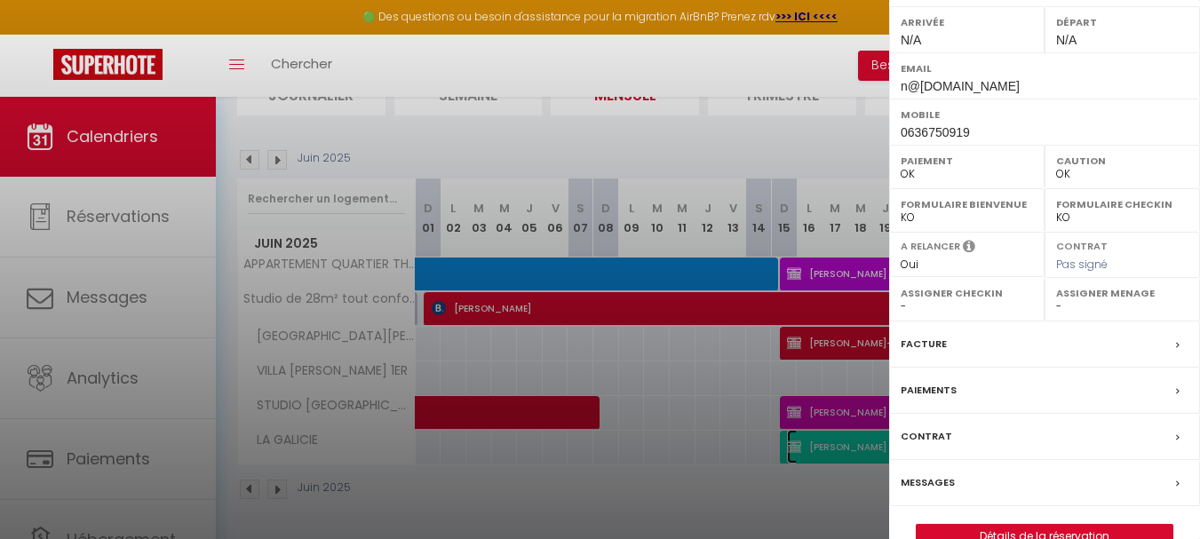
scroll to position [266, 0]
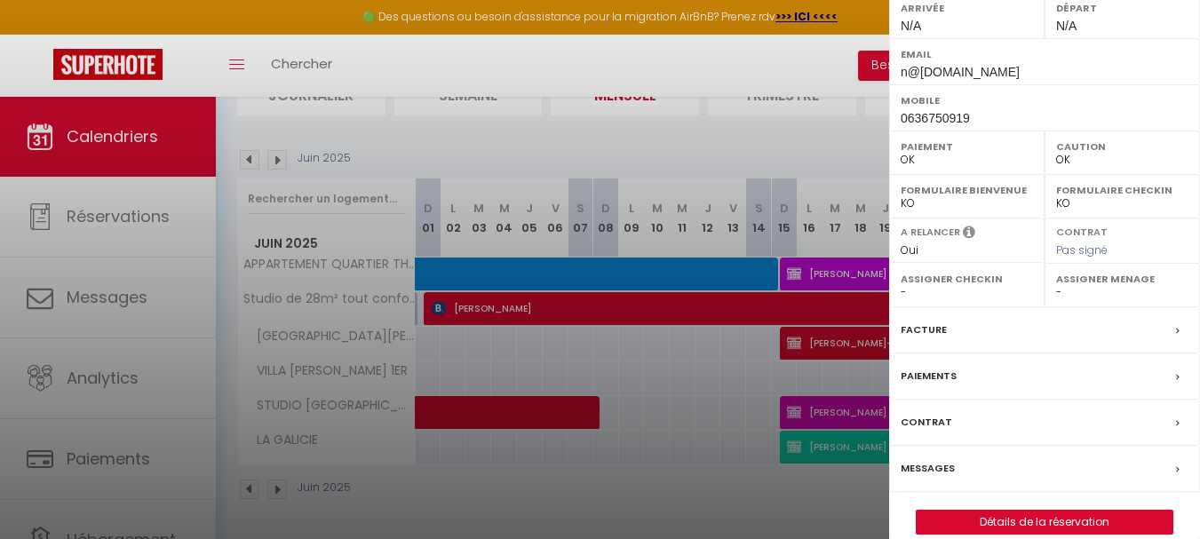
click at [932, 339] on label "Facture" at bounding box center [923, 330] width 46 height 19
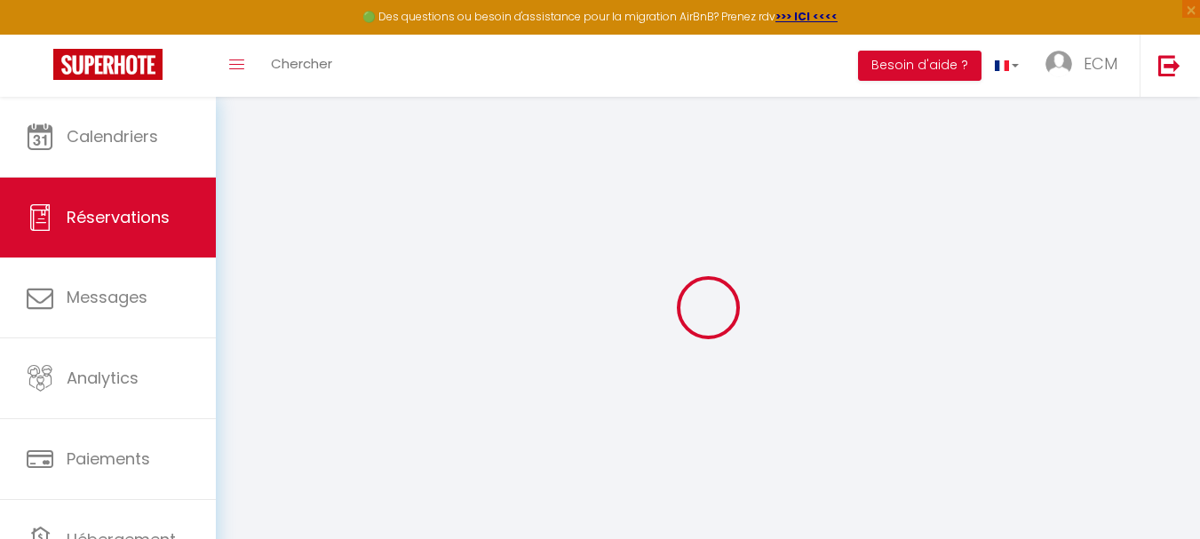
select select
checkbox input "true"
type textarea "30 € petit chien"
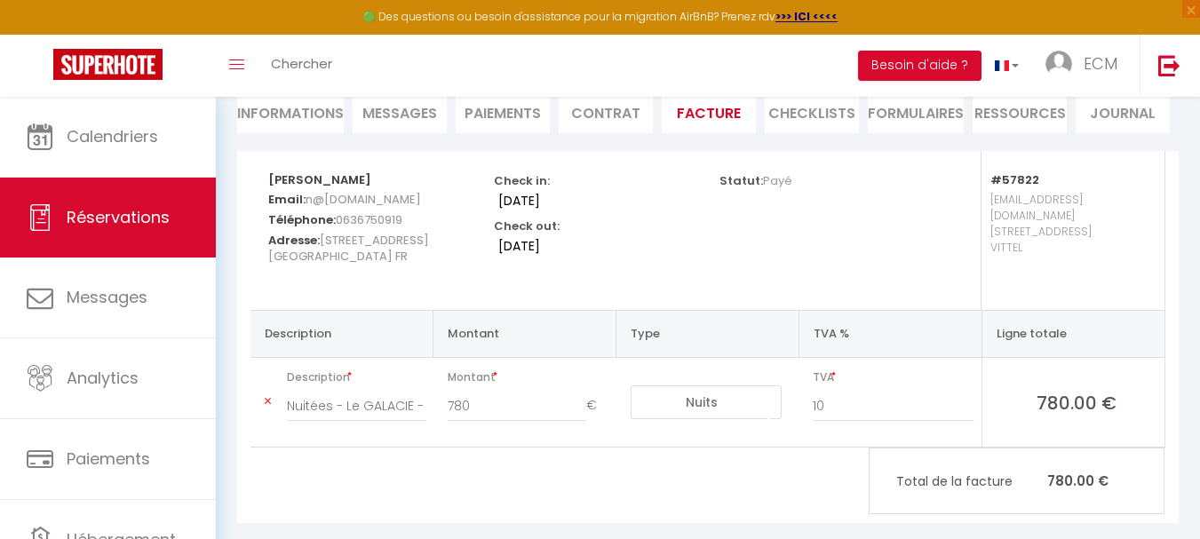
scroll to position [89, 0]
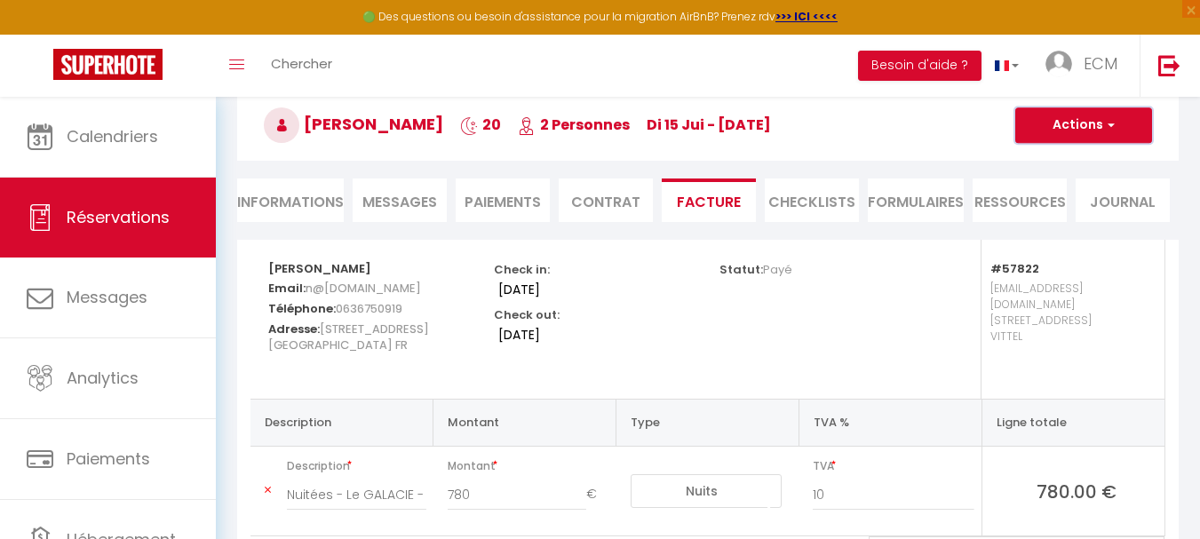
click at [1075, 111] on button "Actions" at bounding box center [1083, 125] width 137 height 36
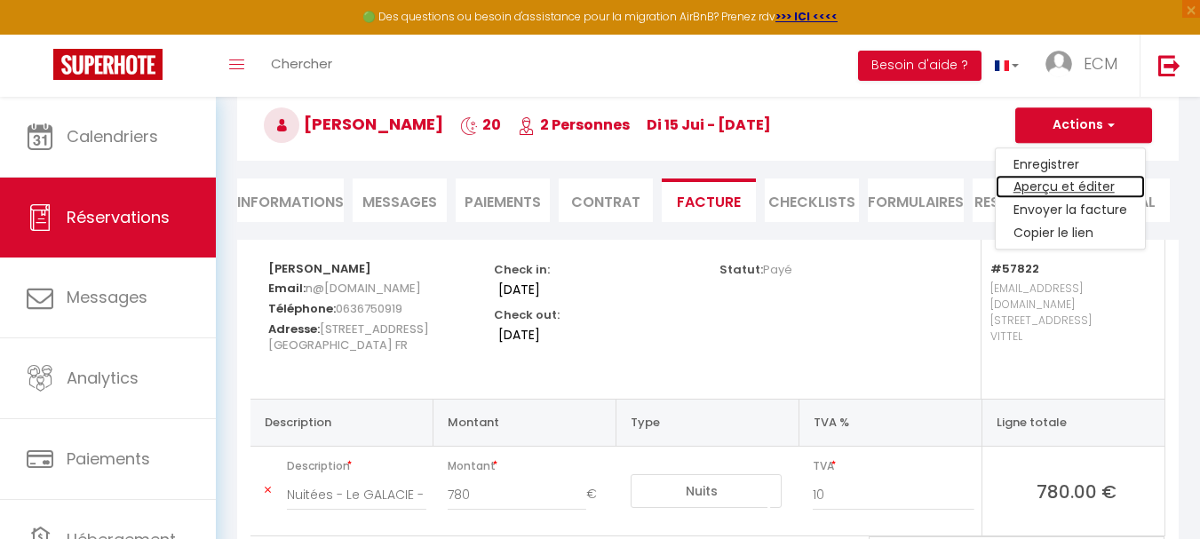
click at [1059, 185] on link "Aperçu et éditer" at bounding box center [1069, 187] width 149 height 23
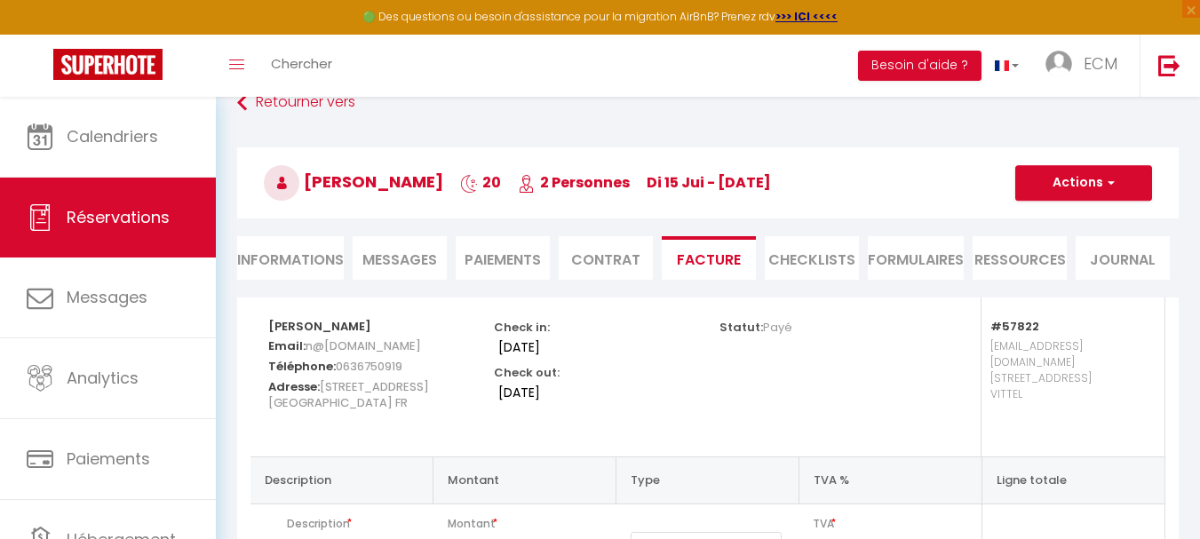
scroll to position [0, 0]
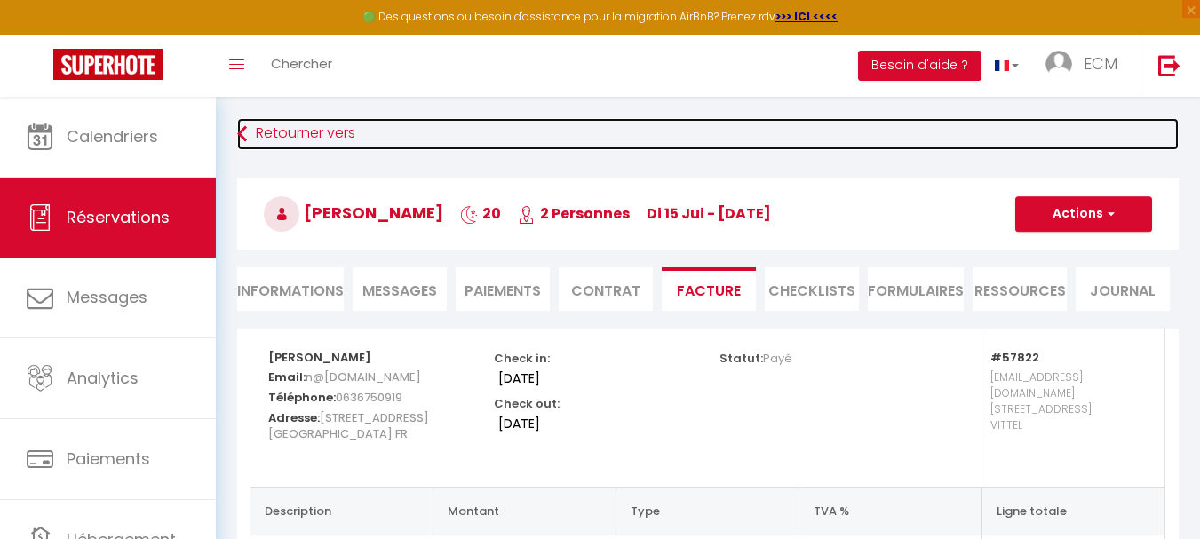
click at [321, 133] on link "Retourner vers" at bounding box center [707, 134] width 941 height 32
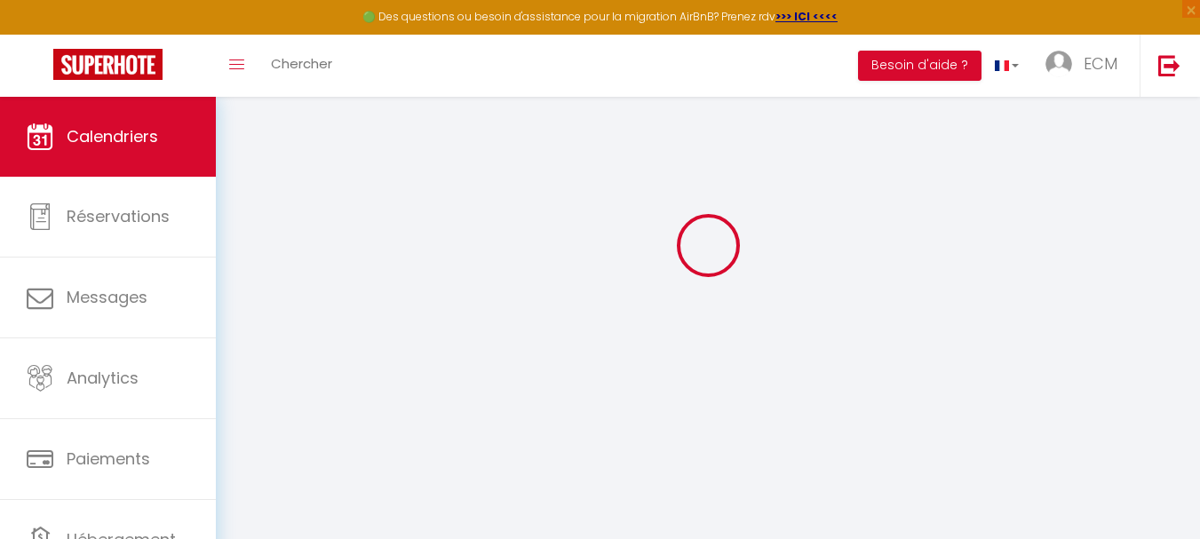
scroll to position [97, 0]
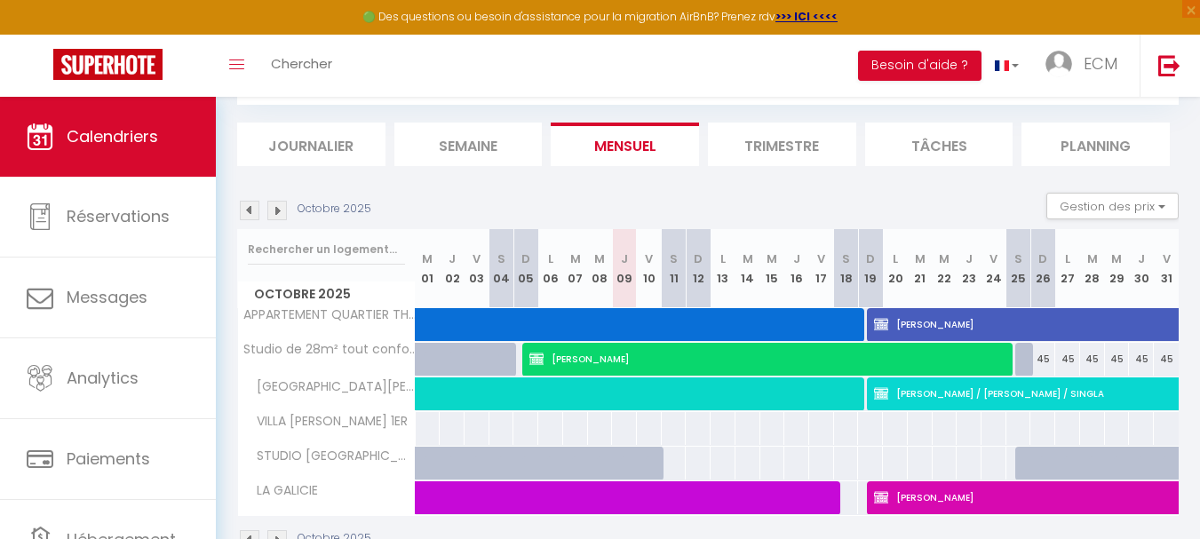
click at [251, 212] on img at bounding box center [250, 211] width 20 height 20
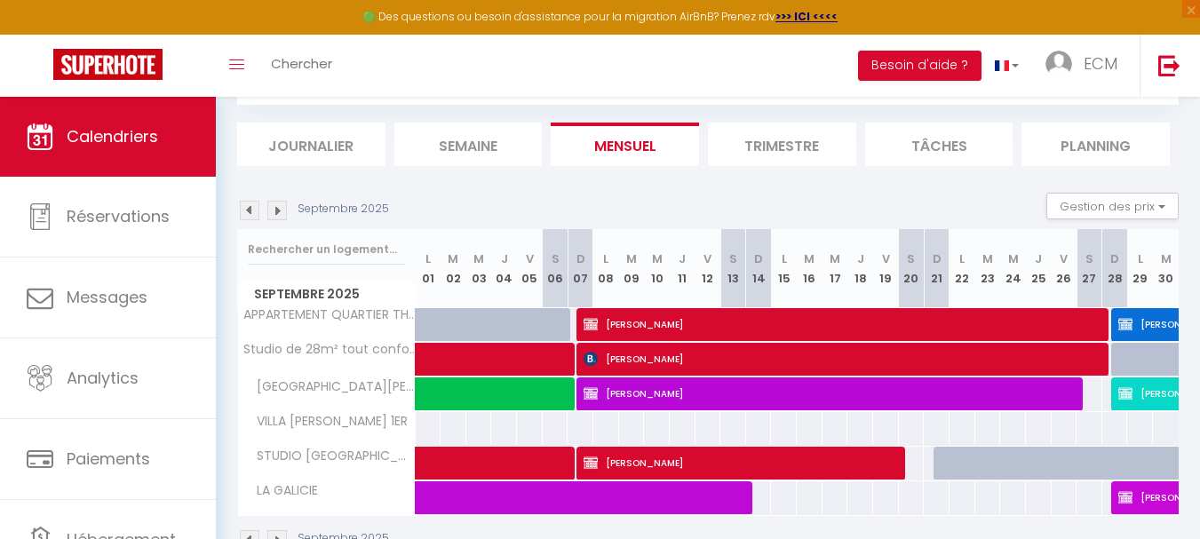
click at [251, 212] on img at bounding box center [250, 211] width 20 height 20
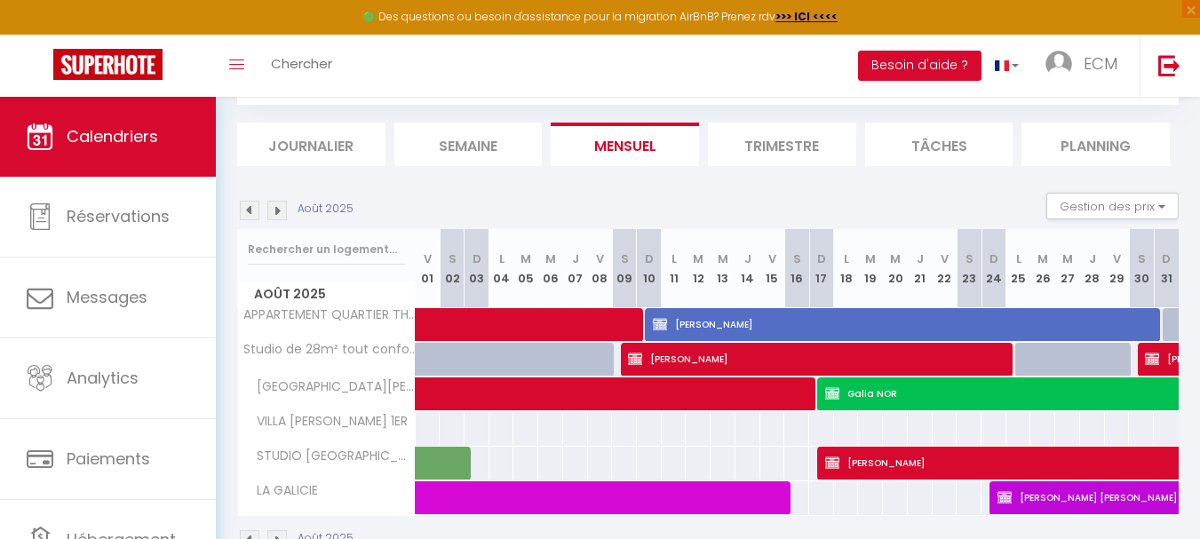
click at [251, 212] on img at bounding box center [250, 211] width 20 height 20
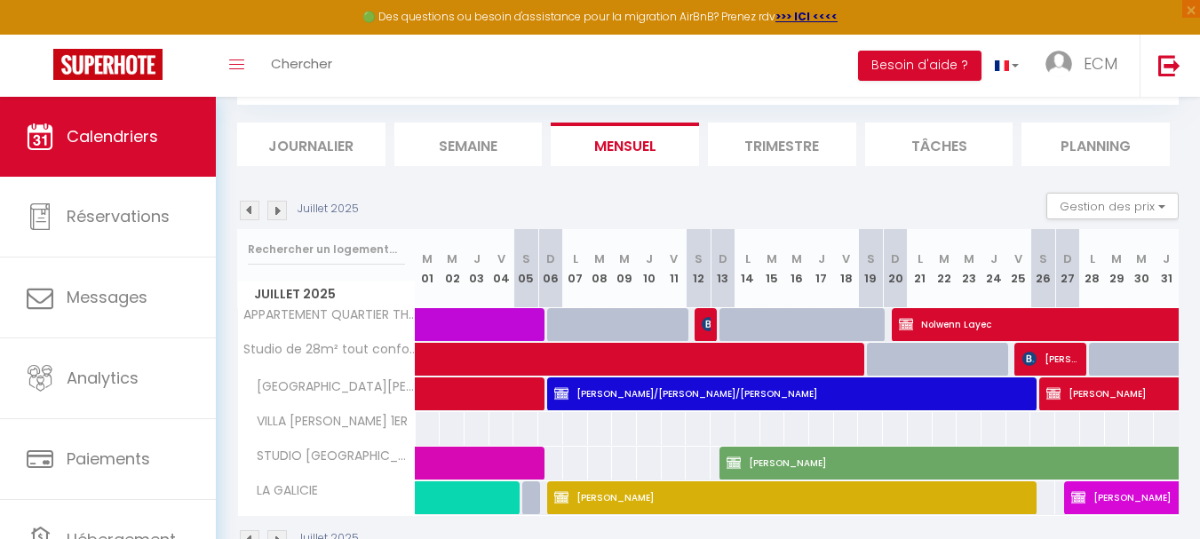
click at [250, 211] on img at bounding box center [250, 211] width 20 height 20
select select
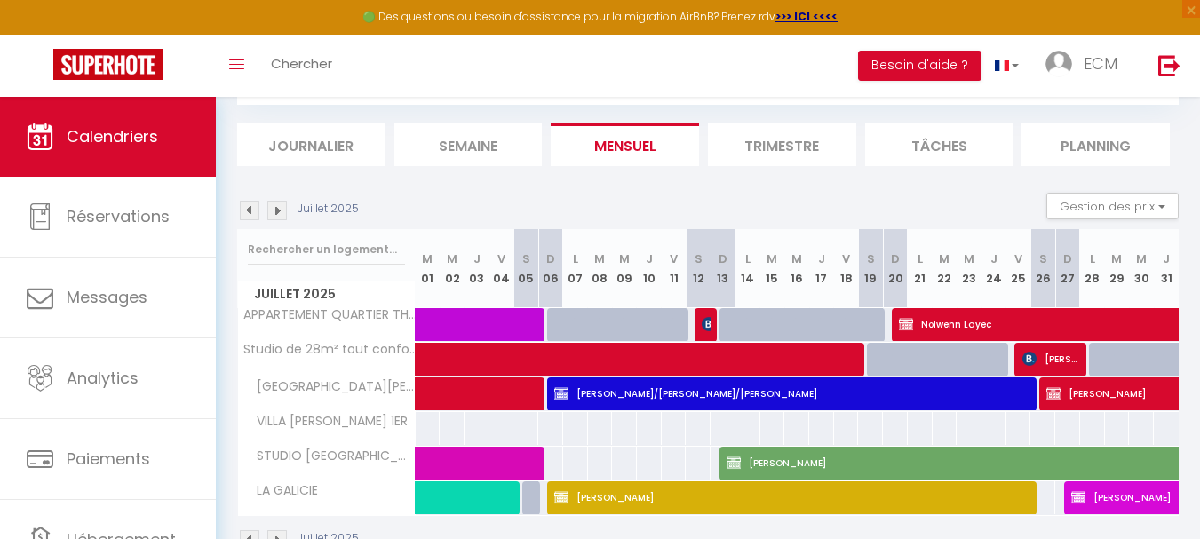
select select
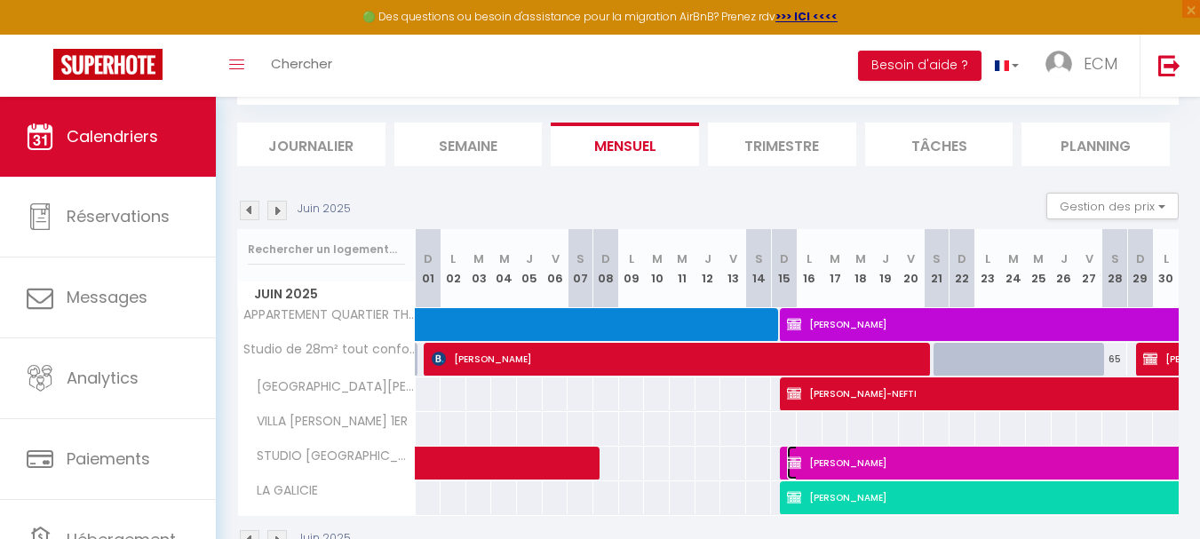
click at [925, 455] on span "Cyrille VISENTIN" at bounding box center [1216, 463] width 858 height 34
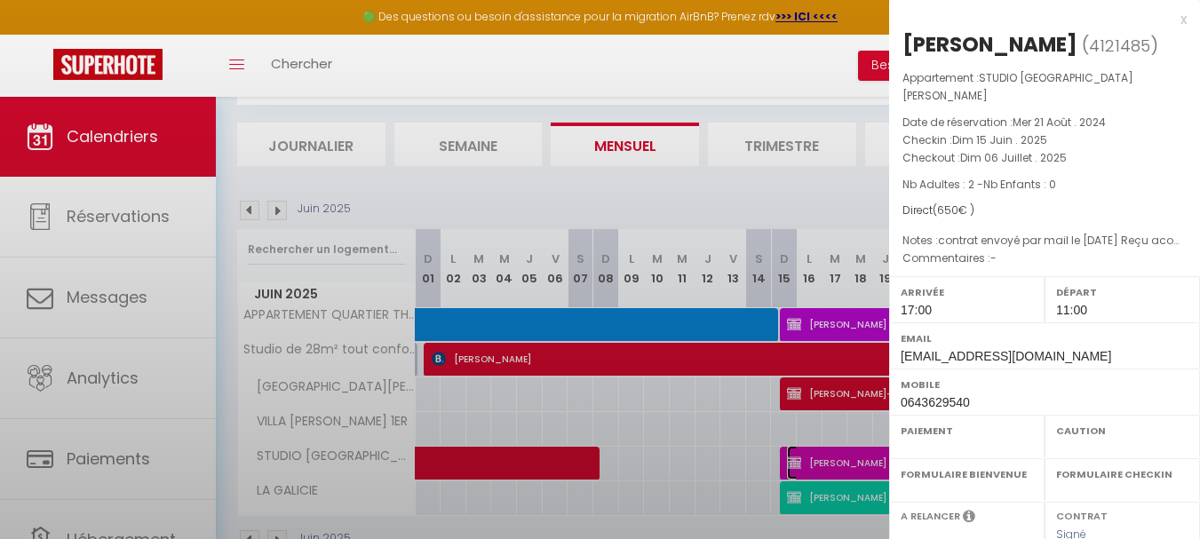
select select "OK"
select select "0"
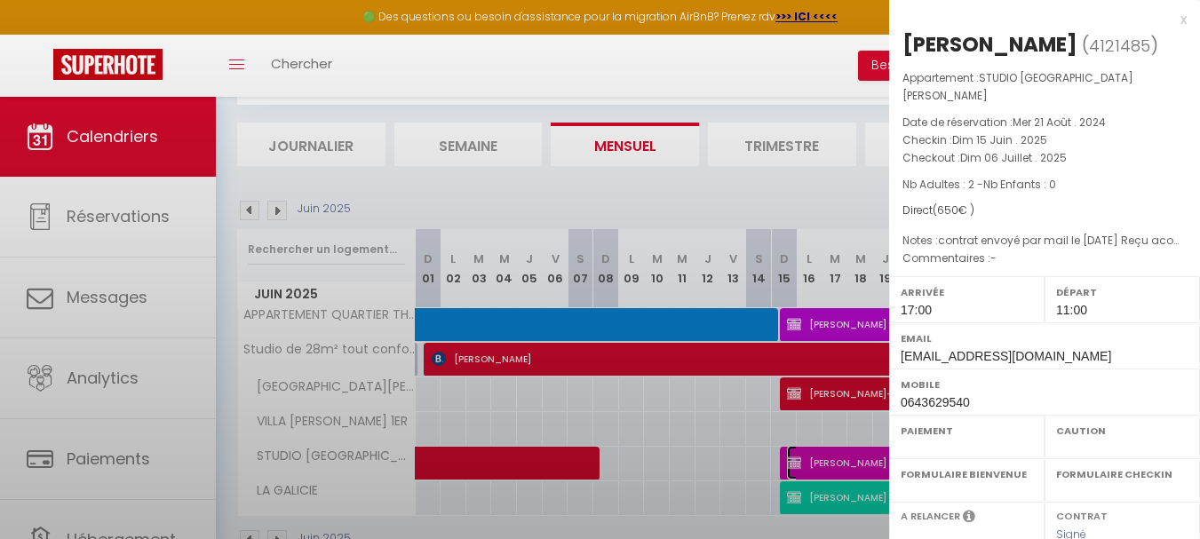
select select
select select "20967"
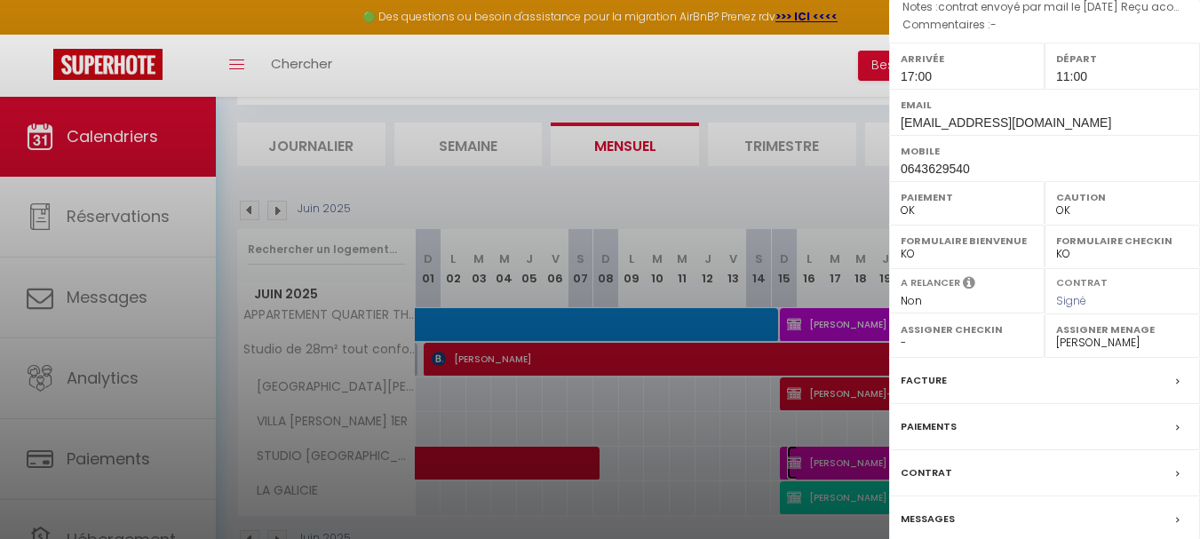
scroll to position [289, 0]
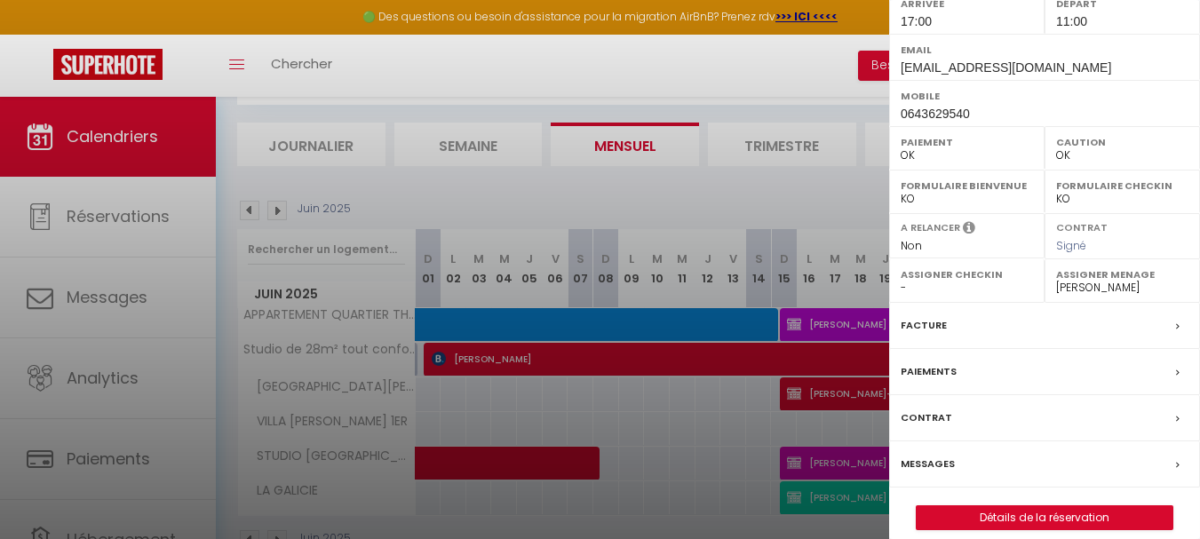
click at [916, 316] on label "Facture" at bounding box center [923, 325] width 46 height 19
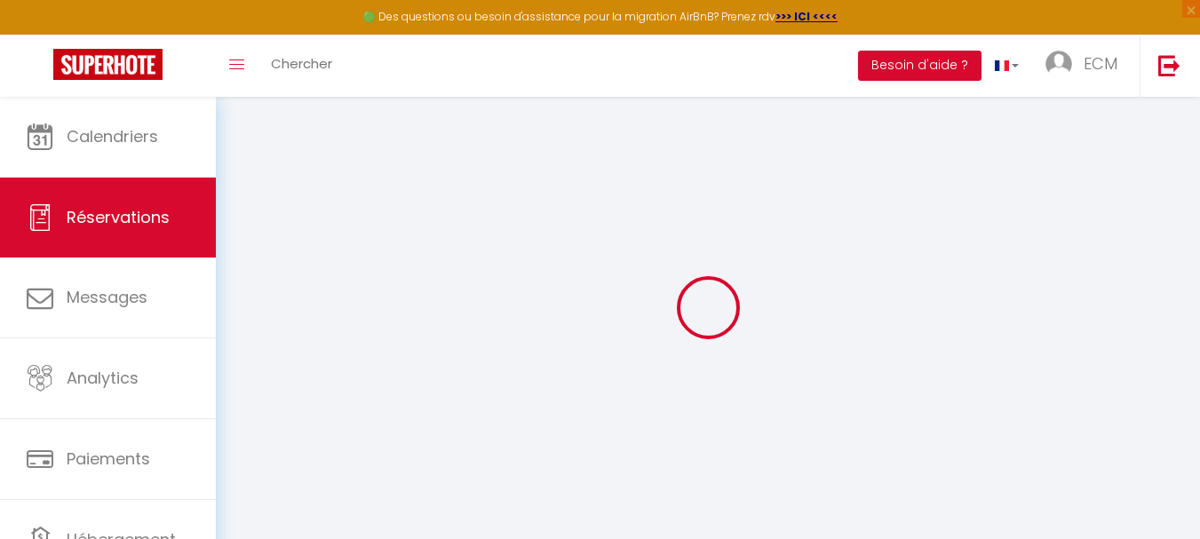
select select "taxes"
select select
checkbox input "true"
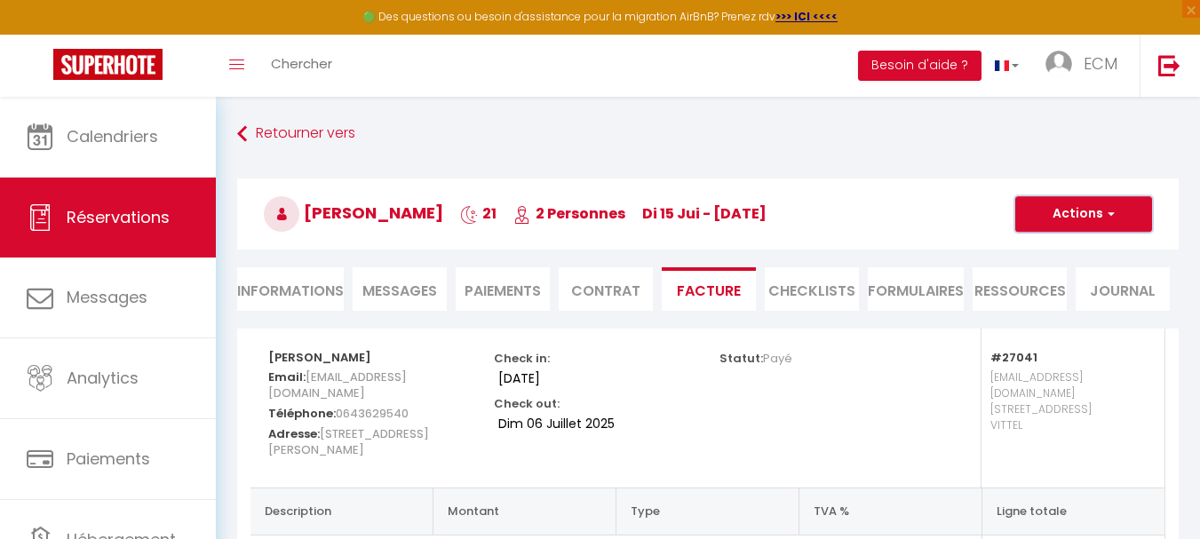
click at [1073, 197] on button "Actions" at bounding box center [1083, 214] width 137 height 36
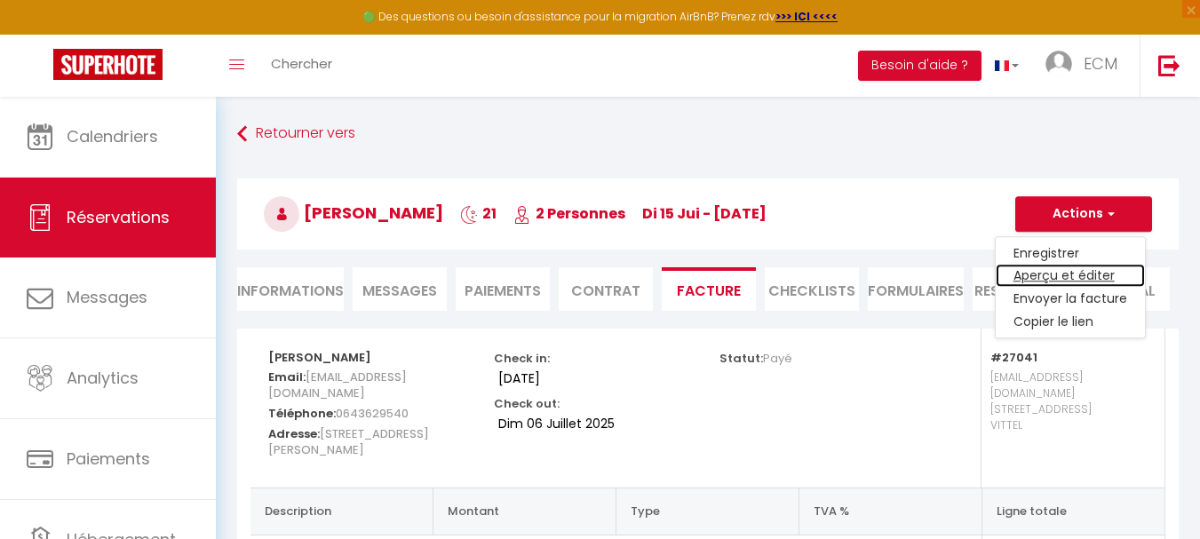
click at [1047, 275] on link "Aperçu et éditer" at bounding box center [1069, 276] width 149 height 23
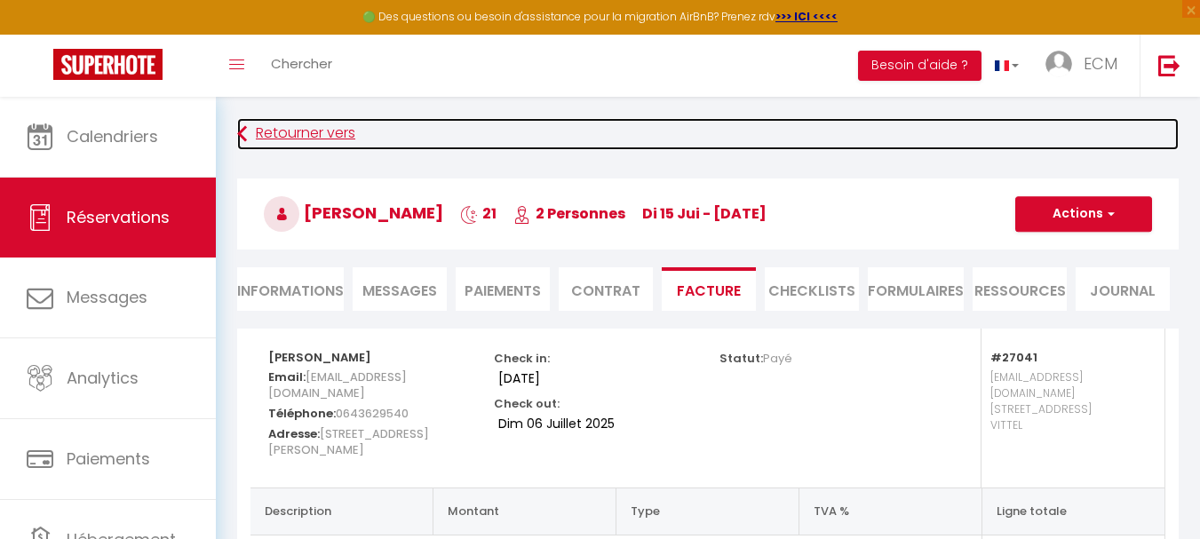
click at [296, 131] on link "Retourner vers" at bounding box center [707, 134] width 941 height 32
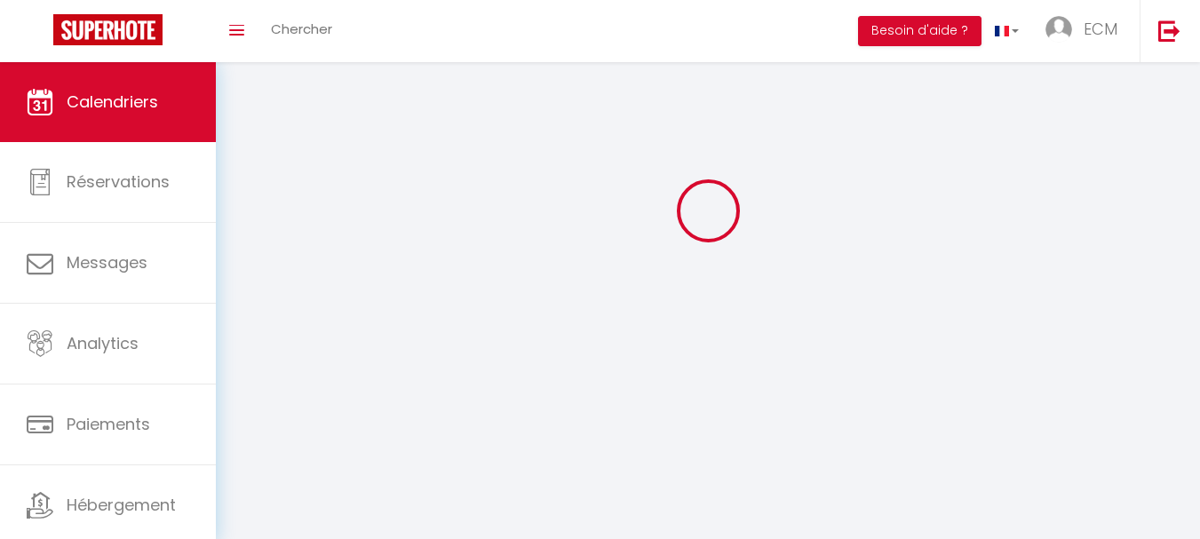
scroll to position [97, 0]
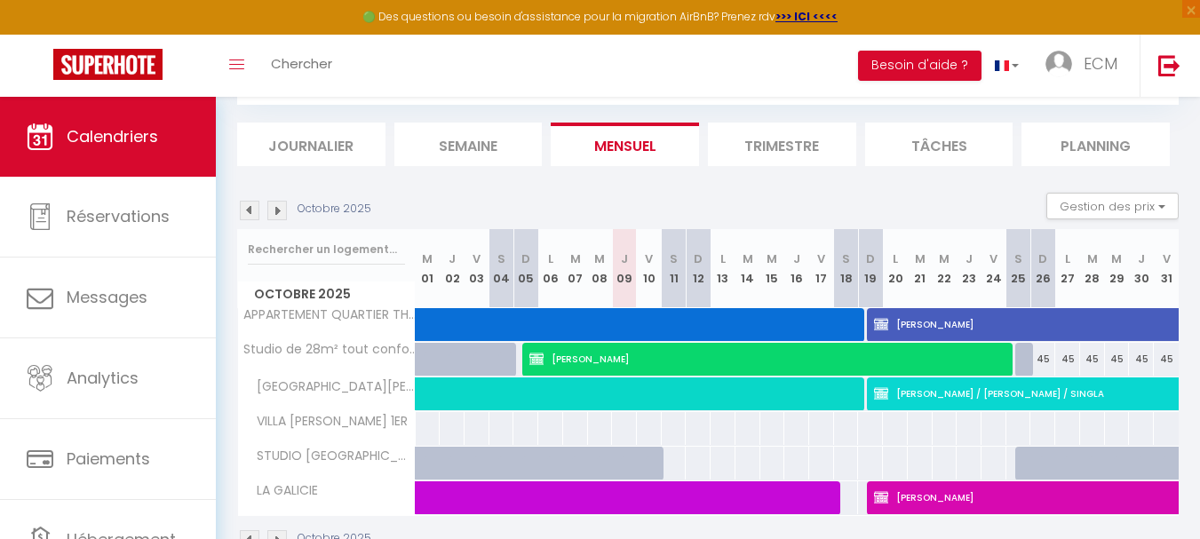
click at [242, 210] on img at bounding box center [250, 211] width 20 height 20
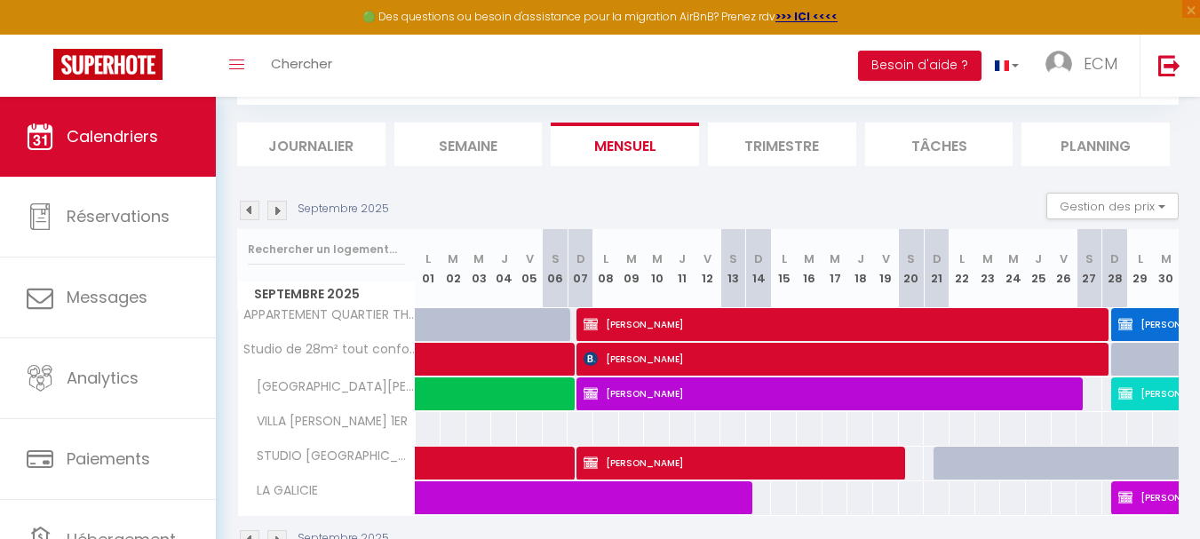
click at [242, 210] on img at bounding box center [250, 211] width 20 height 20
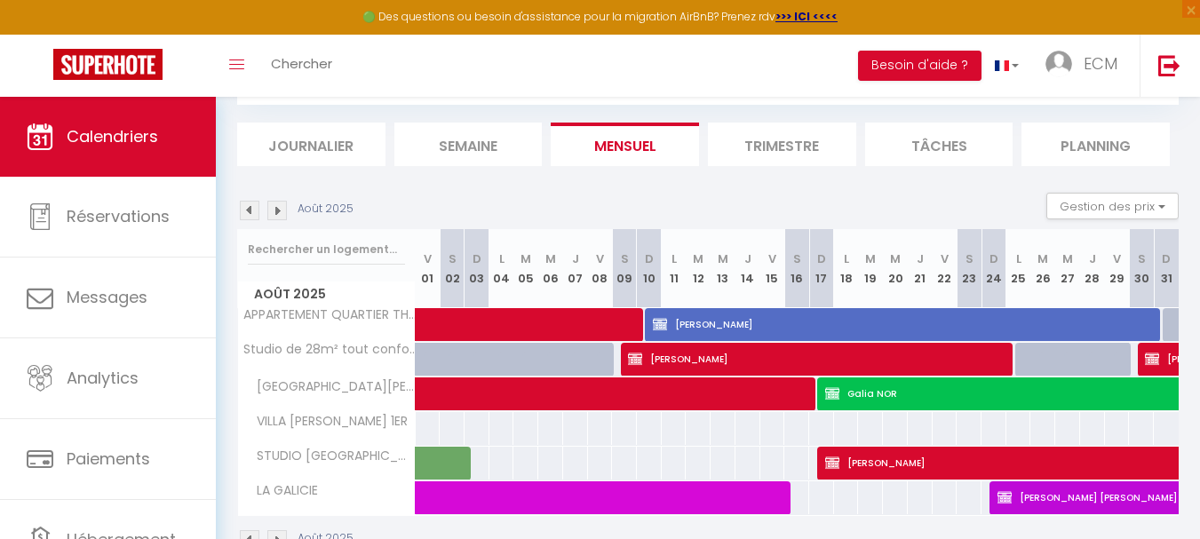
click at [242, 210] on img at bounding box center [250, 211] width 20 height 20
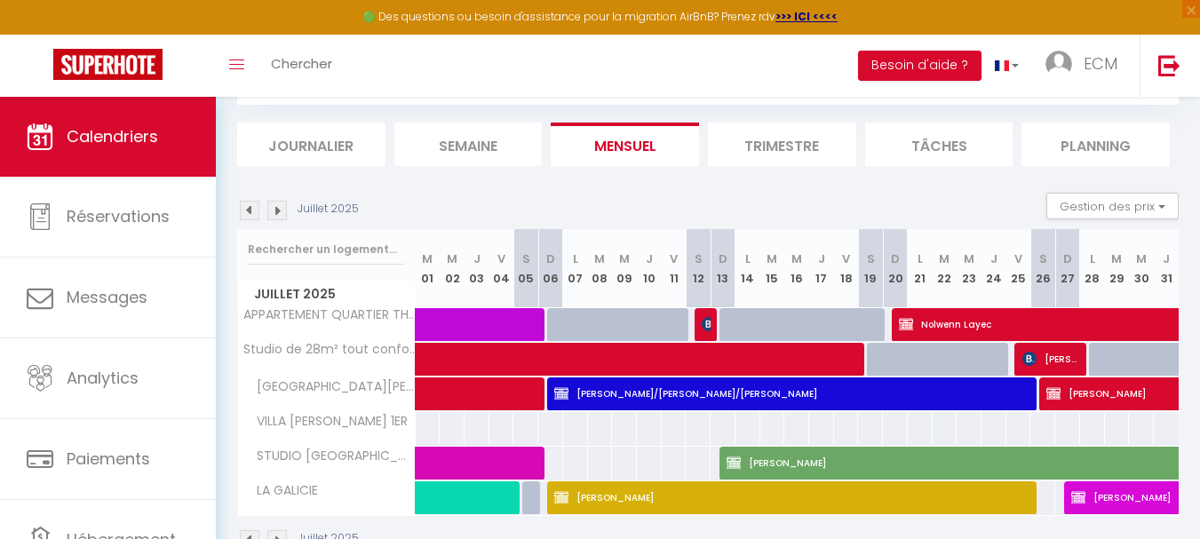
click at [242, 210] on img at bounding box center [250, 211] width 20 height 20
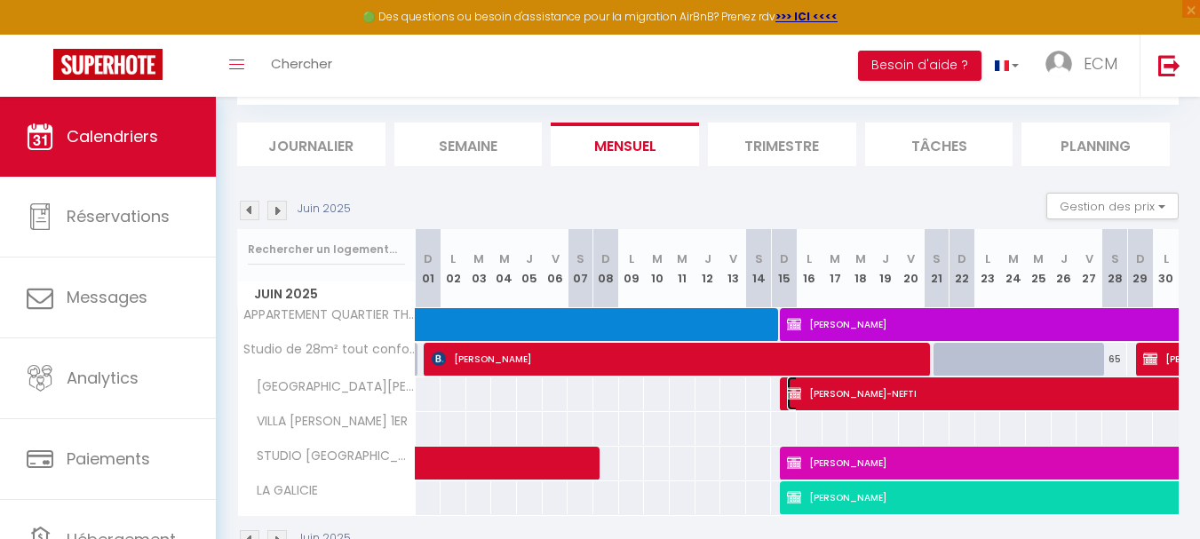
click at [837, 390] on span "Karin ORTLIEB-NEFTI" at bounding box center [1216, 394] width 858 height 34
select select "OK"
select select "0"
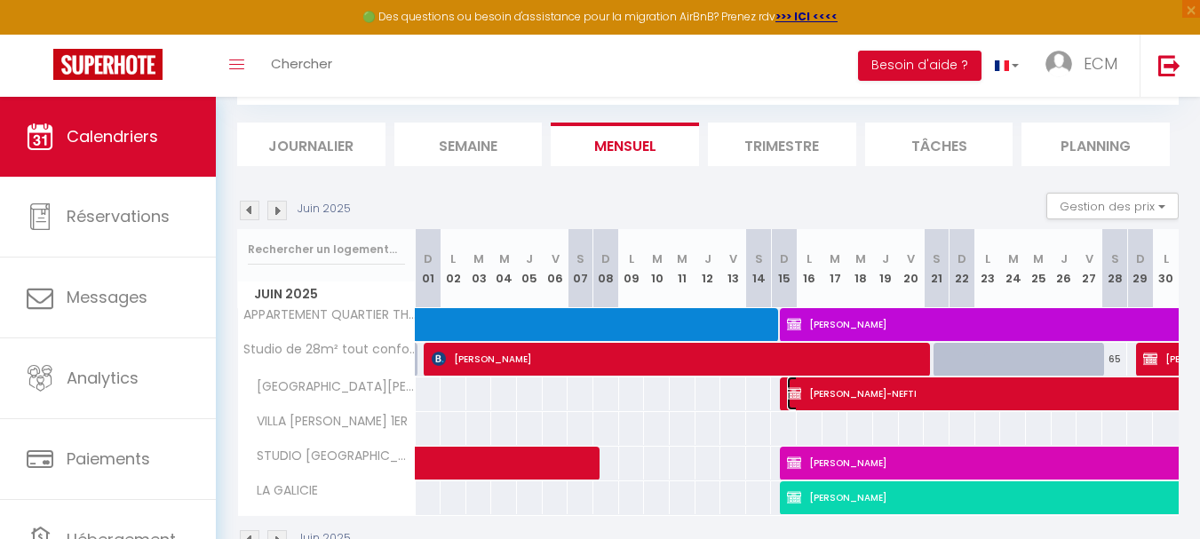
select select "1"
select select
select select "20967"
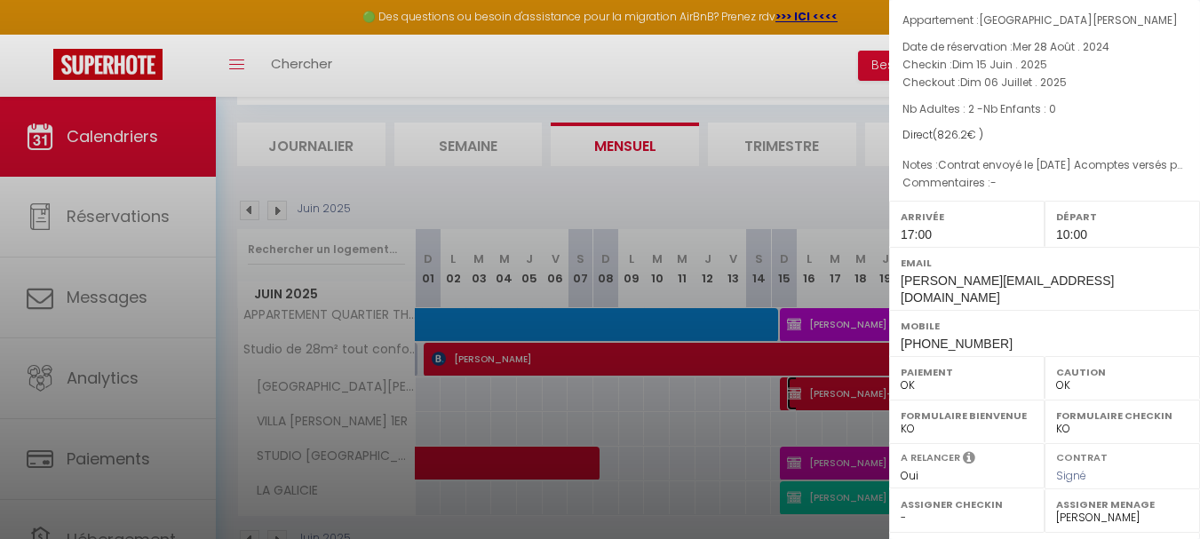
scroll to position [178, 0]
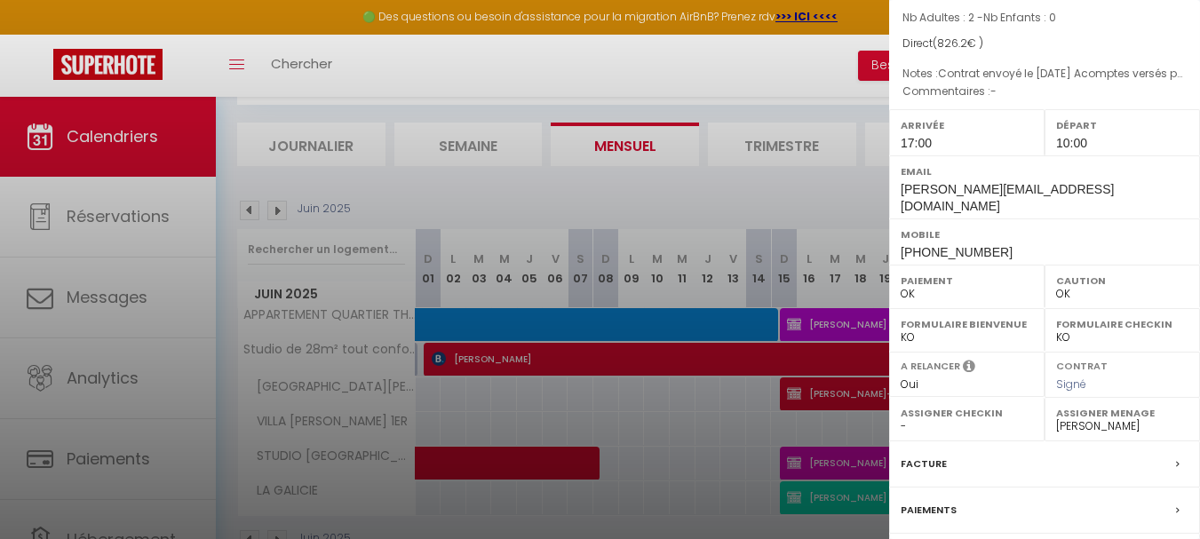
click at [938, 455] on label "Facture" at bounding box center [923, 464] width 46 height 19
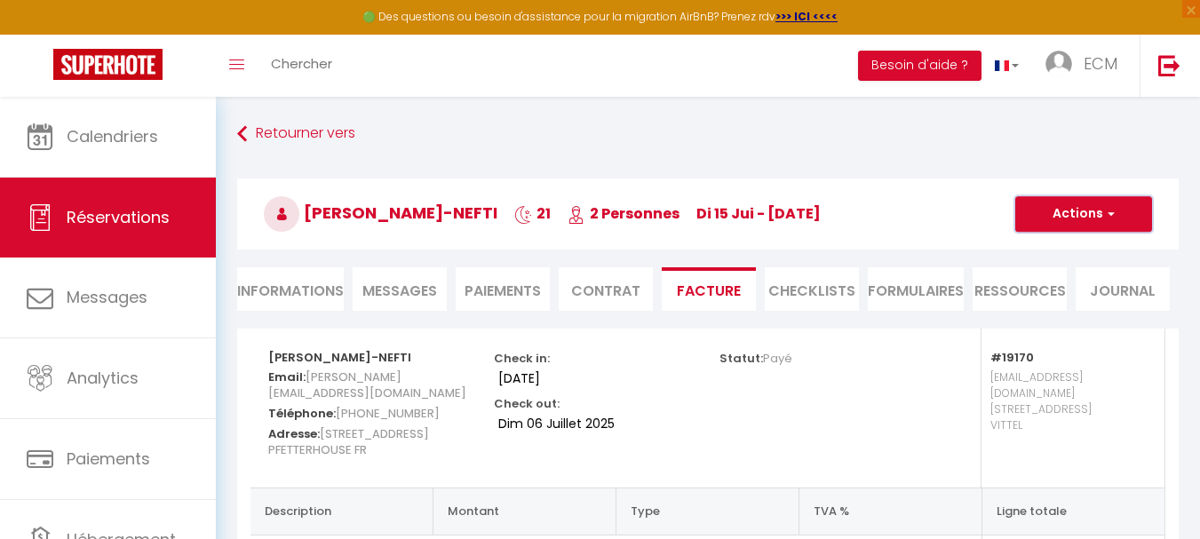
click at [1054, 202] on button "Actions" at bounding box center [1083, 214] width 137 height 36
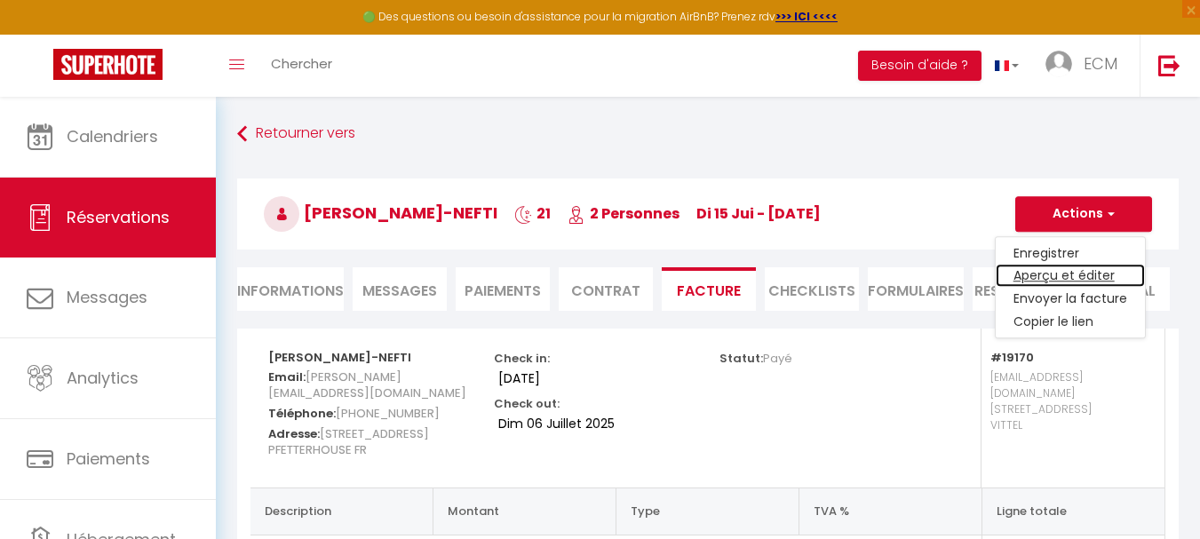
click at [1041, 277] on link "Aperçu et éditer" at bounding box center [1069, 276] width 149 height 23
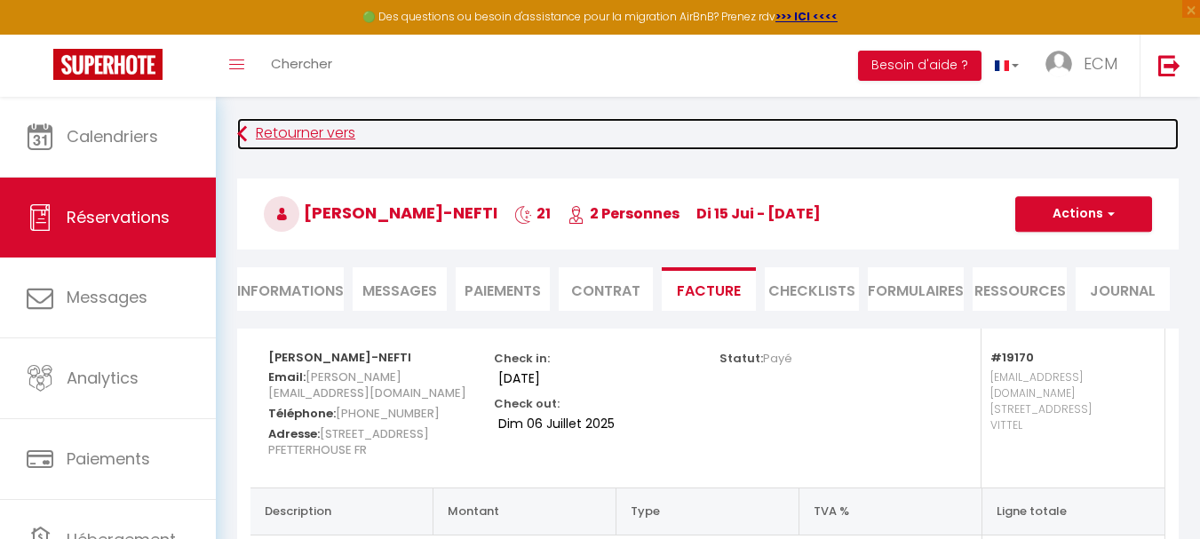
click at [332, 135] on link "Retourner vers" at bounding box center [707, 134] width 941 height 32
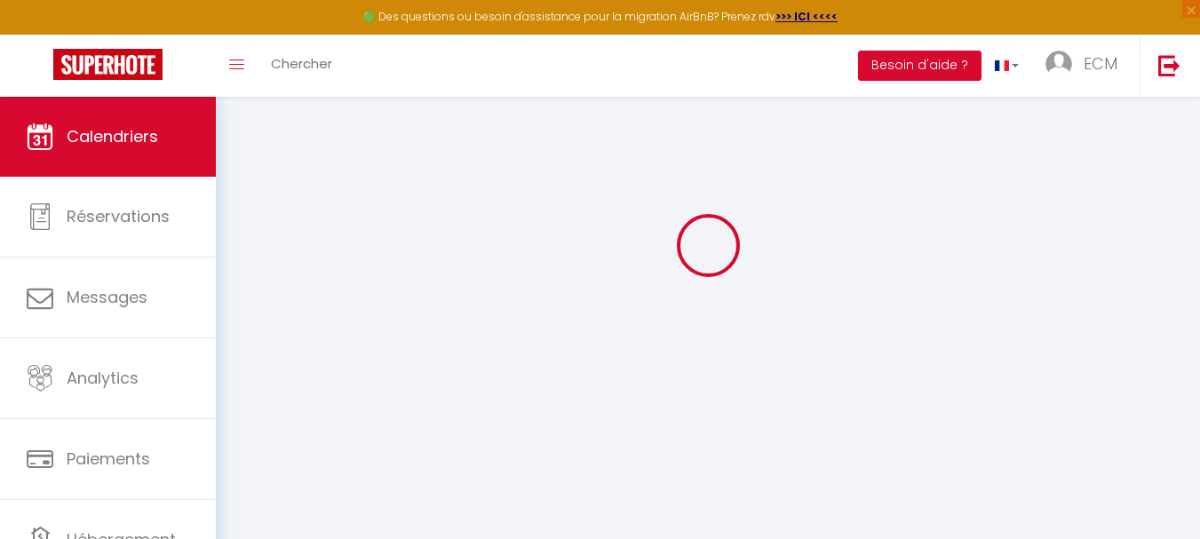
scroll to position [97, 0]
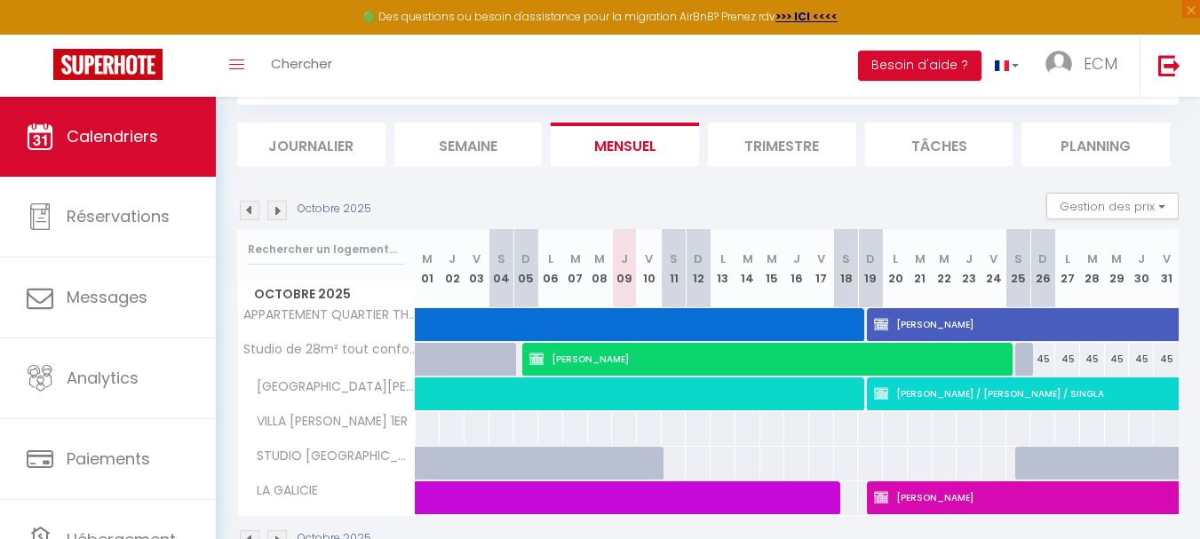
click at [250, 212] on img at bounding box center [250, 211] width 20 height 20
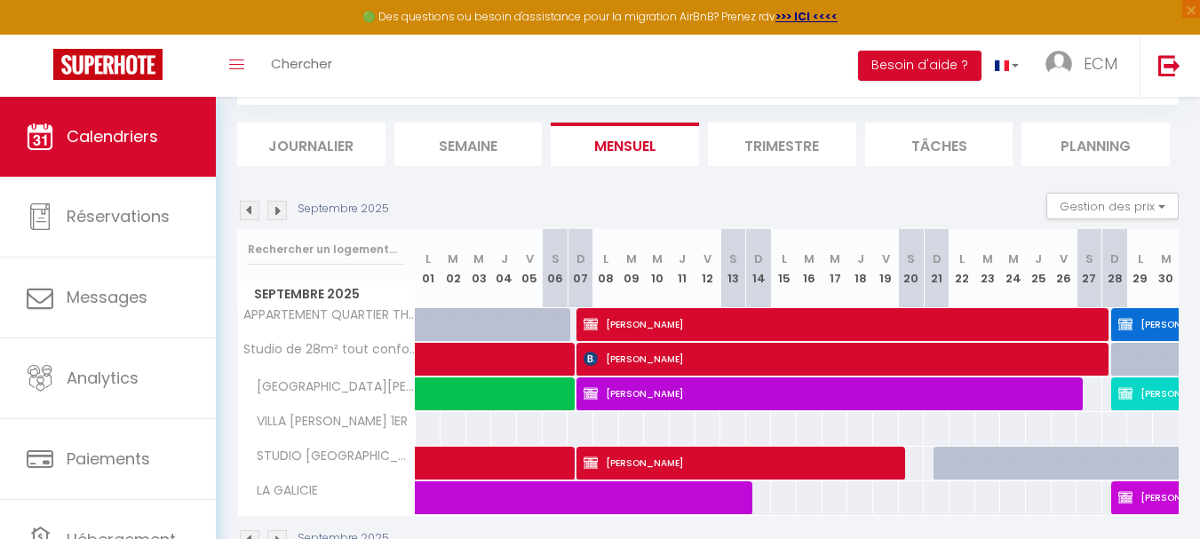
click at [250, 212] on img at bounding box center [250, 211] width 20 height 20
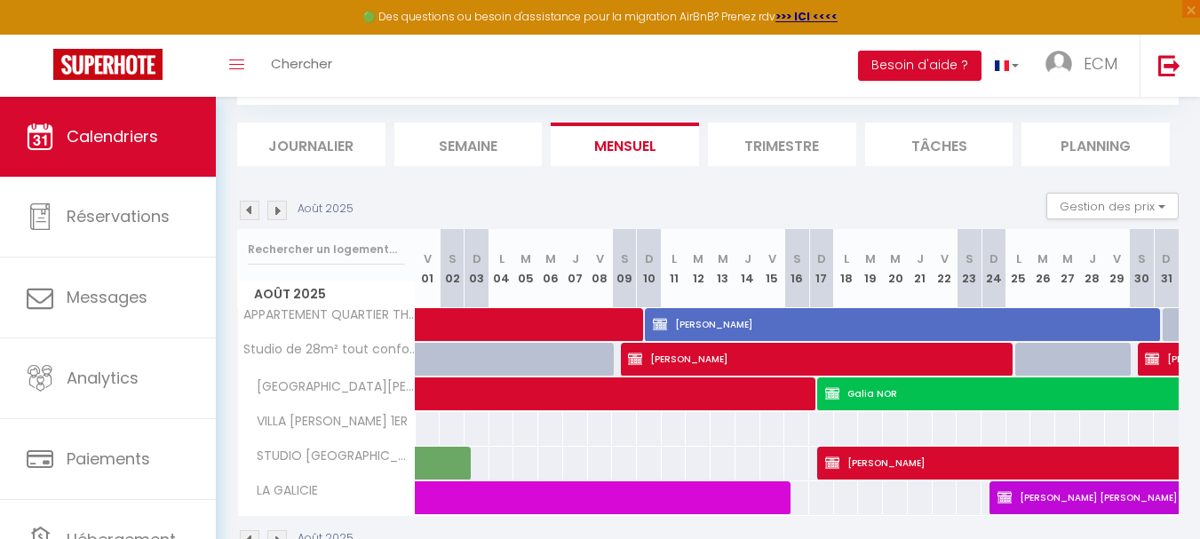
click at [250, 212] on img at bounding box center [250, 211] width 20 height 20
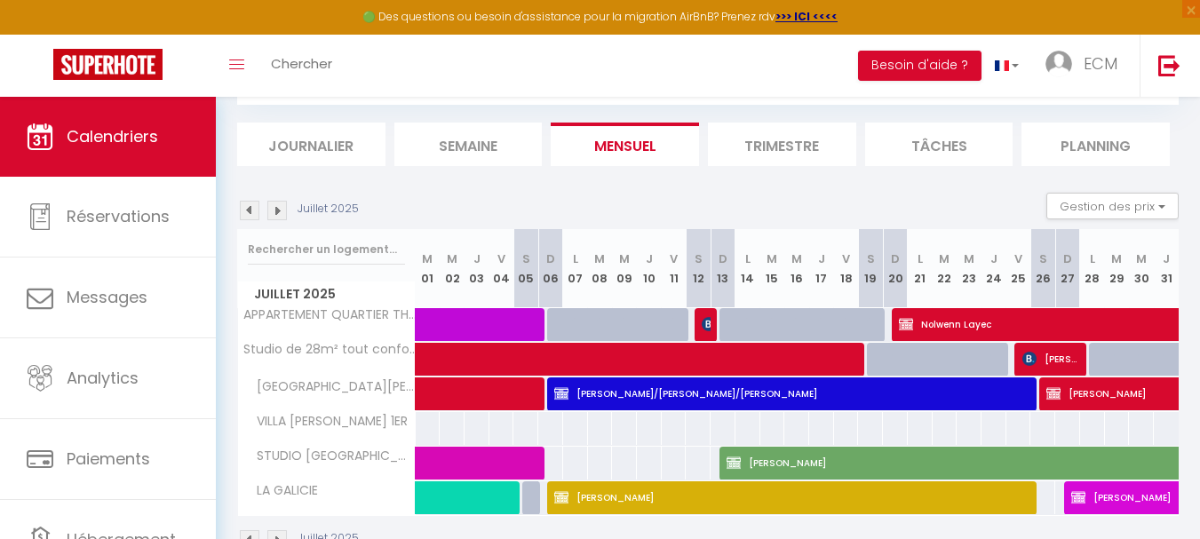
click at [250, 212] on img at bounding box center [250, 211] width 20 height 20
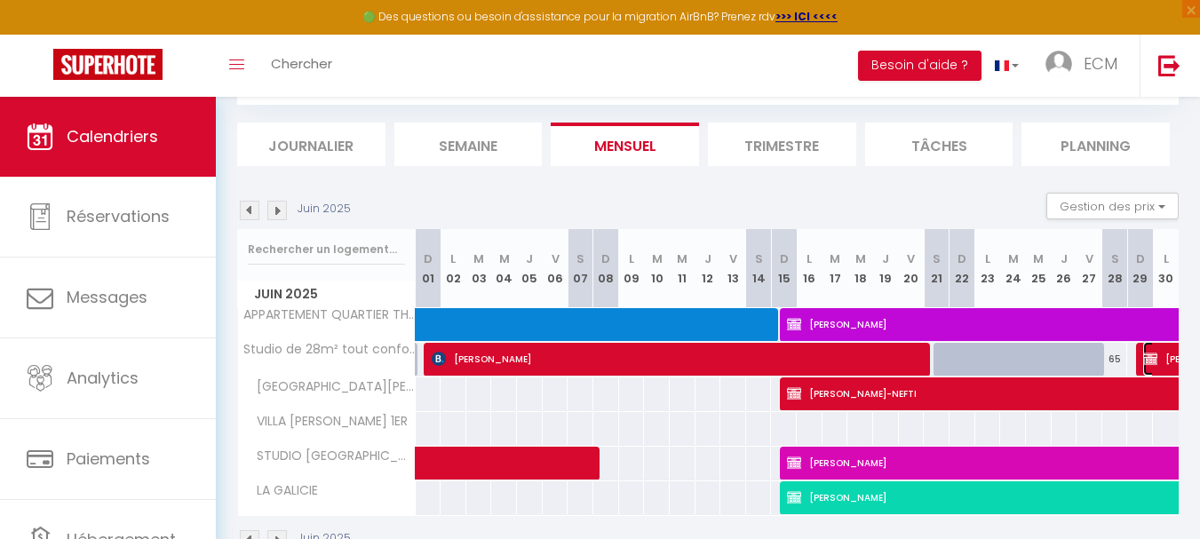
click at [1149, 364] on img at bounding box center [1150, 359] width 14 height 14
select select "OK"
select select "0"
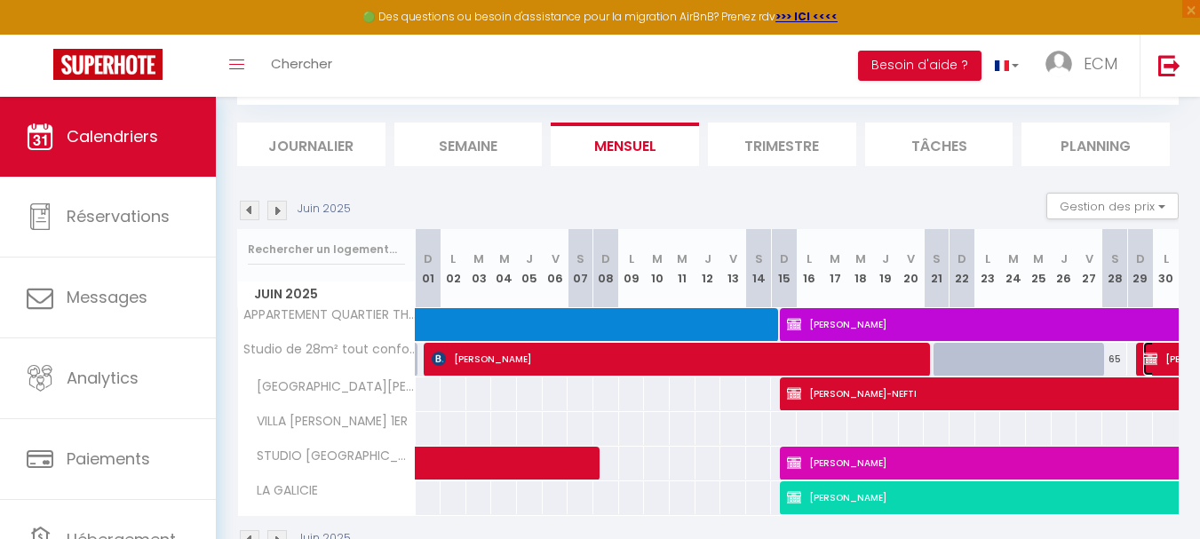
select select "1"
select select
select select "20967"
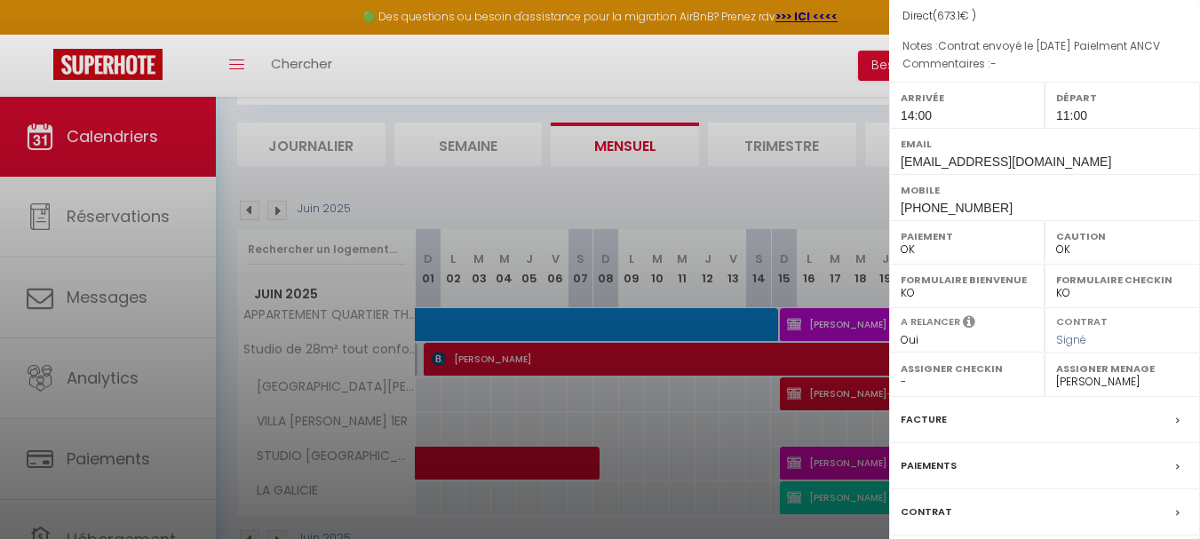
scroll to position [178, 0]
click at [932, 416] on label "Facture" at bounding box center [923, 418] width 46 height 19
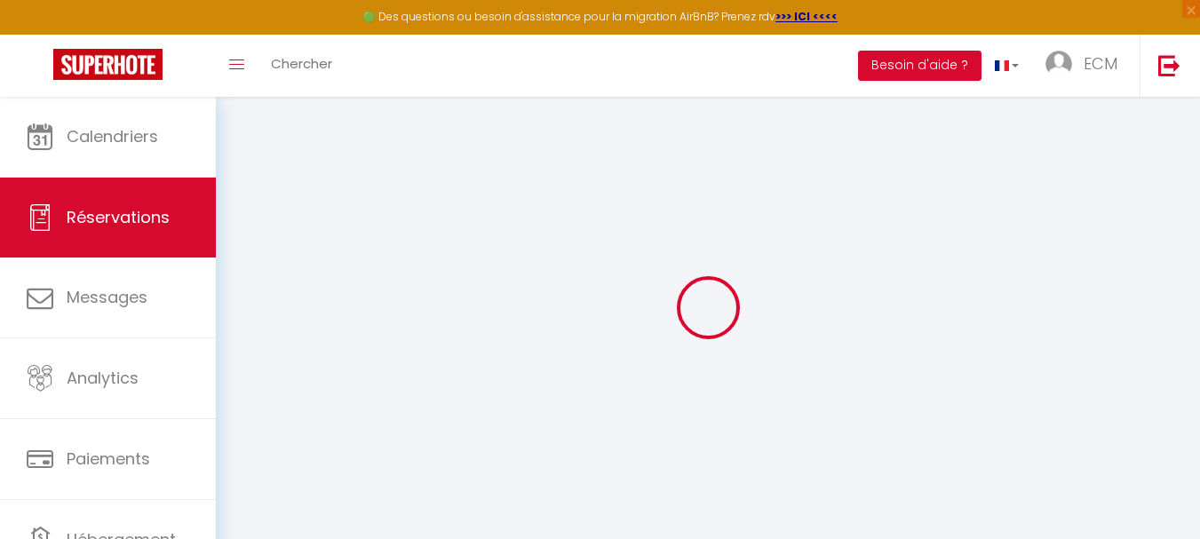
select select
checkbox input "false"
select select
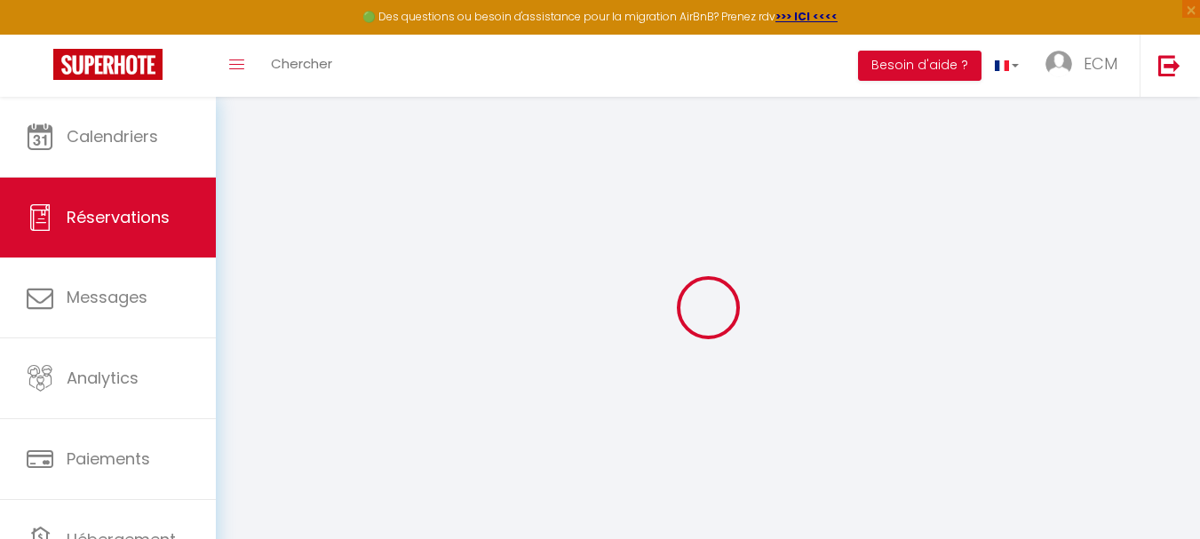
checkbox input "false"
type textarea "Contrat envoyé le 11/01/2025 Paielment ANCV"
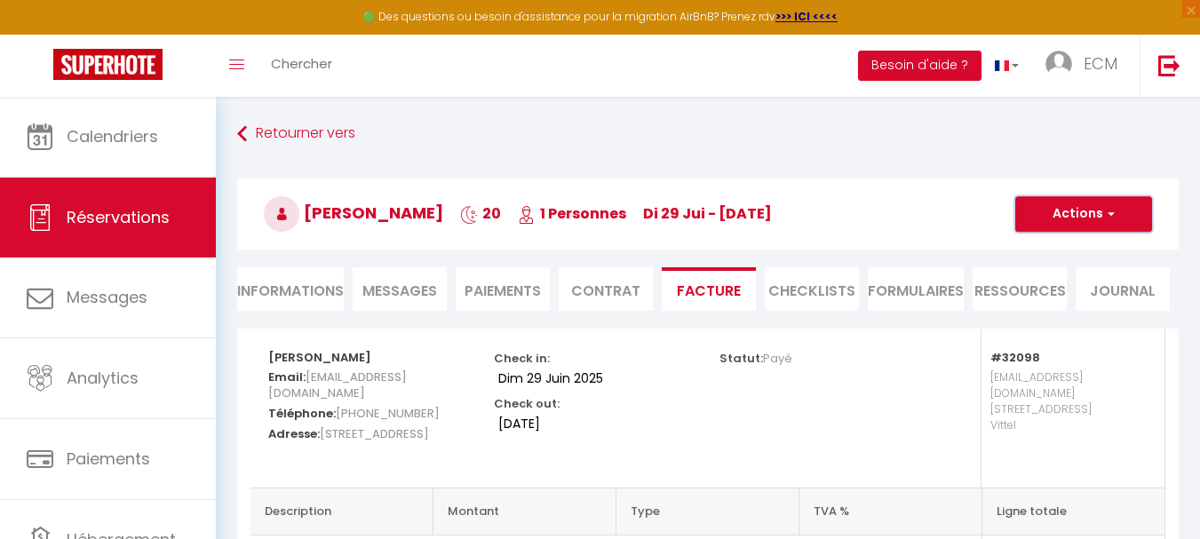
click at [1091, 212] on button "Actions" at bounding box center [1083, 214] width 137 height 36
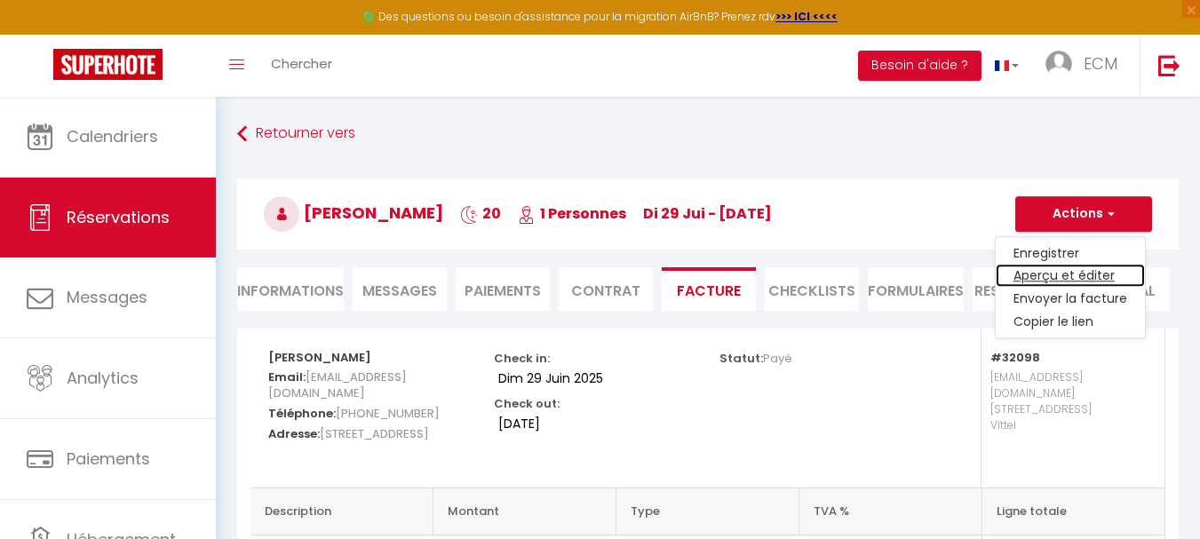
click at [1049, 282] on link "Aperçu et éditer" at bounding box center [1069, 276] width 149 height 23
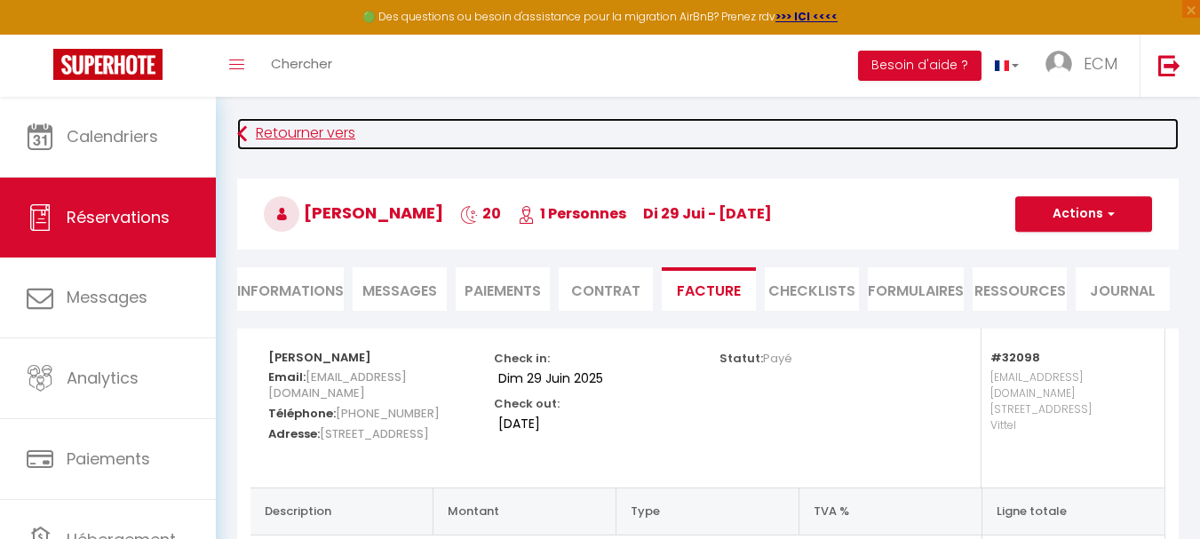
click at [281, 134] on link "Retourner vers" at bounding box center [707, 134] width 941 height 32
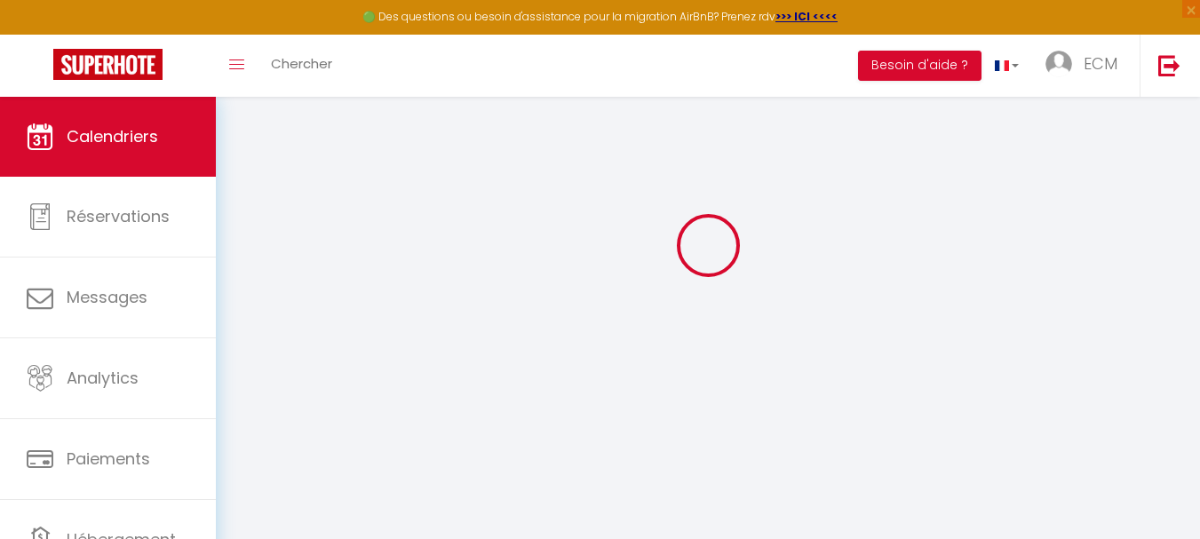
scroll to position [97, 0]
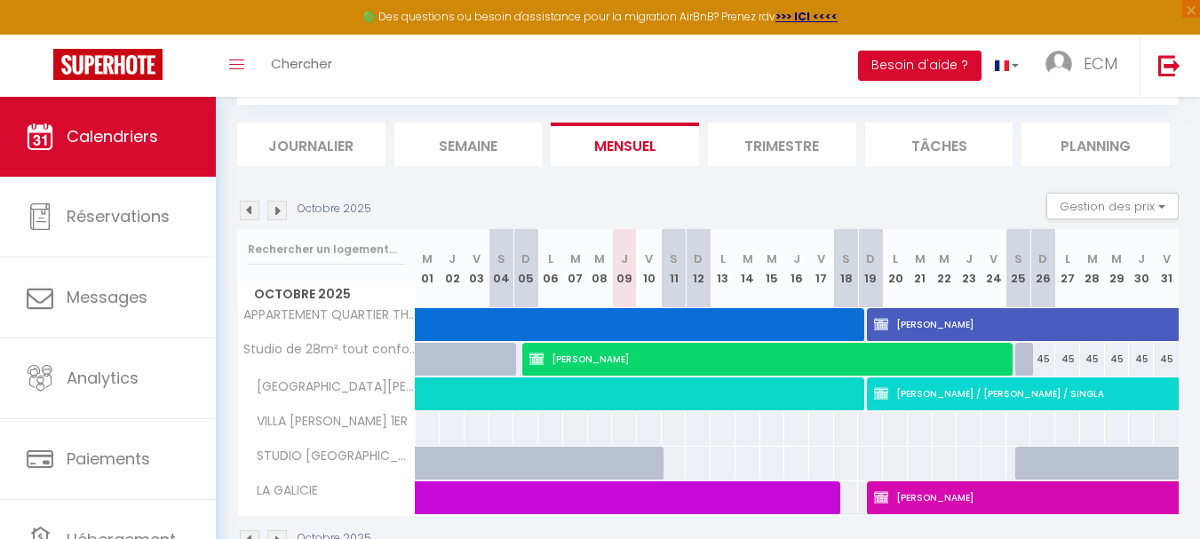
click at [253, 214] on img at bounding box center [250, 211] width 20 height 20
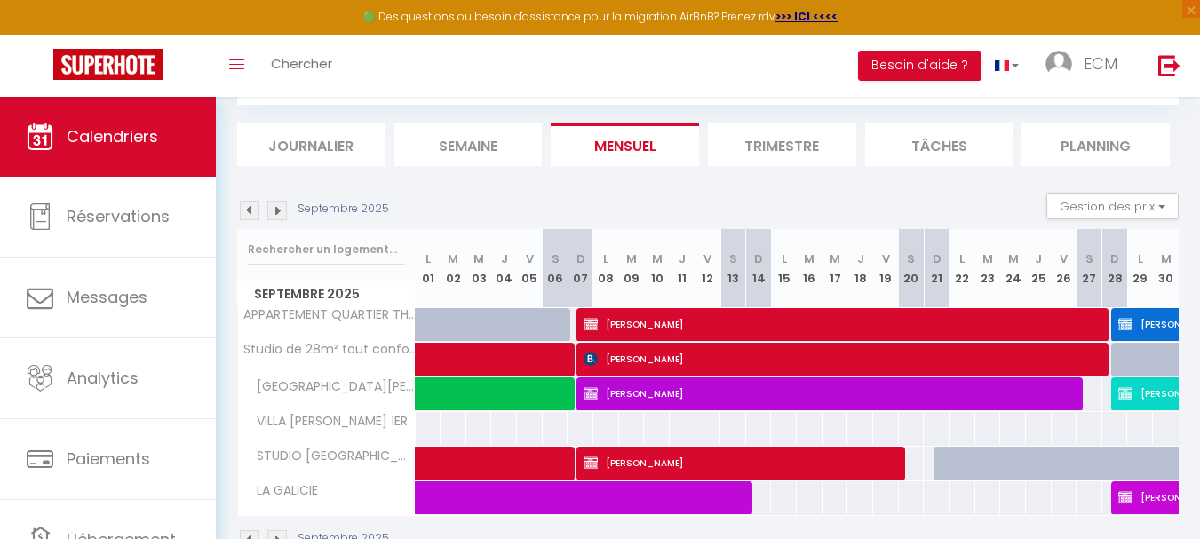
click at [253, 214] on img at bounding box center [250, 211] width 20 height 20
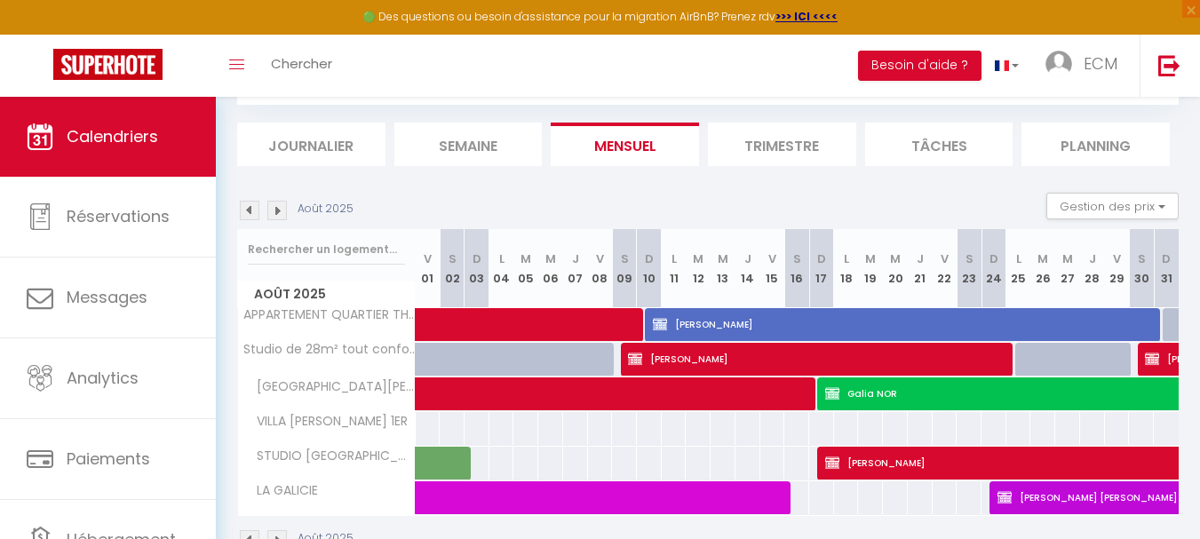
click at [253, 214] on img at bounding box center [250, 211] width 20 height 20
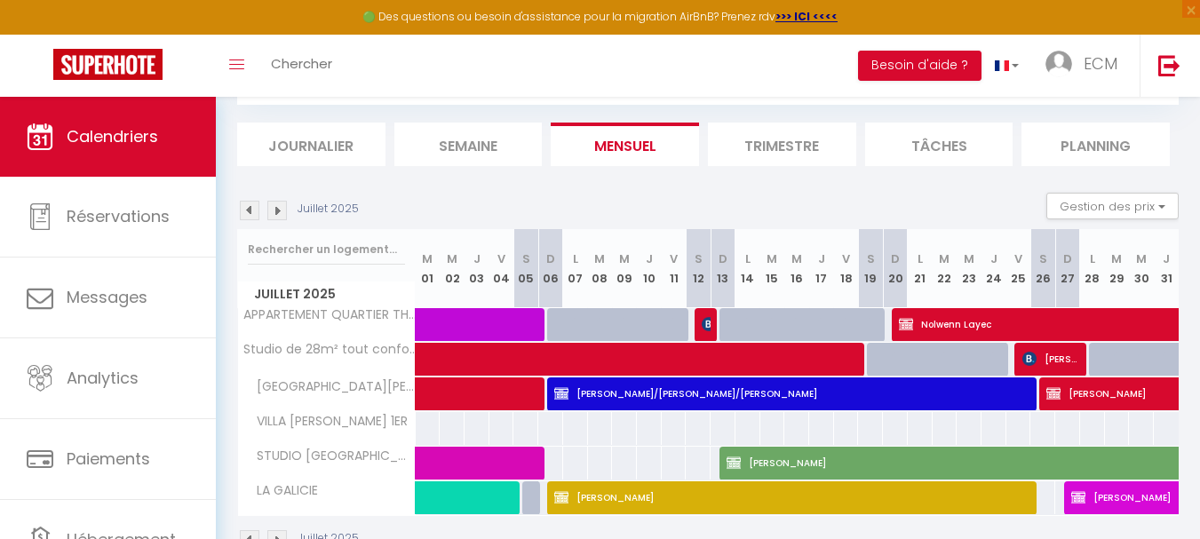
click at [253, 214] on img at bounding box center [250, 211] width 20 height 20
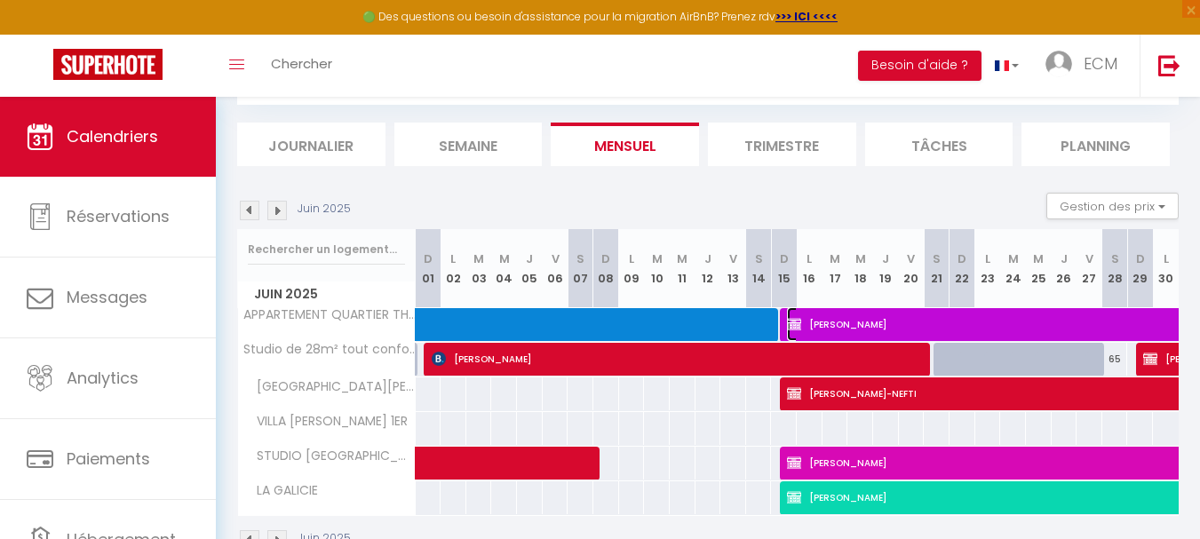
click at [868, 325] on span "Martine ORION" at bounding box center [1216, 324] width 858 height 34
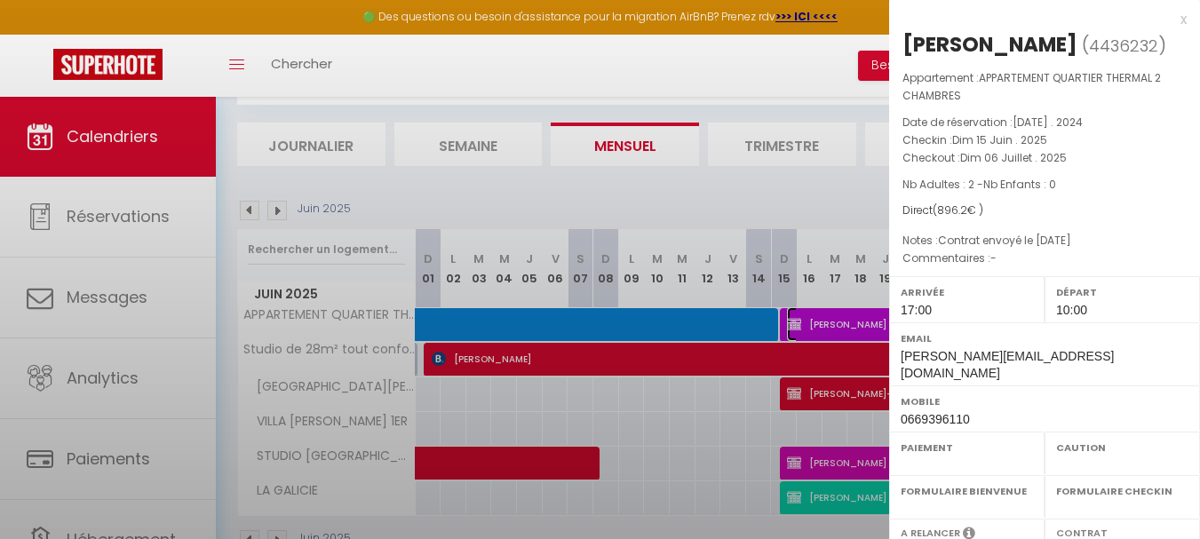
select select "OK"
select select "0"
select select "1"
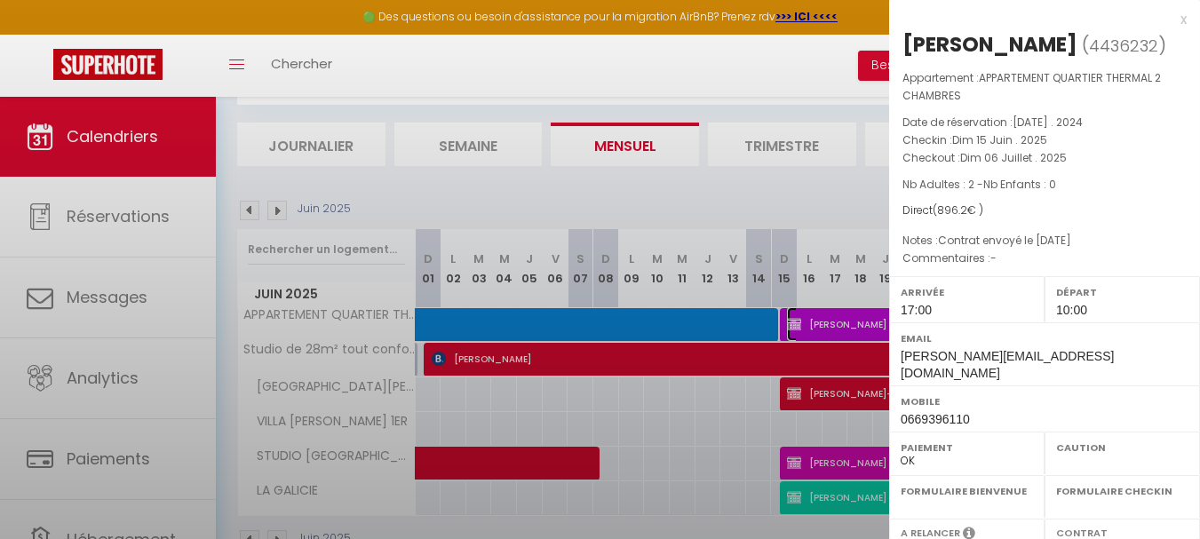
select select
select select "20967"
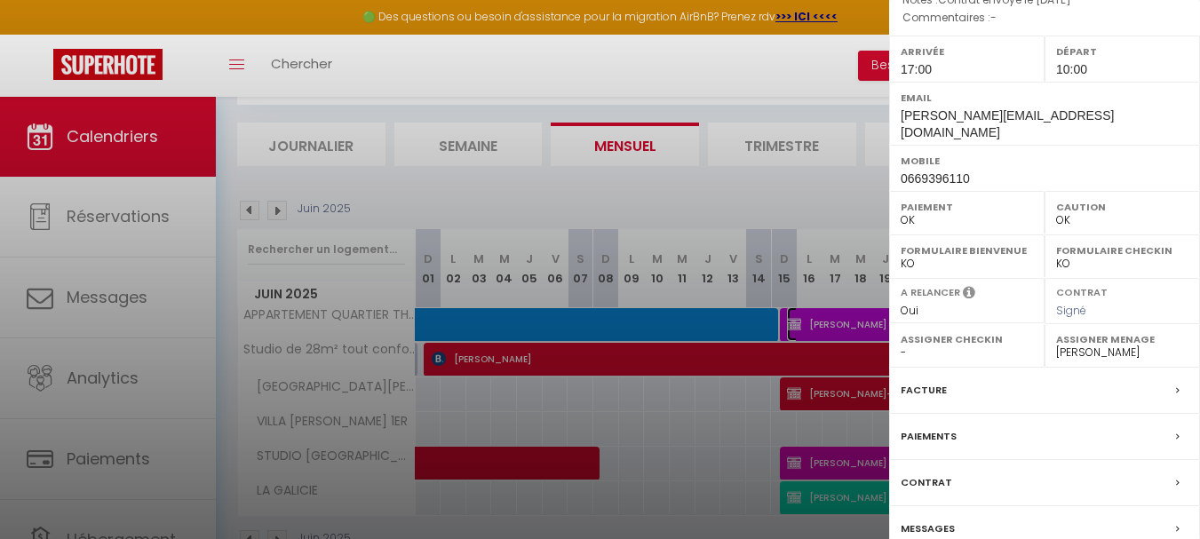
scroll to position [306, 0]
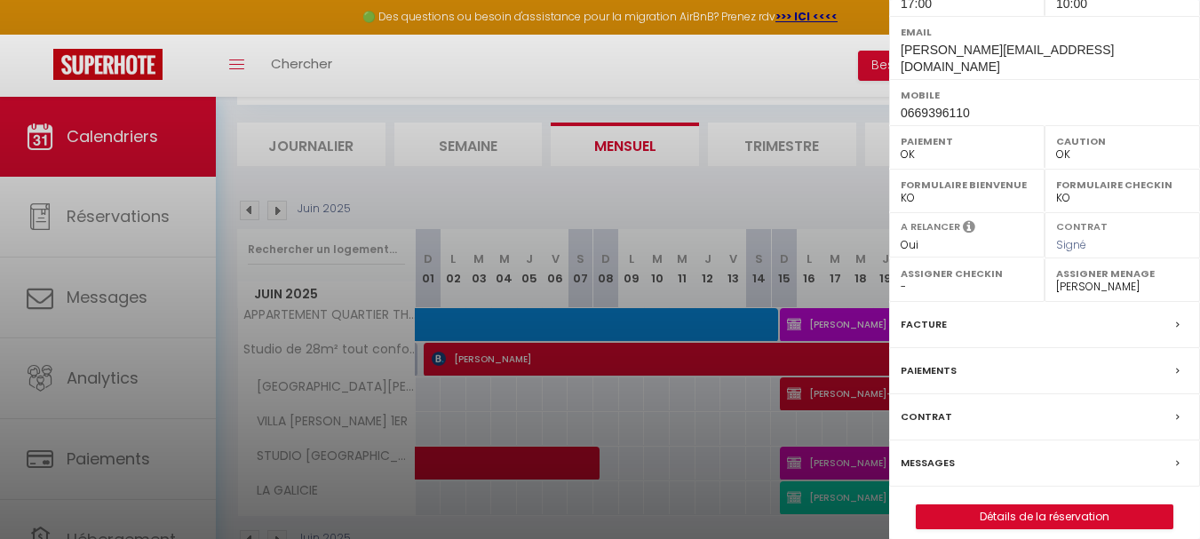
click at [937, 315] on label "Facture" at bounding box center [923, 324] width 46 height 19
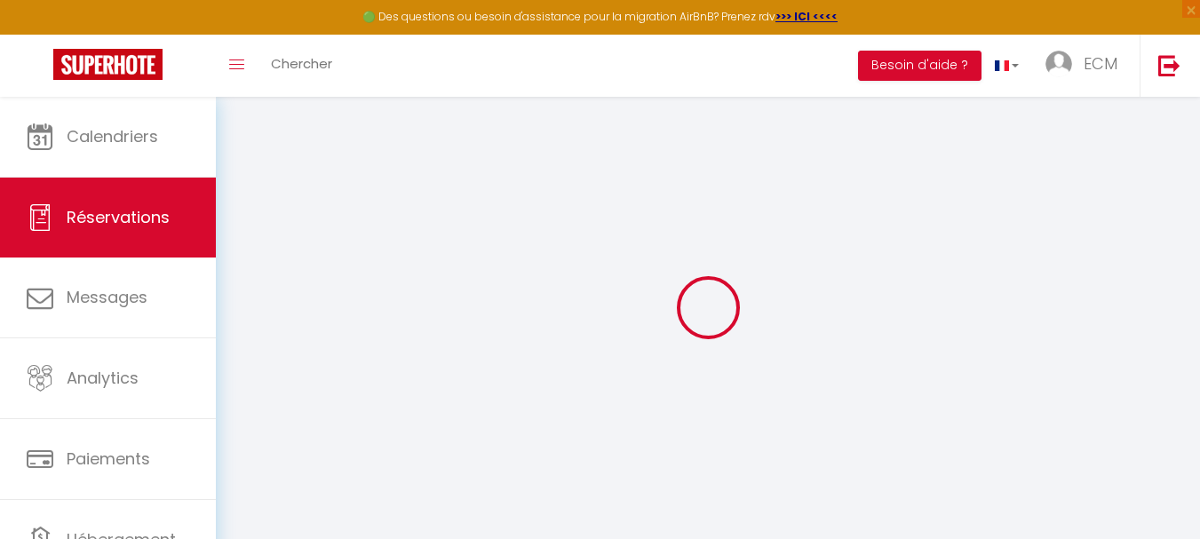
select select
checkbox input "true"
select select
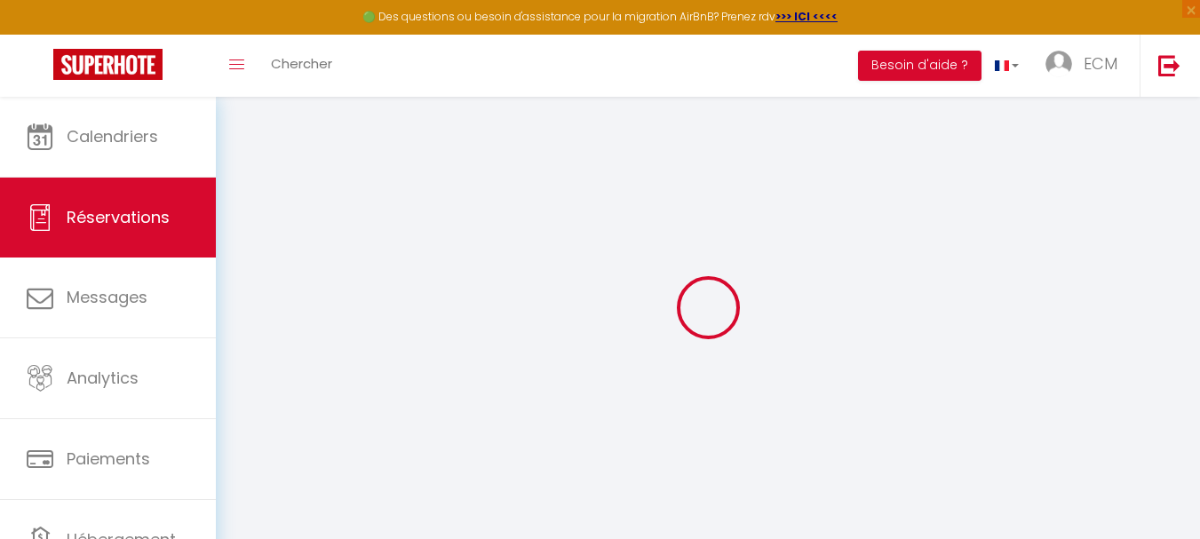
checkbox input "true"
type textarea "Contrat envoyé le 11/01/2025"
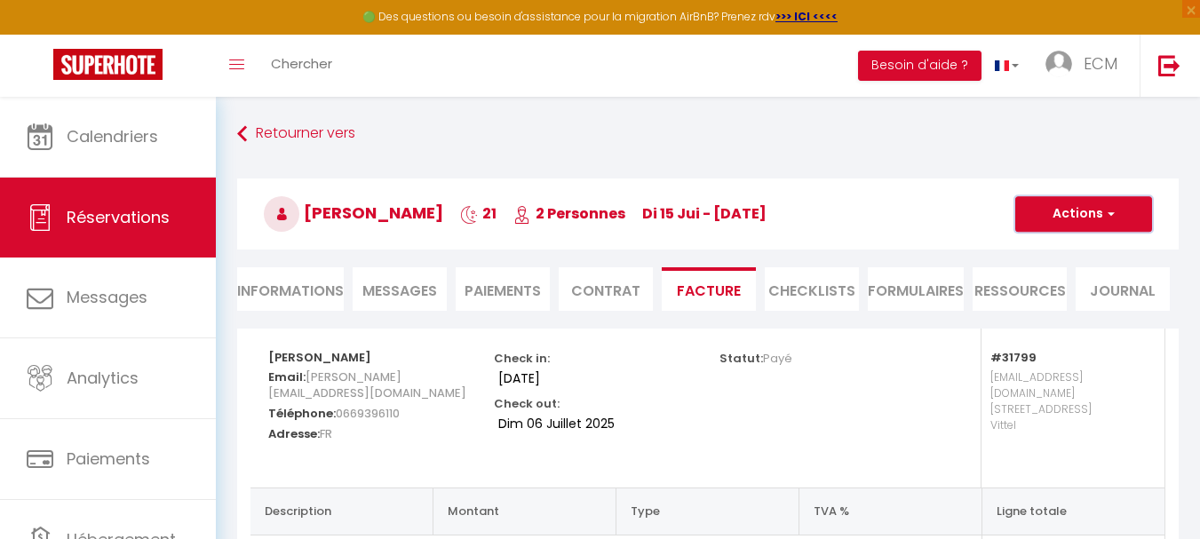
click at [1059, 204] on button "Actions" at bounding box center [1083, 214] width 137 height 36
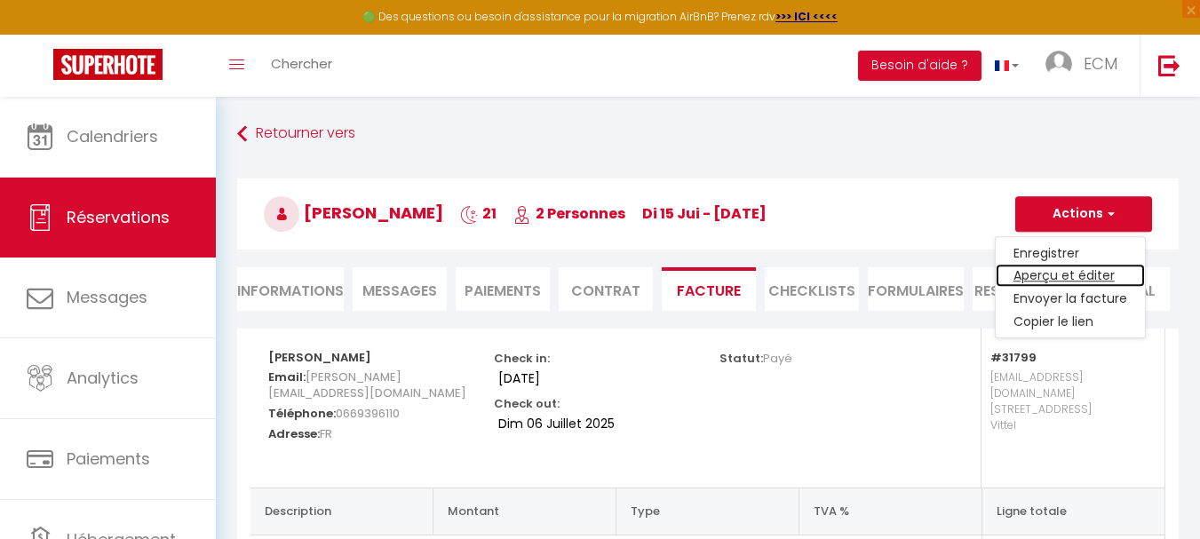
click at [1045, 273] on link "Aperçu et éditer" at bounding box center [1069, 276] width 149 height 23
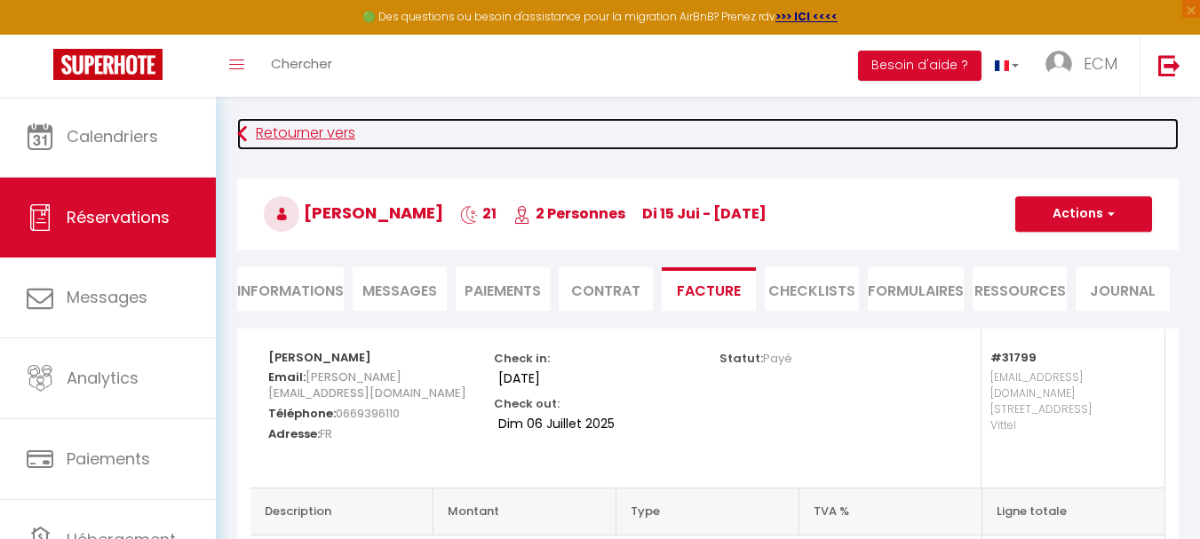
click at [291, 126] on link "Retourner vers" at bounding box center [707, 134] width 941 height 32
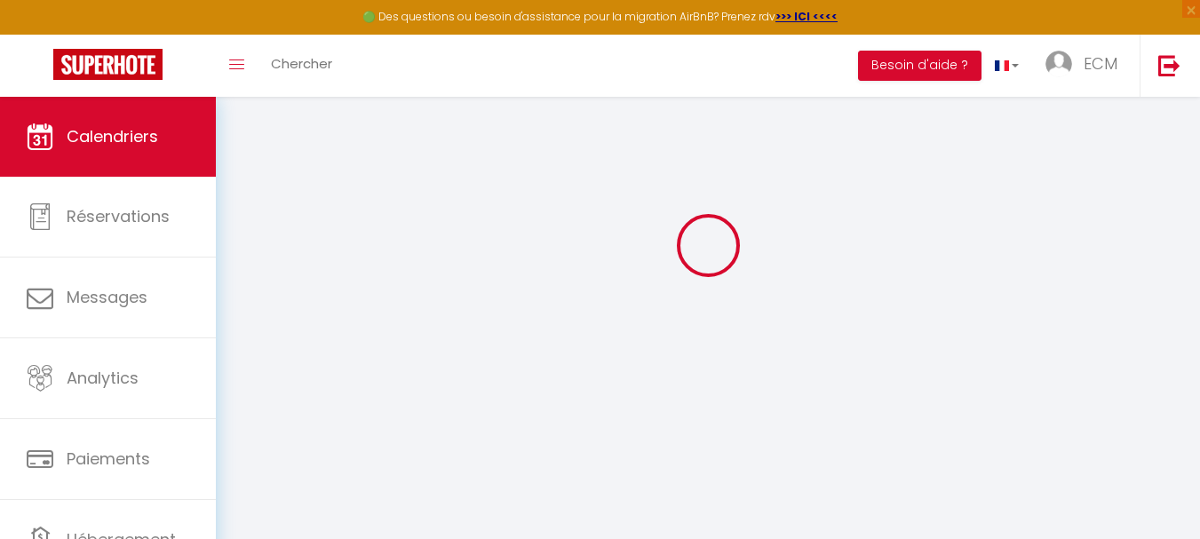
scroll to position [97, 0]
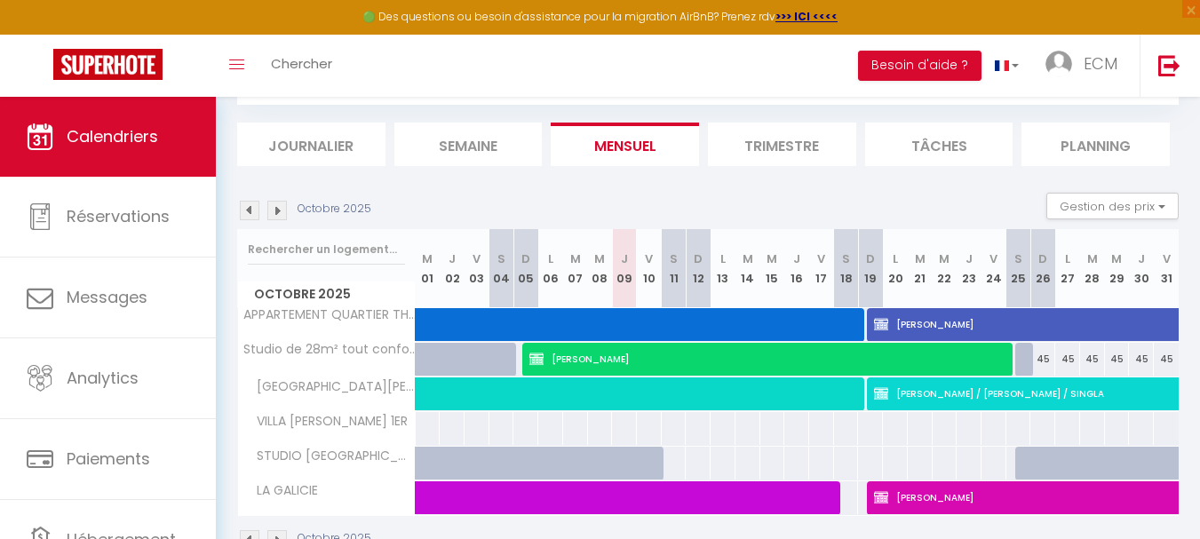
click at [250, 211] on img at bounding box center [250, 211] width 20 height 20
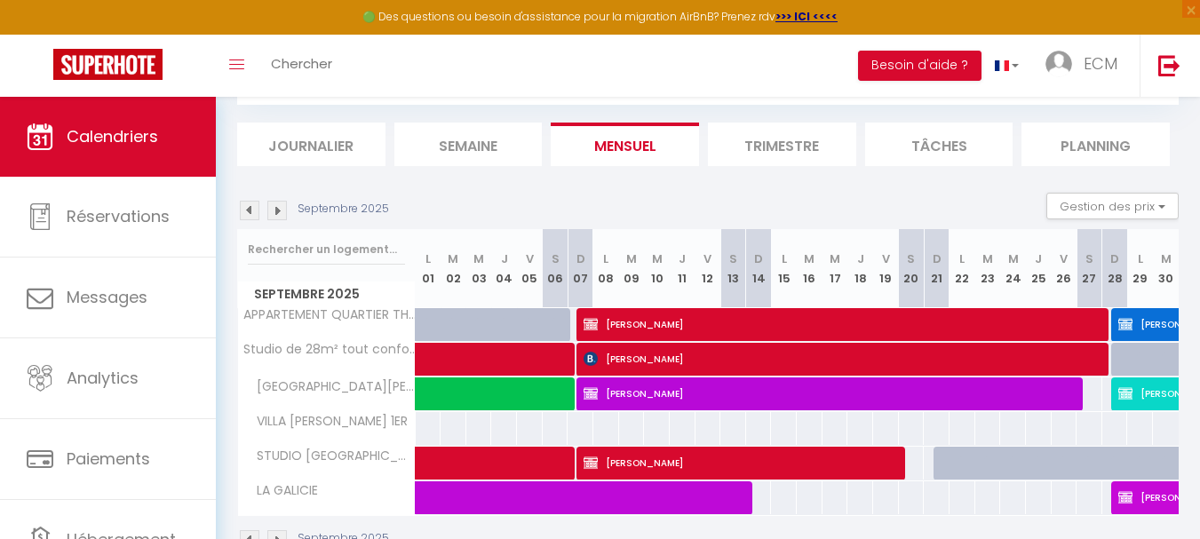
click at [250, 211] on img at bounding box center [250, 211] width 20 height 20
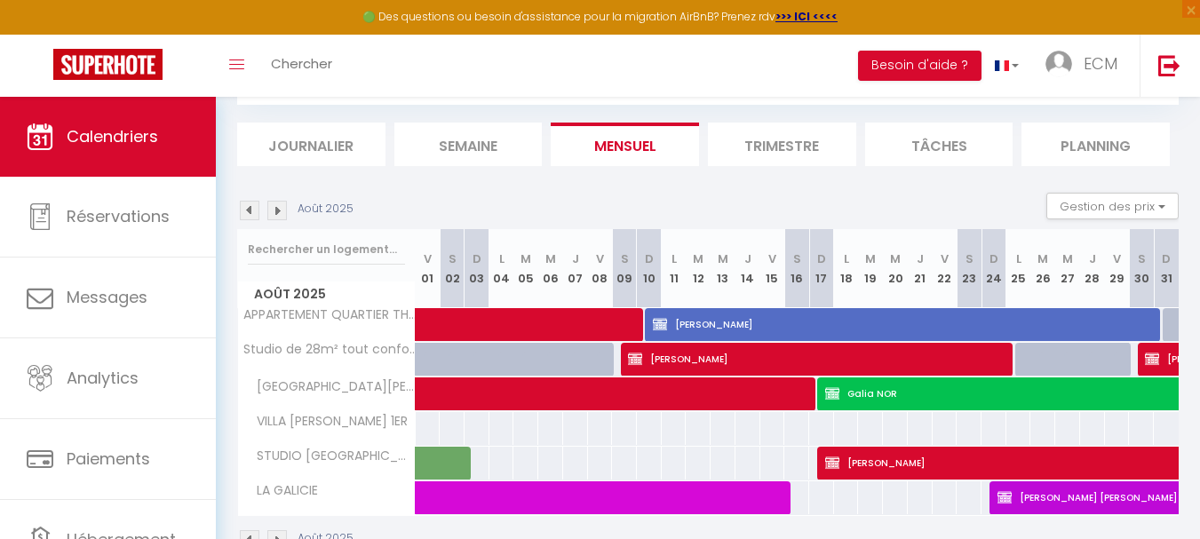
click at [250, 211] on img at bounding box center [250, 211] width 20 height 20
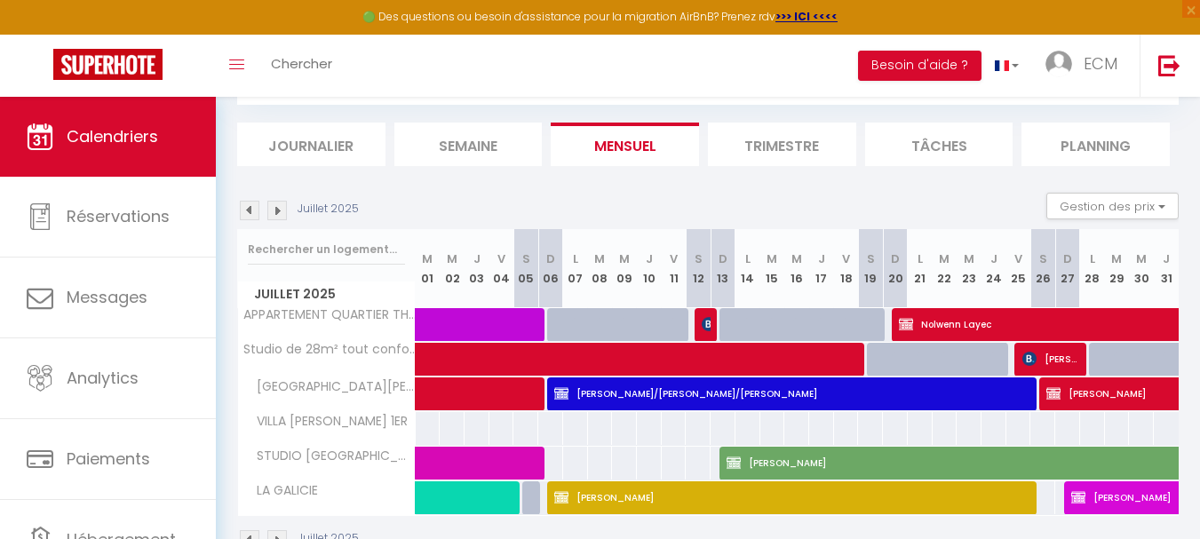
click at [250, 211] on img at bounding box center [250, 211] width 20 height 20
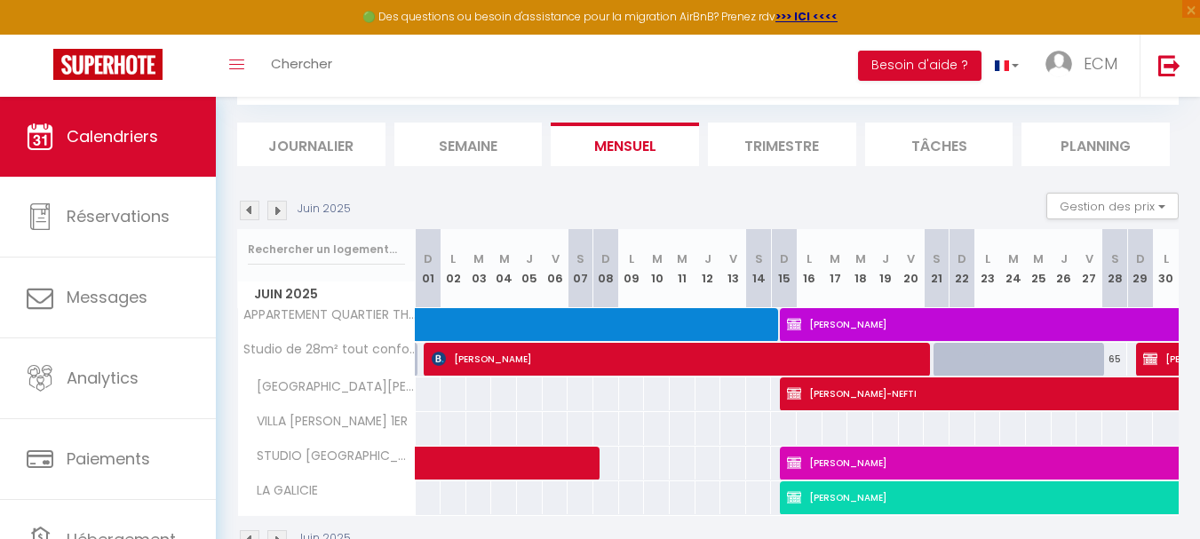
click at [257, 210] on img at bounding box center [250, 211] width 20 height 20
select select
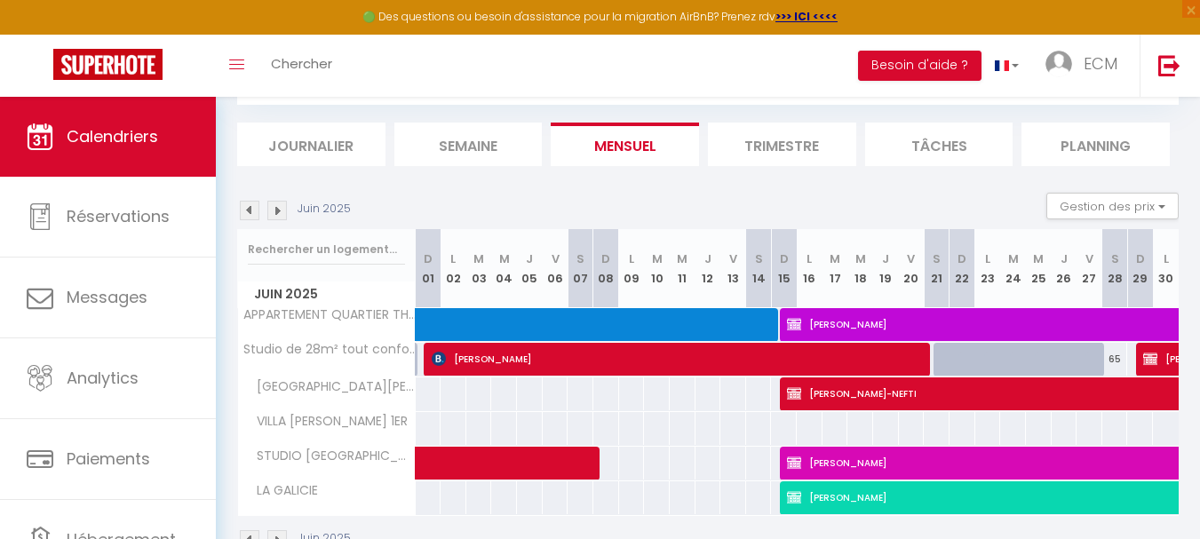
select select
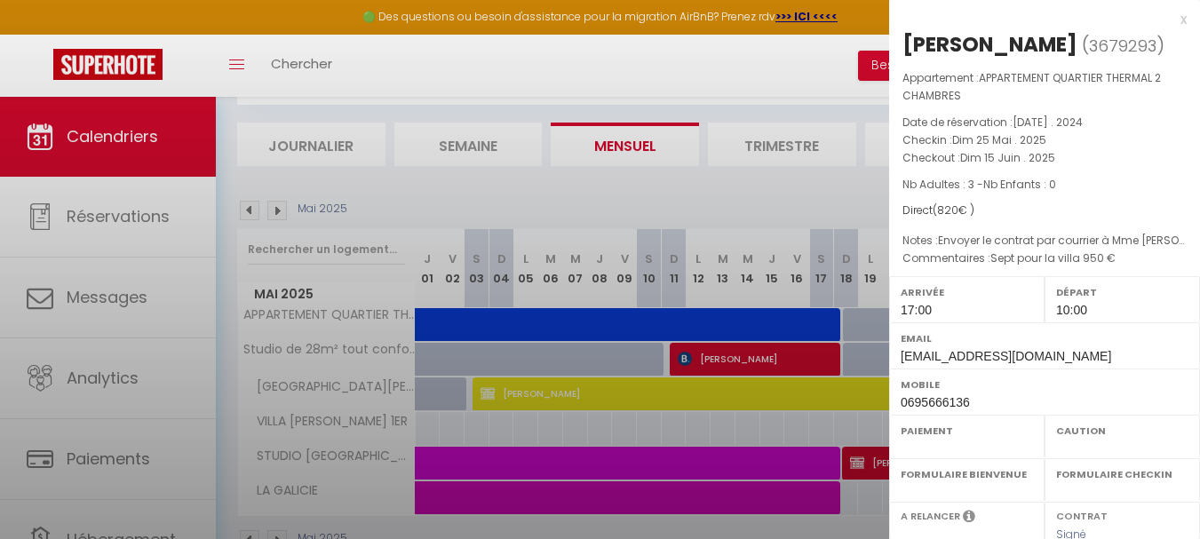
select select "OK"
select select "0"
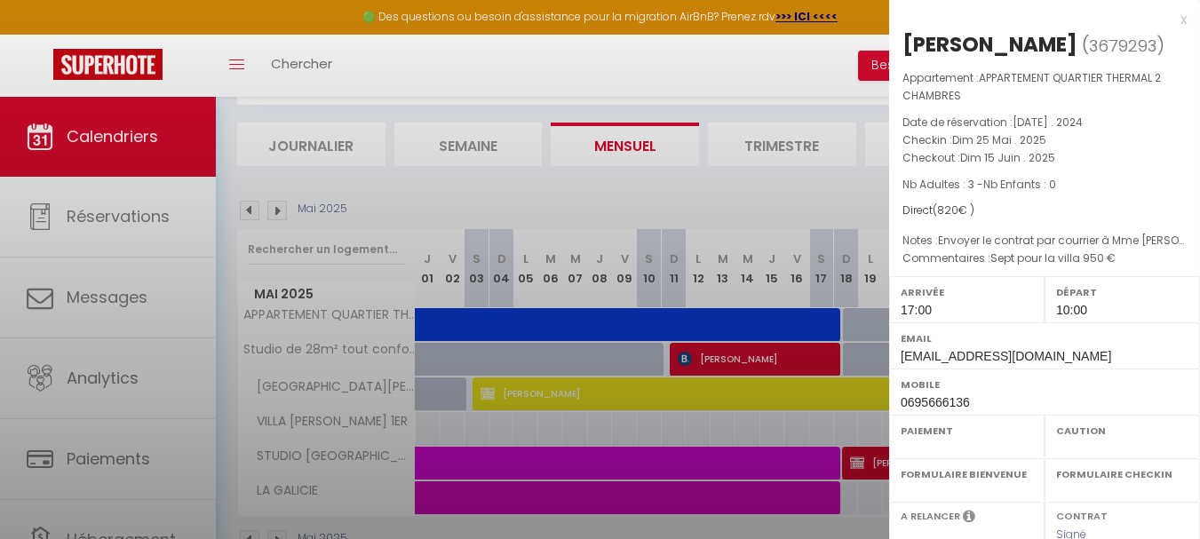
select select
select select "20967"
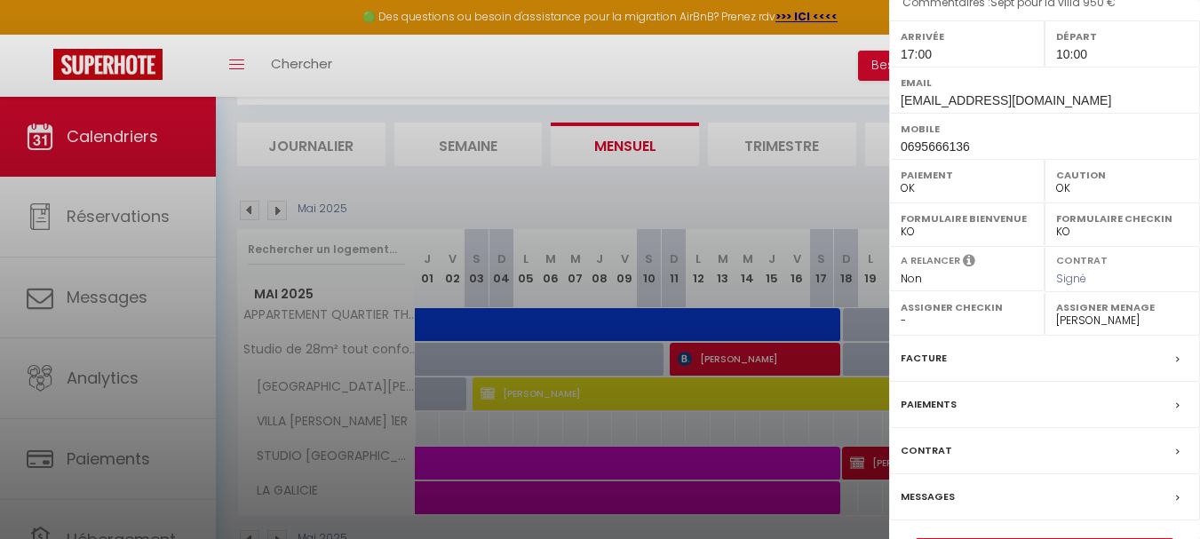
scroll to position [266, 0]
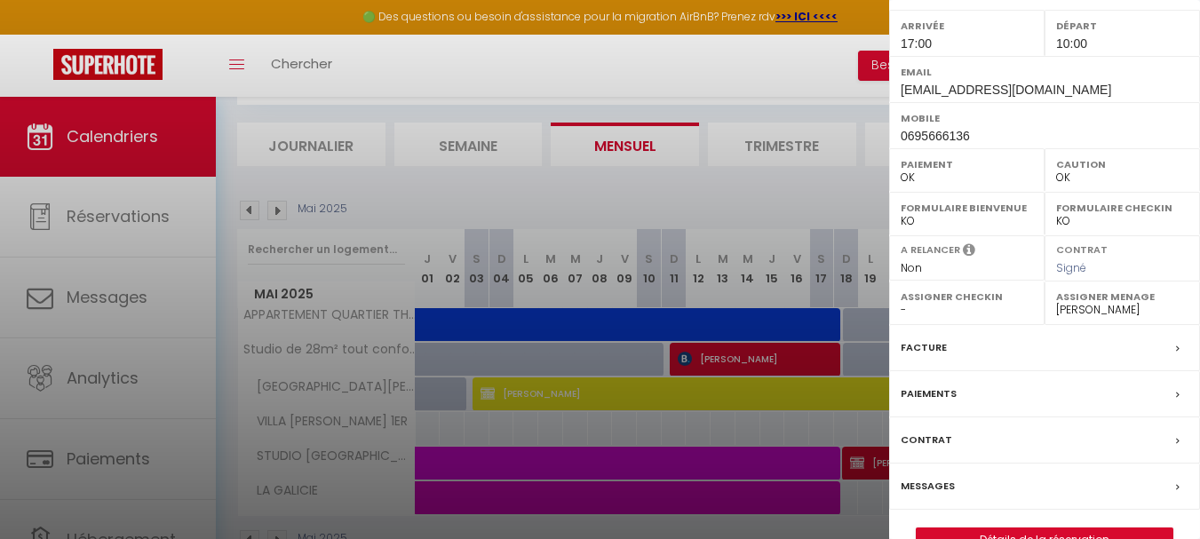
click at [927, 356] on label "Facture" at bounding box center [923, 347] width 46 height 19
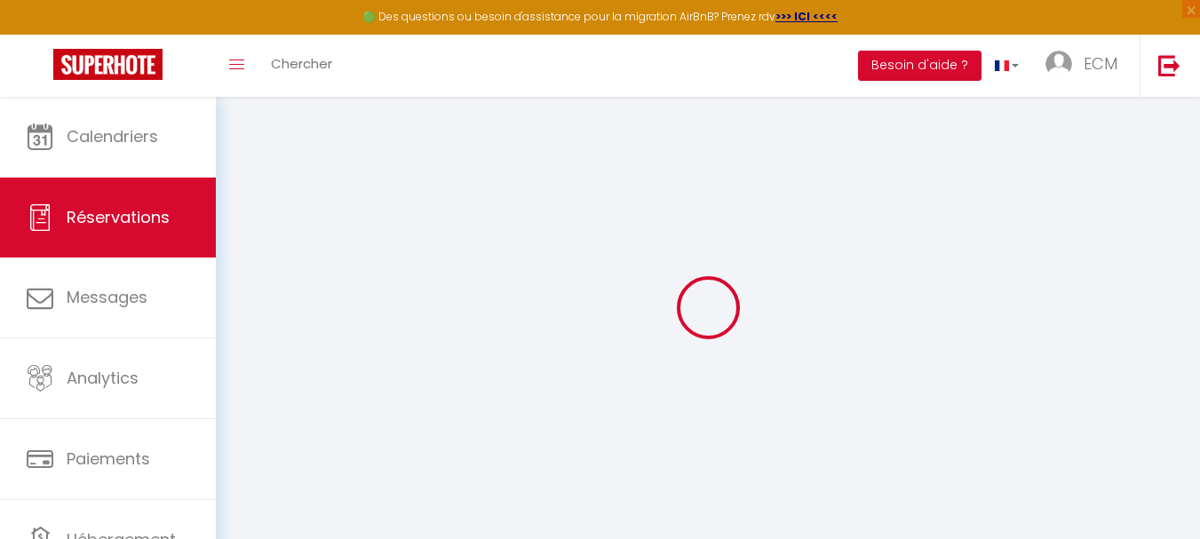
select select
checkbox input "true"
select select
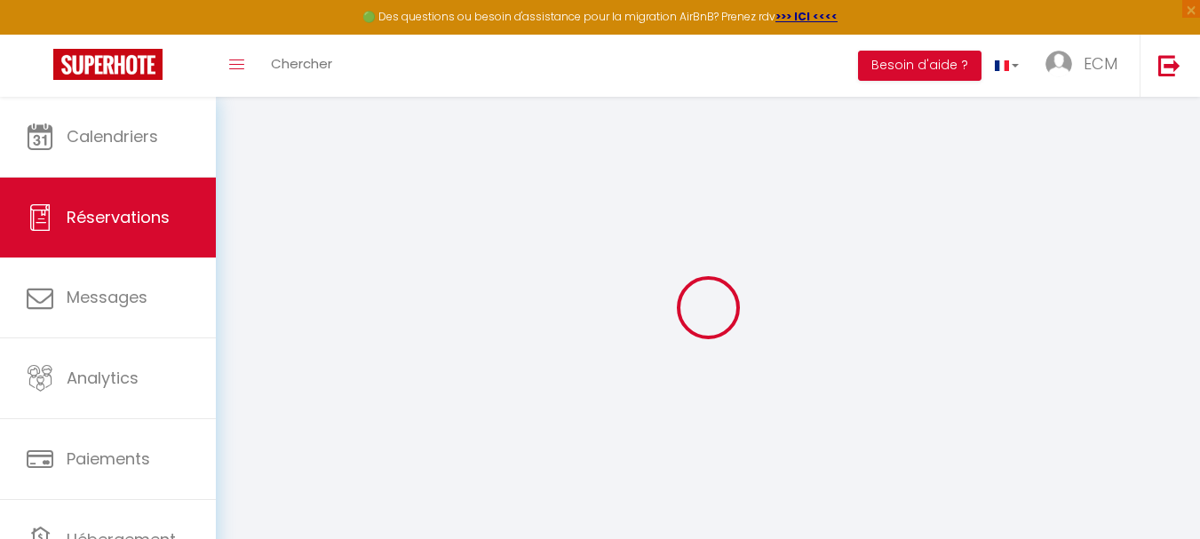
checkbox input "true"
type textarea "Sept pour la villa 950 €"
type textarea "Envoyer le contrat par courrier à Mme Louyat Marie Simone 3 Clos des Plaquettes…"
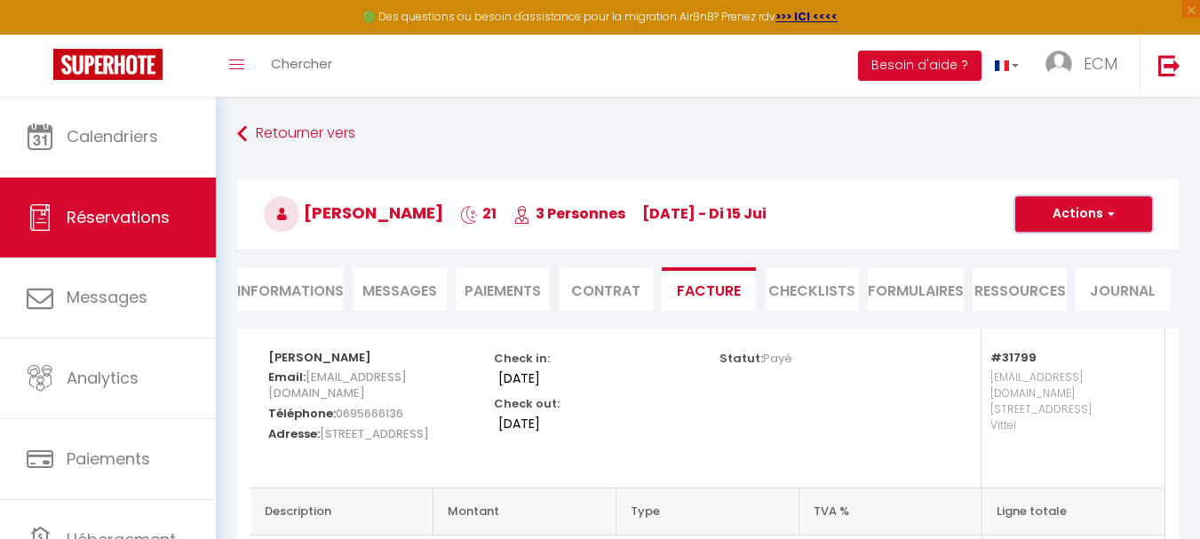
click at [1066, 214] on button "Actions" at bounding box center [1083, 214] width 137 height 36
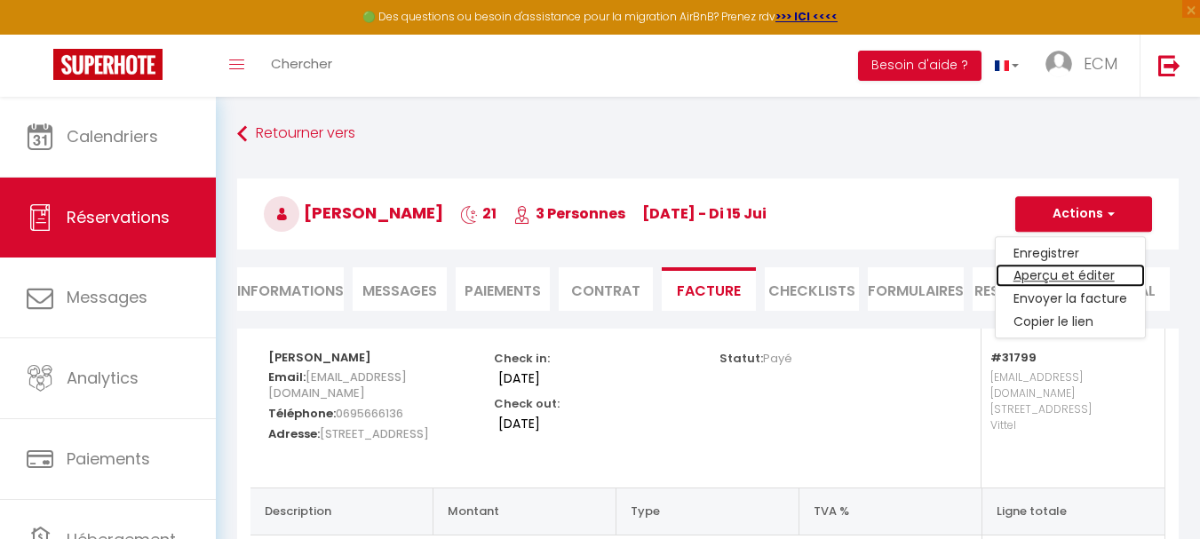
click at [1051, 280] on link "Aperçu et éditer" at bounding box center [1069, 276] width 149 height 23
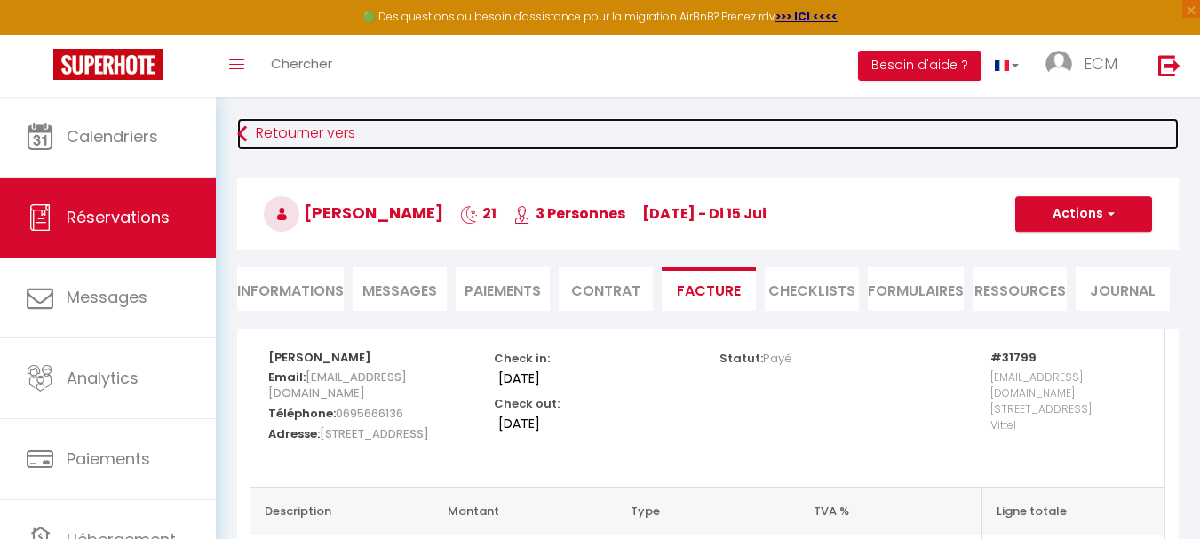
click at [342, 134] on link "Retourner vers" at bounding box center [707, 134] width 941 height 32
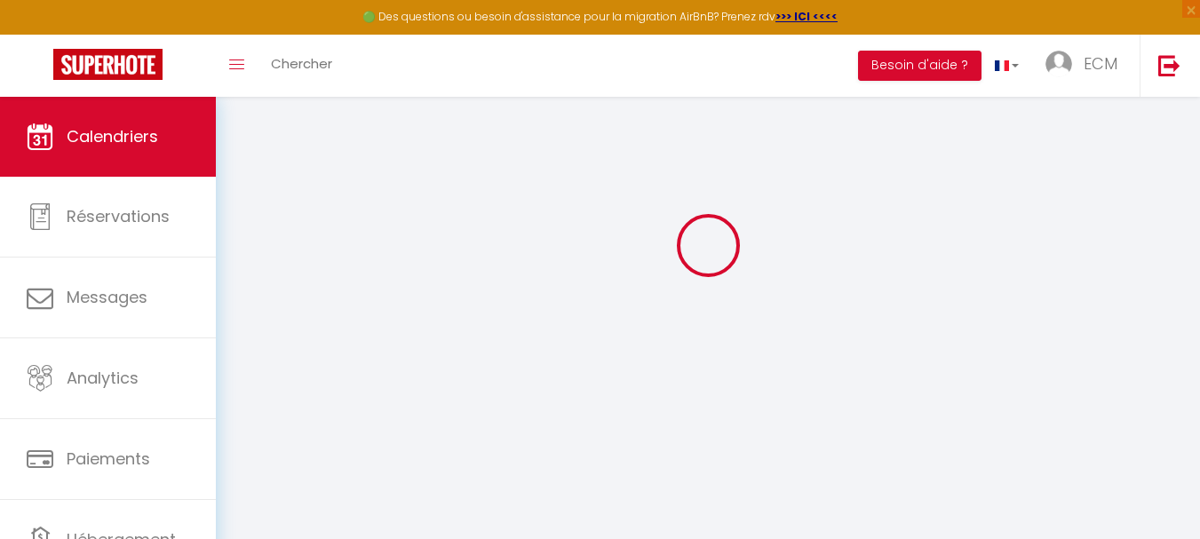
scroll to position [97, 0]
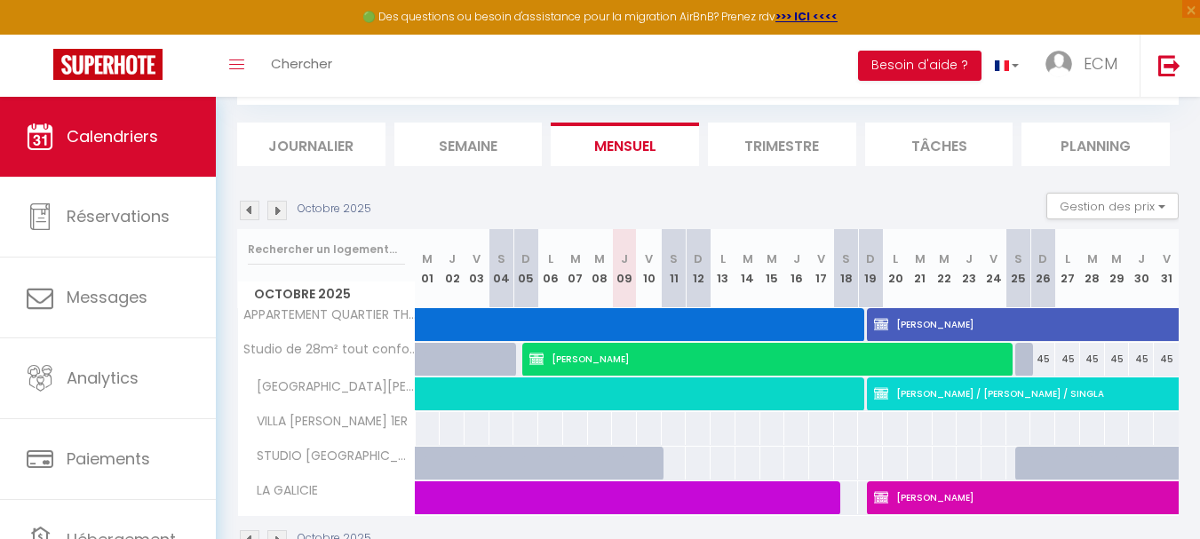
click at [250, 217] on img at bounding box center [250, 211] width 20 height 20
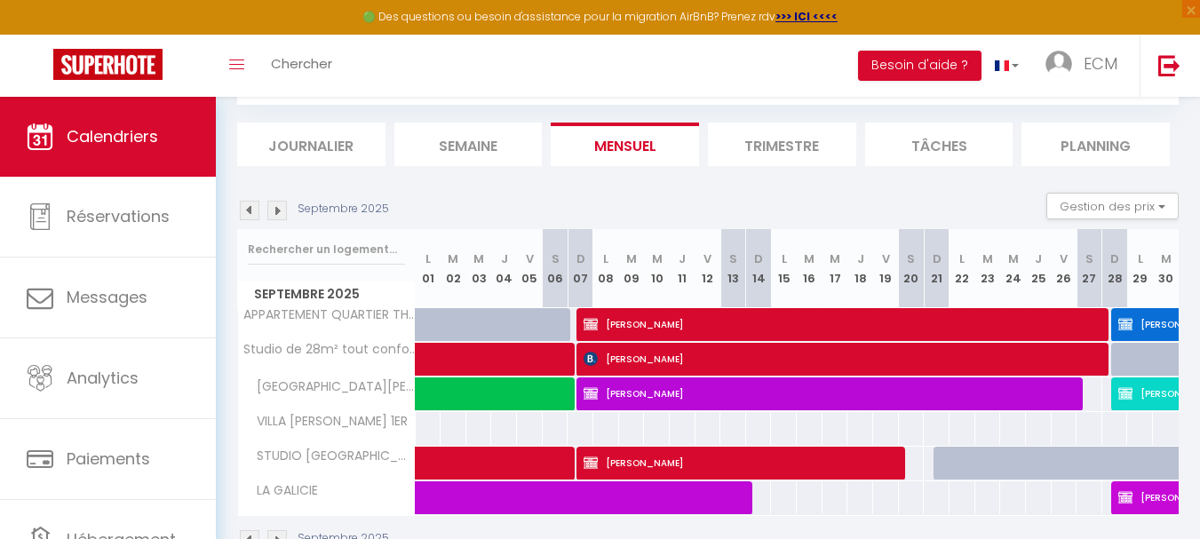
click at [250, 217] on img at bounding box center [250, 211] width 20 height 20
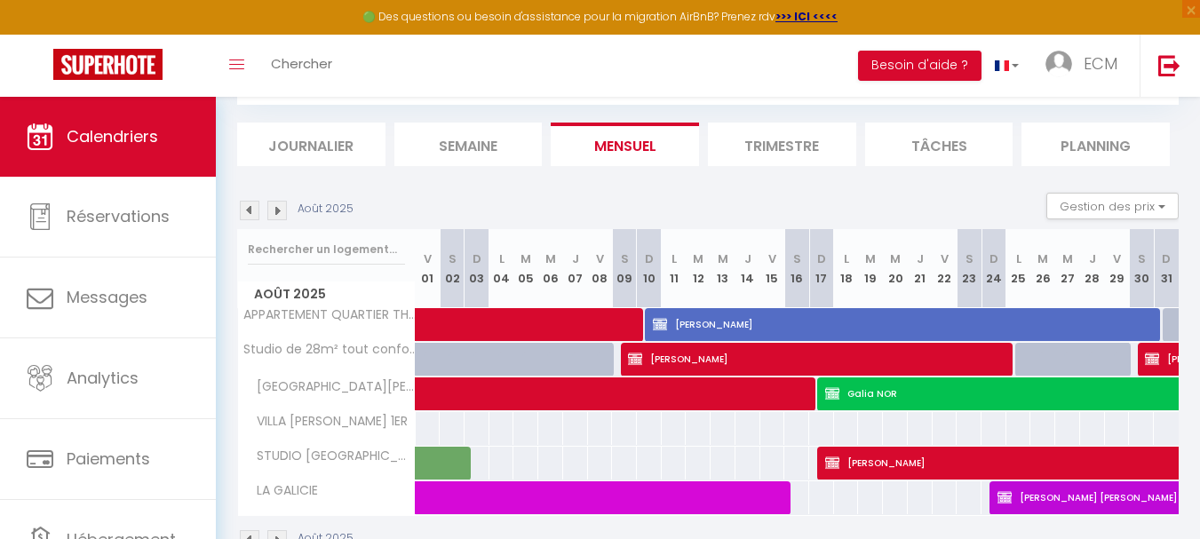
click at [250, 217] on img at bounding box center [250, 211] width 20 height 20
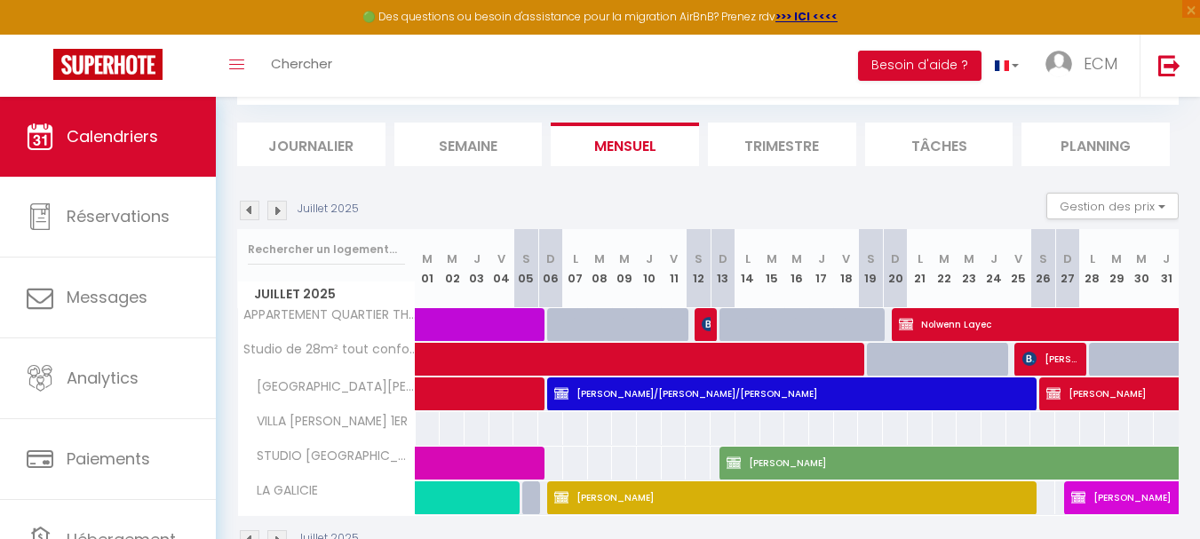
click at [250, 217] on img at bounding box center [250, 211] width 20 height 20
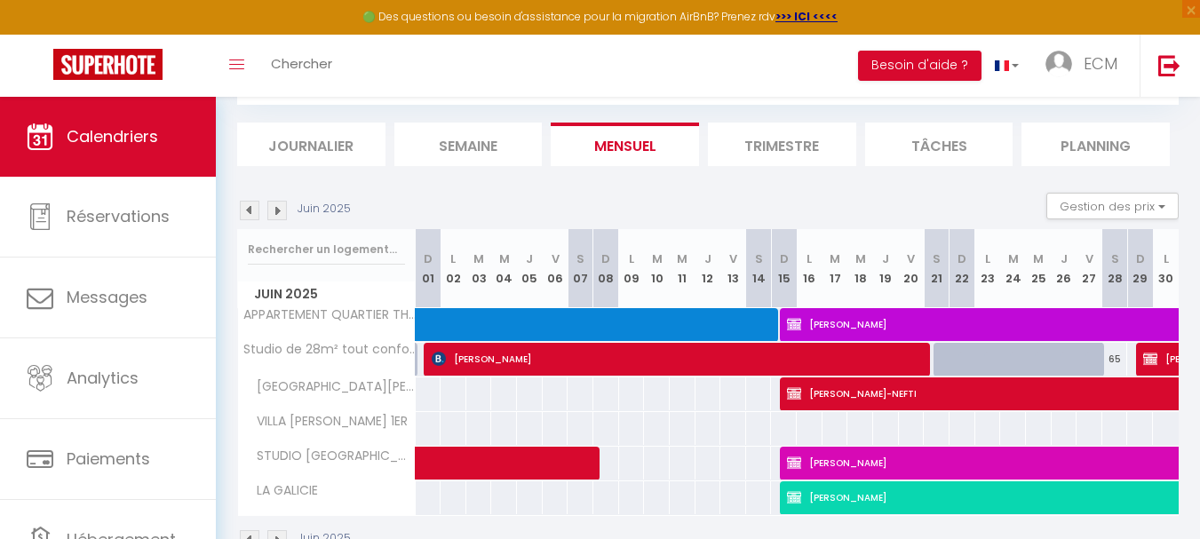
click at [250, 217] on img at bounding box center [250, 211] width 20 height 20
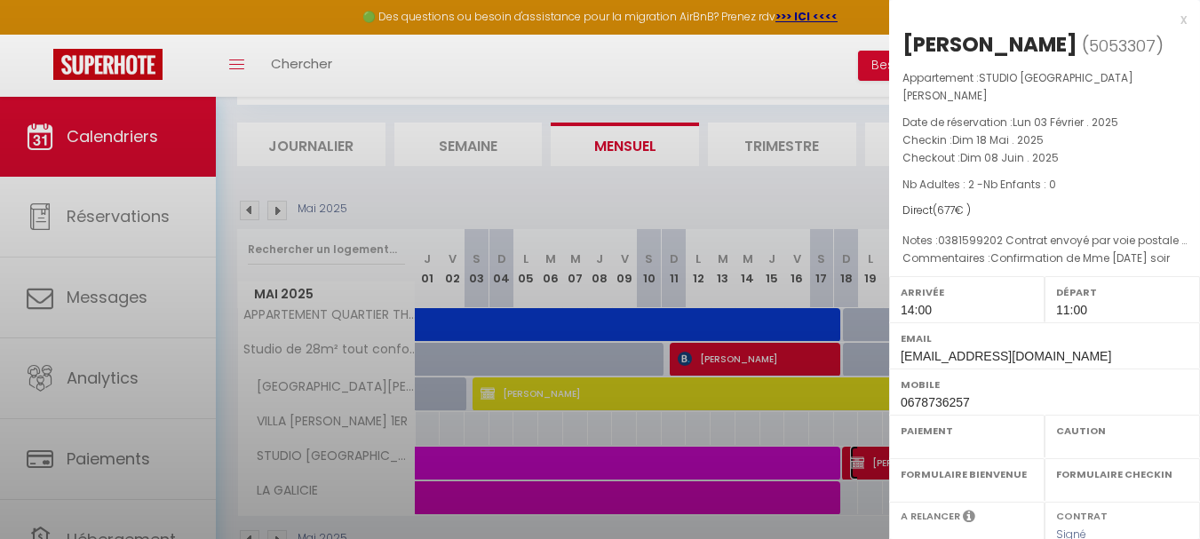
select select "OK"
select select "0"
select select "1"
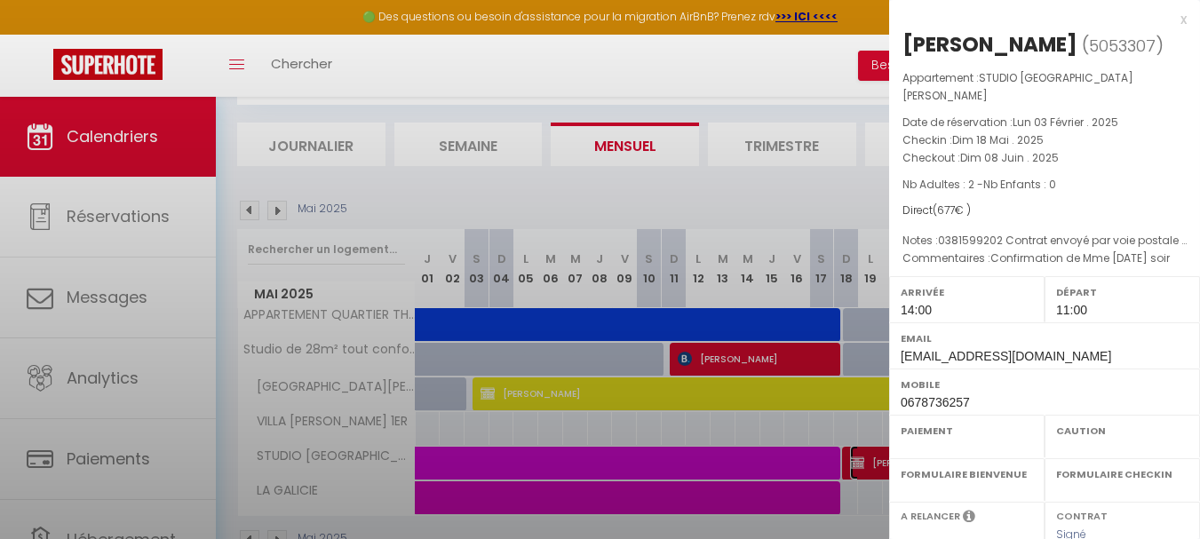
select select
select select "20967"
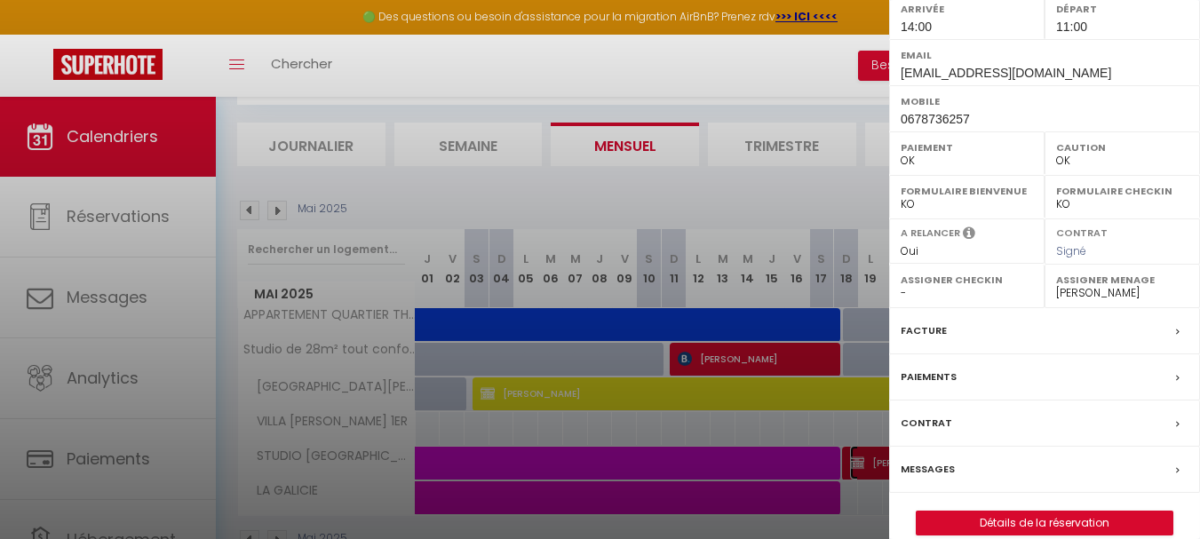
scroll to position [289, 0]
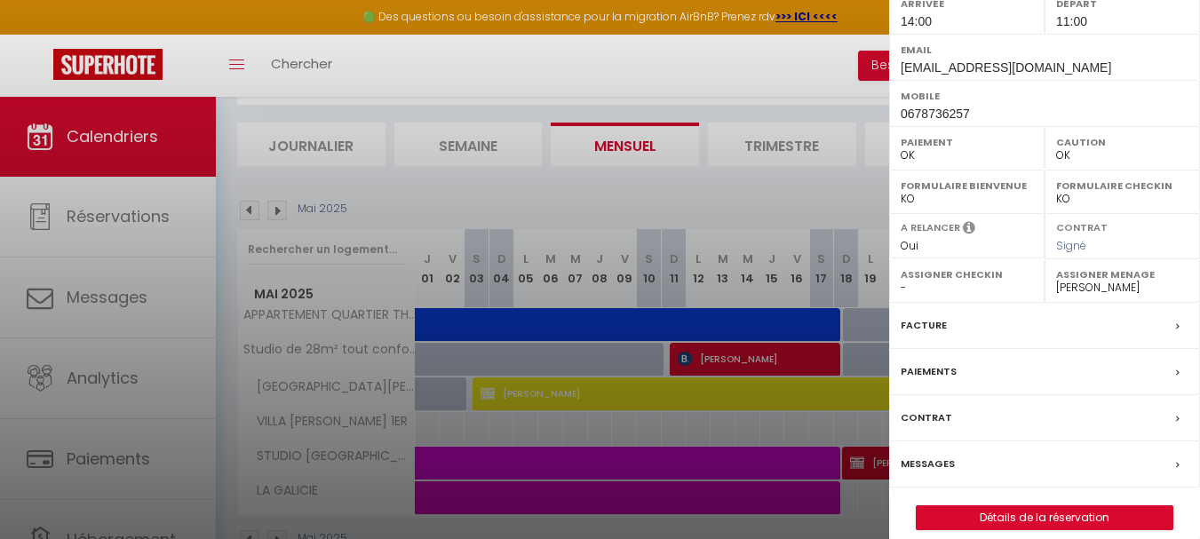
click at [916, 316] on label "Facture" at bounding box center [923, 325] width 46 height 19
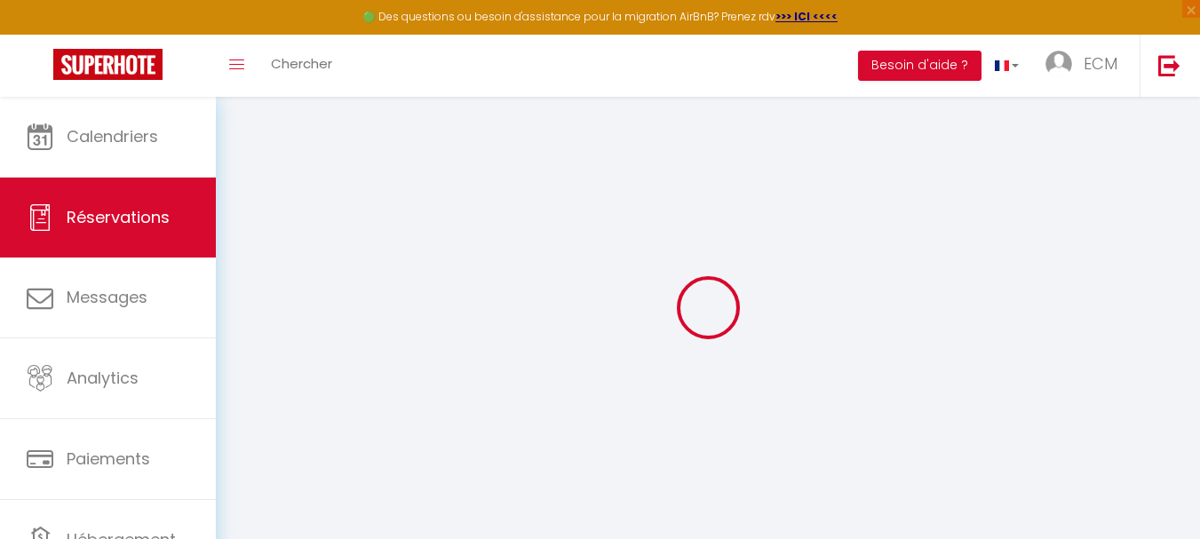
select select
checkbox input "false"
select select
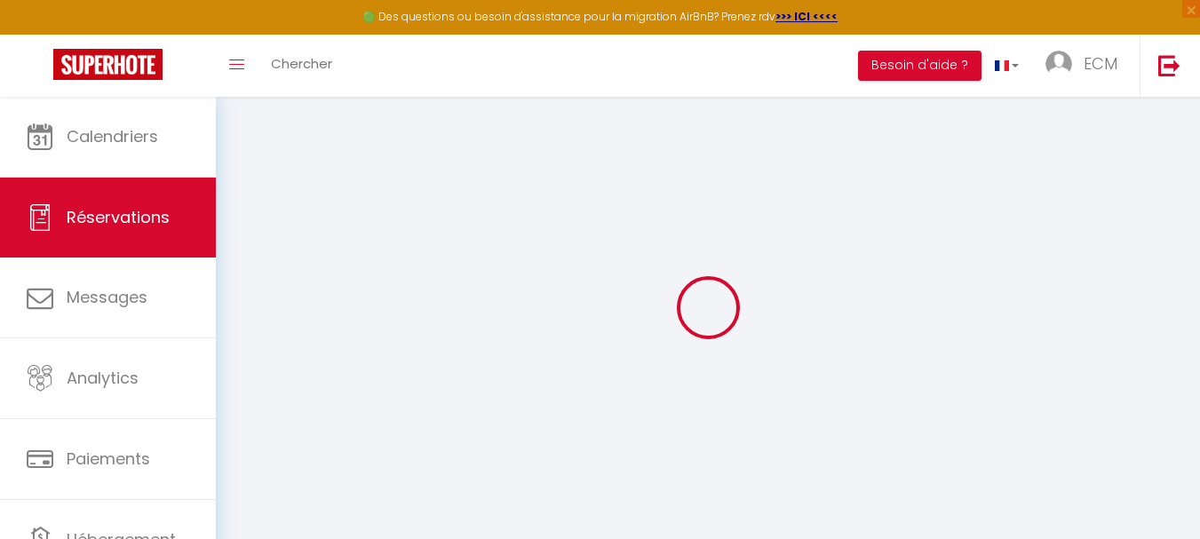
checkbox input "false"
type textarea "Confirmation de Mme jeudi 6 février soir"
type textarea "0381599202 Contrat envoyé par voie postale le 10/02/2025"
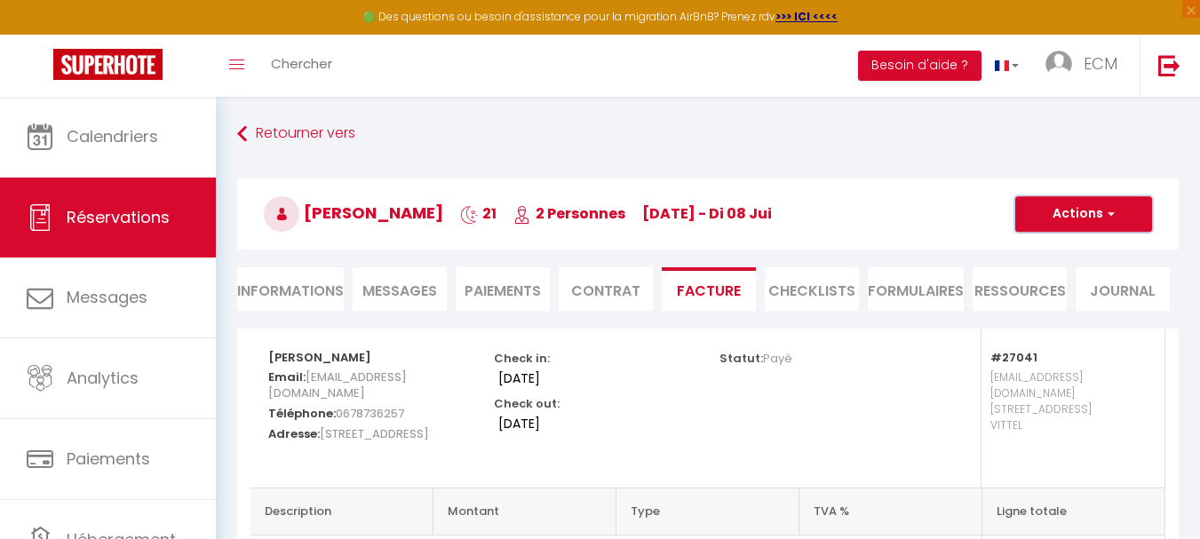
click at [1061, 212] on button "Actions" at bounding box center [1083, 214] width 137 height 36
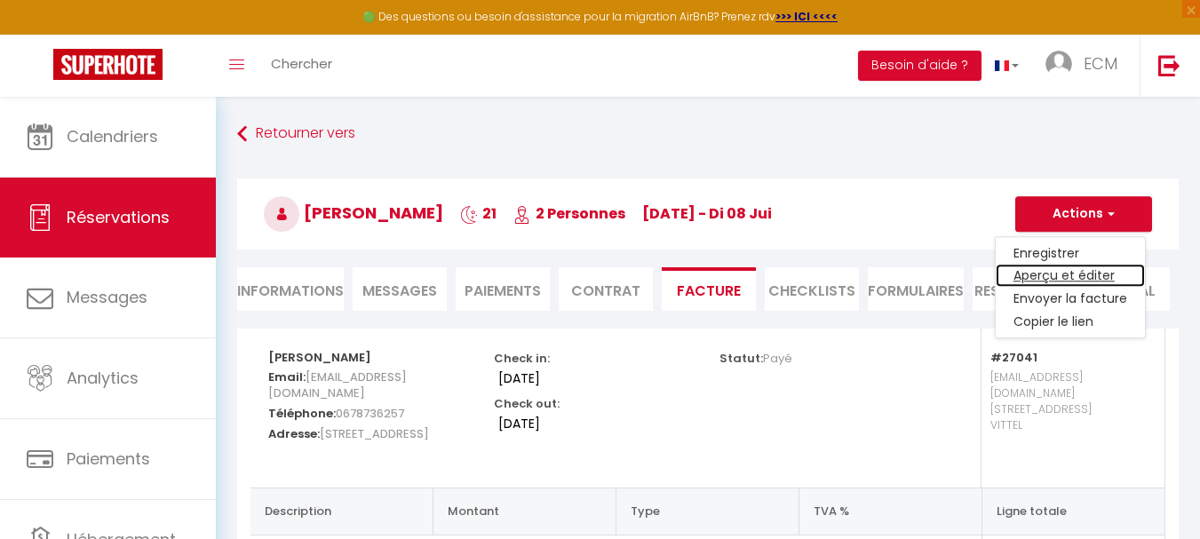
click at [1063, 271] on link "Aperçu et éditer" at bounding box center [1069, 276] width 149 height 23
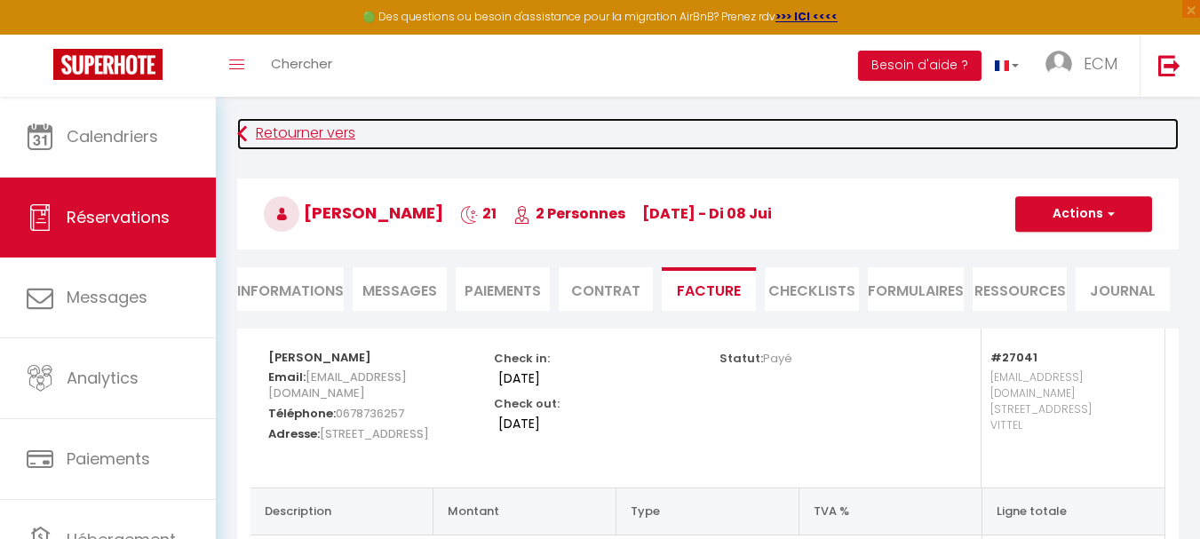
click at [284, 129] on link "Retourner vers" at bounding box center [707, 134] width 941 height 32
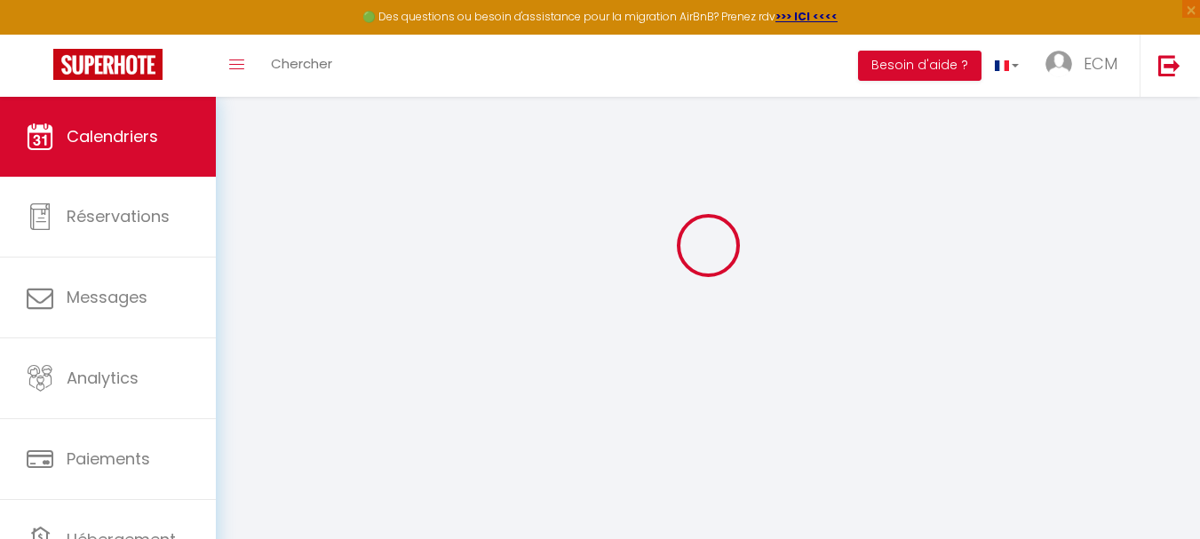
scroll to position [97, 0]
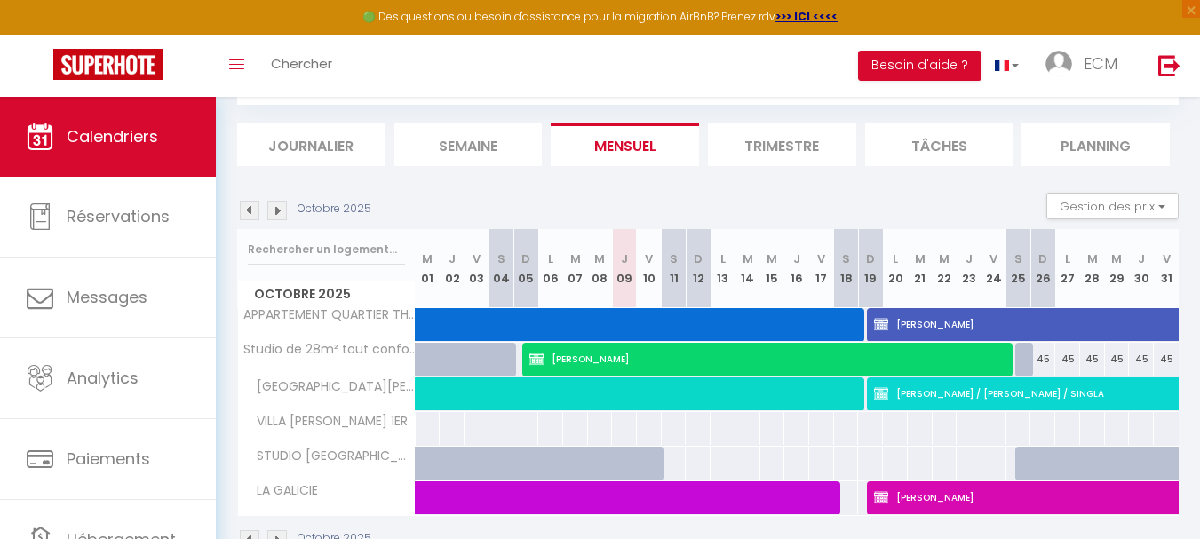
click at [253, 211] on img at bounding box center [250, 211] width 20 height 20
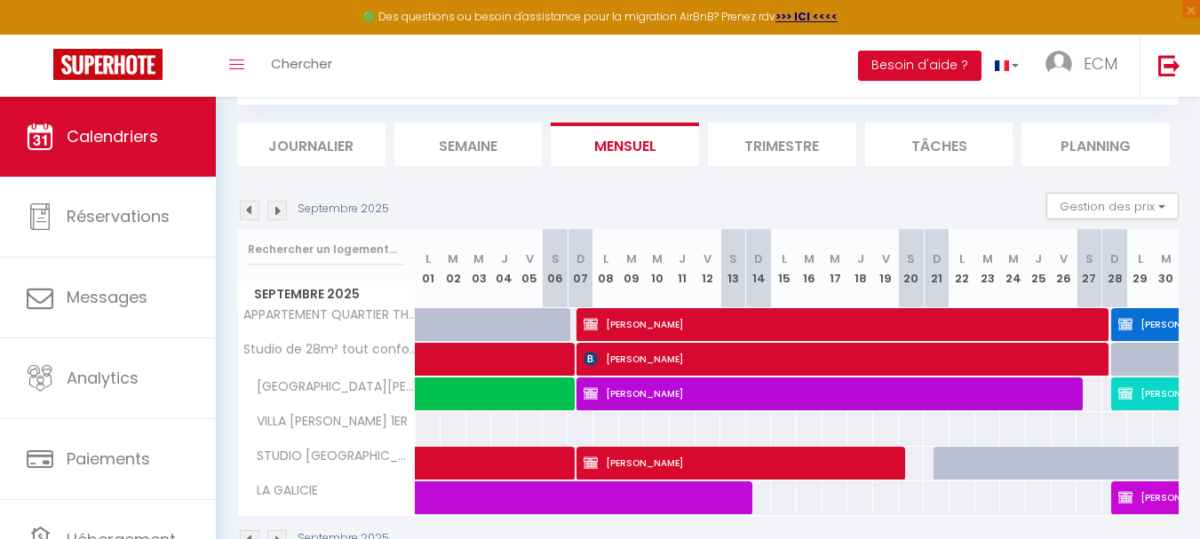
click at [253, 211] on img at bounding box center [250, 211] width 20 height 20
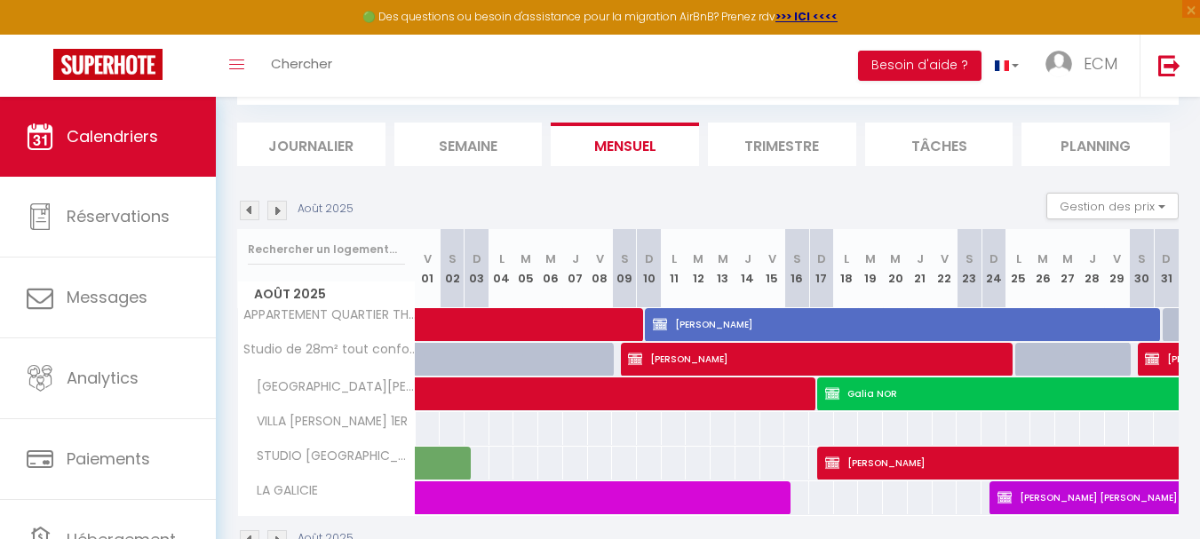
click at [253, 211] on img at bounding box center [250, 211] width 20 height 20
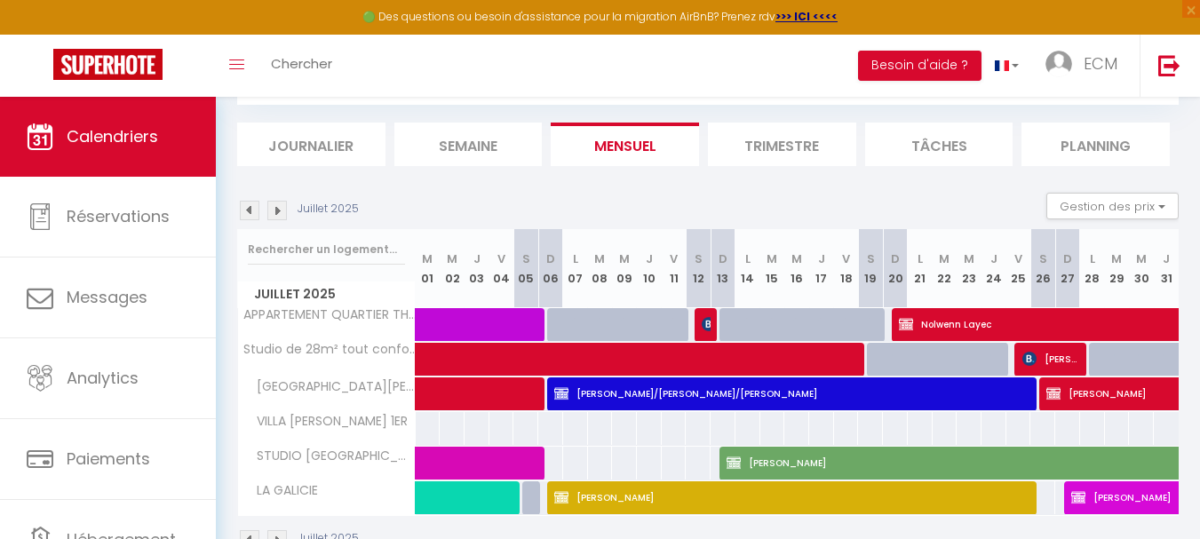
click at [253, 211] on img at bounding box center [250, 211] width 20 height 20
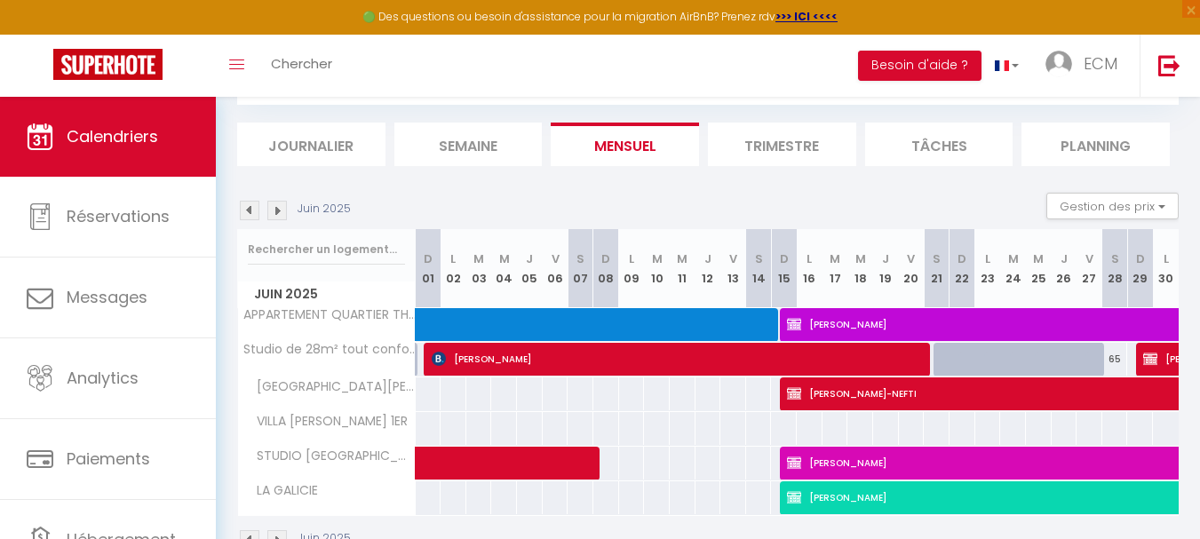
click at [253, 211] on img at bounding box center [250, 211] width 20 height 20
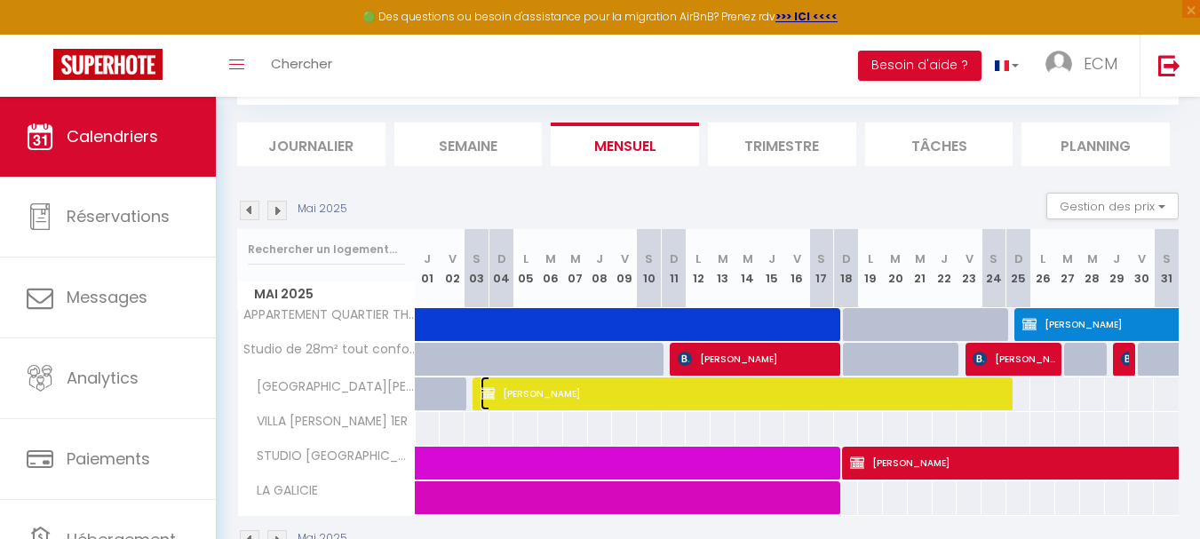
click at [693, 400] on span "Christine PIERRARD" at bounding box center [745, 394] width 530 height 34
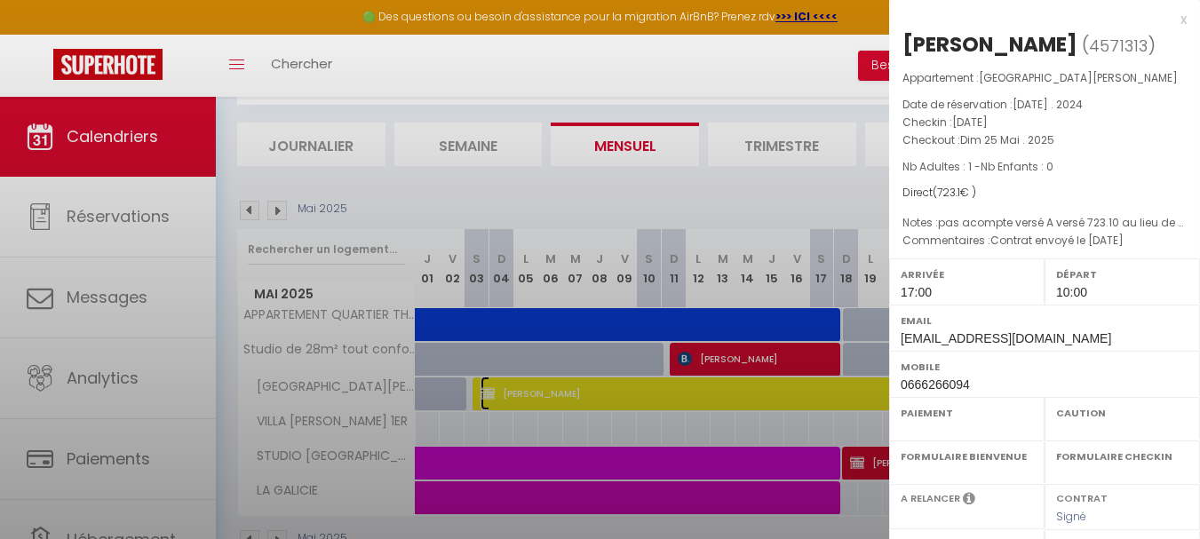
select select "OK"
select select "0"
select select "1"
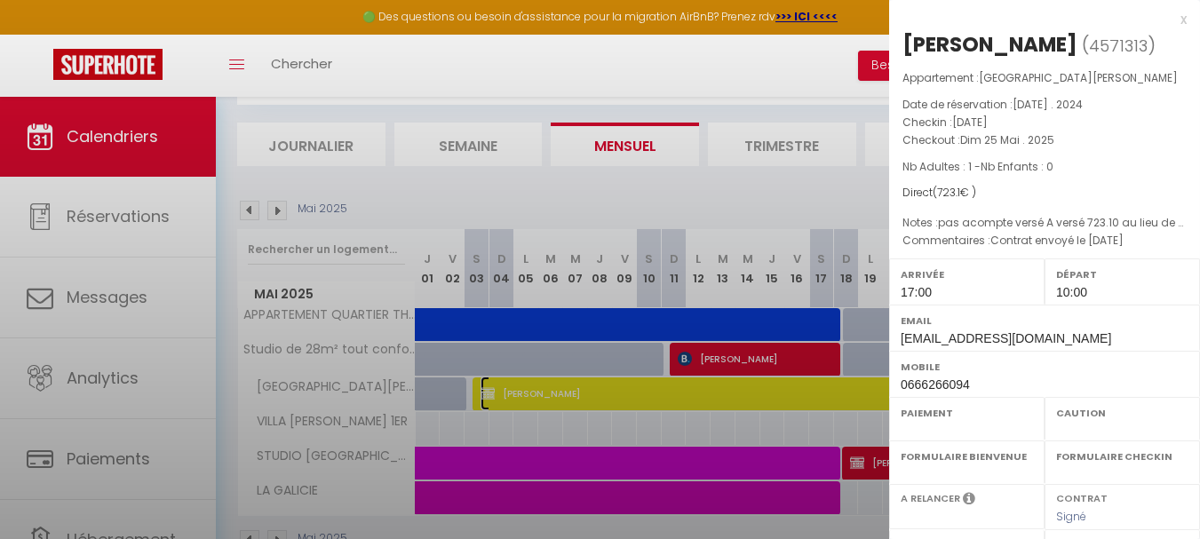
select select
select select "20967"
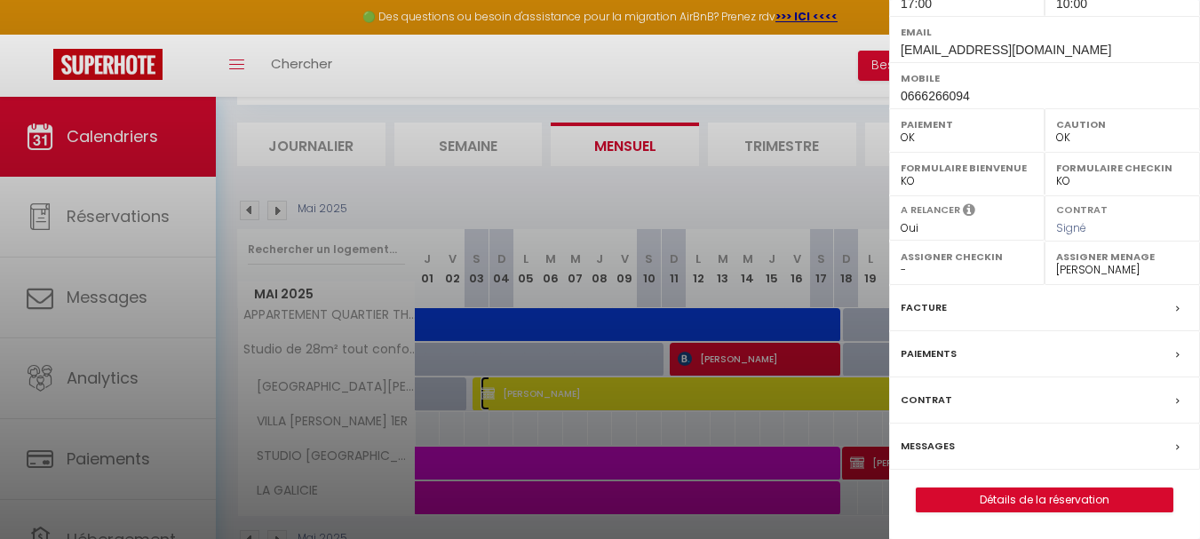
scroll to position [317, 0]
click at [916, 304] on label "Facture" at bounding box center [923, 307] width 46 height 19
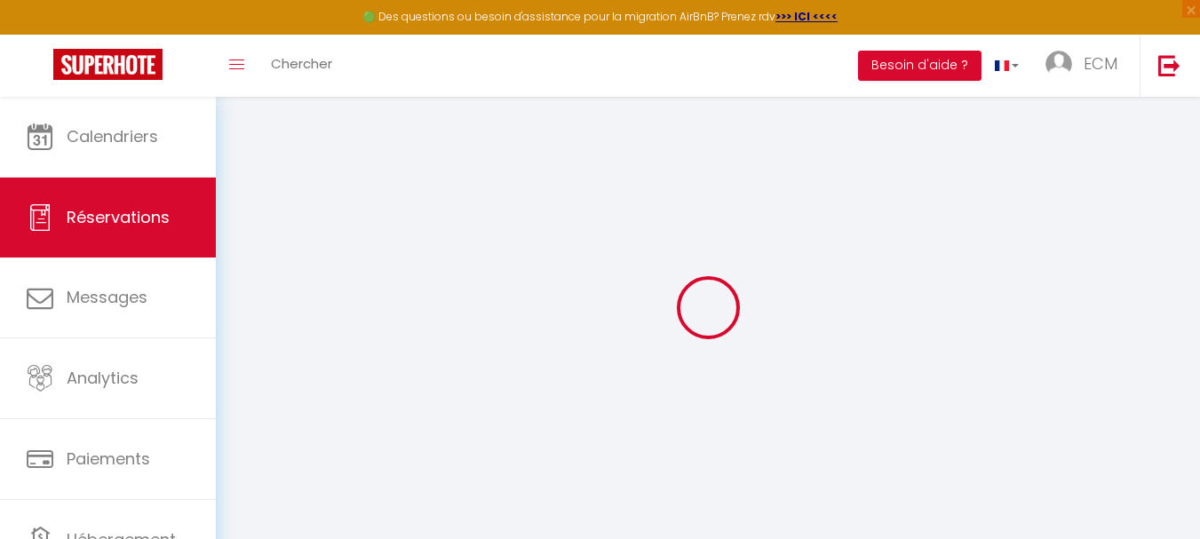
select select
checkbox input "true"
select select
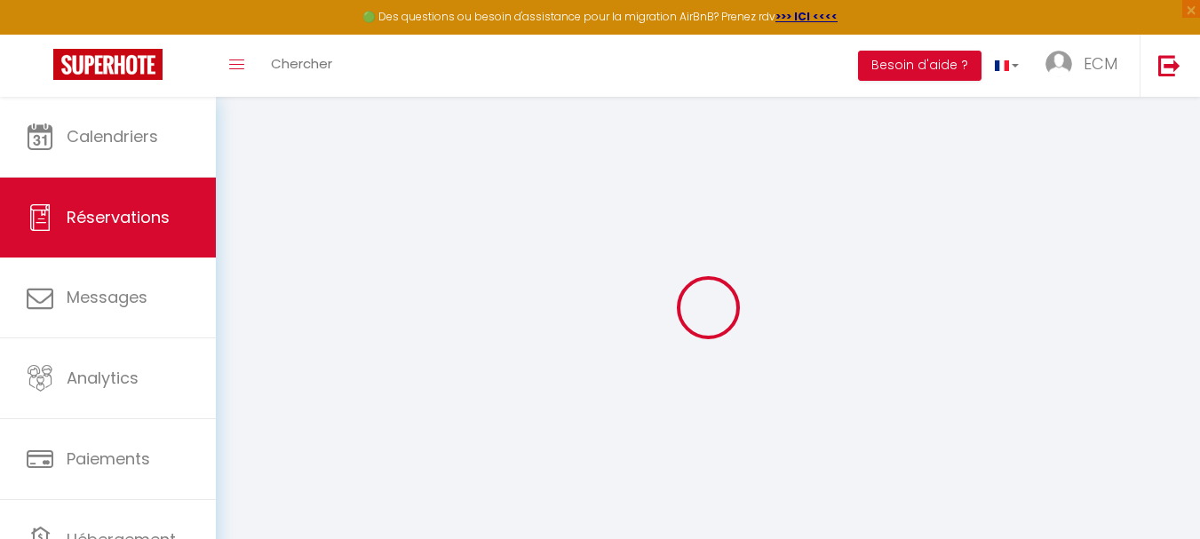
checkbox input "true"
type textarea "Contrat envoyé le 11/01/2025"
type textarea "pas acompte versé A versé 723.10 au lieu de 773.10 €"
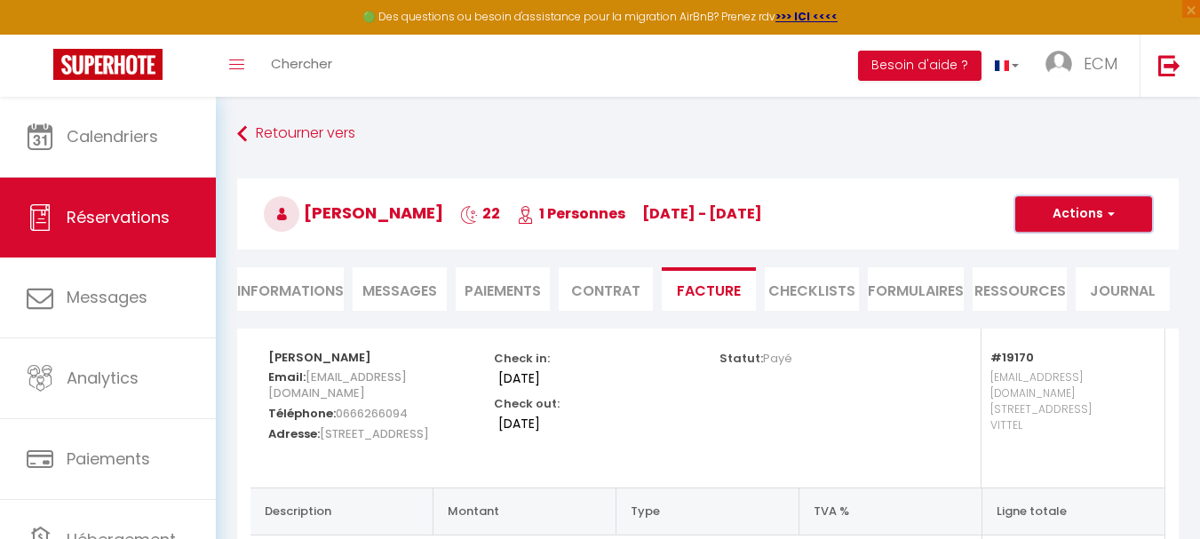
click at [1085, 221] on button "Actions" at bounding box center [1083, 214] width 137 height 36
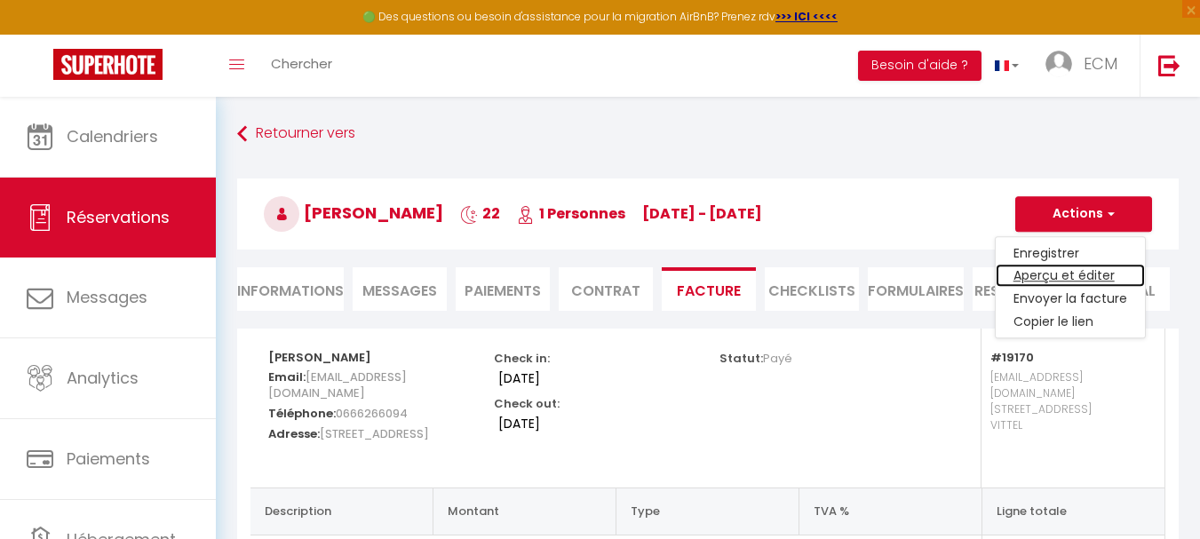
click at [1055, 270] on link "Aperçu et éditer" at bounding box center [1069, 276] width 149 height 23
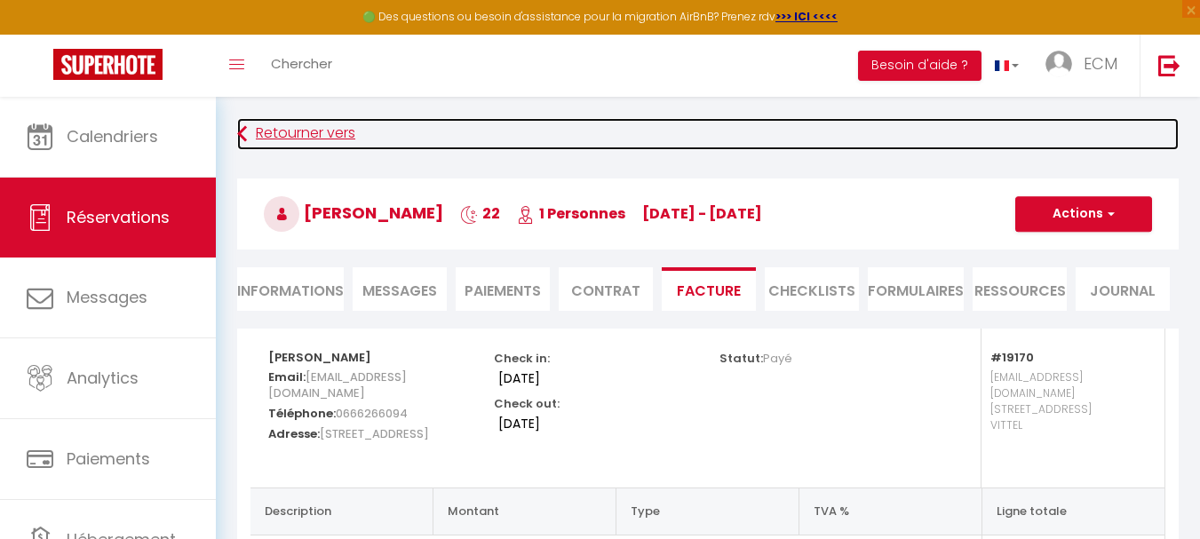
click at [307, 131] on link "Retourner vers" at bounding box center [707, 134] width 941 height 32
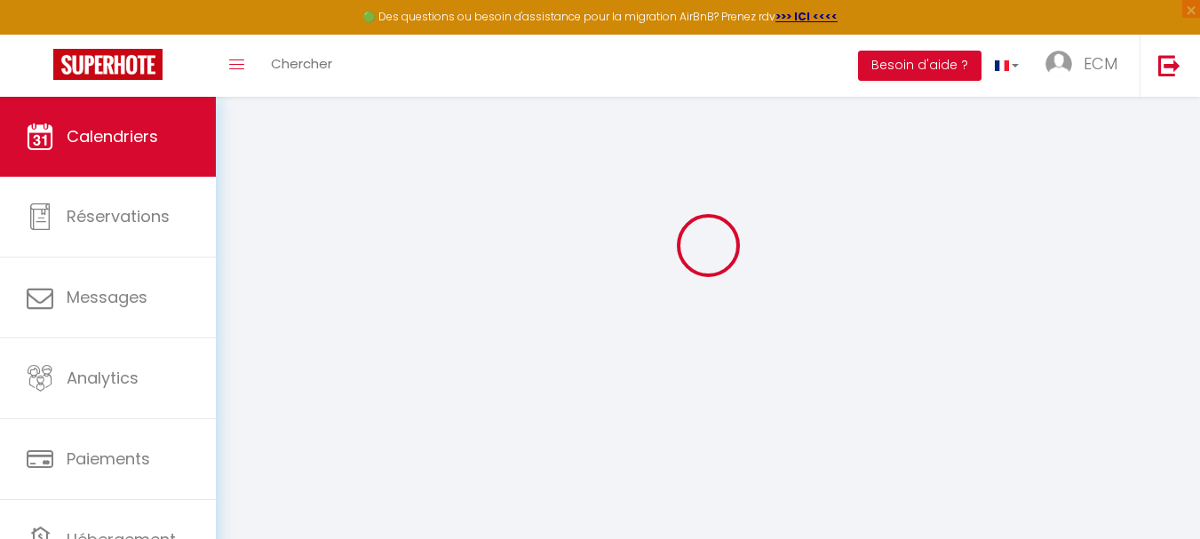
scroll to position [97, 0]
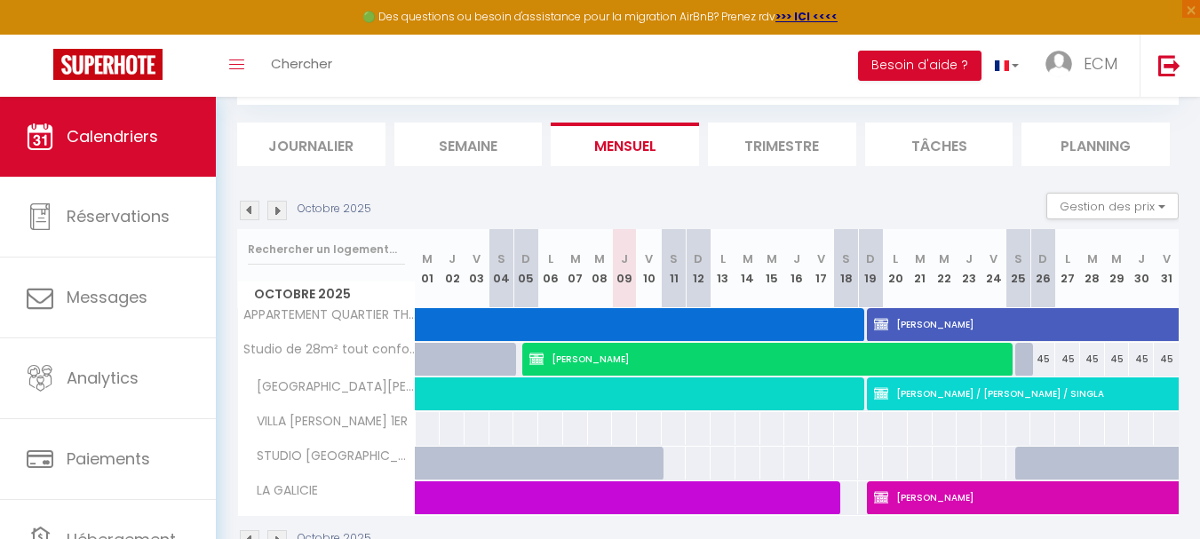
click at [248, 210] on img at bounding box center [250, 211] width 20 height 20
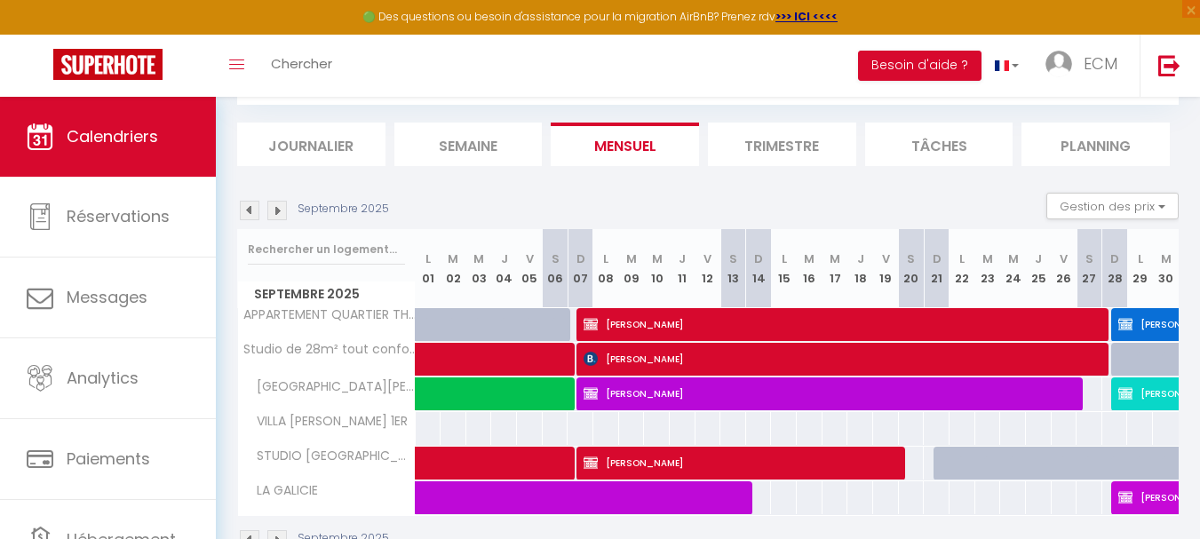
click at [248, 210] on img at bounding box center [250, 211] width 20 height 20
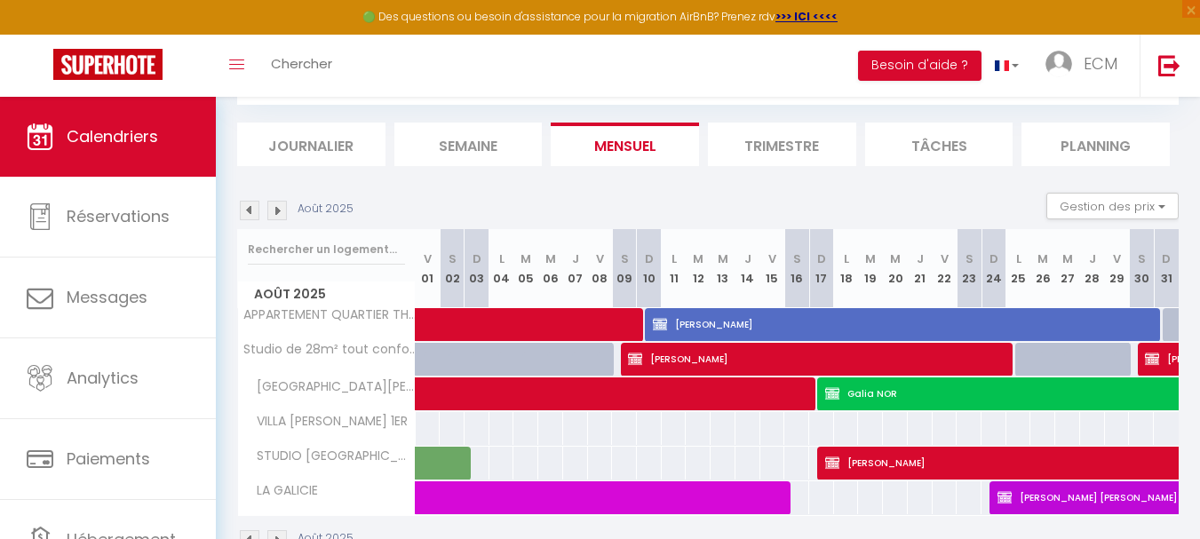
click at [248, 210] on img at bounding box center [250, 211] width 20 height 20
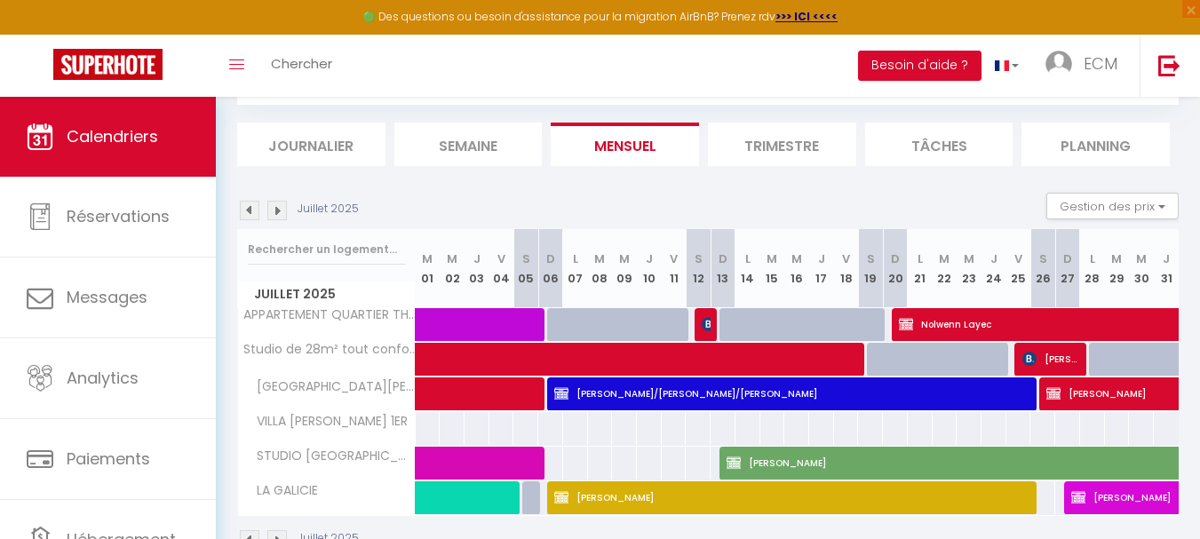
click at [248, 210] on img at bounding box center [250, 211] width 20 height 20
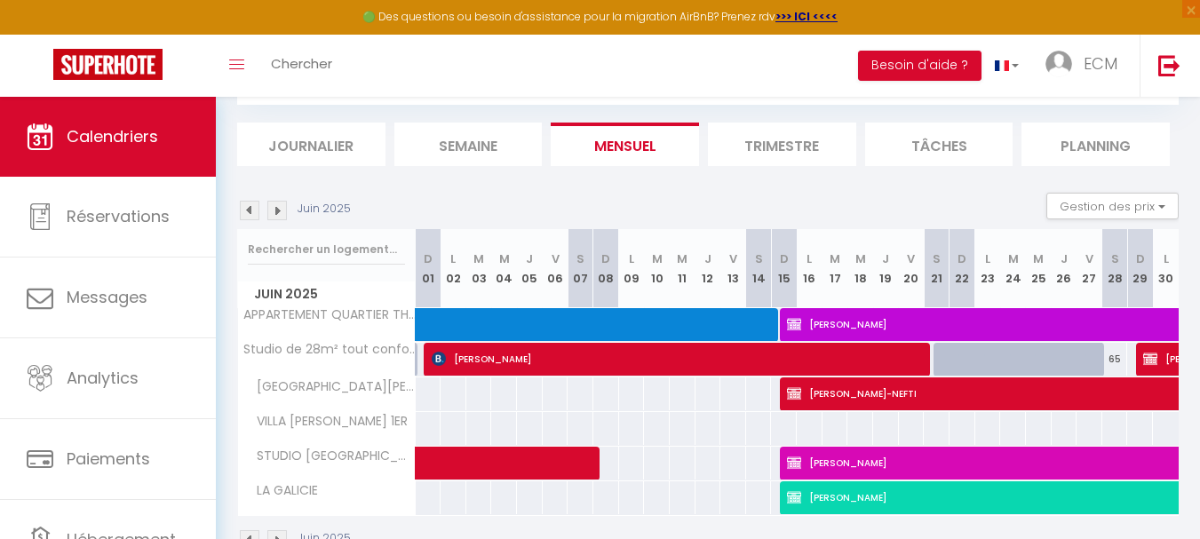
click at [248, 210] on img at bounding box center [250, 211] width 20 height 20
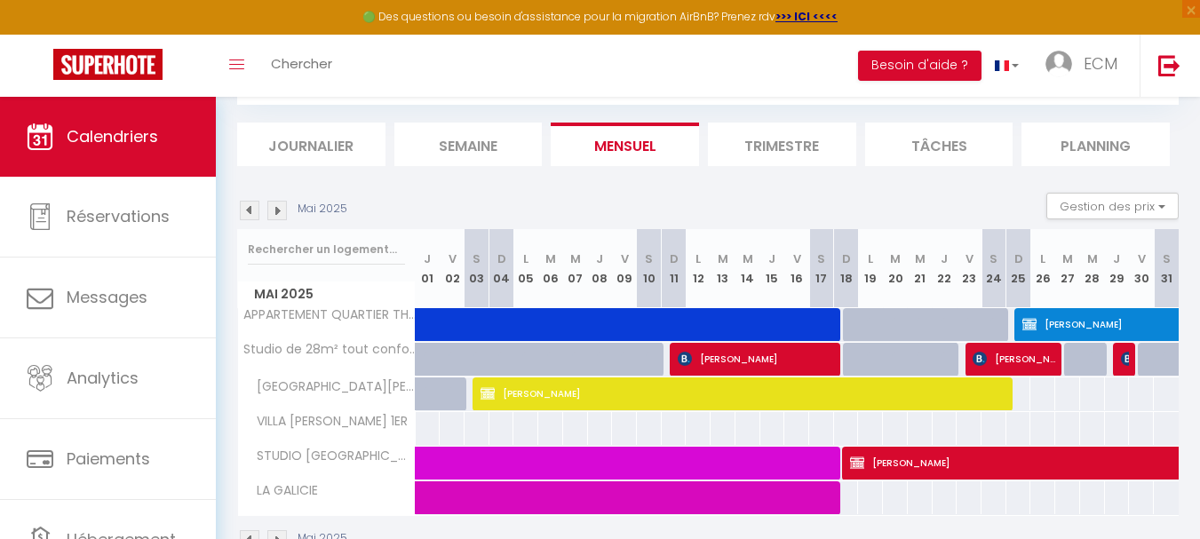
click at [248, 210] on img at bounding box center [250, 211] width 20 height 20
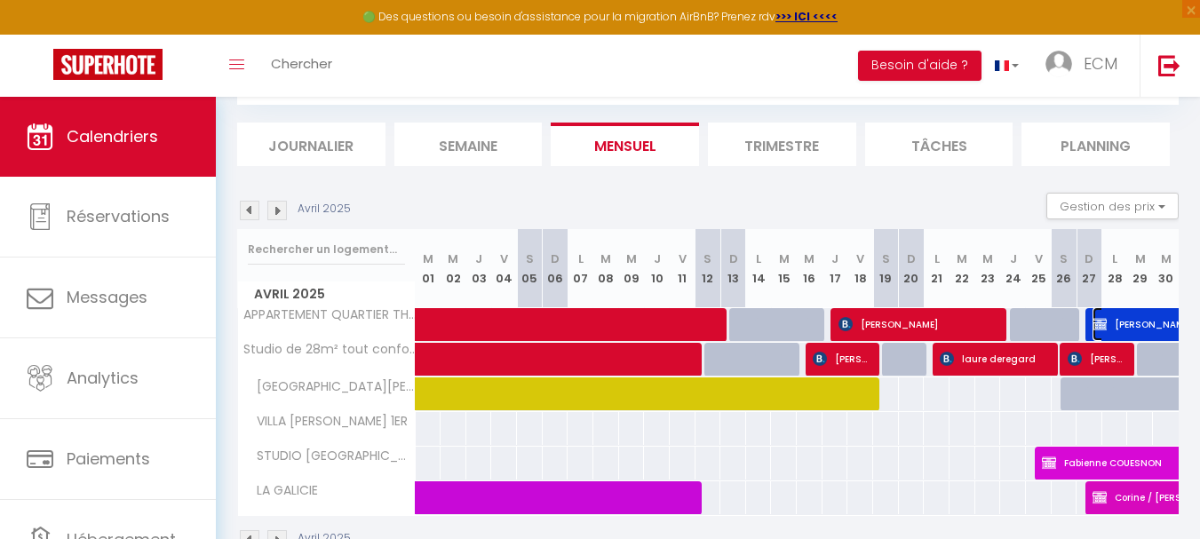
select select "OK"
select select "0"
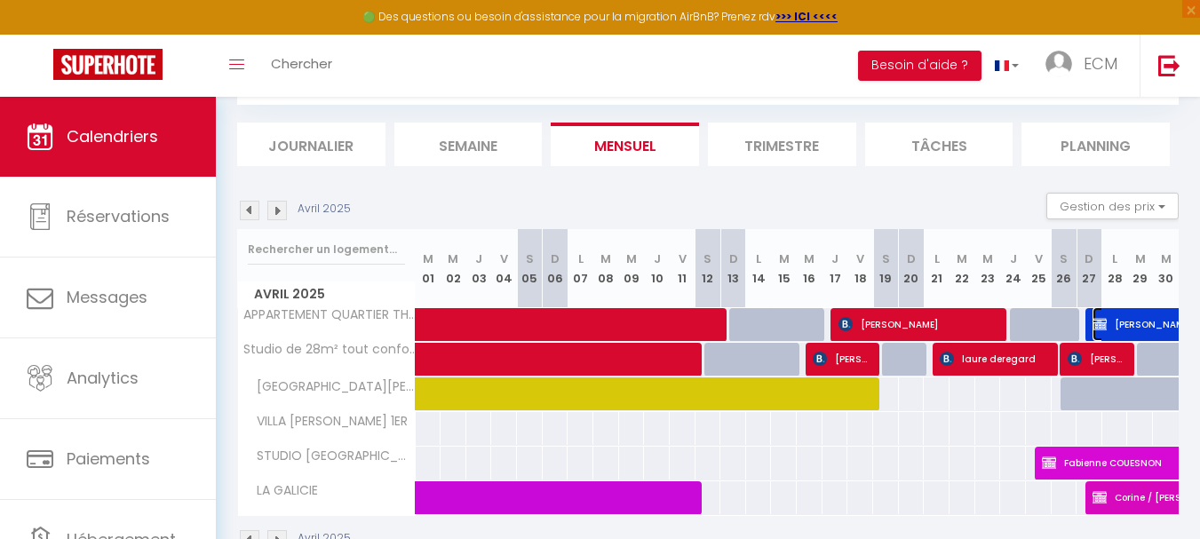
select select "1"
select select
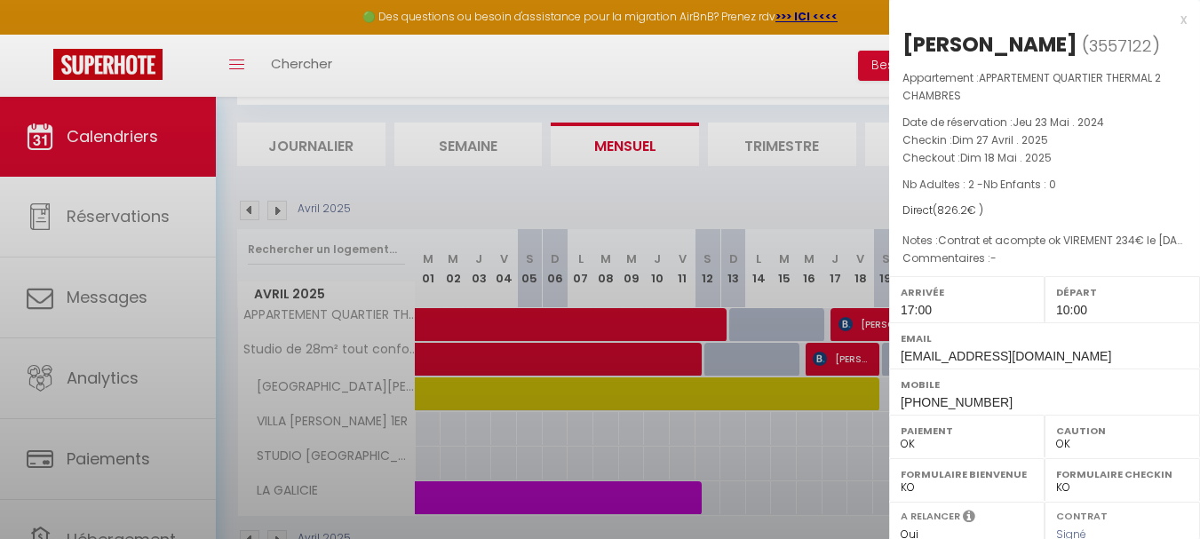
select select "20967"
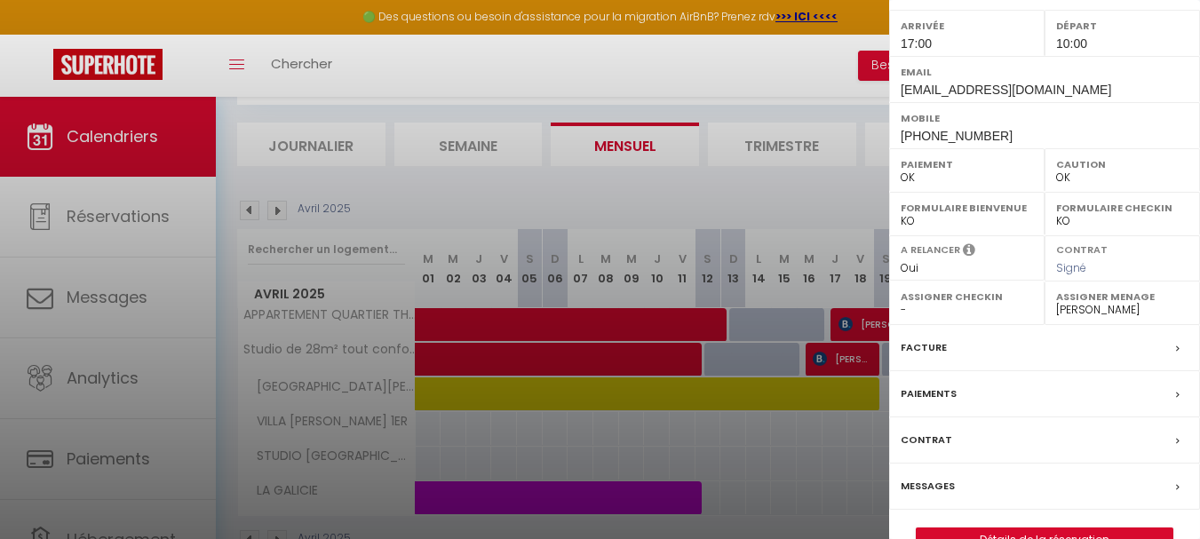
scroll to position [306, 0]
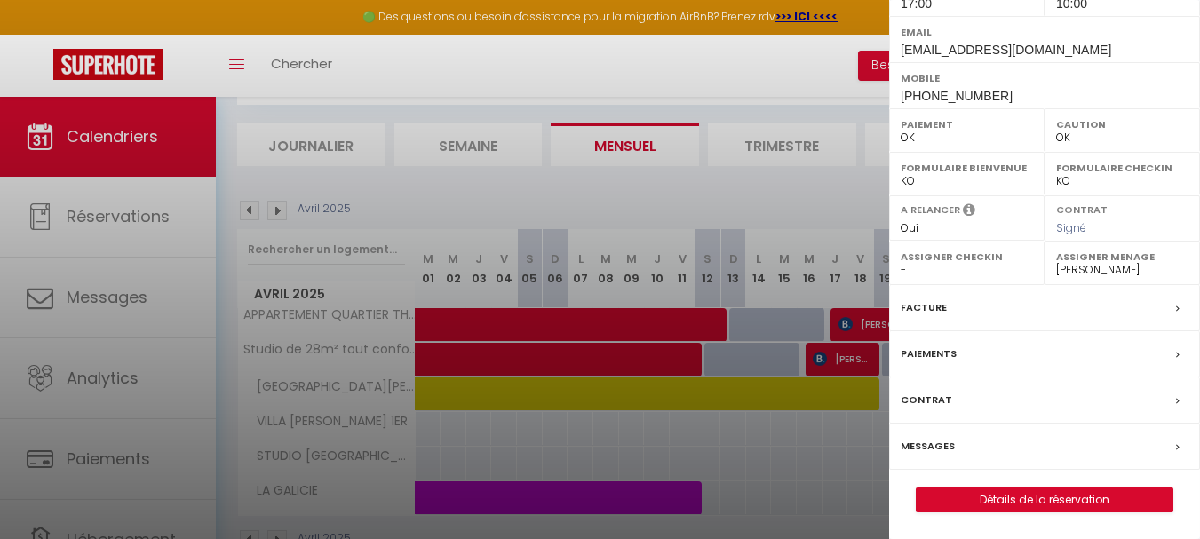
click at [930, 307] on label "Facture" at bounding box center [923, 307] width 46 height 19
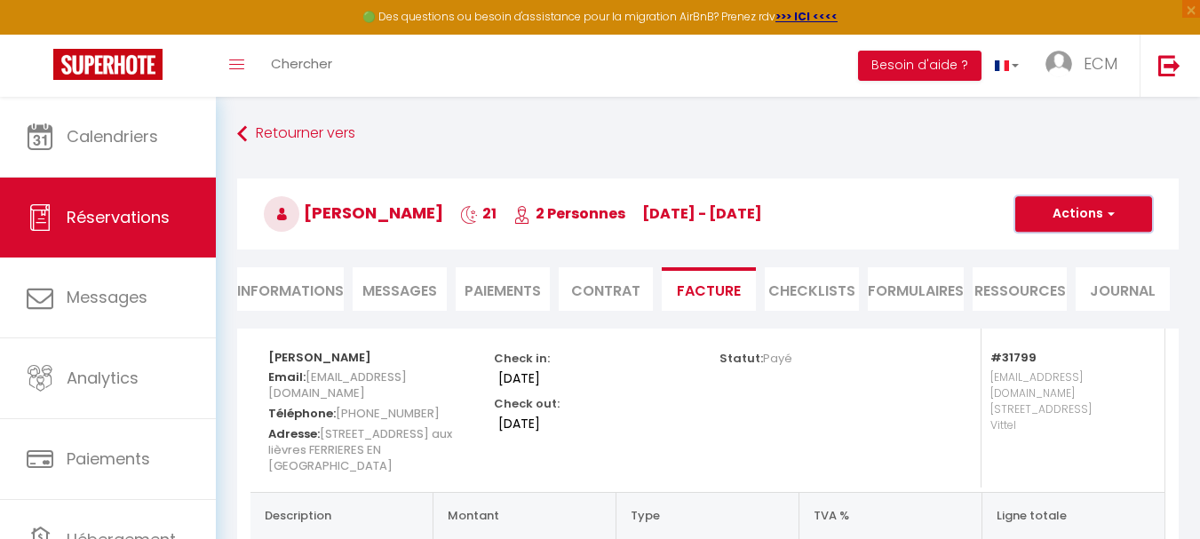
click at [1077, 206] on button "Actions" at bounding box center [1083, 214] width 137 height 36
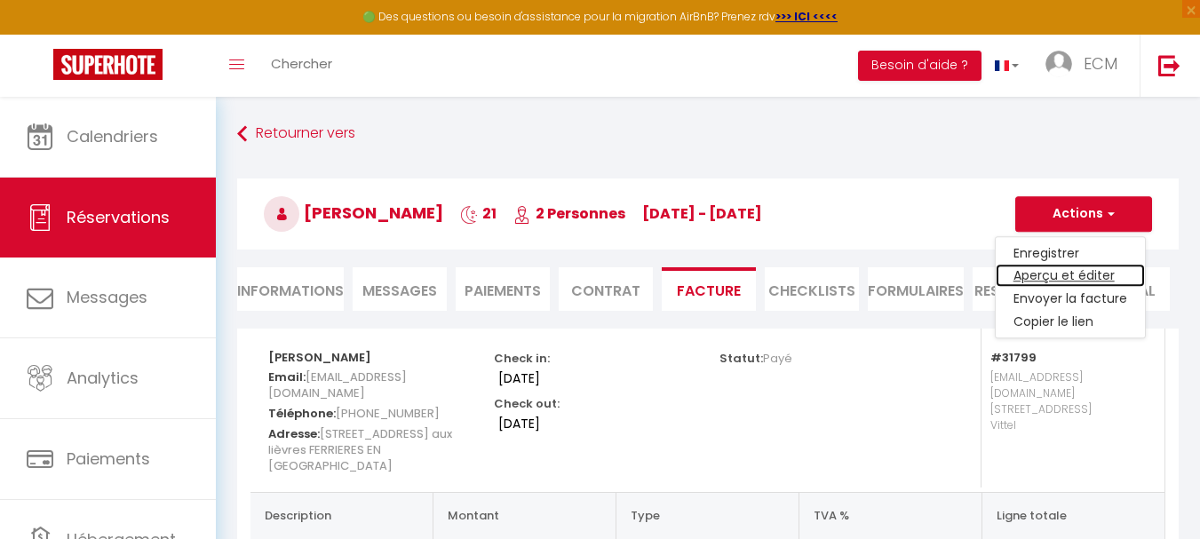
click at [1042, 275] on link "Aperçu et éditer" at bounding box center [1069, 276] width 149 height 23
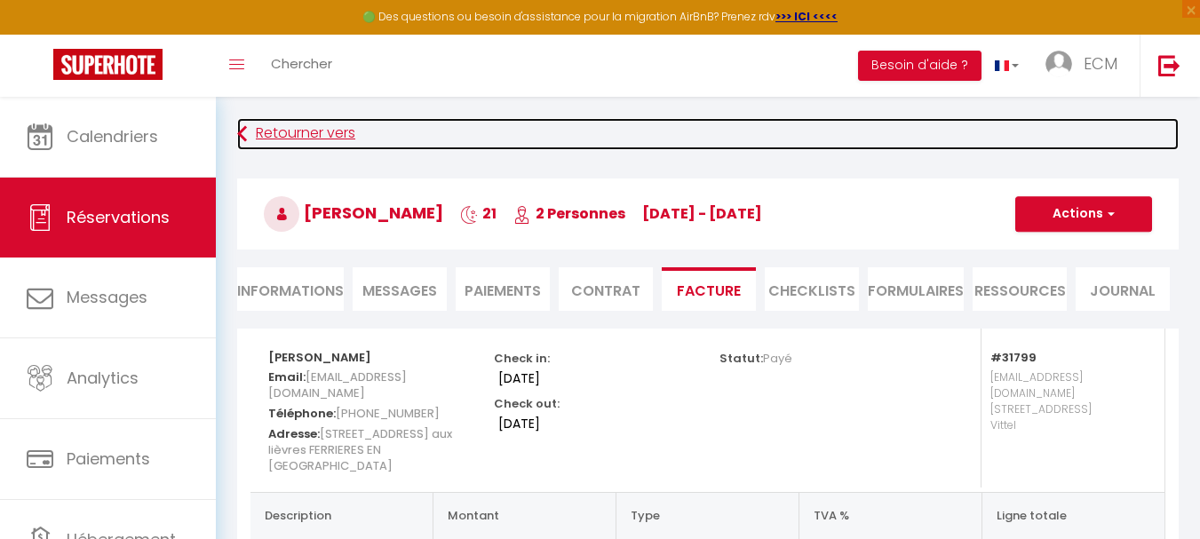
click at [300, 133] on link "Retourner vers" at bounding box center [707, 134] width 941 height 32
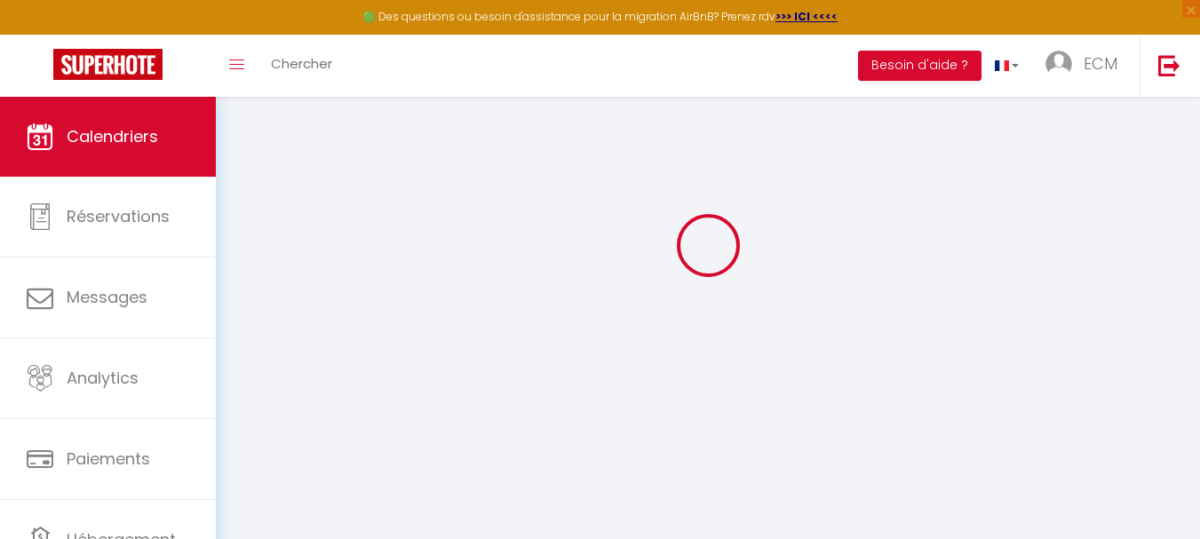
scroll to position [97, 0]
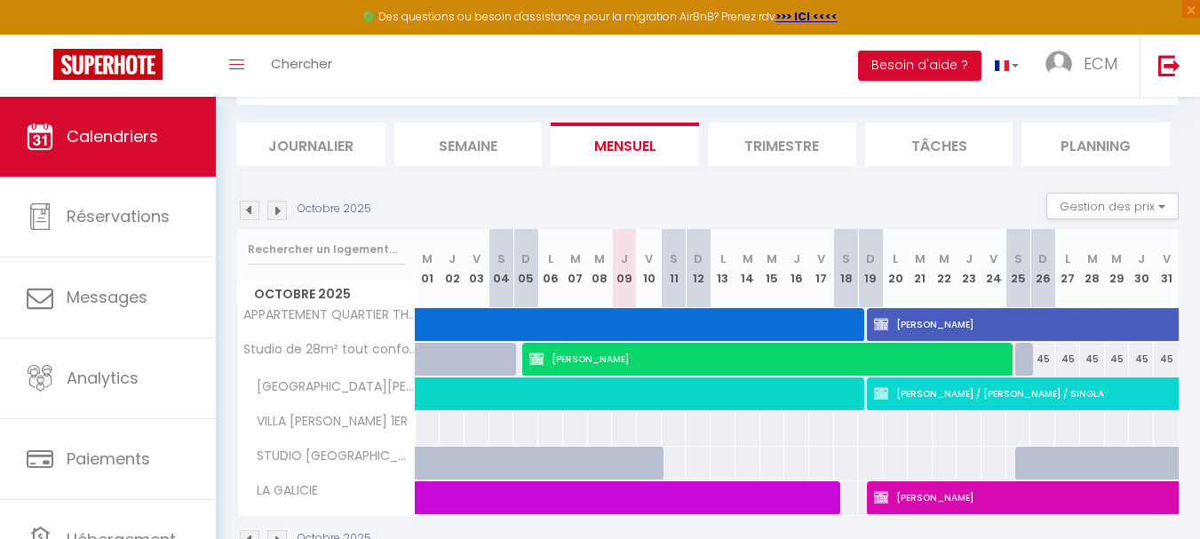
click at [256, 211] on img at bounding box center [250, 211] width 20 height 20
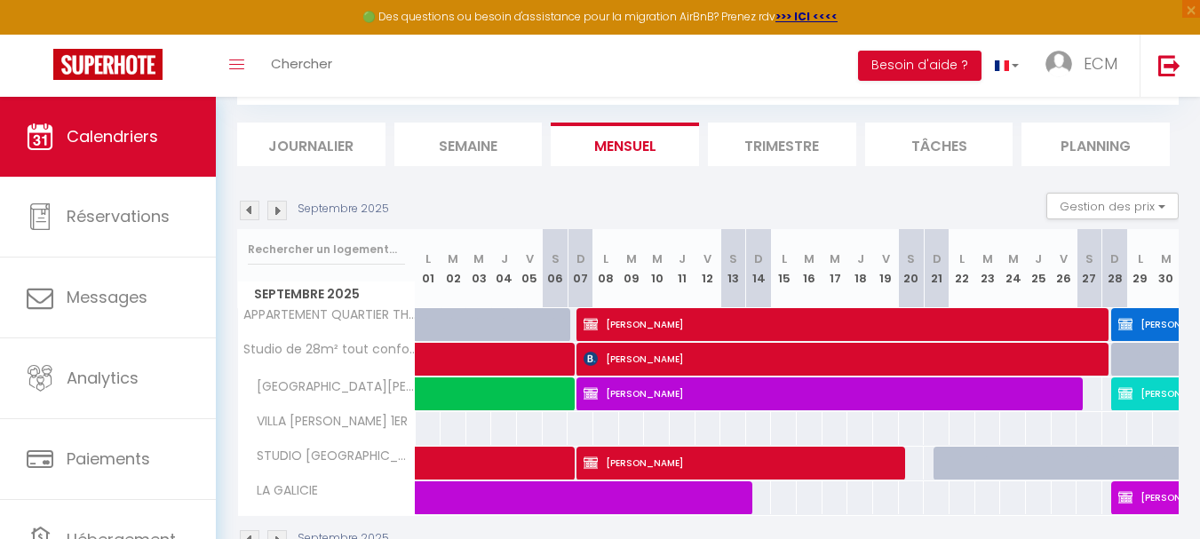
click at [256, 211] on img at bounding box center [250, 211] width 20 height 20
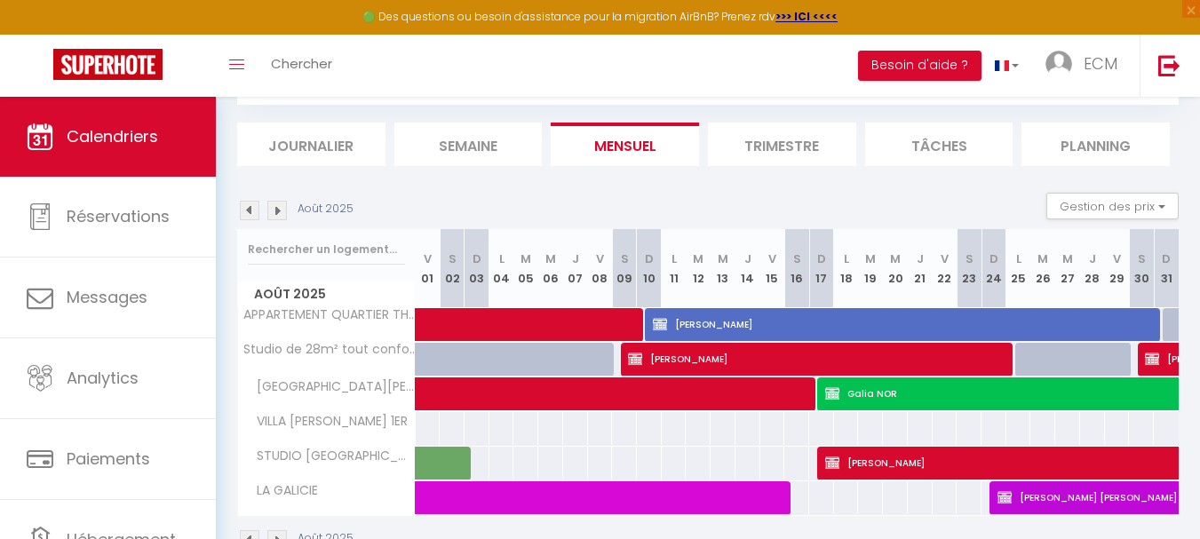
click at [256, 211] on img at bounding box center [250, 211] width 20 height 20
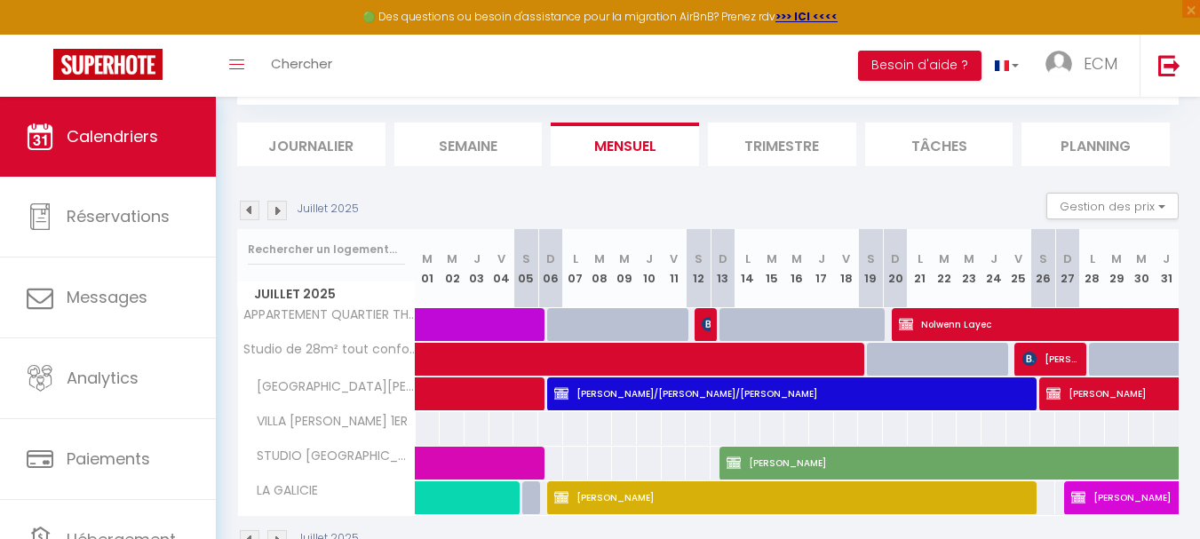
click at [256, 211] on img at bounding box center [250, 211] width 20 height 20
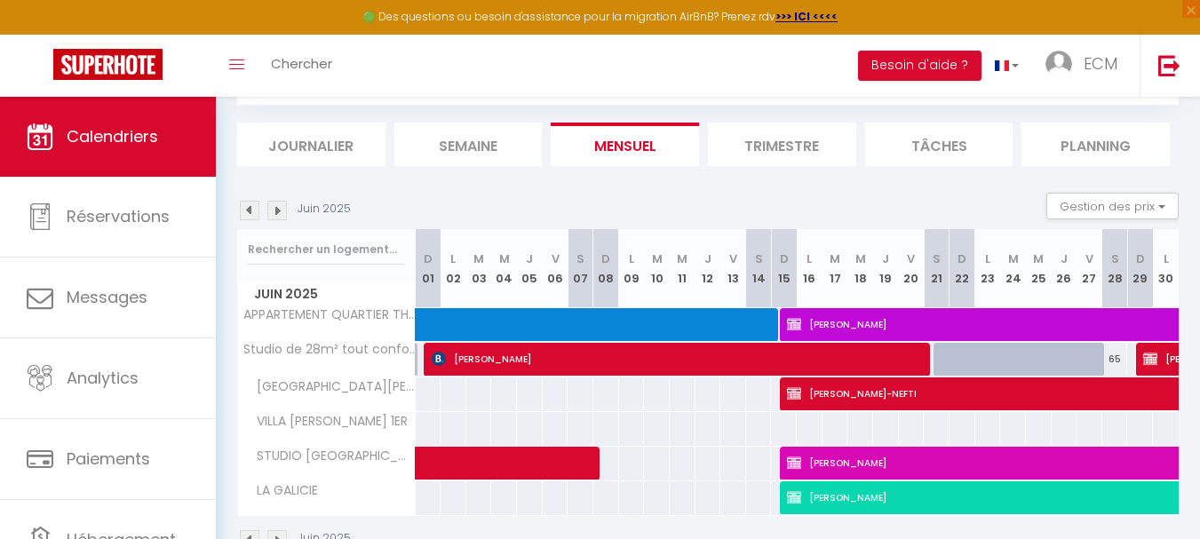
click at [256, 211] on img at bounding box center [250, 211] width 20 height 20
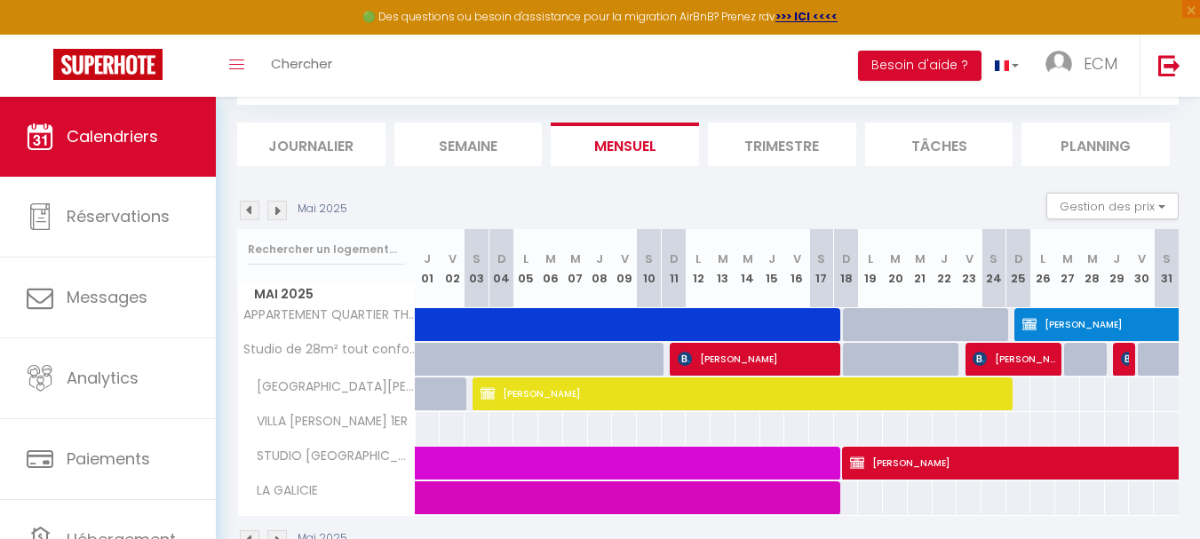
click at [256, 211] on img at bounding box center [250, 211] width 20 height 20
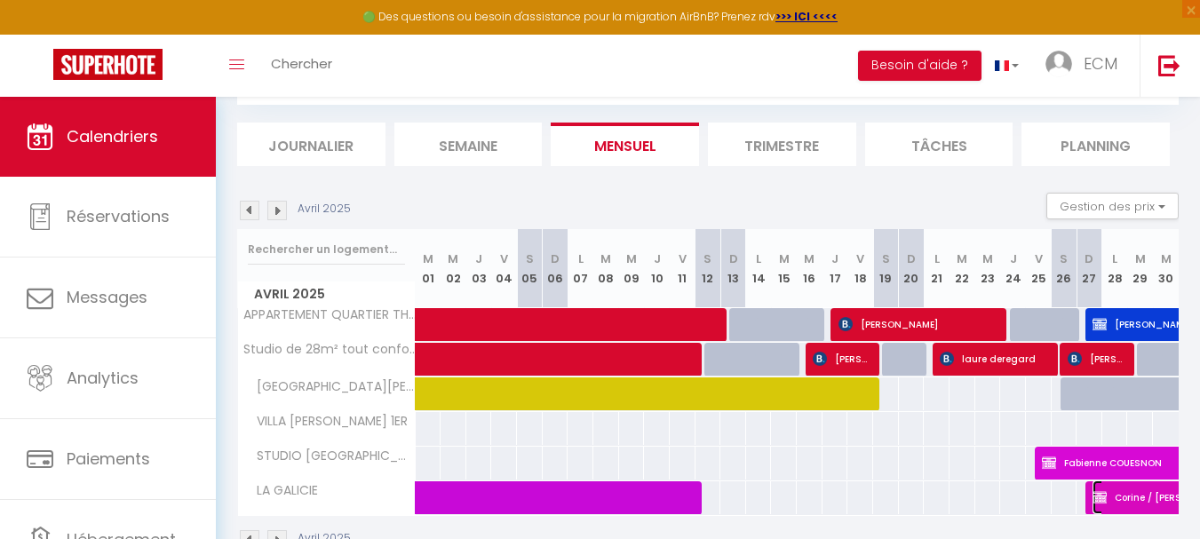
select select "KO"
select select "0"
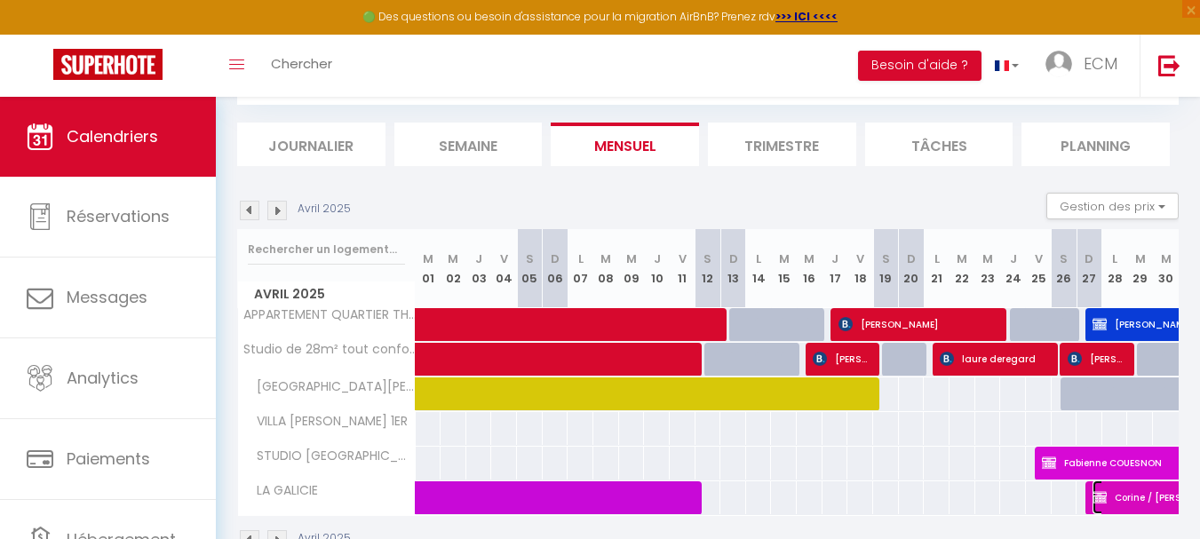
select select "1"
select select
select select "20967"
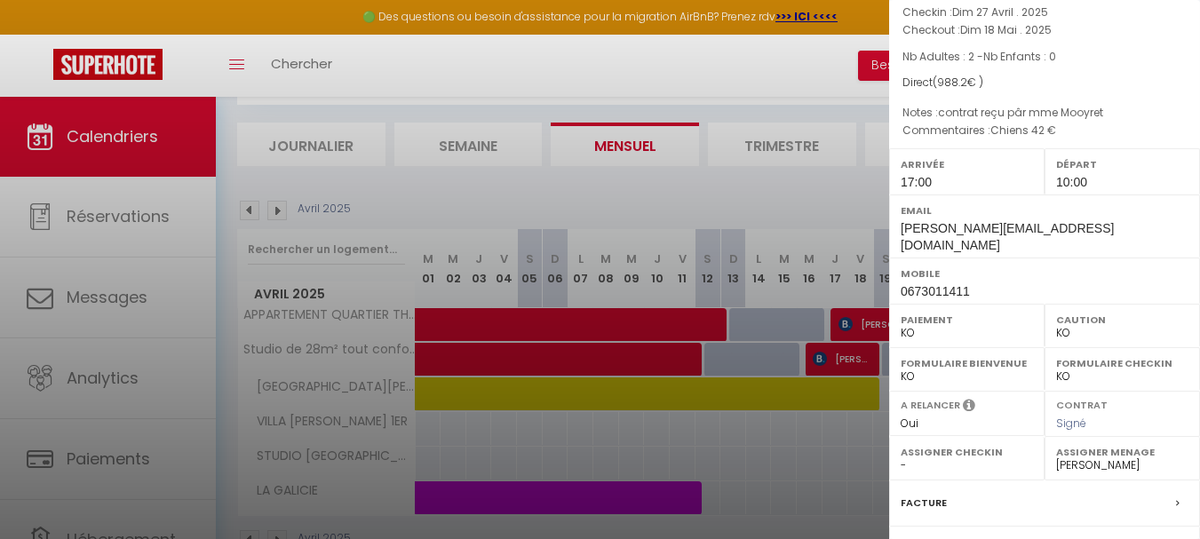
scroll to position [345, 0]
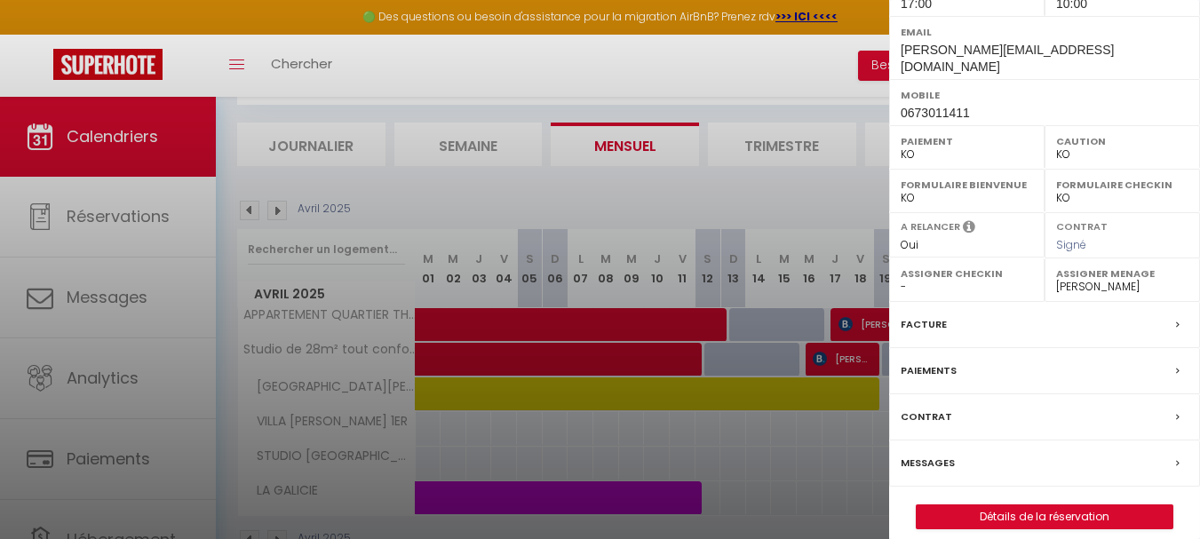
click at [783, 451] on div at bounding box center [600, 269] width 1200 height 539
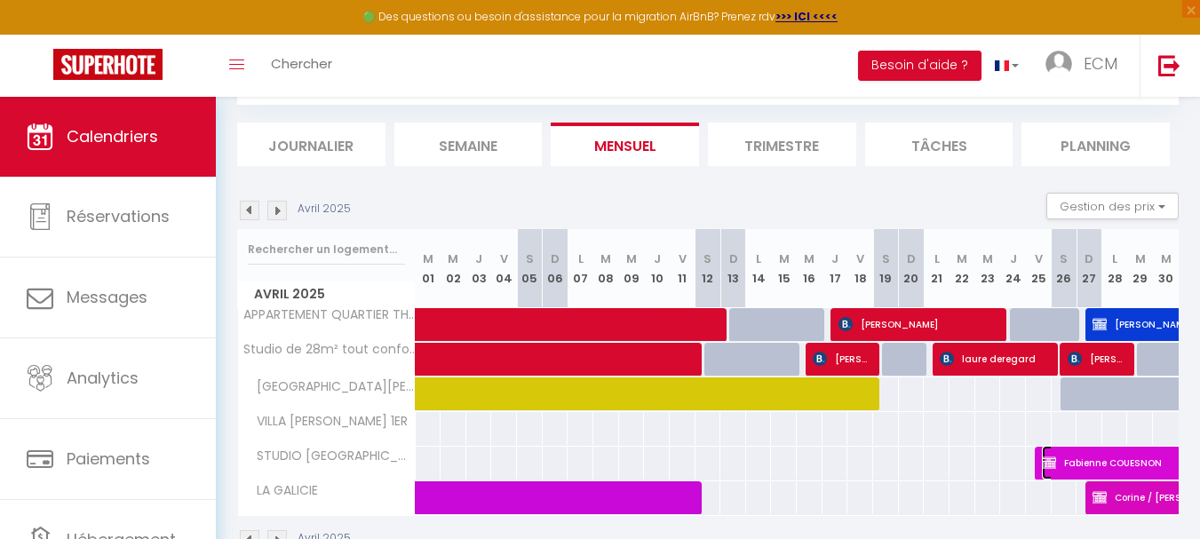
select select "OK"
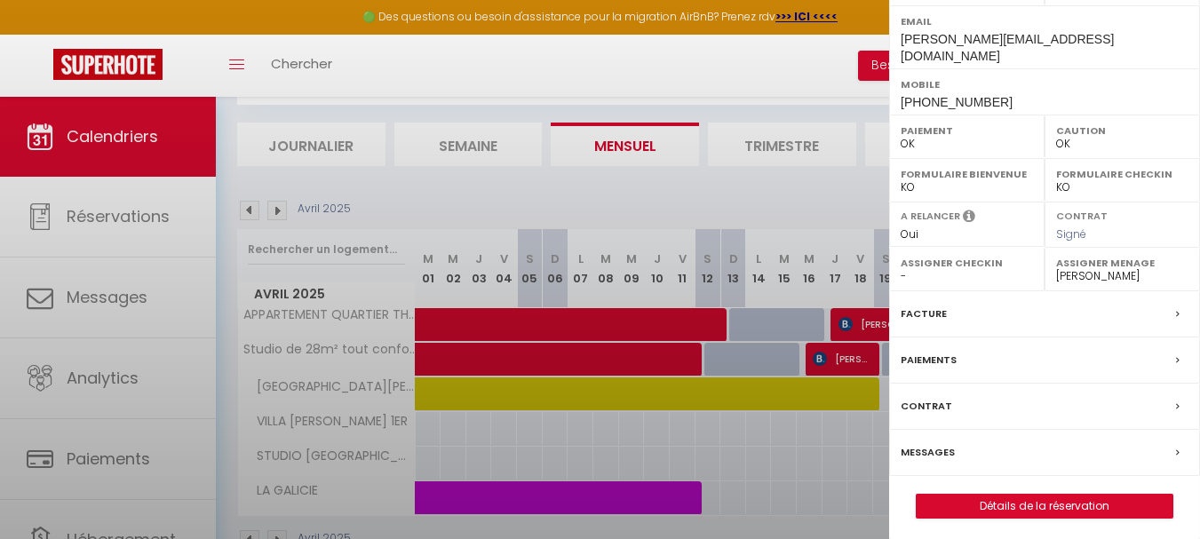
scroll to position [317, 0]
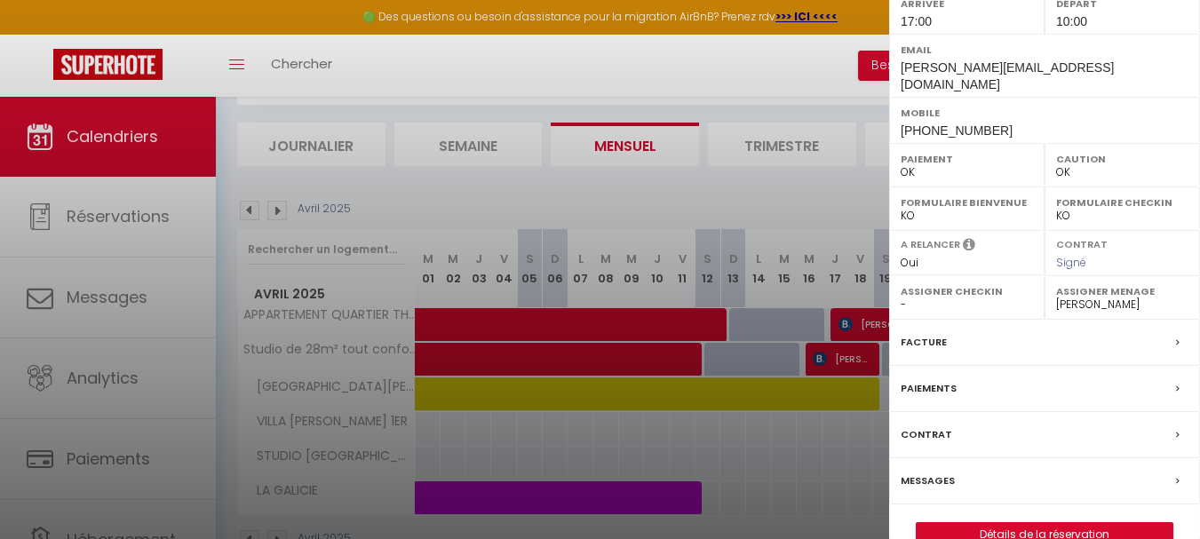
click at [947, 320] on div "Facture" at bounding box center [1044, 343] width 311 height 46
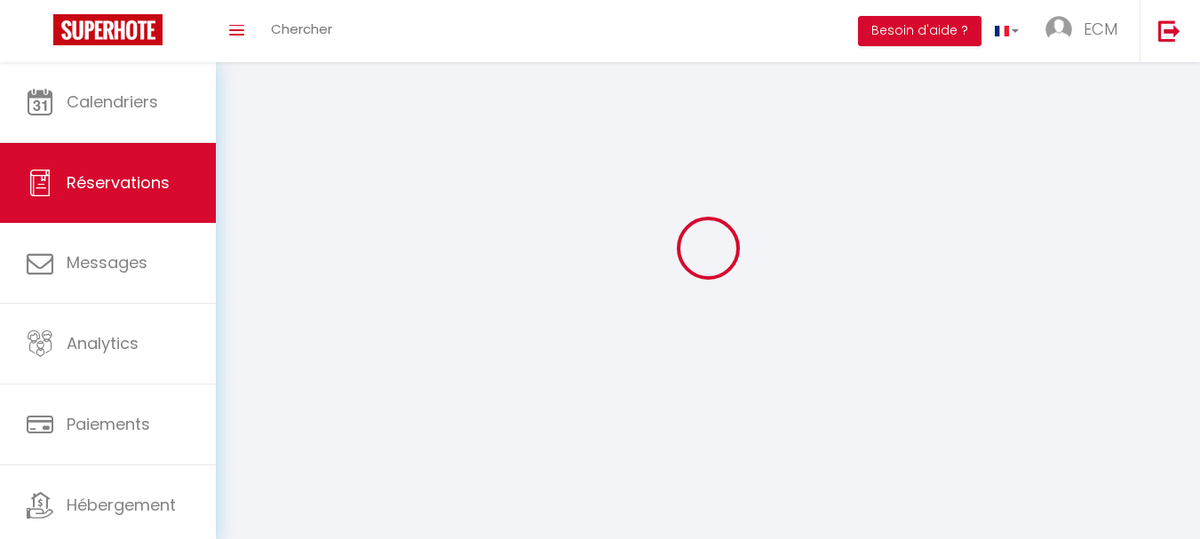
scroll to position [85, 0]
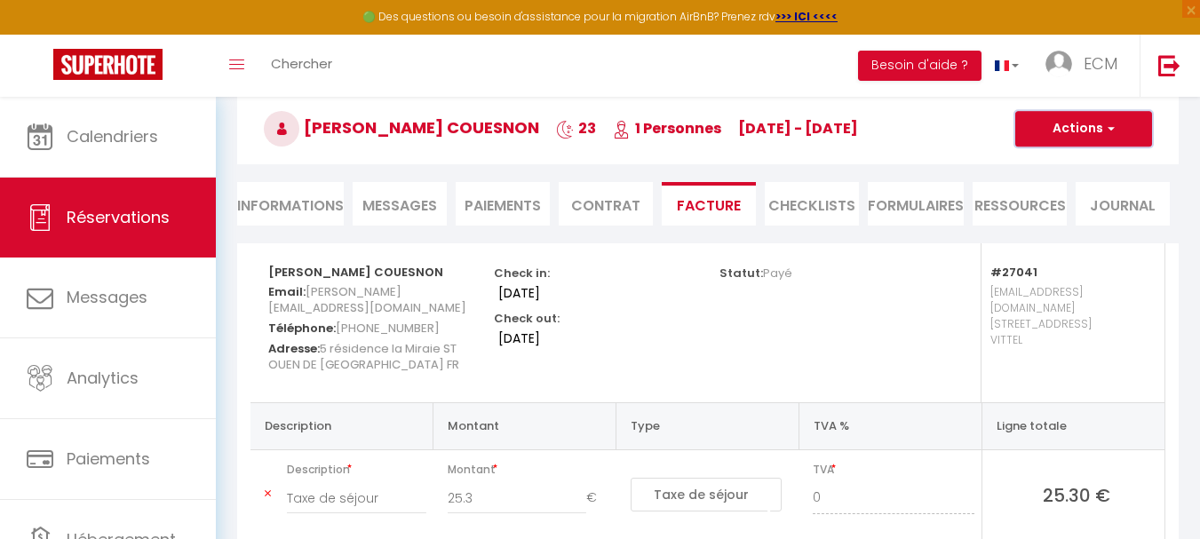
click at [1062, 131] on button "Actions" at bounding box center [1083, 129] width 137 height 36
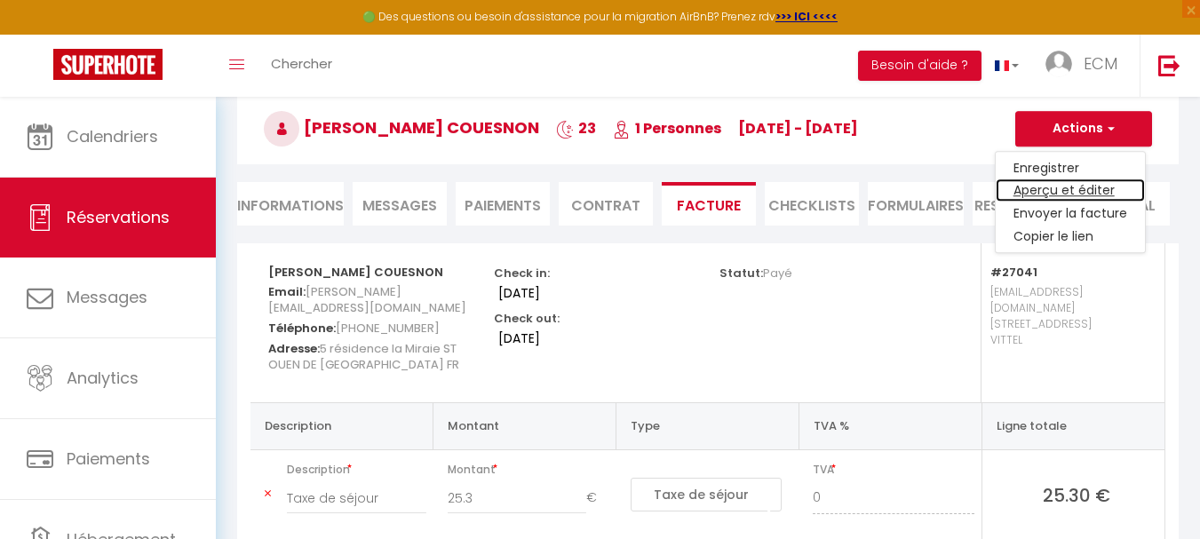
click at [1054, 187] on link "Aperçu et éditer" at bounding box center [1069, 190] width 149 height 23
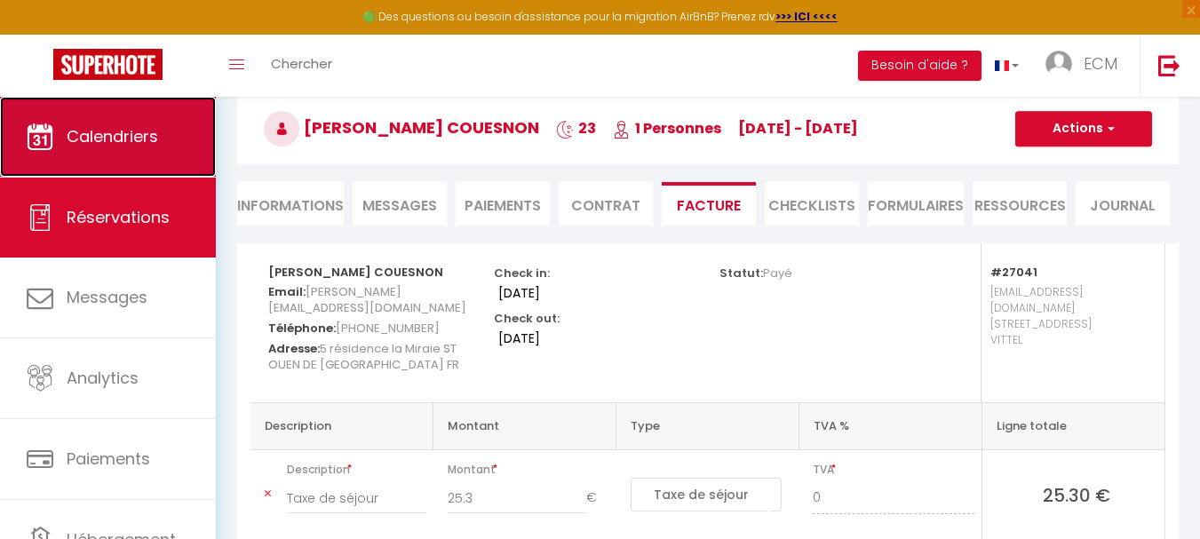
click at [104, 138] on span "Calendriers" at bounding box center [112, 136] width 91 height 22
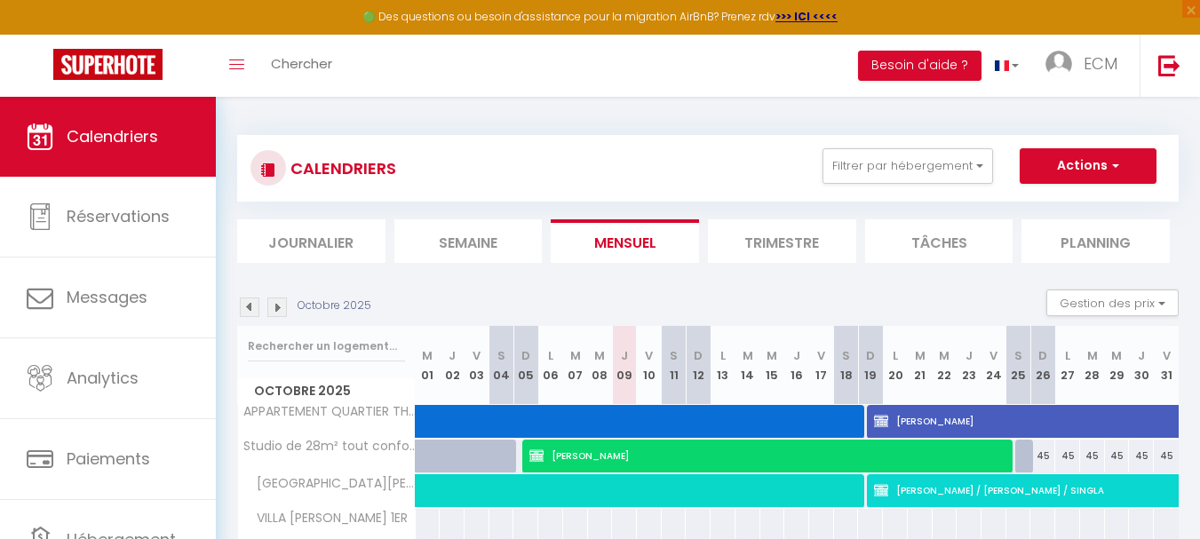
click at [249, 303] on img at bounding box center [250, 307] width 20 height 20
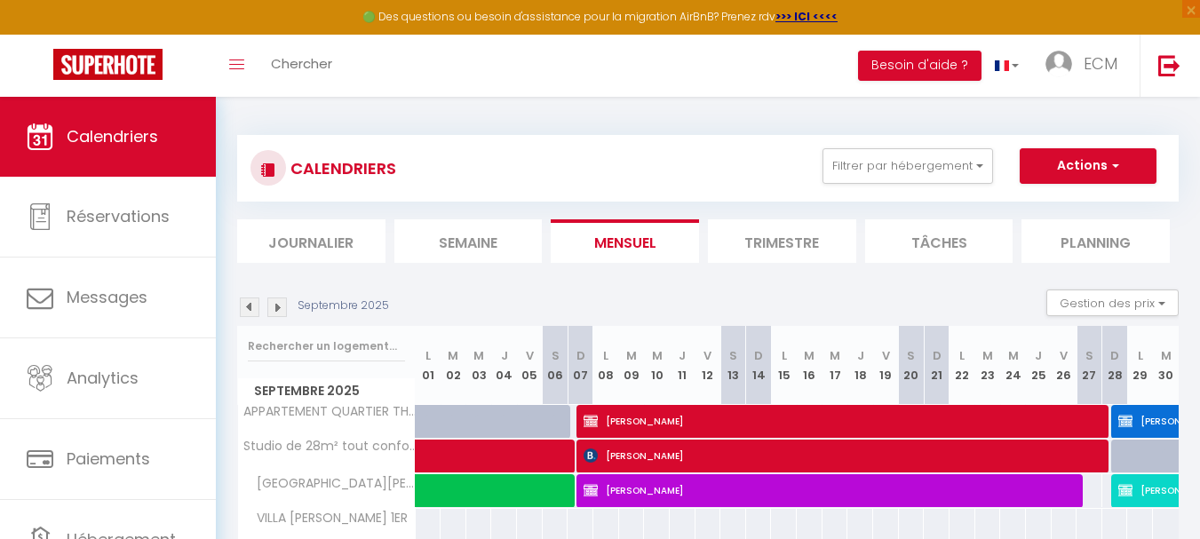
click at [249, 303] on img at bounding box center [250, 307] width 20 height 20
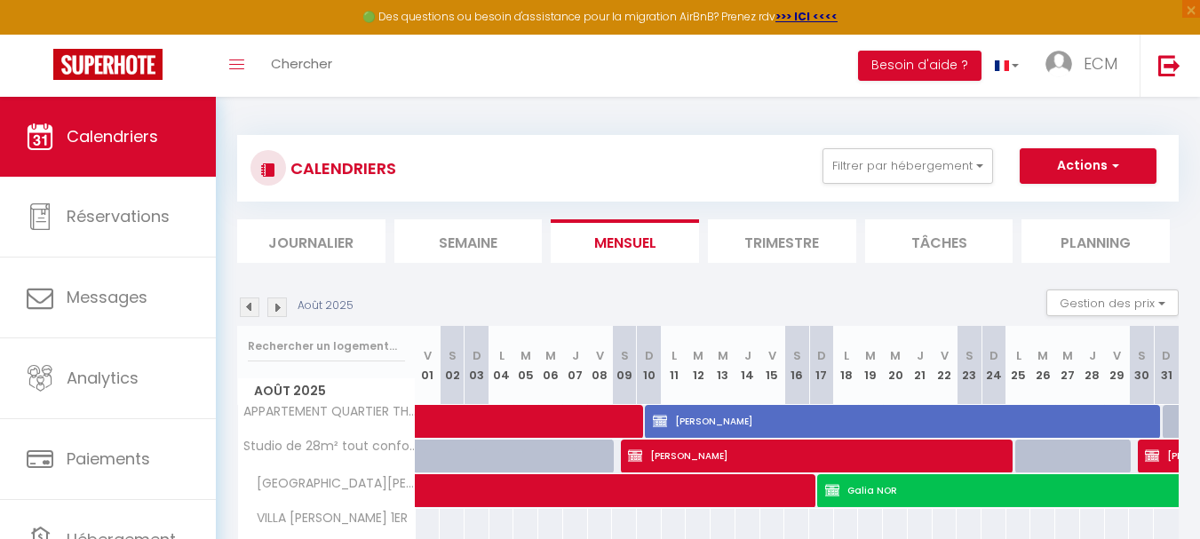
click at [249, 303] on img at bounding box center [250, 307] width 20 height 20
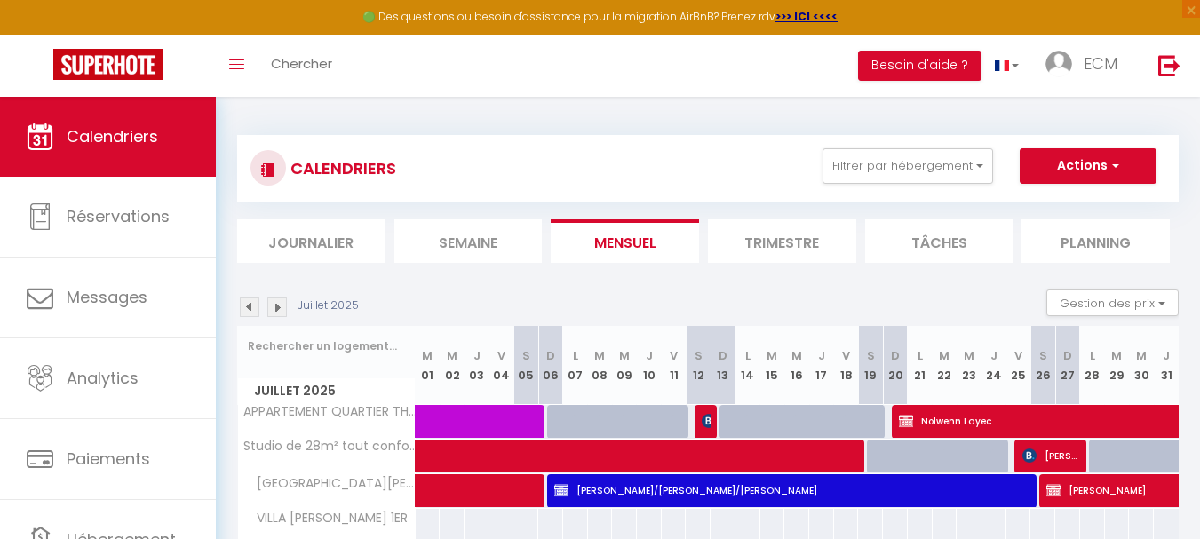
click at [249, 303] on img at bounding box center [250, 307] width 20 height 20
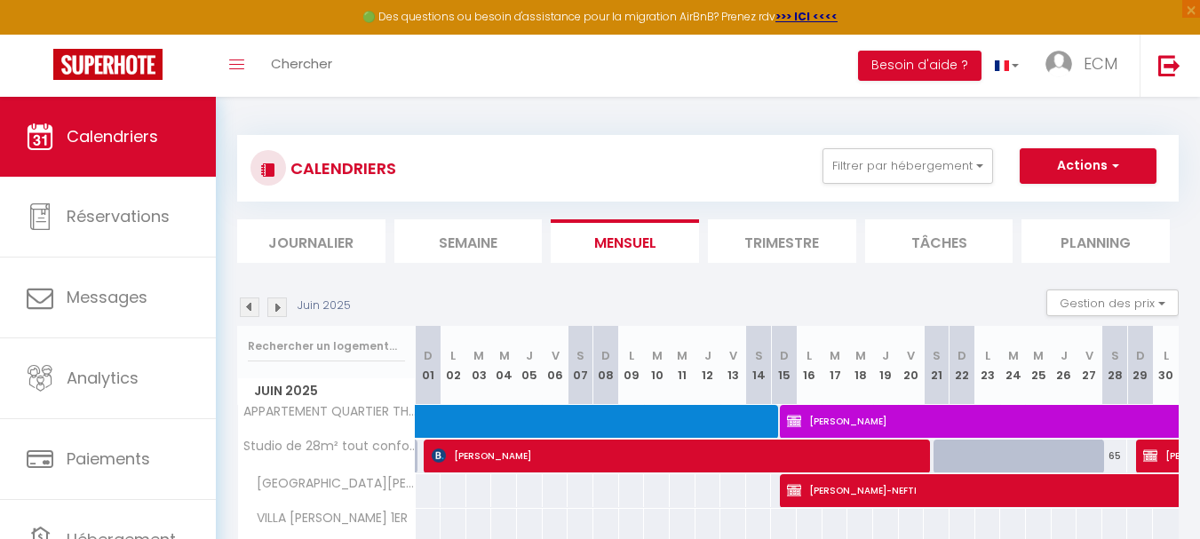
click at [249, 303] on img at bounding box center [250, 307] width 20 height 20
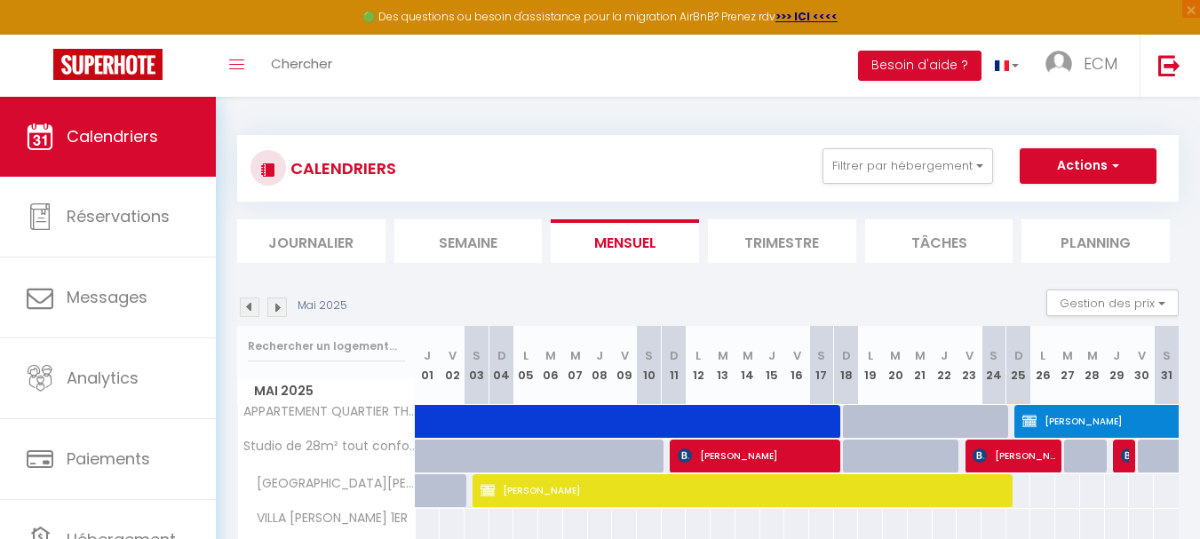
click at [249, 303] on img at bounding box center [250, 307] width 20 height 20
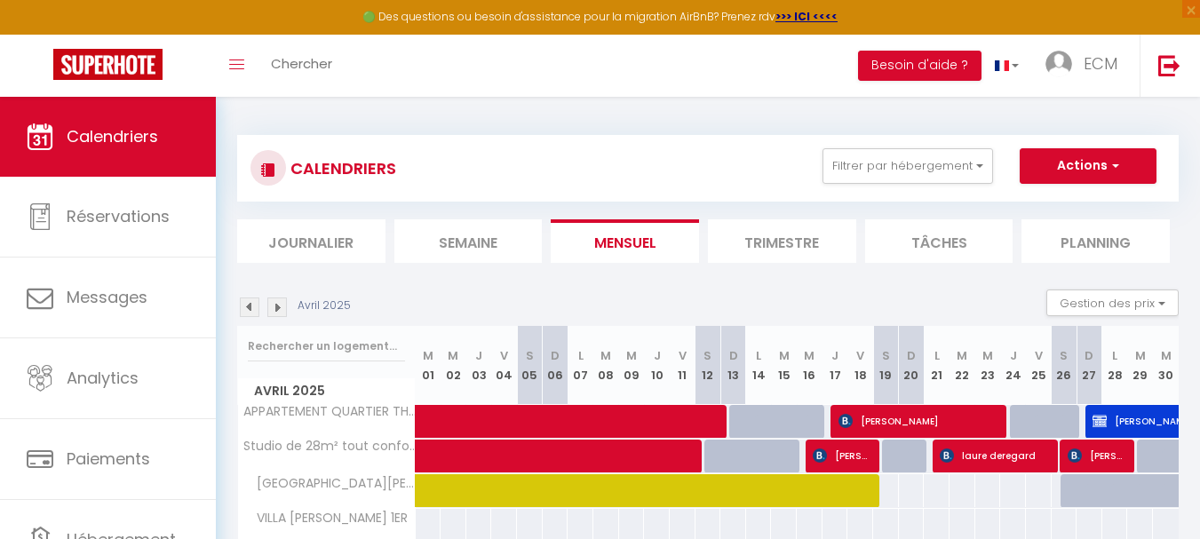
click at [249, 303] on img at bounding box center [250, 307] width 20 height 20
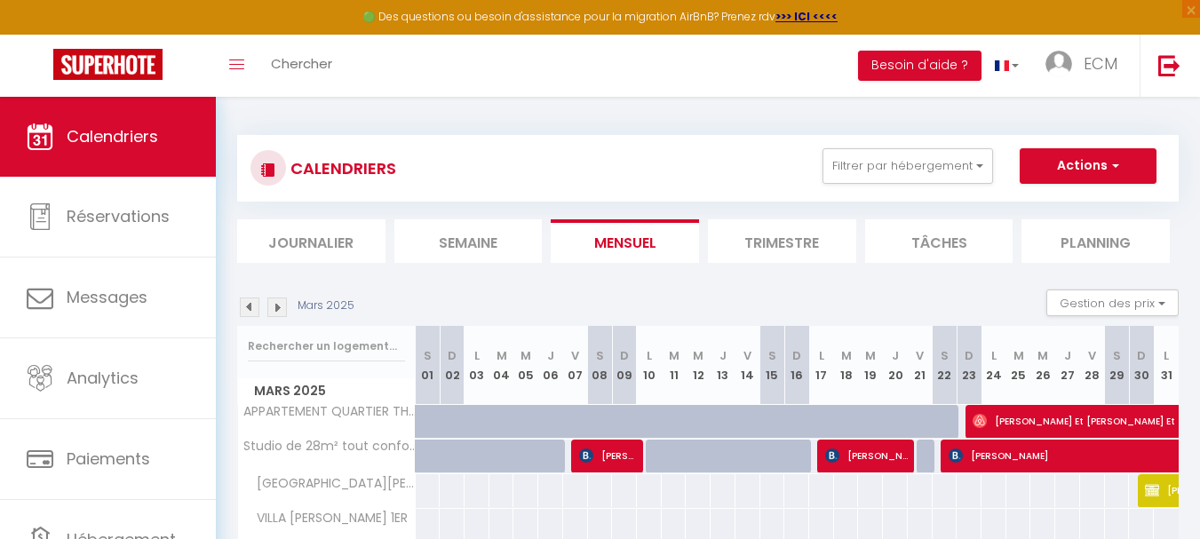
click at [269, 307] on img at bounding box center [277, 307] width 20 height 20
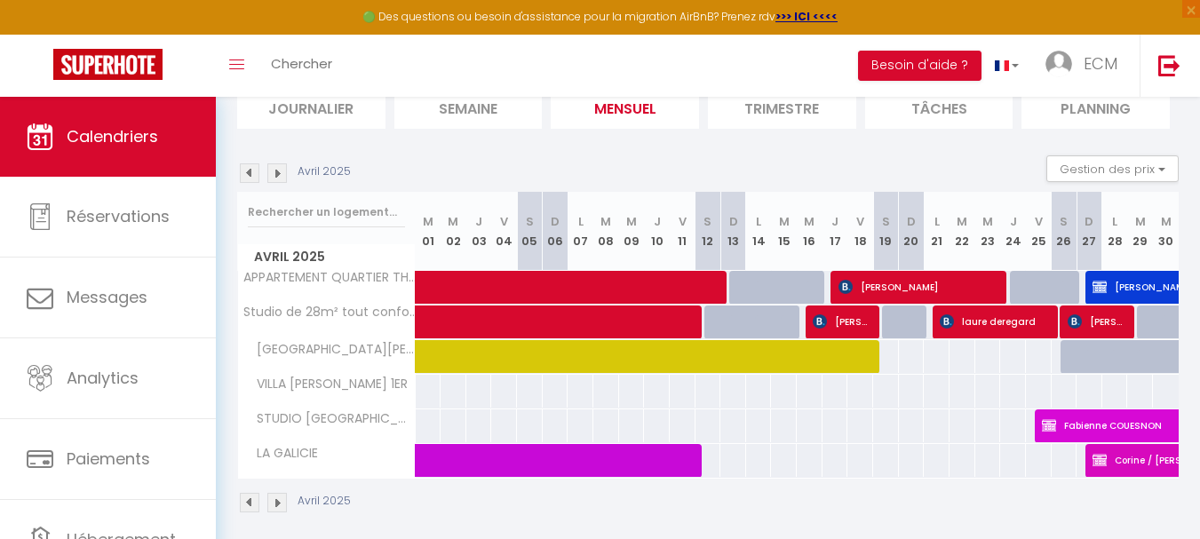
scroll to position [147, 0]
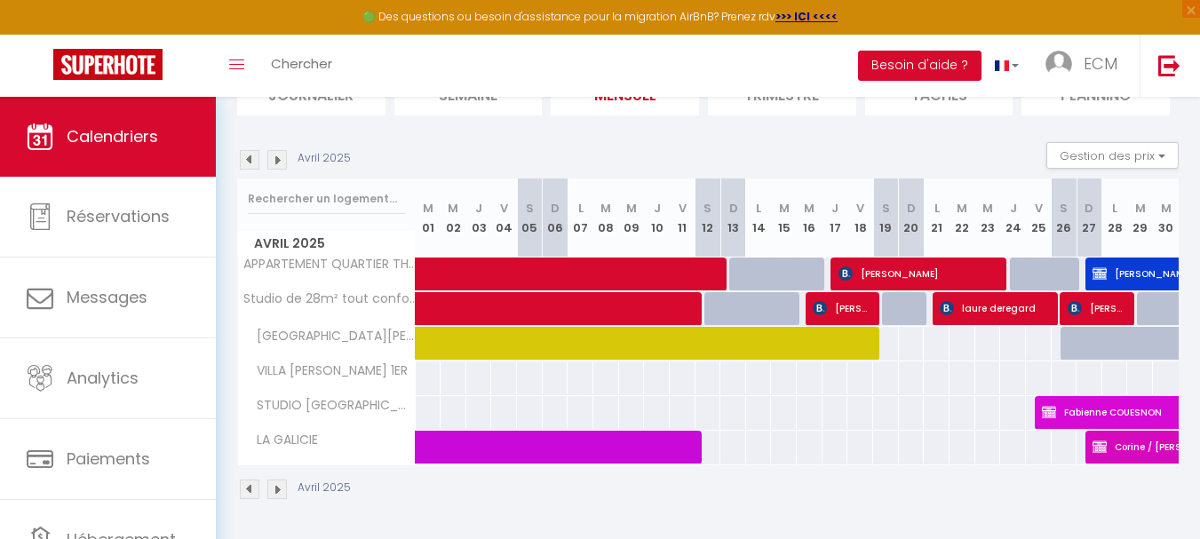
click at [247, 160] on img at bounding box center [250, 160] width 20 height 20
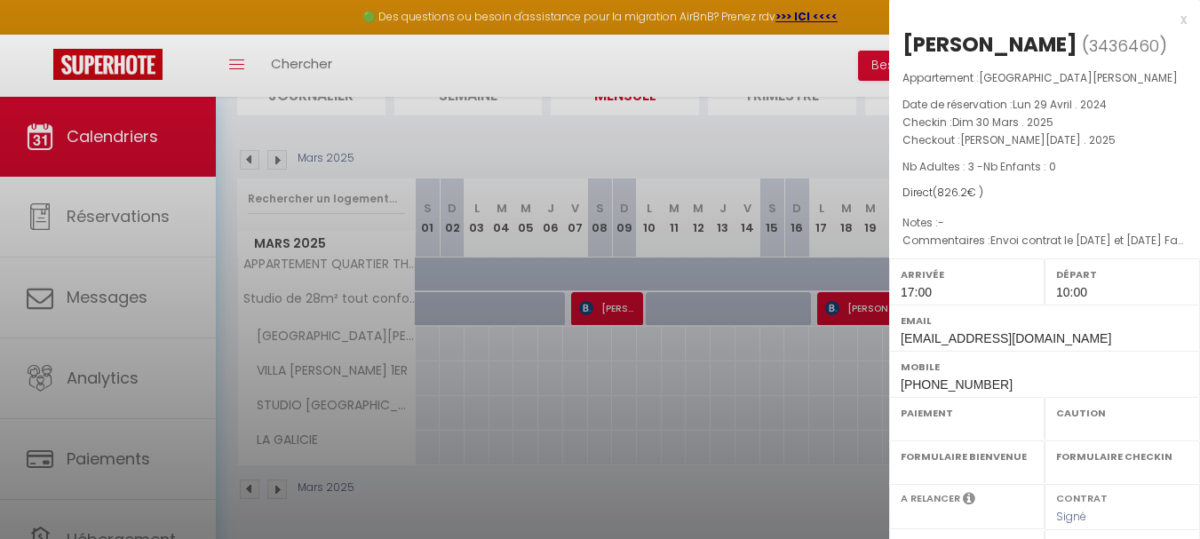
select select "OK"
select select "0"
select select "1"
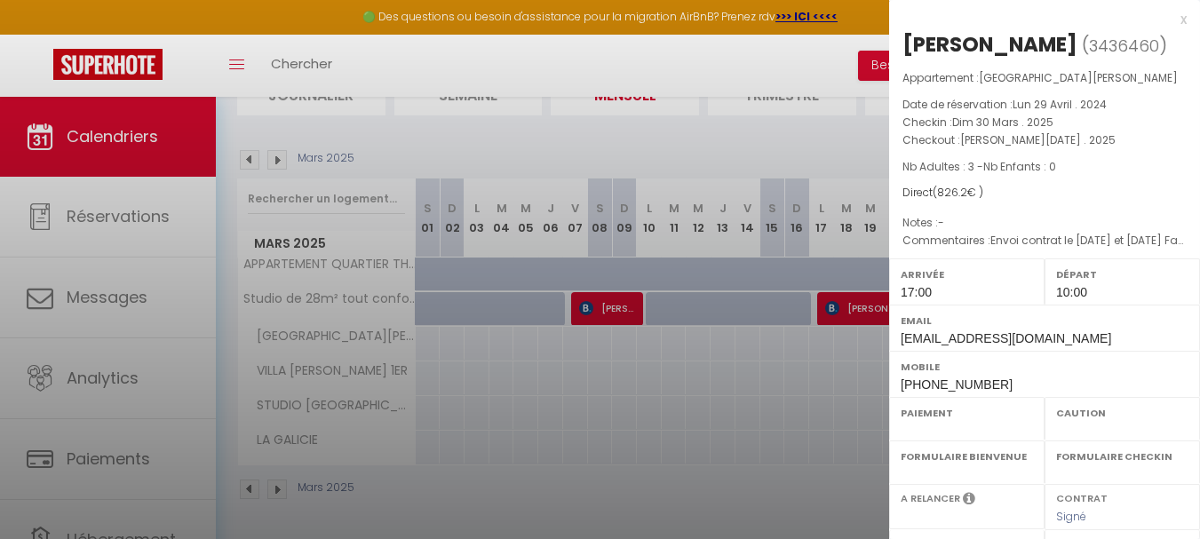
select select
select select "20967"
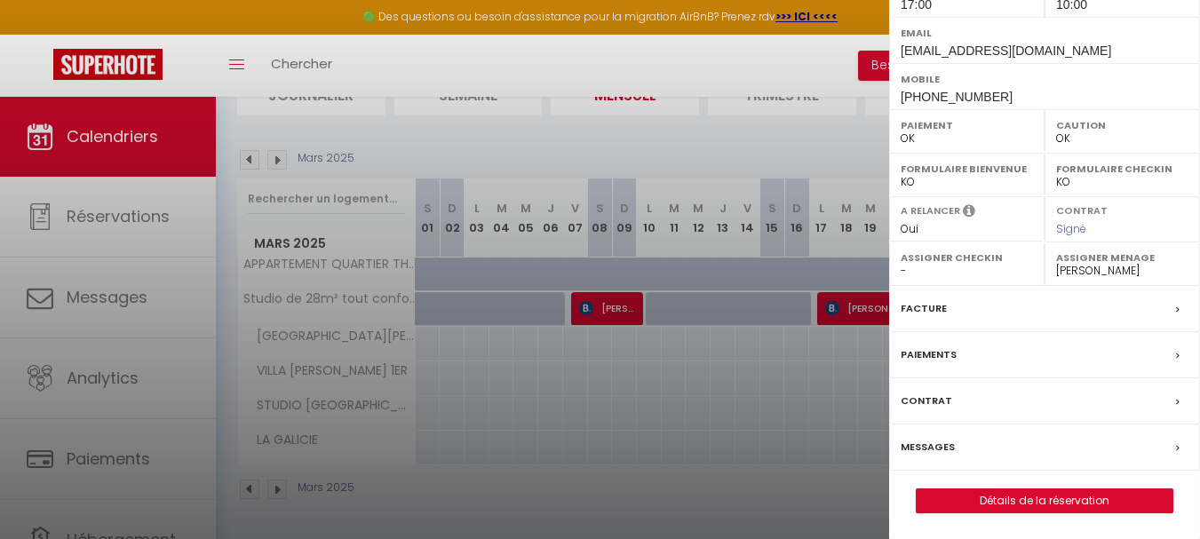
scroll to position [289, 0]
click at [936, 310] on label "Facture" at bounding box center [923, 307] width 46 height 19
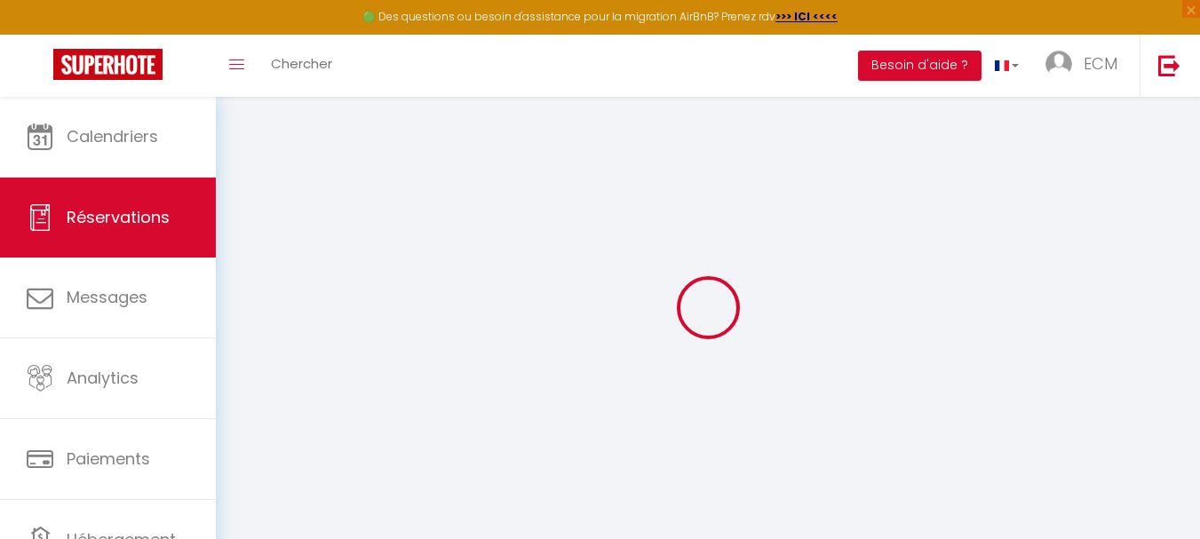
select select "taxes"
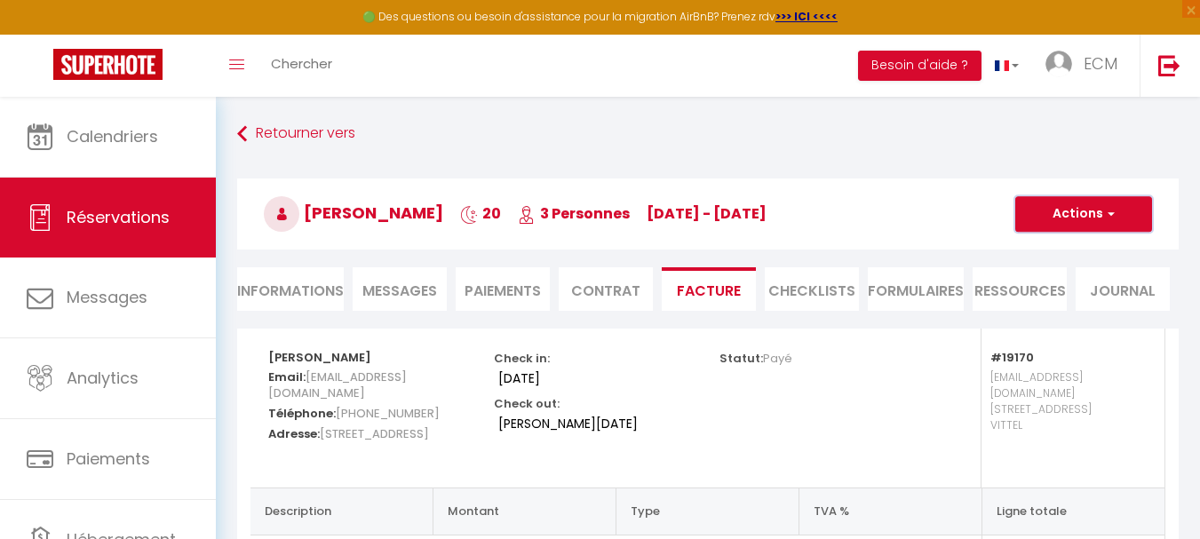
click at [1072, 216] on button "Actions" at bounding box center [1083, 214] width 137 height 36
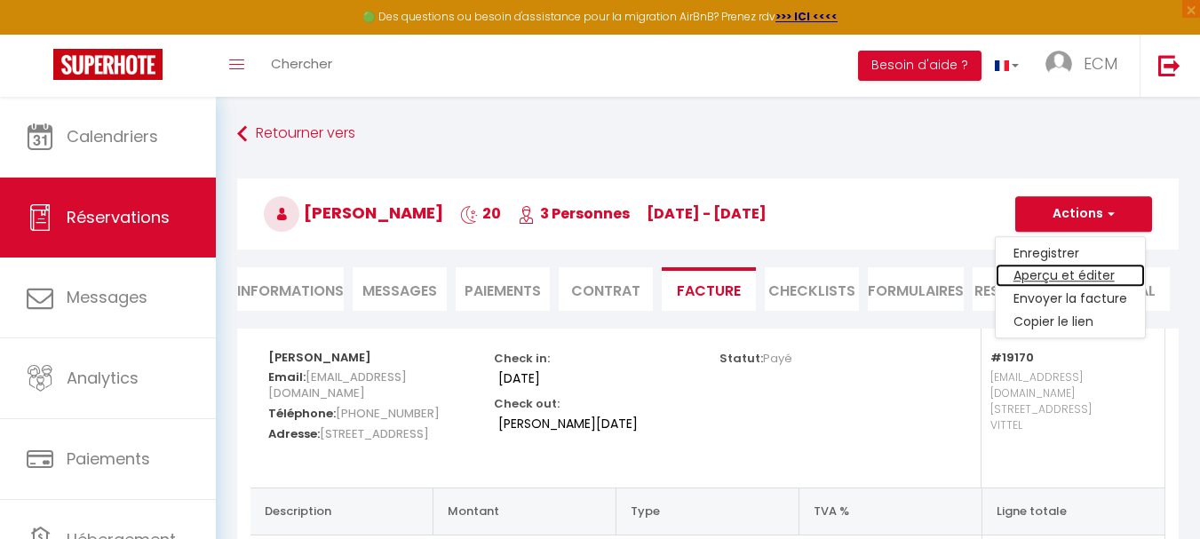
click at [1037, 276] on link "Aperçu et éditer" at bounding box center [1069, 276] width 149 height 23
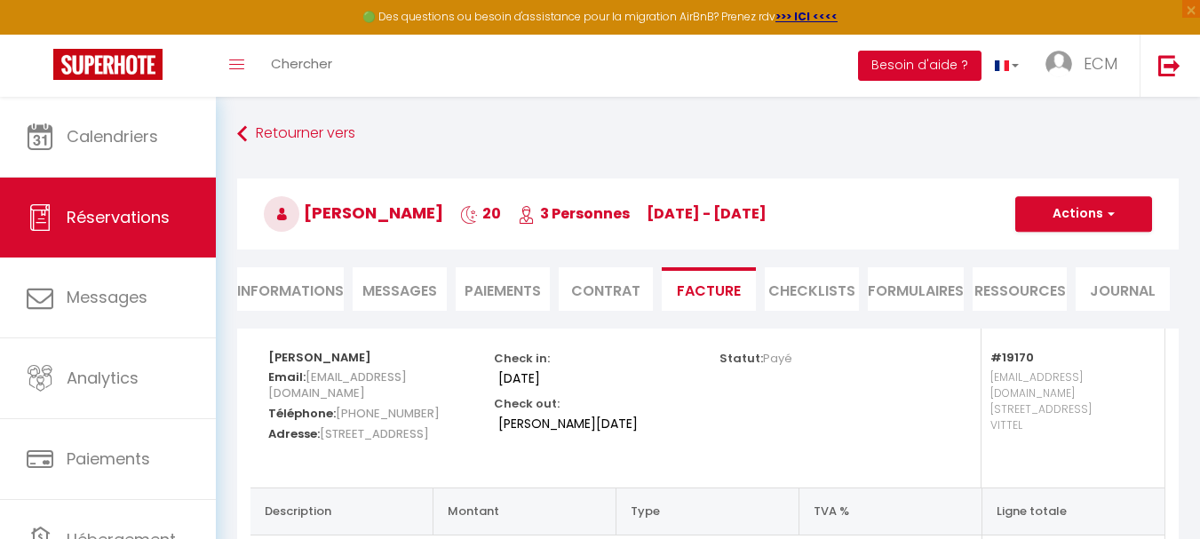
click at [934, 62] on button "Besoin d'aide ?" at bounding box center [919, 66] width 123 height 30
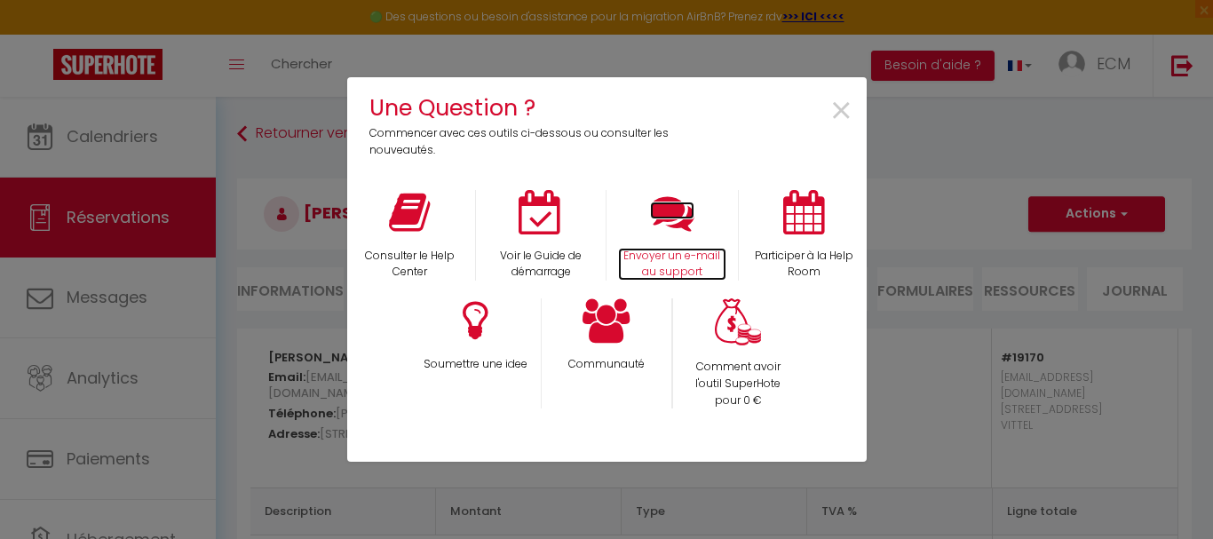
click at [667, 232] on icon at bounding box center [672, 212] width 44 height 44
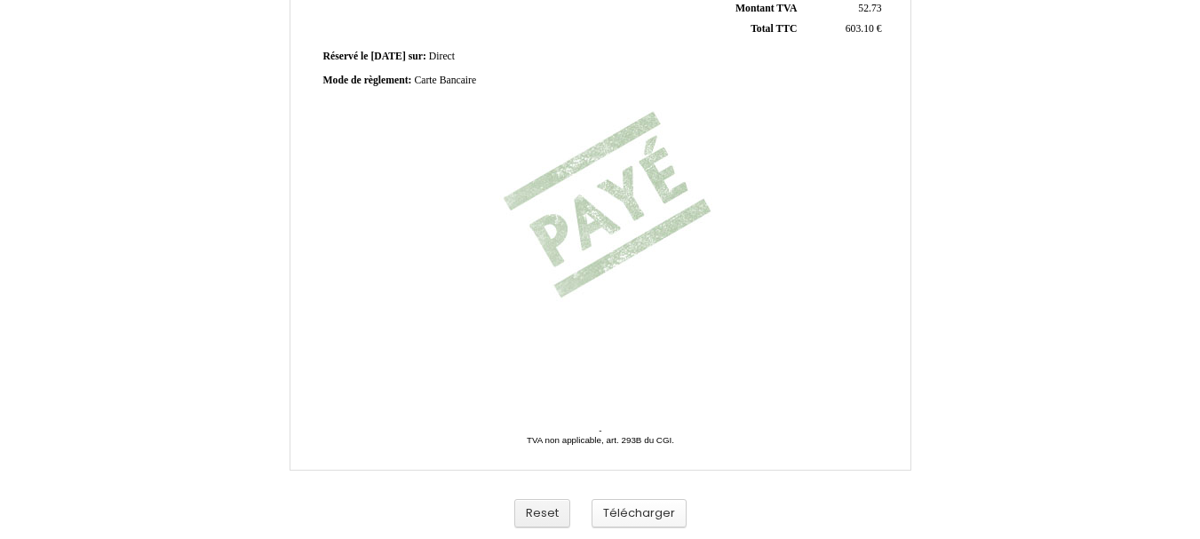
scroll to position [533, 0]
click at [609, 507] on button "Télécharger" at bounding box center [638, 513] width 95 height 29
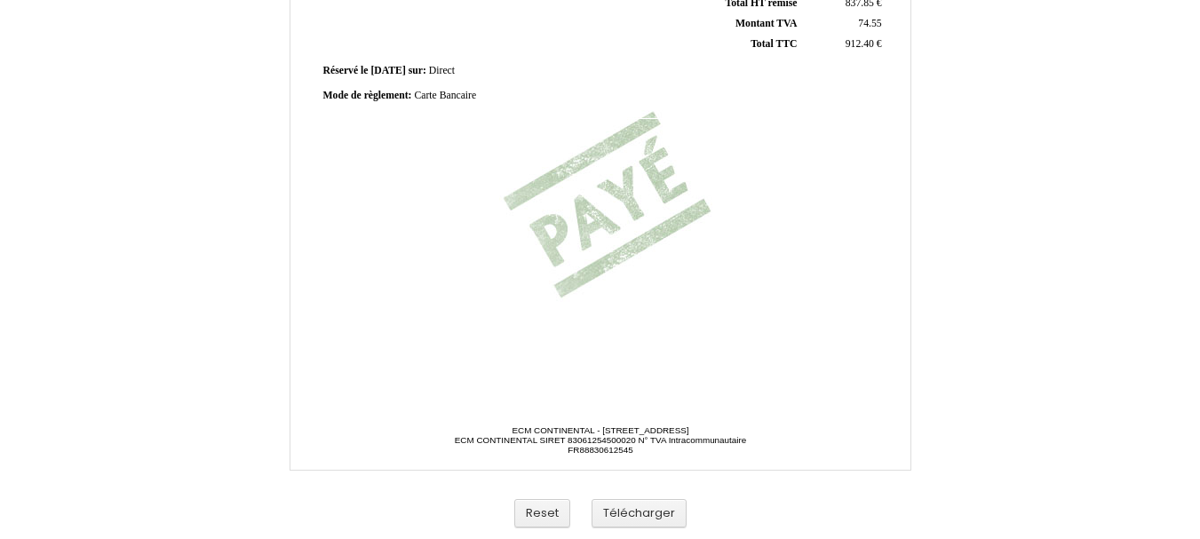
scroll to position [533, 0]
click at [639, 511] on button "Télécharger" at bounding box center [638, 513] width 95 height 29
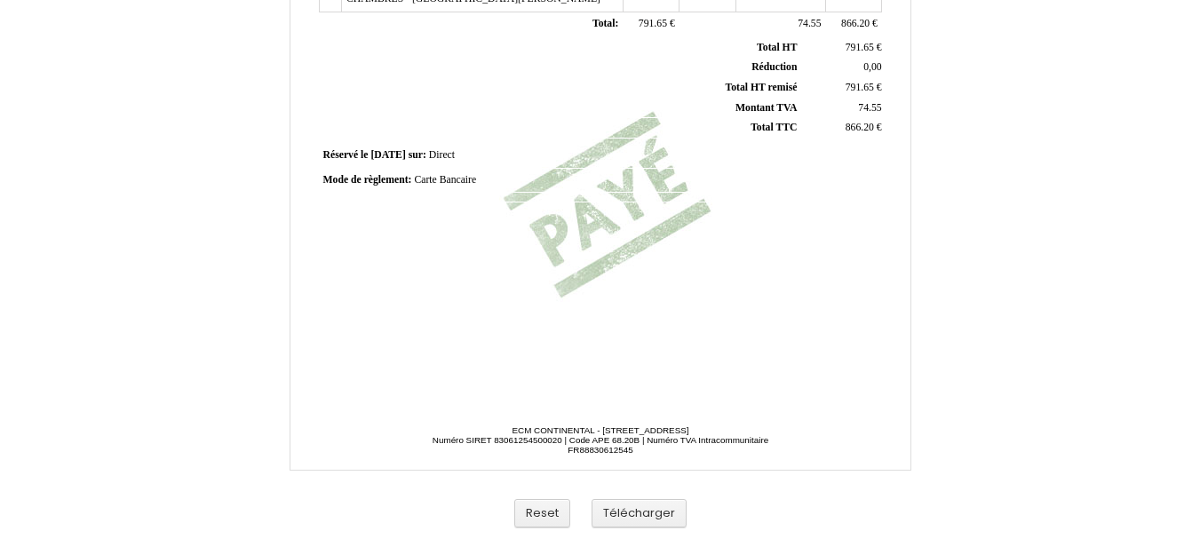
scroll to position [533, 0]
click at [644, 513] on button "Télécharger" at bounding box center [638, 513] width 95 height 29
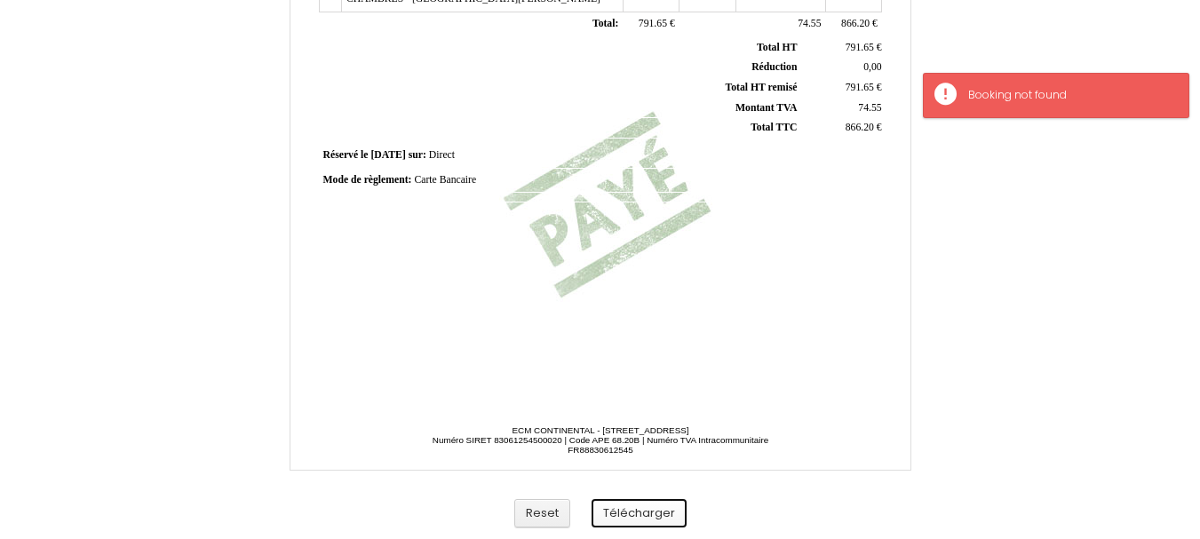
click at [647, 504] on button "Télécharger" at bounding box center [638, 513] width 95 height 29
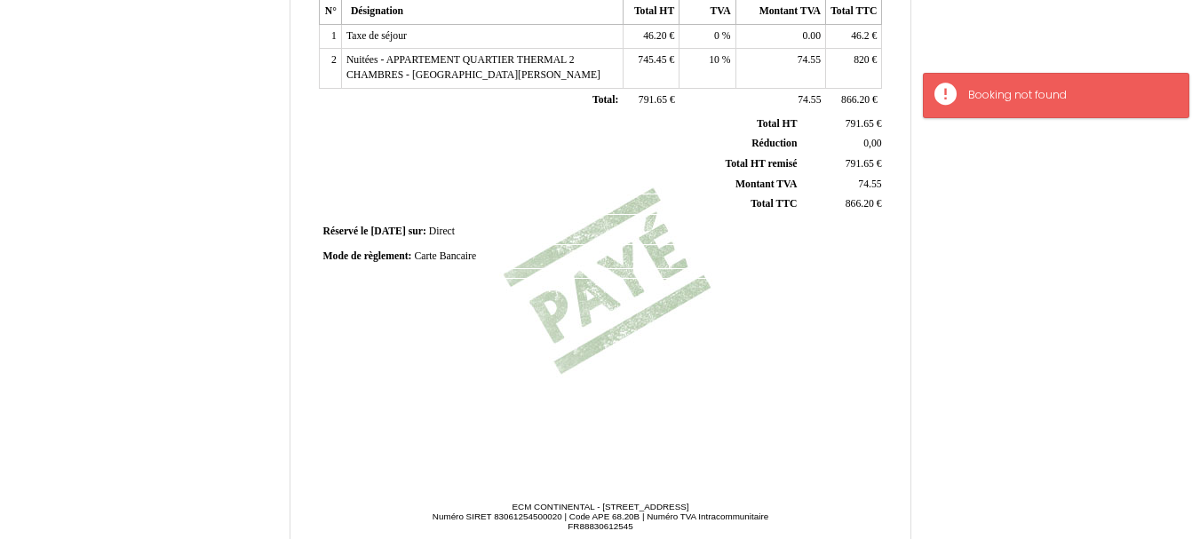
scroll to position [266, 0]
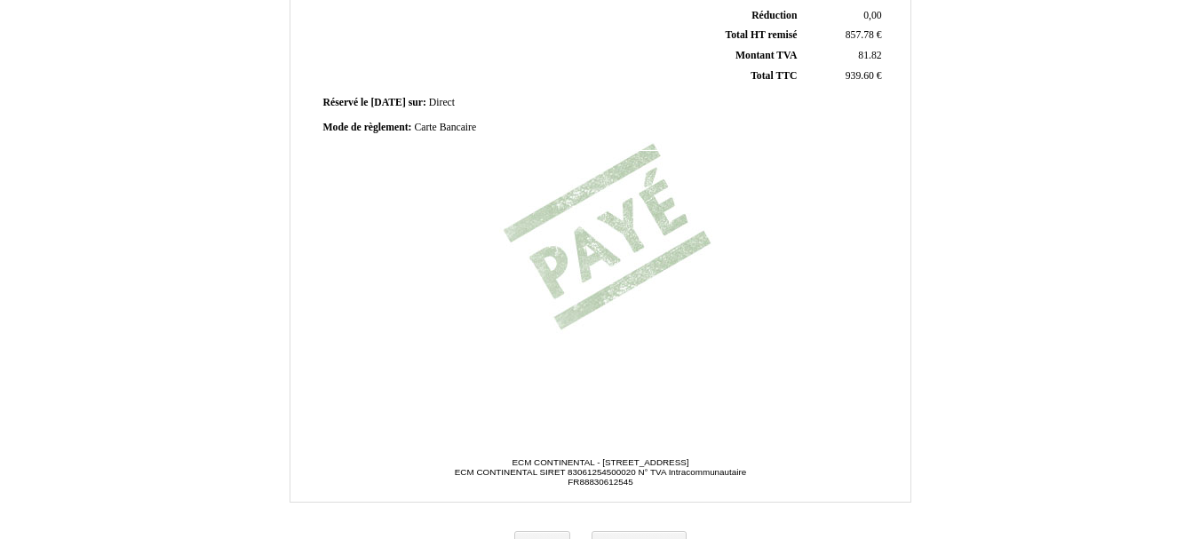
scroll to position [533, 0]
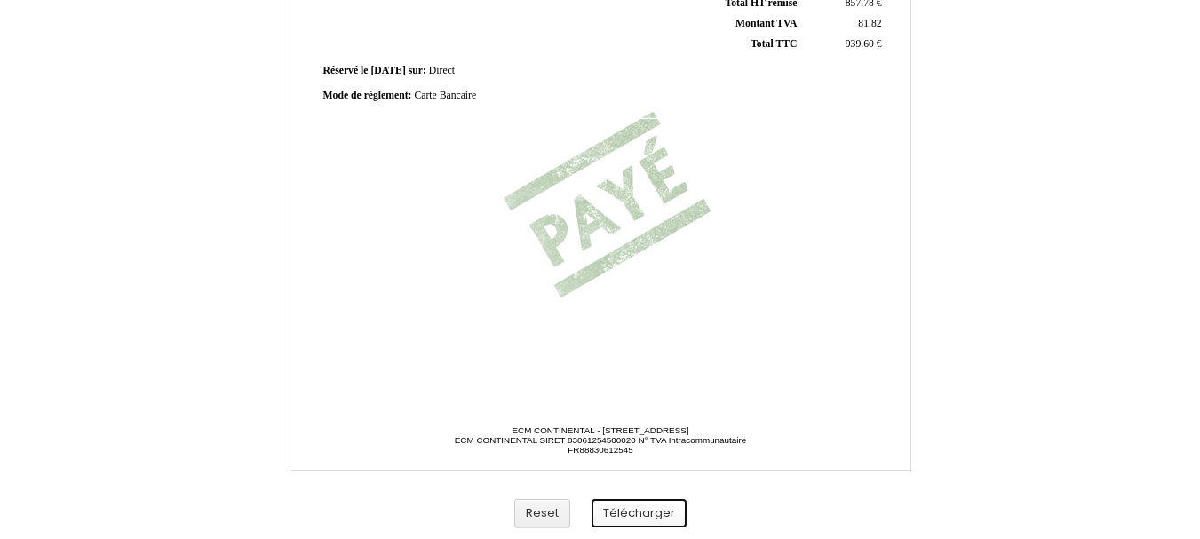
click at [638, 512] on button "Télécharger" at bounding box center [638, 513] width 95 height 29
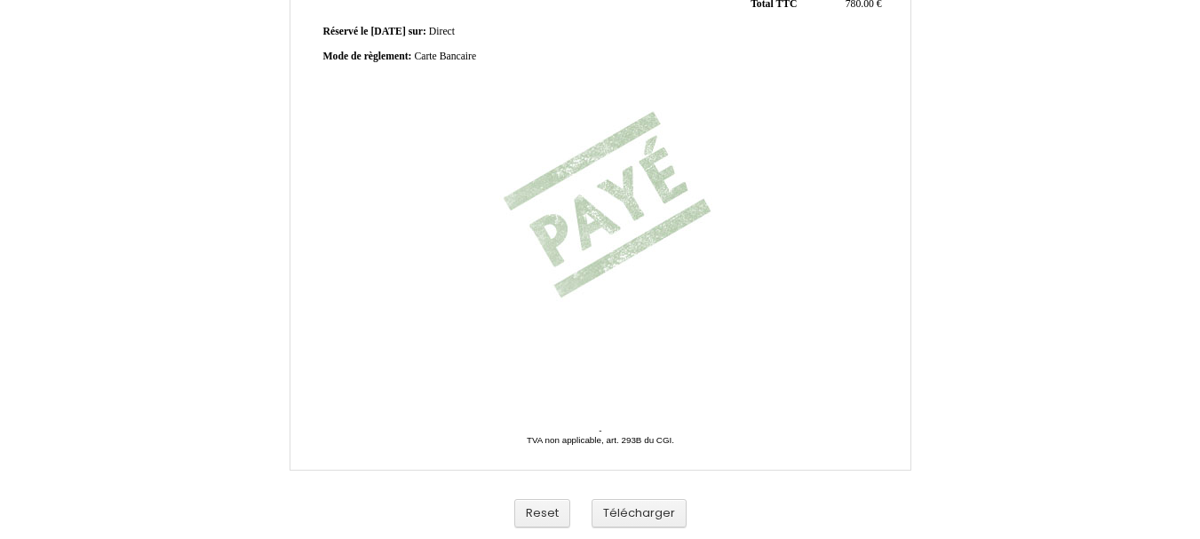
scroll to position [533, 0]
click at [633, 511] on button "Télécharger" at bounding box center [638, 513] width 95 height 29
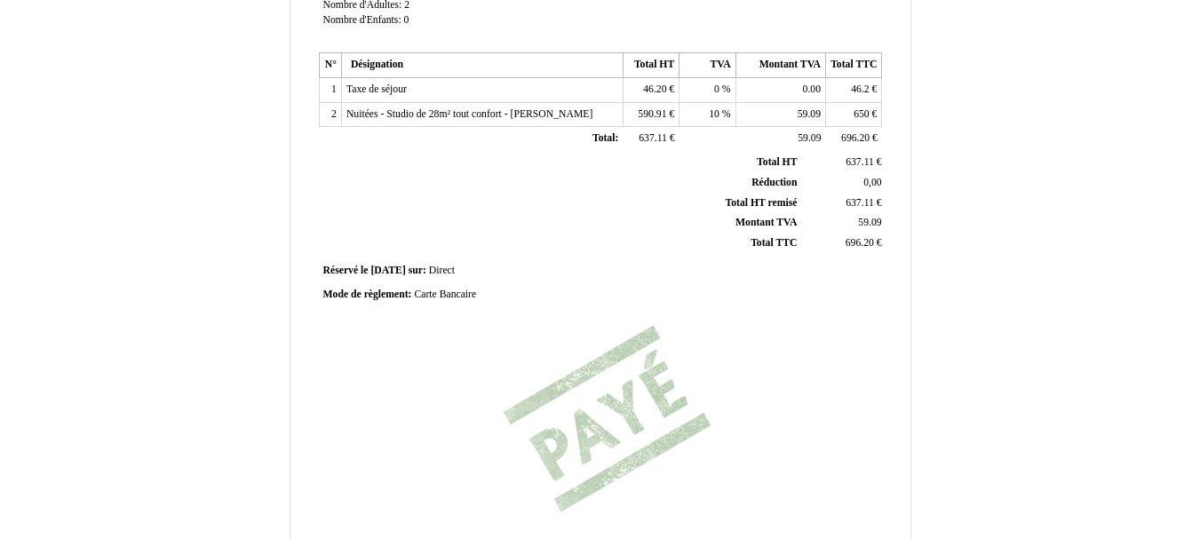
scroll to position [533, 0]
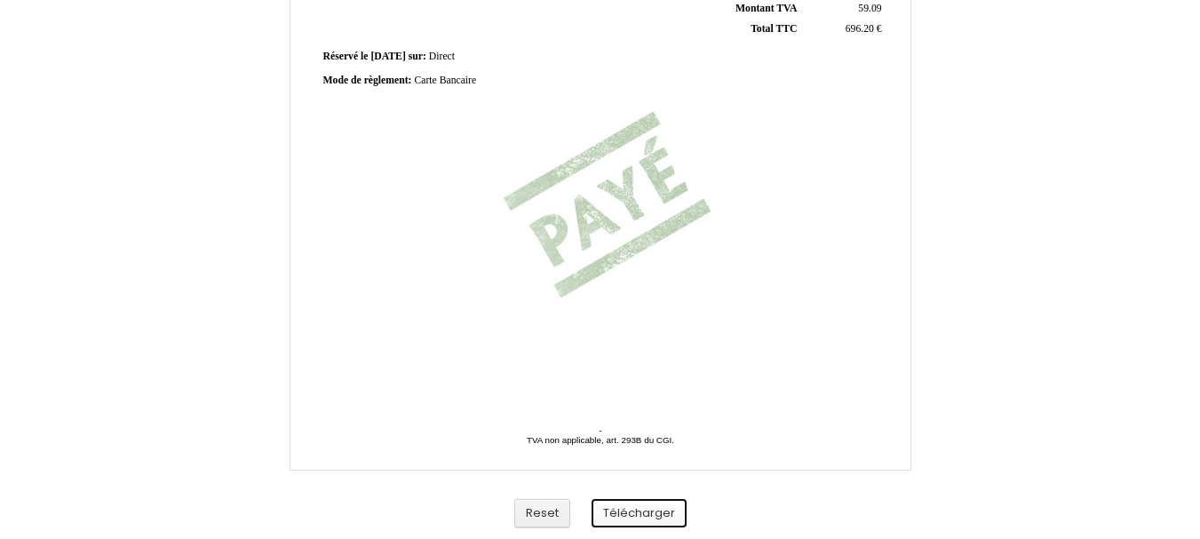
click at [661, 502] on button "Télécharger" at bounding box center [638, 513] width 95 height 29
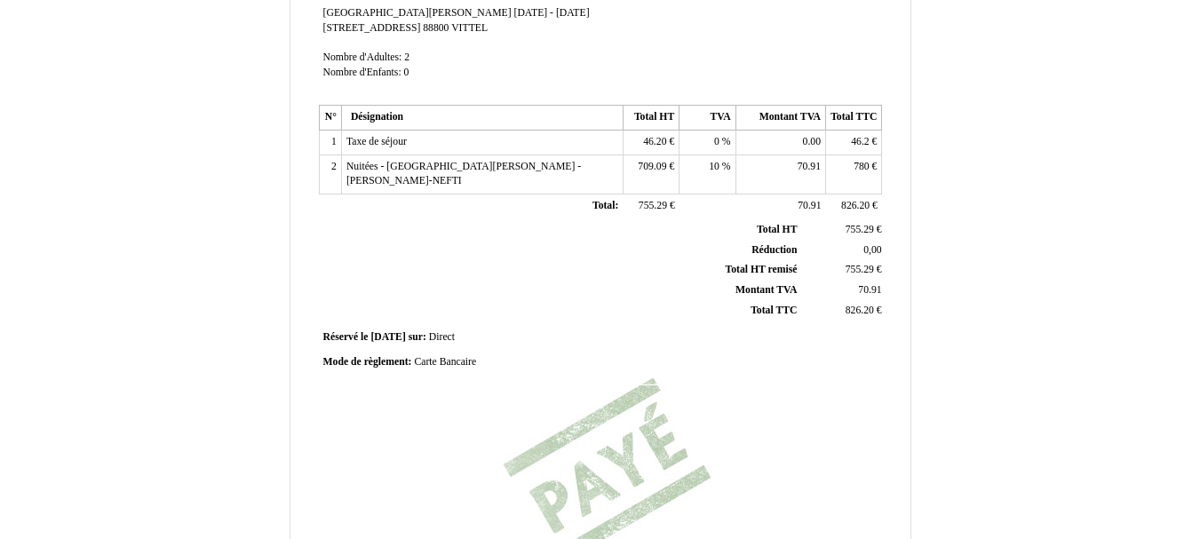
scroll to position [533, 0]
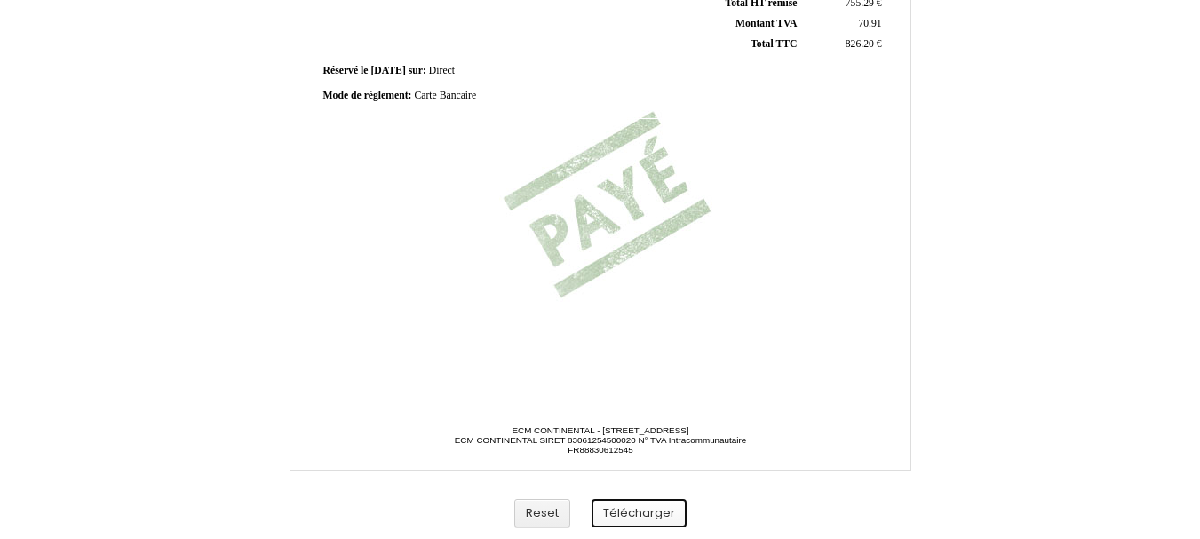
click at [627, 521] on button "Télécharger" at bounding box center [638, 513] width 95 height 29
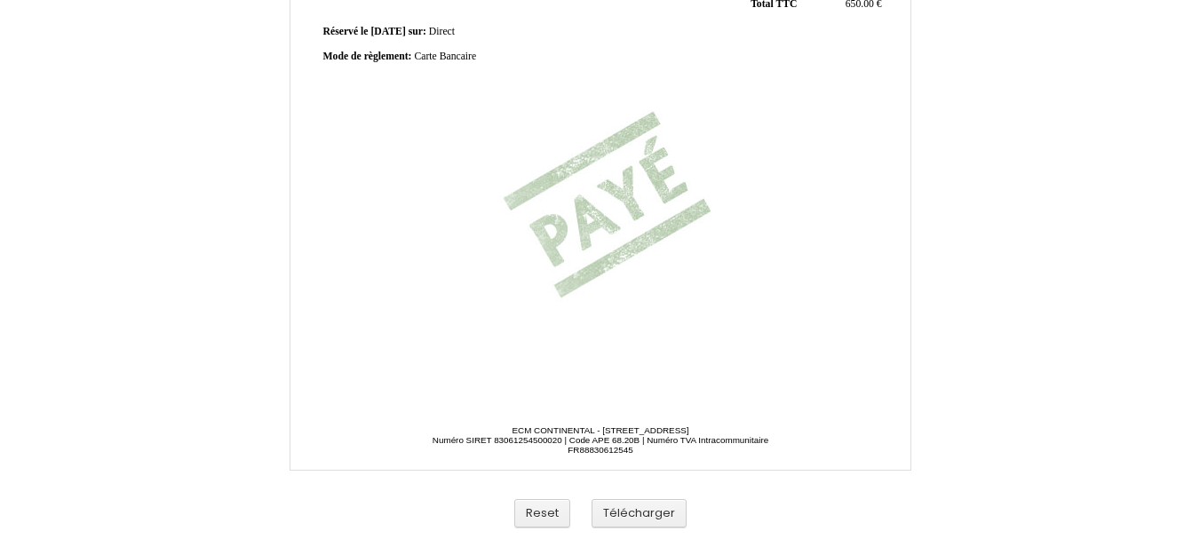
scroll to position [533, 0]
click at [620, 521] on button "Télécharger" at bounding box center [638, 513] width 95 height 29
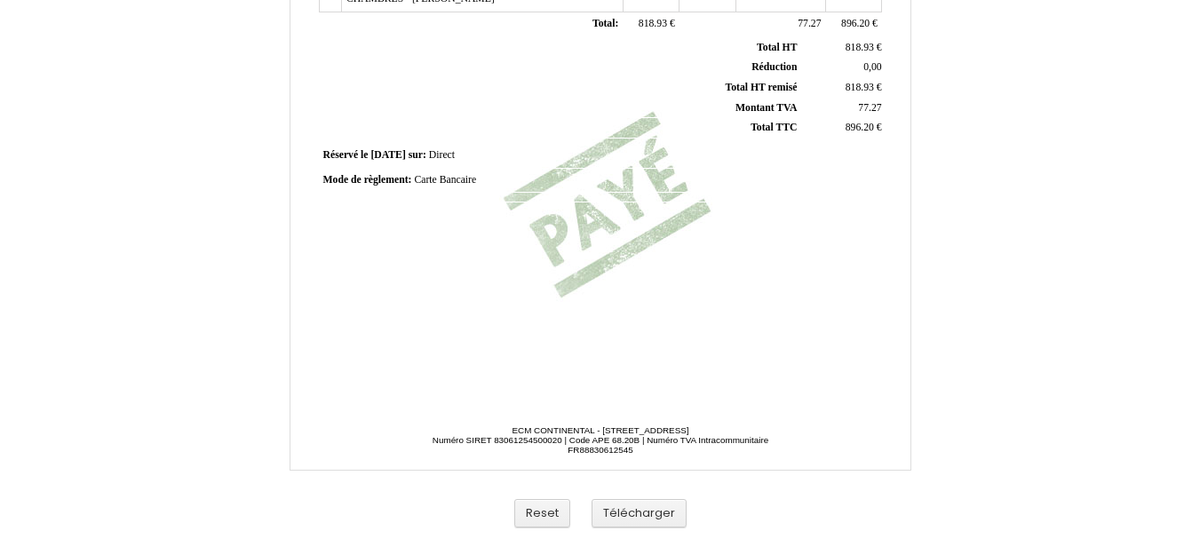
scroll to position [533, 0]
click at [645, 510] on button "Télécharger" at bounding box center [638, 513] width 95 height 29
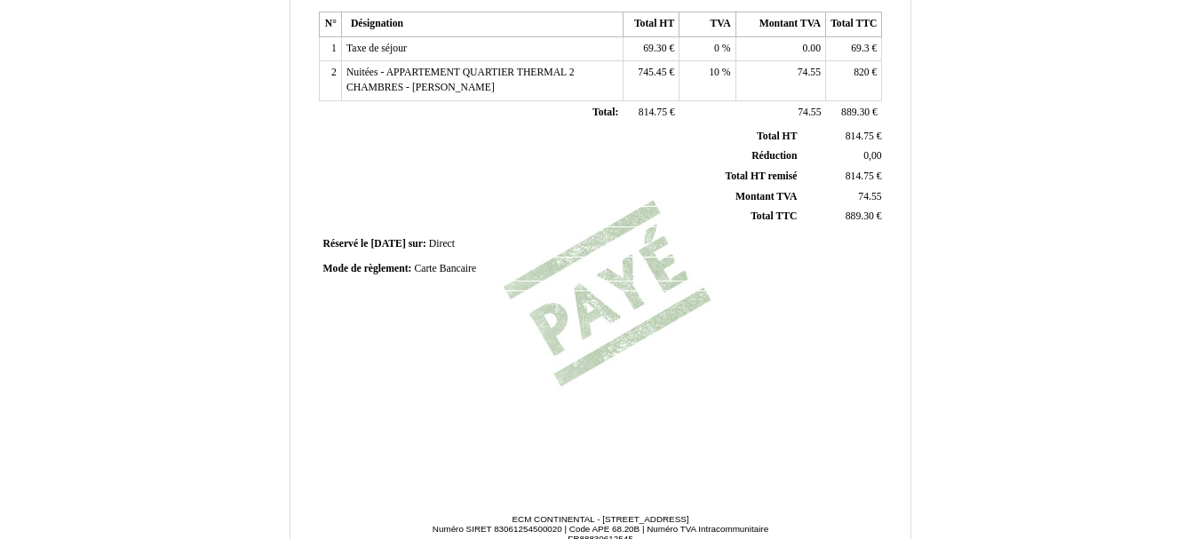
scroll to position [533, 0]
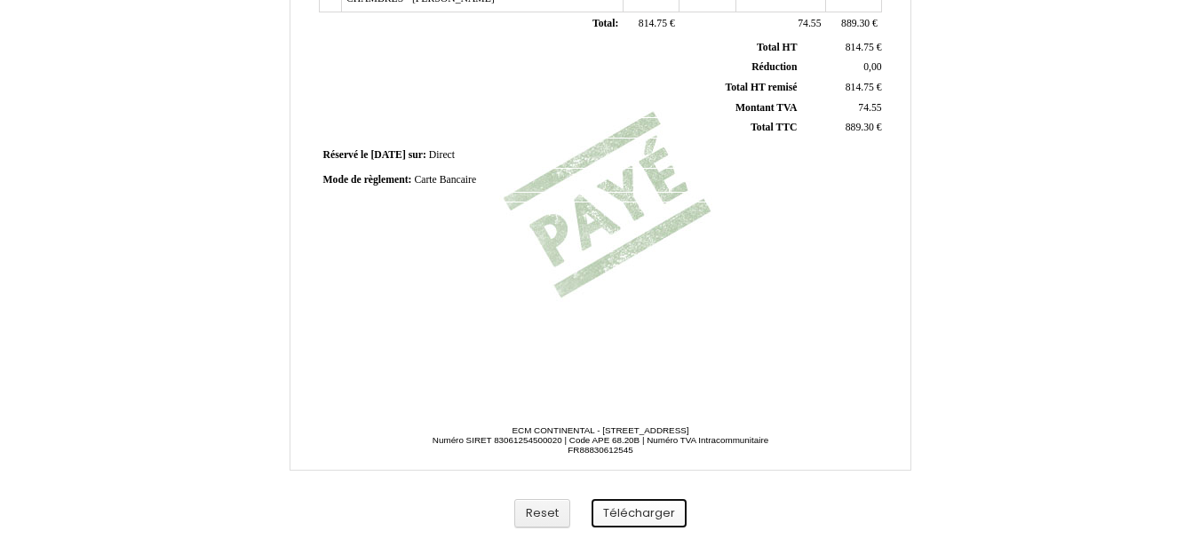
click at [657, 519] on button "Télécharger" at bounding box center [638, 513] width 95 height 29
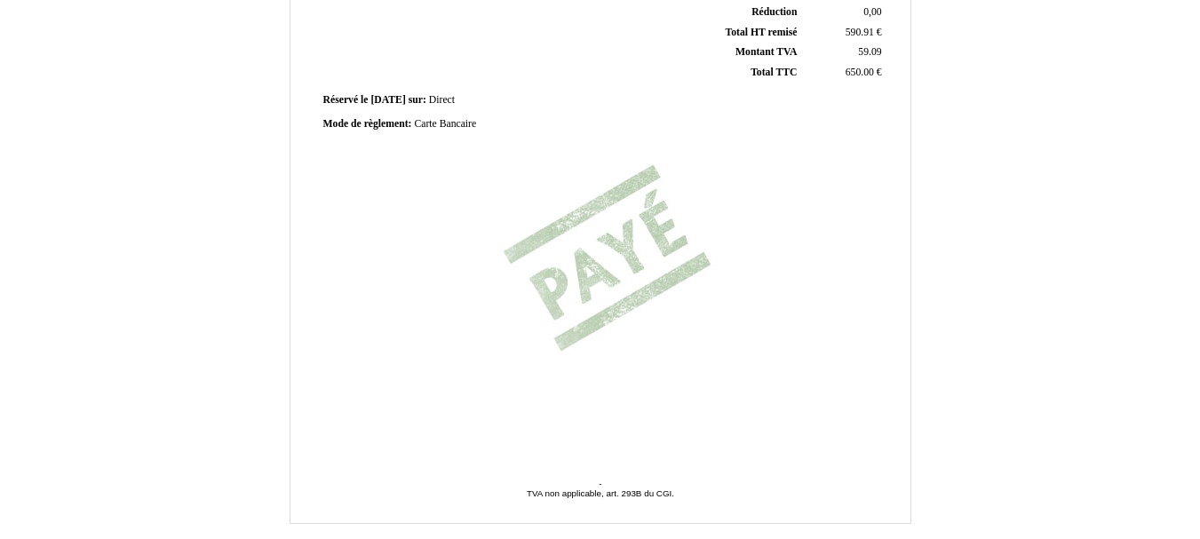
scroll to position [533, 0]
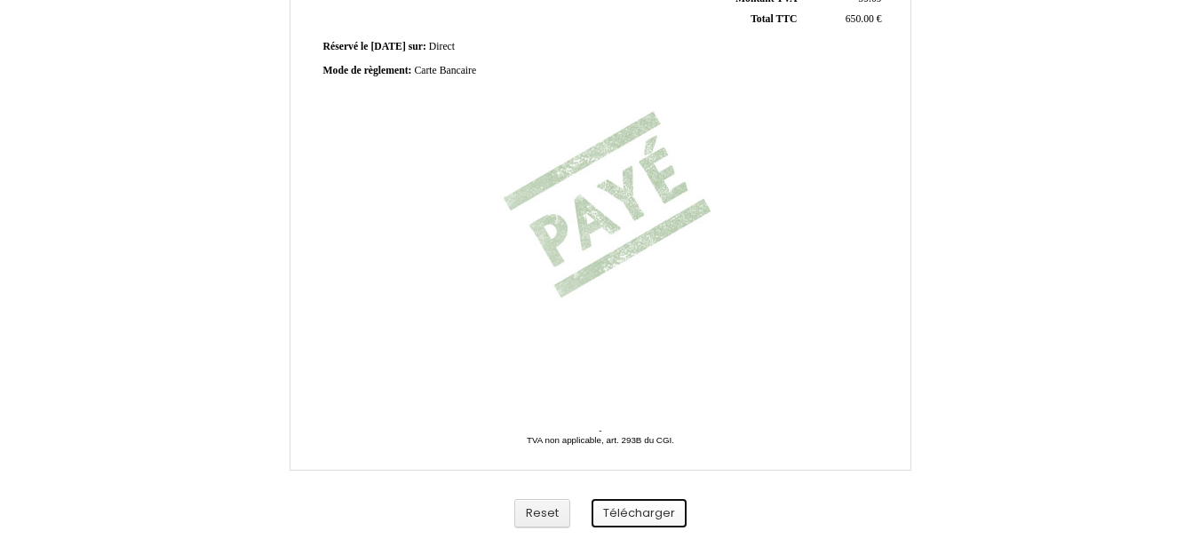
click at [641, 510] on button "Télécharger" at bounding box center [638, 513] width 95 height 29
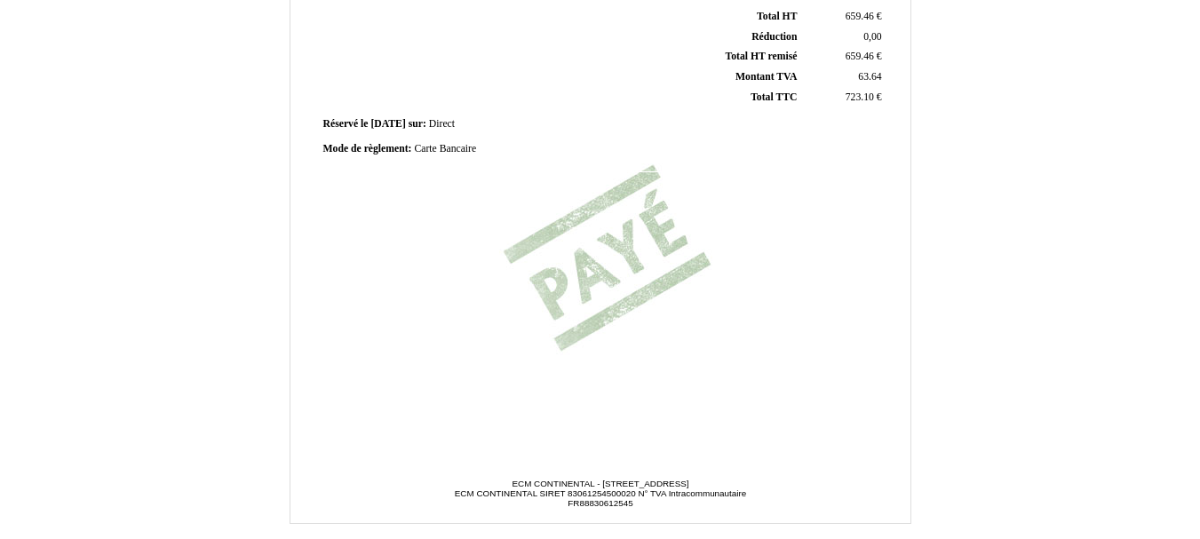
scroll to position [533, 0]
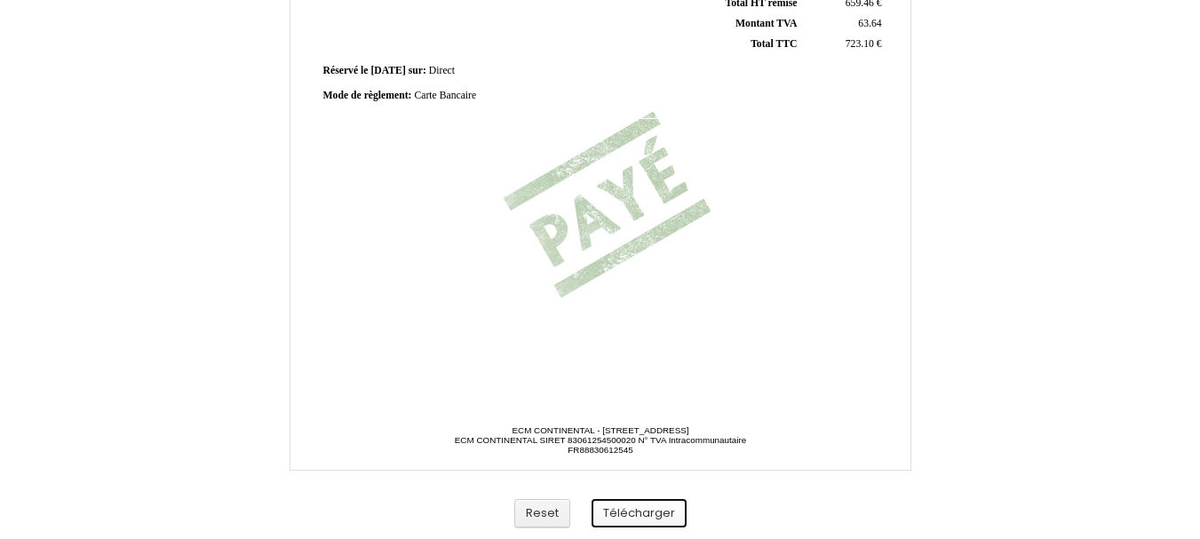
click at [623, 525] on button "Télécharger" at bounding box center [638, 513] width 95 height 29
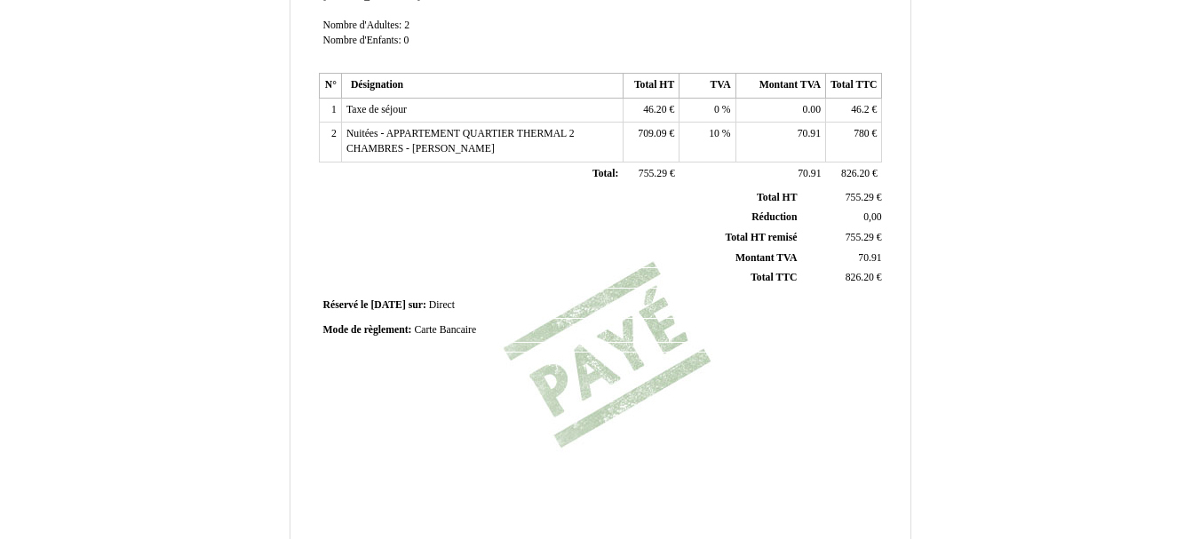
scroll to position [533, 0]
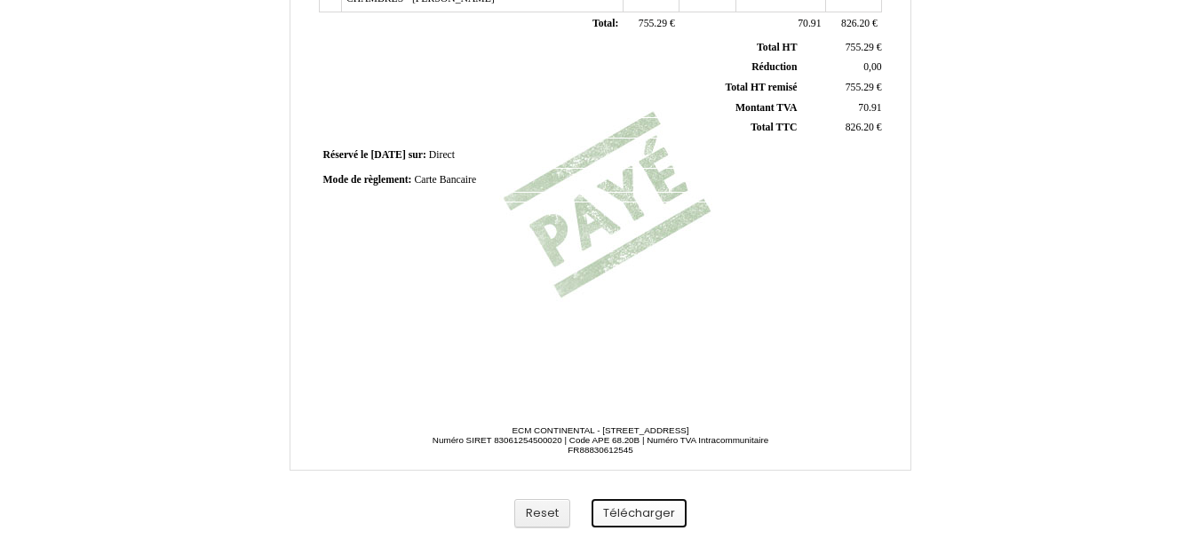
click at [616, 507] on button "Télécharger" at bounding box center [638, 513] width 95 height 29
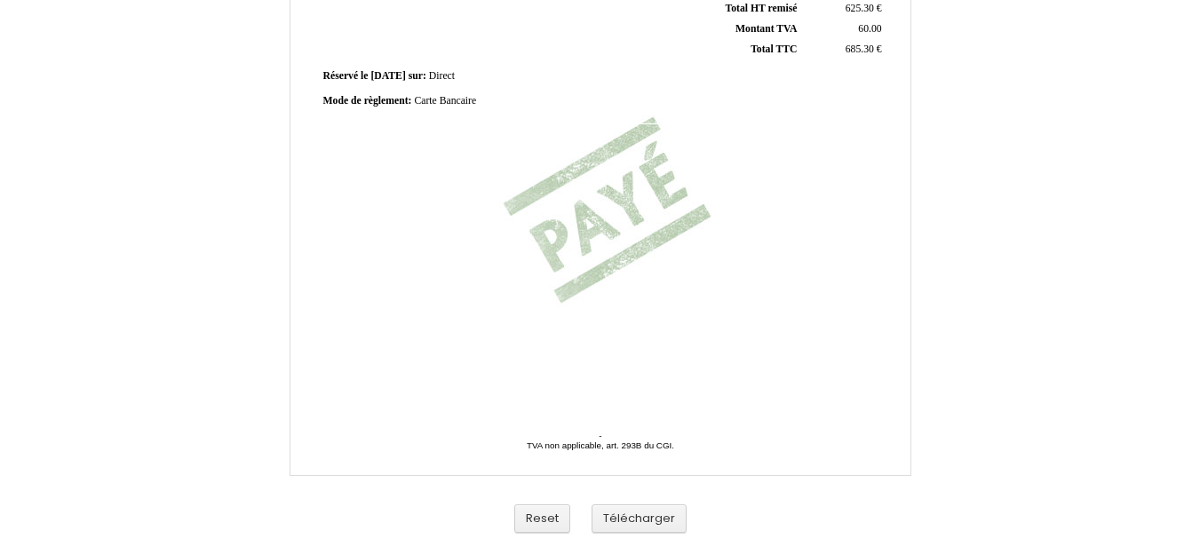
scroll to position [533, 0]
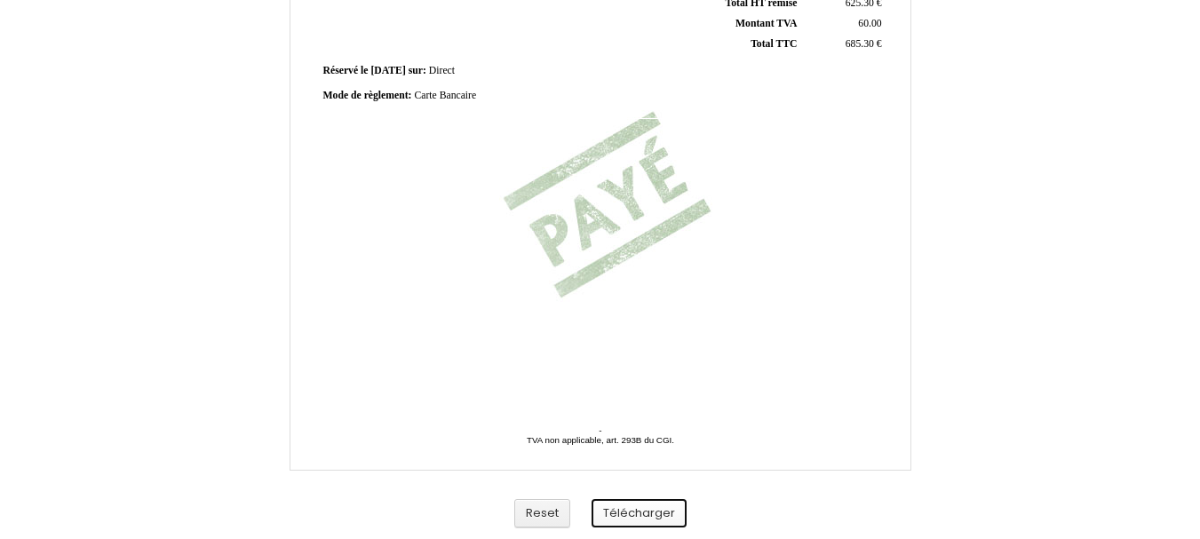
click at [638, 511] on button "Télécharger" at bounding box center [638, 513] width 95 height 29
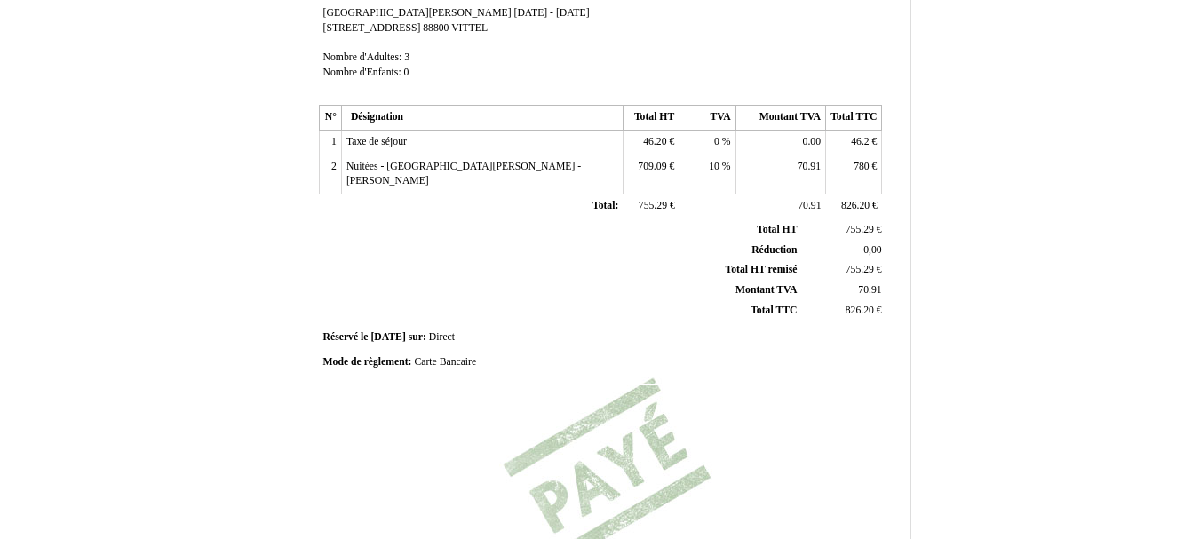
scroll to position [533, 0]
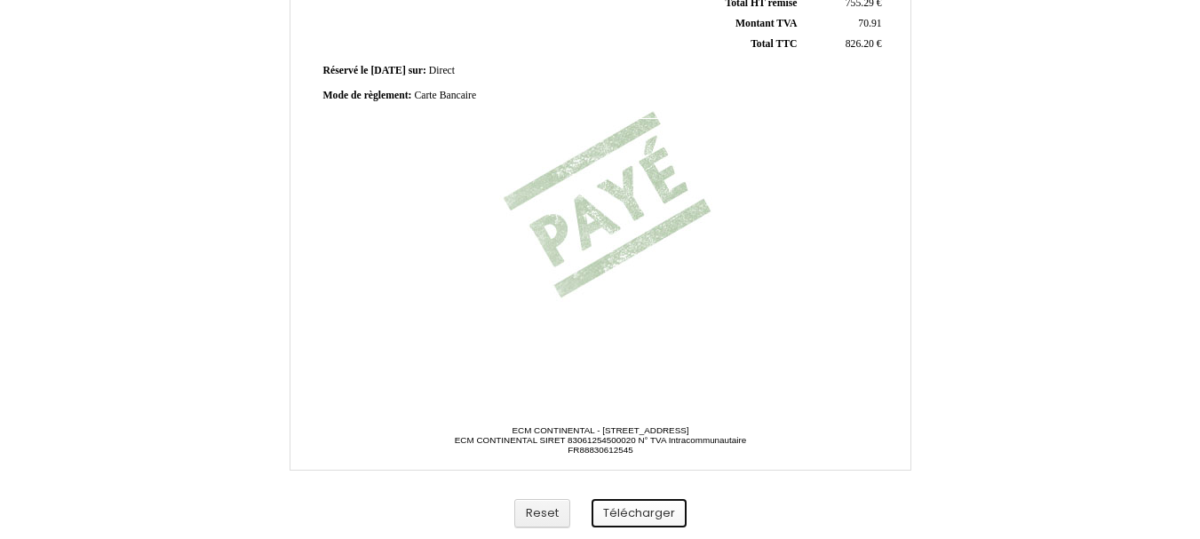
click at [661, 509] on button "Télécharger" at bounding box center [638, 513] width 95 height 29
